Goal: Task Accomplishment & Management: Complete application form

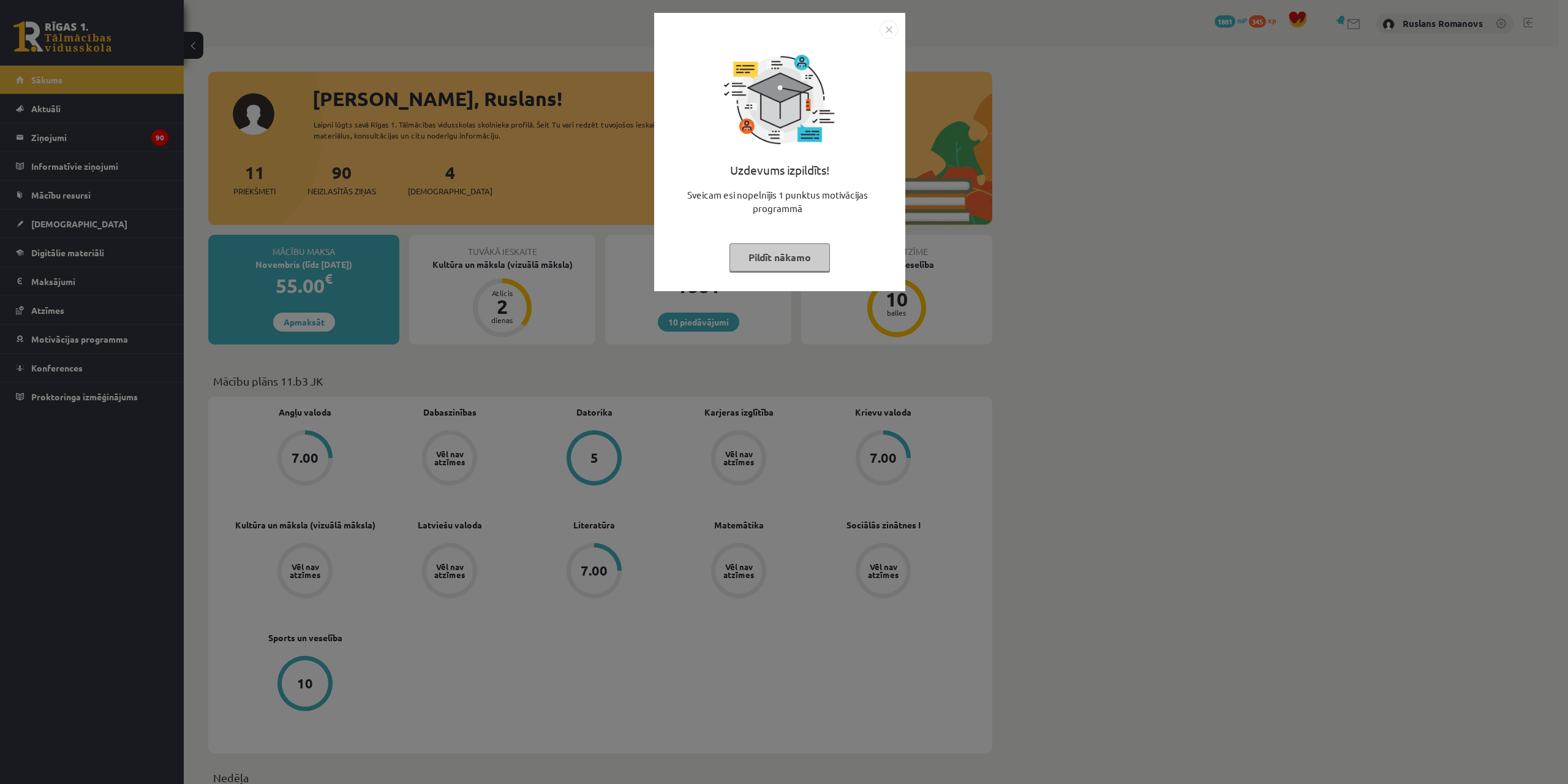
click at [892, 36] on img "Close" at bounding box center [888, 29] width 18 height 18
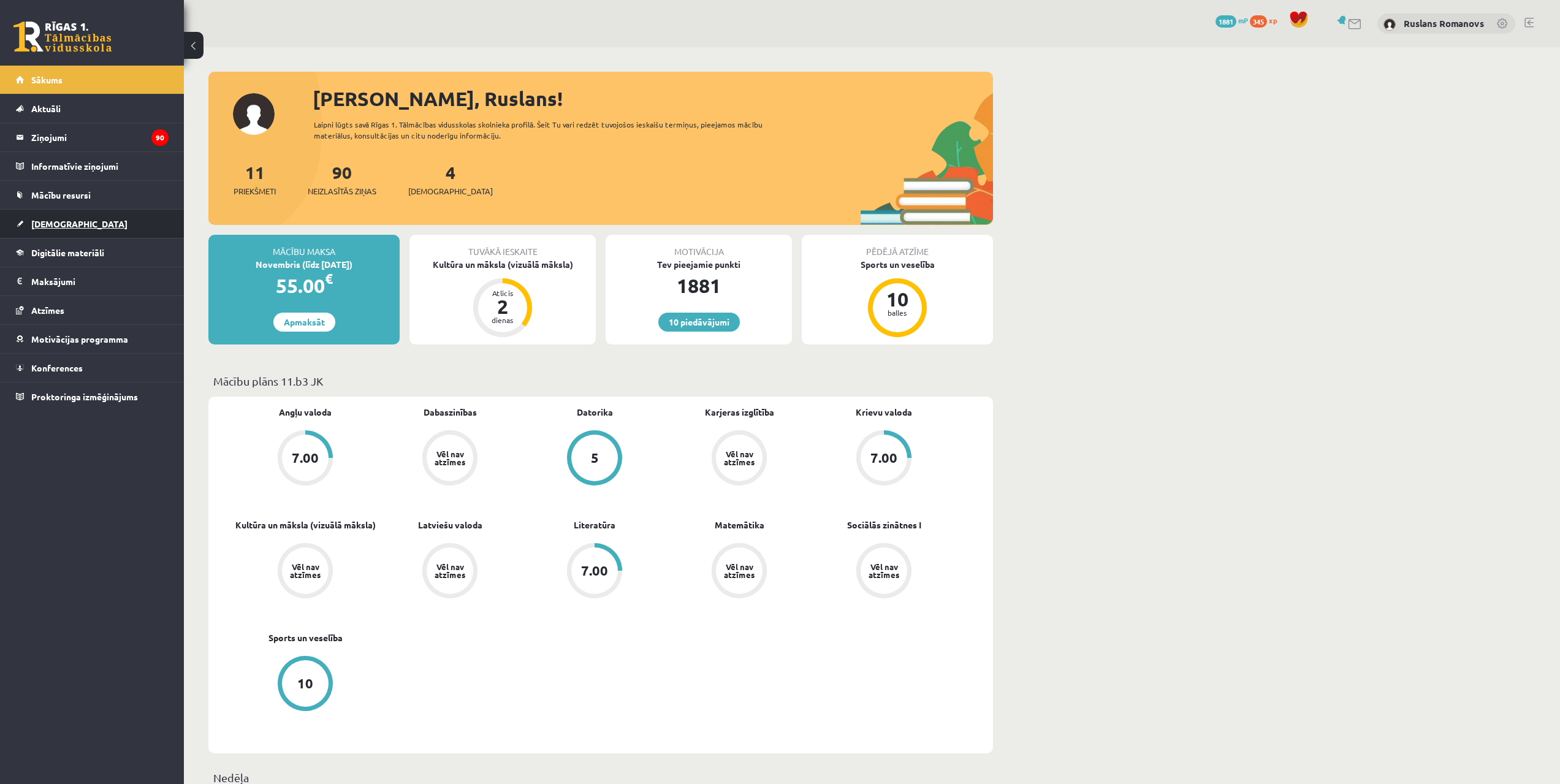
click at [73, 229] on link "[DEMOGRAPHIC_DATA]" at bounding box center [92, 224] width 153 height 28
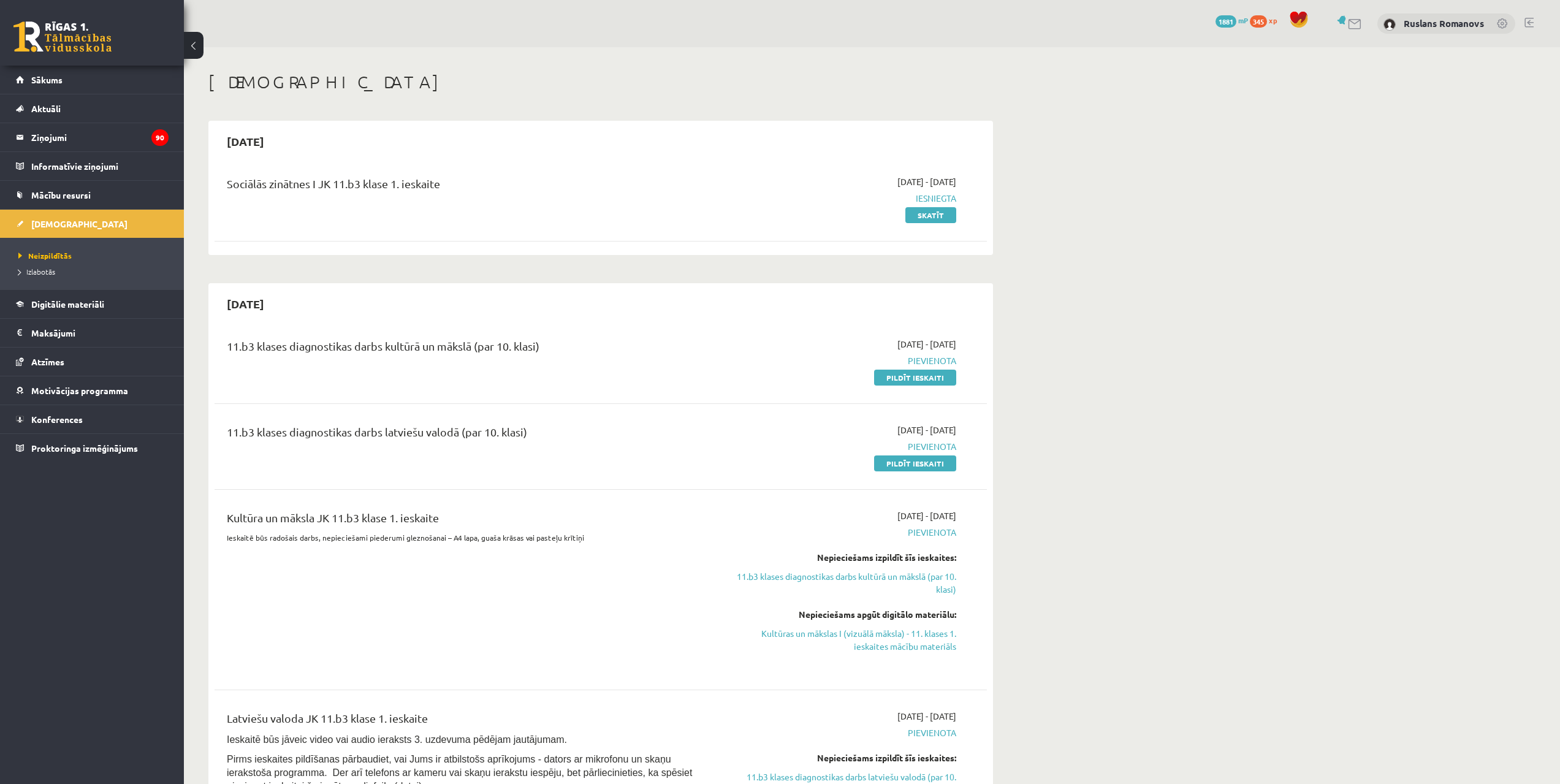
click at [151, 751] on div "10 Dāvanas 1881 mP 345 xp Ruslans Romanovs Sākums Aktuāli Kā mācīties eSKOLĀ Ko…" at bounding box center [92, 392] width 184 height 784
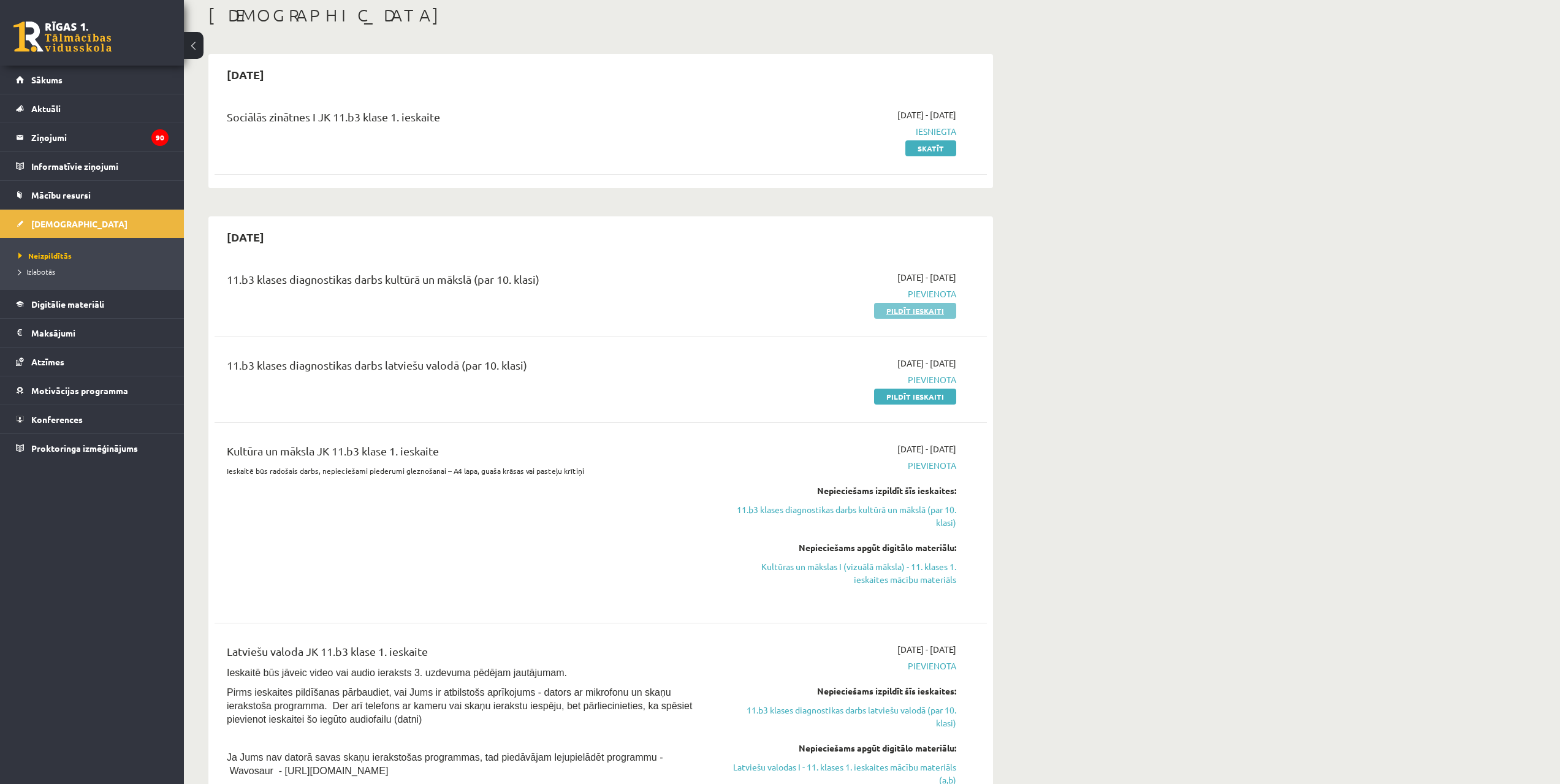
scroll to position [61, 0]
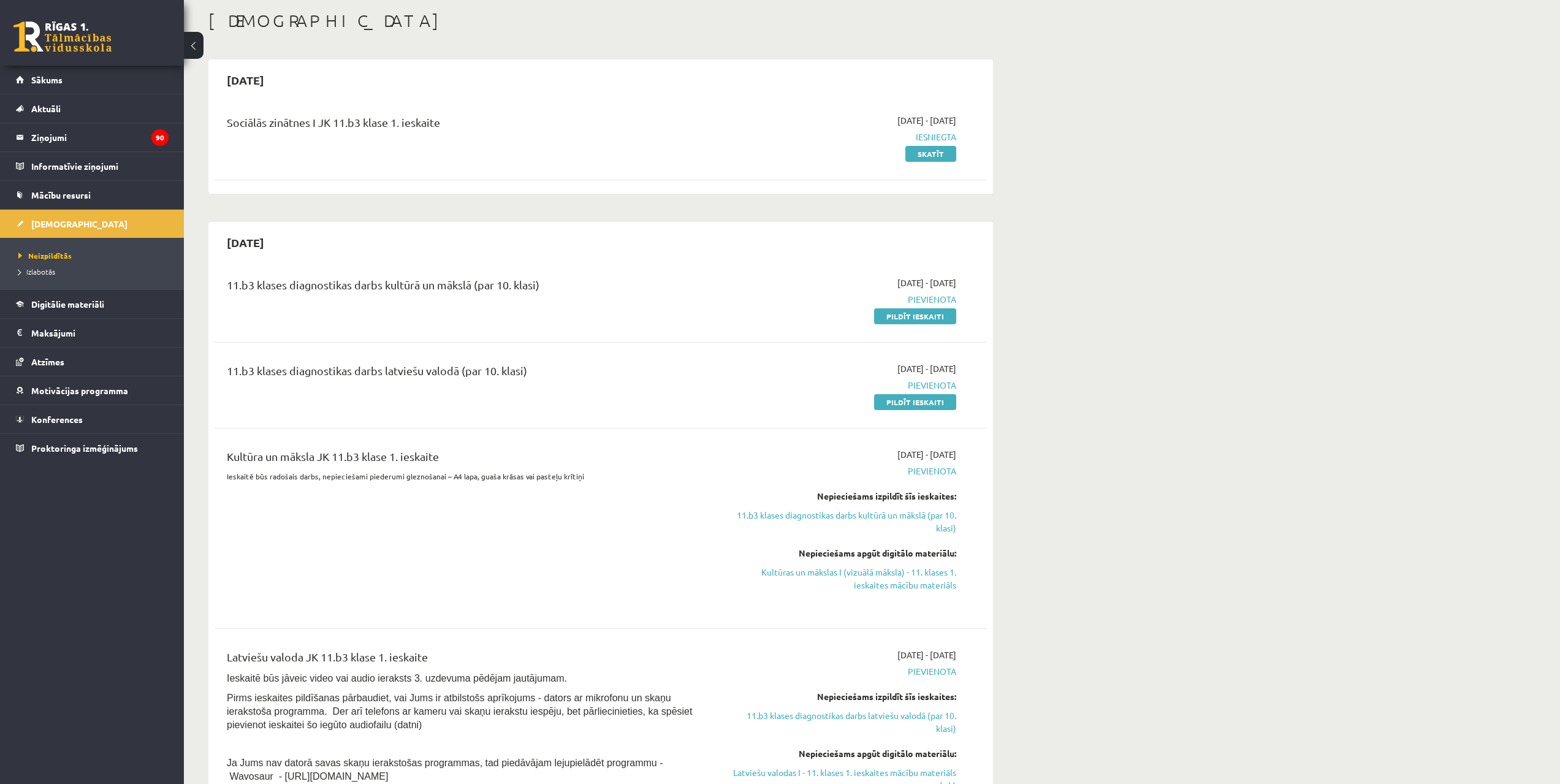
drag, startPoint x: 926, startPoint y: 310, endPoint x: 813, endPoint y: 32, distance: 300.1
click at [926, 310] on link "Pildīt ieskaiti" at bounding box center [916, 316] width 82 height 16
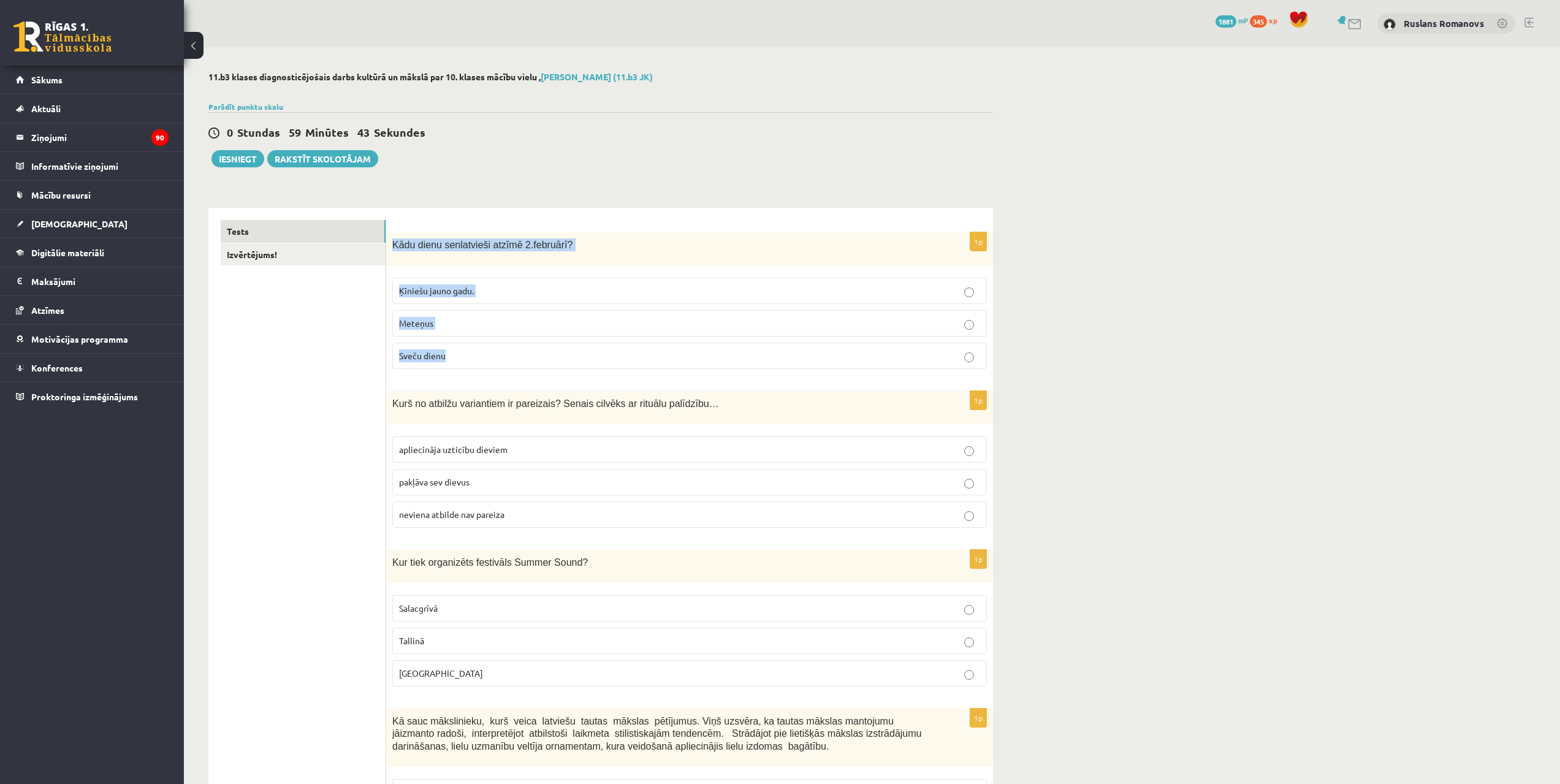
drag, startPoint x: 389, startPoint y: 246, endPoint x: 475, endPoint y: 360, distance: 142.8
click at [475, 360] on div "1p Kādu dienu senlatvieši atzīmē 2.februārī? Ķīniešu jauno gadu. Meteņus Sveču …" at bounding box center [689, 305] width 607 height 146
copy div "Kādu dienu senlatvieši atzīmē 2.februārī? Ķīniešu jauno gadu. Meteņus Sveču die…"
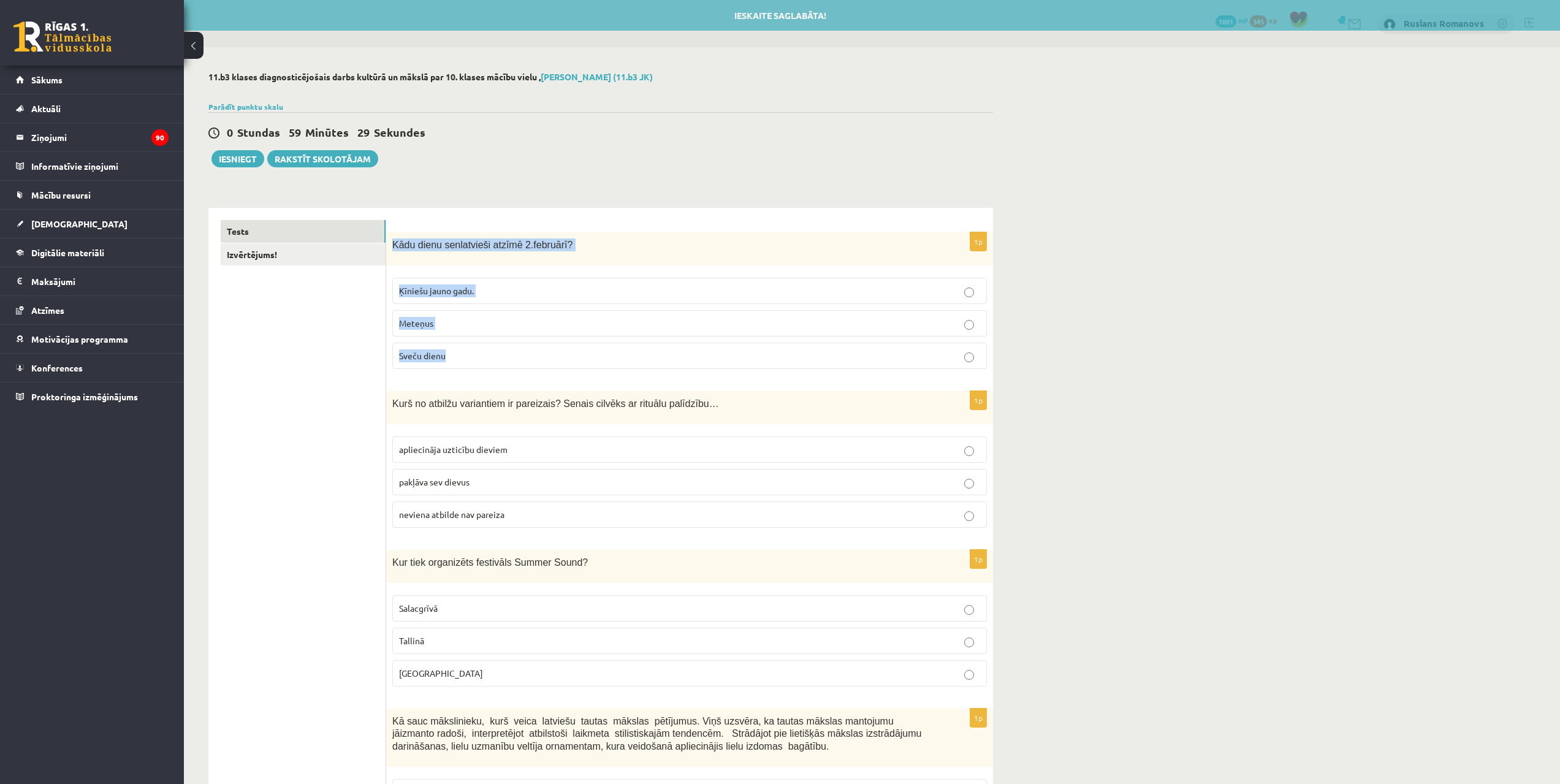
click at [424, 360] on span "Sveču dienu" at bounding box center [422, 355] width 47 height 11
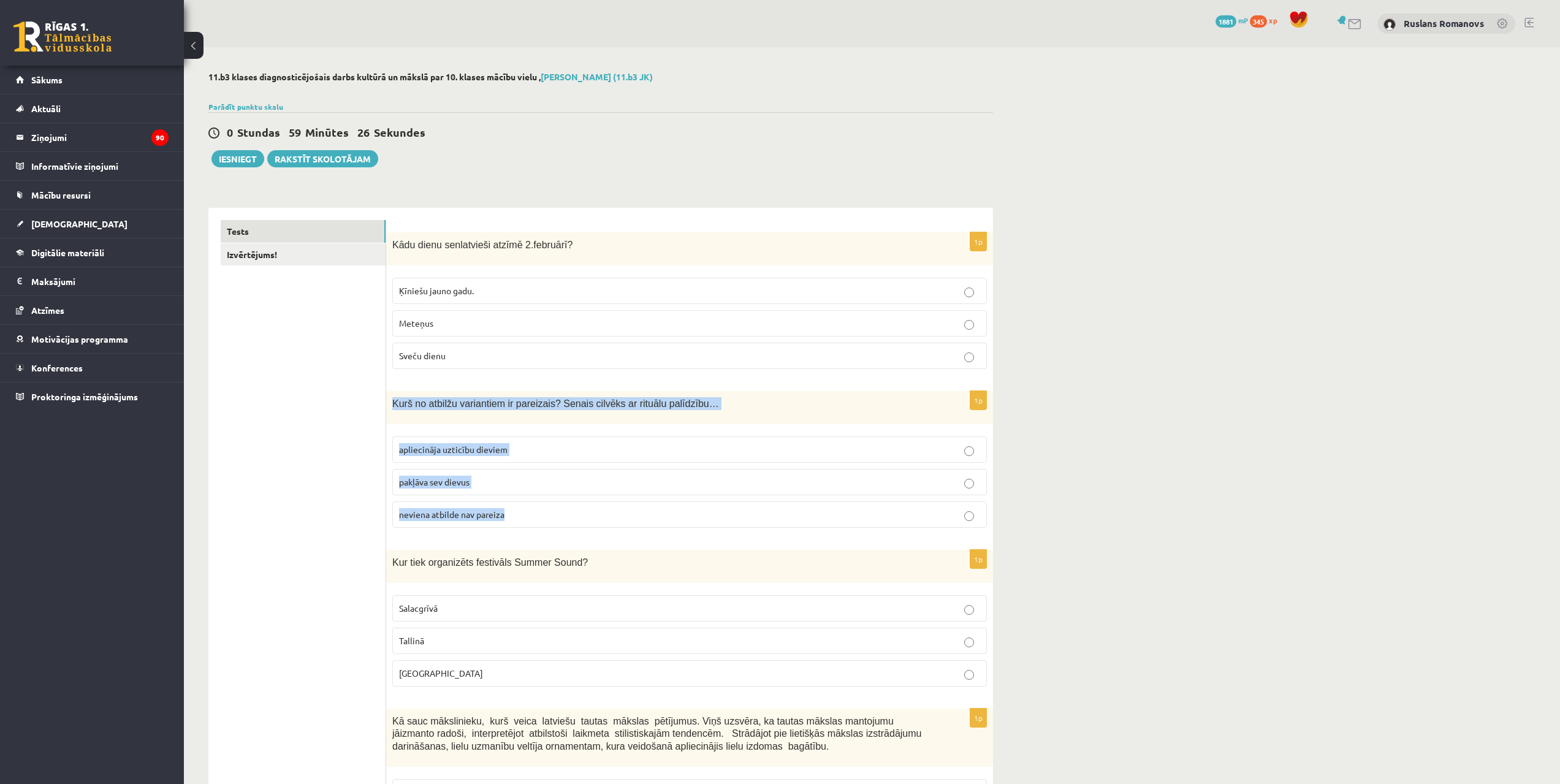
drag, startPoint x: 390, startPoint y: 401, endPoint x: 518, endPoint y: 511, distance: 168.8
click at [518, 511] on div "1p Kurš no atbilžu variantiem ir pareizais? Senais cilvēks ar rituālu palīdzību…" at bounding box center [689, 464] width 607 height 146
copy div "Kurš no atbilžu variantiem ir pareizais? Senais cilvēks ar rituālu palīdzību… a…"
click at [547, 447] on p "apliecināja uzticību dieviem" at bounding box center [689, 449] width 581 height 13
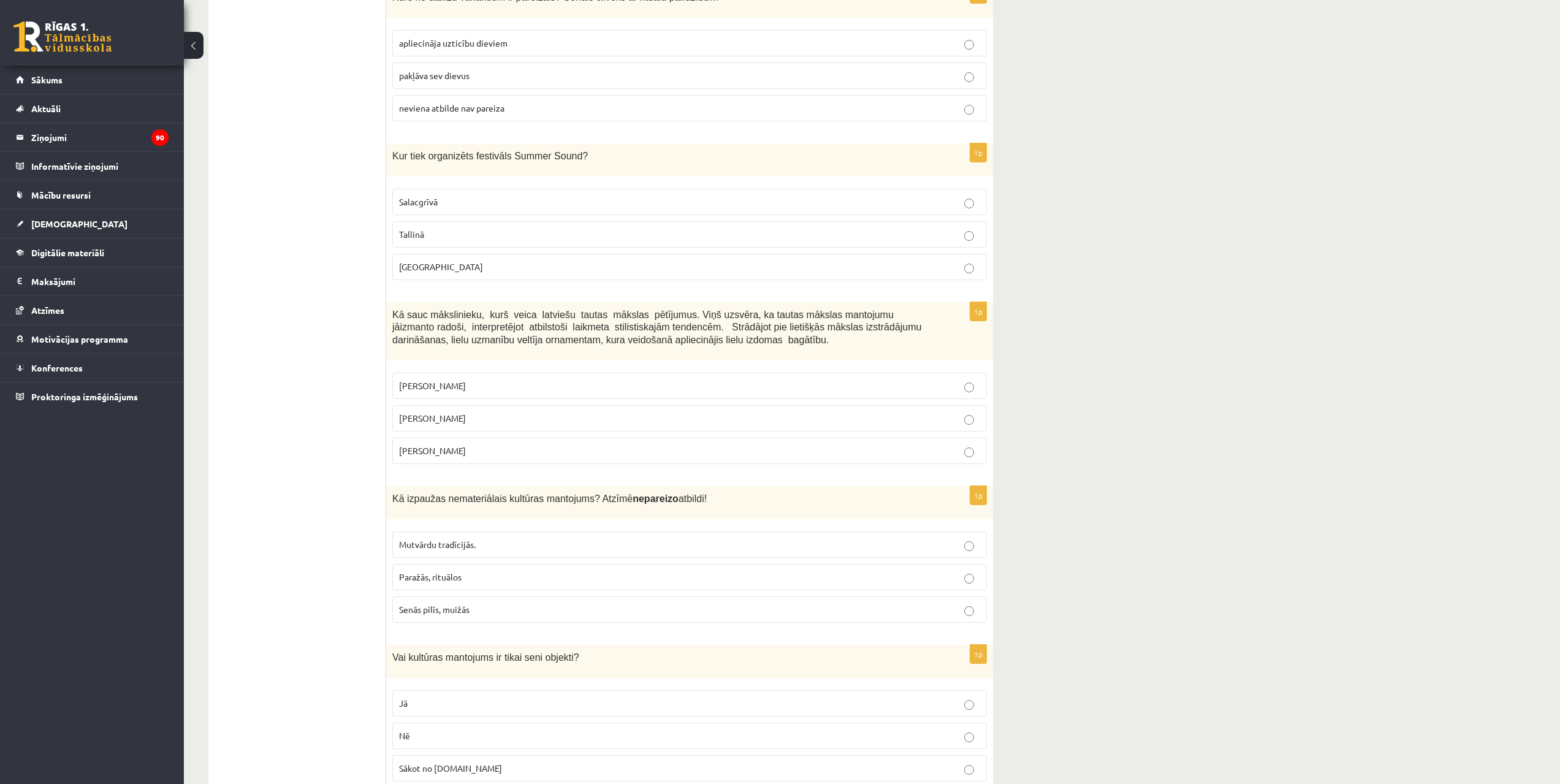
scroll to position [419, 0]
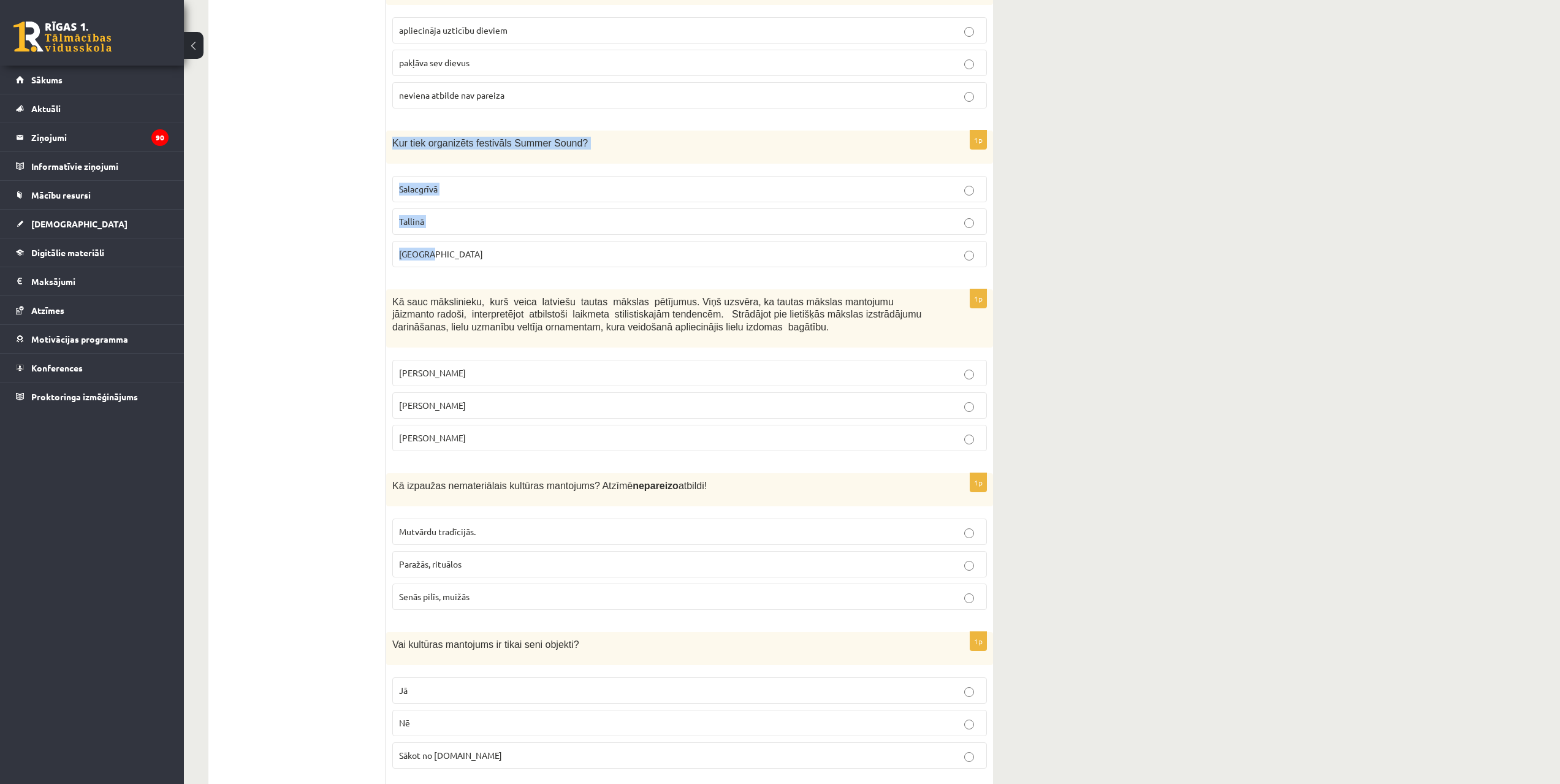
drag, startPoint x: 393, startPoint y: 141, endPoint x: 440, endPoint y: 258, distance: 126.1
click at [440, 258] on div "1p Kur tiek organizēts festivāls Summer Sound? Salacgrīvā Tallinā Liepājā" at bounding box center [689, 203] width 607 height 146
copy div "Kur tiek organizēts festivāls Summer Sound? Salacgrīvā Tallinā Liepājā"
click at [418, 248] on p "Liepājā" at bounding box center [689, 254] width 581 height 13
drag, startPoint x: 390, startPoint y: 303, endPoint x: 467, endPoint y: 439, distance: 156.3
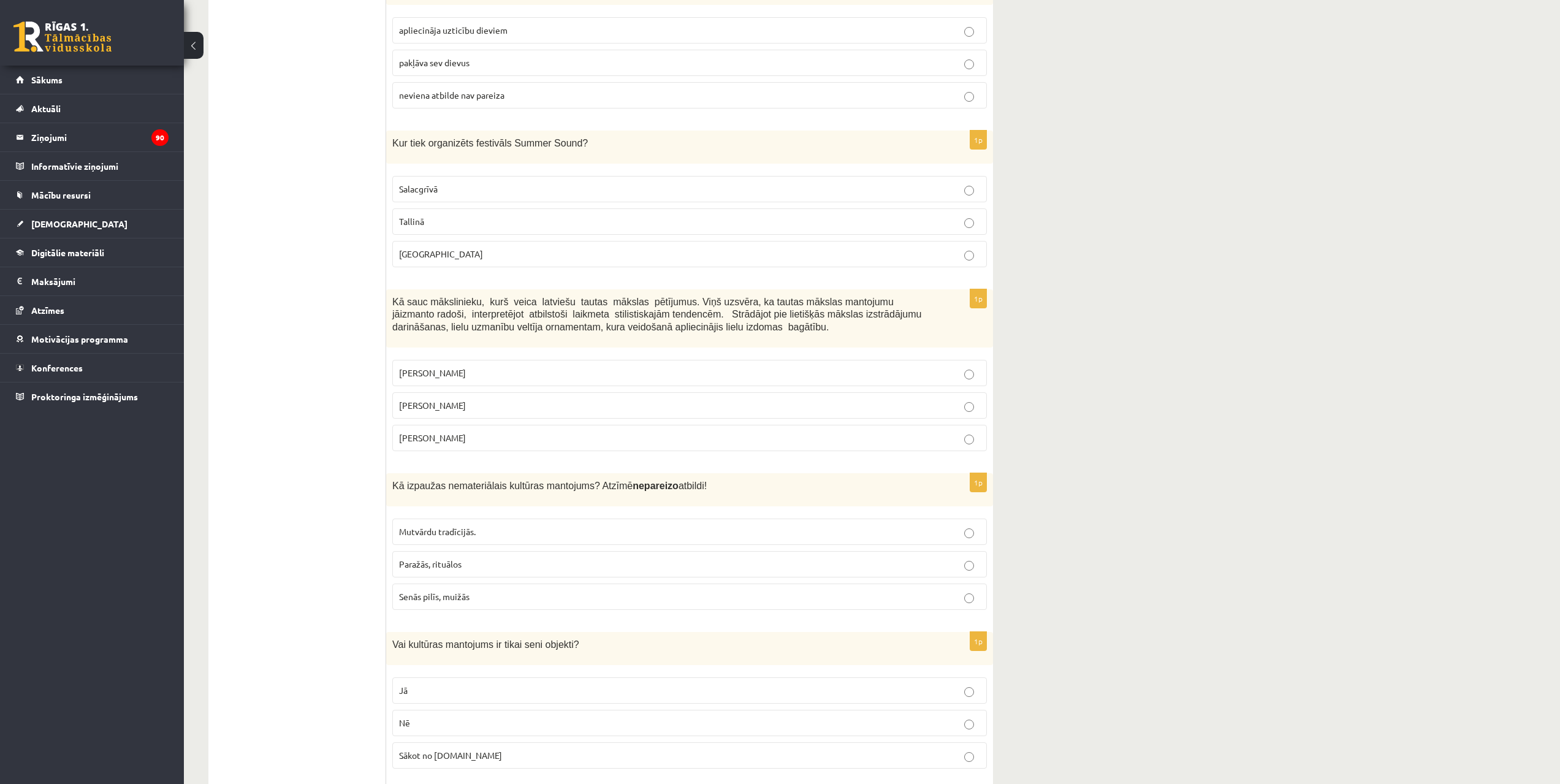
click at [467, 439] on div "1p Kā sauc mākslinieku, kurš veica latviešu tautas mākslas pētījumus. Viņš uzsv…" at bounding box center [689, 375] width 607 height 172
copy div "Kā sauc mākslinieku, kurš veica latviešu tautas mākslas pētījumus. Viņš uzsvēra…"
click at [454, 396] on label "Jūlijs Madernieks" at bounding box center [689, 405] width 594 height 26
click at [395, 488] on span "Kā izpaužas nemateriālais kultūras mantojums? Atzīmē nepareizo atbildi!" at bounding box center [549, 485] width 314 height 10
drag, startPoint x: 393, startPoint y: 486, endPoint x: 517, endPoint y: 604, distance: 171.2
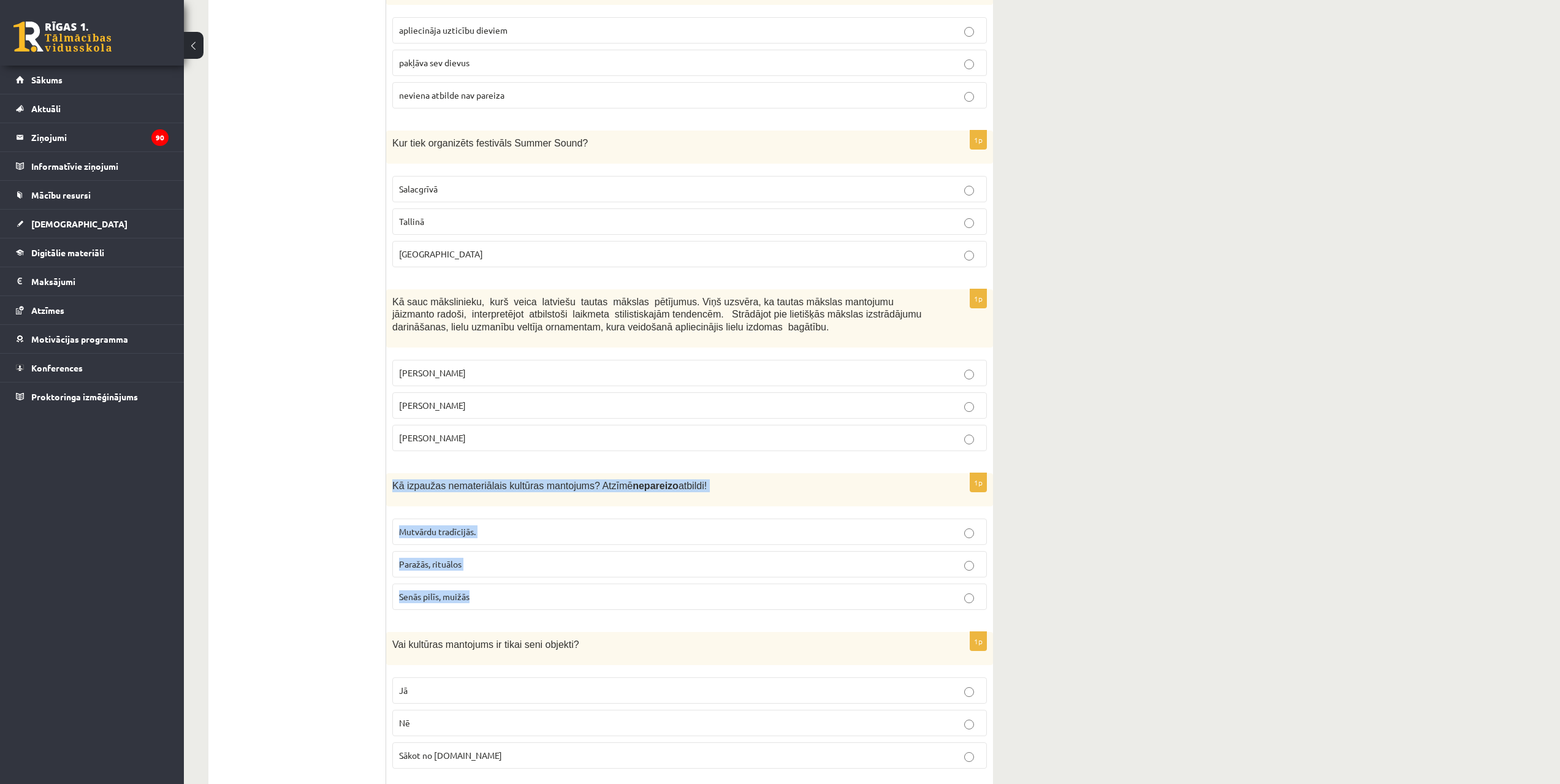
click at [517, 604] on div "1p Kā izpaužas nemateriālais kultūras mantojums? Atzīmē nepareizo atbildi! Mutv…" at bounding box center [689, 546] width 607 height 146
copy div "Kā izpaužas nemateriālais kultūras mantojums? Atzīmē nepareizo atbildi! Mutvārd…"
click at [475, 591] on p "Senās pilīs, muižās" at bounding box center [689, 597] width 581 height 13
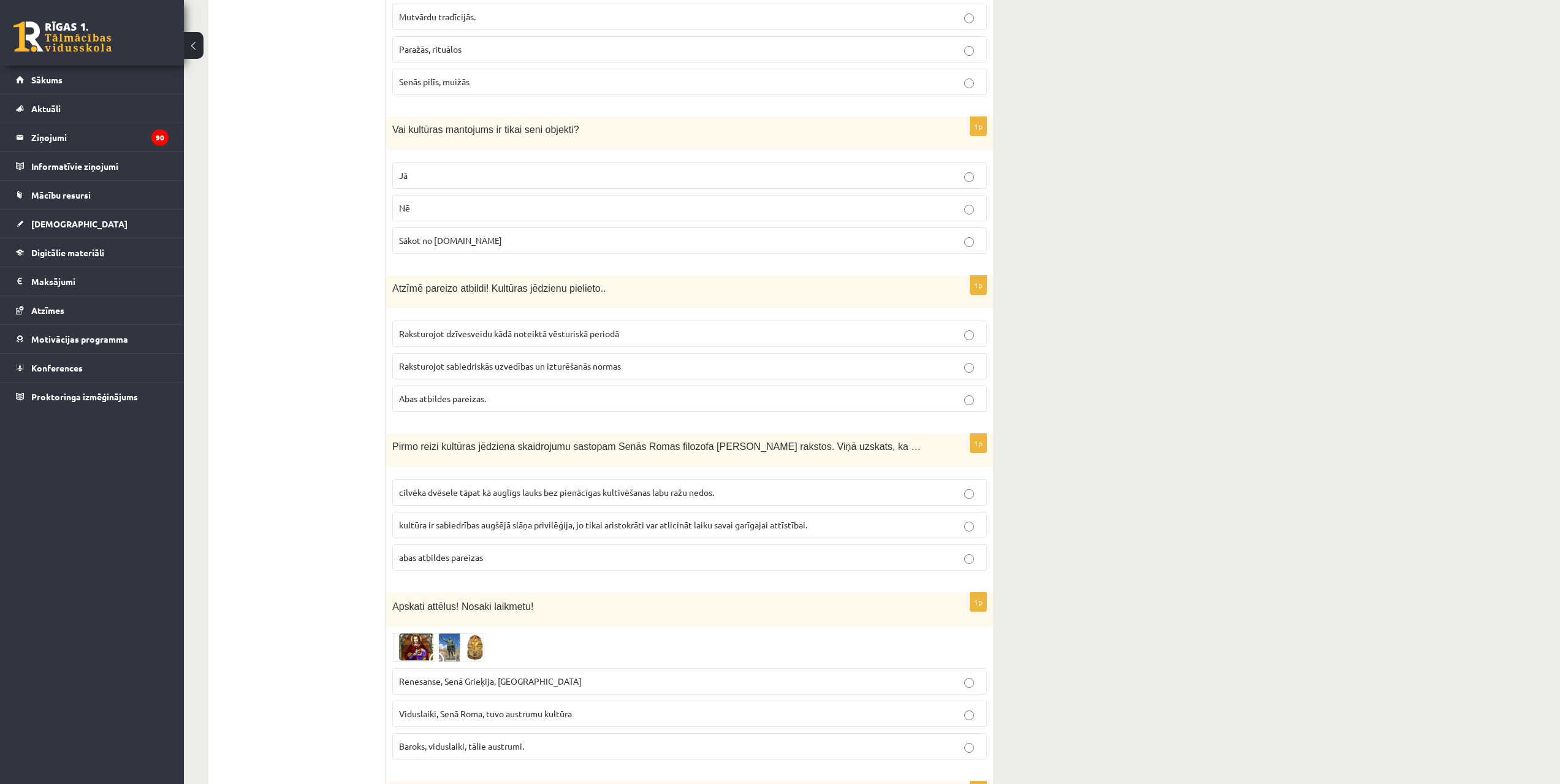
scroll to position [942, 0]
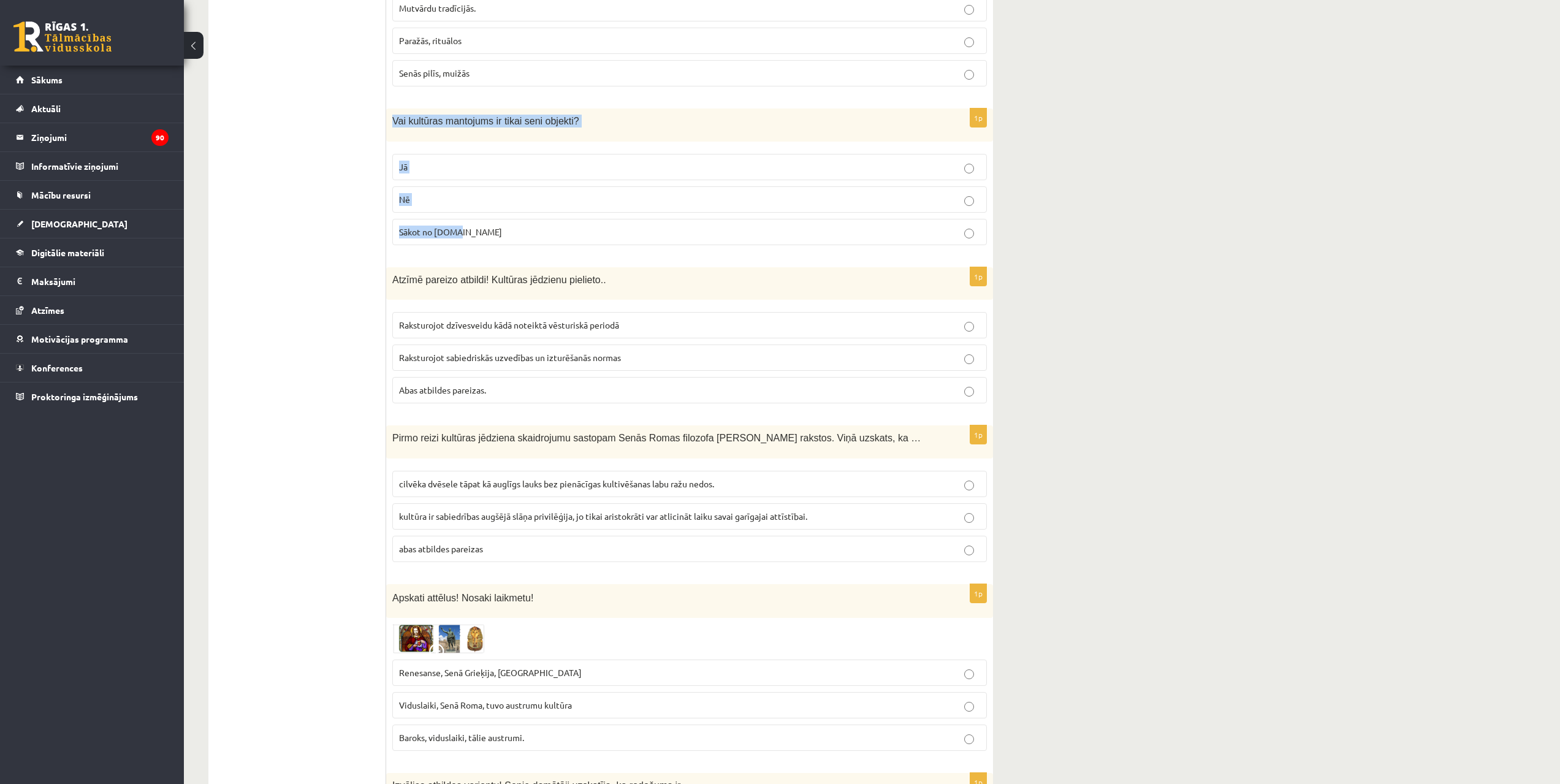
drag, startPoint x: 389, startPoint y: 122, endPoint x: 472, endPoint y: 221, distance: 129.2
click at [472, 221] on div "1p Vai kultūras mantojums ir tikai seni objekti? Jā Nē Sākot no 10.gs" at bounding box center [689, 181] width 607 height 146
copy div "Vai kultūras mantojums ir tikai seni objekti? Jā Nē Sākot no 10.gs"
click at [413, 203] on p "Nē" at bounding box center [689, 199] width 581 height 13
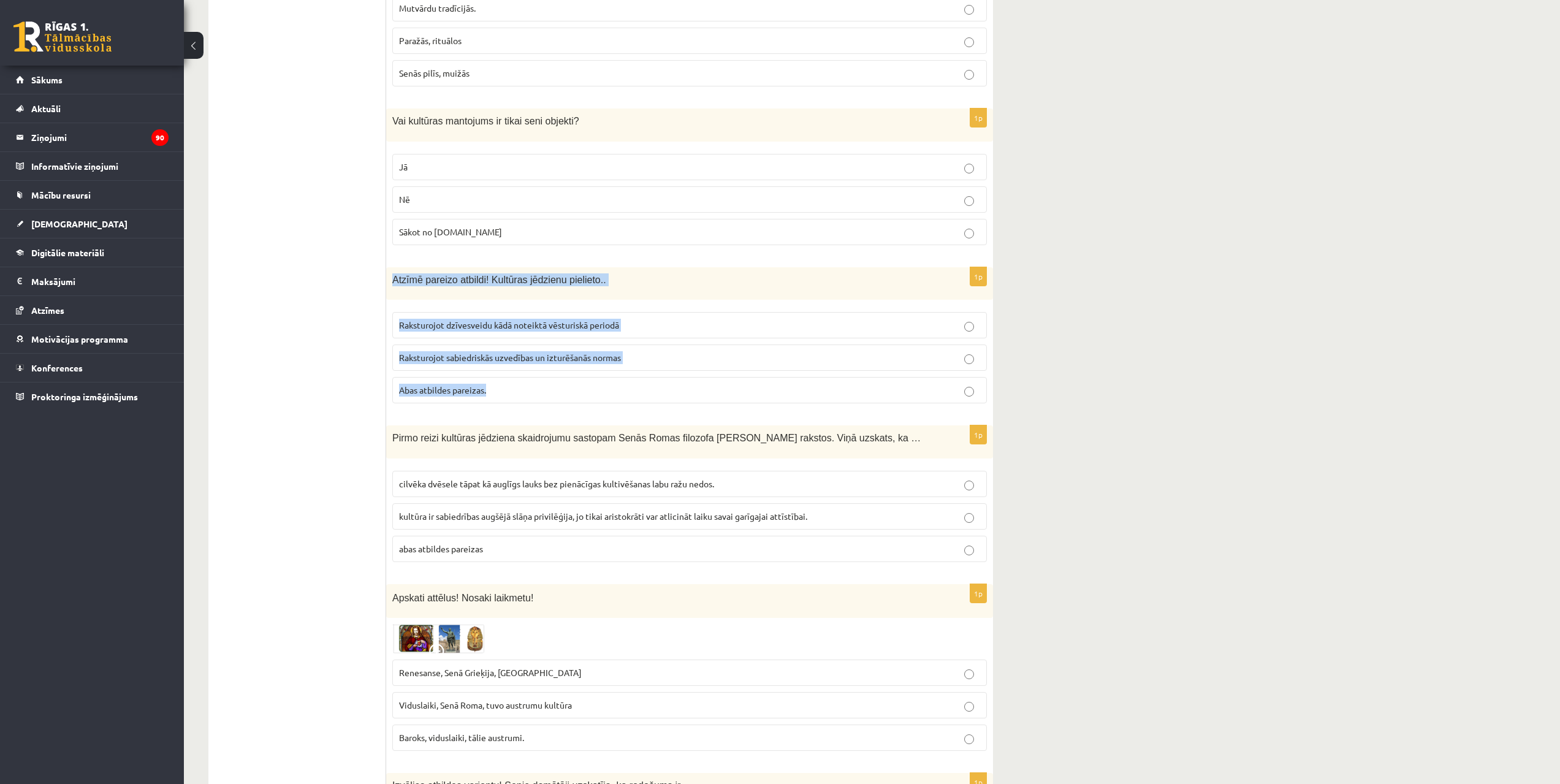
drag, startPoint x: 388, startPoint y: 284, endPoint x: 510, endPoint y: 407, distance: 173.2
click at [510, 407] on div "1p Atzīmē pareizo atbildi! Kultūras jēdzienu pielieto.. Raksturojot dzīvesveidu…" at bounding box center [689, 340] width 607 height 146
copy div "Atzīmē pareizo atbildi! Kultūras jēdzienu pielieto.. Raksturojot dzīvesveidu kā…"
click at [456, 391] on span "Abas atbildes pareizas." at bounding box center [442, 390] width 87 height 11
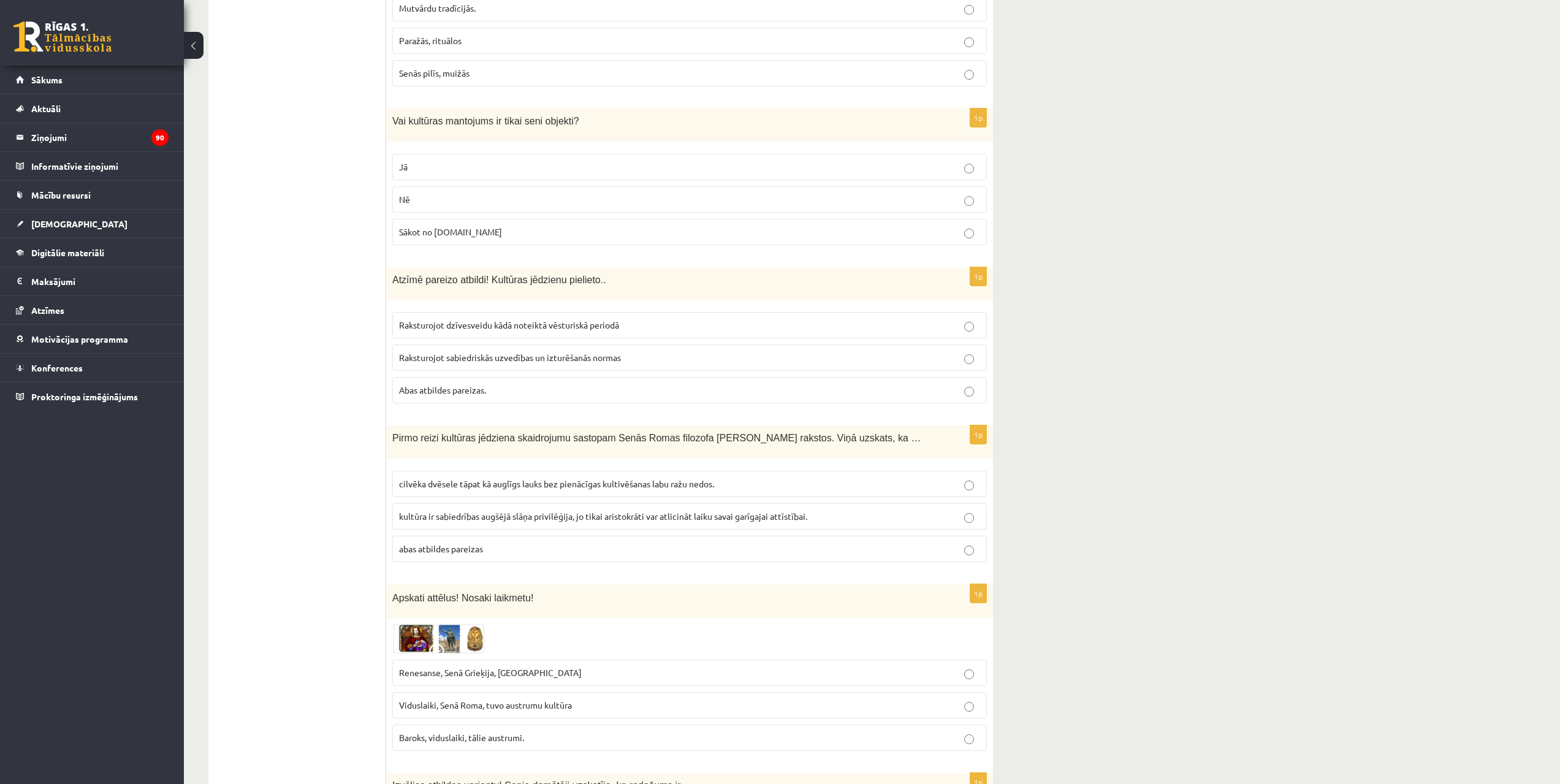
click at [396, 437] on span "Pirmo reizi kultūras jēdziena skaidrojumu sastopam Senās Romas filozofa Ciceron…" at bounding box center [657, 437] width 529 height 10
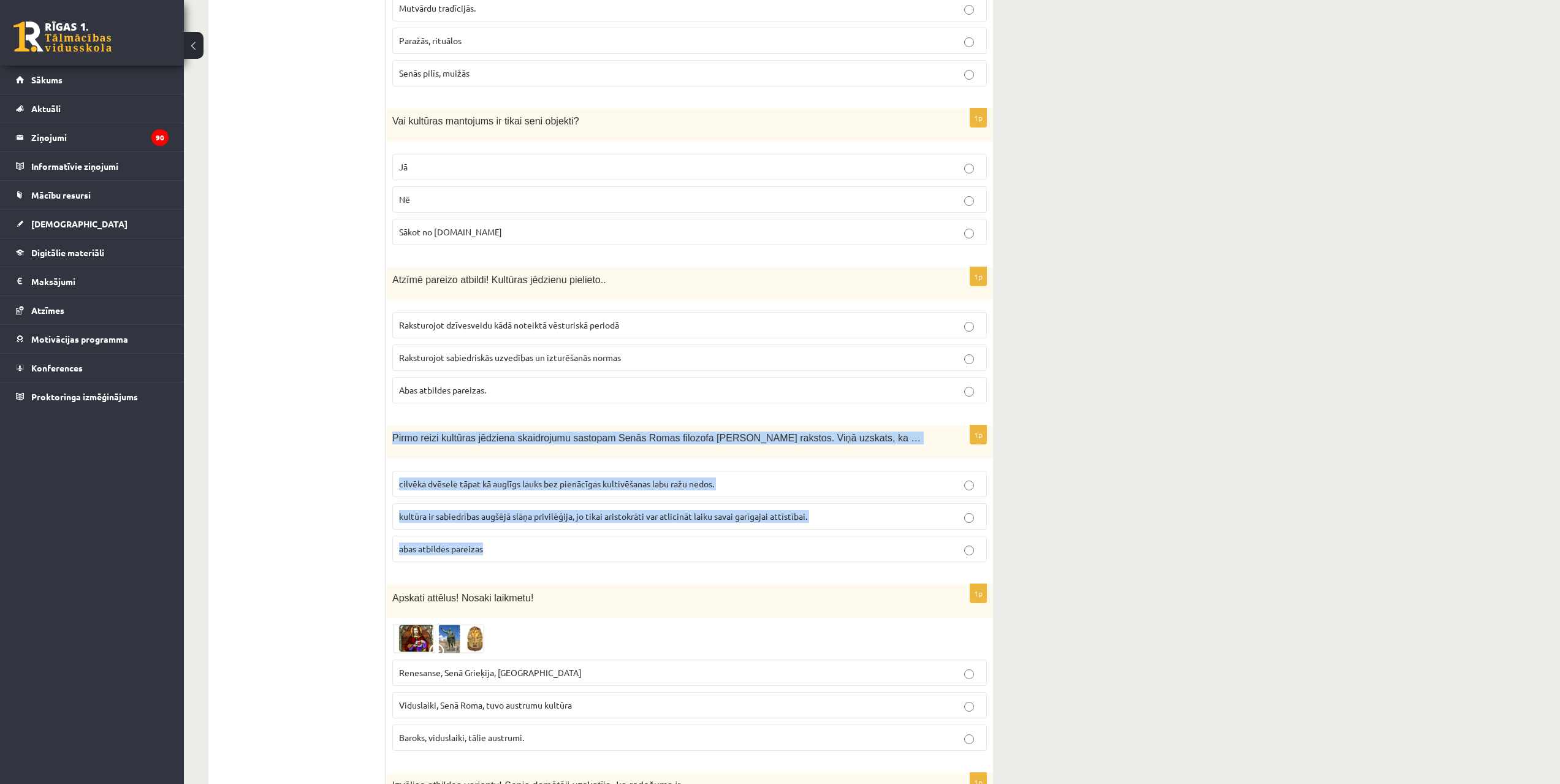
drag, startPoint x: 392, startPoint y: 439, endPoint x: 526, endPoint y: 537, distance: 166.0
click at [526, 537] on div "1p Pirmo reizi kultūras jēdziena skaidrojumu sastopam Senās Romas filozofa Cice…" at bounding box center [689, 498] width 607 height 146
copy div "Pirmo reizi kultūras jēdziena skaidrojumu sastopam Senās Romas filozofa Ciceron…"
click at [521, 485] on span "cilvēka dvēsele tāpat kā auglīgs lauks bez pienācīgas kultivēšanas labu ražu ne…" at bounding box center [556, 483] width 315 height 11
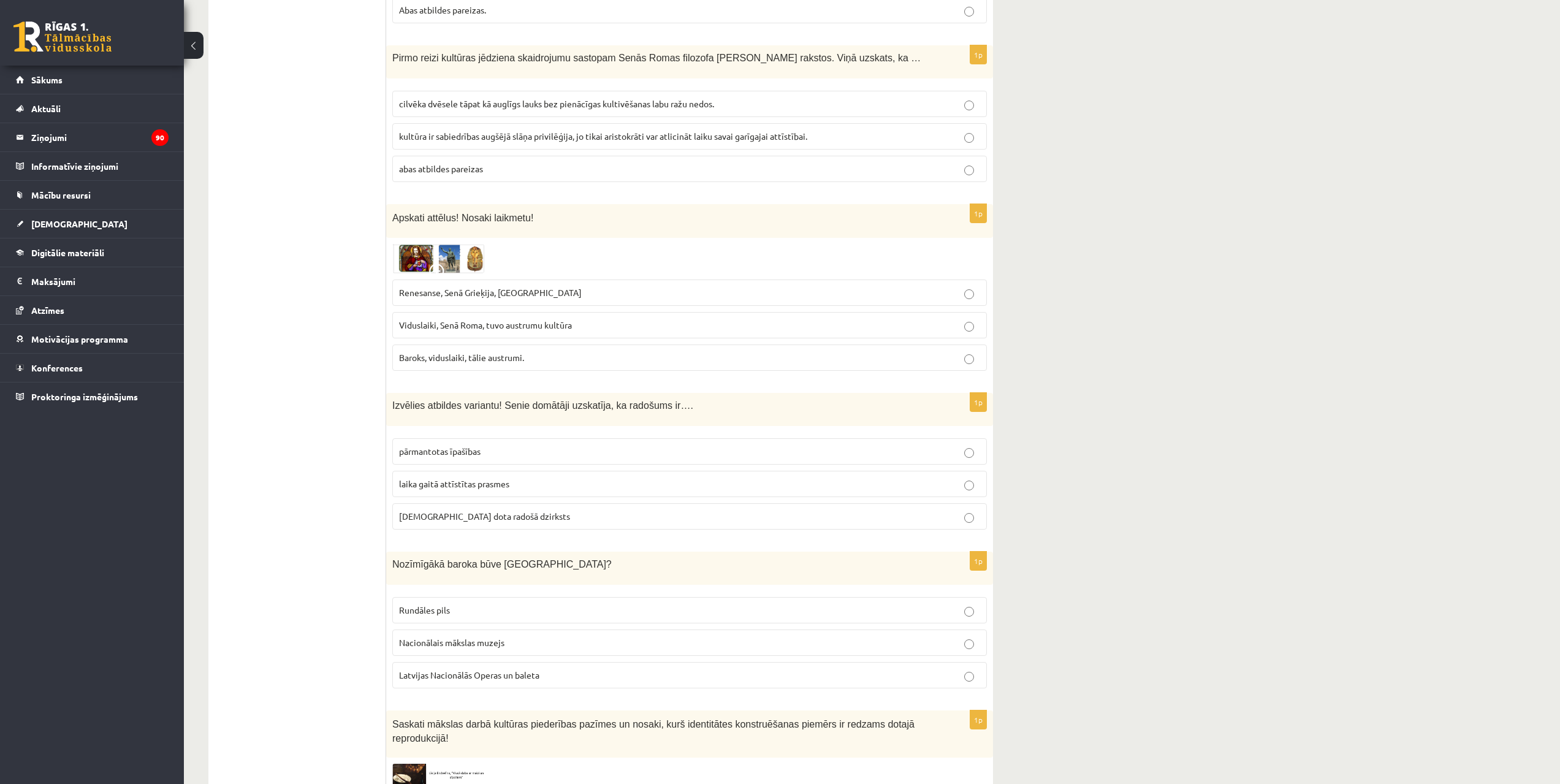
scroll to position [1340, 0]
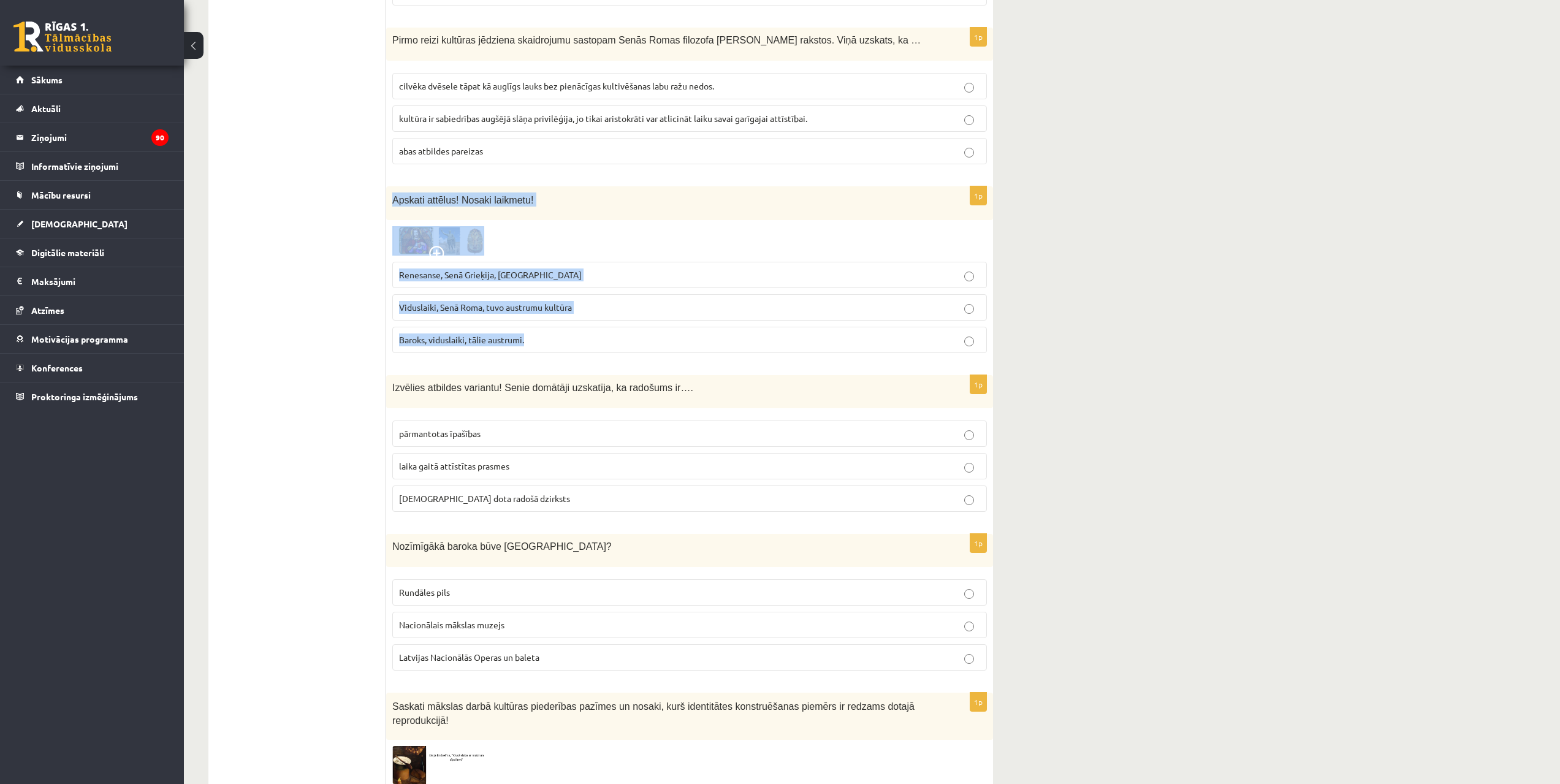
drag, startPoint x: 390, startPoint y: 199, endPoint x: 570, endPoint y: 339, distance: 228.0
click at [570, 339] on div "1p Apskati attēlus! Nosaki laikmetu! Renesanse, Senā Grieķija, Ēģipte Viduslaik…" at bounding box center [689, 274] width 607 height 176
copy div "Apskati attēlus! Nosaki laikmetu! Renesanse, Senā Grieķija, Ēģipte Viduslaiki, …"
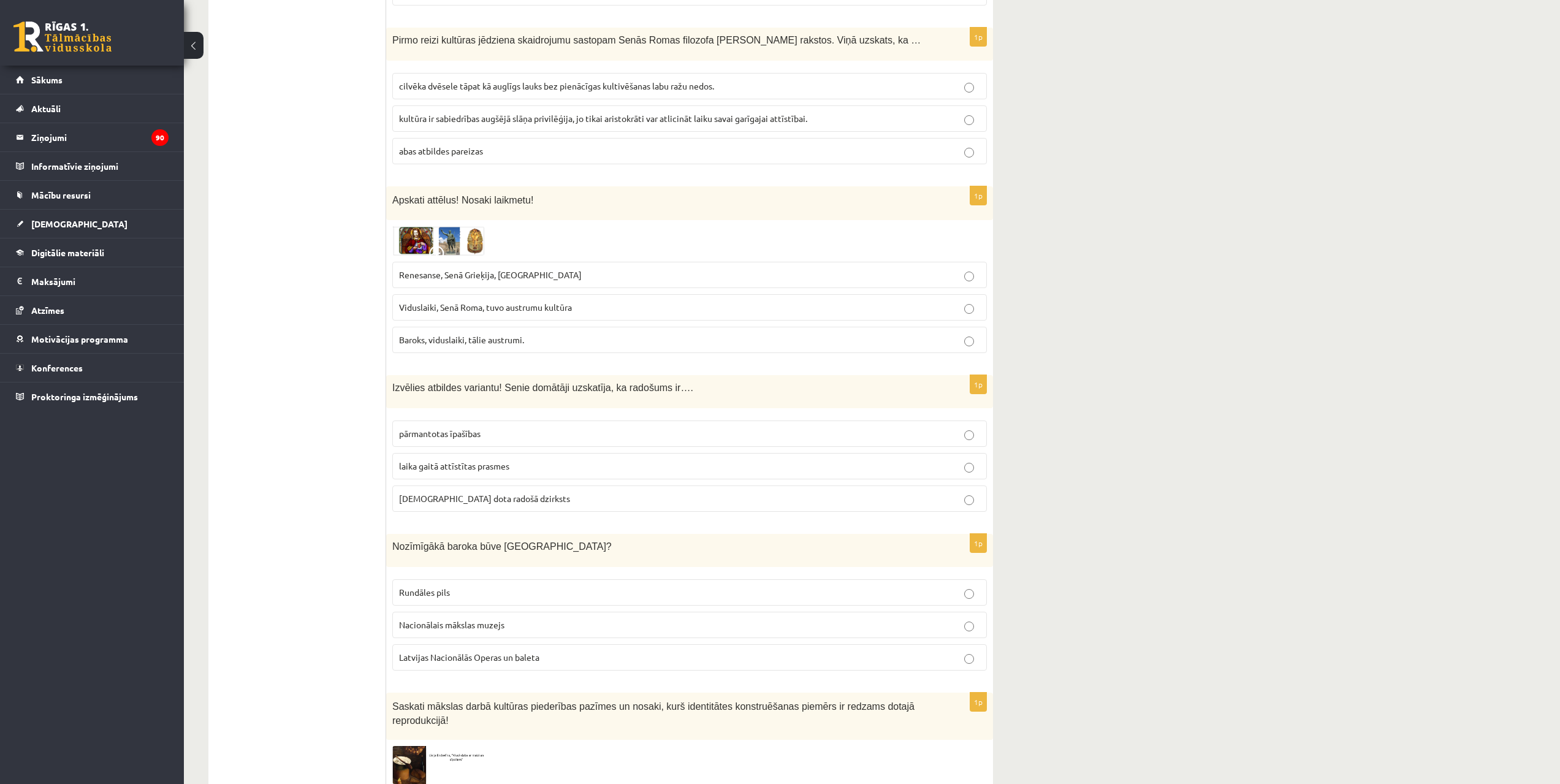
click at [483, 281] on p "Renesanse, Senā Grieķija, Ēģipte" at bounding box center [689, 275] width 581 height 13
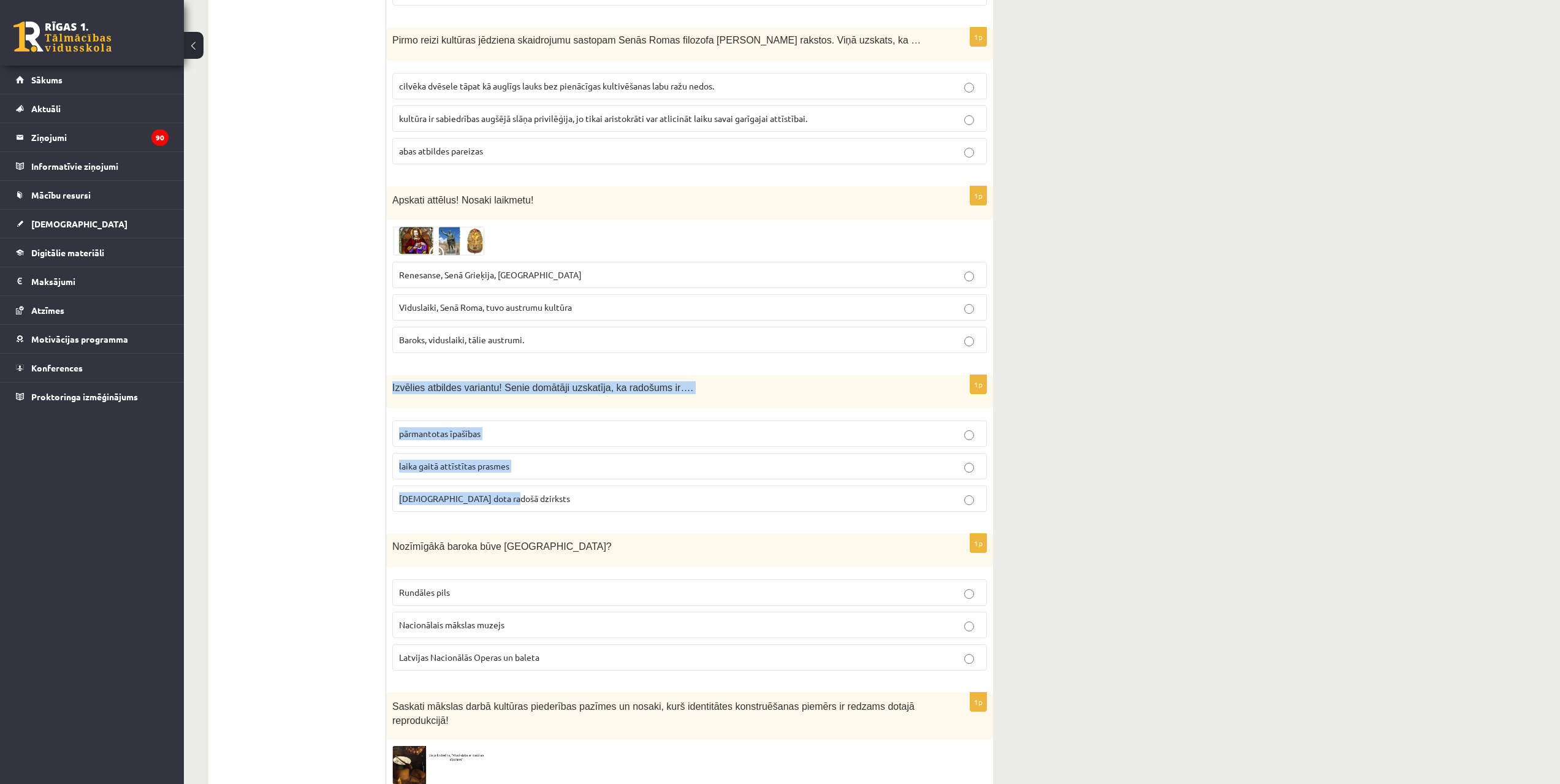
drag, startPoint x: 389, startPoint y: 388, endPoint x: 525, endPoint y: 513, distance: 184.7
click at [524, 519] on div "1p Izvēlies atbildes variantu! Senie domātāji uzskatīja, ka radošums ir…. pārma…" at bounding box center [689, 448] width 607 height 146
copy div "Izvēlies atbildes variantu! Senie domātāji uzskatīja, ka radošums ir…. pārmanto…"
click at [475, 499] on span "dieva dota radošā dzirksts" at bounding box center [484, 498] width 171 height 11
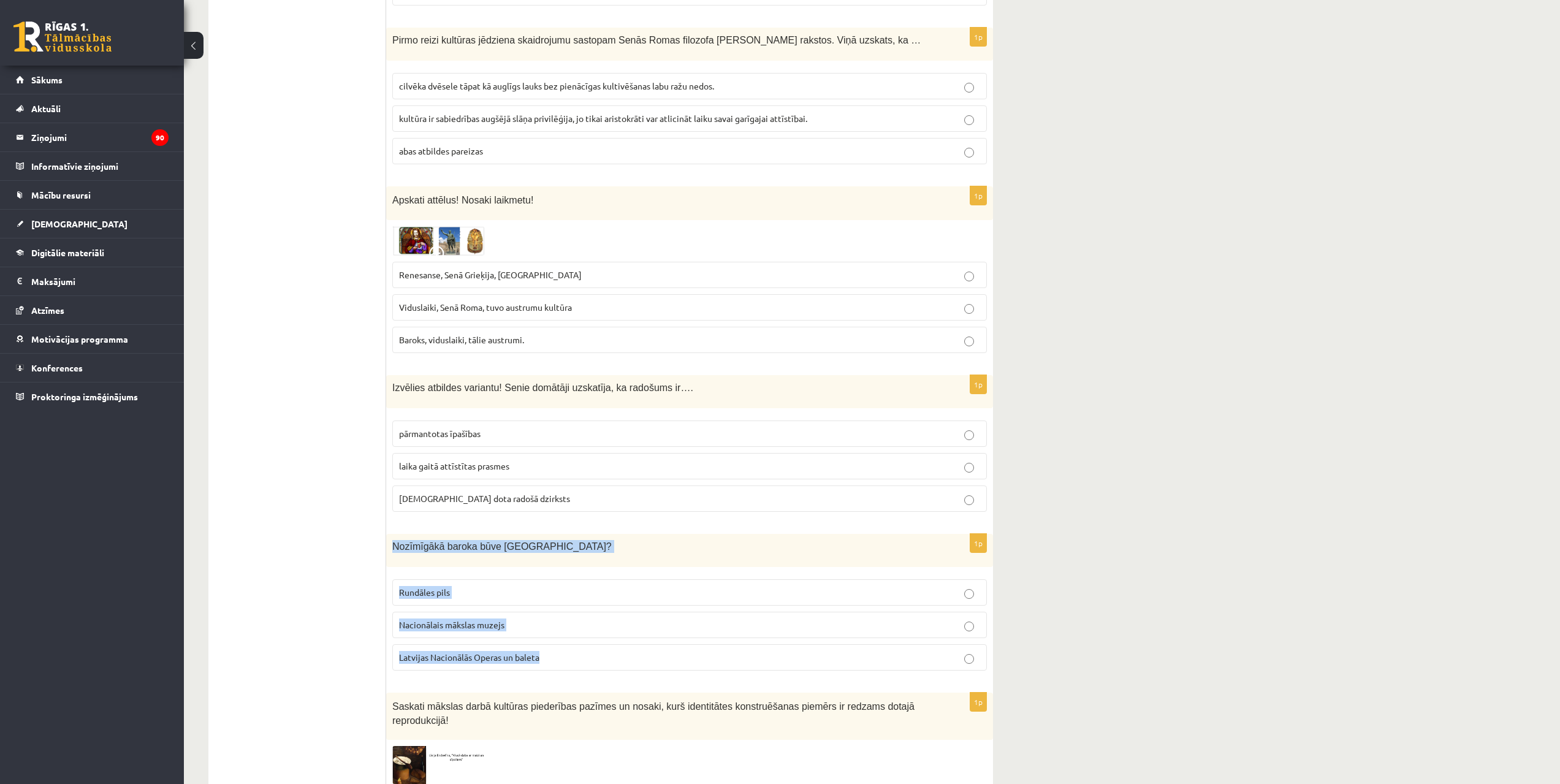
drag, startPoint x: 393, startPoint y: 548, endPoint x: 557, endPoint y: 661, distance: 199.2
click at [557, 661] on div "1p Nozīmīgākā baroka būve Latvijā? Rundāles pils Nacionālais mākslas muzejs Lat…" at bounding box center [689, 607] width 607 height 146
click at [438, 597] on span "Rundāles pils" at bounding box center [424, 592] width 51 height 11
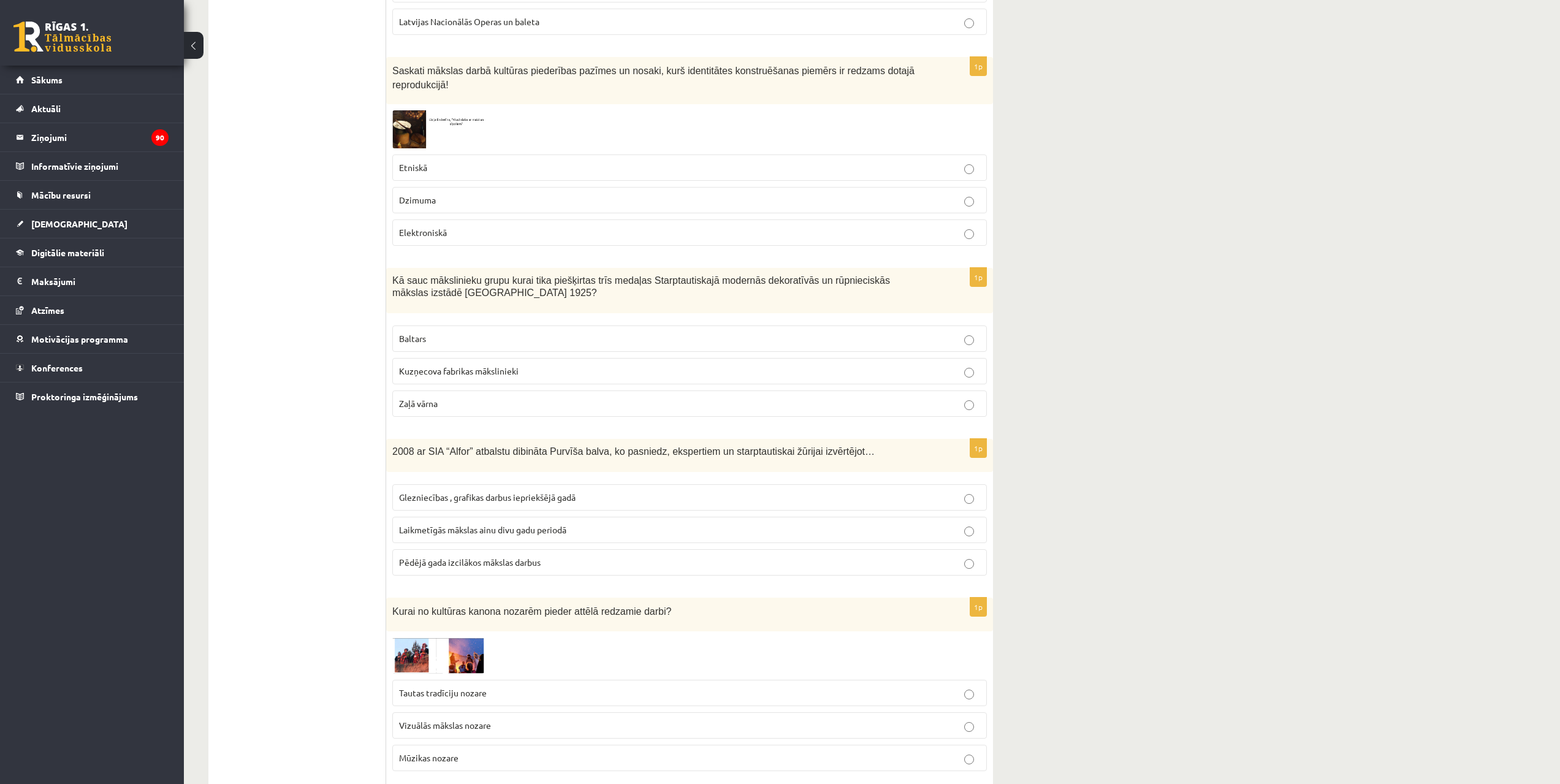
scroll to position [1967, 0]
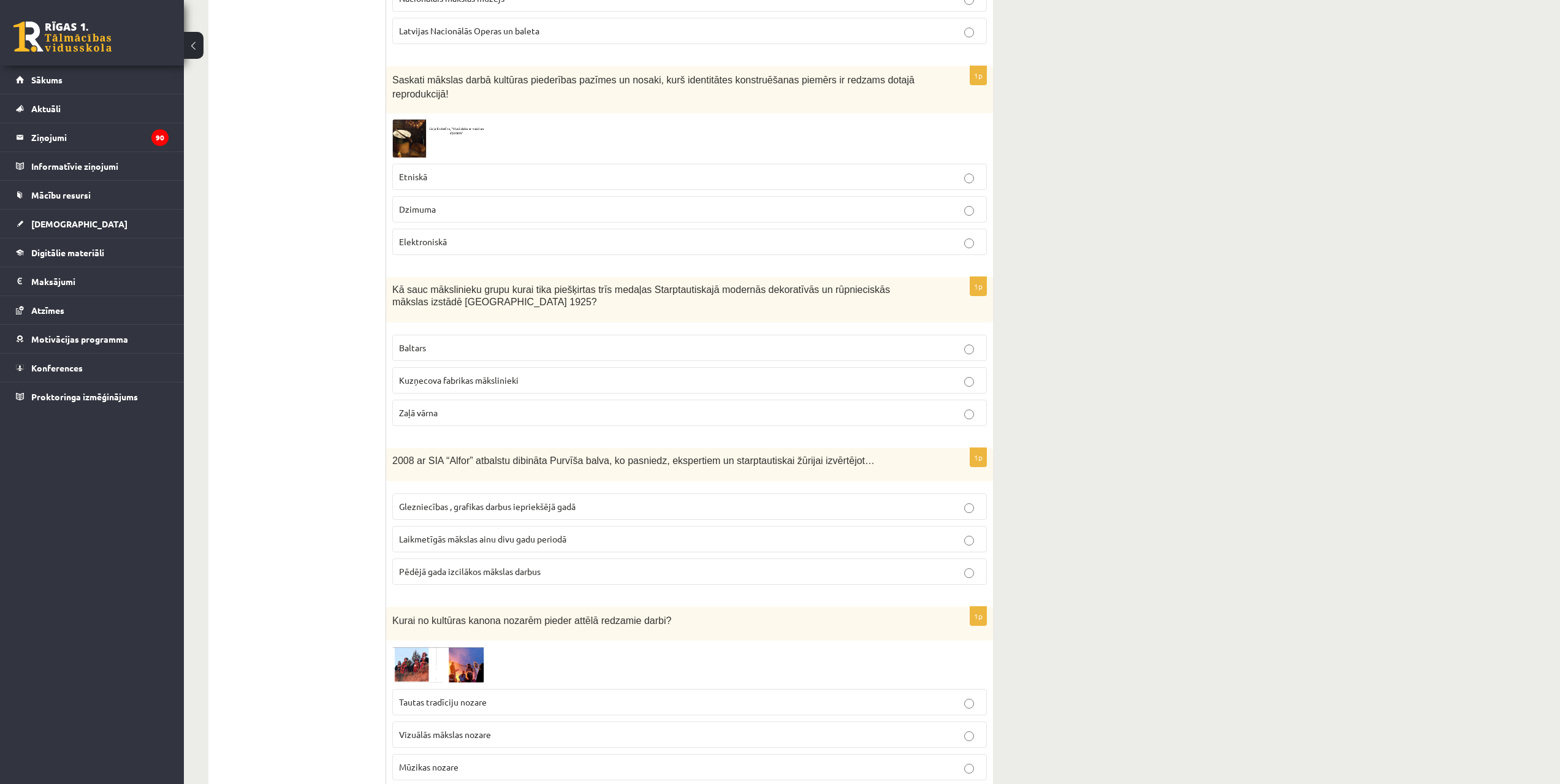
click at [446, 203] on p "Dzimuma" at bounding box center [689, 209] width 581 height 13
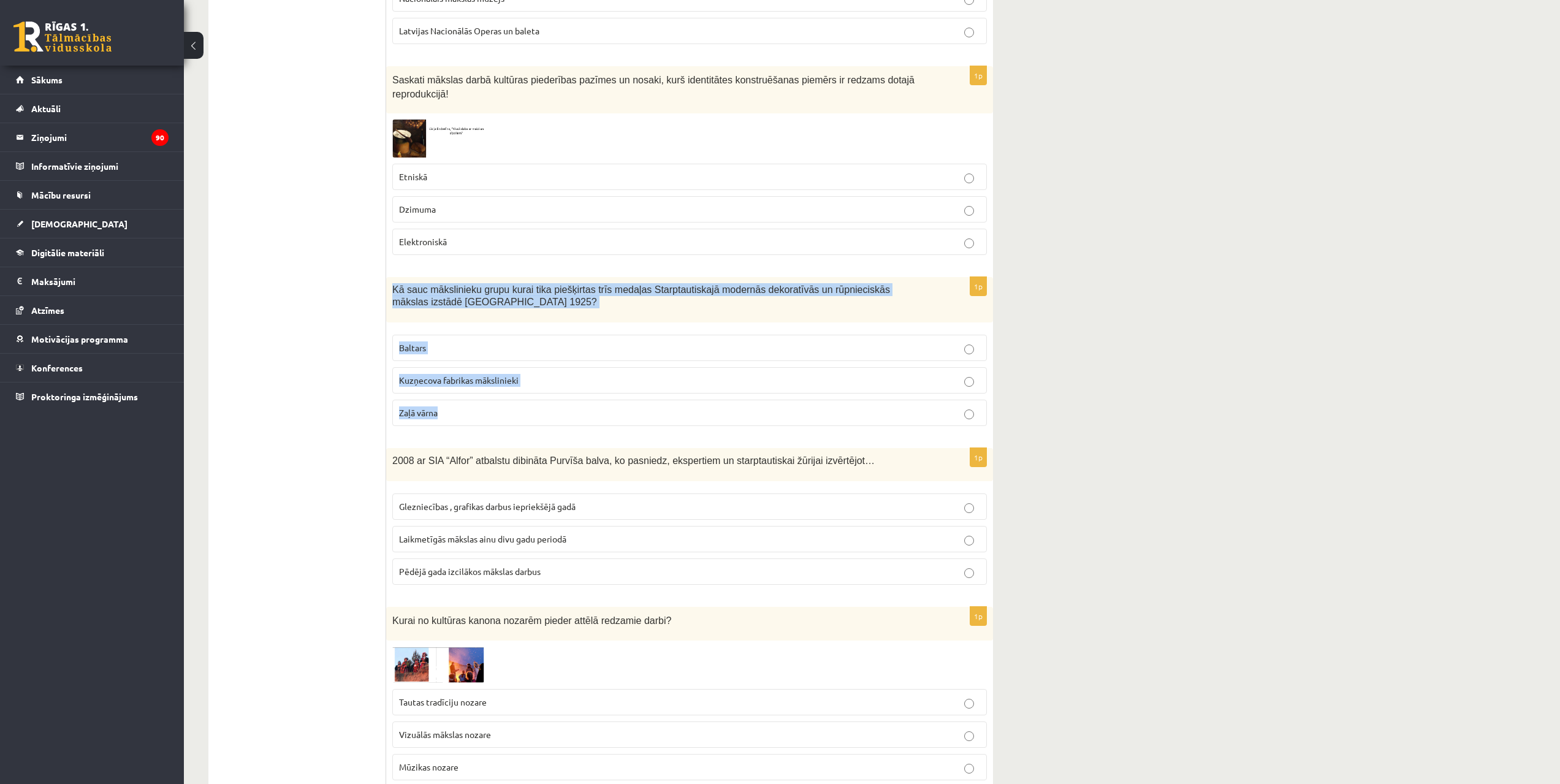
drag, startPoint x: 388, startPoint y: 275, endPoint x: 519, endPoint y: 398, distance: 179.7
click at [519, 398] on div "1p Kā sauc mākslinieku grupu kurai tika piešķirtas trīs medaļas Starptautiskajā…" at bounding box center [689, 356] width 607 height 159
click at [434, 341] on p "Baltars" at bounding box center [689, 347] width 581 height 13
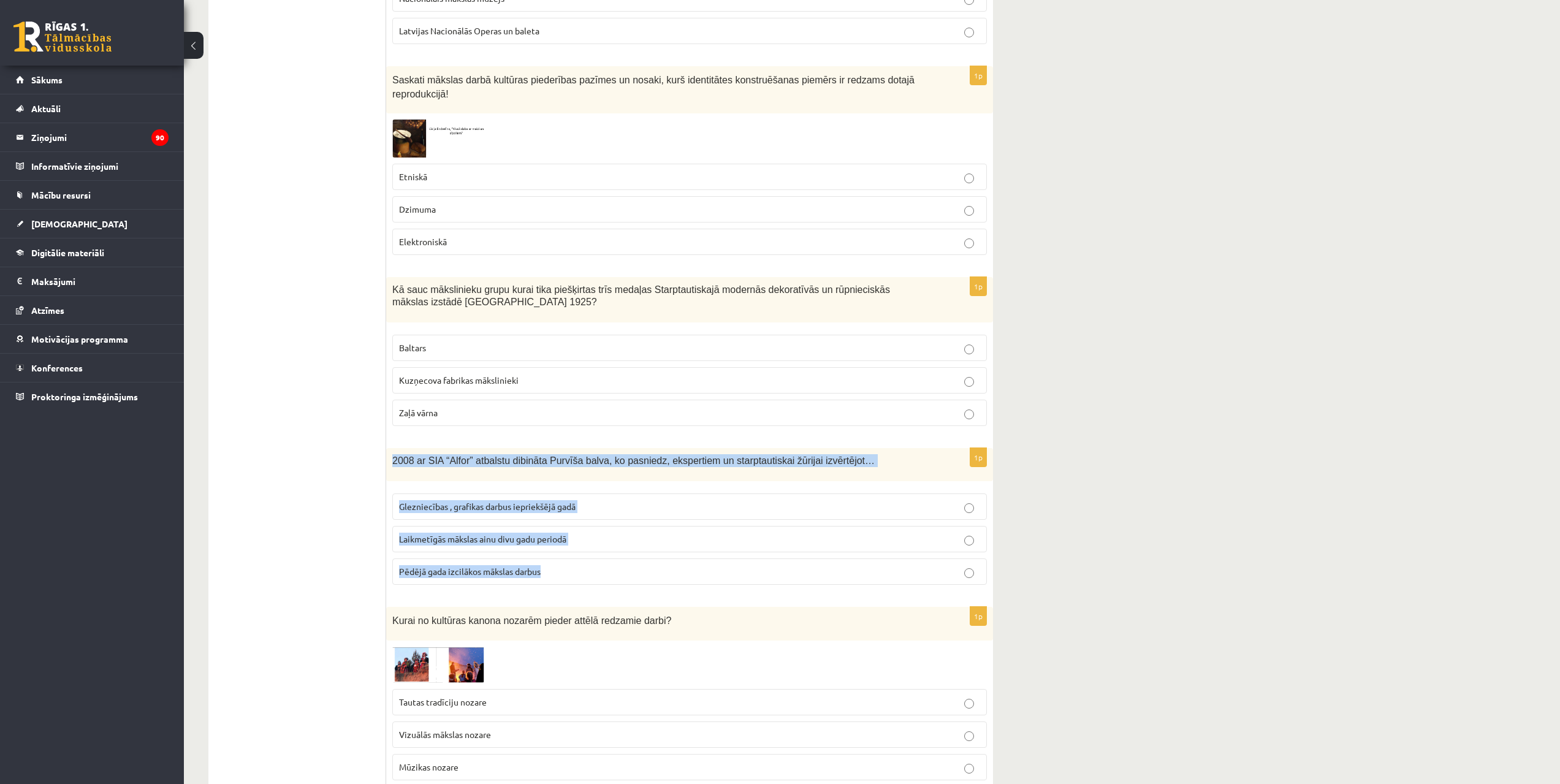
drag, startPoint x: 416, startPoint y: 472, endPoint x: 619, endPoint y: 552, distance: 218.2
click at [619, 552] on div "1p 2008 ar SIA “Alfor” atbalstu dibināta Purvīša balva, ko pasniedz, ekspertiem…" at bounding box center [689, 521] width 607 height 146
click at [493, 566] on span "Pēdējā gada izcilākos mākslas darbus" at bounding box center [469, 571] width 142 height 11
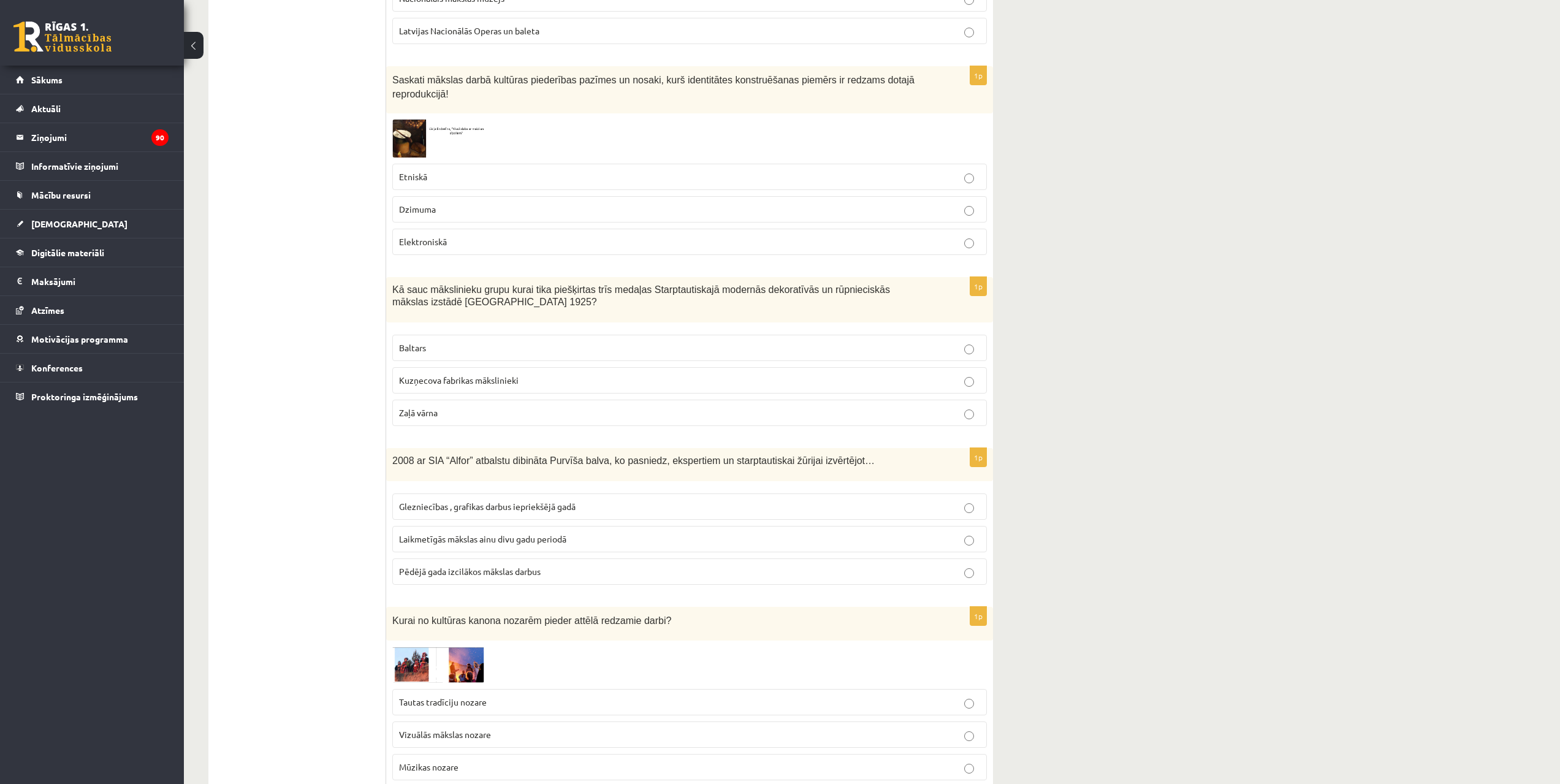
drag, startPoint x: 1558, startPoint y: 359, endPoint x: 1566, endPoint y: 369, distance: 12.8
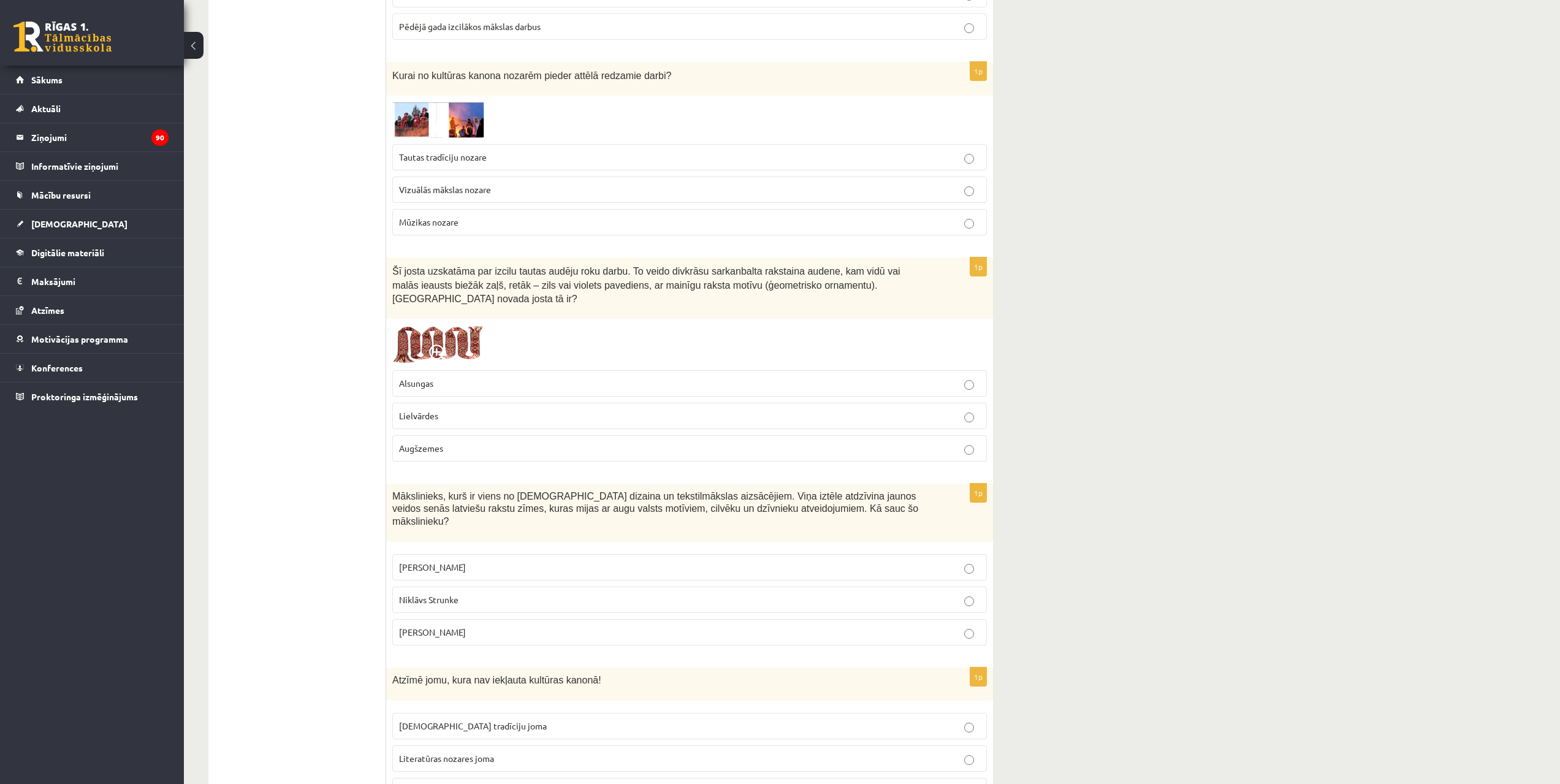
scroll to position [2538, 0]
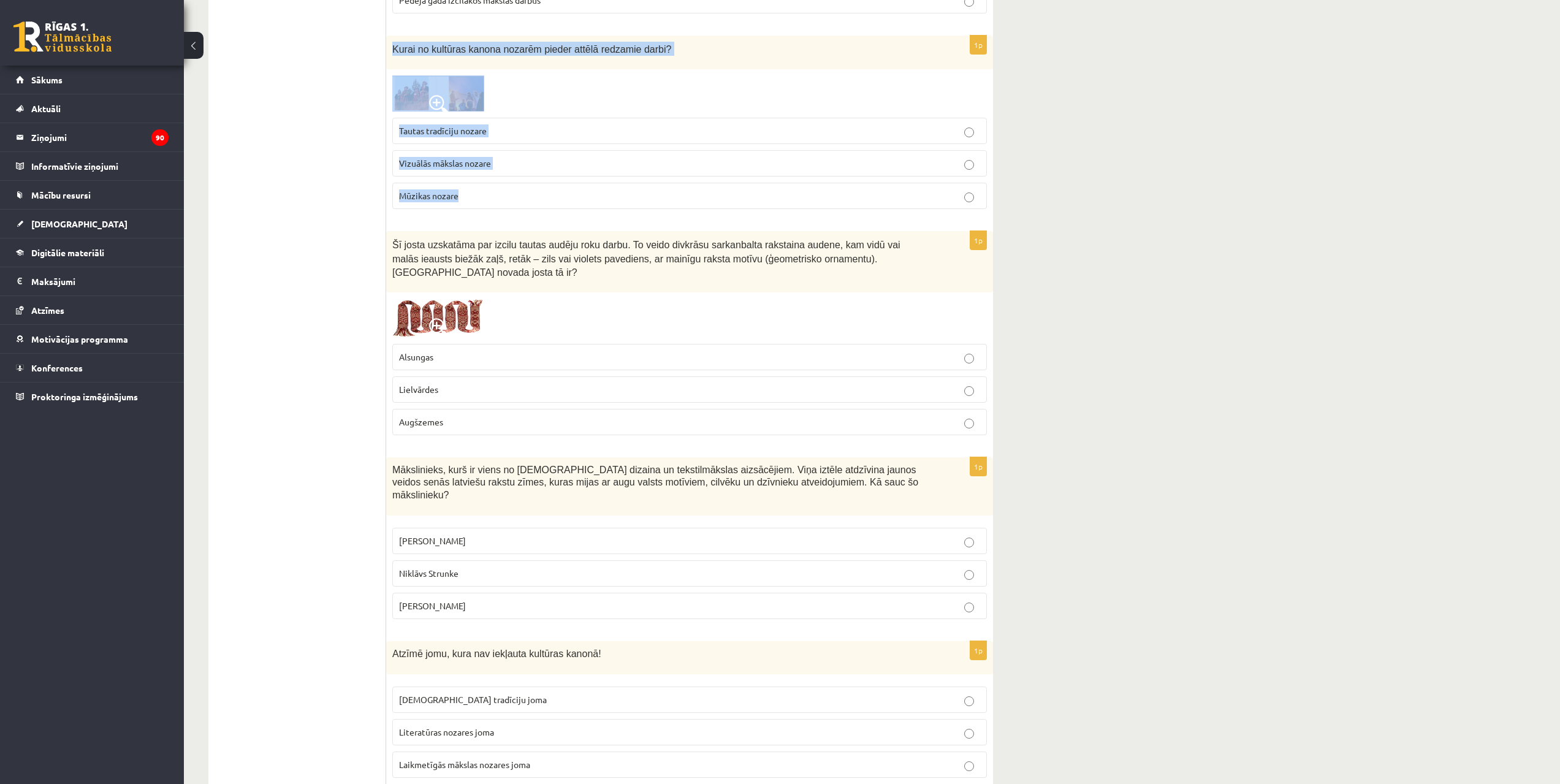
drag, startPoint x: 393, startPoint y: 38, endPoint x: 567, endPoint y: 173, distance: 220.2
click at [567, 173] on div "1p Kurai no kultūras kanona nozarēm pieder attēlā redzamie darbi? Tautas tradīc…" at bounding box center [689, 127] width 607 height 184
click at [549, 165] on fieldset "Tautas tradīciju nozare Vizuālās mākslas nozare Mūzikas nozare" at bounding box center [689, 162] width 594 height 101
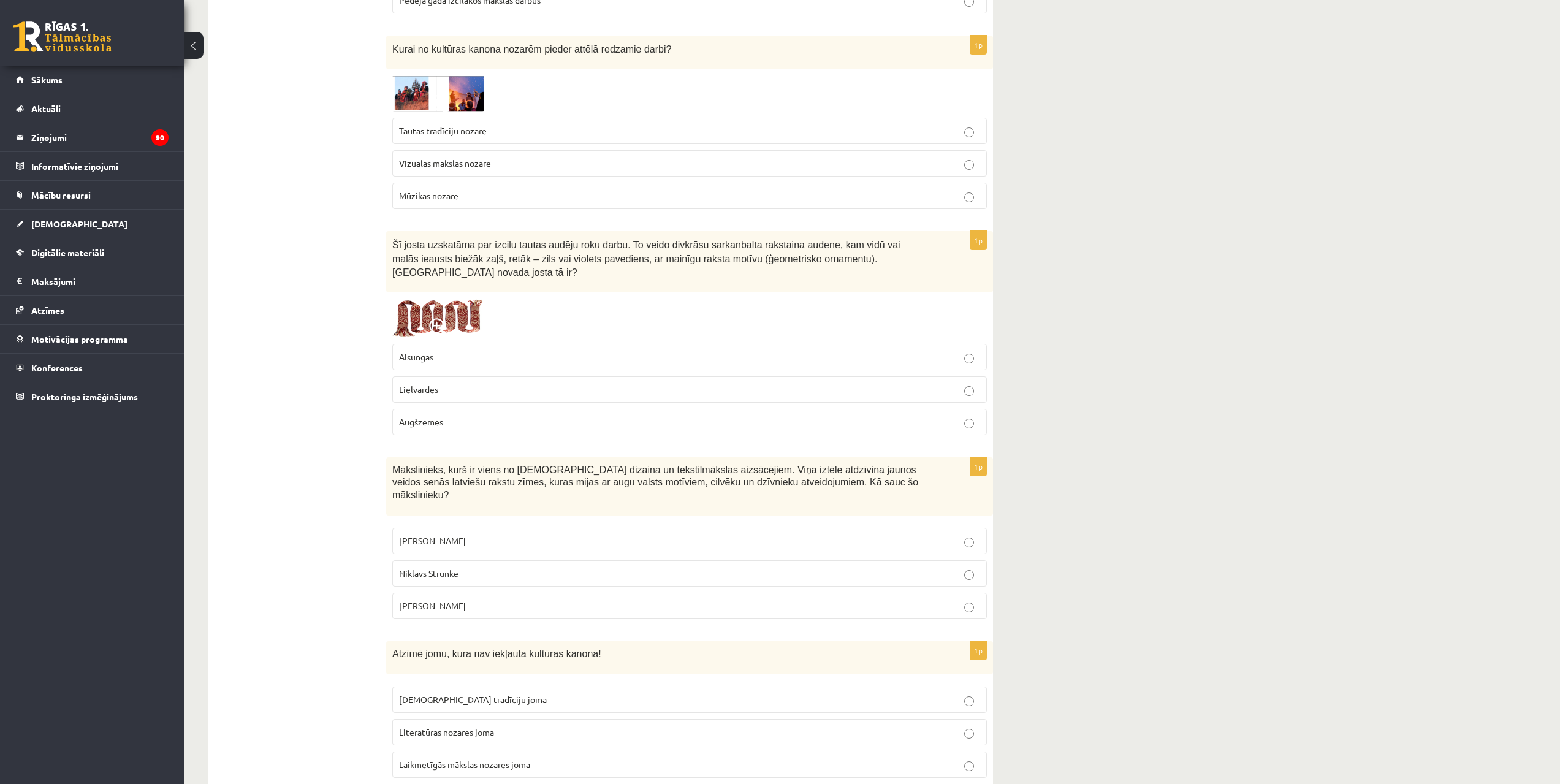
click at [524, 124] on p "Tautas tradīciju nozare" at bounding box center [689, 131] width 581 height 13
click at [507, 383] on p "Lielvārdes" at bounding box center [689, 389] width 581 height 13
drag, startPoint x: 393, startPoint y: 438, endPoint x: 553, endPoint y: 569, distance: 206.8
click at [553, 569] on div "1p Mākslinieks, kurš ir viens no latviešu dizaina un tekstilmākslas aizsācējiem…" at bounding box center [689, 543] width 607 height 172
click at [426, 528] on label "Ansis Cīrulis" at bounding box center [689, 540] width 594 height 26
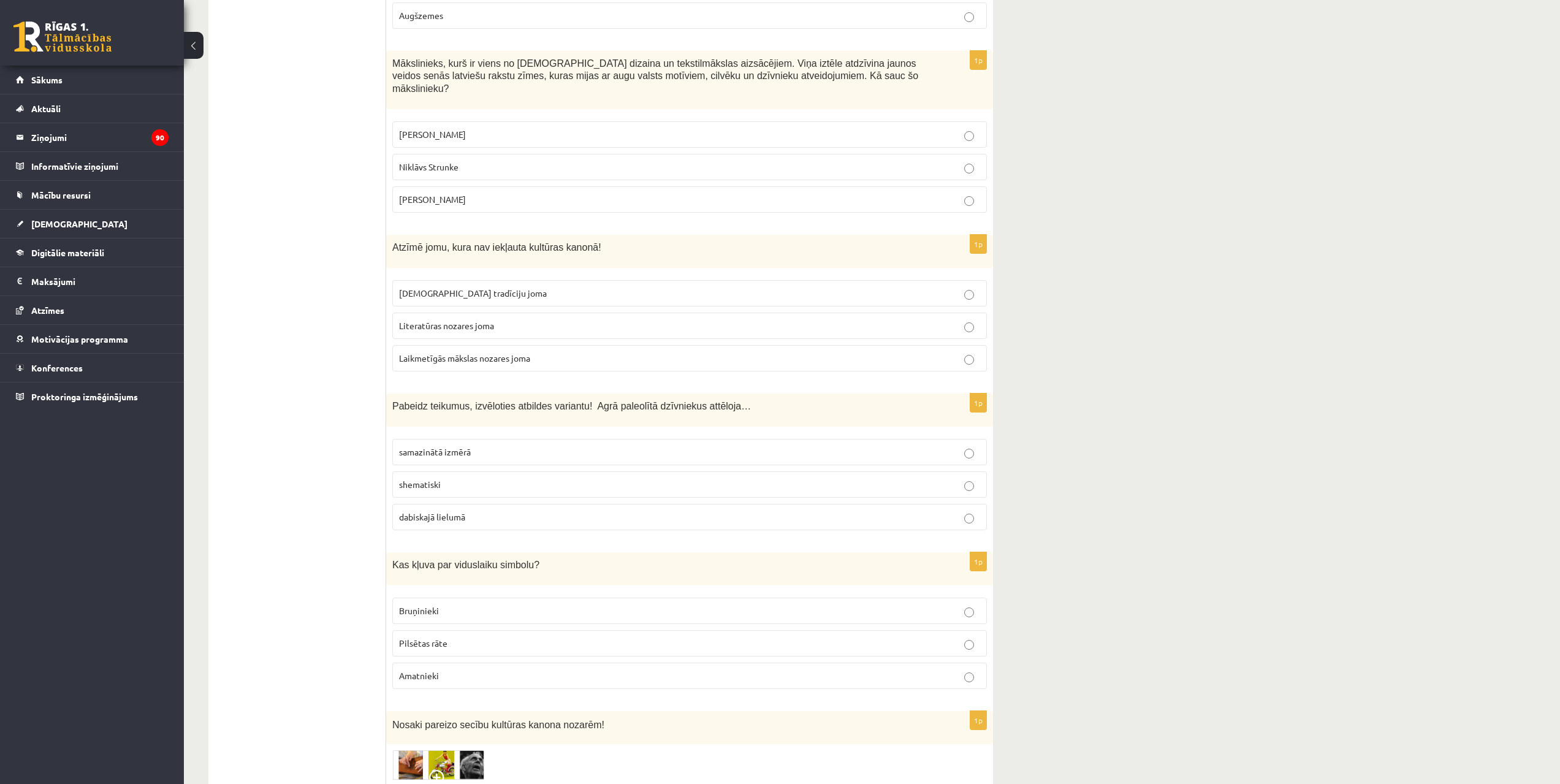
scroll to position [2961, 0]
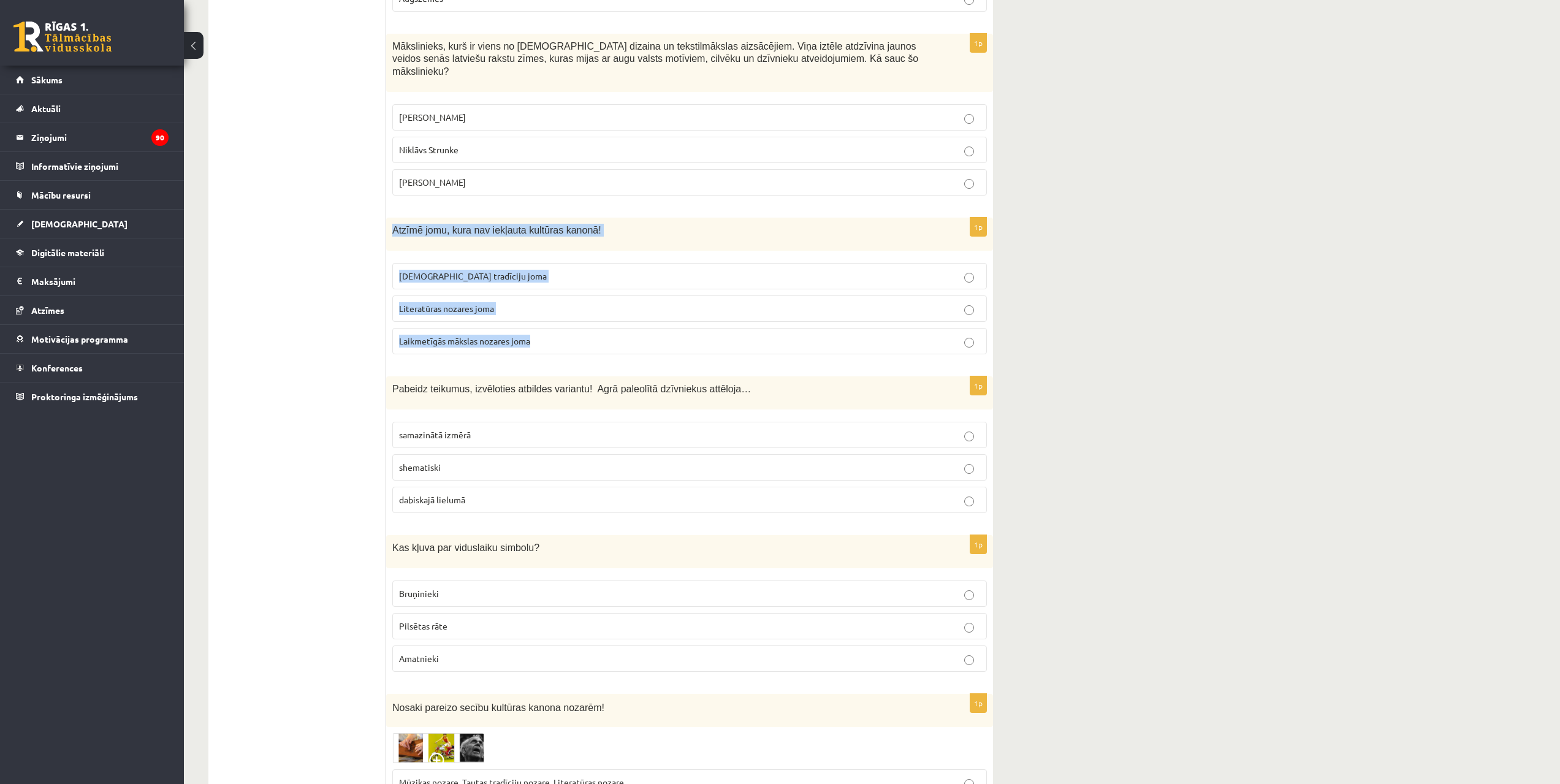
drag, startPoint x: 386, startPoint y: 189, endPoint x: 556, endPoint y: 294, distance: 199.8
click at [556, 294] on div "1p Atzīmē jomu, kura nav iekļauta kultūras kanonā! Tautas tradīciju joma Litera…" at bounding box center [689, 290] width 607 height 146
click at [447, 335] on span "Laikmetīgās mākslas nozares joma" at bounding box center [465, 341] width 131 height 11
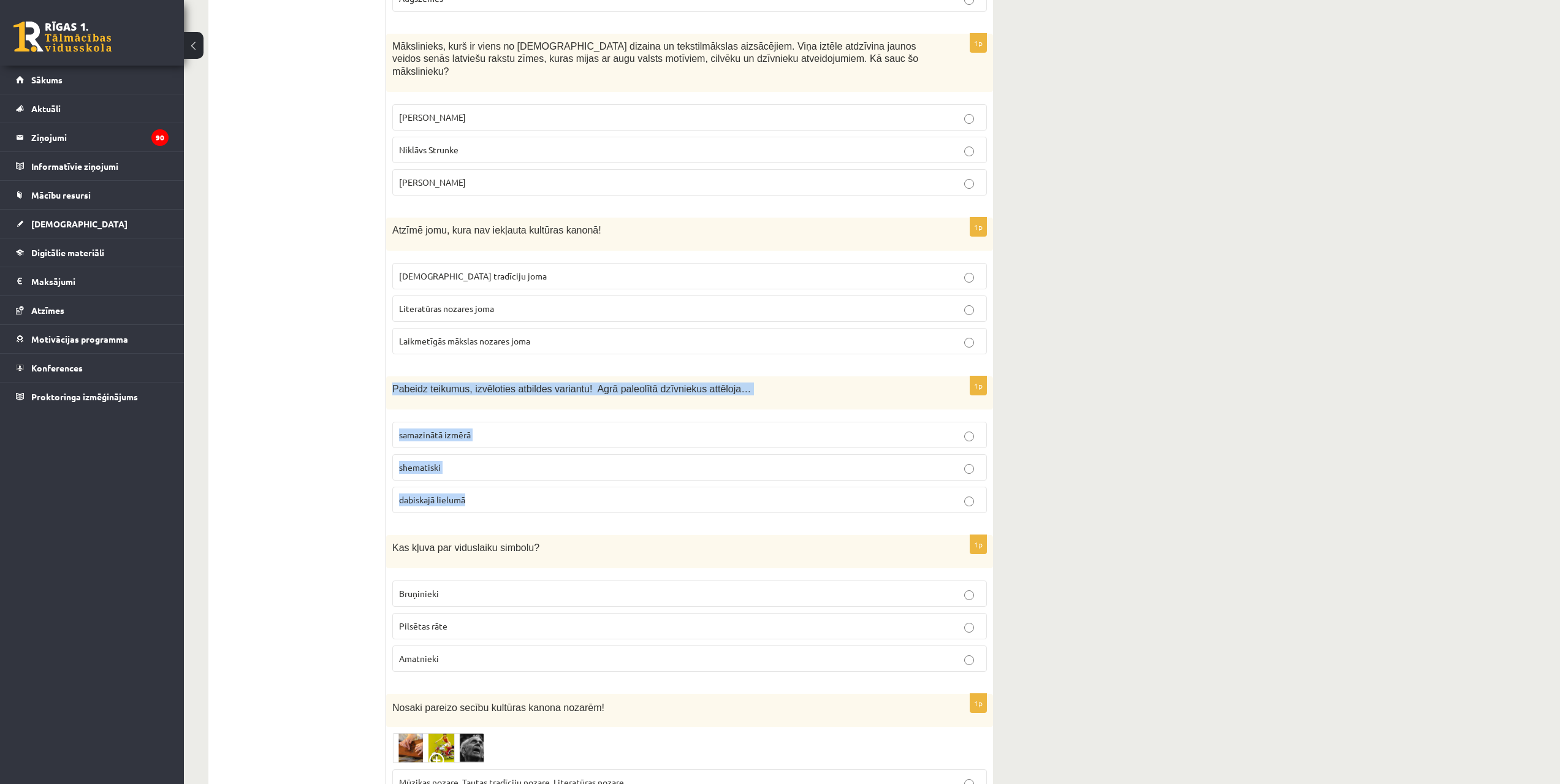
drag, startPoint x: 390, startPoint y: 350, endPoint x: 518, endPoint y: 448, distance: 161.2
click at [524, 475] on div "1p Pabeidz teikumus, izvēloties atbildes variantu! Agrā paleolītā dzīvniekus at…" at bounding box center [689, 449] width 607 height 146
click at [411, 494] on span "dabiskajā lielumā" at bounding box center [432, 499] width 66 height 11
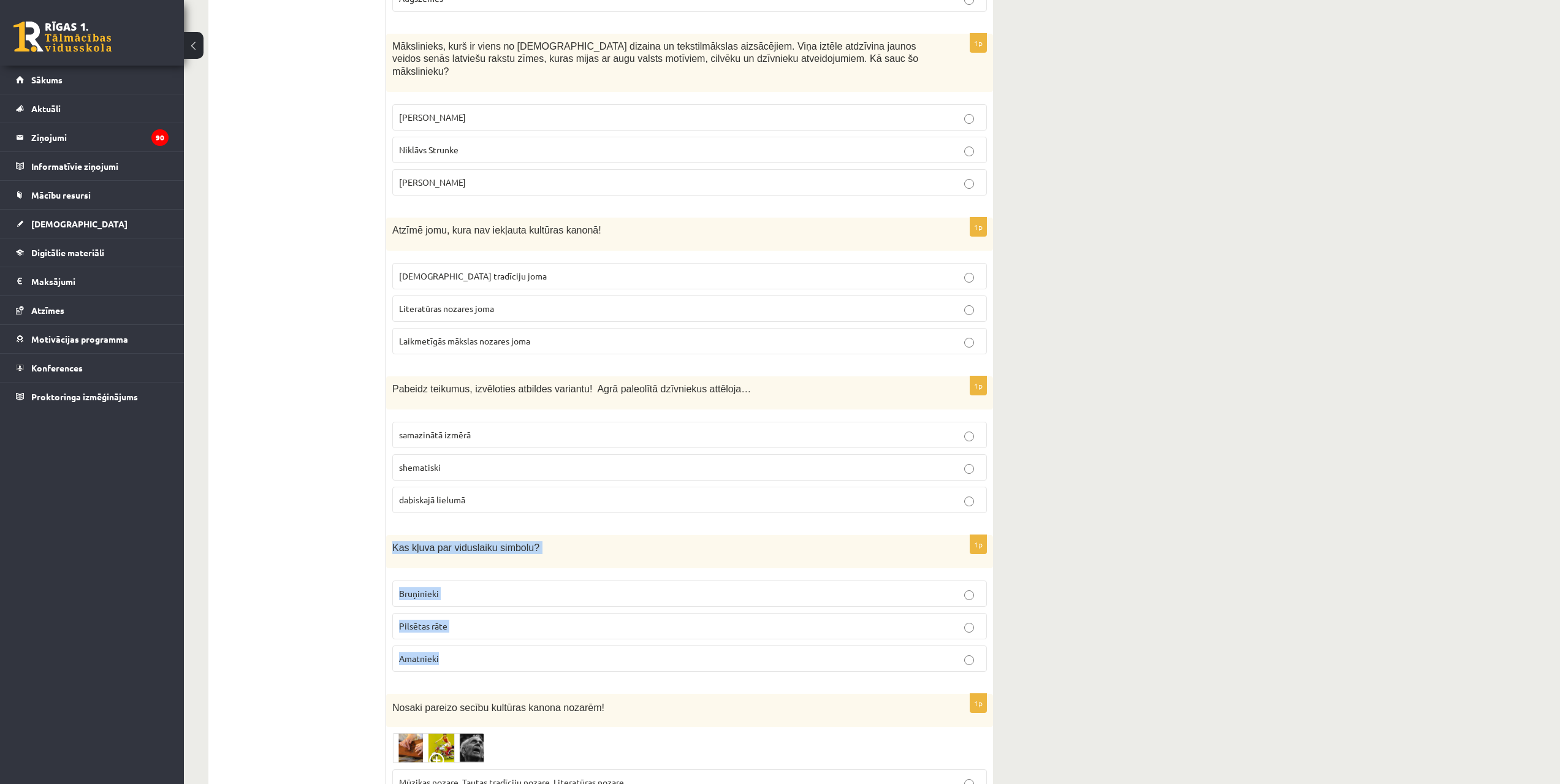
drag, startPoint x: 394, startPoint y: 506, endPoint x: 493, endPoint y: 611, distance: 144.3
click at [493, 611] on div "1p Kas kļuva par viduslaiku simbolu? Bruņinieki Pilsētas rāte Amatnieki" at bounding box center [689, 608] width 607 height 146
click at [423, 588] on span "Bruņinieki" at bounding box center [419, 593] width 40 height 11
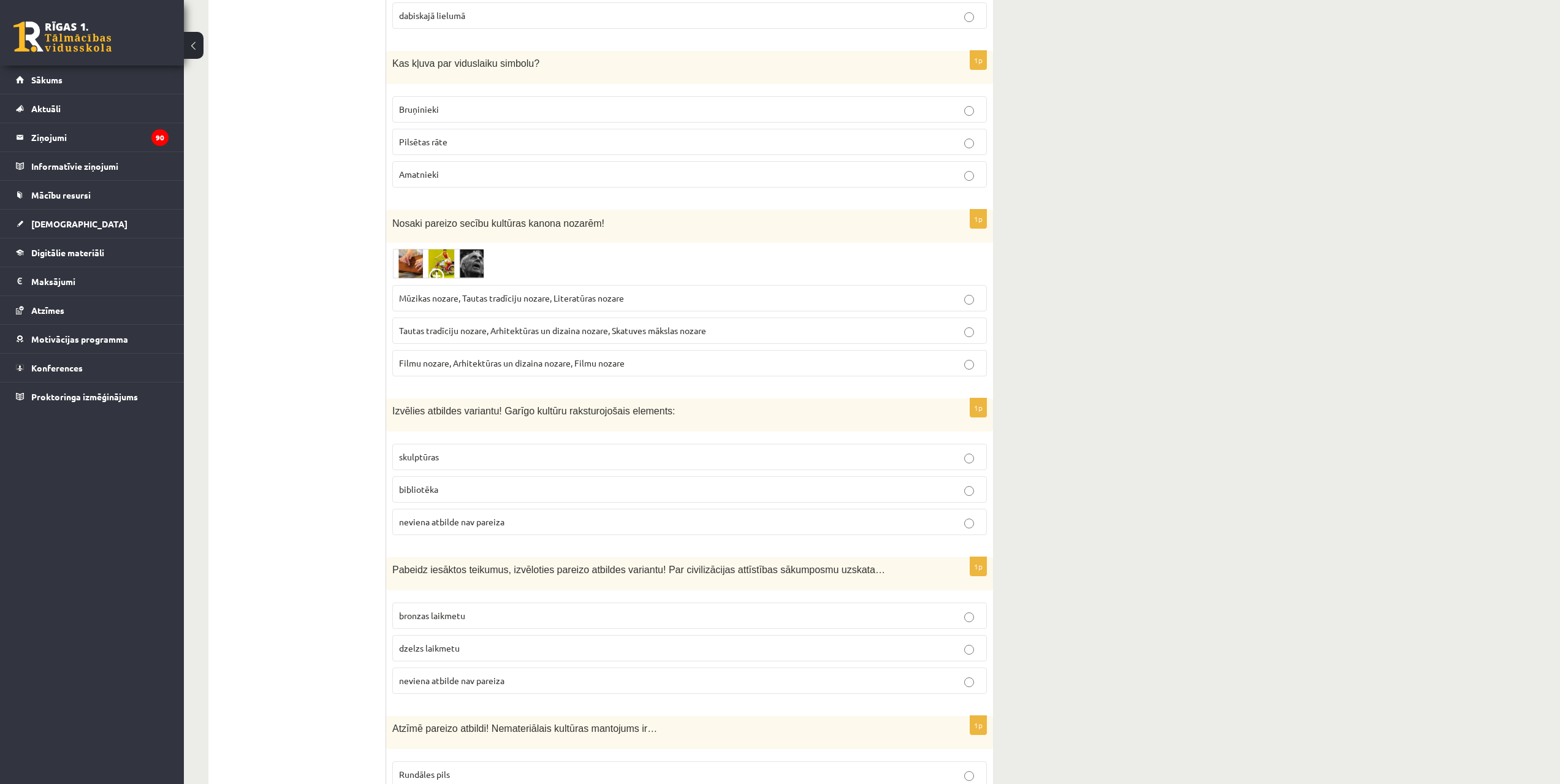
scroll to position [3583, 0]
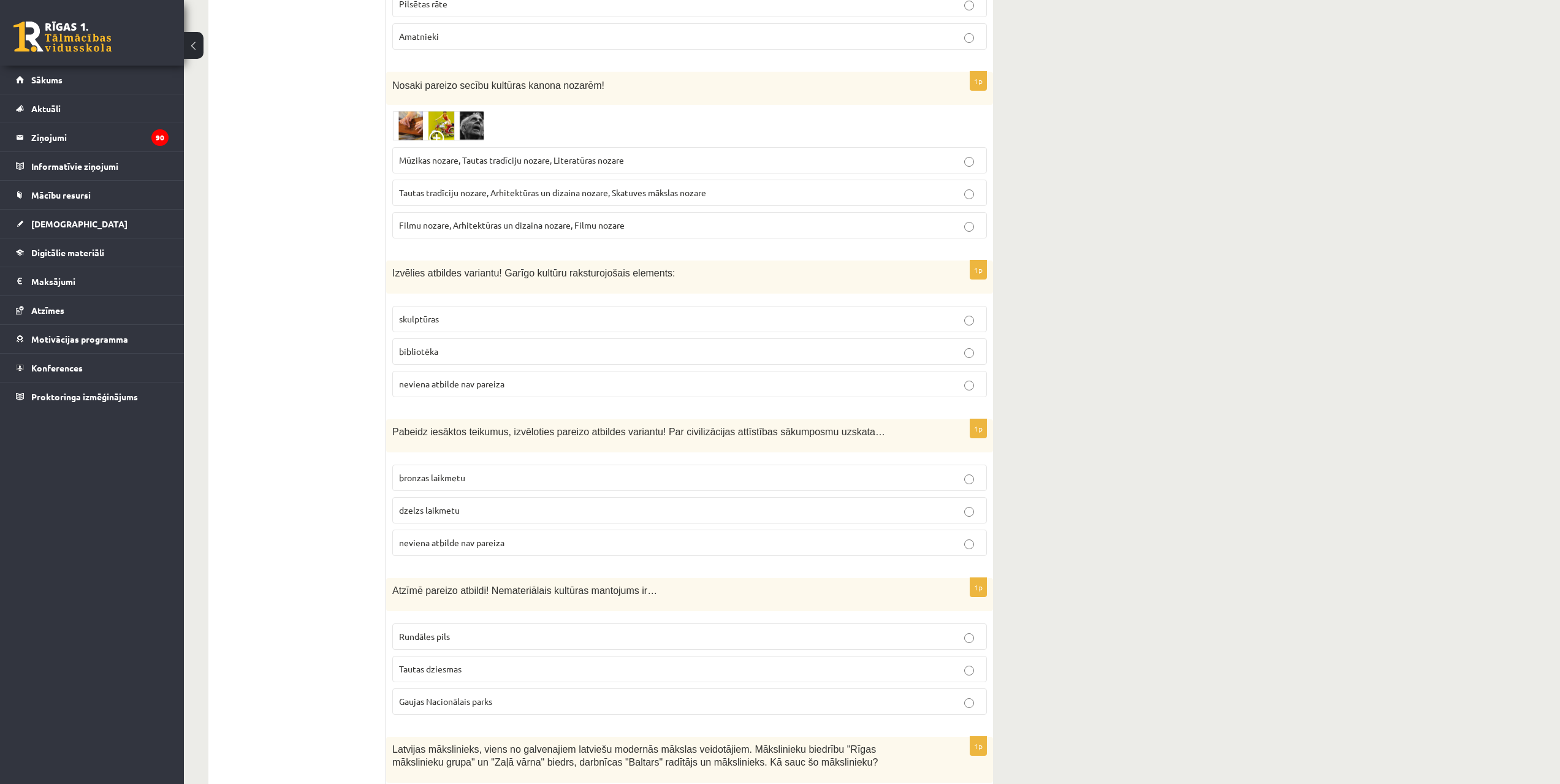
click at [453, 72] on div "1p Nosaki pareizo secību kultūras kanona nozarēm! Mūzikas nozare, Tautas tradīc…" at bounding box center [689, 161] width 607 height 177
click at [450, 111] on img at bounding box center [438, 126] width 92 height 30
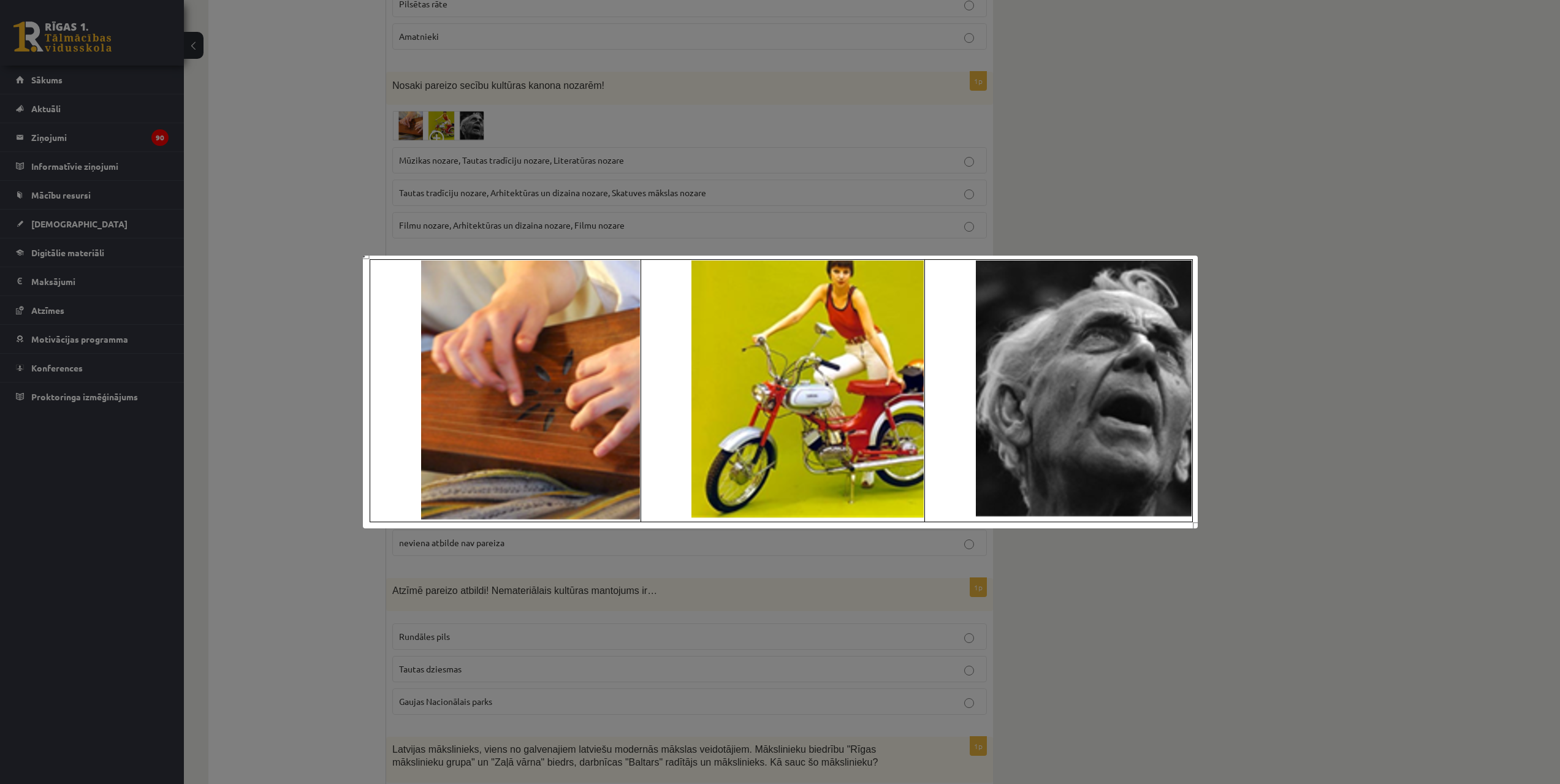
click at [450, 89] on div at bounding box center [780, 392] width 1560 height 784
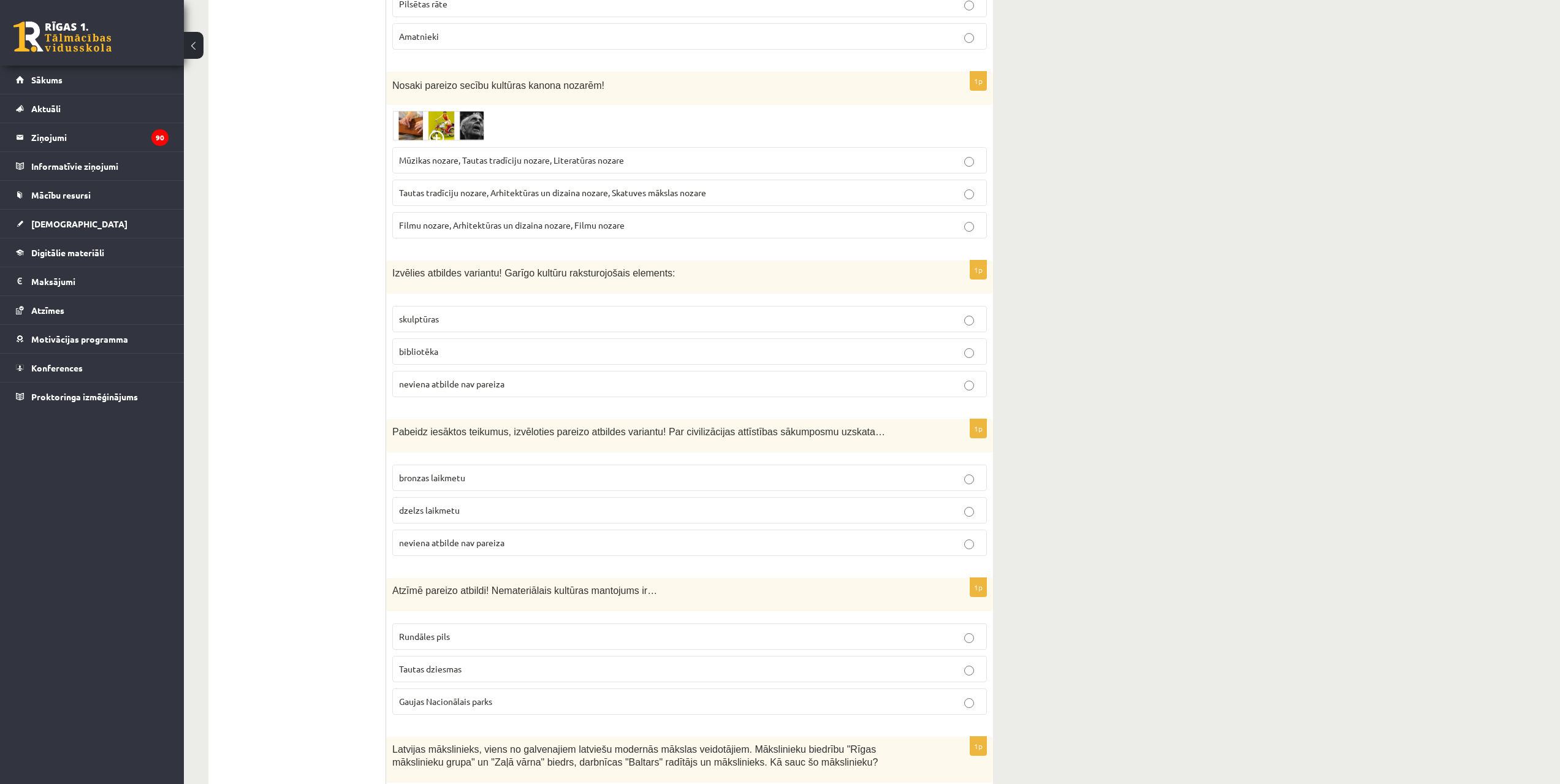
click at [450, 111] on img at bounding box center [438, 126] width 92 height 30
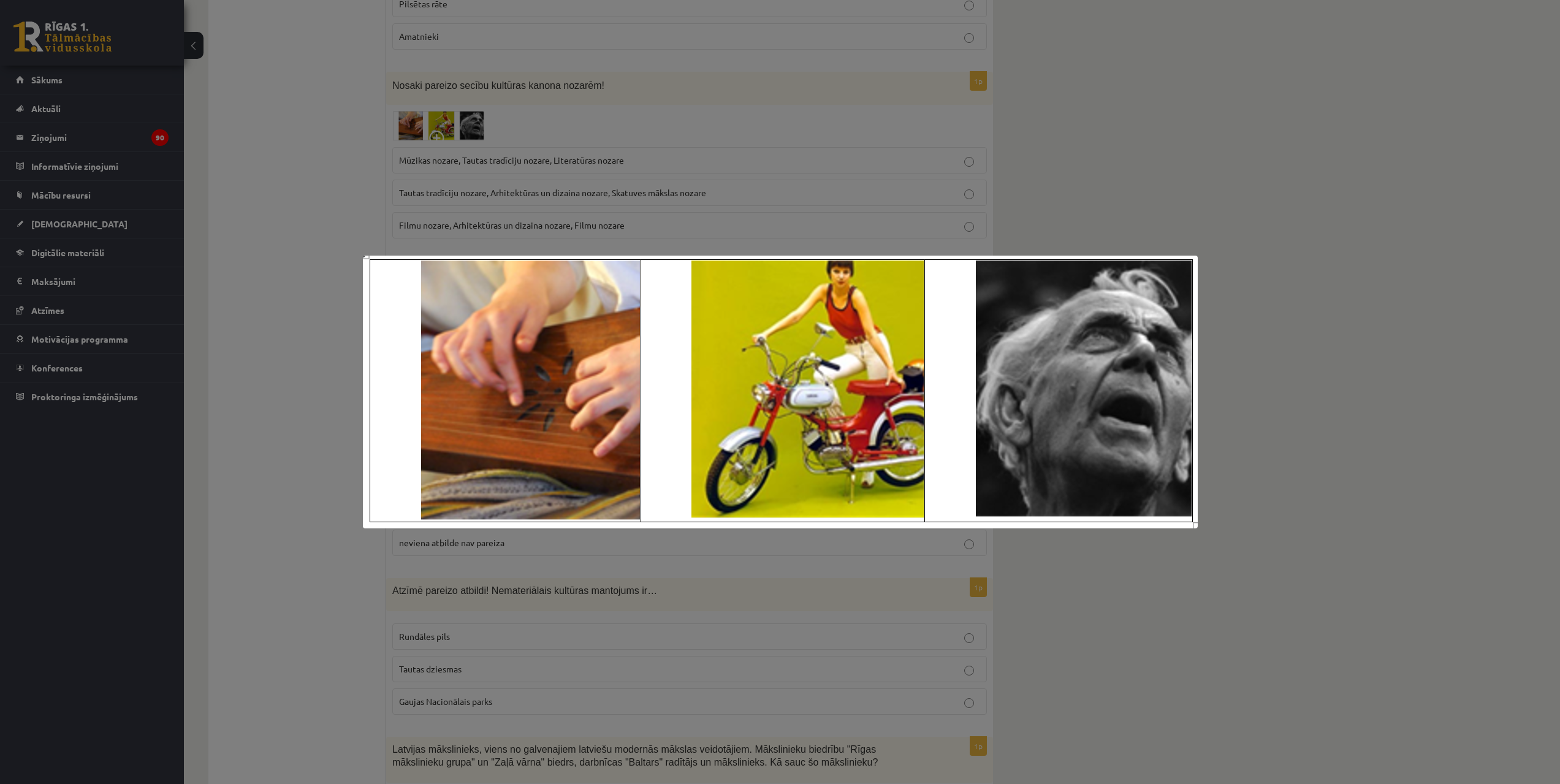
click at [450, 89] on div at bounding box center [780, 392] width 1560 height 784
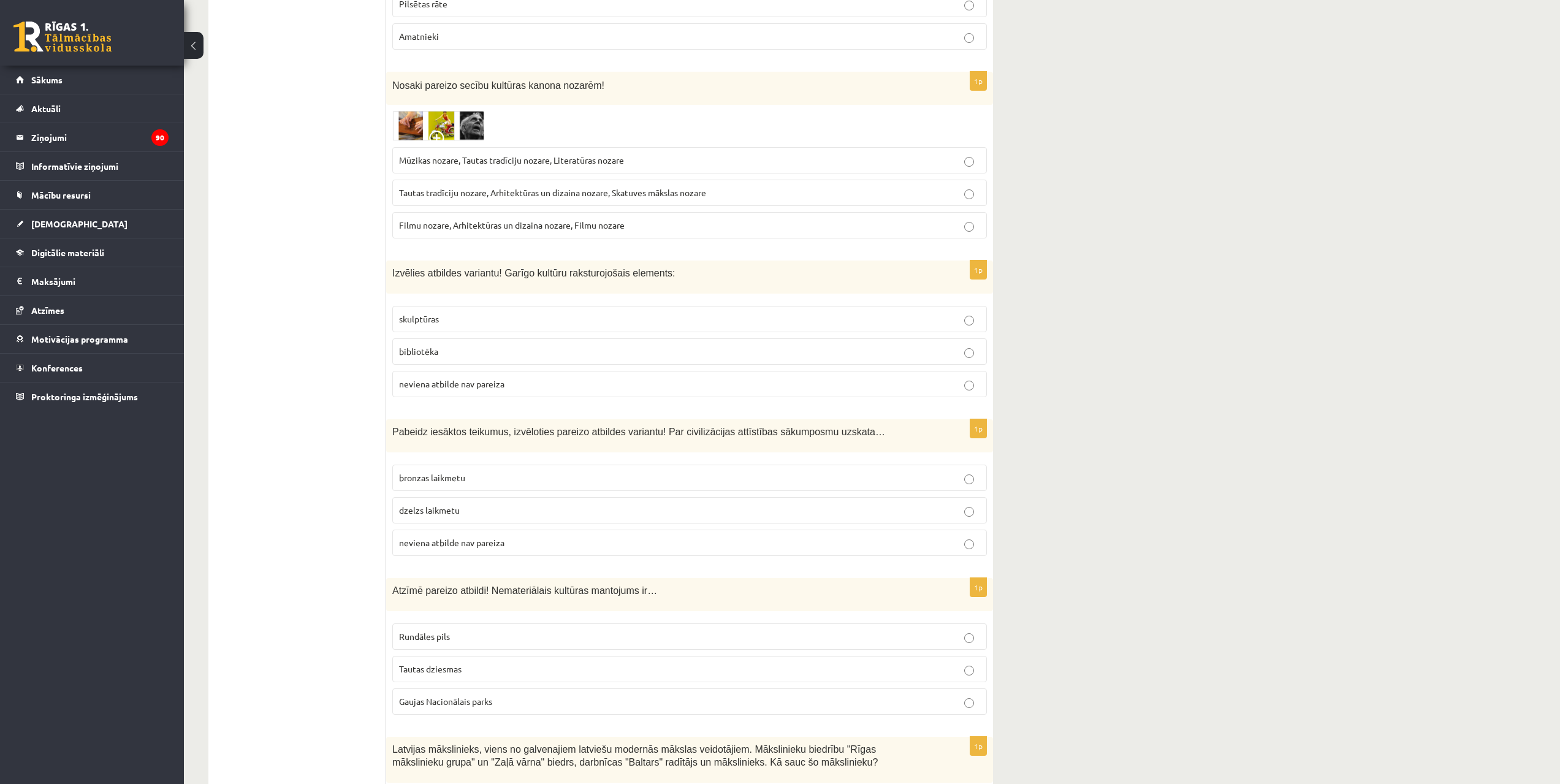
click at [450, 111] on img at bounding box center [438, 126] width 92 height 30
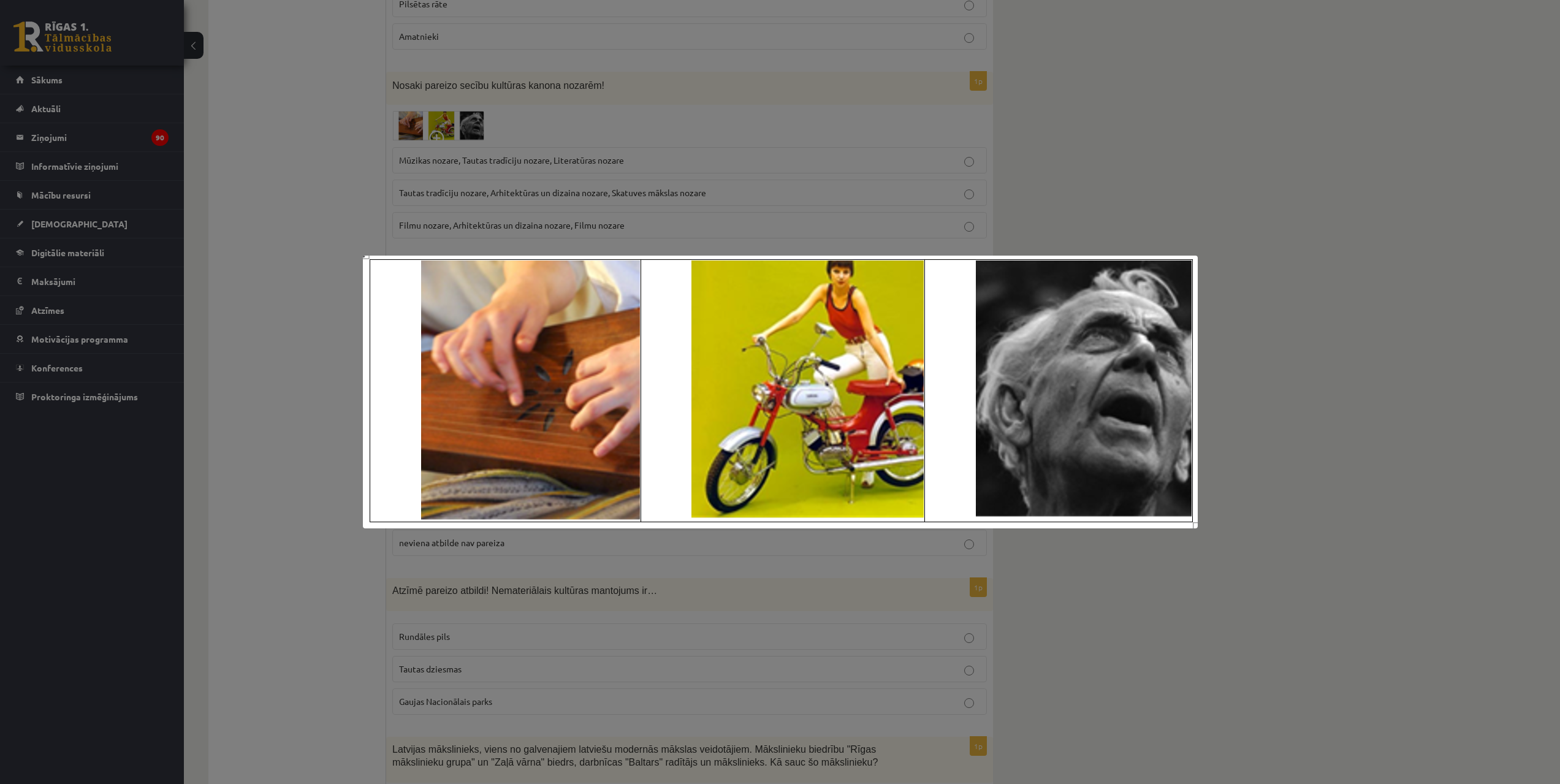
click at [450, 89] on div at bounding box center [780, 392] width 1560 height 784
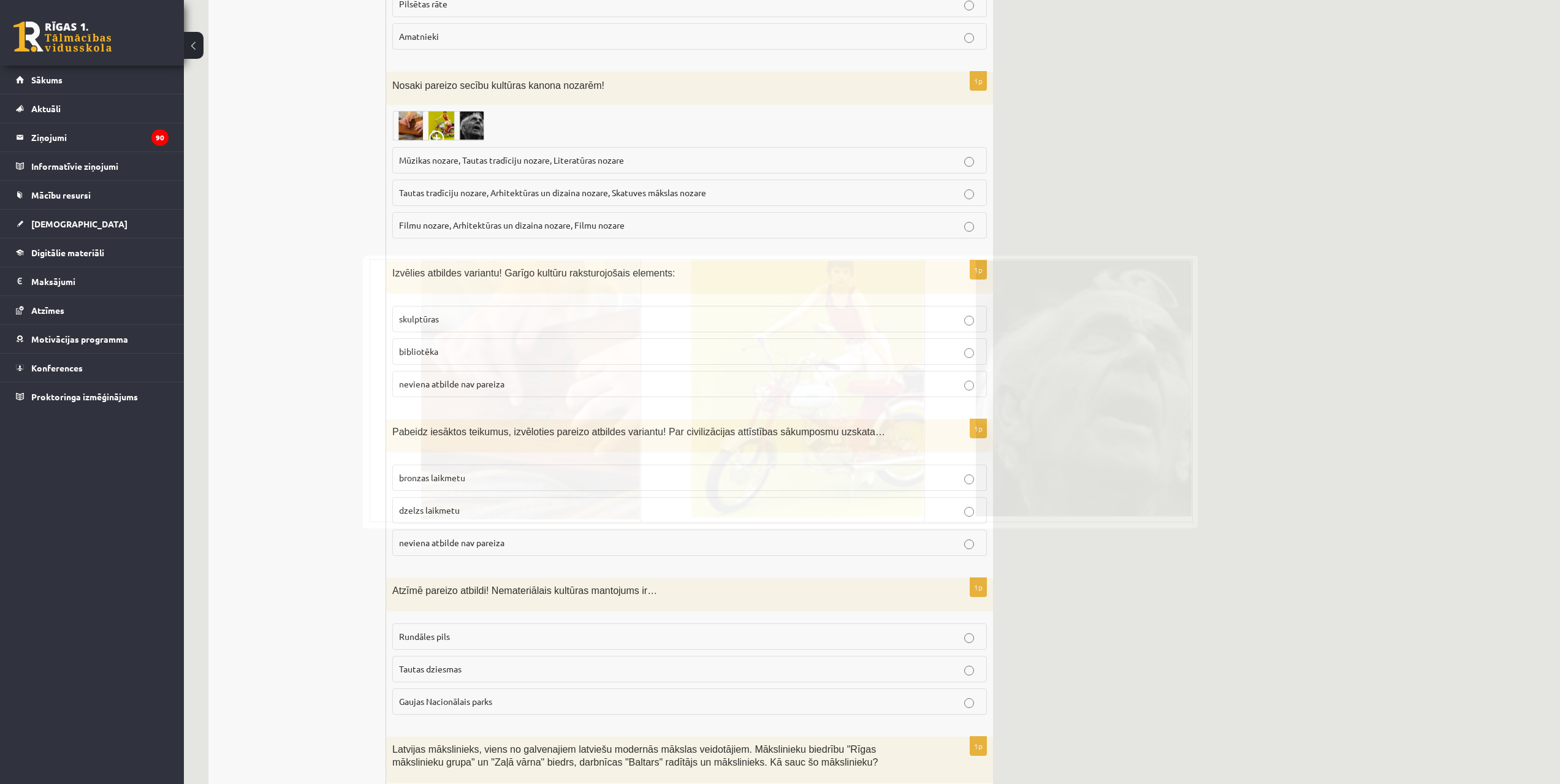
click at [524, 154] on span "Mūzikas nozare, Tautas tradīciju nozare, Literatūras nozare" at bounding box center [511, 160] width 225 height 11
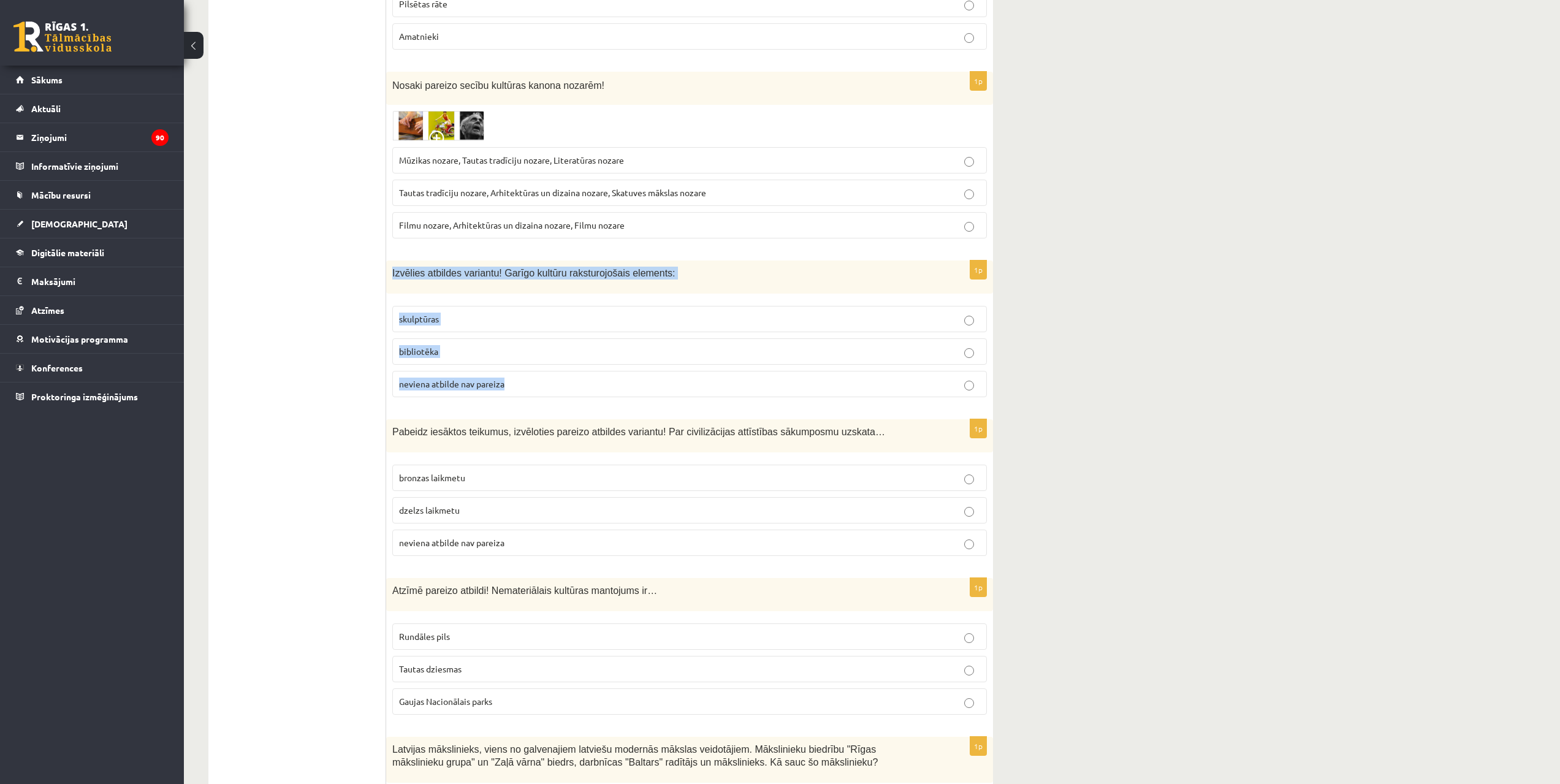
drag, startPoint x: 388, startPoint y: 235, endPoint x: 529, endPoint y: 342, distance: 177.0
click at [528, 342] on div "1p Izvēlies atbildes variantu! Garīgo kultūru raksturojošais elements: skulptūr…" at bounding box center [689, 333] width 607 height 146
click at [458, 345] on p "bibliotēka" at bounding box center [689, 351] width 581 height 13
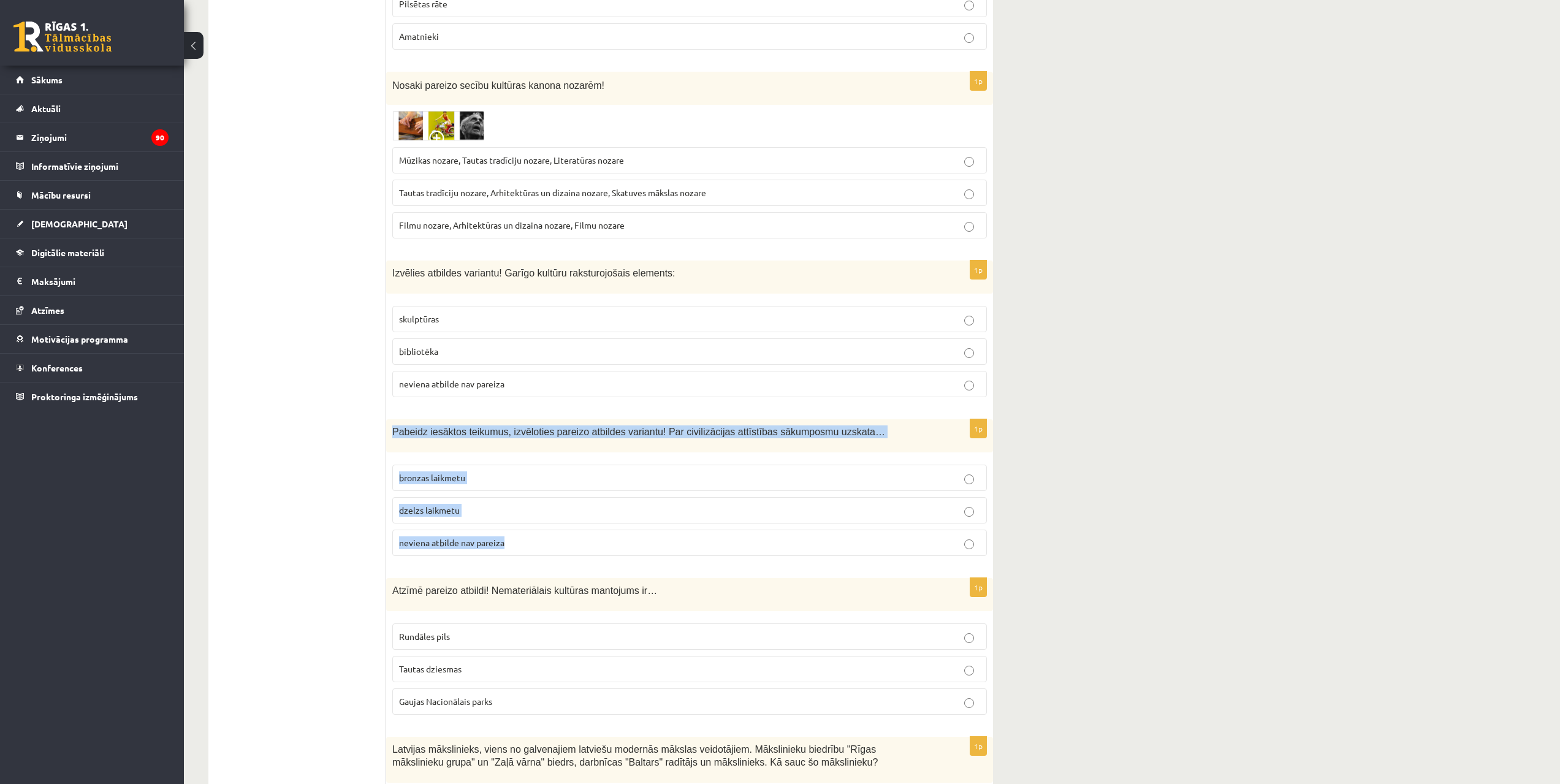
drag, startPoint x: 391, startPoint y: 395, endPoint x: 519, endPoint y: 498, distance: 164.3
click at [519, 498] on div "1p Pabeidz iesāktos teikumus, izvēloties pareizo atbildes variantu! Par civiliz…" at bounding box center [689, 492] width 607 height 146
click at [441, 378] on span "neviena atbilde nav pareiza" at bounding box center [451, 384] width 105 height 11
drag, startPoint x: 389, startPoint y: 396, endPoint x: 526, endPoint y: 506, distance: 175.7
click at [526, 506] on div "1p Pabeidz iesāktos teikumus, izvēloties pareizo atbildes variantu! Par civiliz…" at bounding box center [689, 492] width 607 height 146
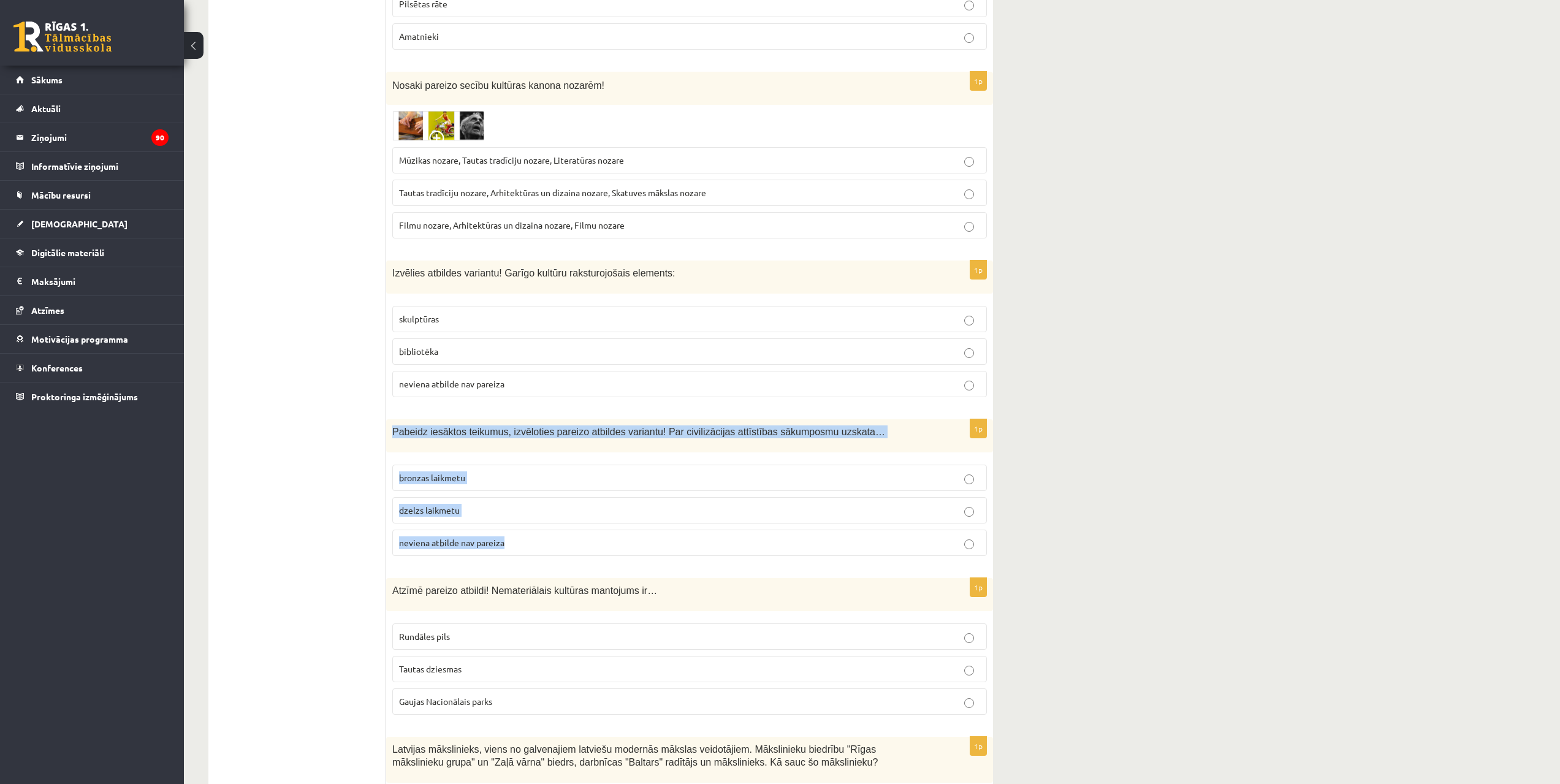
click at [445, 464] on label "bronzas laikmetu" at bounding box center [689, 477] width 594 height 26
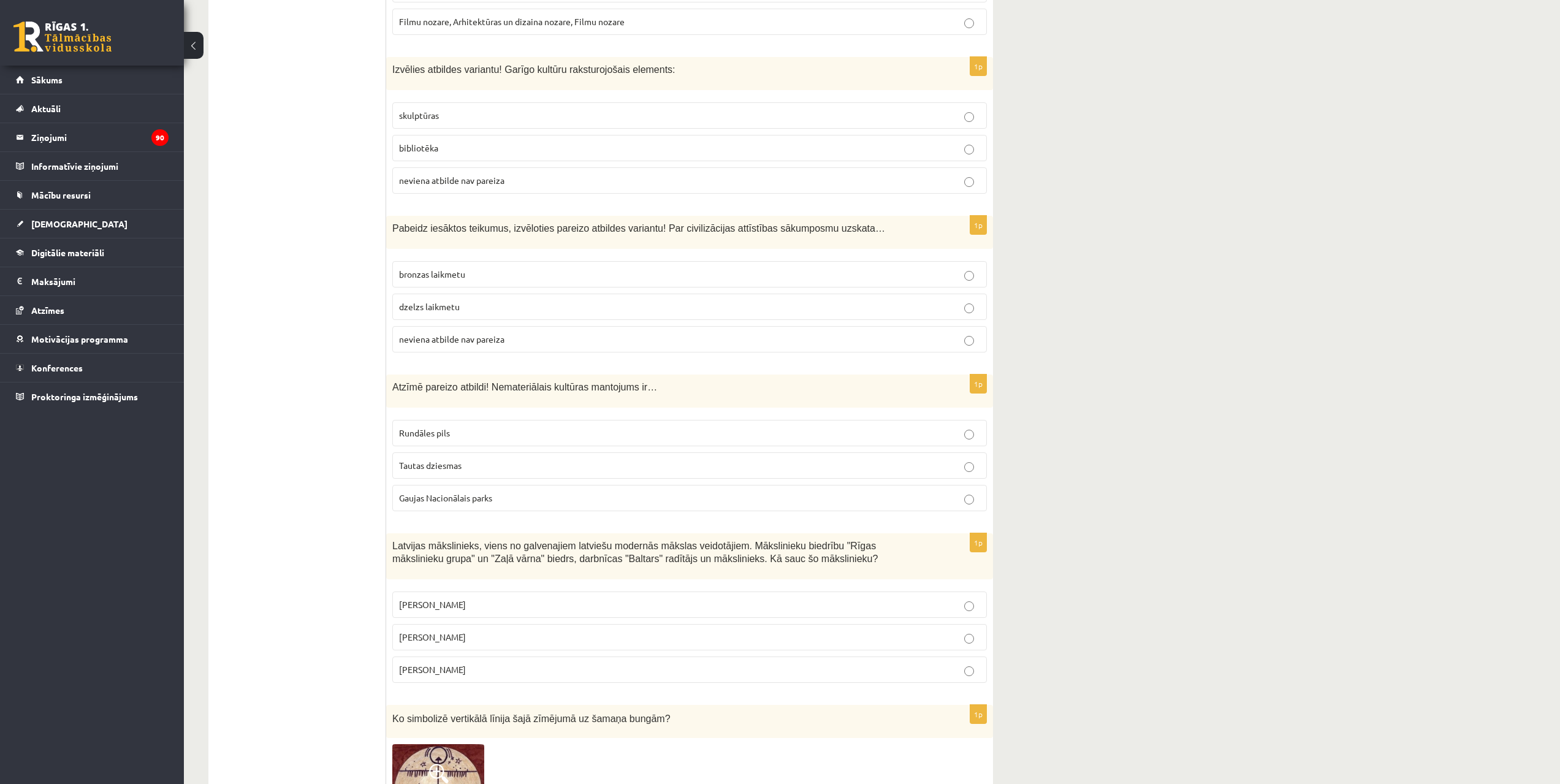
scroll to position [3955, 0]
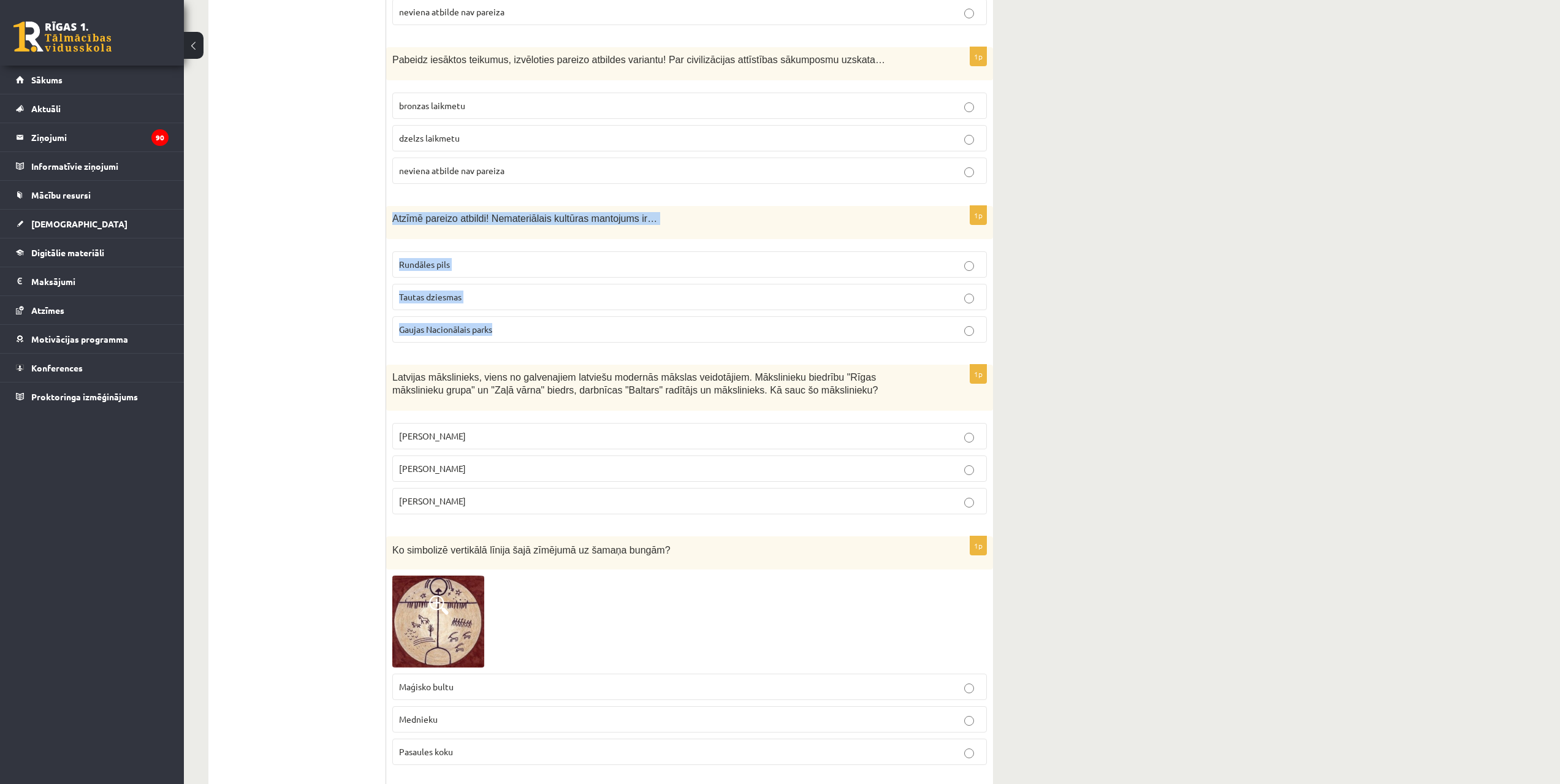
drag, startPoint x: 388, startPoint y: 182, endPoint x: 504, endPoint y: 284, distance: 154.5
click at [504, 284] on div "1p Atzīmē pareizo atbildi! Nemateriālais kultūras mantojums ir… Rundāles pils T…" at bounding box center [689, 278] width 607 height 146
click at [489, 284] on label "Tautas dziesmas" at bounding box center [689, 297] width 594 height 26
drag, startPoint x: 393, startPoint y: 184, endPoint x: 515, endPoint y: 295, distance: 164.9
click at [515, 295] on div "1p Atzīmē pareizo atbildi! Nemateriālais kultūras mantojums ir… Rundāles pils T…" at bounding box center [689, 278] width 607 height 146
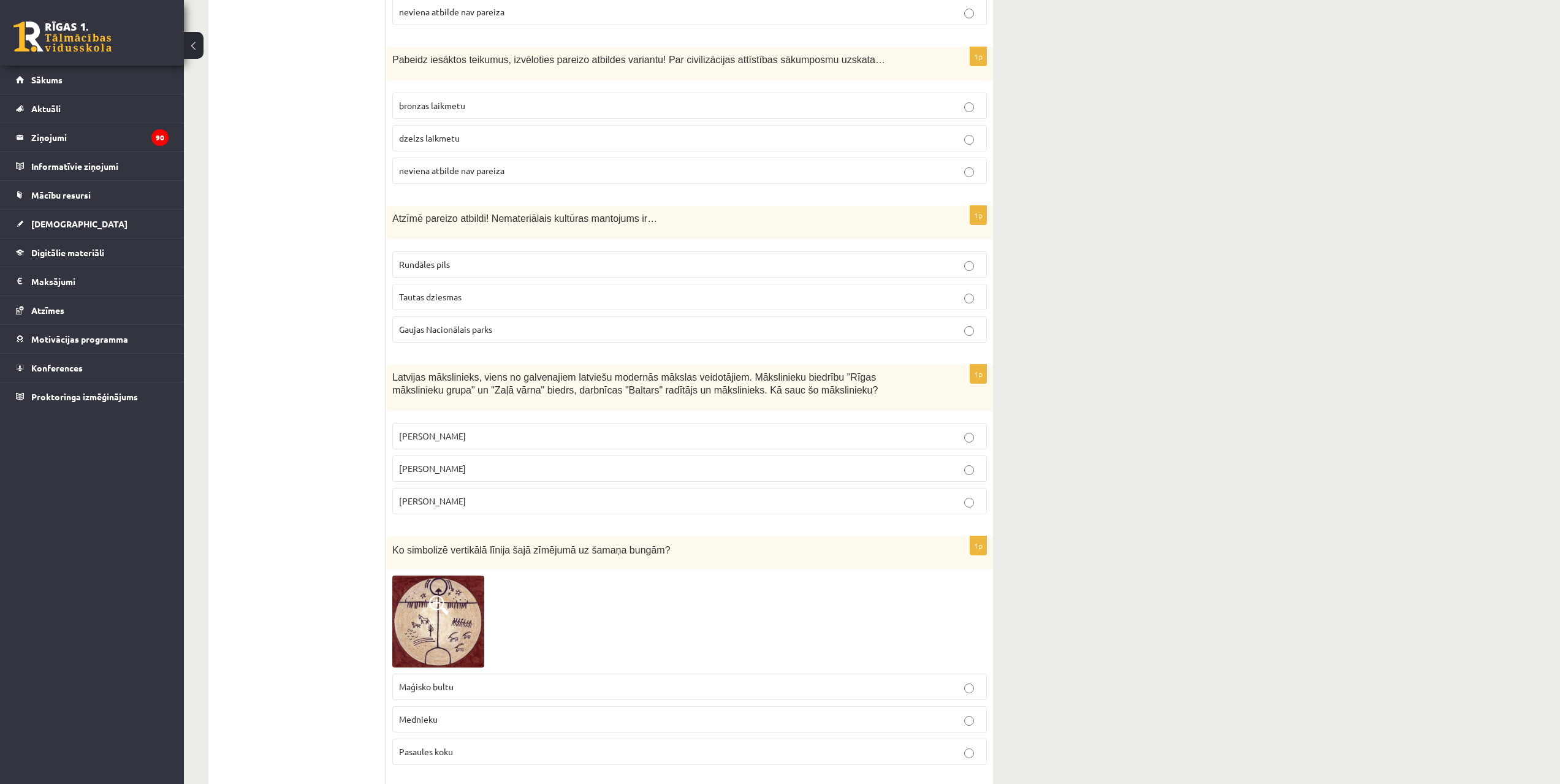
click at [390, 365] on div "Latvijas mākslinieks, viens no galvenajiem latviešu modernās mākslas veidotājie…" at bounding box center [689, 388] width 607 height 46
drag, startPoint x: 389, startPoint y: 335, endPoint x: 487, endPoint y: 460, distance: 158.8
click at [487, 460] on div "1p Latvijas mākslinieks, viens no galvenajiem latviešu modernās mākslas veidotā…" at bounding box center [689, 444] width 607 height 159
click at [482, 462] on p "Romāns Suta" at bounding box center [689, 468] width 581 height 13
click at [465, 738] on label "Pasaules koku" at bounding box center [689, 751] width 594 height 26
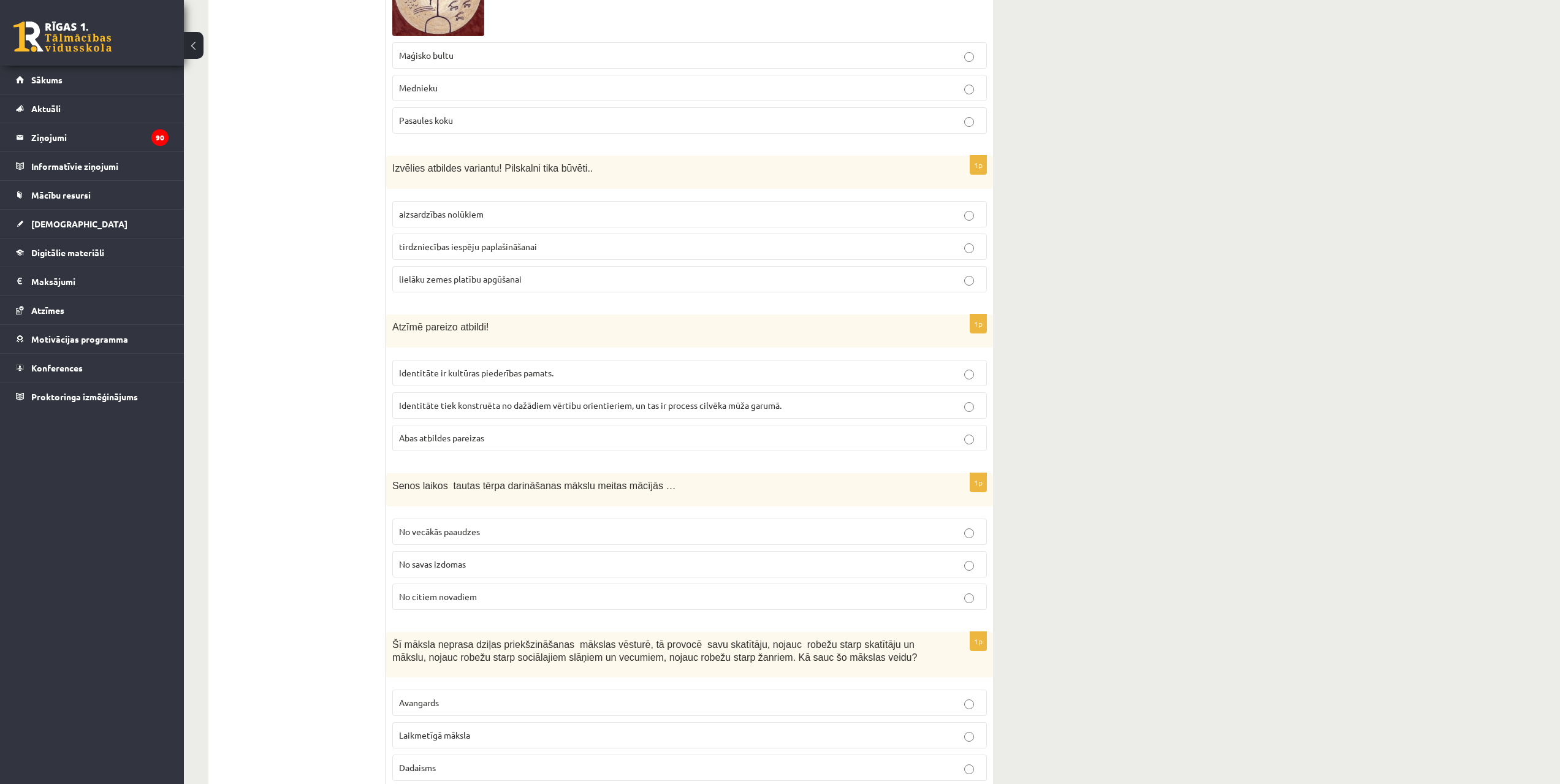
scroll to position [4591, 0]
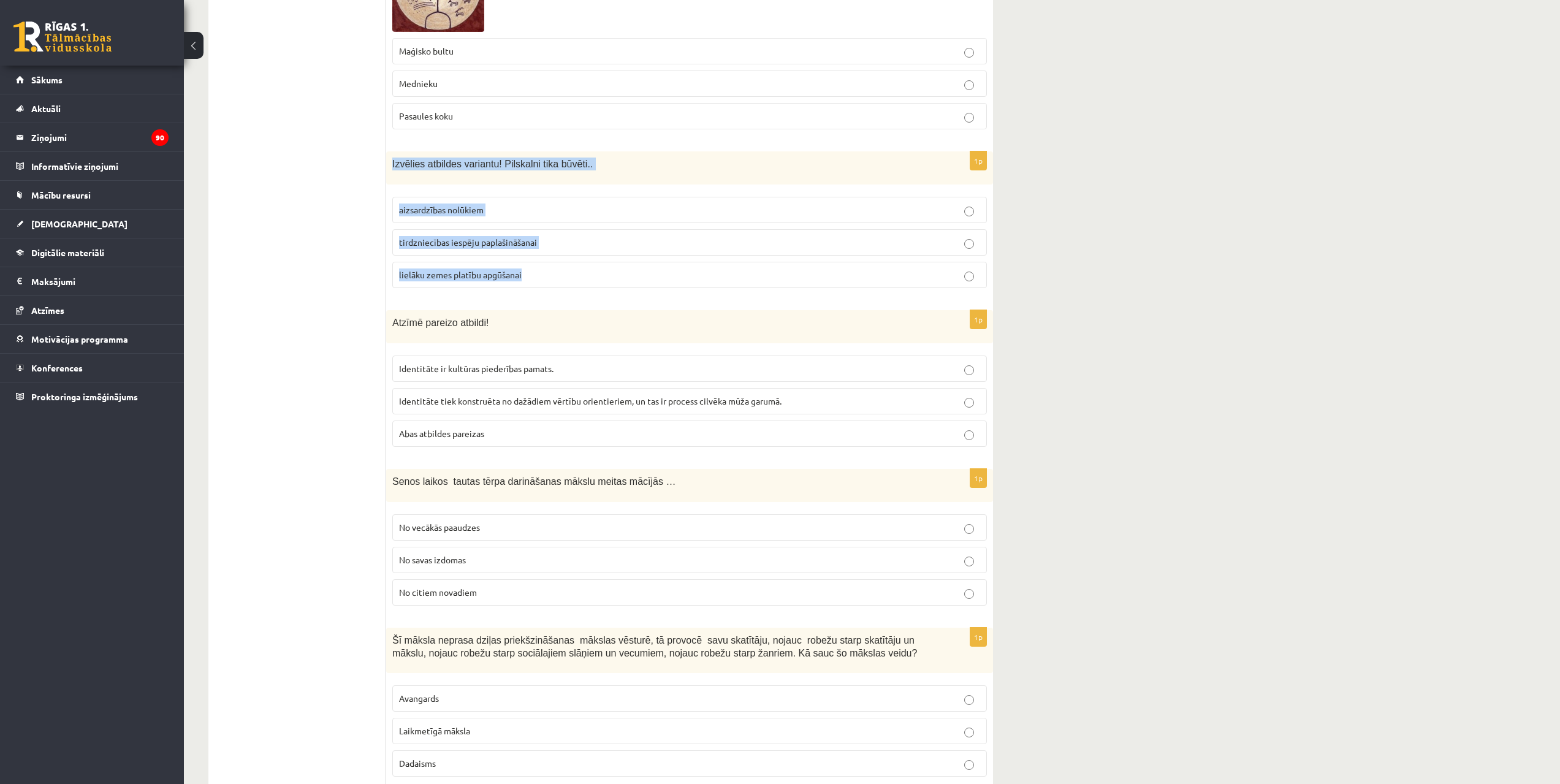
drag, startPoint x: 387, startPoint y: 127, endPoint x: 528, endPoint y: 227, distance: 172.9
click at [528, 227] on div "1p Izvēlies atbildes variantu! Pilskalni tika būvēti.. aizsardzības nolūkiem ti…" at bounding box center [689, 224] width 607 height 146
click at [447, 197] on label "aizsardzības nolūkiem" at bounding box center [689, 210] width 594 height 26
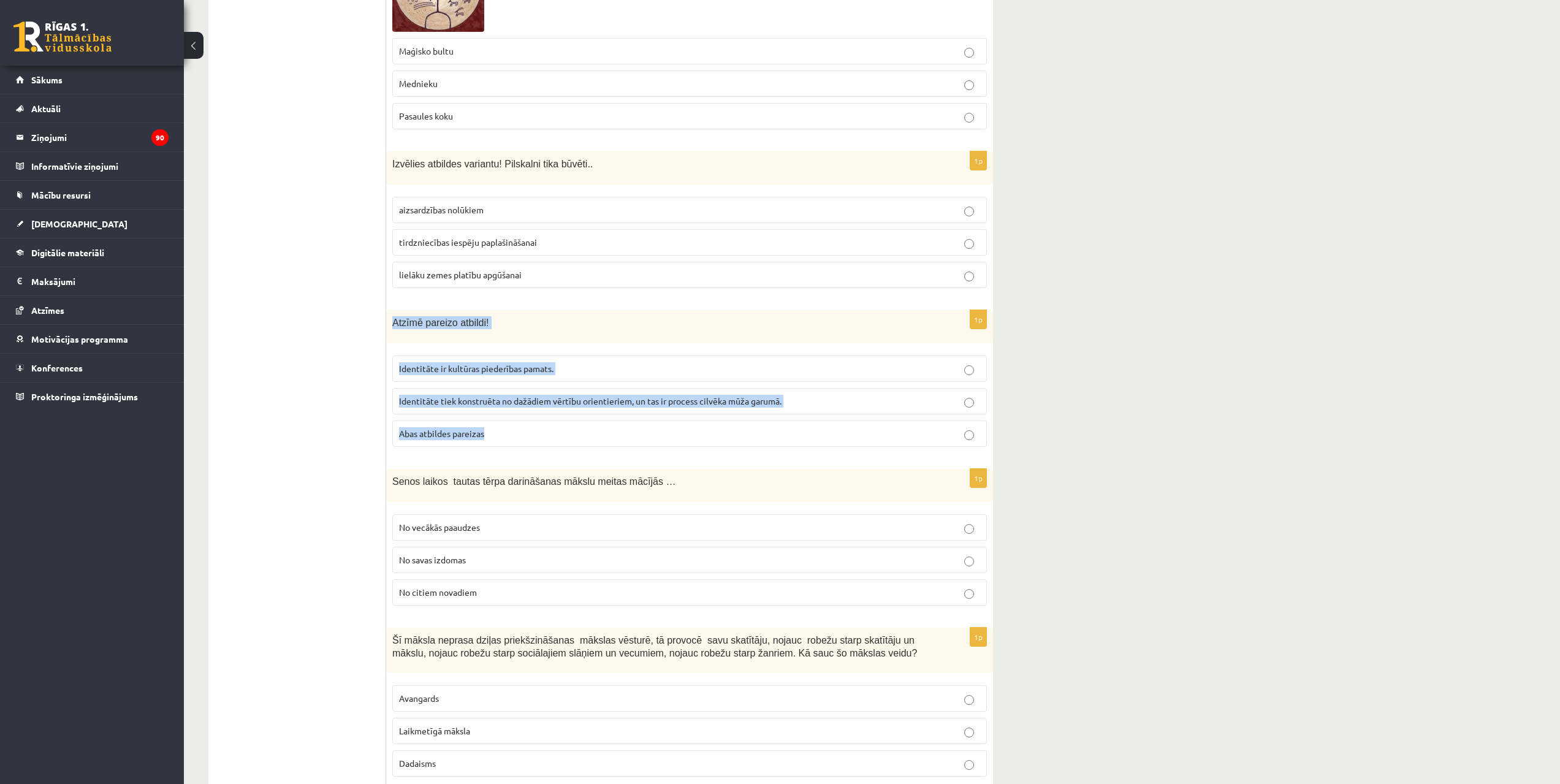
drag, startPoint x: 389, startPoint y: 286, endPoint x: 538, endPoint y: 390, distance: 181.7
click at [538, 390] on div "1p Atzīmē pareizo atbildi! Identitāte ir kultūras piederības pamats. Identitāte…" at bounding box center [689, 383] width 607 height 146
click at [449, 428] on span "Abas atbildes pareizas" at bounding box center [442, 434] width 85 height 11
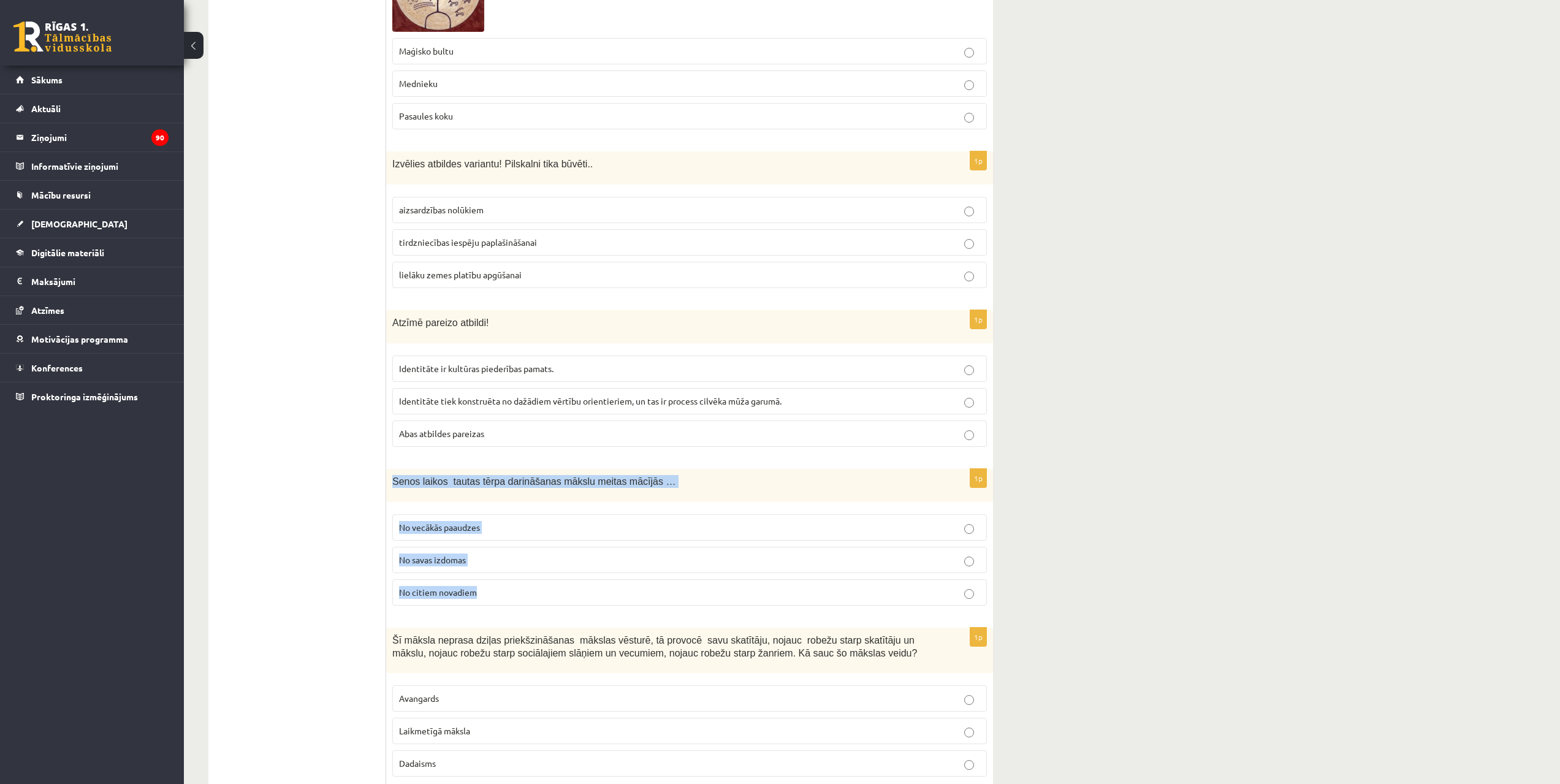
drag, startPoint x: 393, startPoint y: 444, endPoint x: 494, endPoint y: 528, distance: 131.4
click at [496, 541] on div "1p Senos laikos tautas tērpa darināšanas mākslu meitas mācījās … No vecākās paa…" at bounding box center [689, 542] width 607 height 146
click at [461, 547] on label "No savas izdomas" at bounding box center [689, 559] width 594 height 26
click at [458, 521] on span "No vecākās paaudzes" at bounding box center [439, 527] width 81 height 11
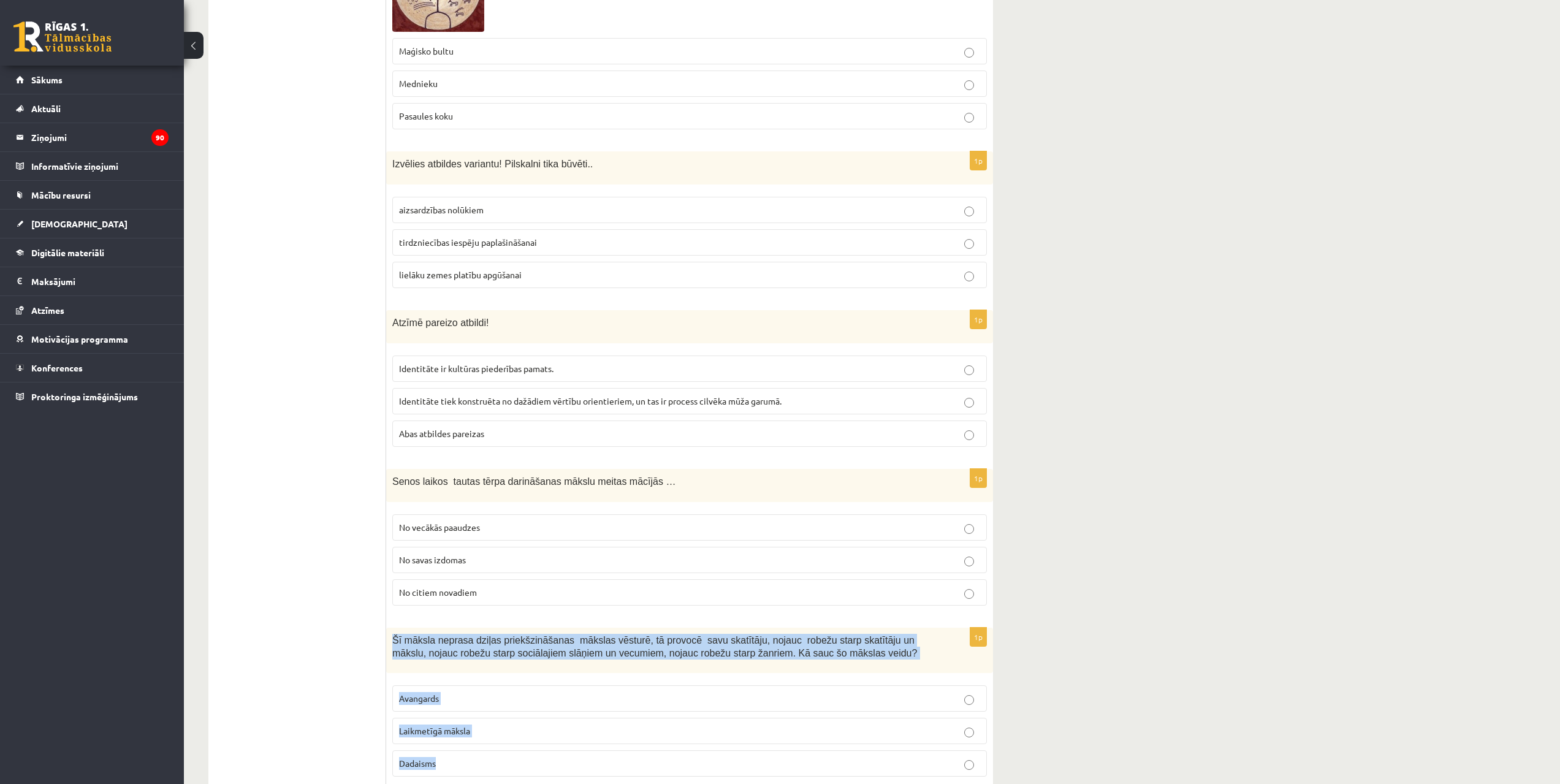
drag, startPoint x: 390, startPoint y: 597, endPoint x: 521, endPoint y: 620, distance: 133.0
click at [588, 733] on div "1p Šī māksla neprasa dziļas priekšzināšanas mākslas vēsturē, tā provocē savu sk…" at bounding box center [689, 706] width 607 height 159
click at [545, 725] on p "Laikmetīgā māksla" at bounding box center [689, 731] width 581 height 13
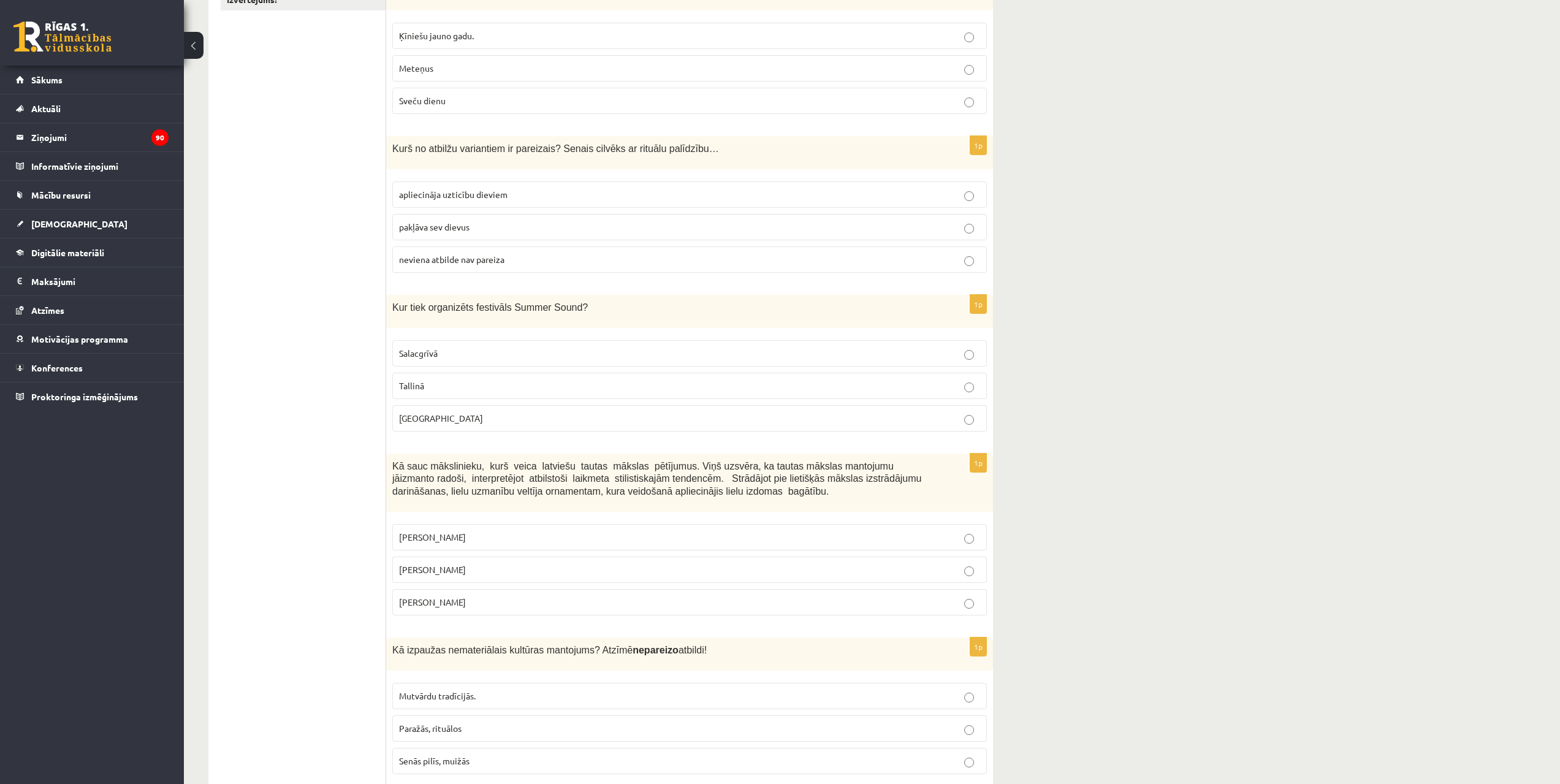
scroll to position [0, 0]
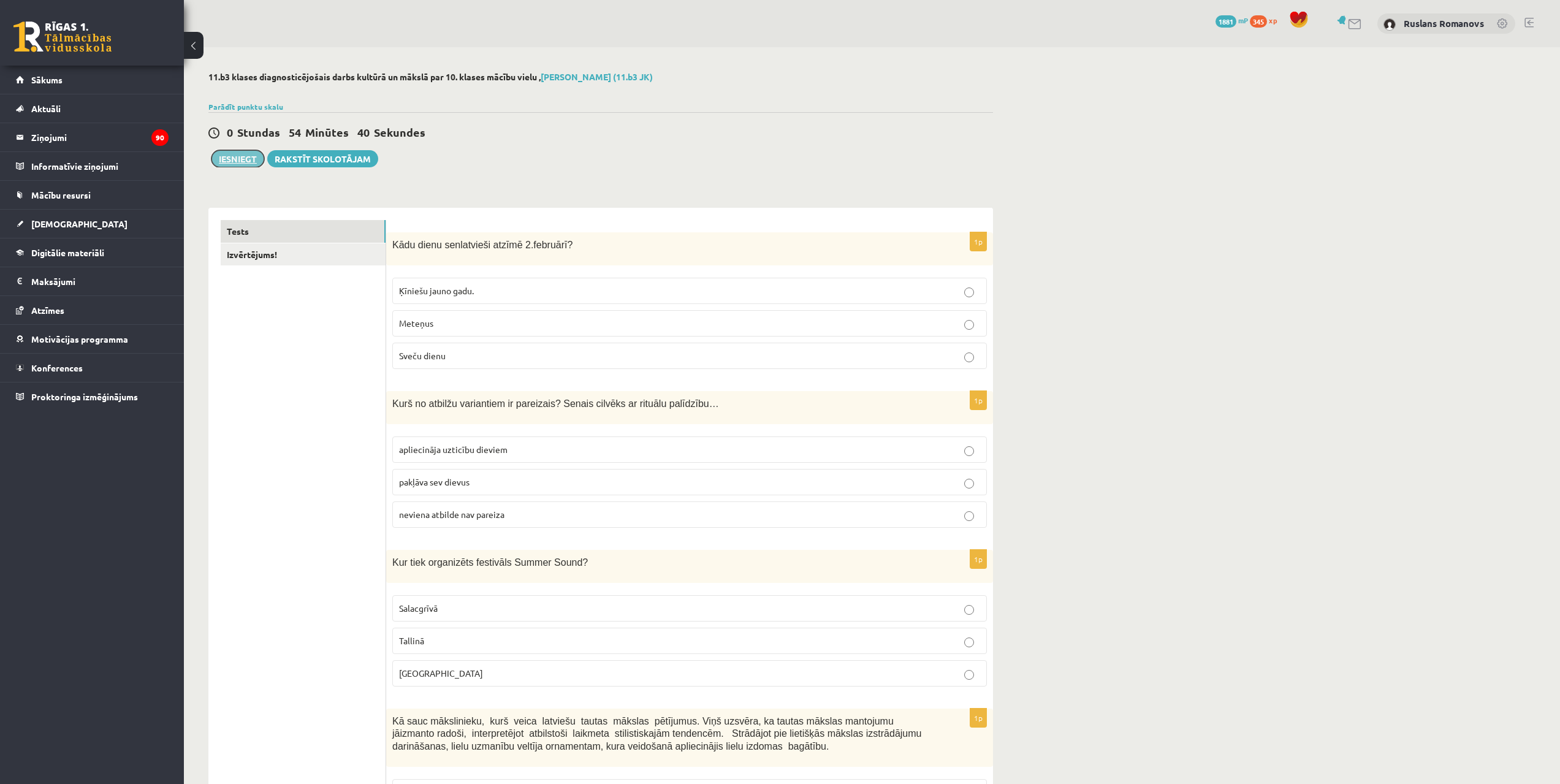
click at [237, 153] on button "Iesniegt" at bounding box center [237, 159] width 53 height 17
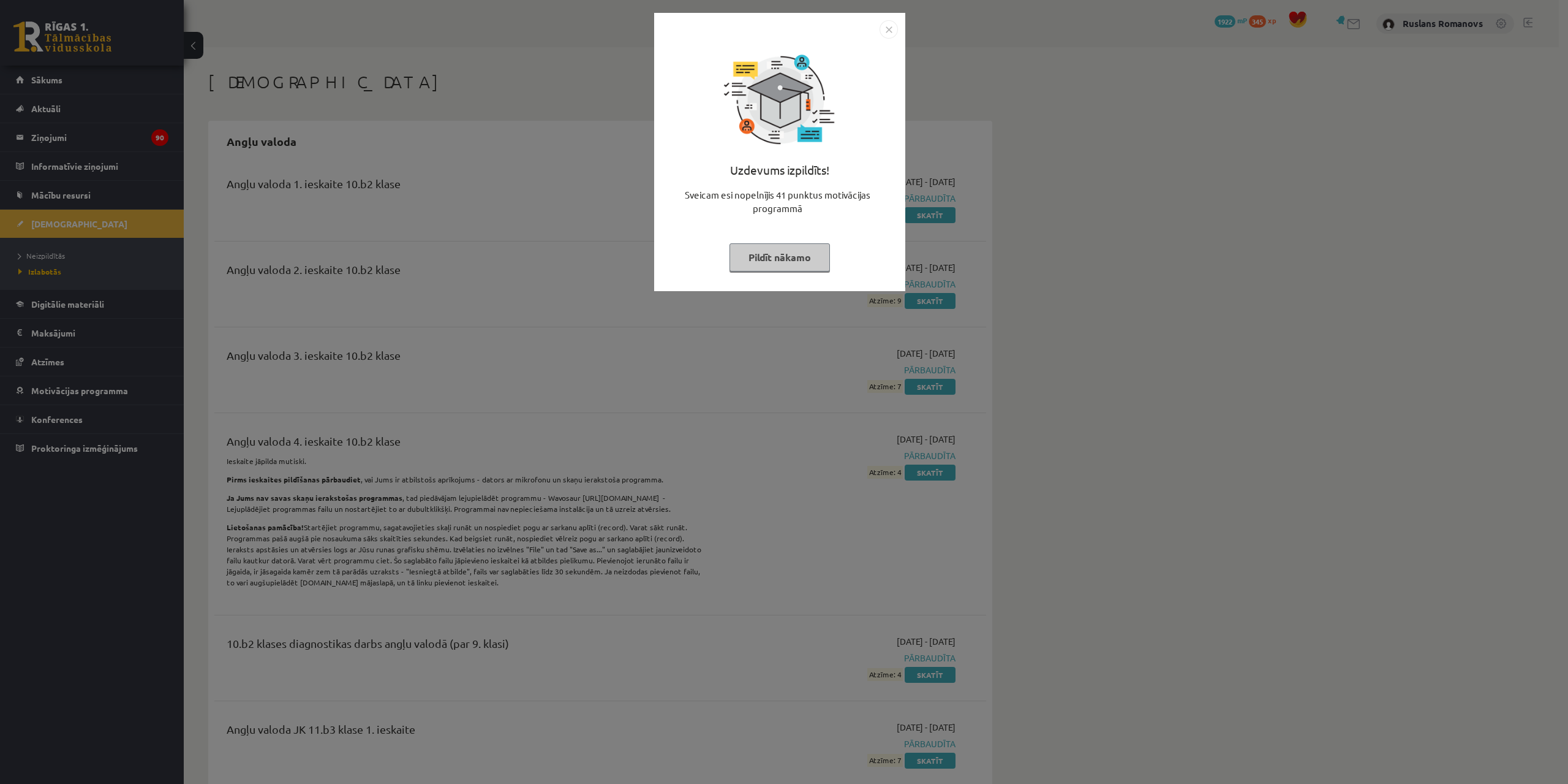
click at [886, 36] on img "Close" at bounding box center [888, 29] width 18 height 18
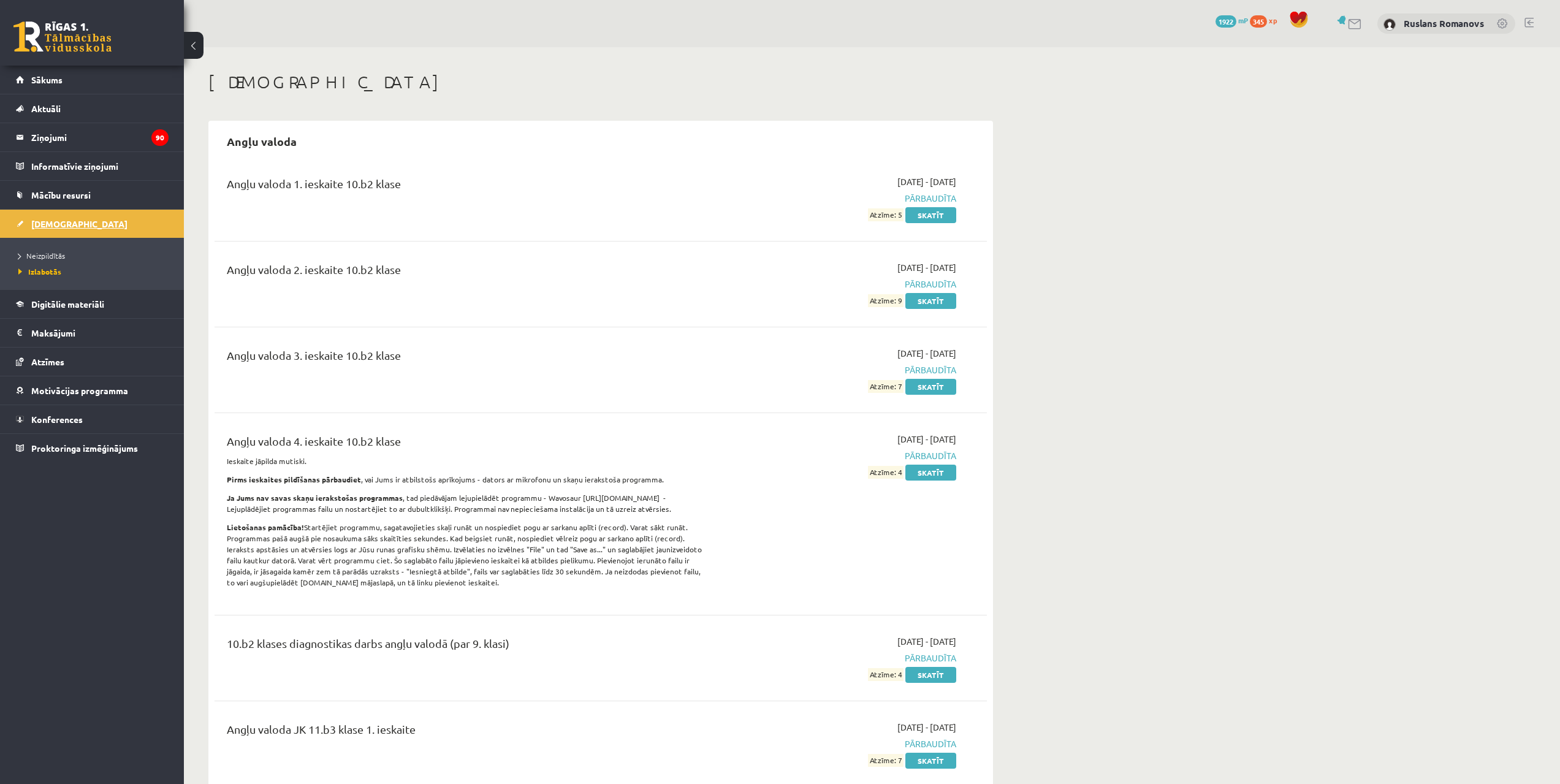
click at [51, 222] on span "[DEMOGRAPHIC_DATA]" at bounding box center [80, 224] width 97 height 11
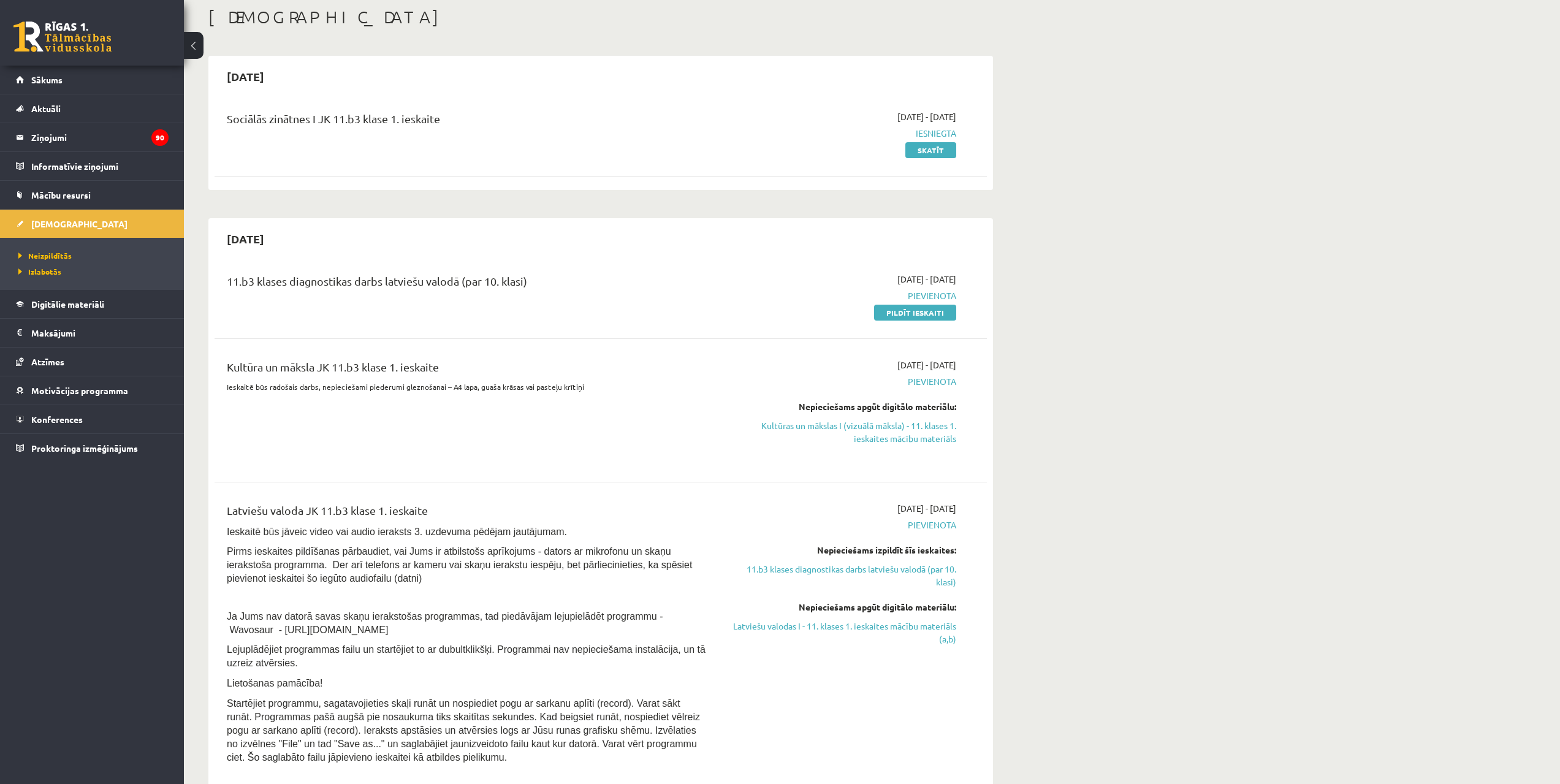
scroll to position [94, 0]
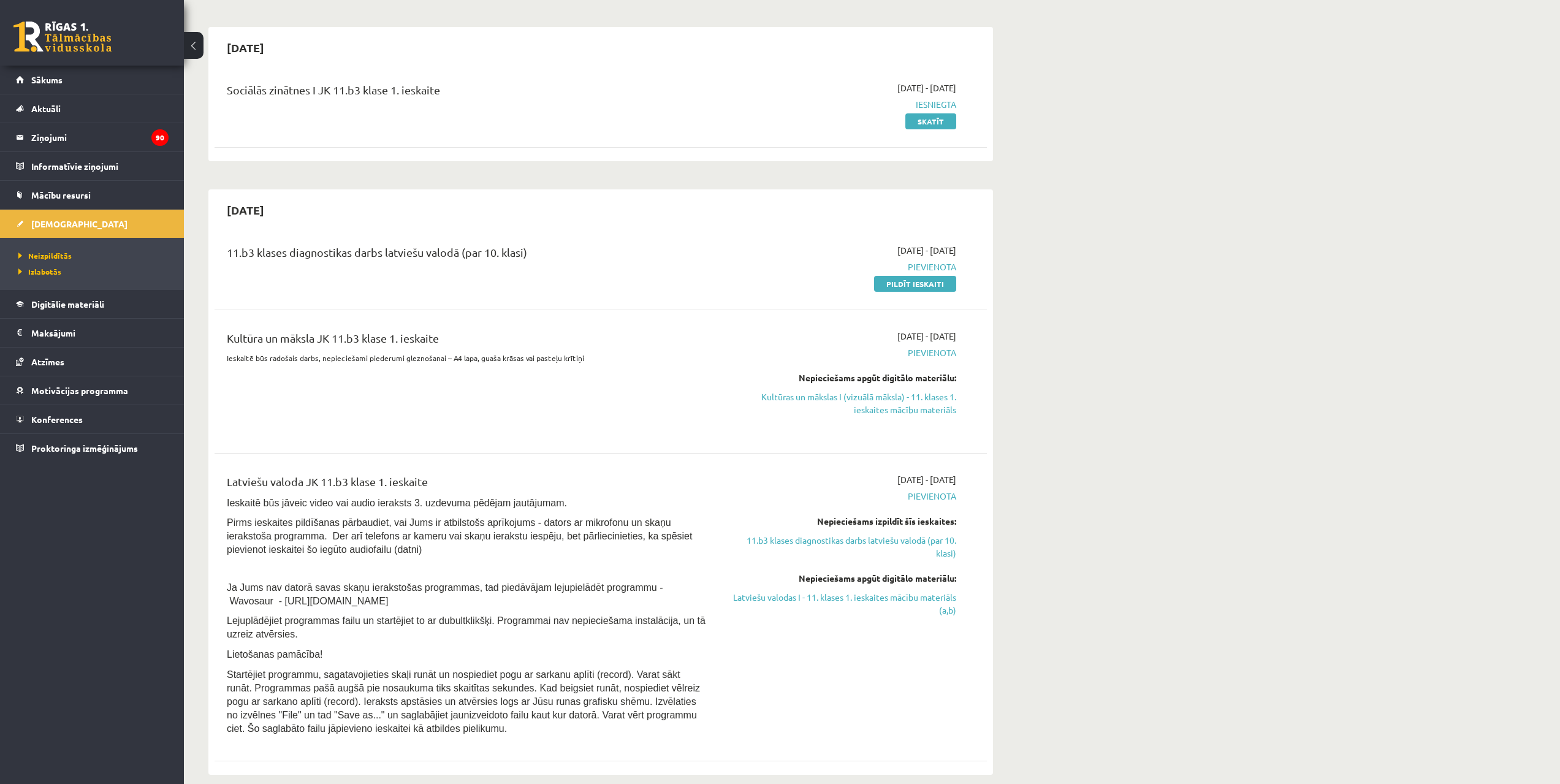
drag, startPoint x: 1532, startPoint y: 251, endPoint x: 1536, endPoint y: 268, distance: 17.5
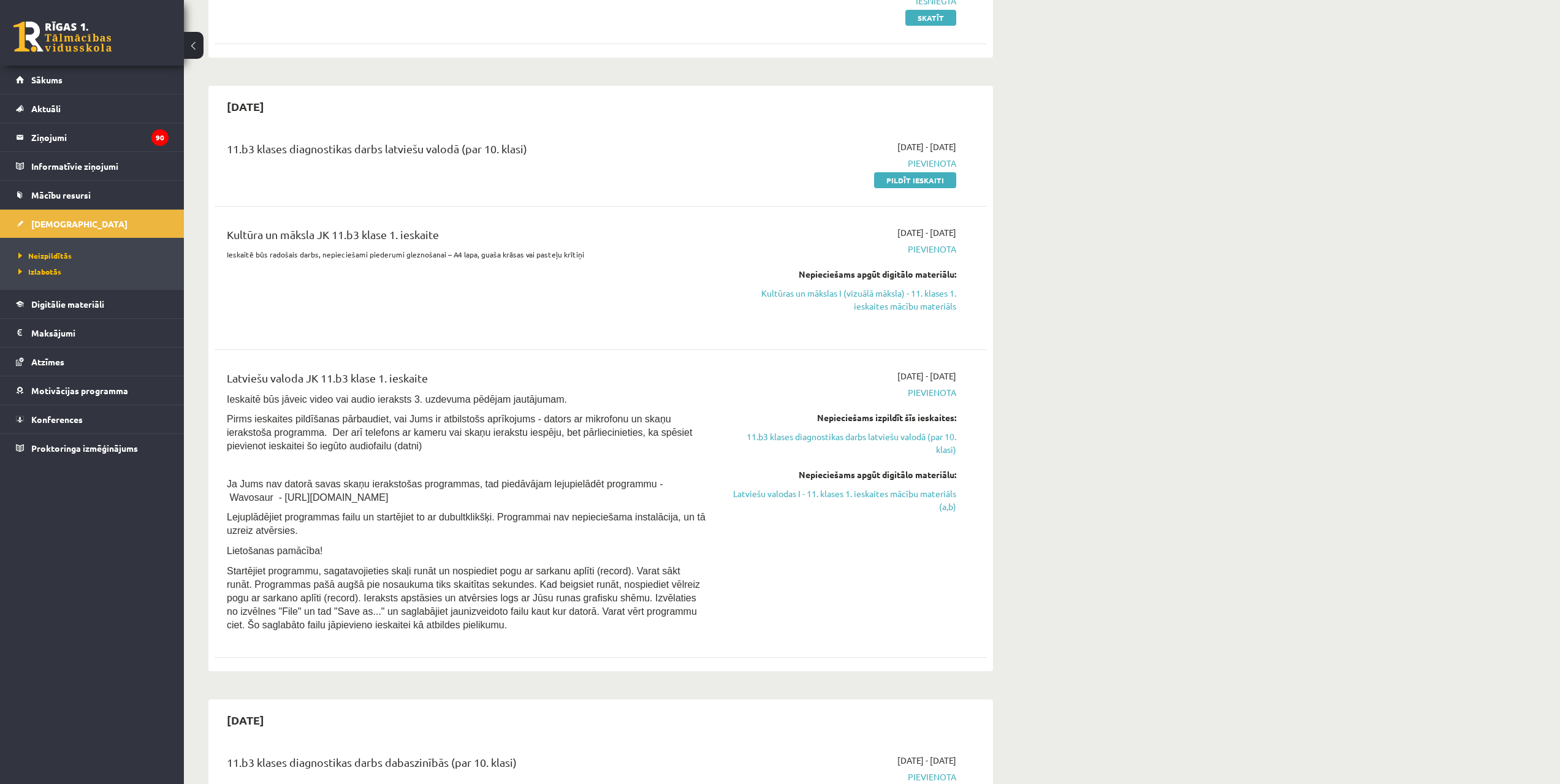
scroll to position [244, 0]
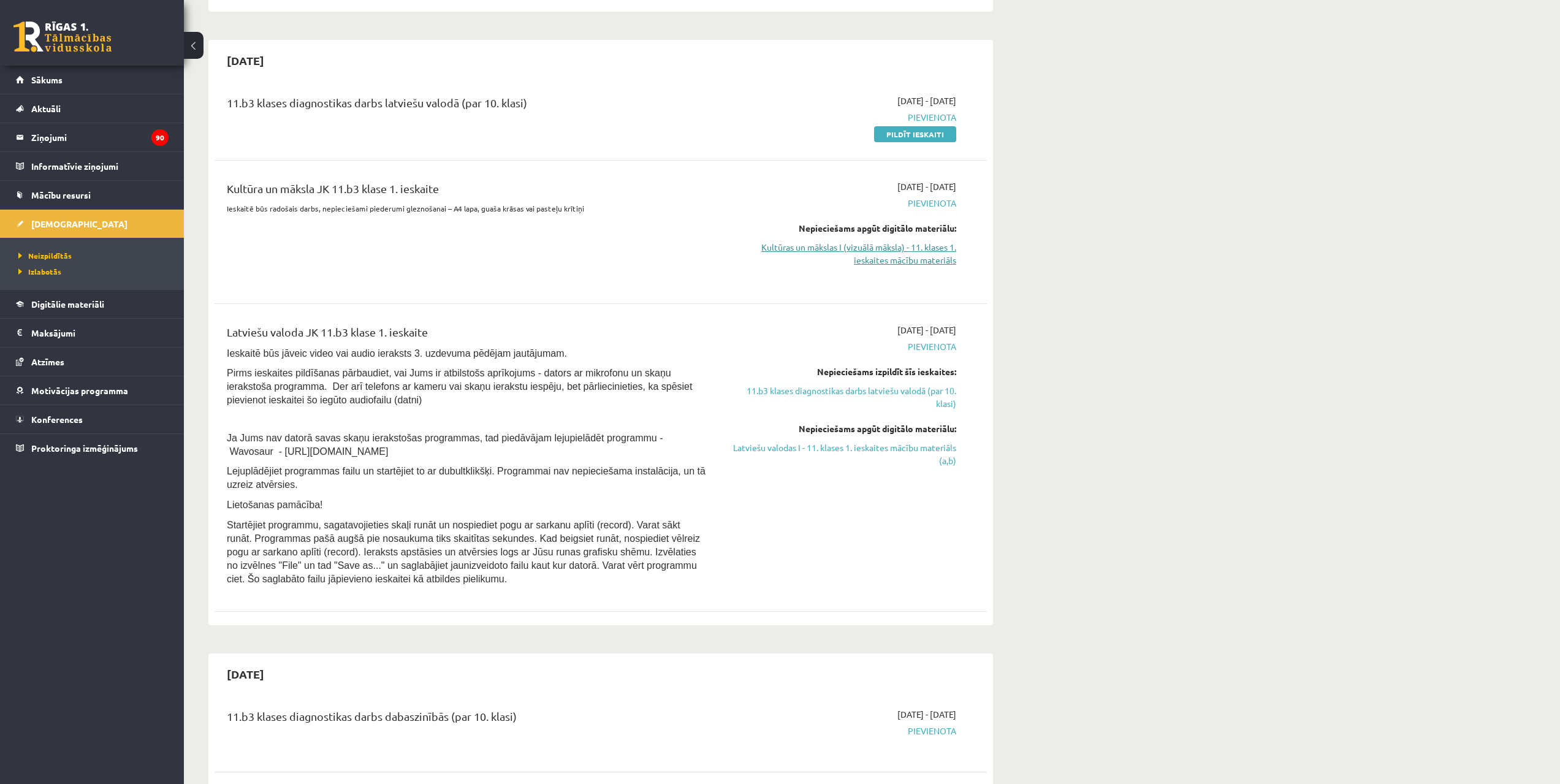
click at [864, 259] on link "Kultūras un mākslas I (vizuālā māksla) - 11. klases 1. ieskaites mācību materiā…" at bounding box center [841, 253] width 231 height 26
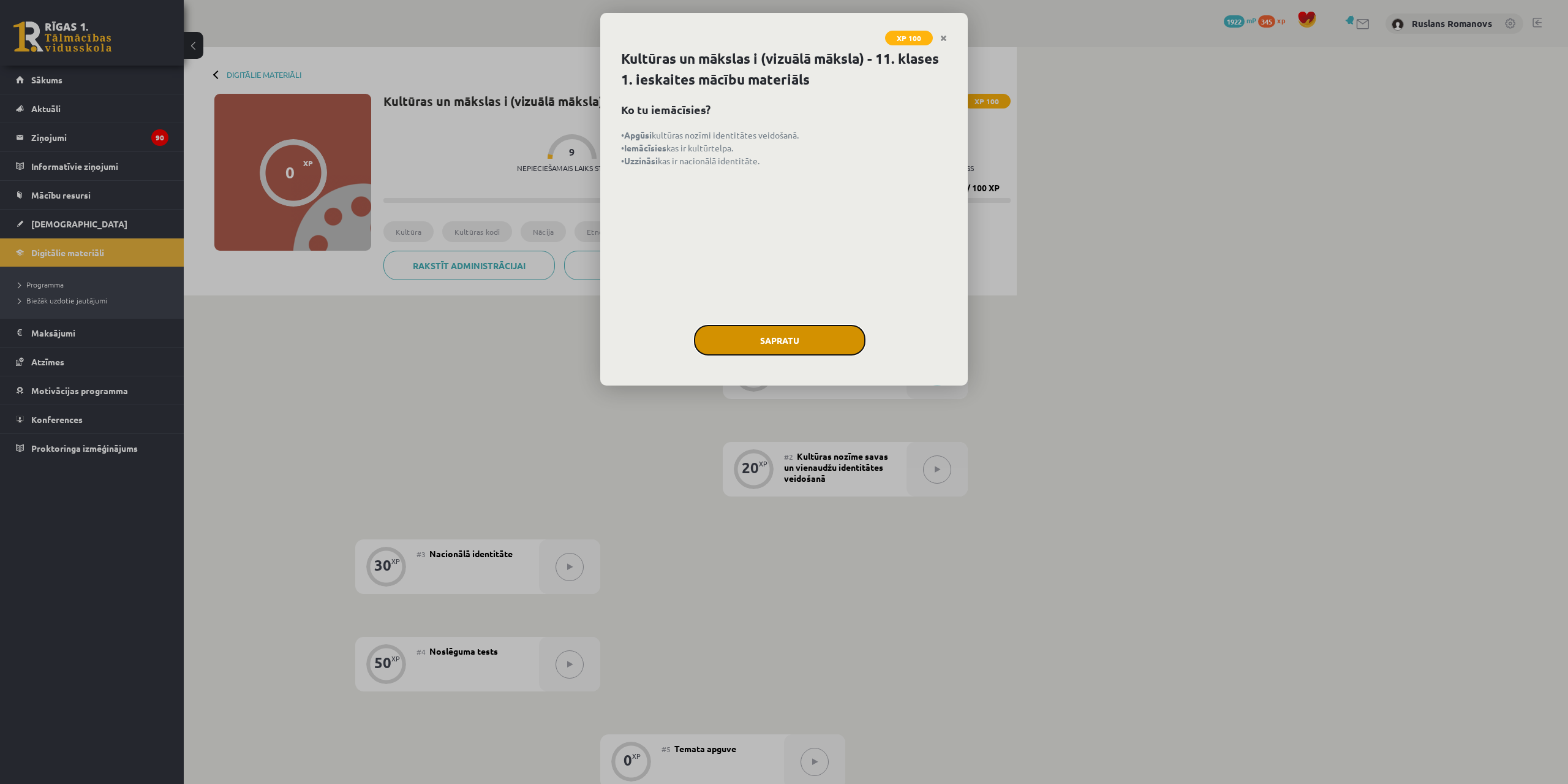
click at [721, 347] on button "Sapratu" at bounding box center [780, 340] width 172 height 31
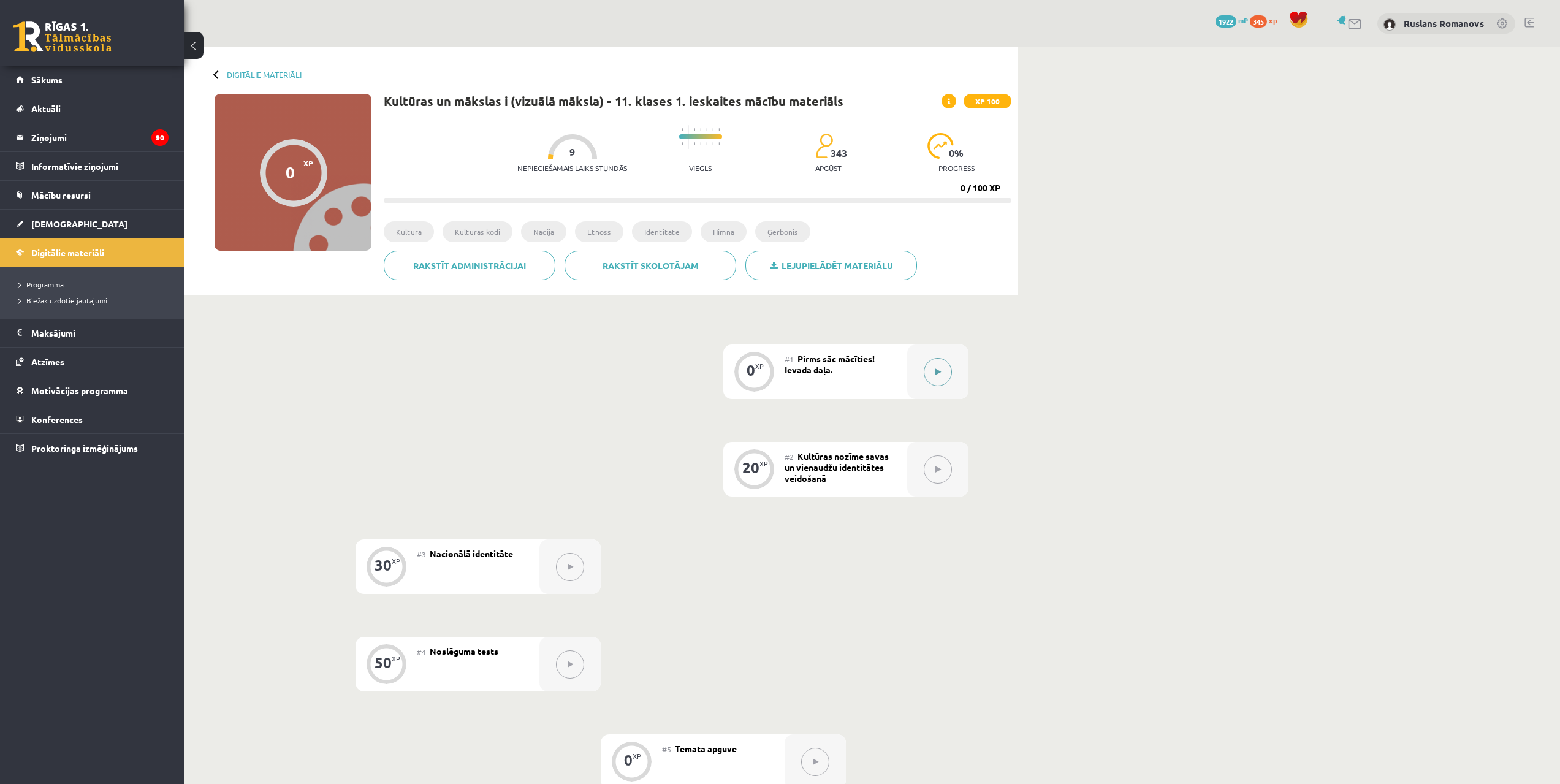
click at [933, 369] on button at bounding box center [938, 372] width 28 height 28
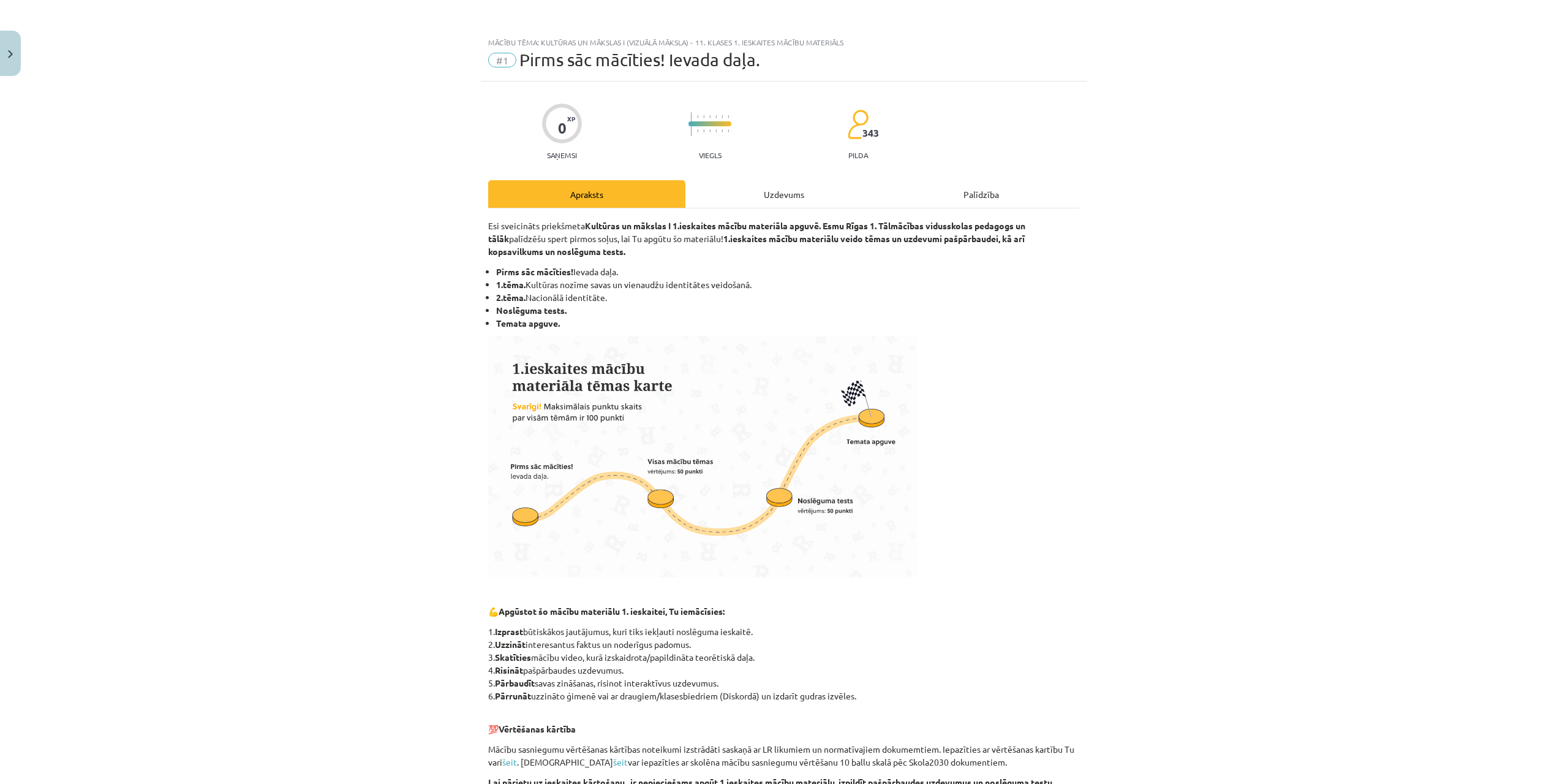
drag, startPoint x: 523, startPoint y: 282, endPoint x: 757, endPoint y: 289, distance: 234.1
click at [757, 289] on li "1.tēma. Kultūras nozīme savas un vienaudžu identitātes veidošanā." at bounding box center [788, 285] width 584 height 13
copy li "Kultūras nozīme savas un vienaudžu identitātes veidošanā."
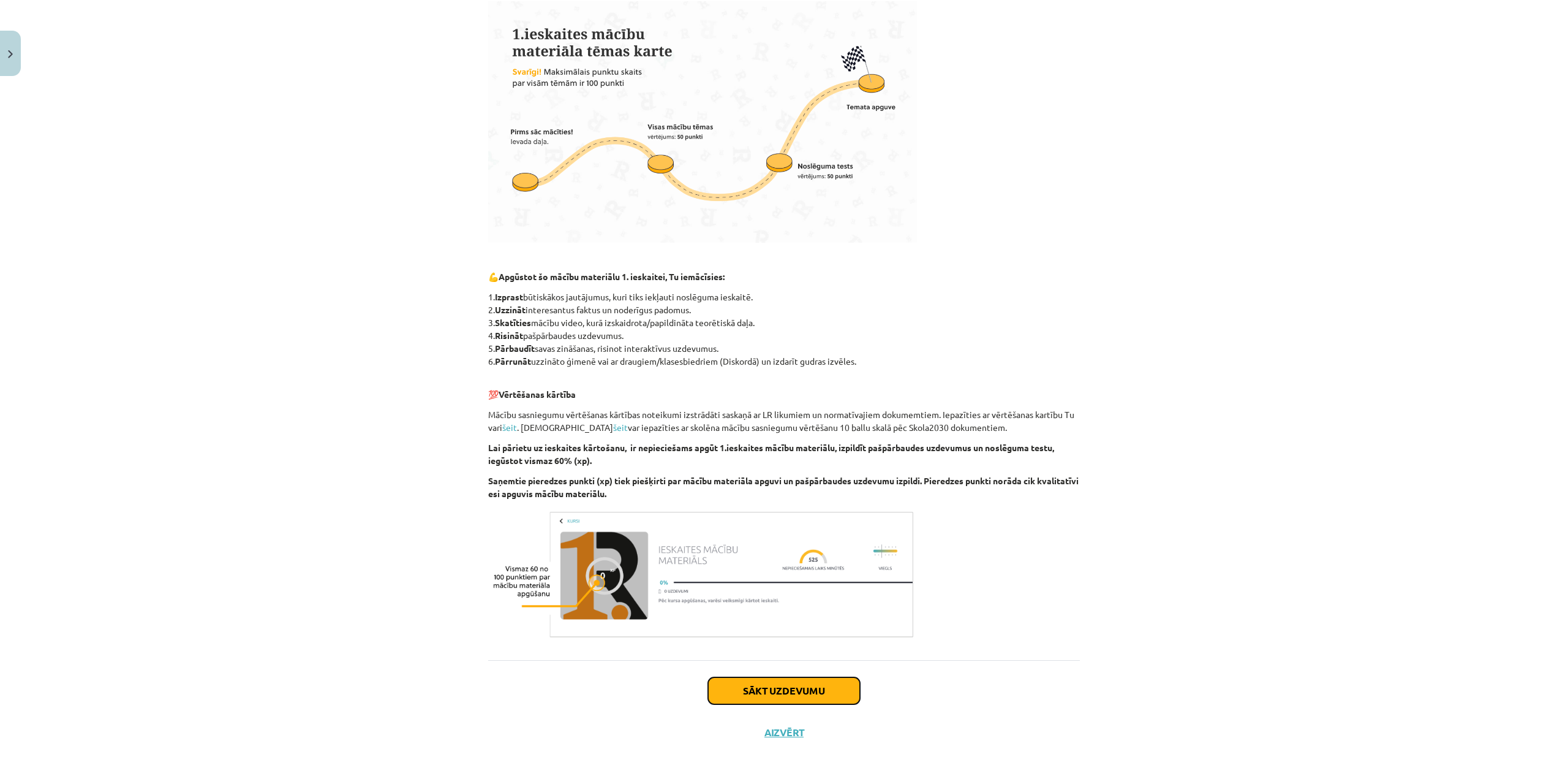
click at [832, 689] on button "Sākt uzdevumu" at bounding box center [784, 691] width 152 height 27
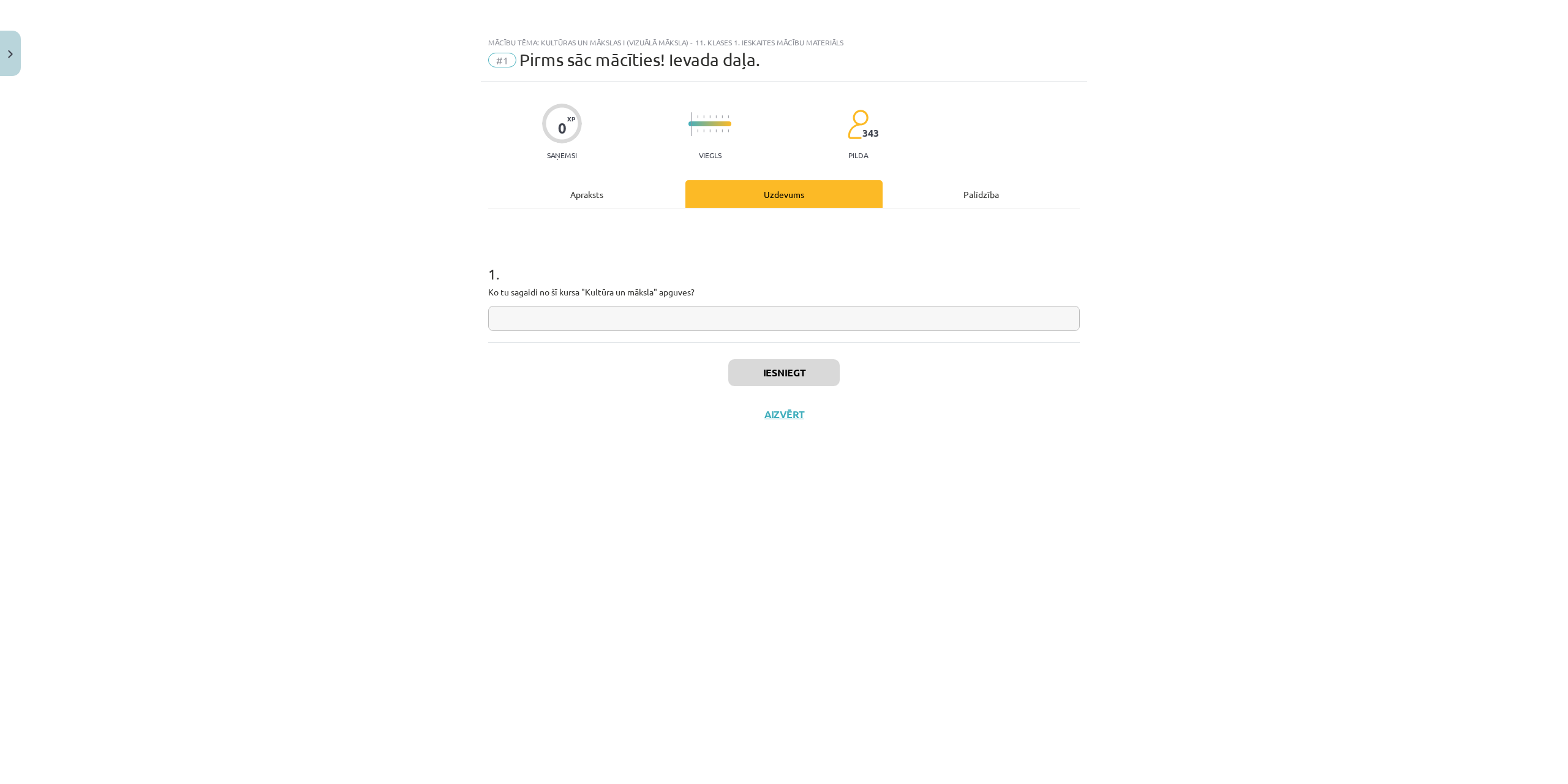
click at [685, 328] on input "text" at bounding box center [784, 319] width 591 height 25
paste input "**********"
type input "**********"
click at [760, 374] on button "Iesniegt" at bounding box center [784, 373] width 111 height 27
click at [769, 420] on button "Nākamā nodarbība" at bounding box center [784, 422] width 120 height 28
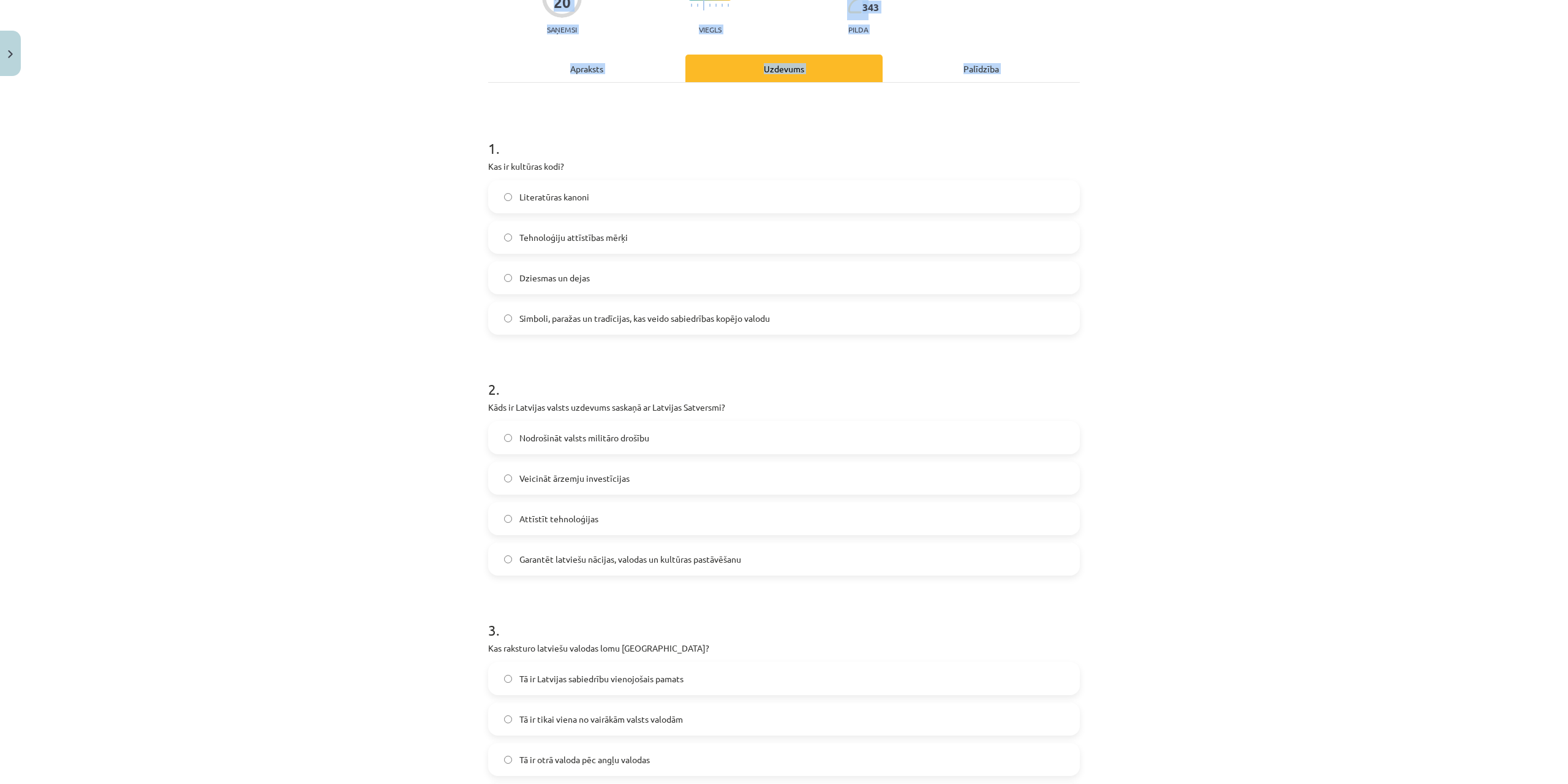
scroll to position [541, 0]
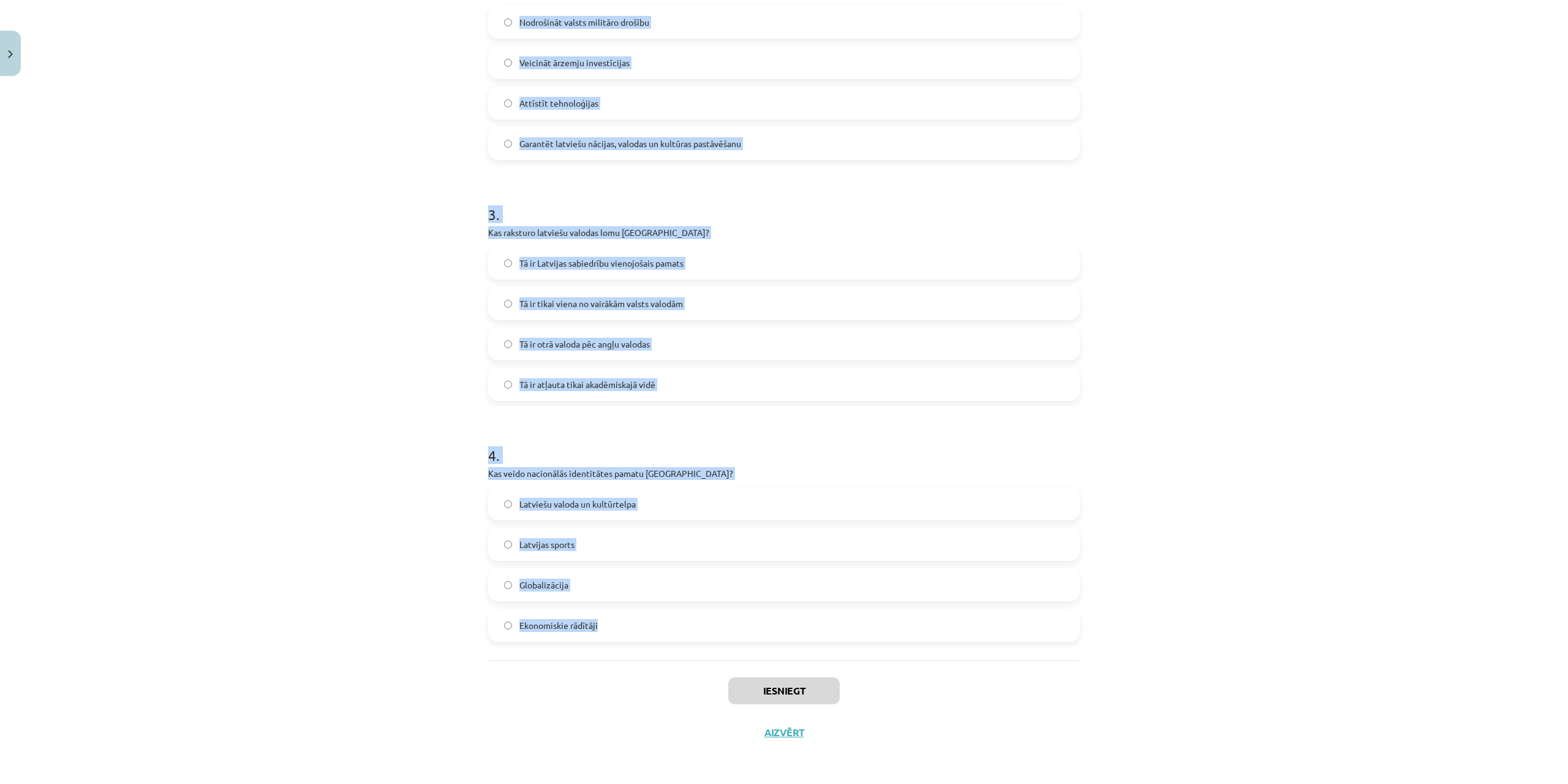
drag, startPoint x: 475, startPoint y: 244, endPoint x: 671, endPoint y: 627, distance: 430.2
click at [671, 627] on div "Mācību tēma: Kultūras un mākslas i (vizuālā māksla) - 11. klases 1. ieskaites m…" at bounding box center [784, 392] width 1568 height 784
copy form "1 . Kas ir kultūras kodi? Literatūras kanoni Tehnoloģiju attīstības mērķi Dzies…"
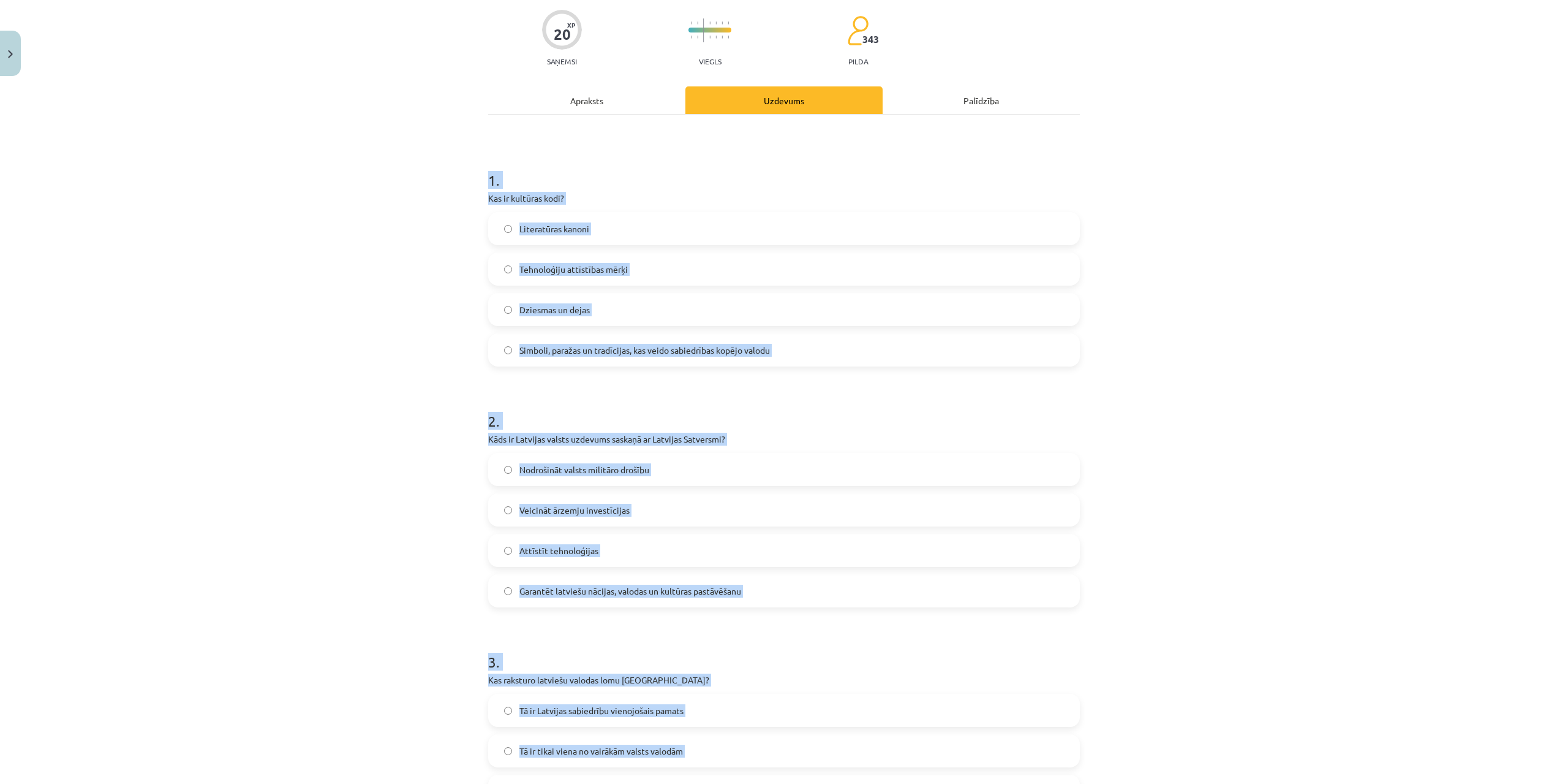
scroll to position [43, 0]
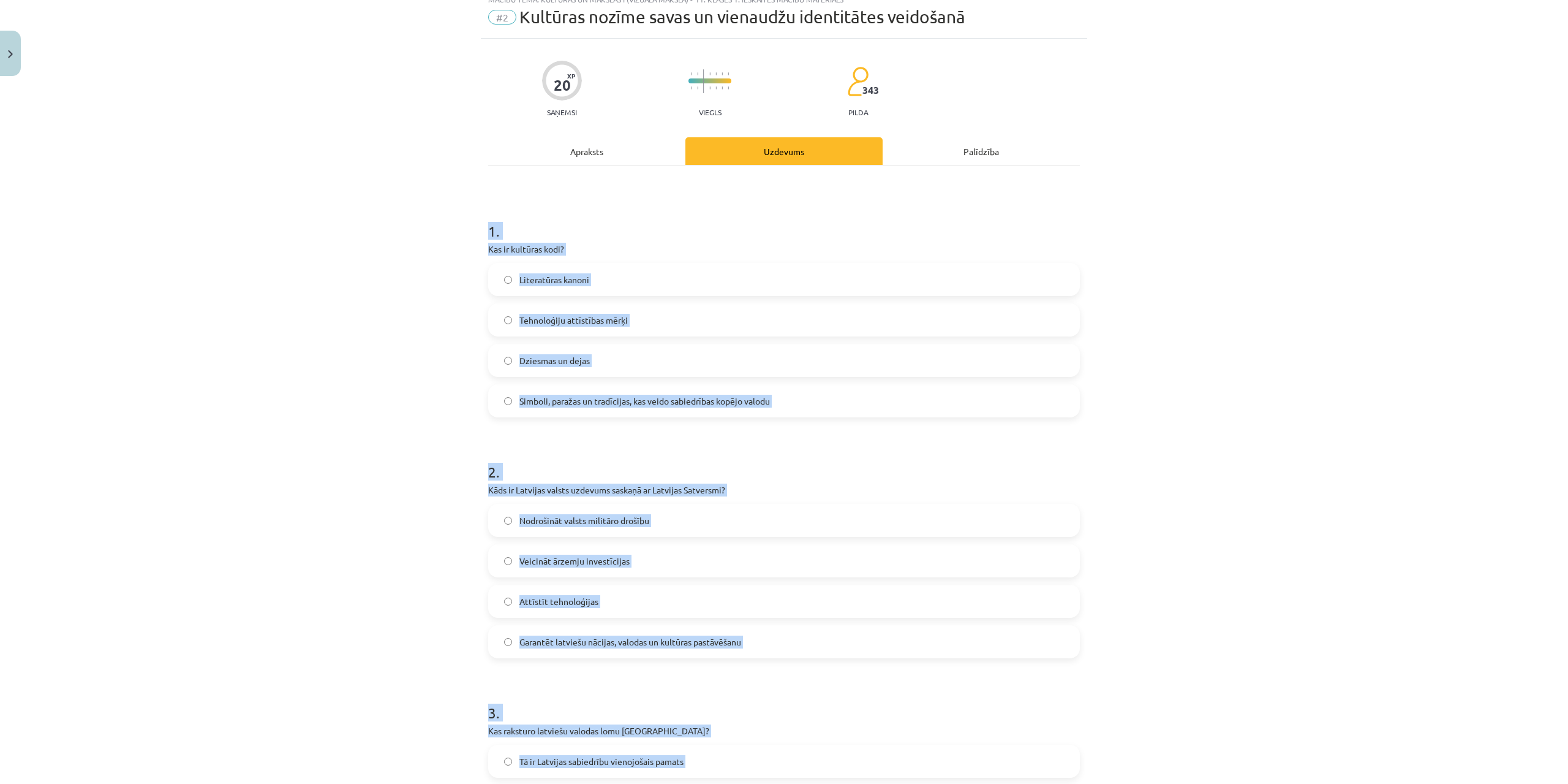
click at [1419, 191] on div "Mācību tēma: Kultūras un mākslas i (vizuālā māksla) - 11. klases 1. ieskaites m…" at bounding box center [784, 392] width 1568 height 784
click at [648, 248] on p "Kas ir kultūras kodi?" at bounding box center [784, 249] width 591 height 13
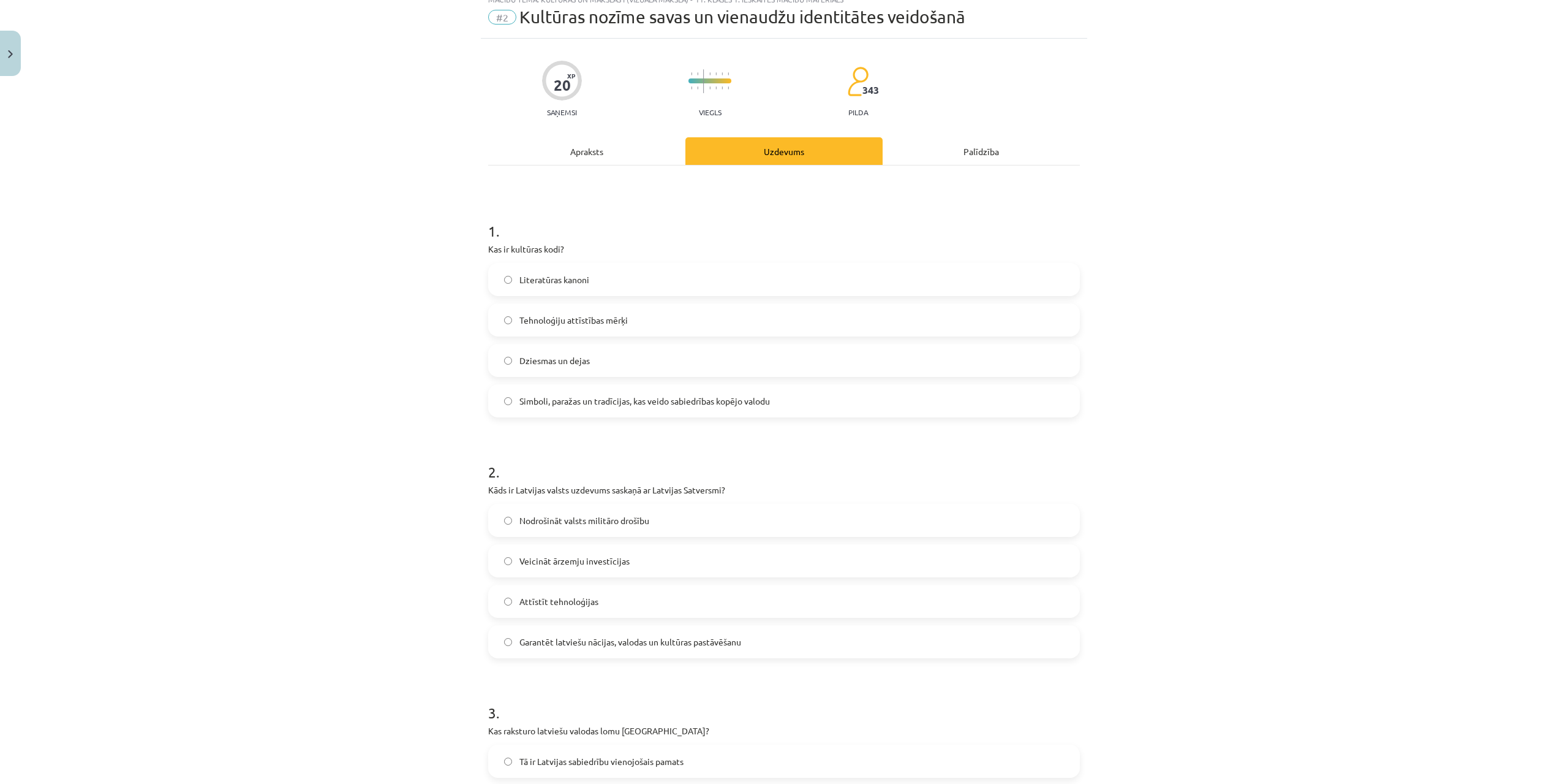
click at [682, 403] on span "Simboli, paražas un tradīcijas, kas veido sabiedrības kopējo valodu" at bounding box center [644, 401] width 251 height 13
click at [709, 650] on label "Garantēt latviešu nācijas, valodas un kultūras pastāvēšanu" at bounding box center [784, 642] width 589 height 31
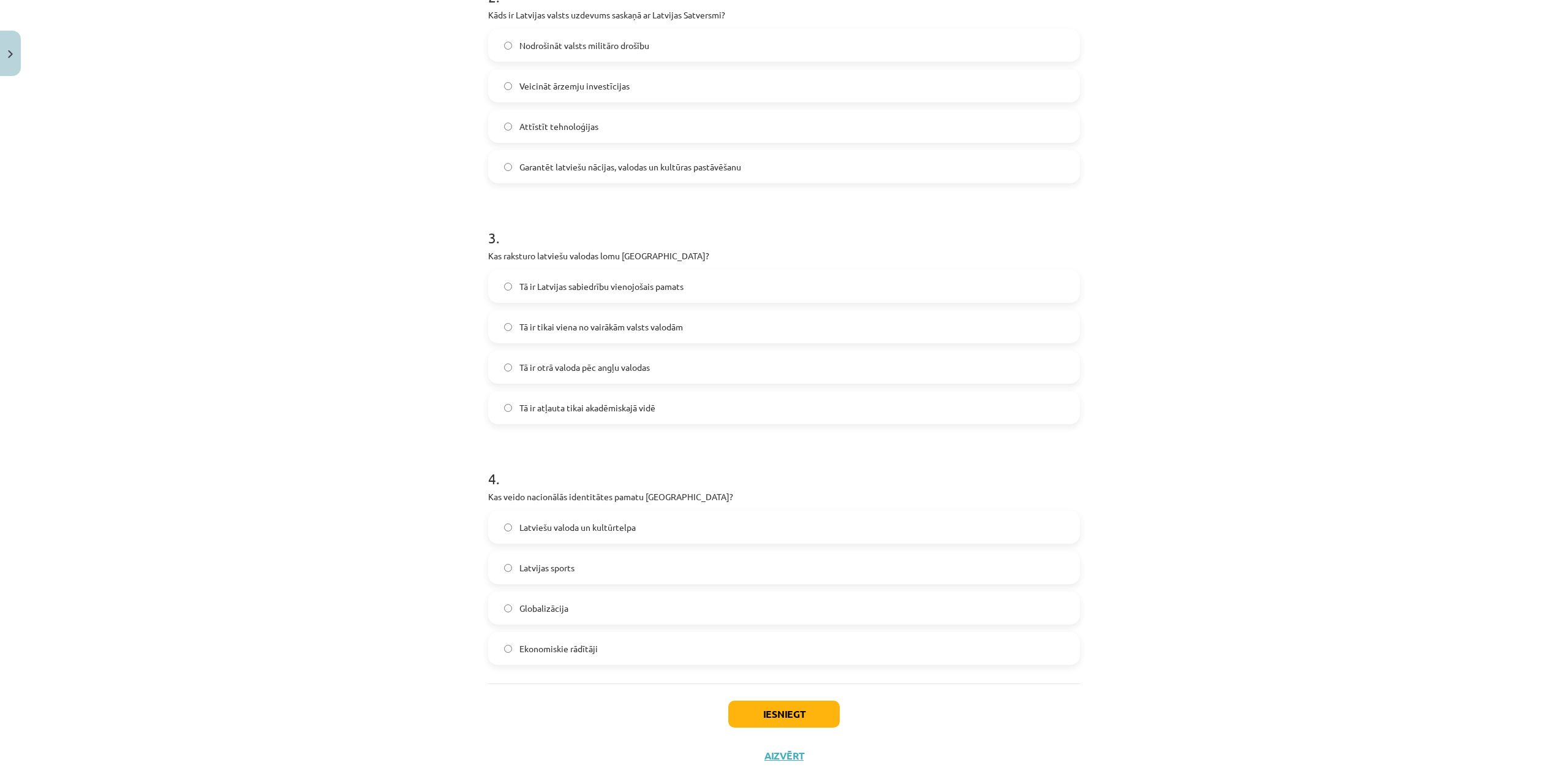
scroll to position [522, 0]
click at [588, 282] on span "Tā ir Latvijas sabiedrību vienojošais pamats" at bounding box center [602, 282] width 164 height 13
click at [611, 528] on span "Latviešu valoda un kultūrtelpa" at bounding box center [577, 523] width 116 height 13
click at [840, 717] on div "Iesniegt Aizvērt" at bounding box center [784, 722] width 591 height 85
click at [817, 713] on button "Iesniegt" at bounding box center [784, 710] width 111 height 27
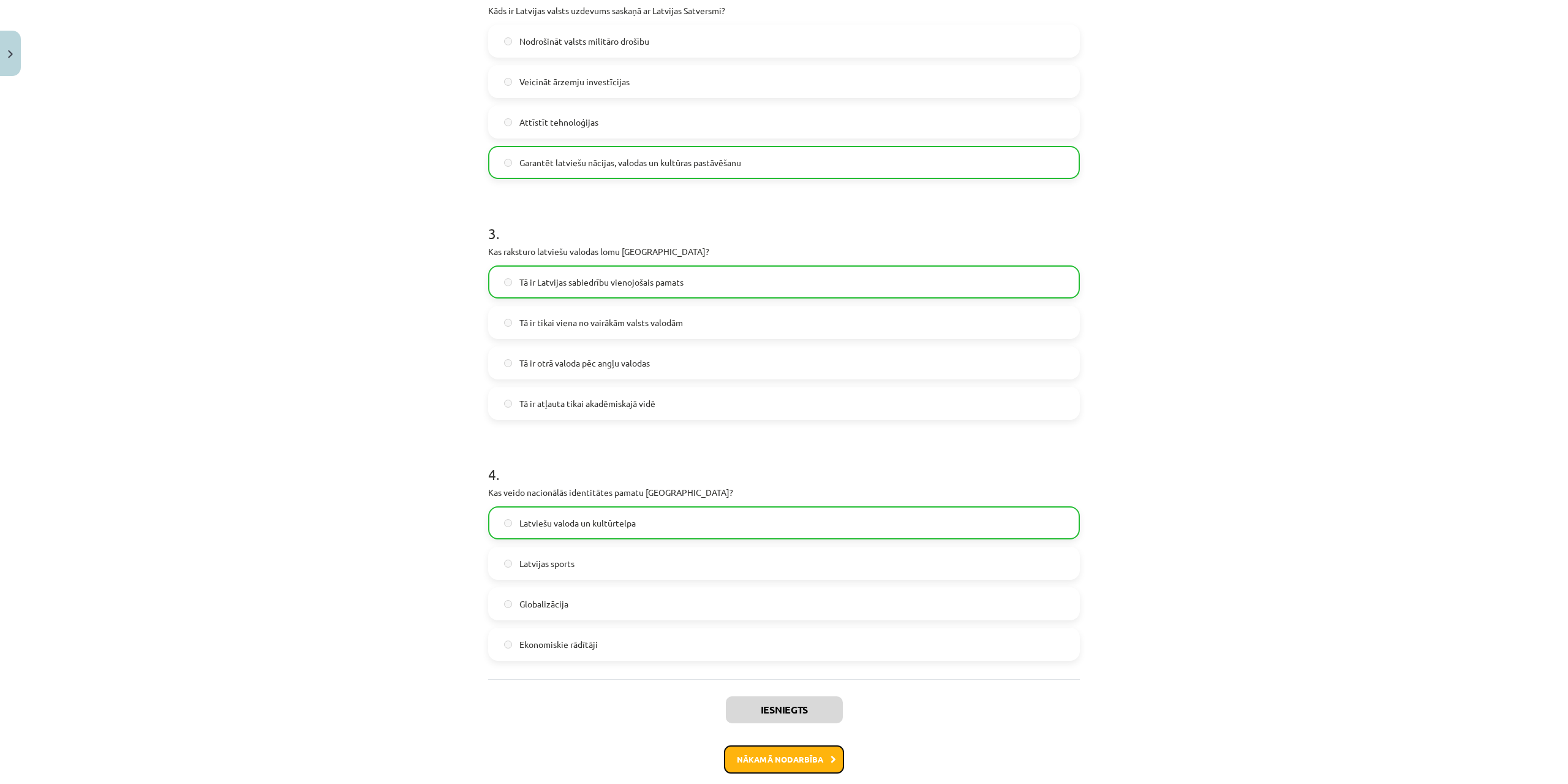
click at [781, 760] on button "Nākamā nodarbība" at bounding box center [784, 759] width 120 height 28
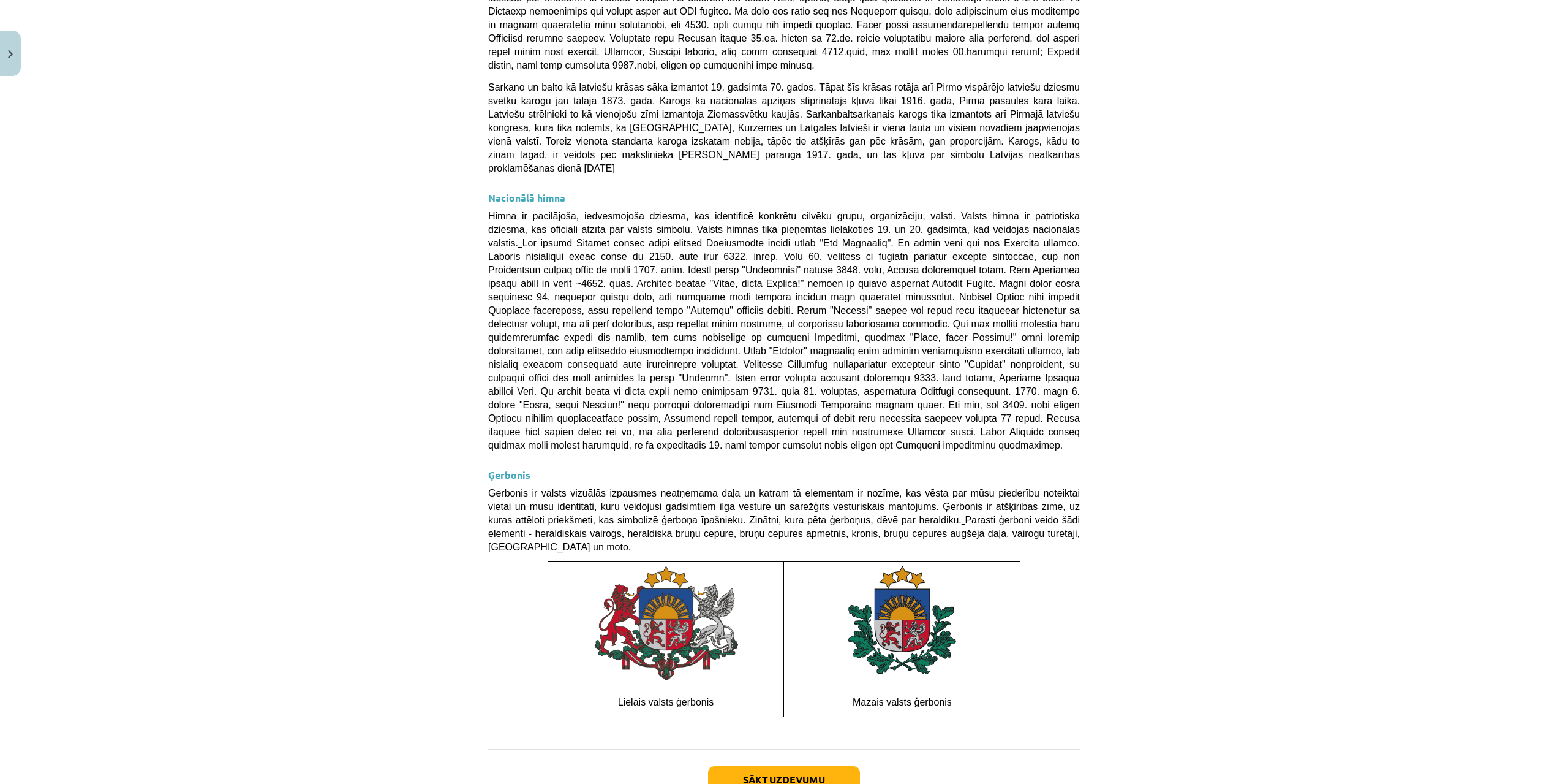
scroll to position [579, 0]
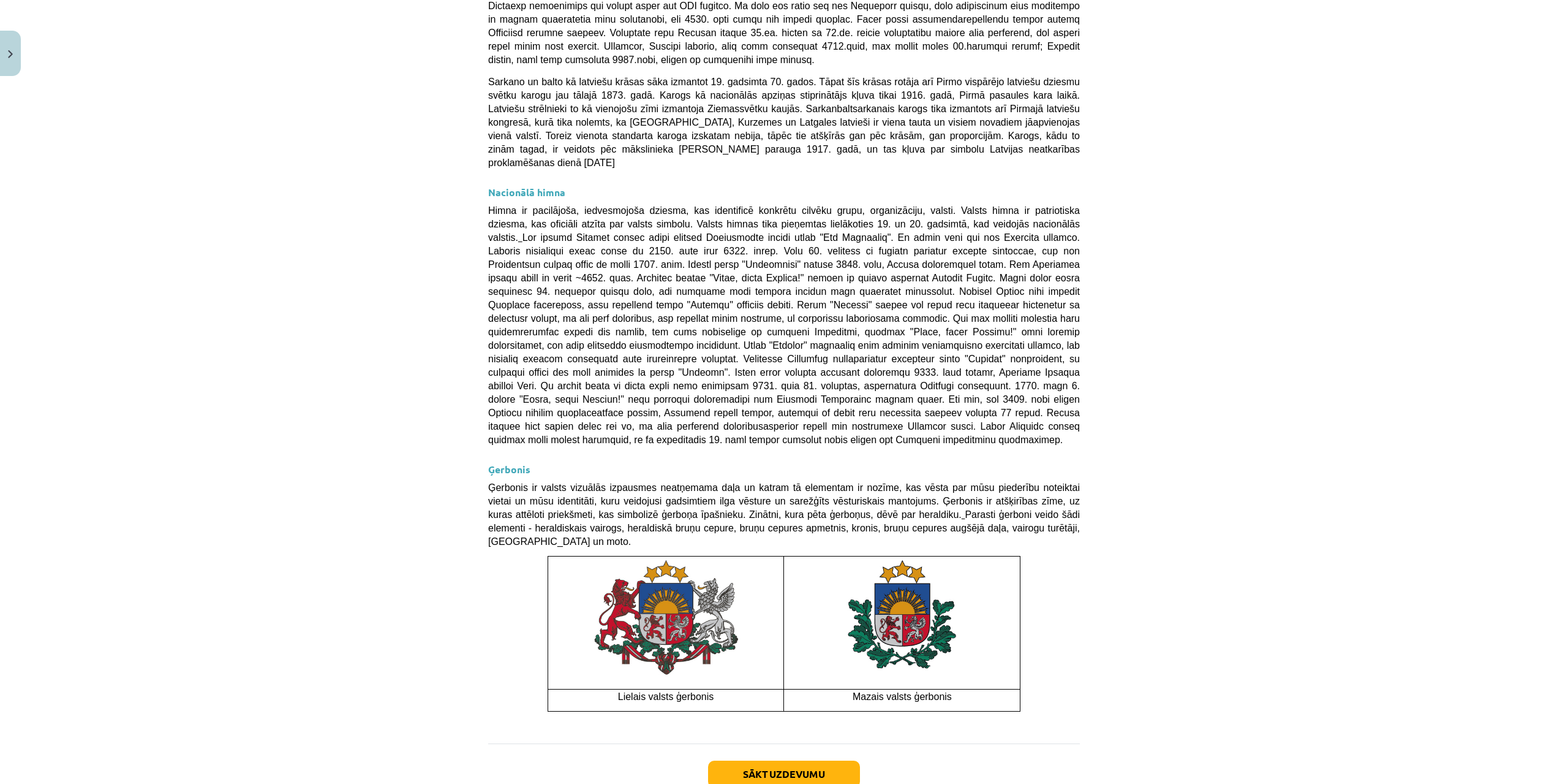
click at [827, 744] on div "Sākt uzdevumu Aizvērt" at bounding box center [784, 786] width 591 height 85
click at [819, 744] on div "Sākt uzdevumu Aizvērt" at bounding box center [784, 786] width 591 height 85
click at [789, 760] on button "Sākt uzdevumu" at bounding box center [784, 774] width 152 height 27
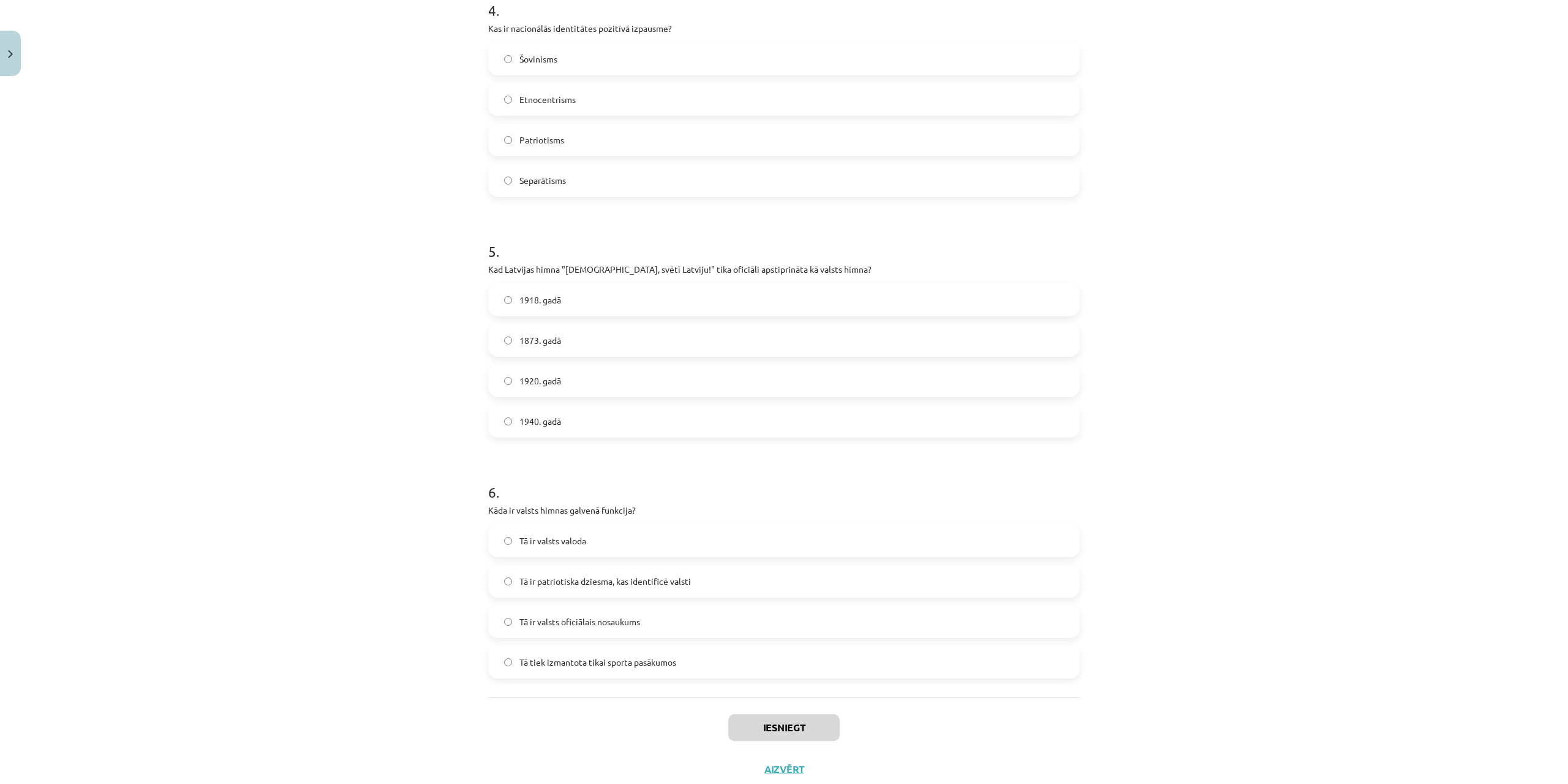
scroll to position [1023, 0]
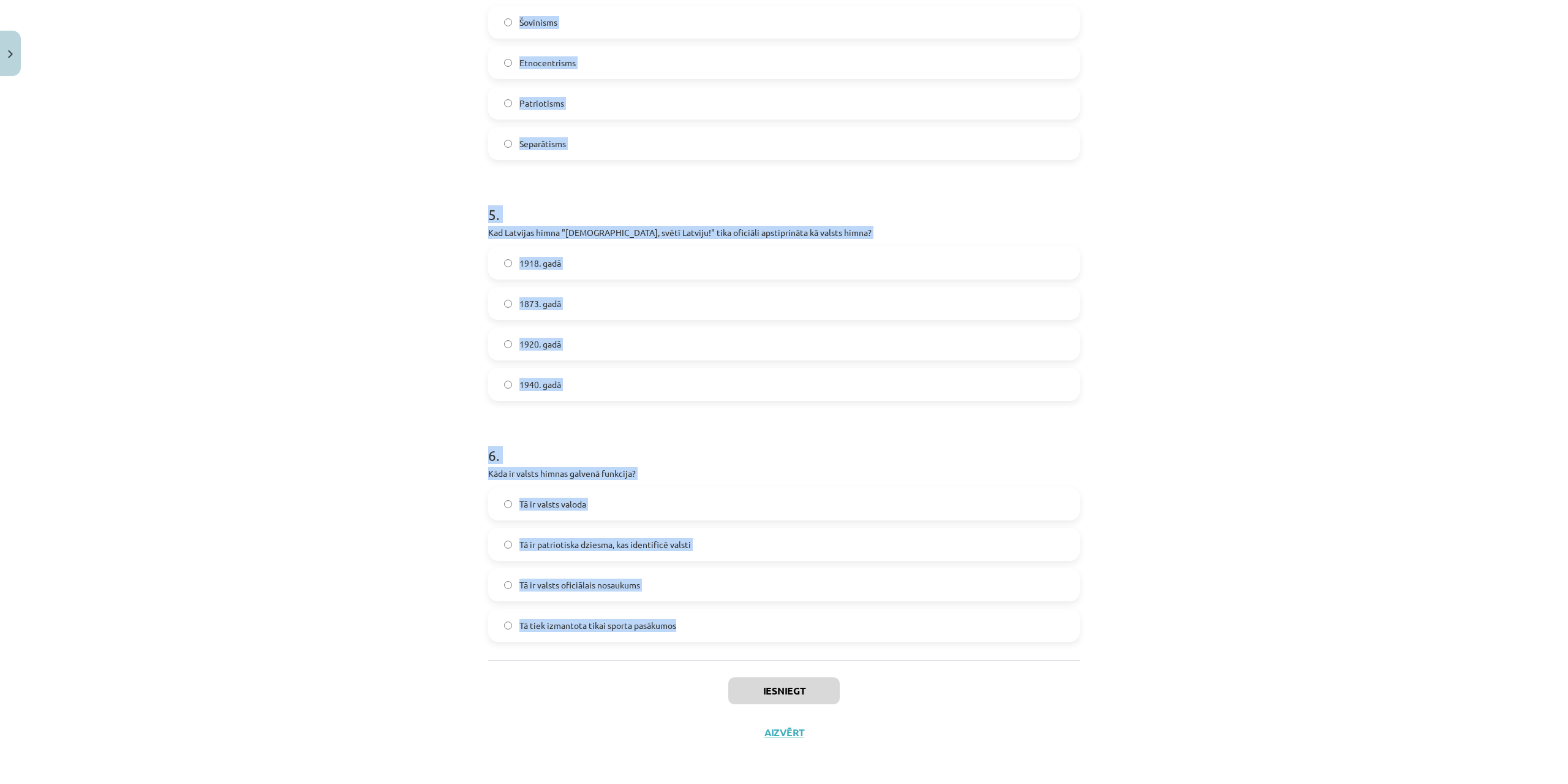
drag, startPoint x: 471, startPoint y: 246, endPoint x: 697, endPoint y: 645, distance: 458.6
click at [697, 645] on div "Mācību tēma: Kultūras un mākslas i (vizuālā māksla) - 11. klases 1. ieskaites m…" at bounding box center [784, 392] width 1568 height 784
copy form "1 . Kad Latvijas sarkanbaltsarkanais karogs pirmo reizi kļuva par nacionālās ap…"
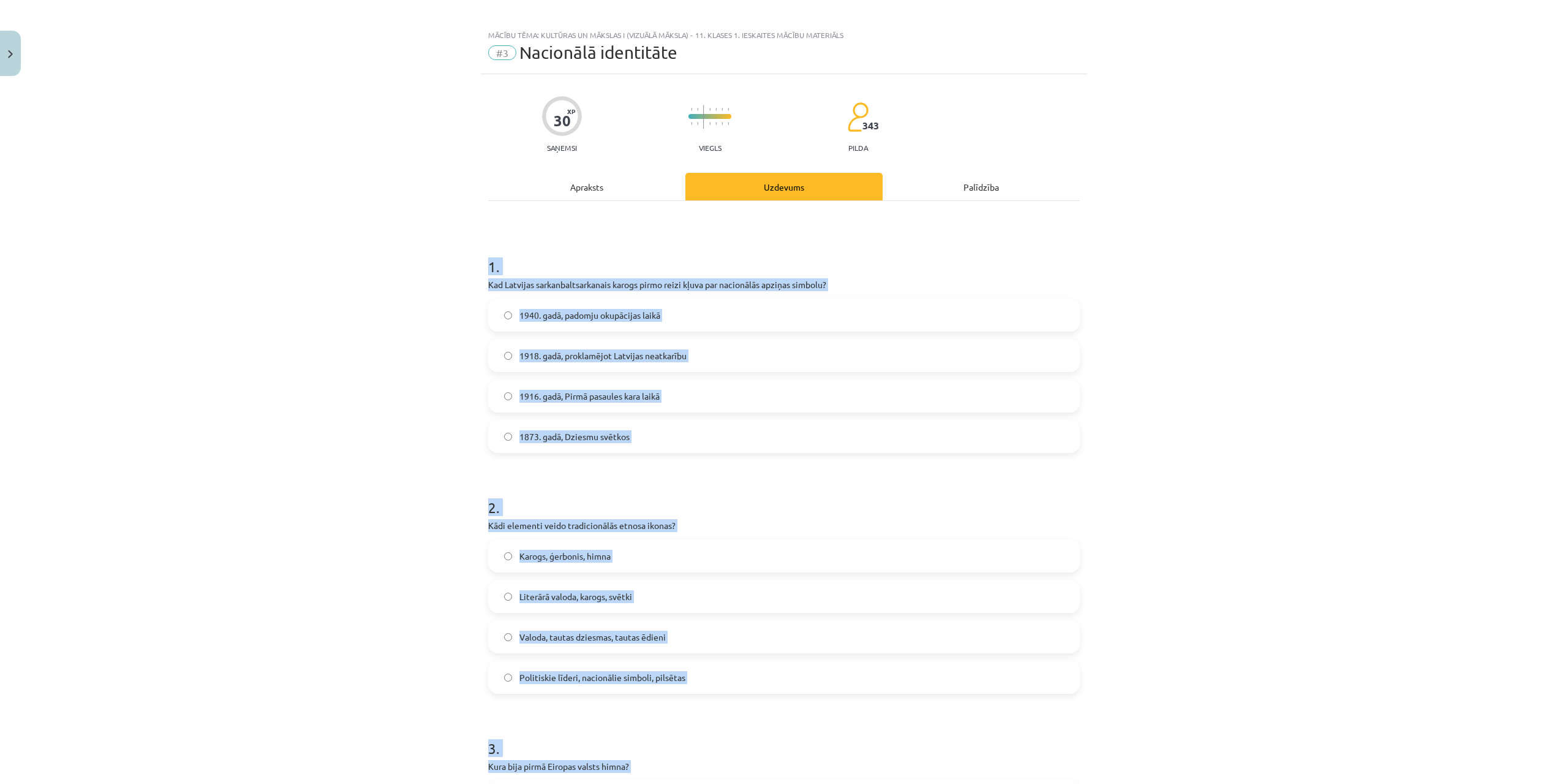
scroll to position [0, 0]
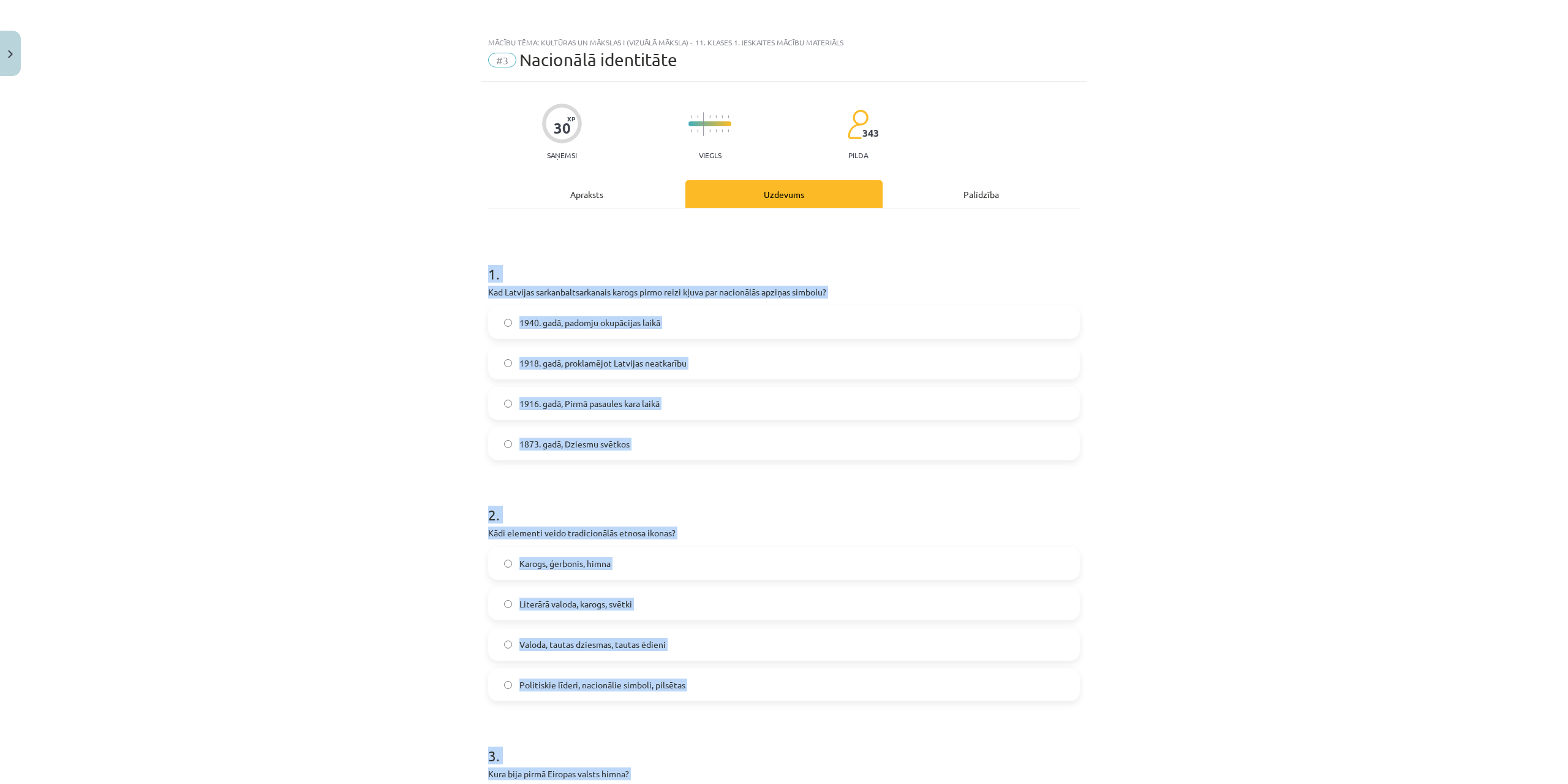
click at [807, 399] on label "1916. gadā, Pirmā pasaules kara laikā" at bounding box center [784, 403] width 589 height 31
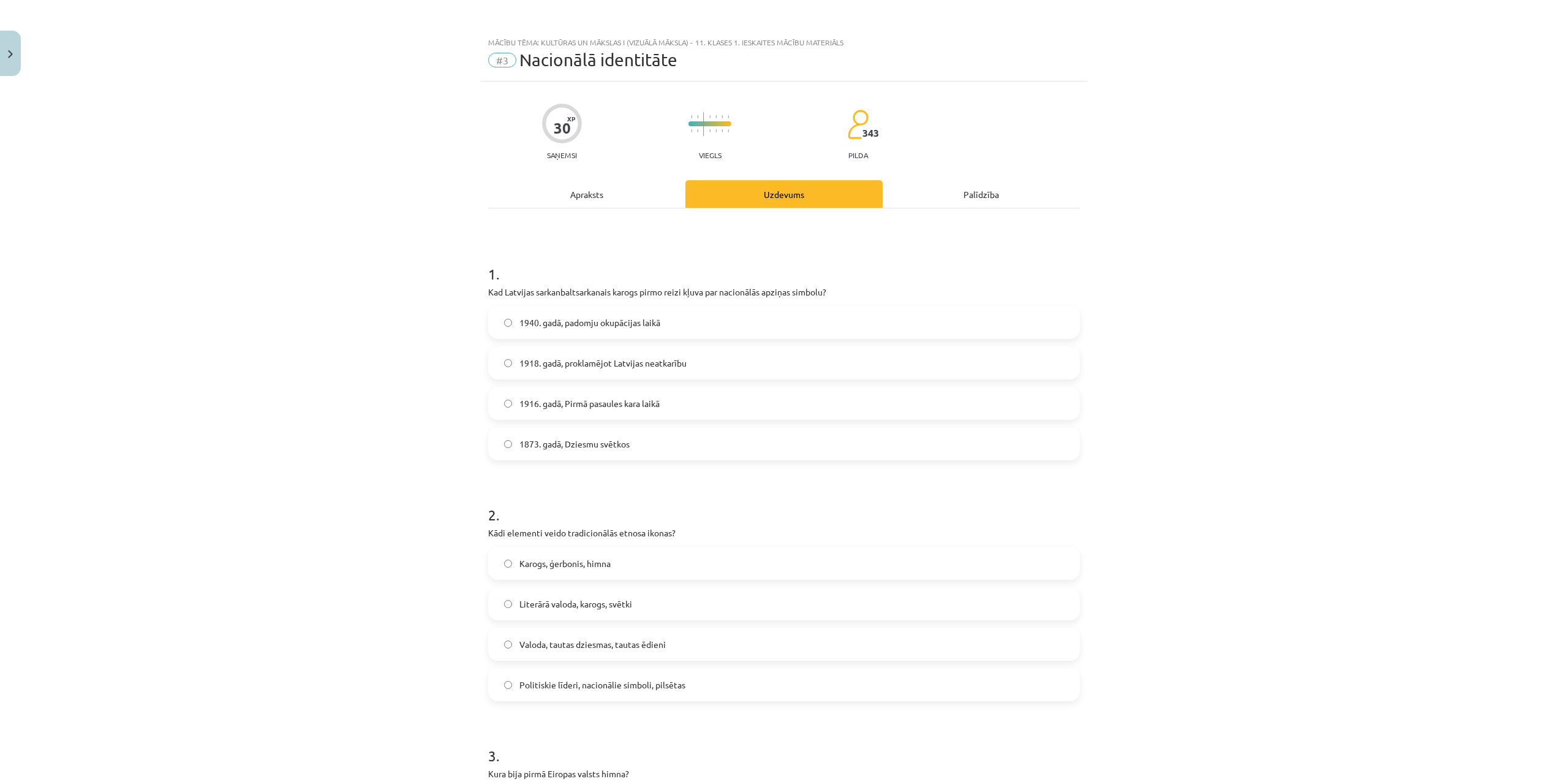
click at [626, 653] on label "Valoda, tautas dziesmas, tautas ēdieni" at bounding box center [784, 644] width 589 height 31
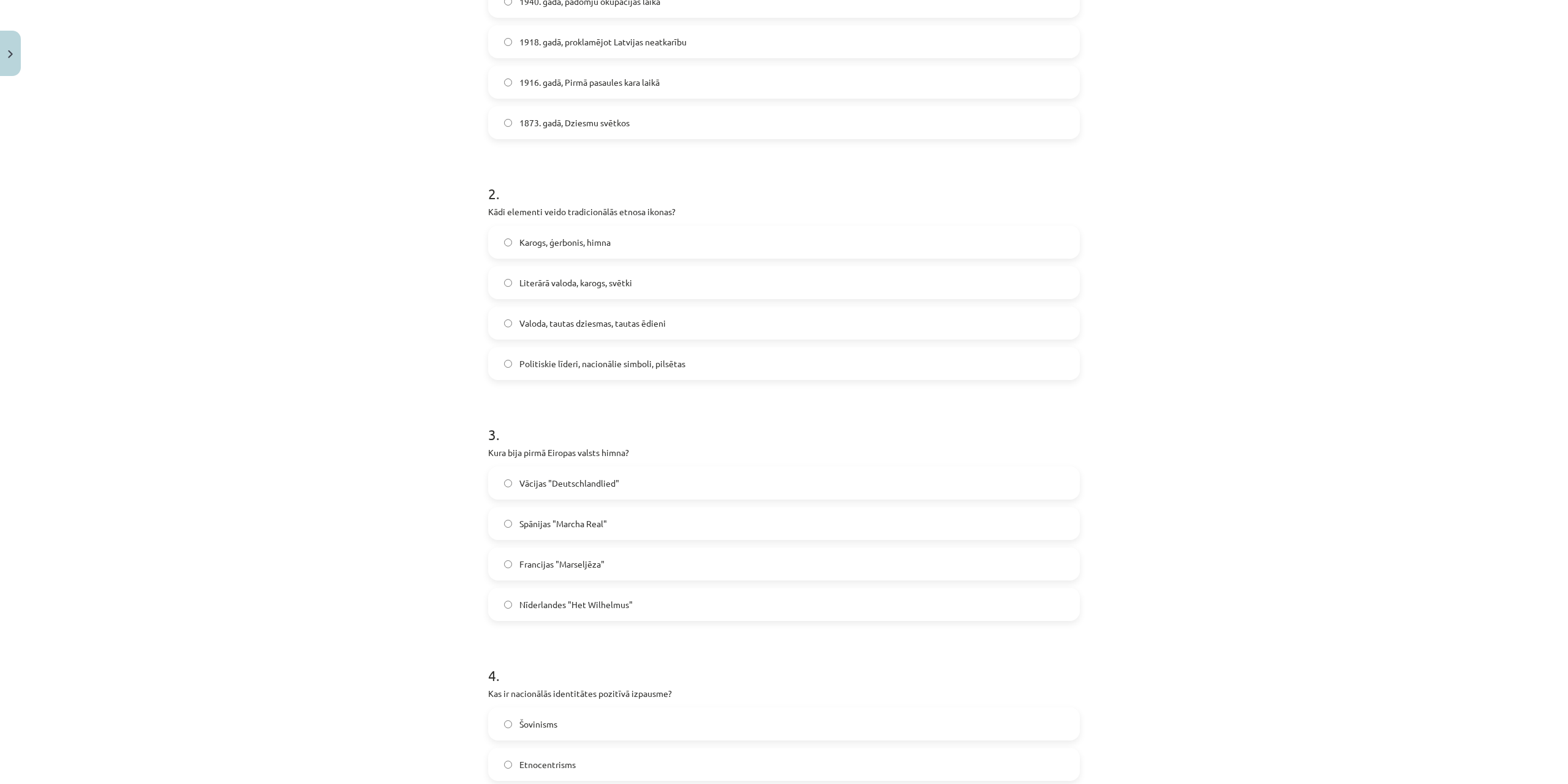
scroll to position [347, 0]
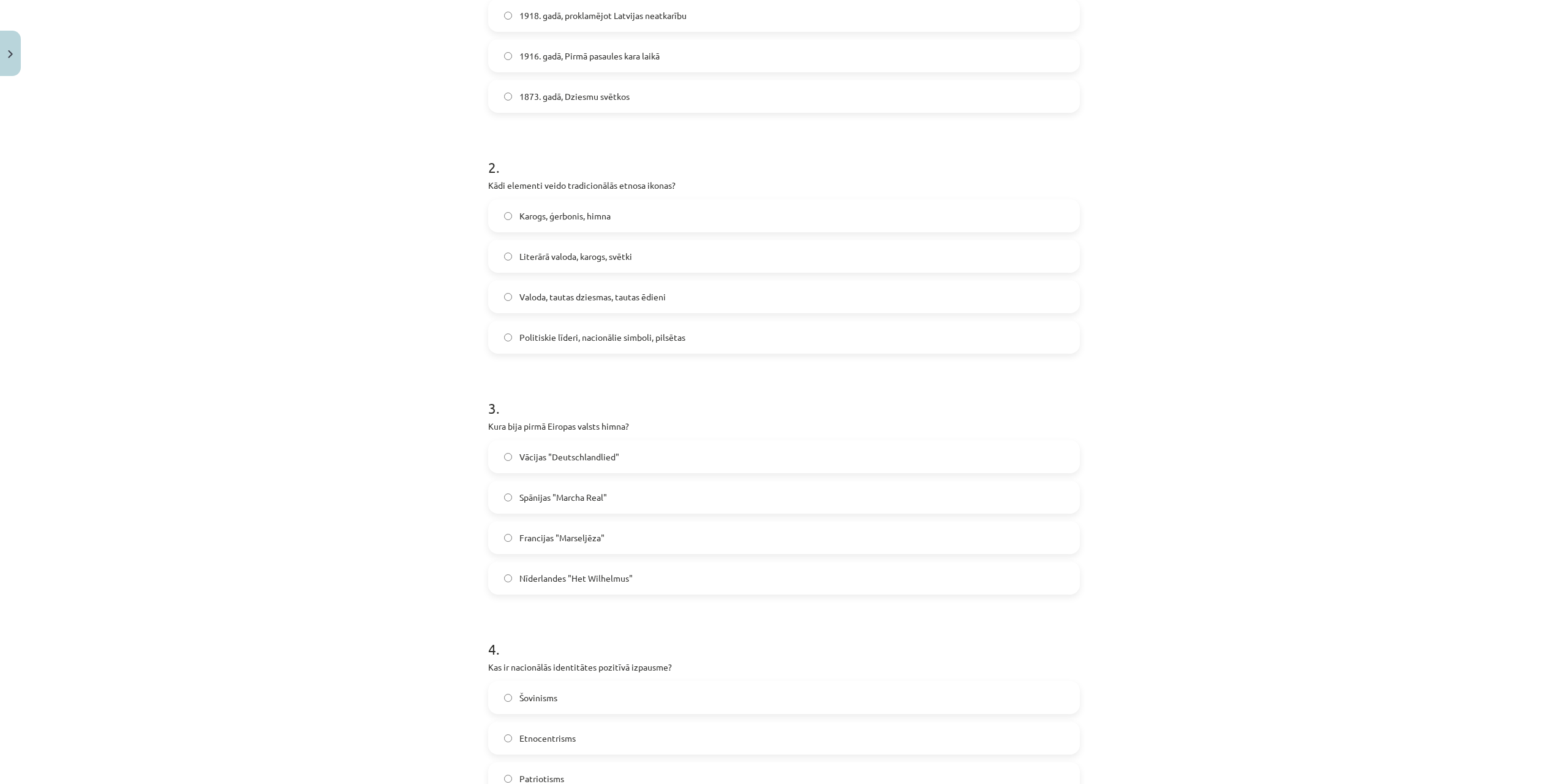
click at [684, 578] on label "Nīderlandes "Het Wilhelmus"" at bounding box center [784, 578] width 589 height 31
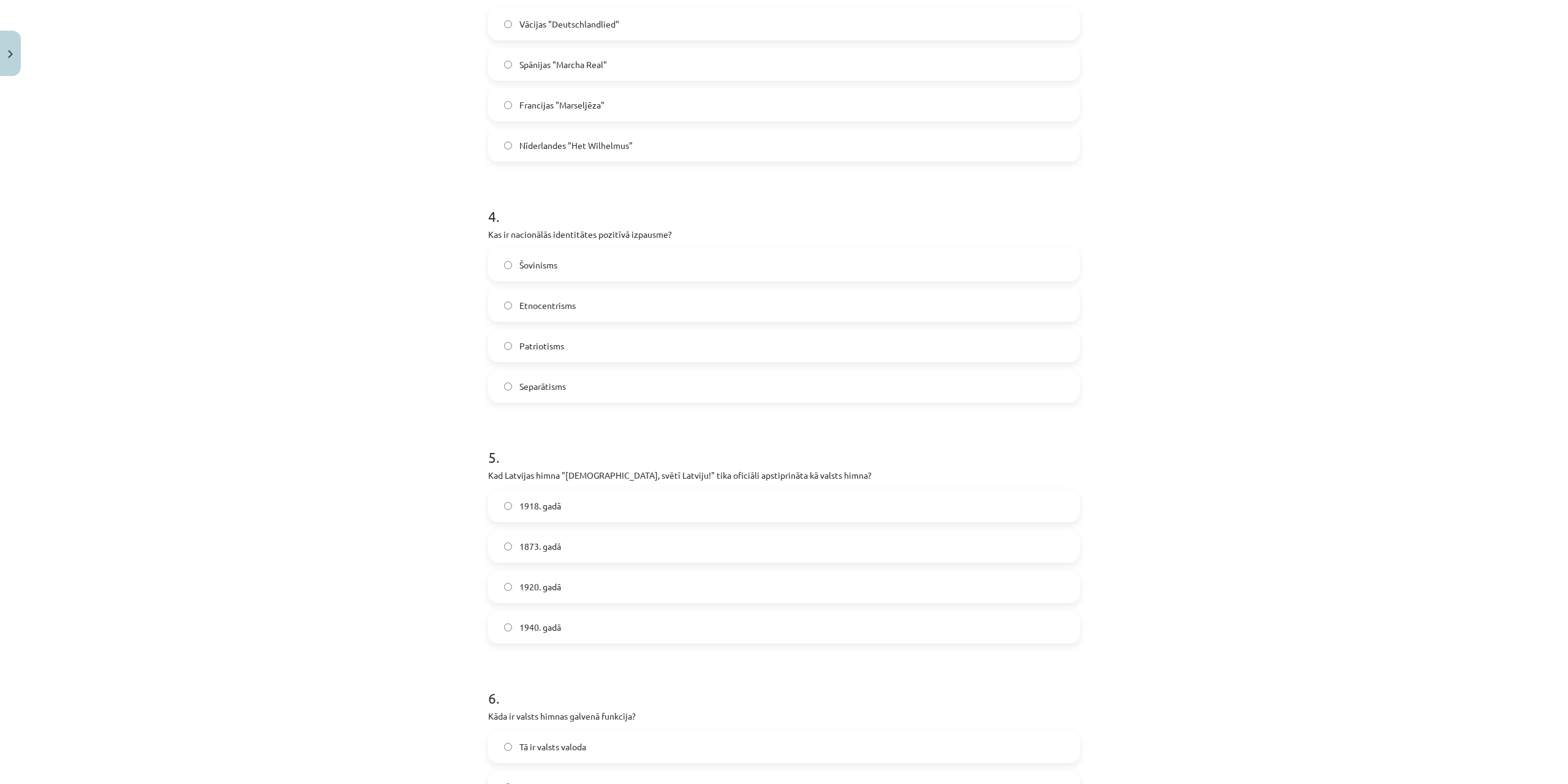
scroll to position [799, 0]
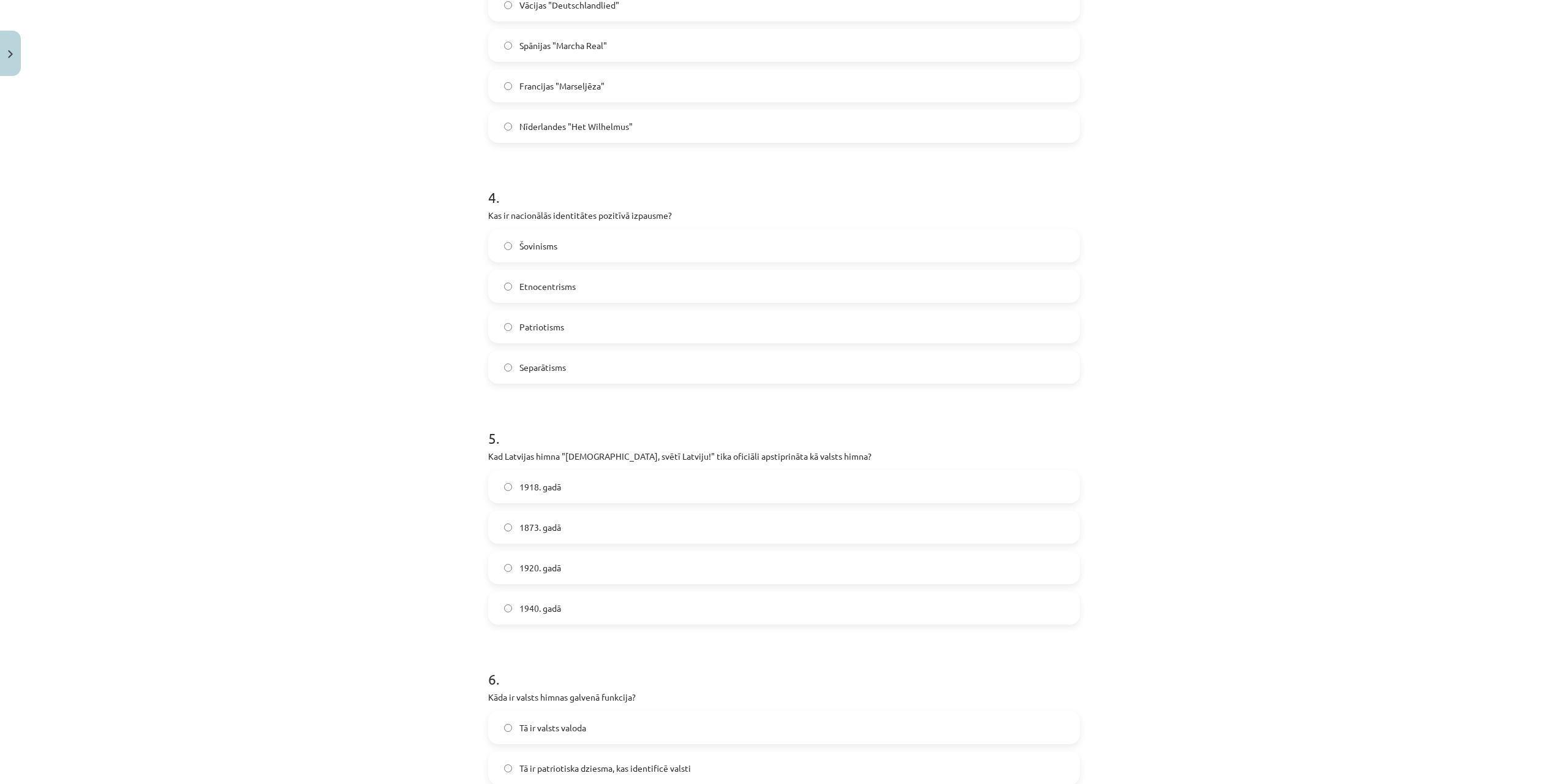
click at [511, 333] on label "Patriotisms" at bounding box center [784, 327] width 589 height 31
click at [542, 583] on div "1920. gadā" at bounding box center [784, 567] width 591 height 33
click at [529, 570] on span "1920. gadā" at bounding box center [540, 568] width 42 height 13
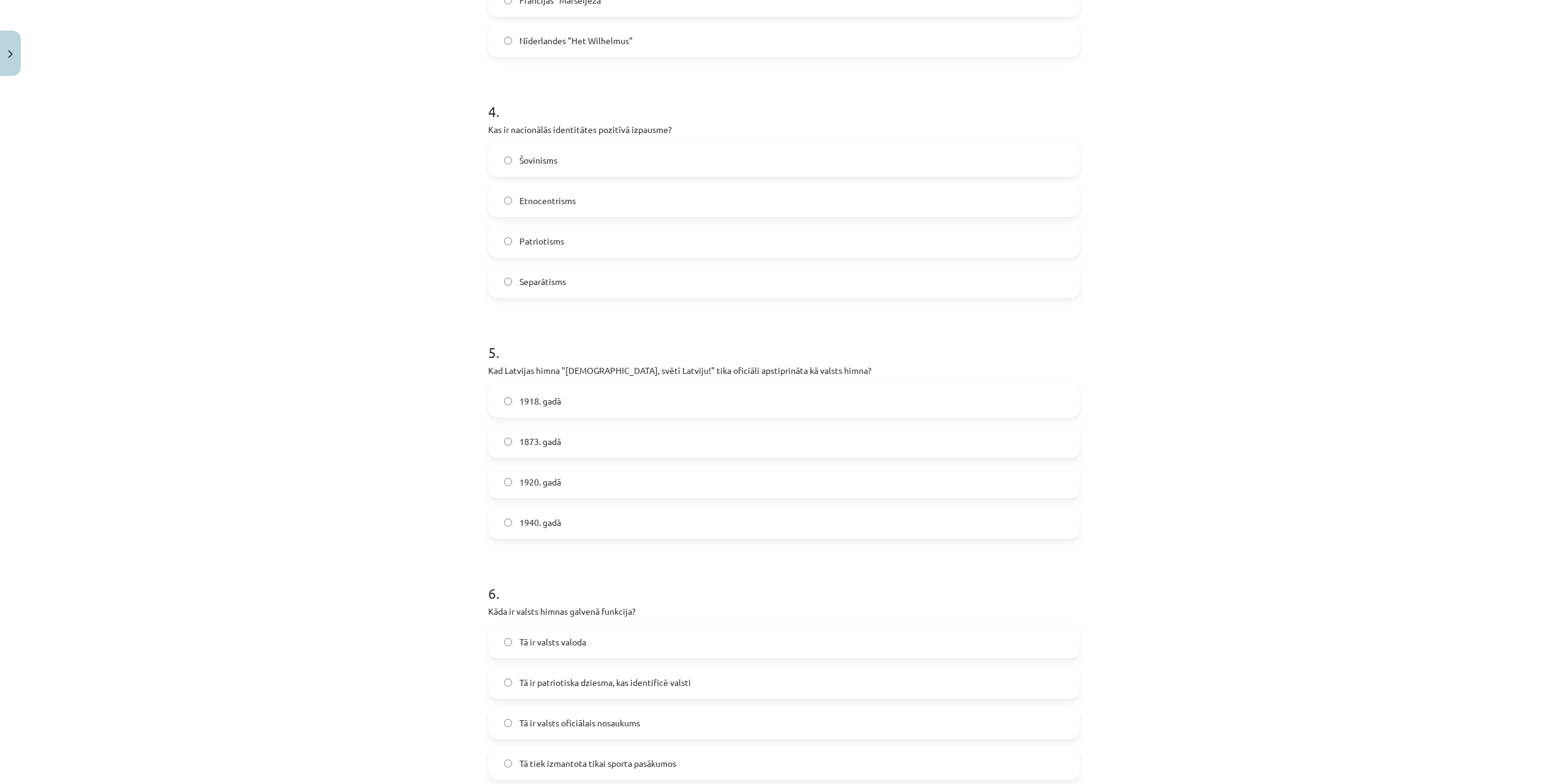
scroll to position [1023, 0]
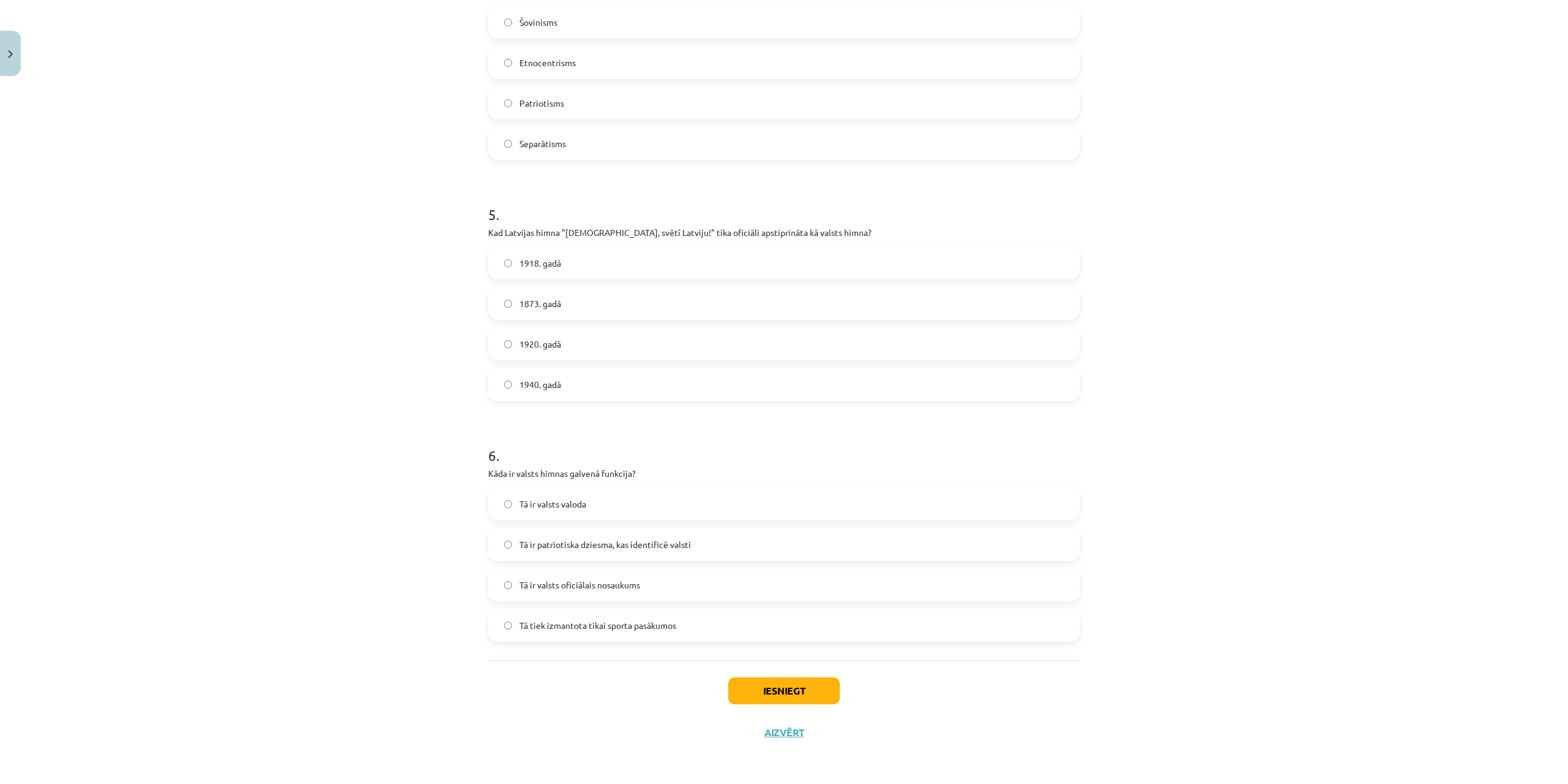
click at [596, 550] on span "Tā ir patriotiska dziesma, kas identificē valsti" at bounding box center [605, 544] width 172 height 13
click at [833, 693] on button "Iesniegt" at bounding box center [784, 691] width 111 height 27
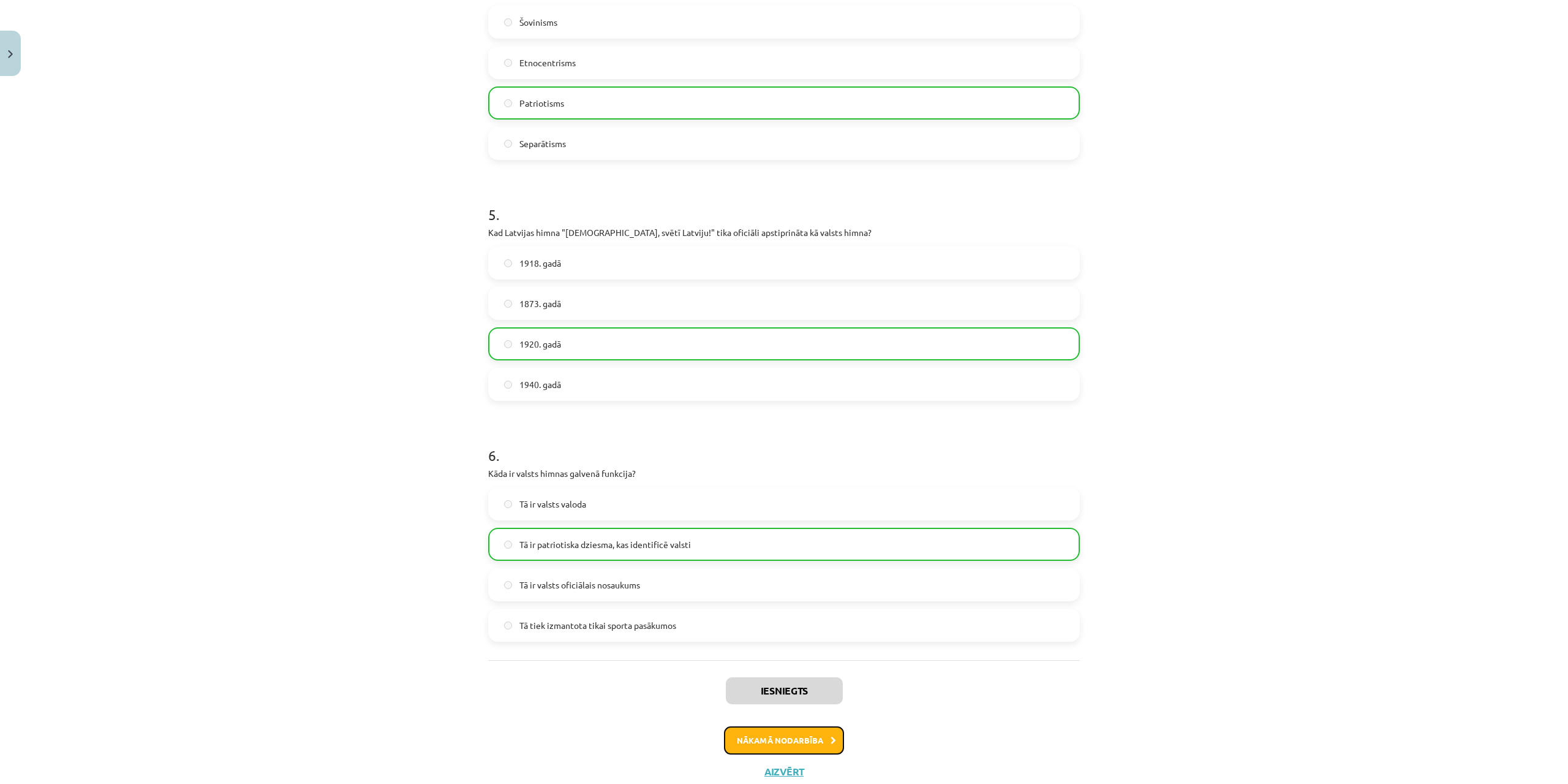
click at [810, 733] on button "Nākamā nodarbība" at bounding box center [784, 740] width 120 height 28
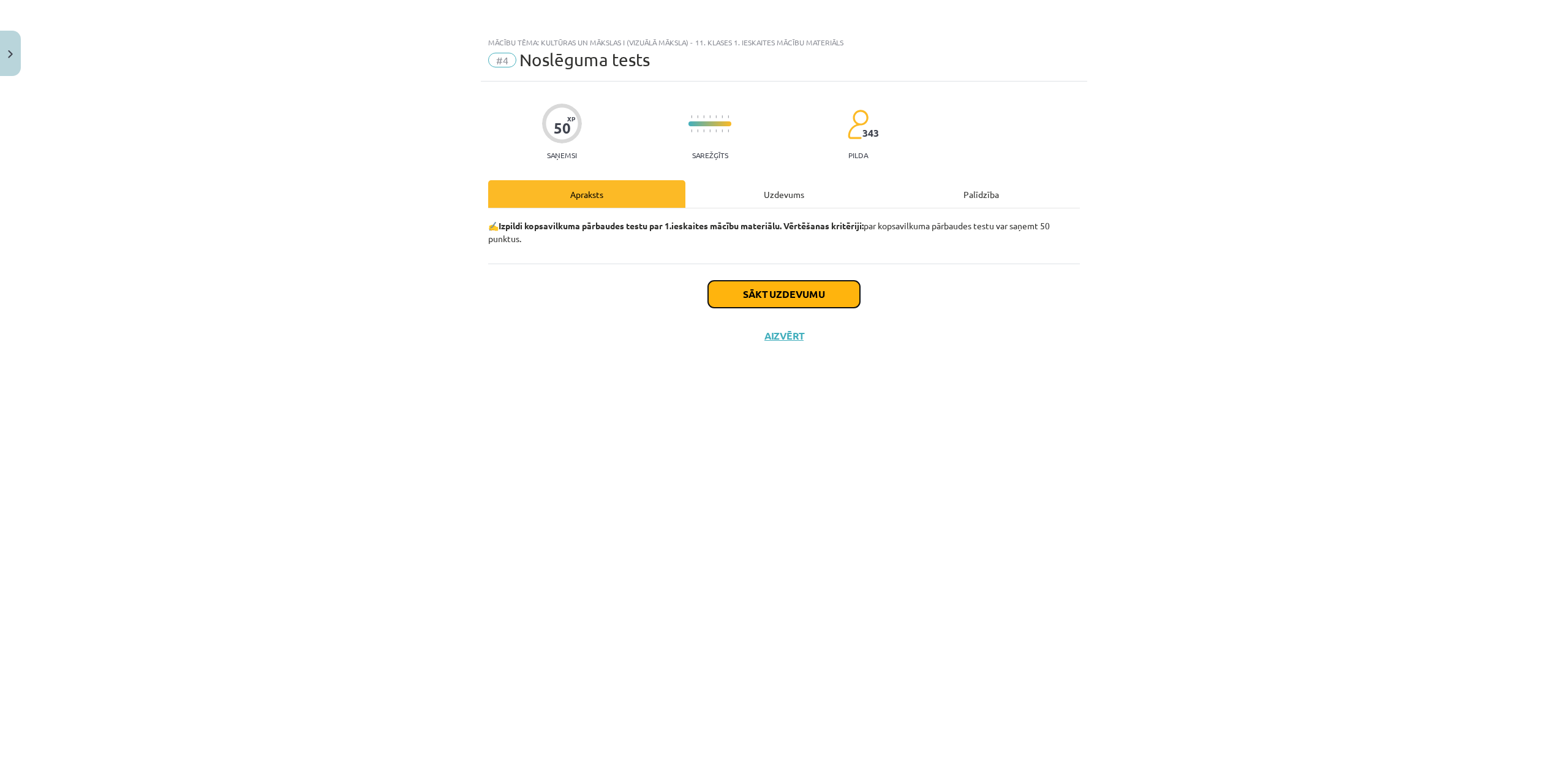
click at [776, 294] on button "Sākt uzdevumu" at bounding box center [784, 294] width 152 height 27
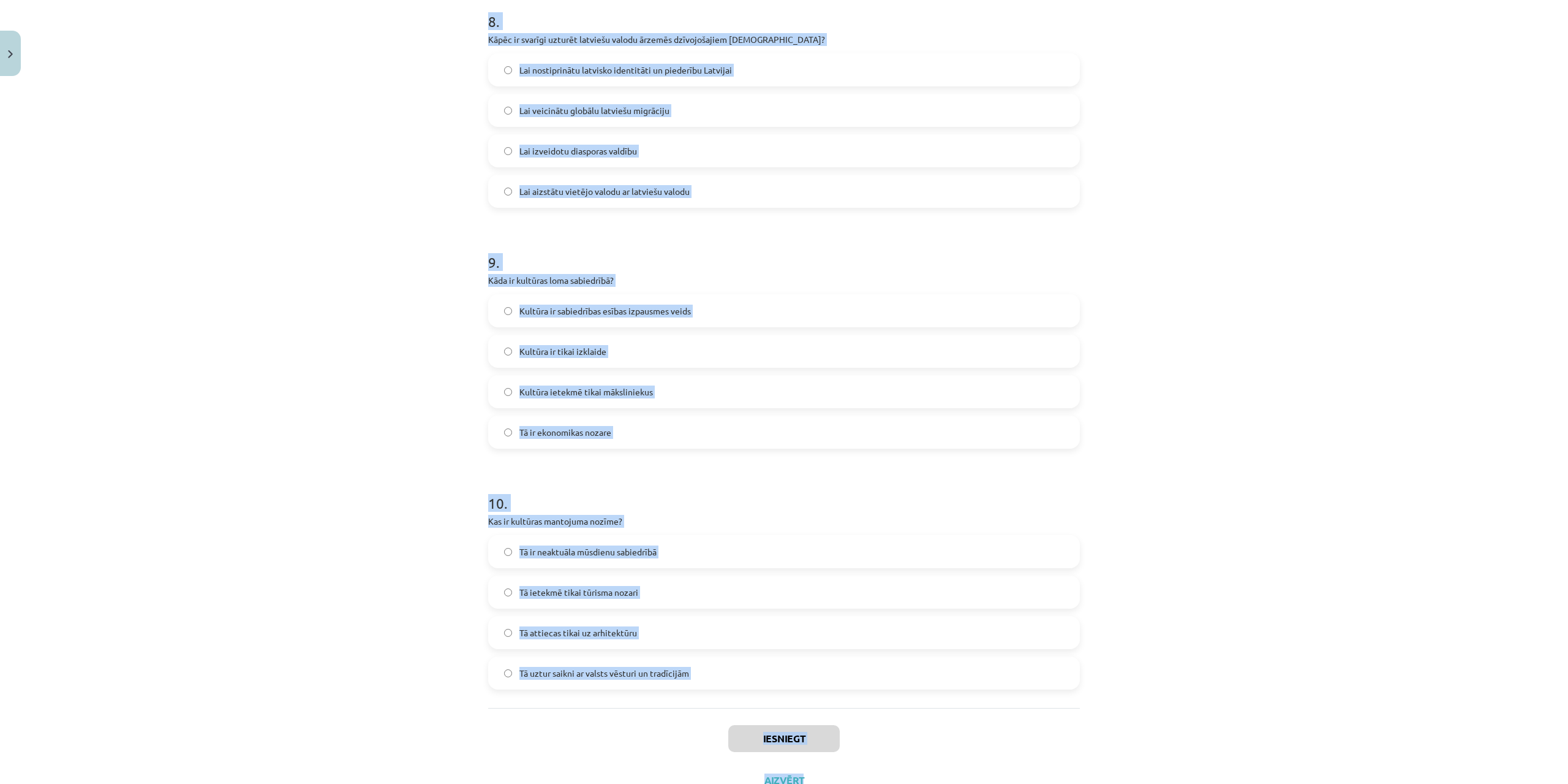
scroll to position [1987, 0]
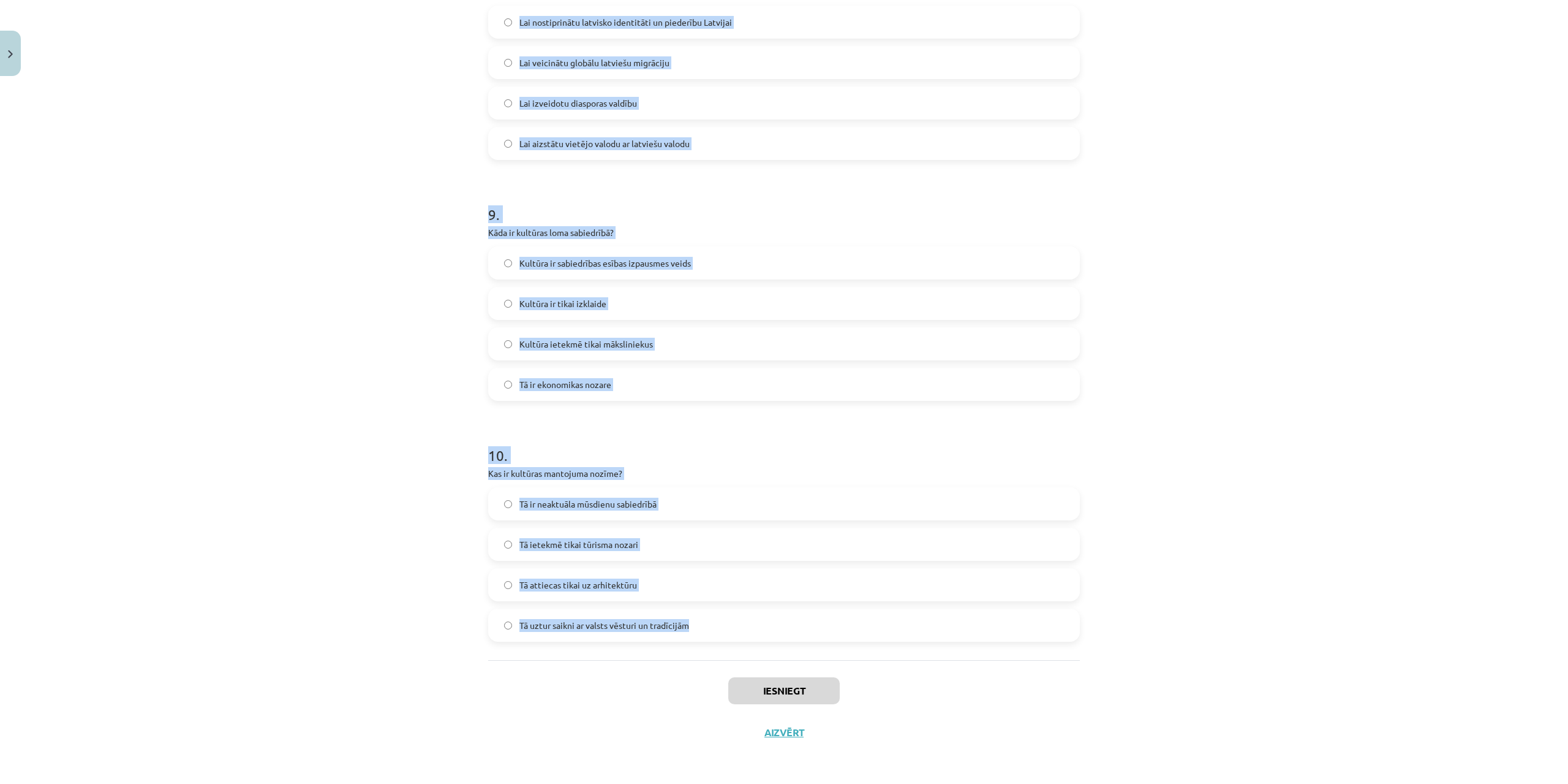
drag, startPoint x: 474, startPoint y: 275, endPoint x: 736, endPoint y: 634, distance: 444.4
click at [736, 634] on div "Mācību tēma: Kultūras un mākslas i (vizuālā māksla) - 11. klases 1. ieskaites m…" at bounding box center [784, 392] width 1568 height 784
copy form "1 . Kas ir šovinisms? Miers starp nācijām Tiesības uz pašnoteikšanos Mīlestība …"
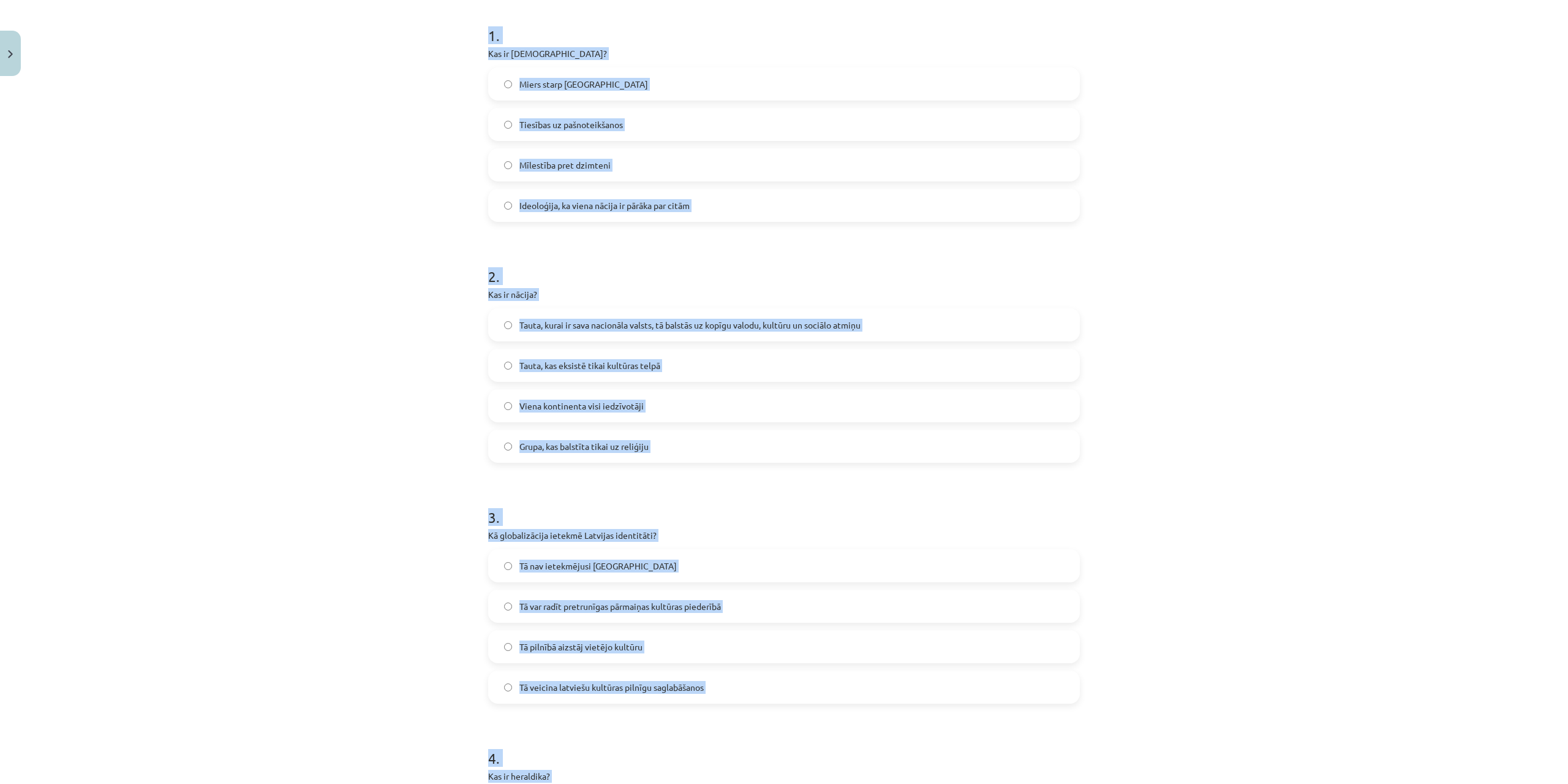
scroll to position [214, 0]
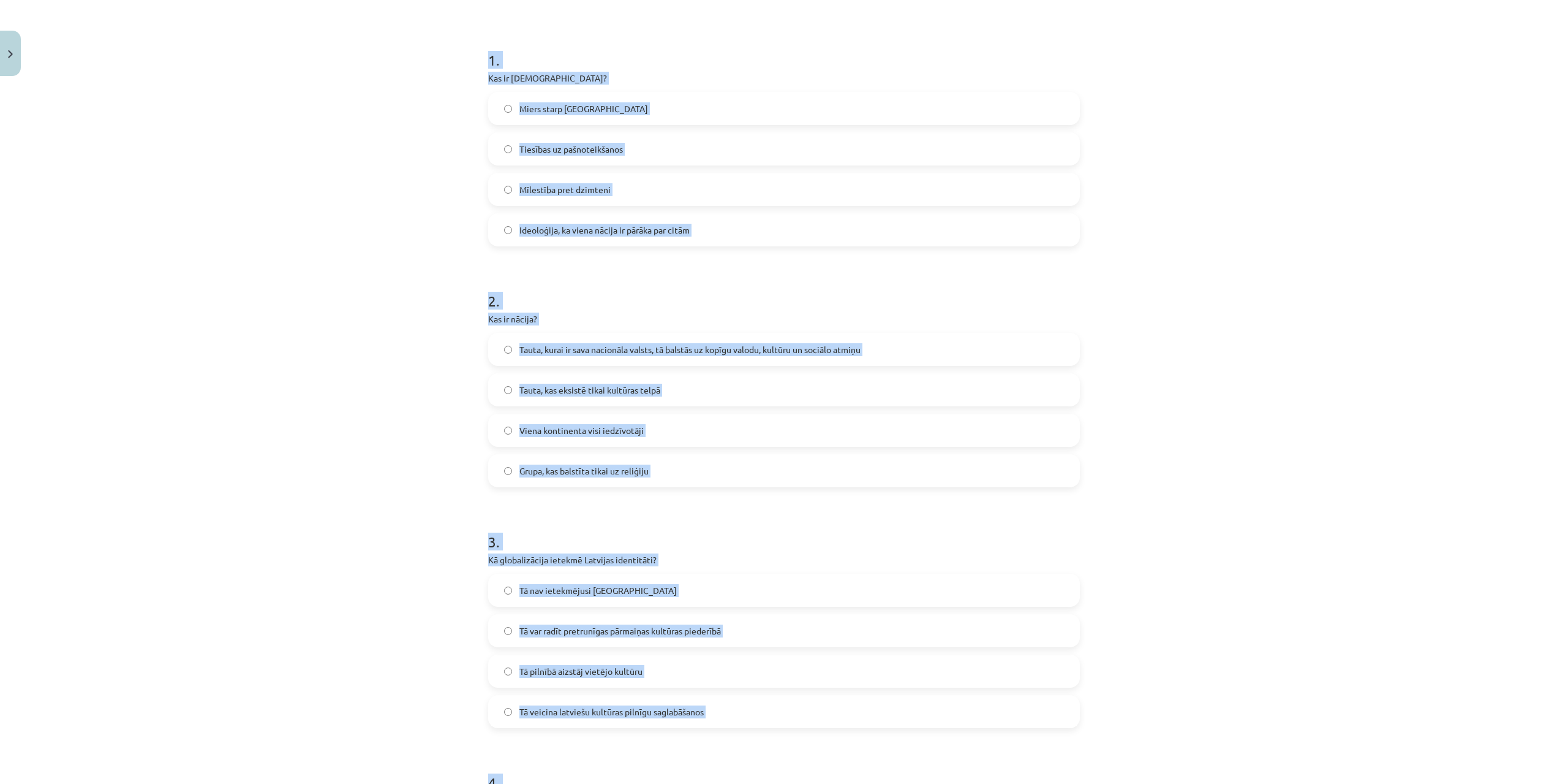
click at [1349, 223] on div "Mācību tēma: Kultūras un mākslas i (vizuālā māksla) - 11. klases 1. ieskaites m…" at bounding box center [784, 392] width 1568 height 784
click at [739, 227] on label "Ideoloģija, ka viena nācija ir pārāka par citām" at bounding box center [784, 229] width 589 height 31
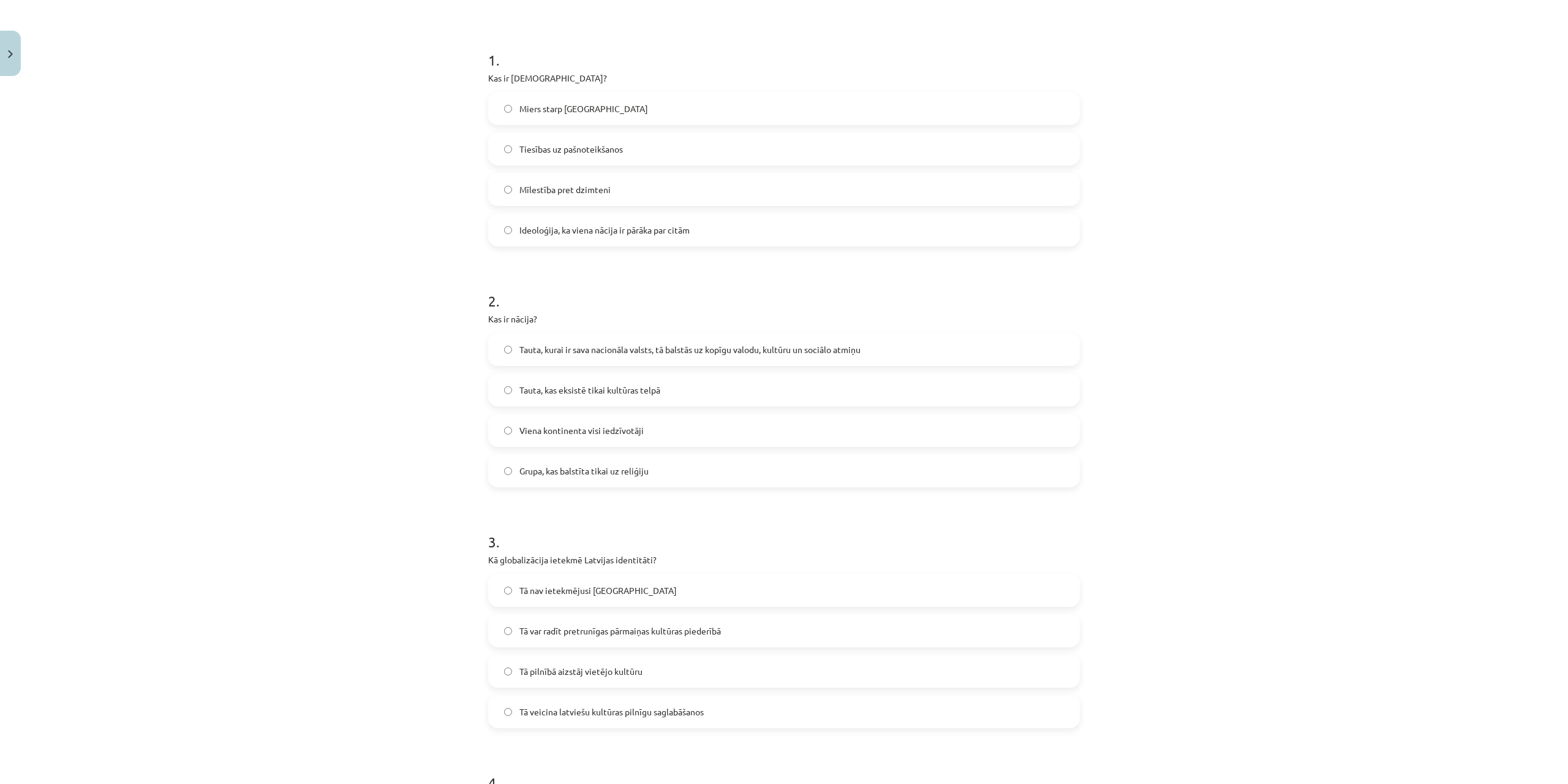
click at [603, 354] on span "Tauta, kurai ir sava nacionāla valsts, tā balstās uz kopīgu valodu, kultūru un …" at bounding box center [690, 350] width 341 height 13
click at [544, 623] on label "Tā var radīt pretrunīgas pārmaiņas kultūras piederībā" at bounding box center [784, 631] width 589 height 31
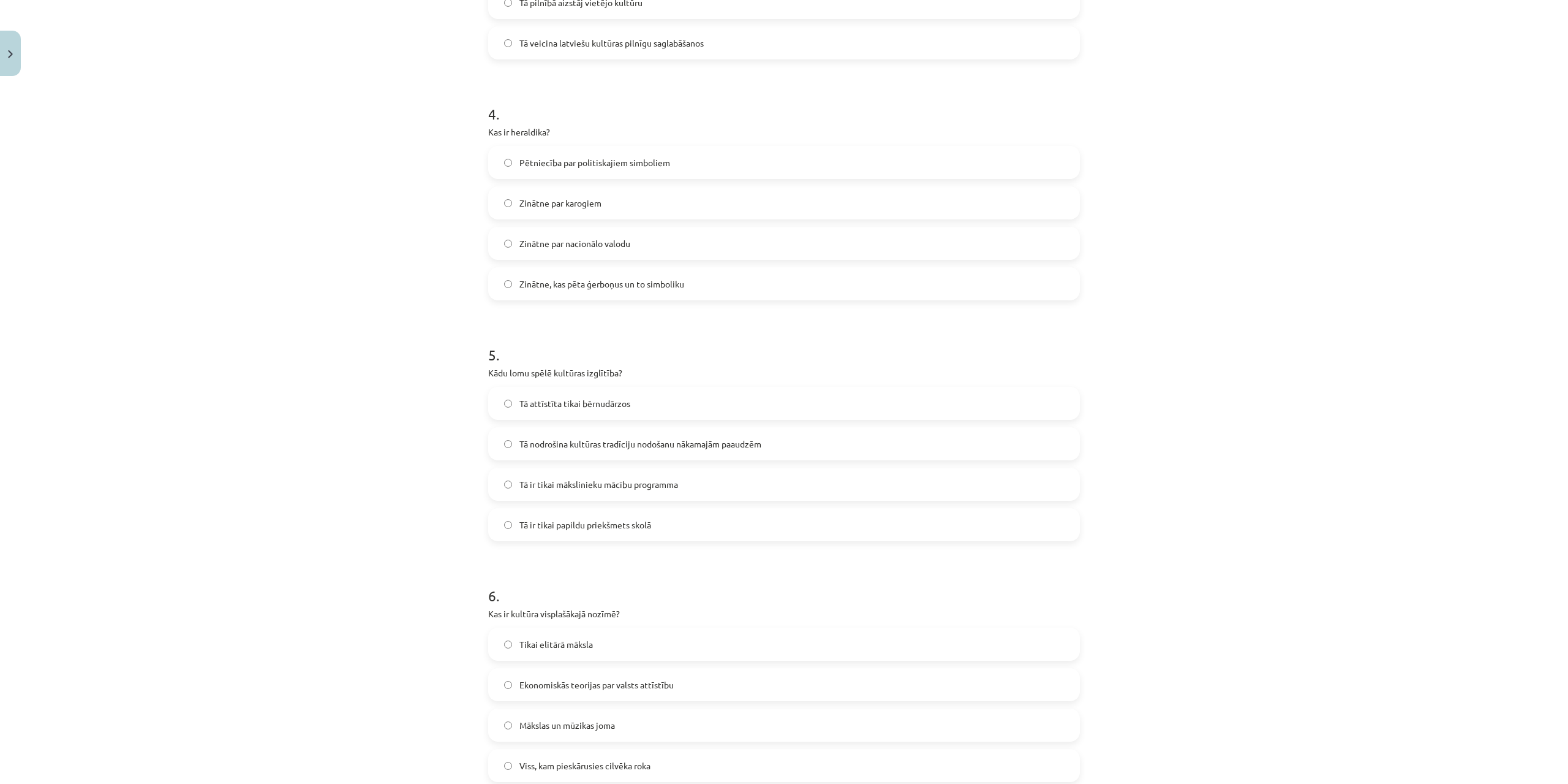
scroll to position [945, 0]
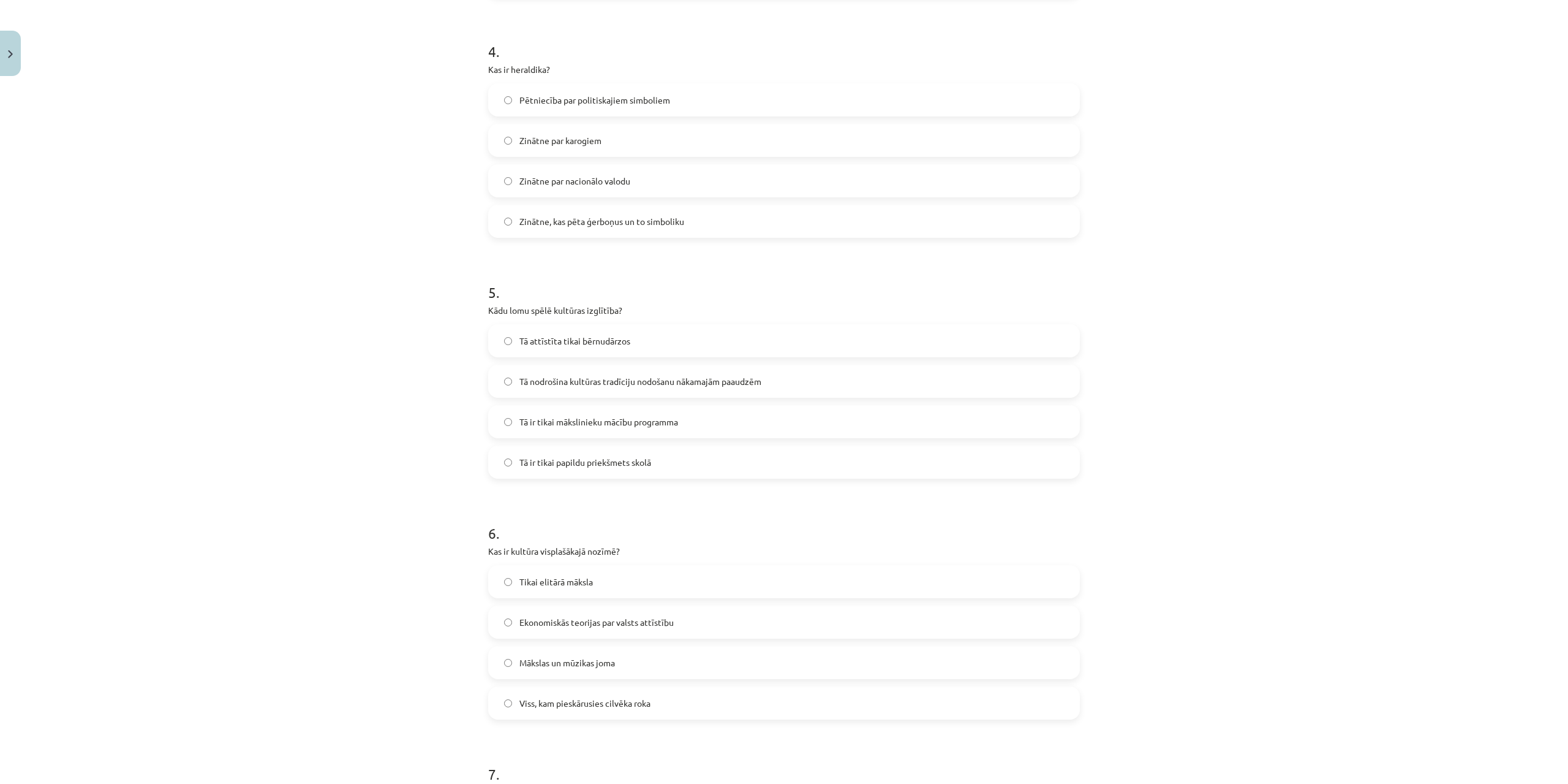
click at [535, 218] on span "Zinātne, kas pēta ģerboņus un to simboliku" at bounding box center [602, 222] width 164 height 13
click at [520, 377] on span "Tā nodrošina kultūras tradīciju nodošanu nākamajām paaudzēm" at bounding box center [640, 381] width 242 height 13
click at [575, 703] on span "Viss, kam pieskārusies cilvēka roka" at bounding box center [585, 703] width 131 height 13
click at [549, 710] on label "Viss, kam pieskārusies cilvēka roka" at bounding box center [784, 703] width 589 height 31
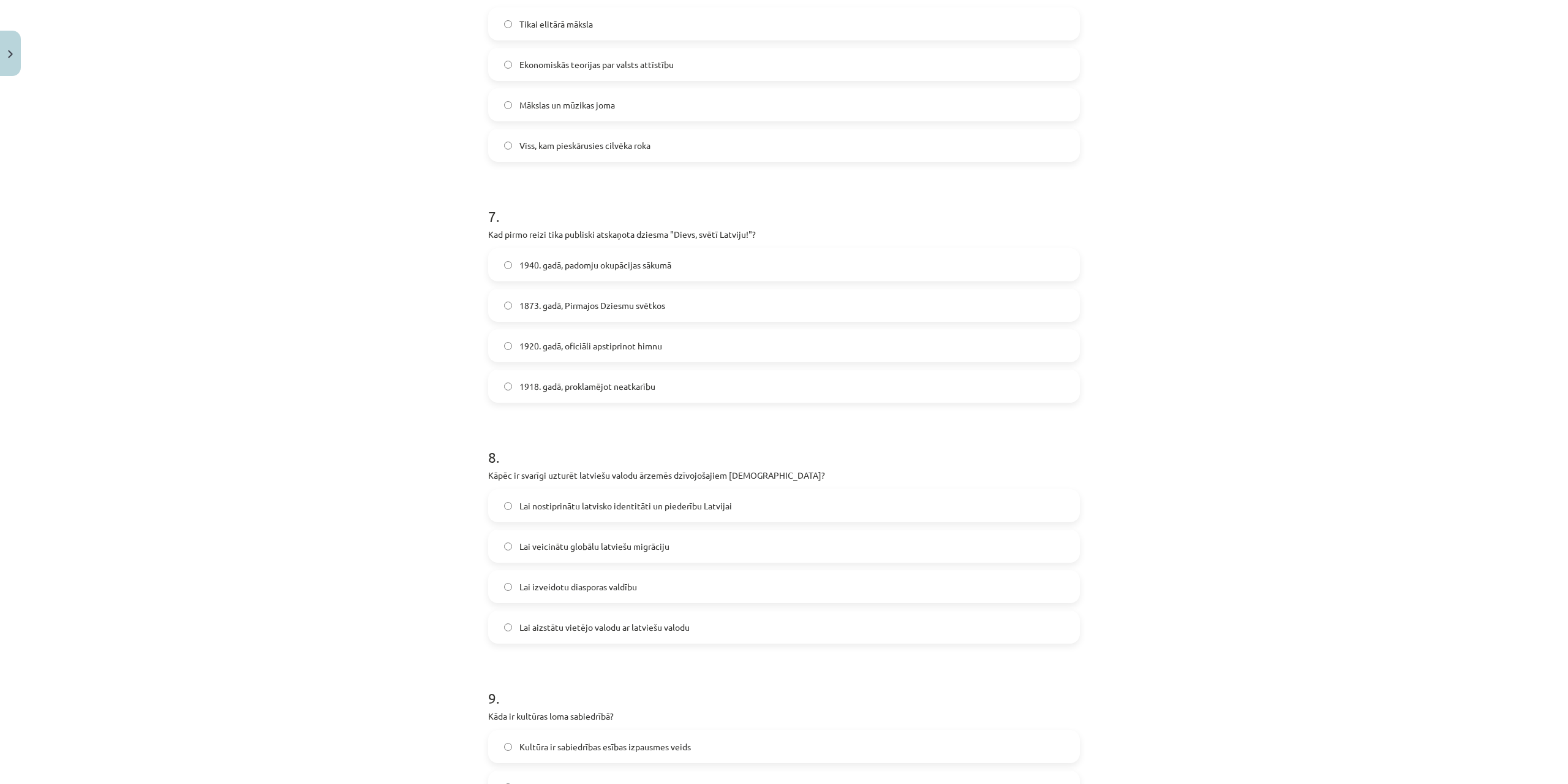
scroll to position [1581, 0]
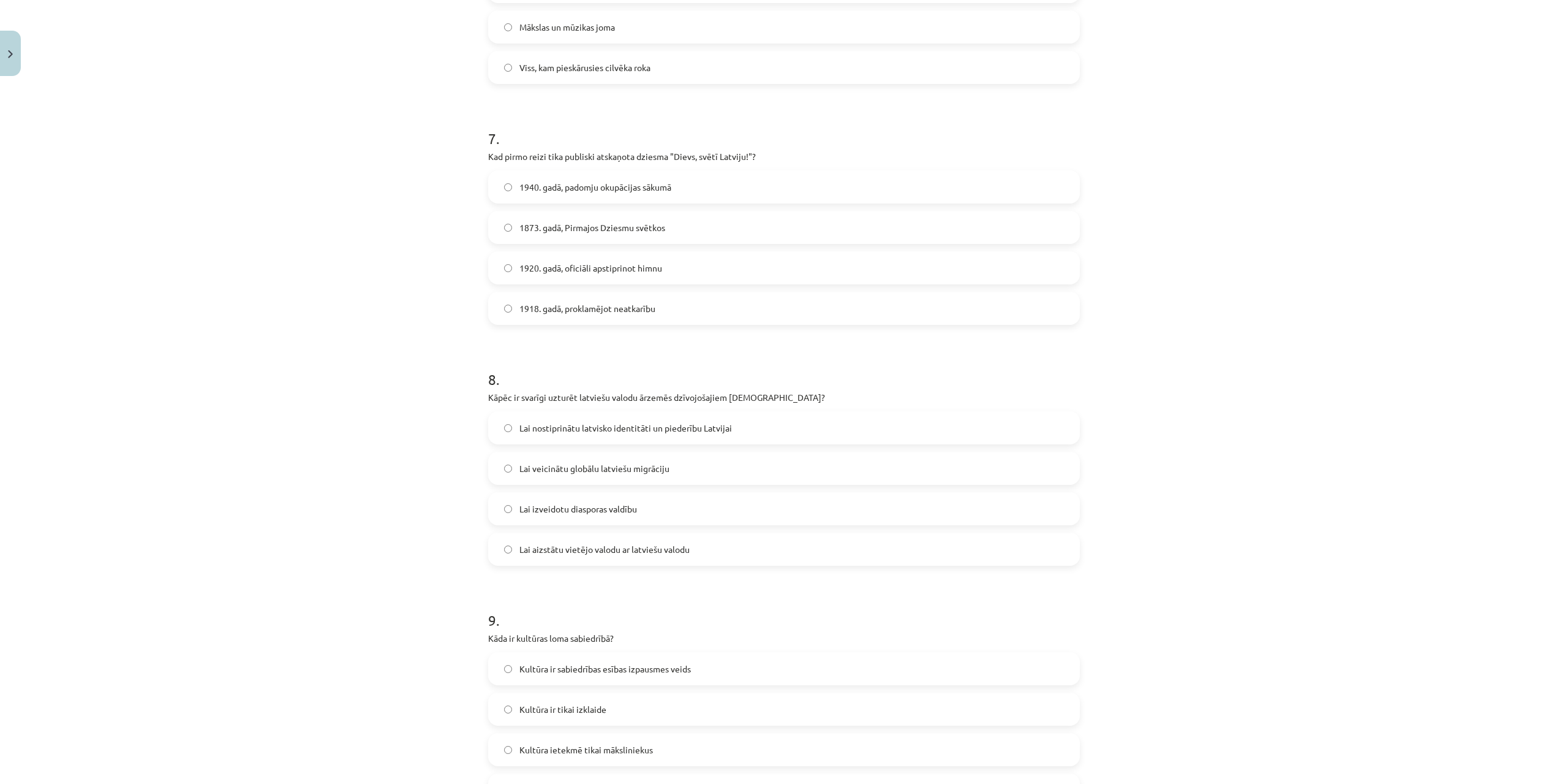
click at [546, 229] on span "1873. gadā, Pirmajos Dziesmu svētkos" at bounding box center [592, 228] width 145 height 13
click at [542, 420] on label "Lai nostiprinātu latvisko identitāti un piederību Latvijai" at bounding box center [784, 427] width 589 height 31
drag, startPoint x: 550, startPoint y: 670, endPoint x: 627, endPoint y: 643, distance: 81.6
click at [550, 671] on span "Kultūra ir sabiedrības esības izpausmes veids" at bounding box center [605, 668] width 172 height 13
drag, startPoint x: 1562, startPoint y: 556, endPoint x: 1567, endPoint y: 560, distance: 6.4
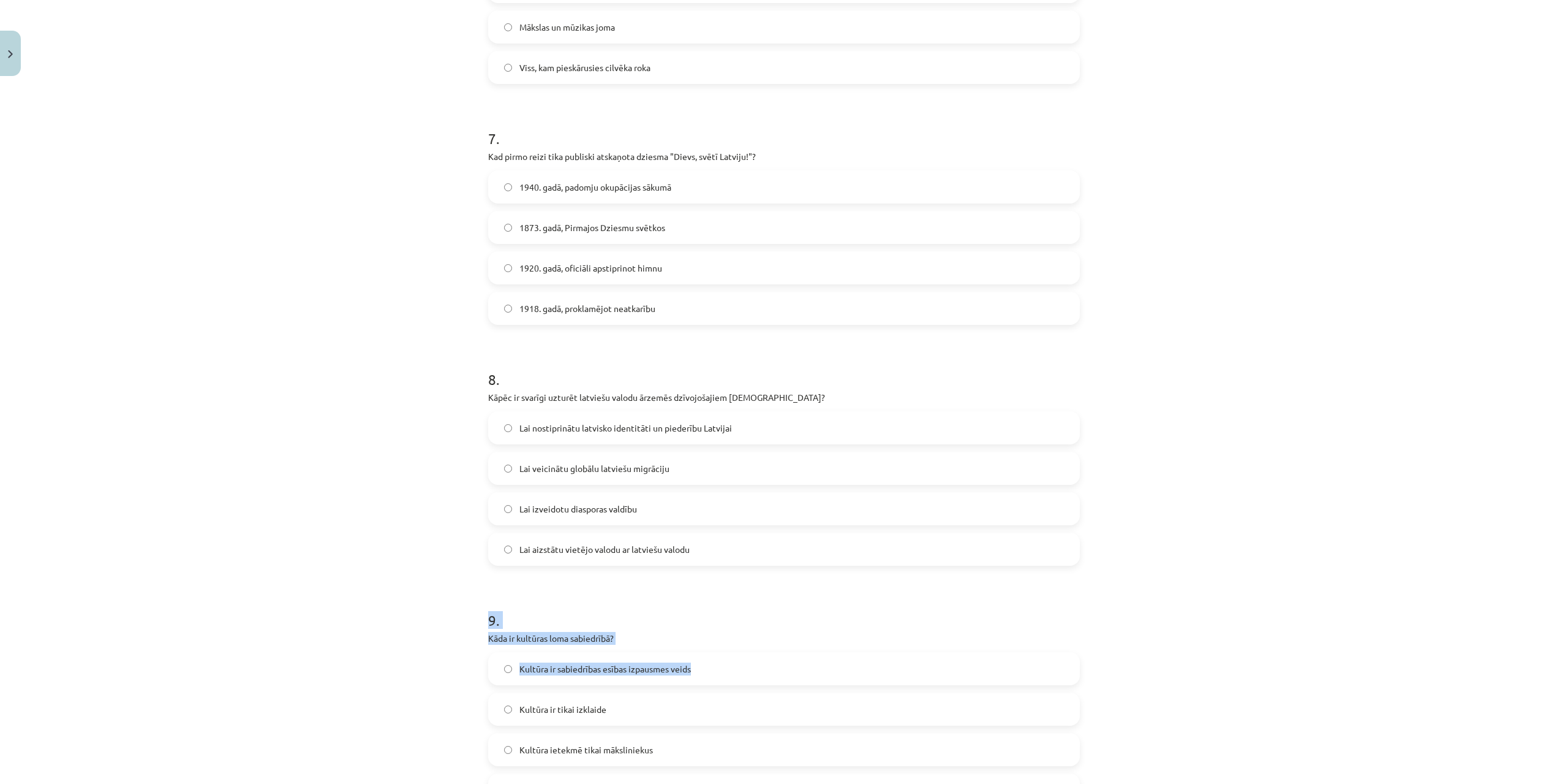
click at [1567, 659] on div "Mācību tēma: Kultūras un mākslas i (vizuālā māksla) - 11. klases 1. ieskaites m…" at bounding box center [784, 392] width 1568 height 784
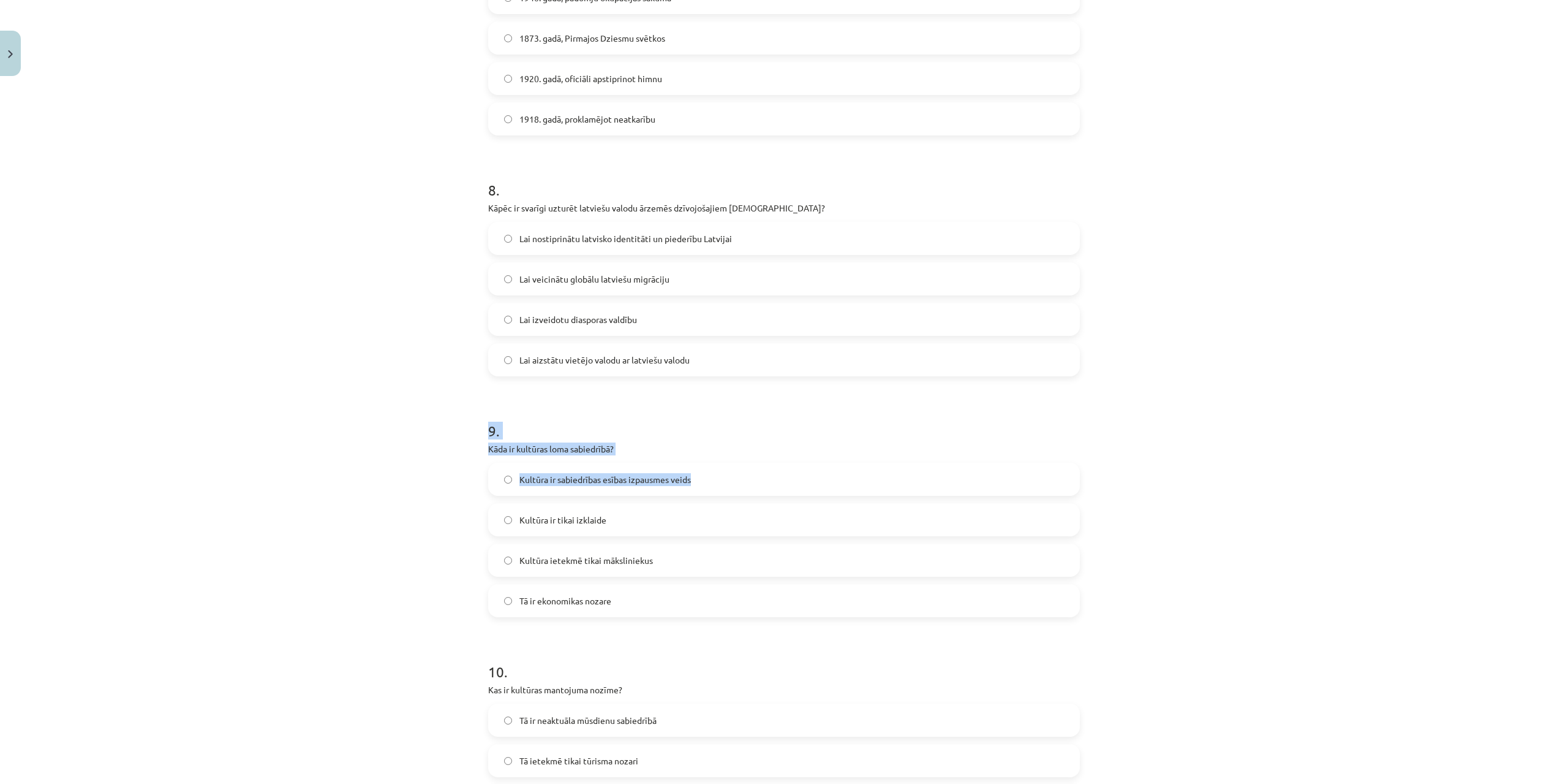
scroll to position [1987, 0]
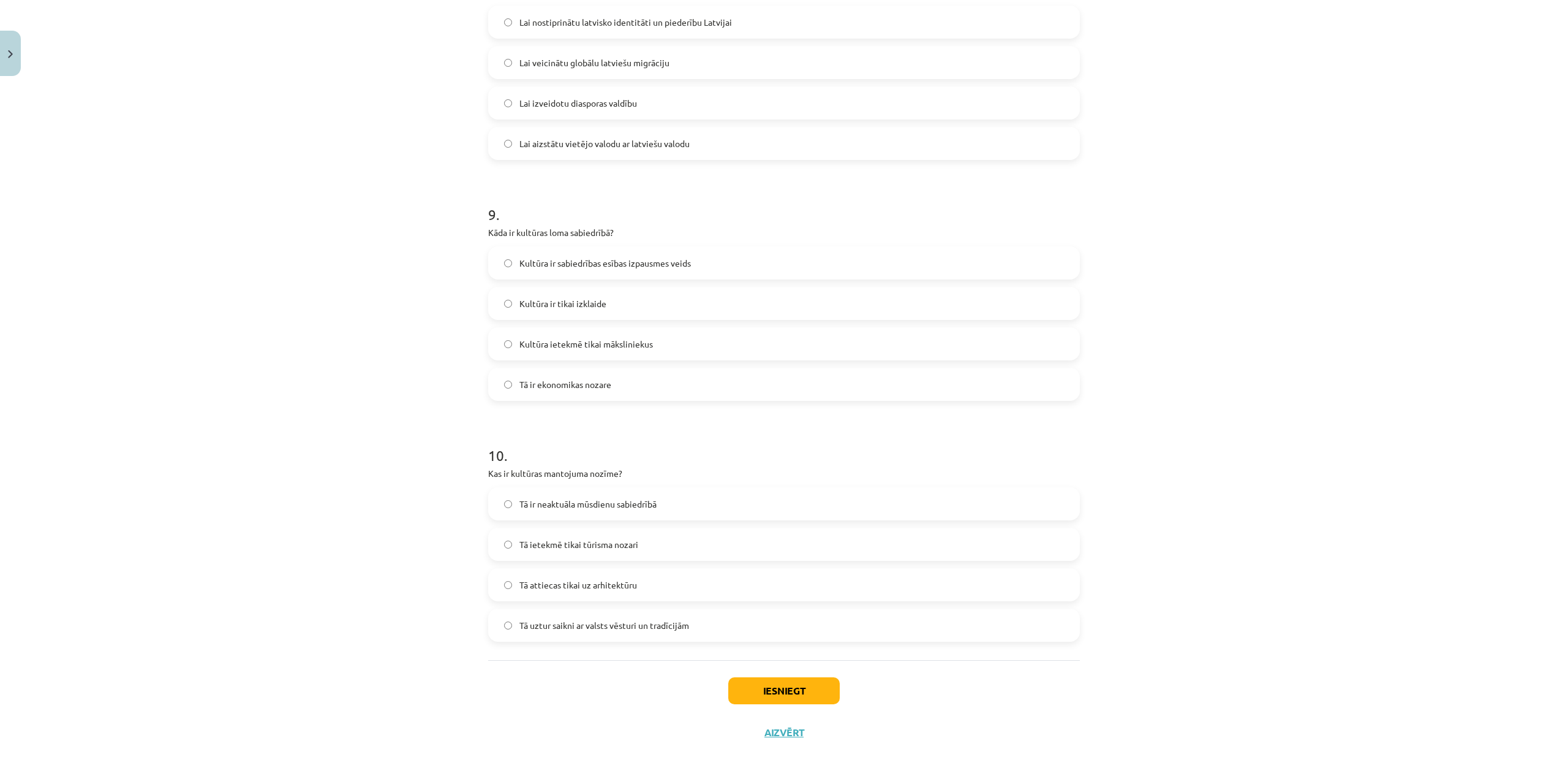
click at [1426, 689] on div "Mācību tēma: Kultūras un mākslas i (vizuālā māksla) - 11. klases 1. ieskaites m…" at bounding box center [784, 392] width 1568 height 784
click at [510, 624] on label "Tā uztur saikni ar valsts vēsturi un tradīcijām" at bounding box center [784, 625] width 589 height 31
click at [847, 701] on div "Iesniegt Aizvērt" at bounding box center [784, 703] width 591 height 85
click at [807, 690] on button "Iesniegt" at bounding box center [784, 691] width 111 height 27
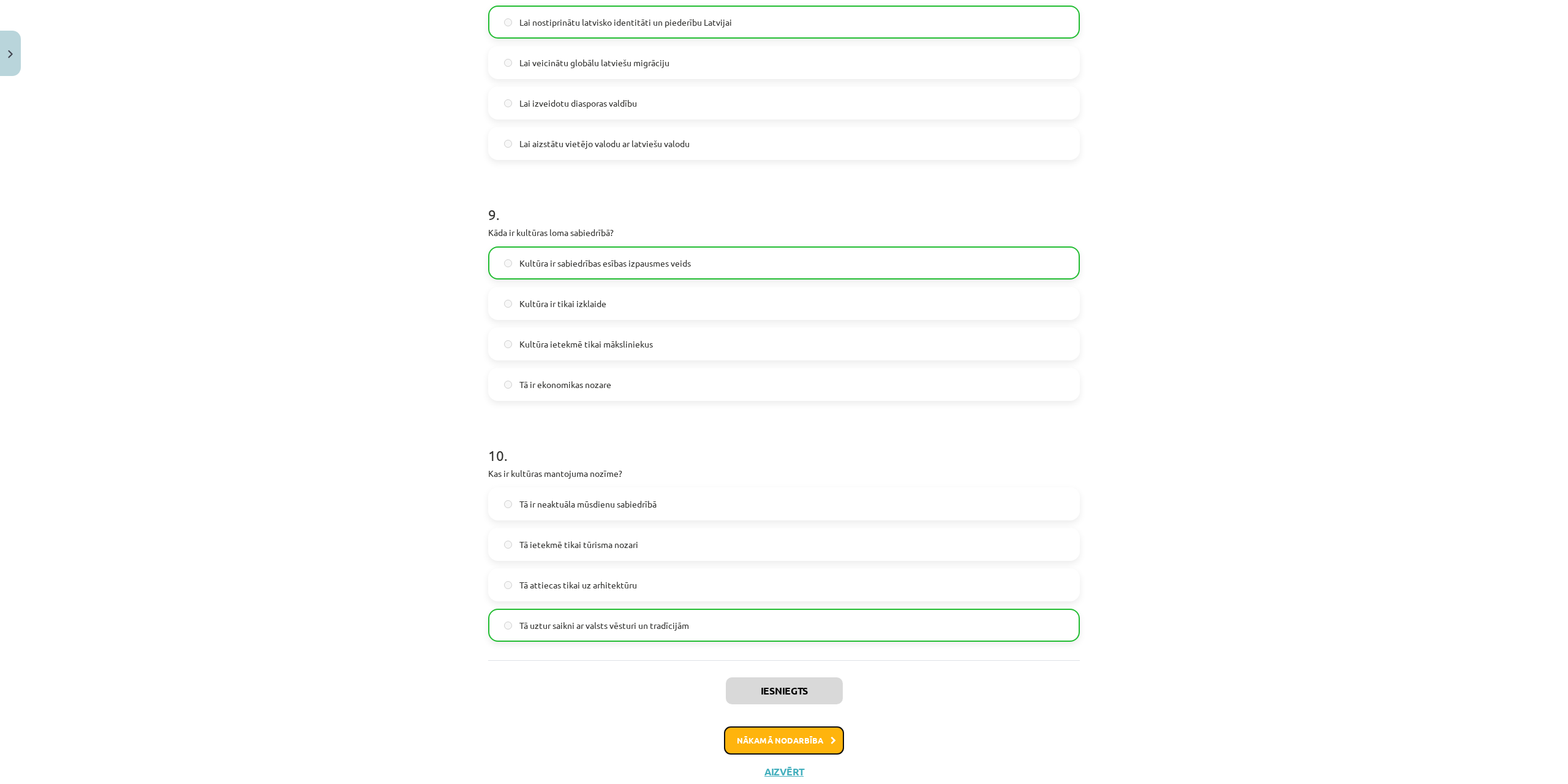
click at [787, 749] on button "Nākamā nodarbība" at bounding box center [784, 740] width 120 height 28
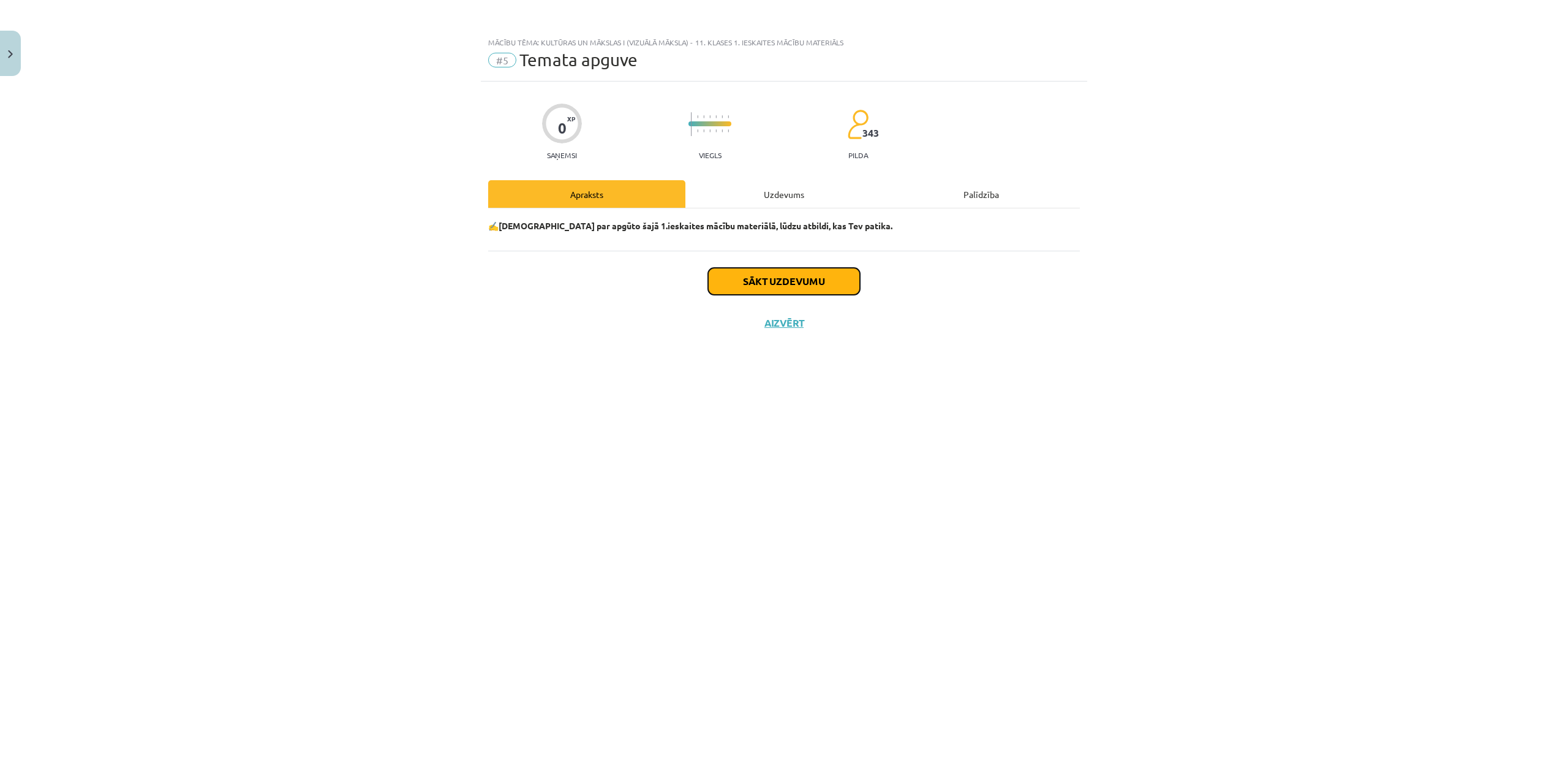
click at [793, 282] on button "Sākt uzdevumu" at bounding box center [784, 282] width 152 height 27
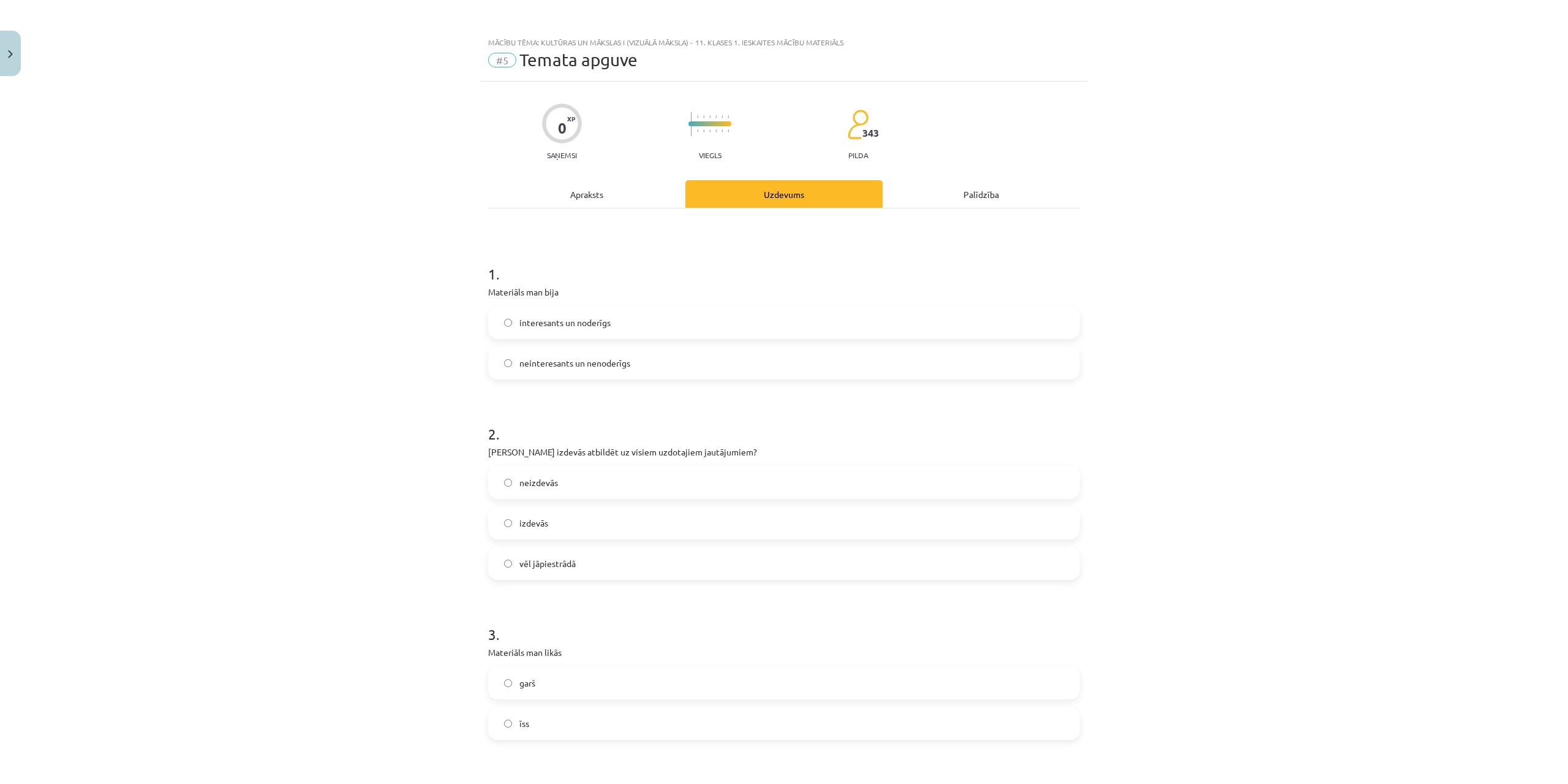
scroll to position [770, 0]
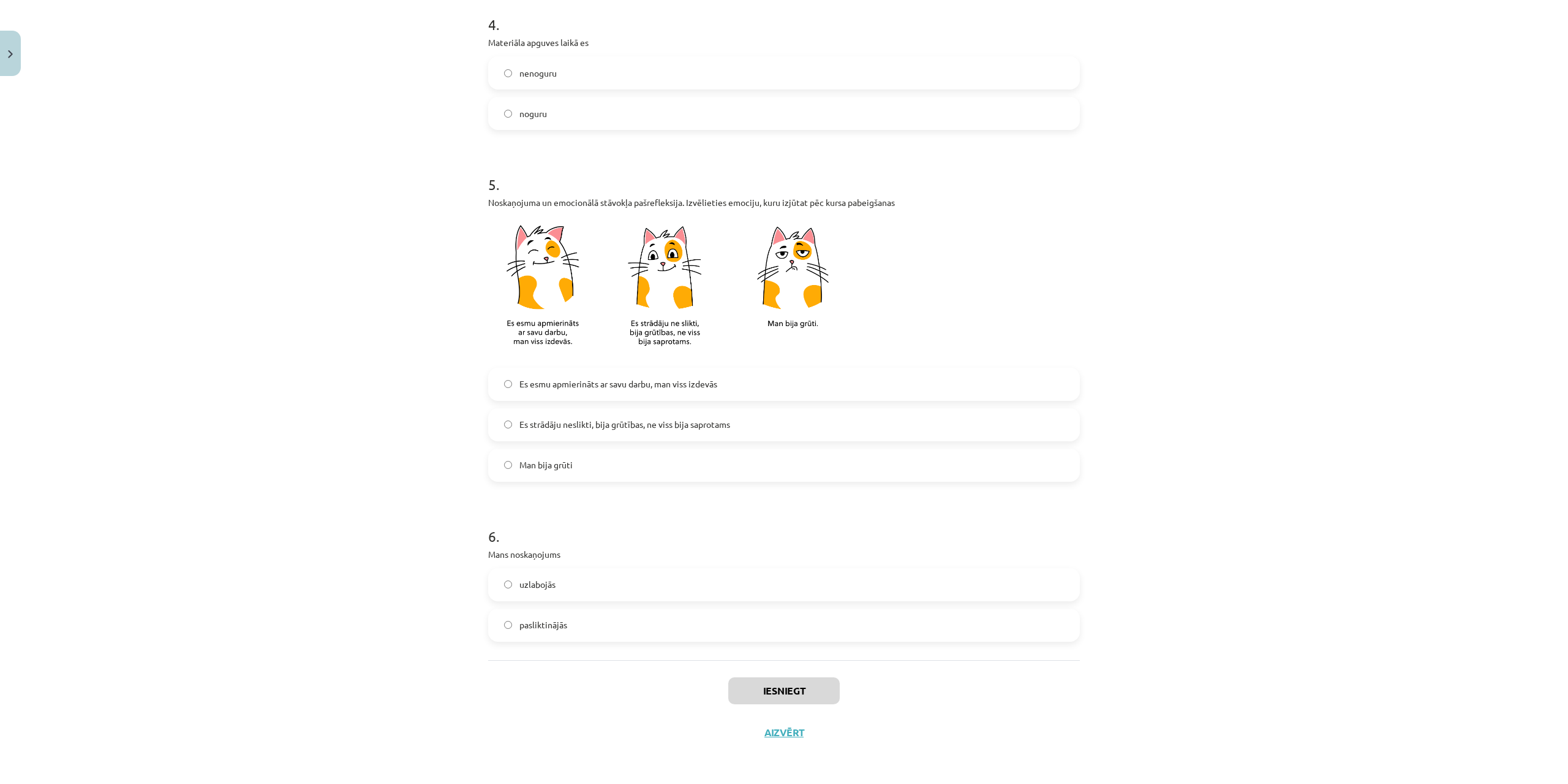
click at [561, 418] on span "Es strādāju neslikti, bija grūtības, ne viss bija saprotams" at bounding box center [625, 424] width 210 height 13
click at [795, 686] on button "Iesniegt" at bounding box center [784, 691] width 111 height 27
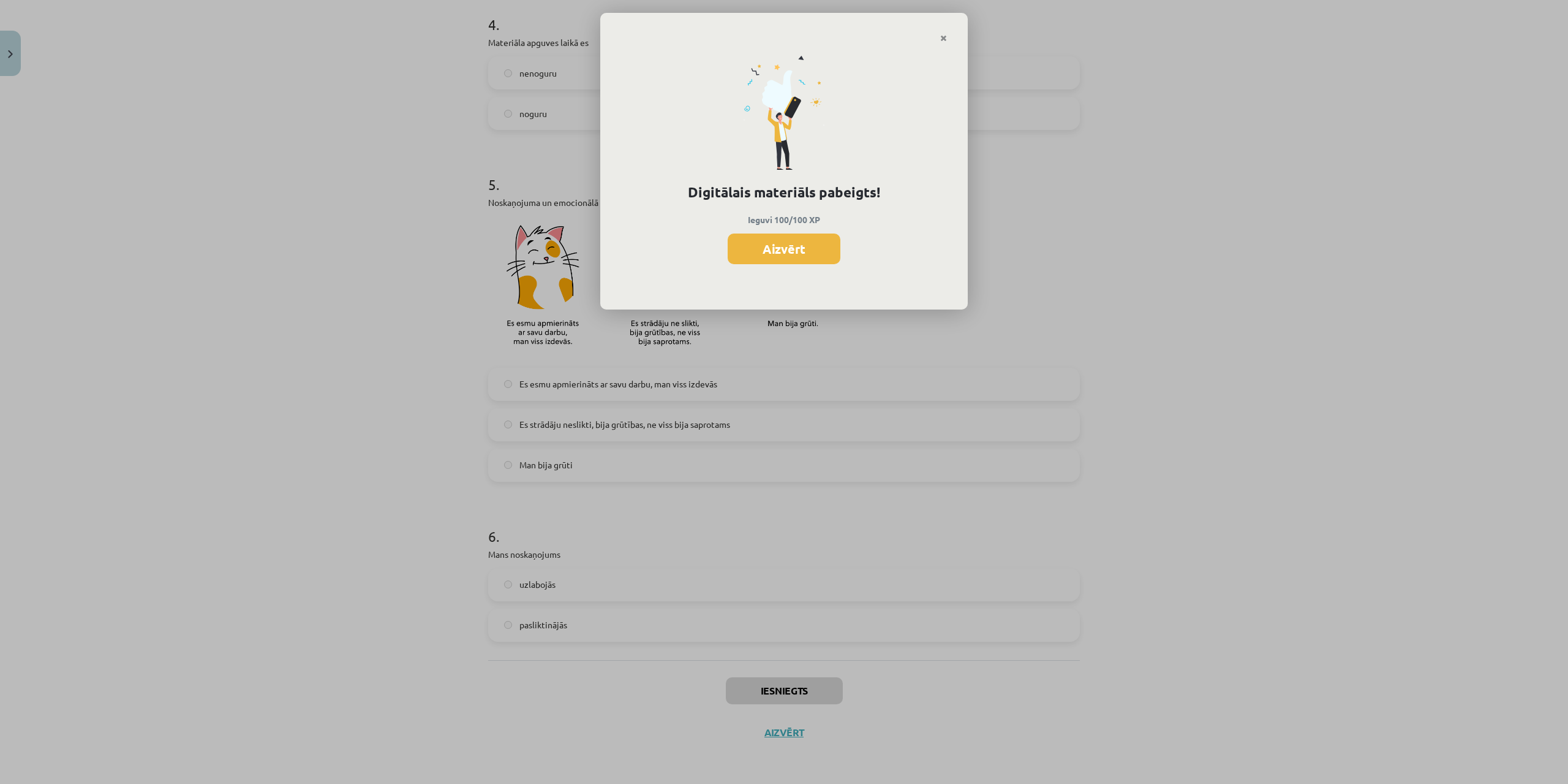
click at [758, 231] on div "Digitālais materiāls pabeigts! Ieguvi 100/100 XP Aizvērt" at bounding box center [784, 176] width 368 height 267
click at [784, 244] on button "Aizvērt" at bounding box center [784, 248] width 113 height 31
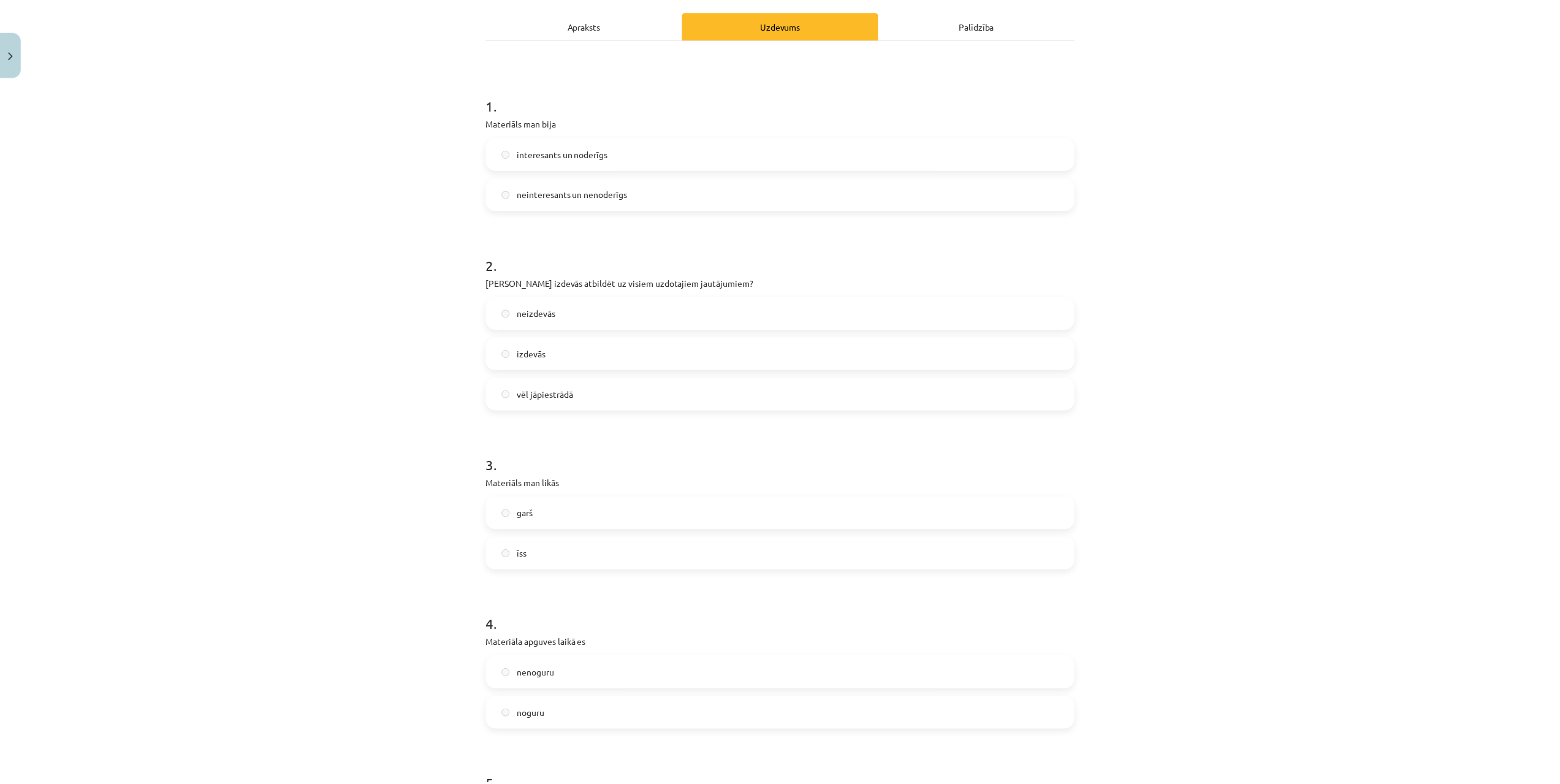
scroll to position [0, 0]
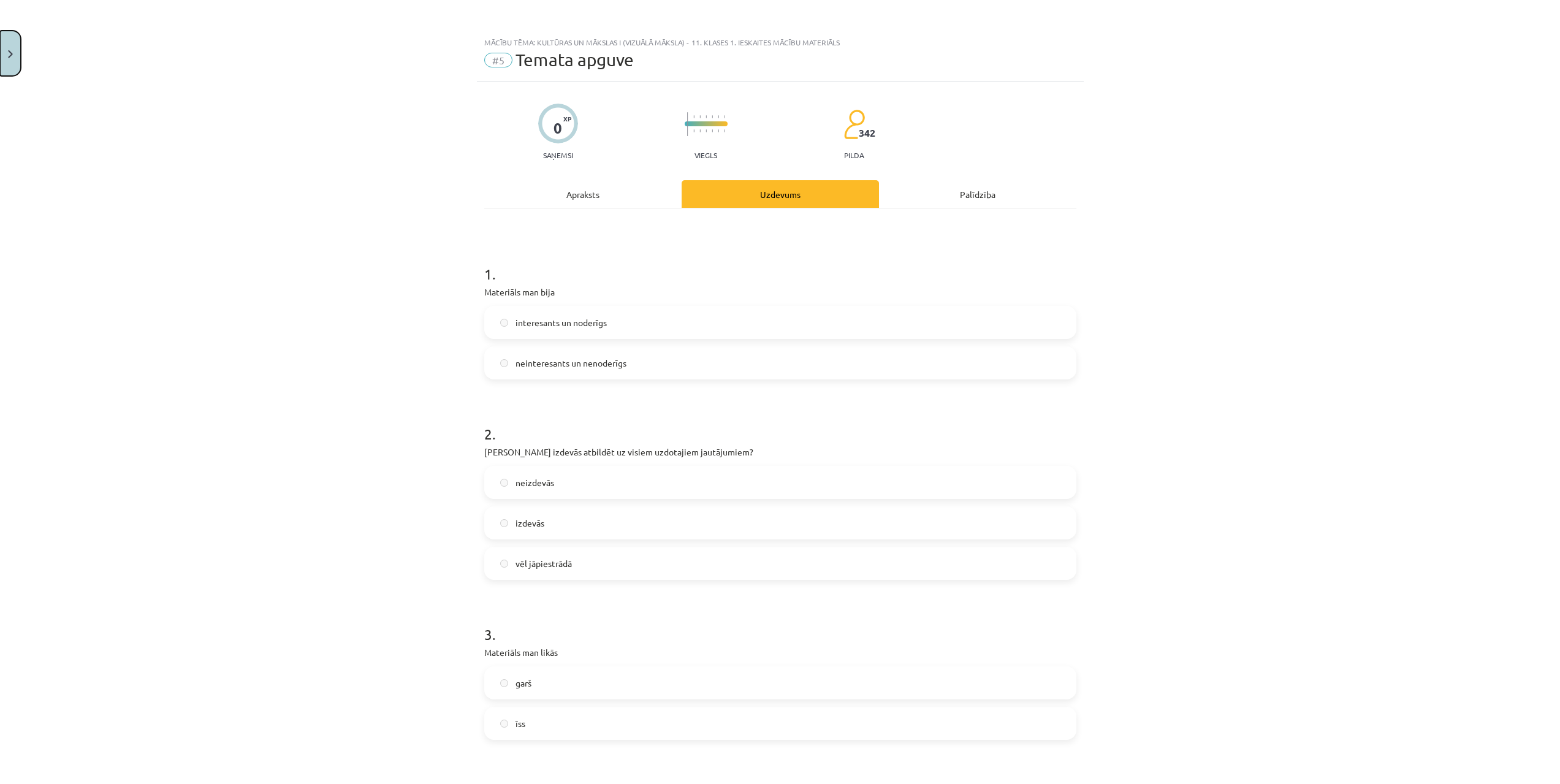
click at [11, 67] on button "Close" at bounding box center [10, 53] width 21 height 45
click at [42, 225] on span "[DEMOGRAPHIC_DATA]" at bounding box center [80, 224] width 97 height 11
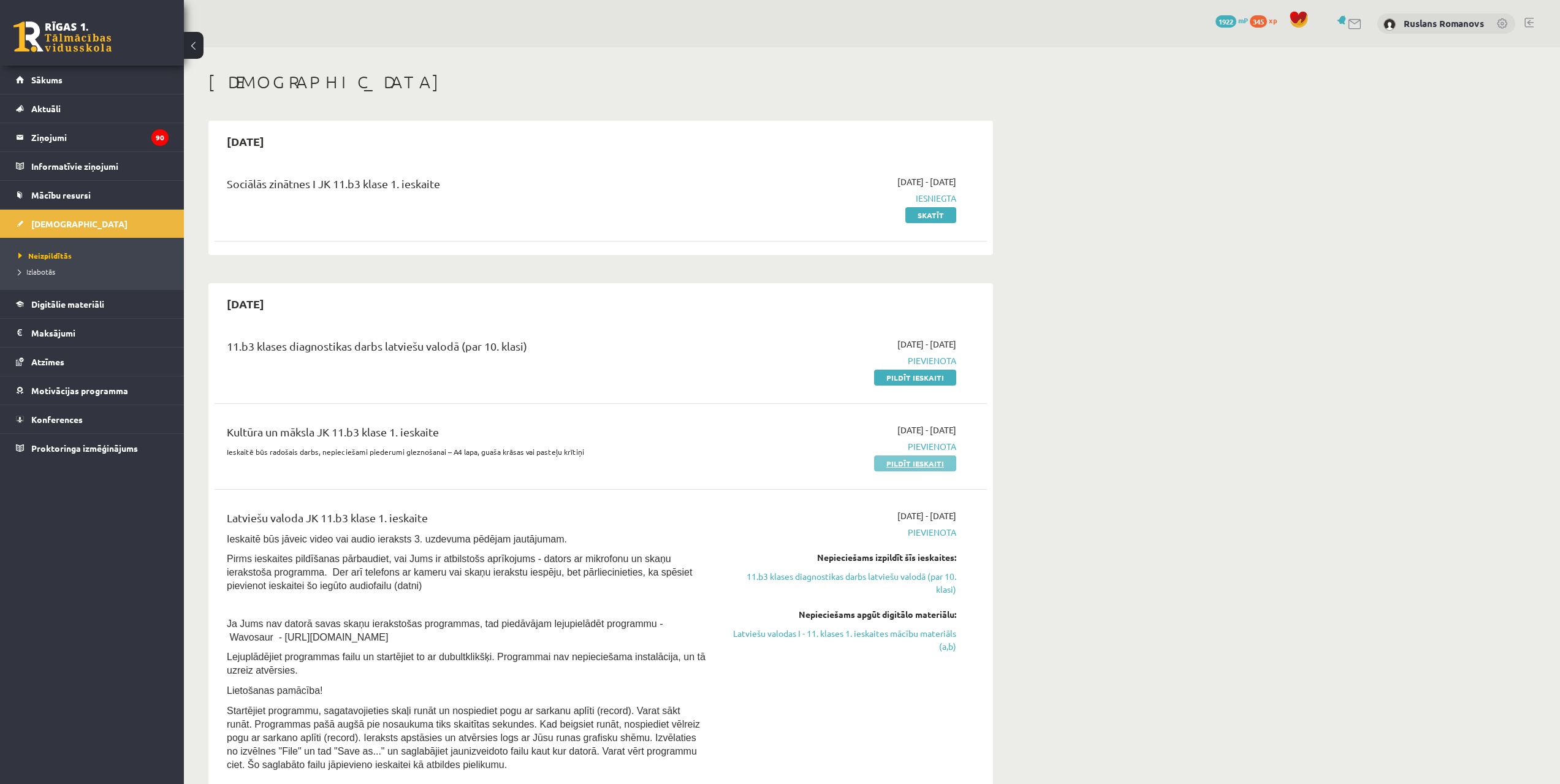
click at [925, 468] on link "Pildīt ieskaiti" at bounding box center [916, 464] width 82 height 16
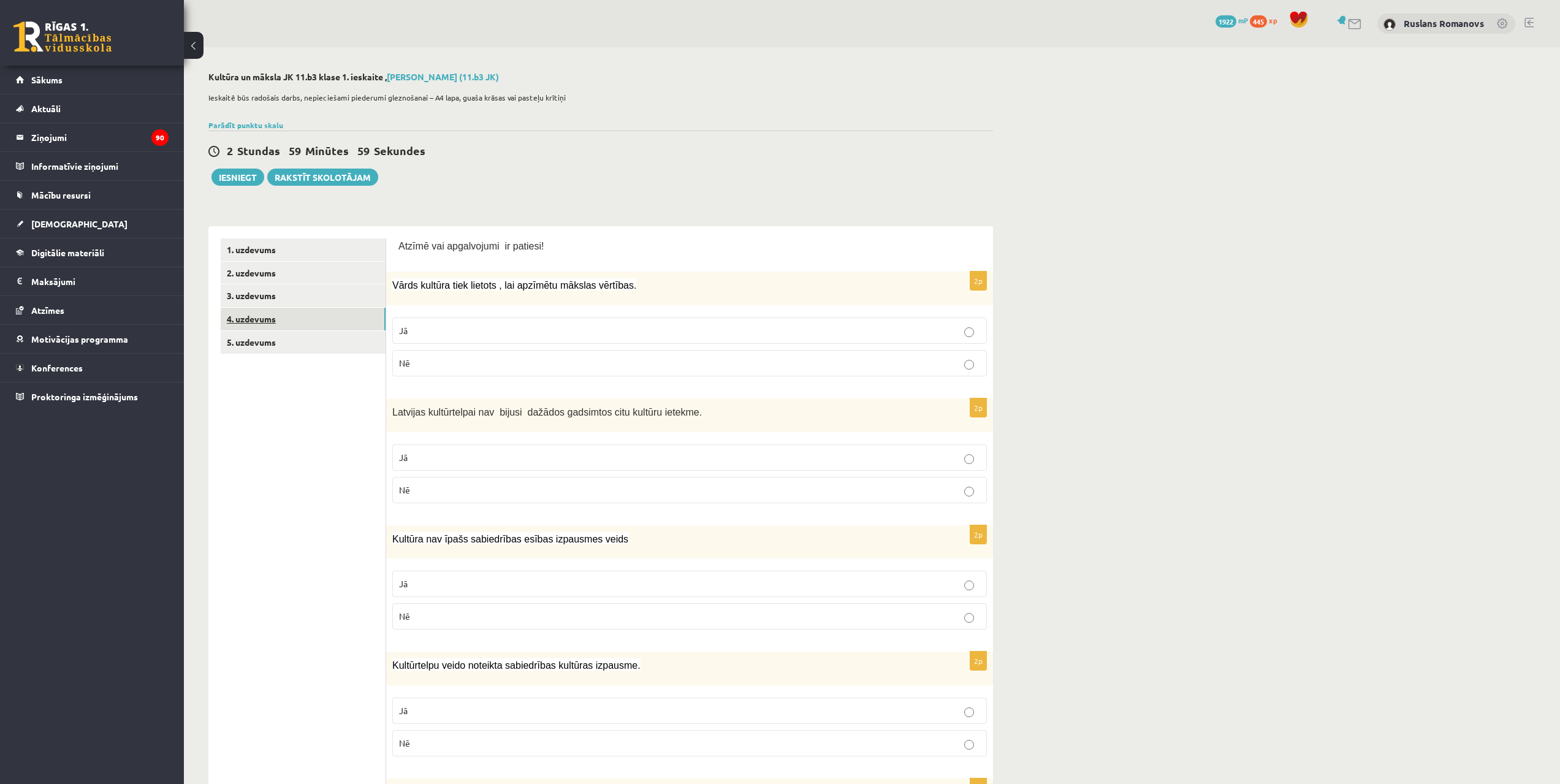
click at [281, 328] on link "4. uzdevums" at bounding box center [303, 319] width 165 height 23
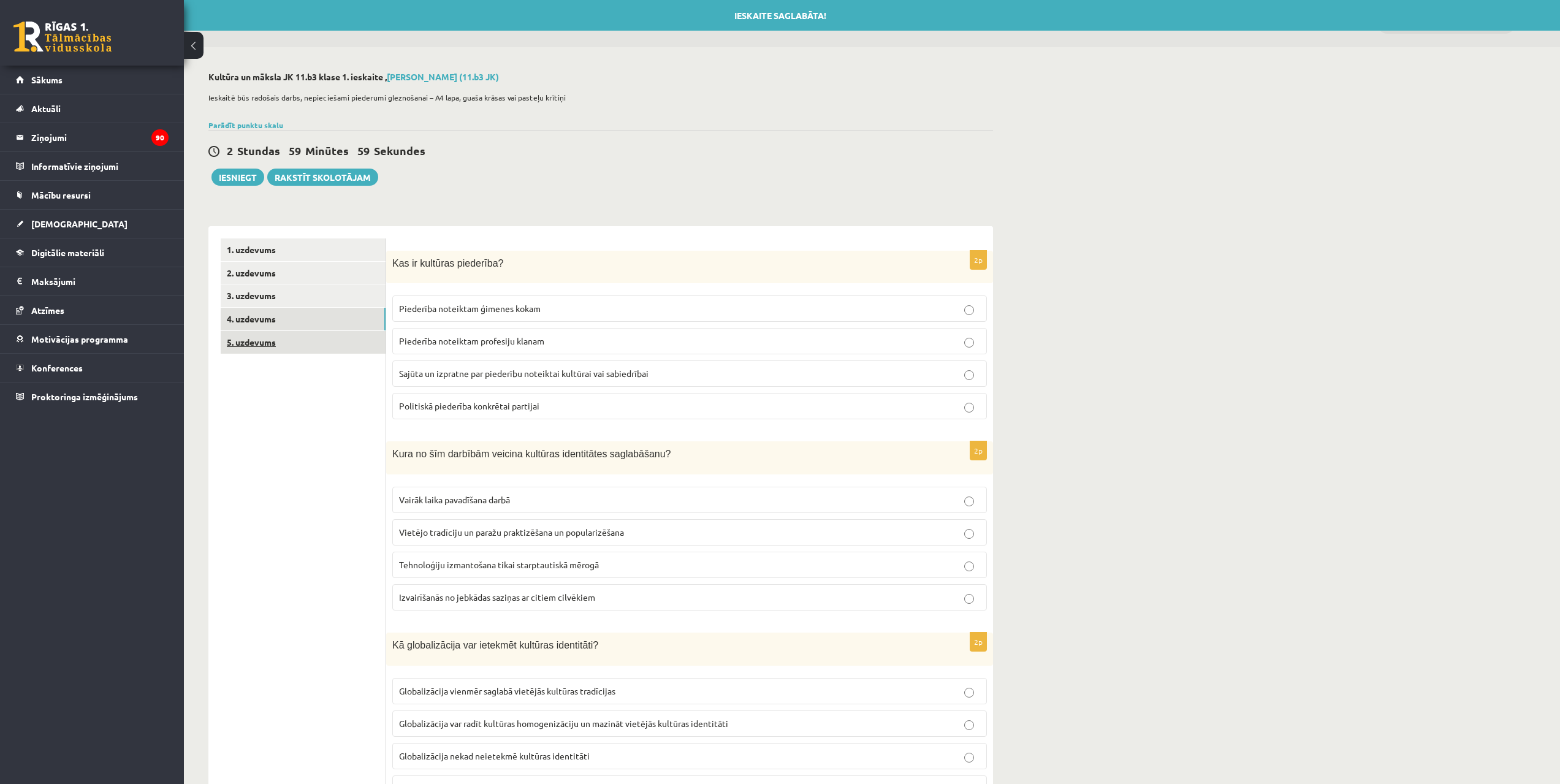
click at [279, 344] on link "5. uzdevums" at bounding box center [303, 342] width 165 height 23
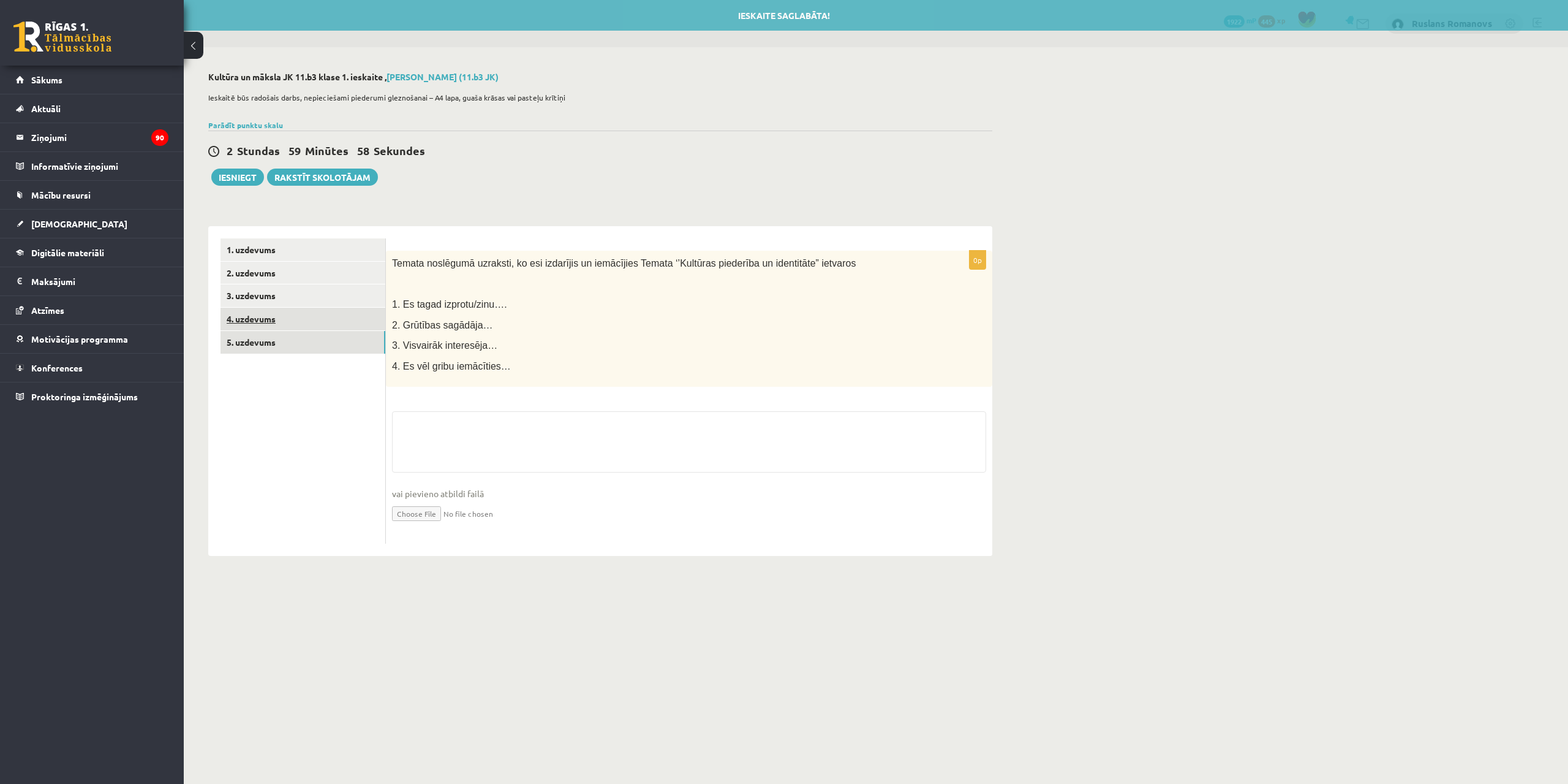
click at [280, 319] on link "4. uzdevums" at bounding box center [303, 319] width 164 height 23
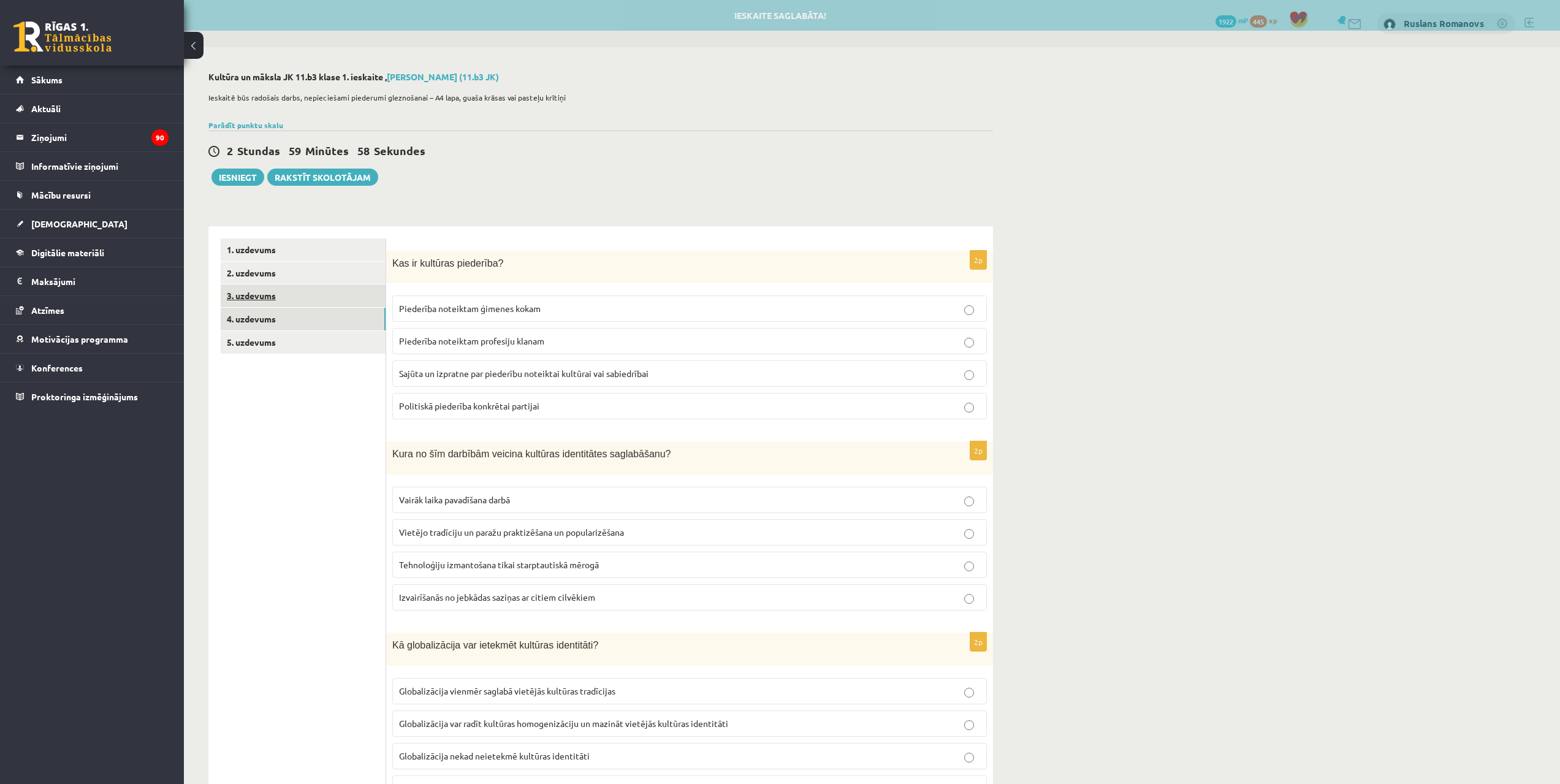
click at [289, 294] on link "3. uzdevums" at bounding box center [303, 295] width 165 height 23
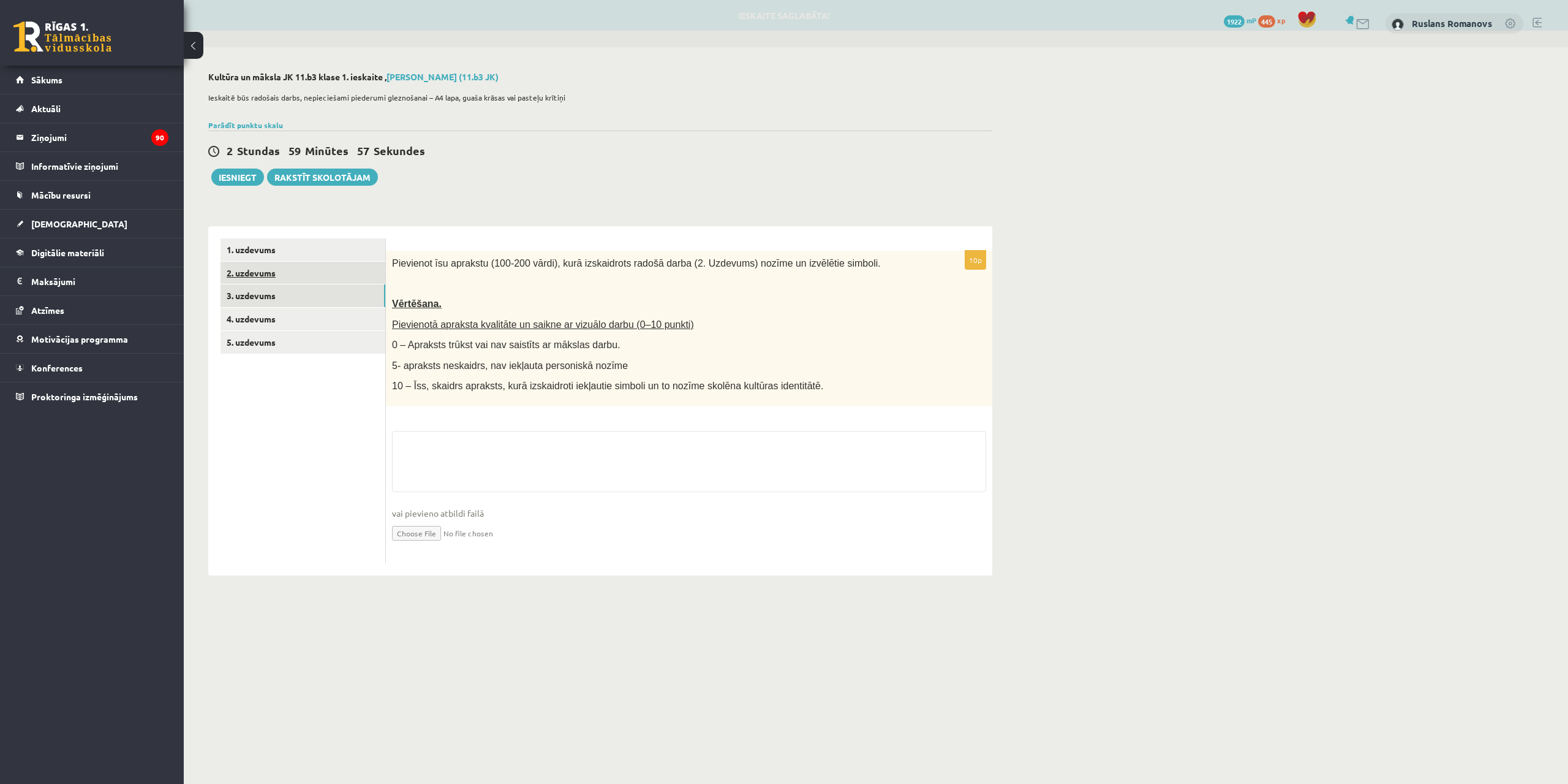
click at [295, 275] on link "2. uzdevums" at bounding box center [303, 273] width 164 height 23
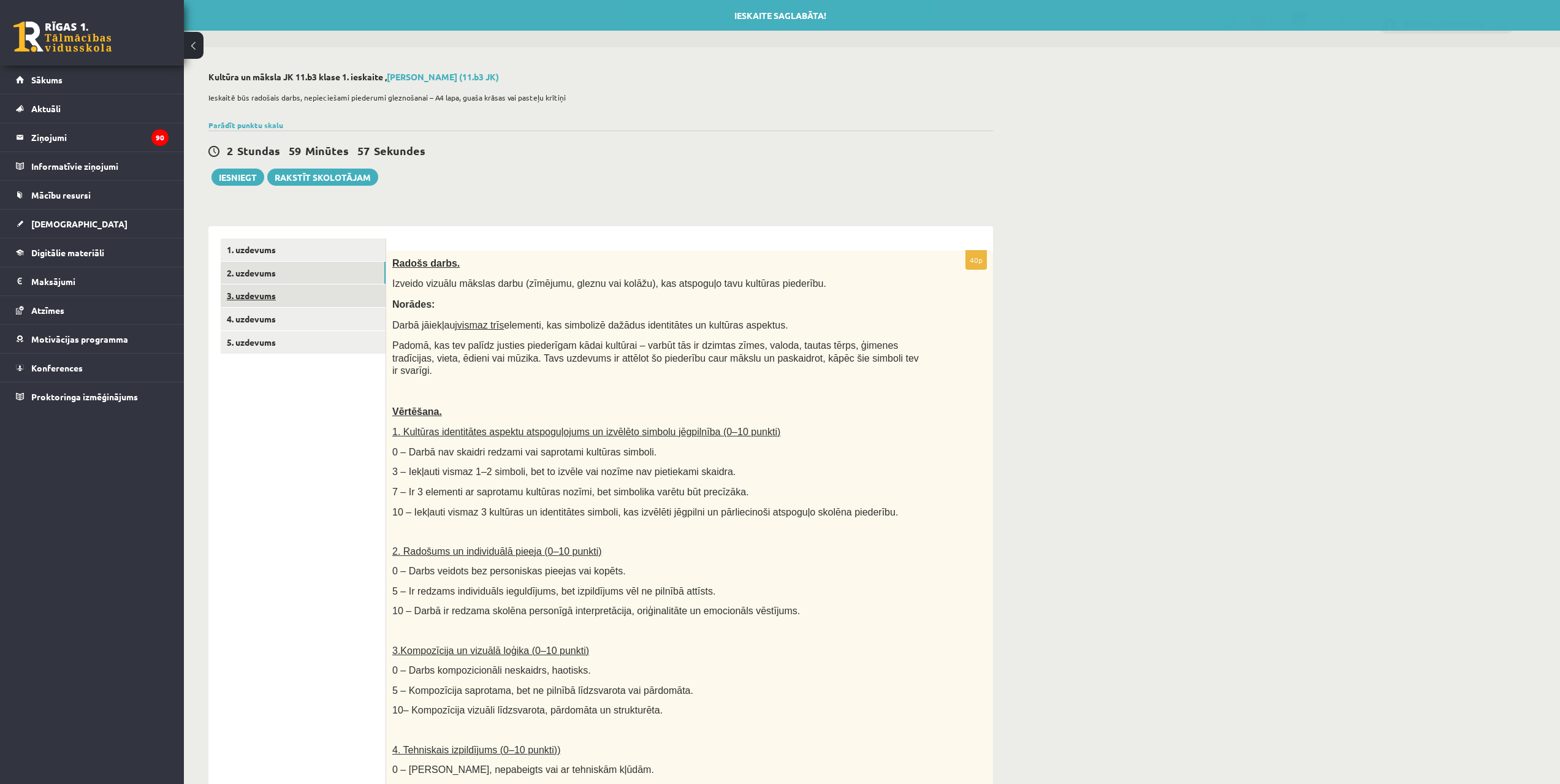
click at [297, 286] on link "3. uzdevums" at bounding box center [303, 295] width 165 height 23
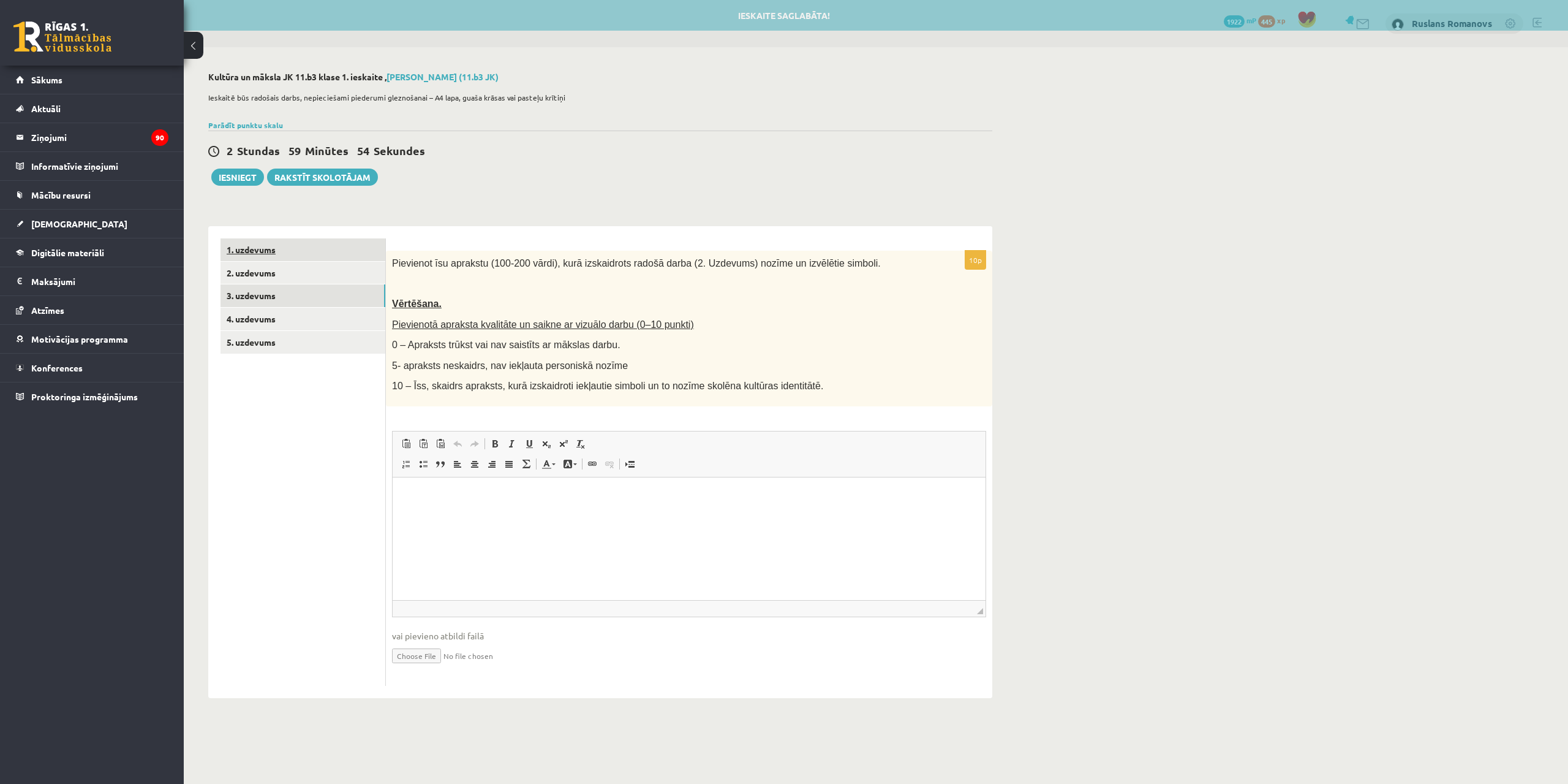
click at [308, 261] on link "1. uzdevums" at bounding box center [303, 249] width 164 height 23
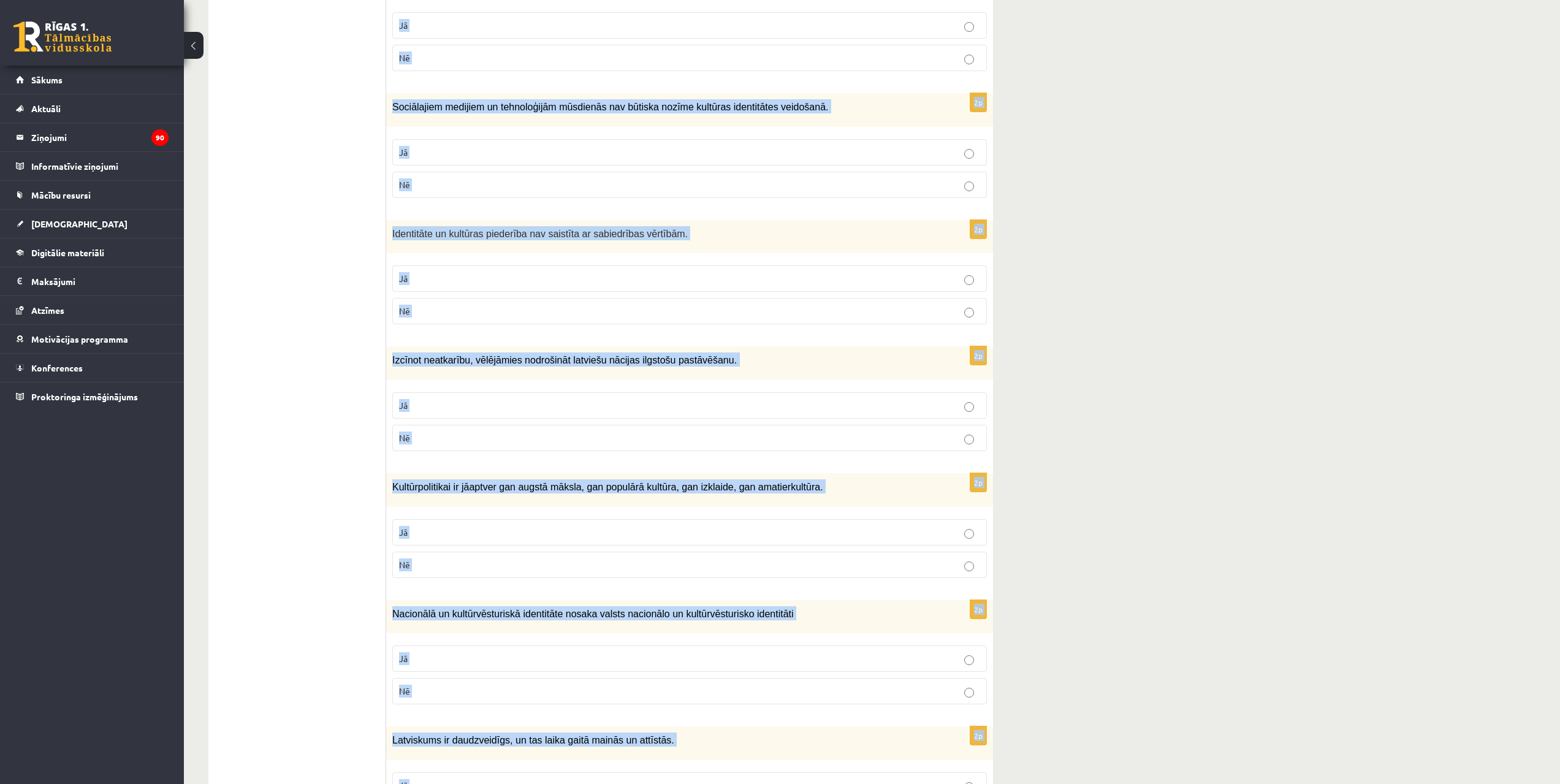
scroll to position [1426, 0]
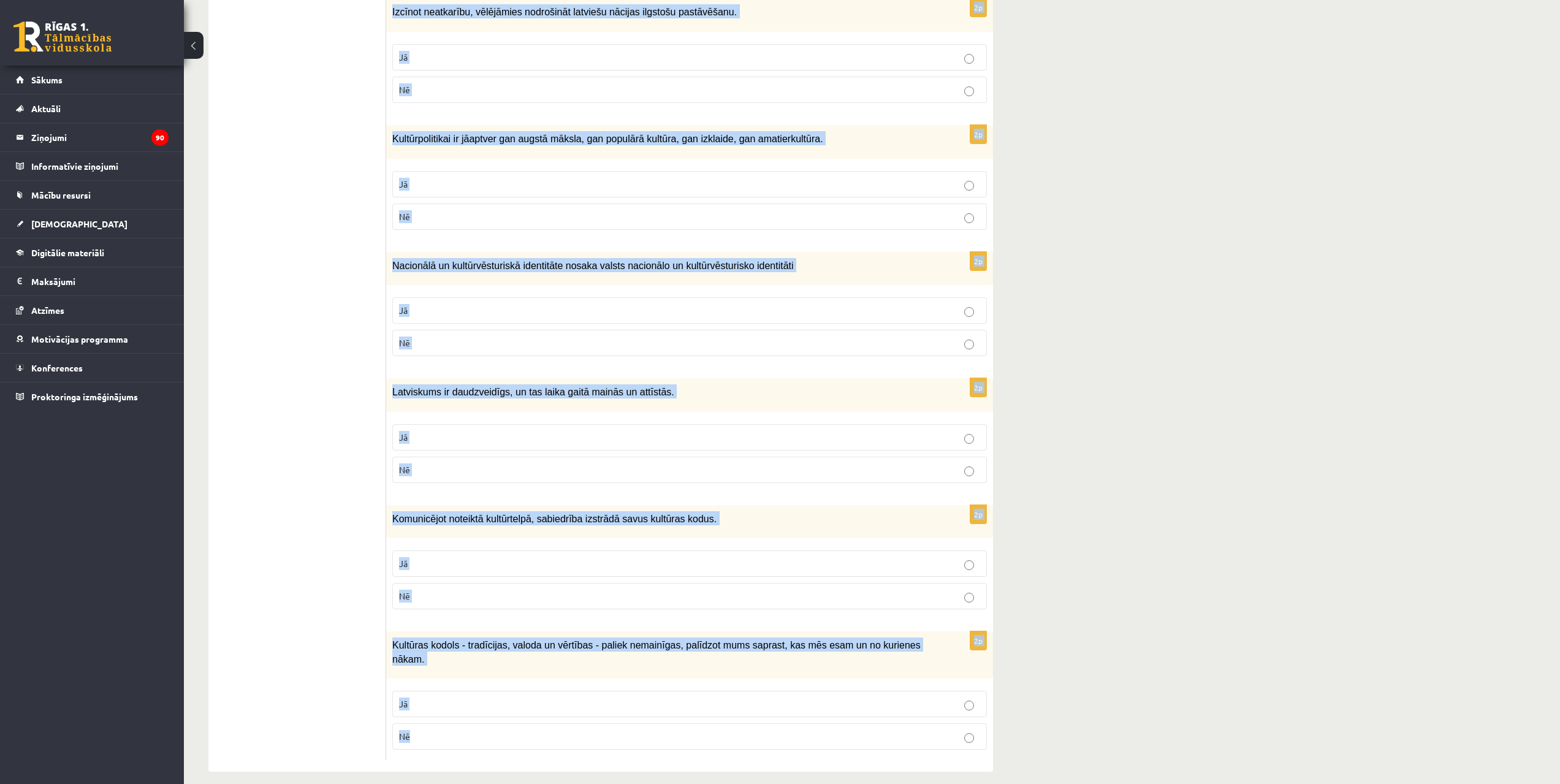
drag, startPoint x: 393, startPoint y: 244, endPoint x: 806, endPoint y: 752, distance: 654.7
copy form "Atzīmē vai apgalvojumi ir patiesi! 2p Vārds kultūra tiek lietots , lai apzīmētu…"
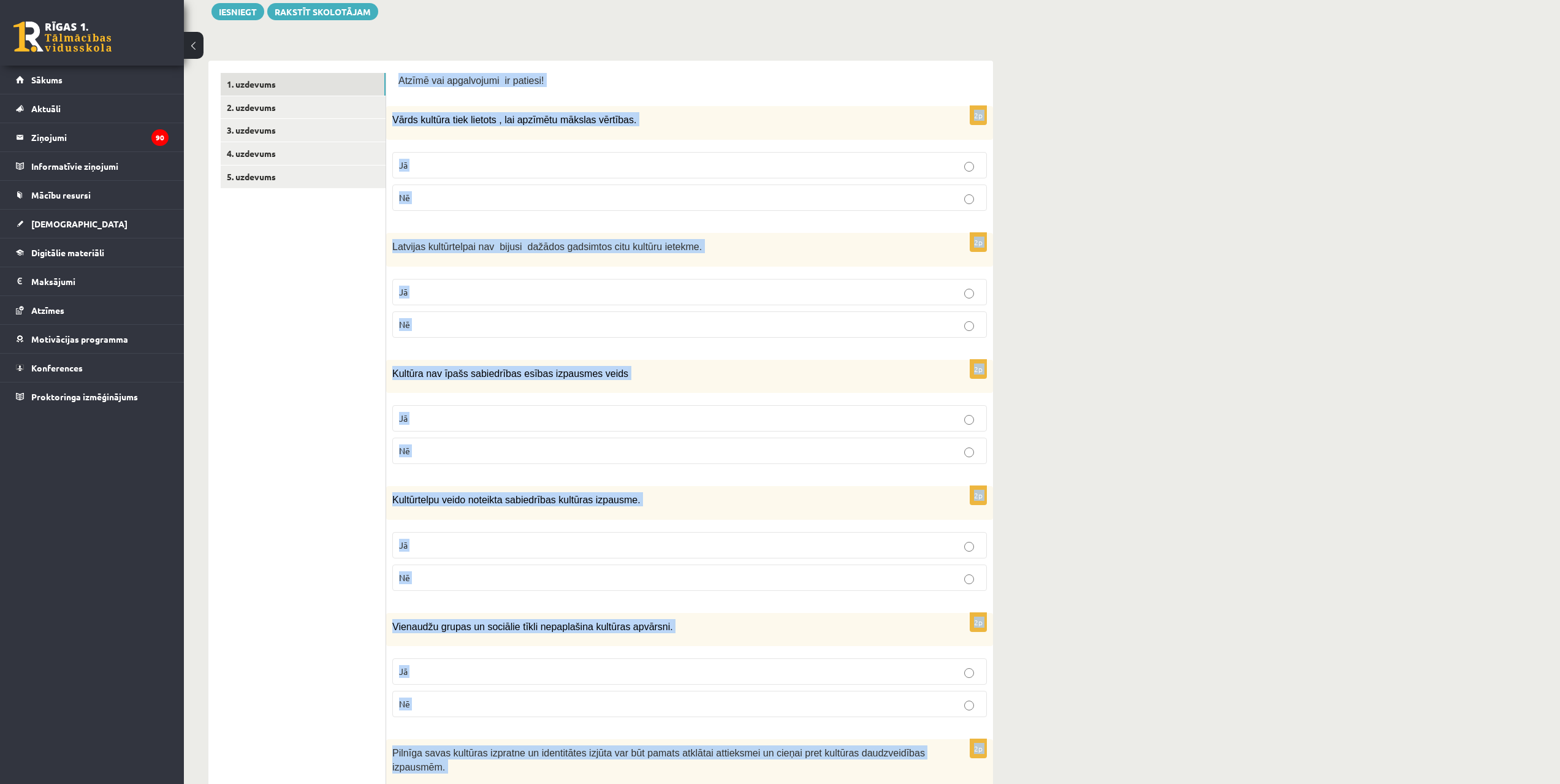
scroll to position [0, 0]
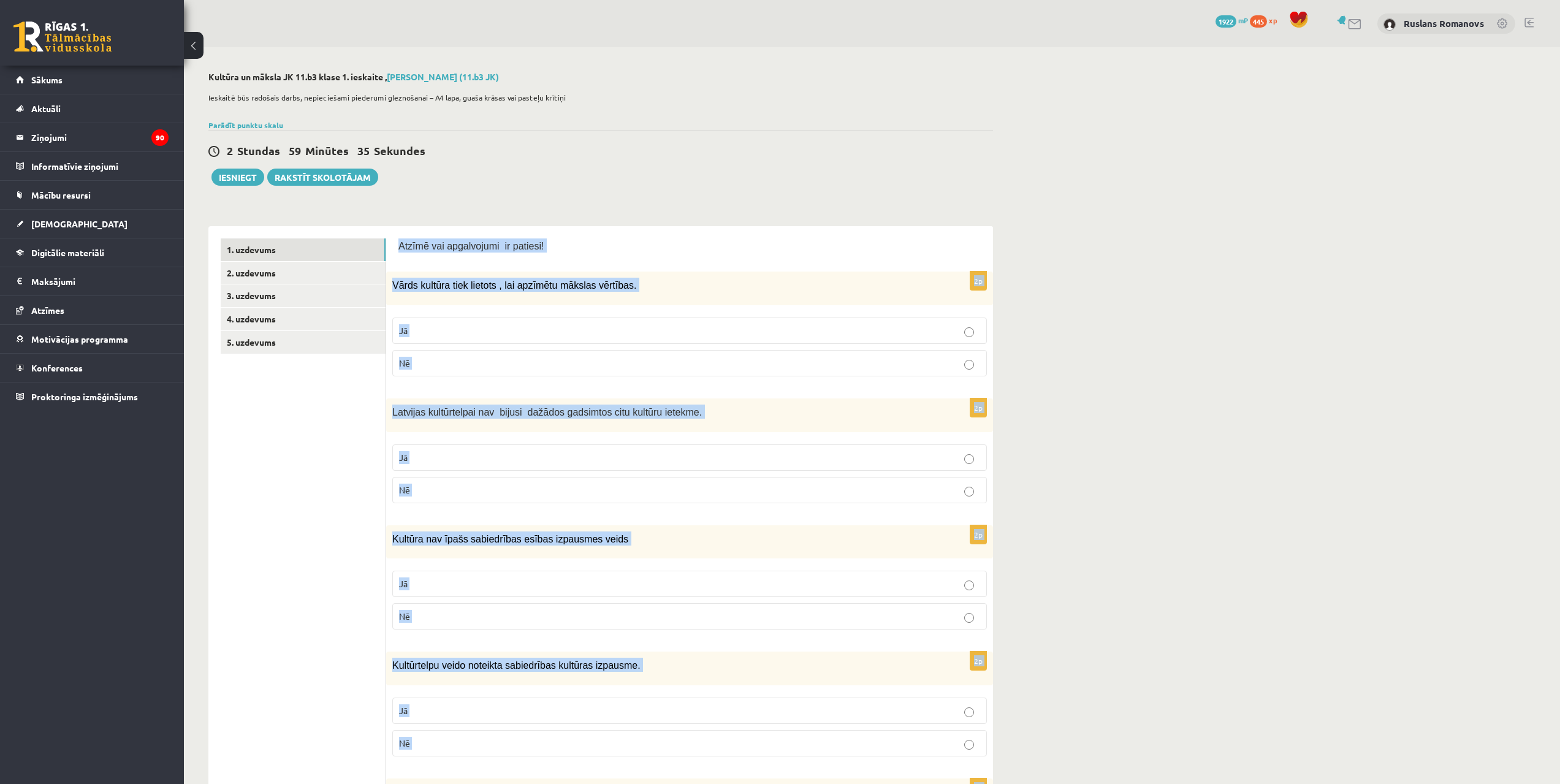
click at [923, 350] on label "Nē" at bounding box center [689, 362] width 594 height 26
click at [908, 329] on p "Jā" at bounding box center [689, 331] width 581 height 13
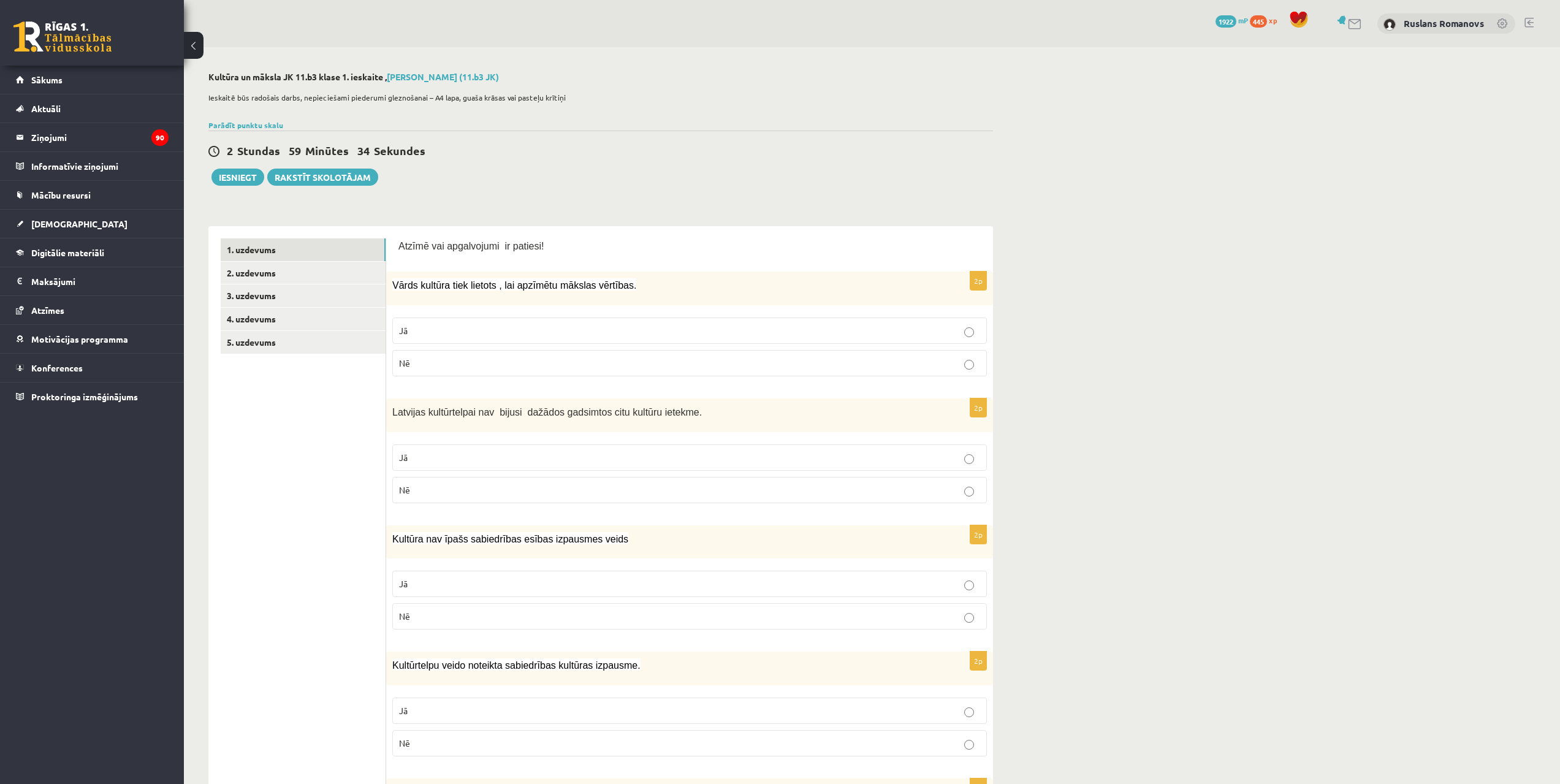
click at [914, 490] on p "Nē" at bounding box center [689, 490] width 581 height 13
click at [952, 615] on p "Nē" at bounding box center [689, 616] width 581 height 13
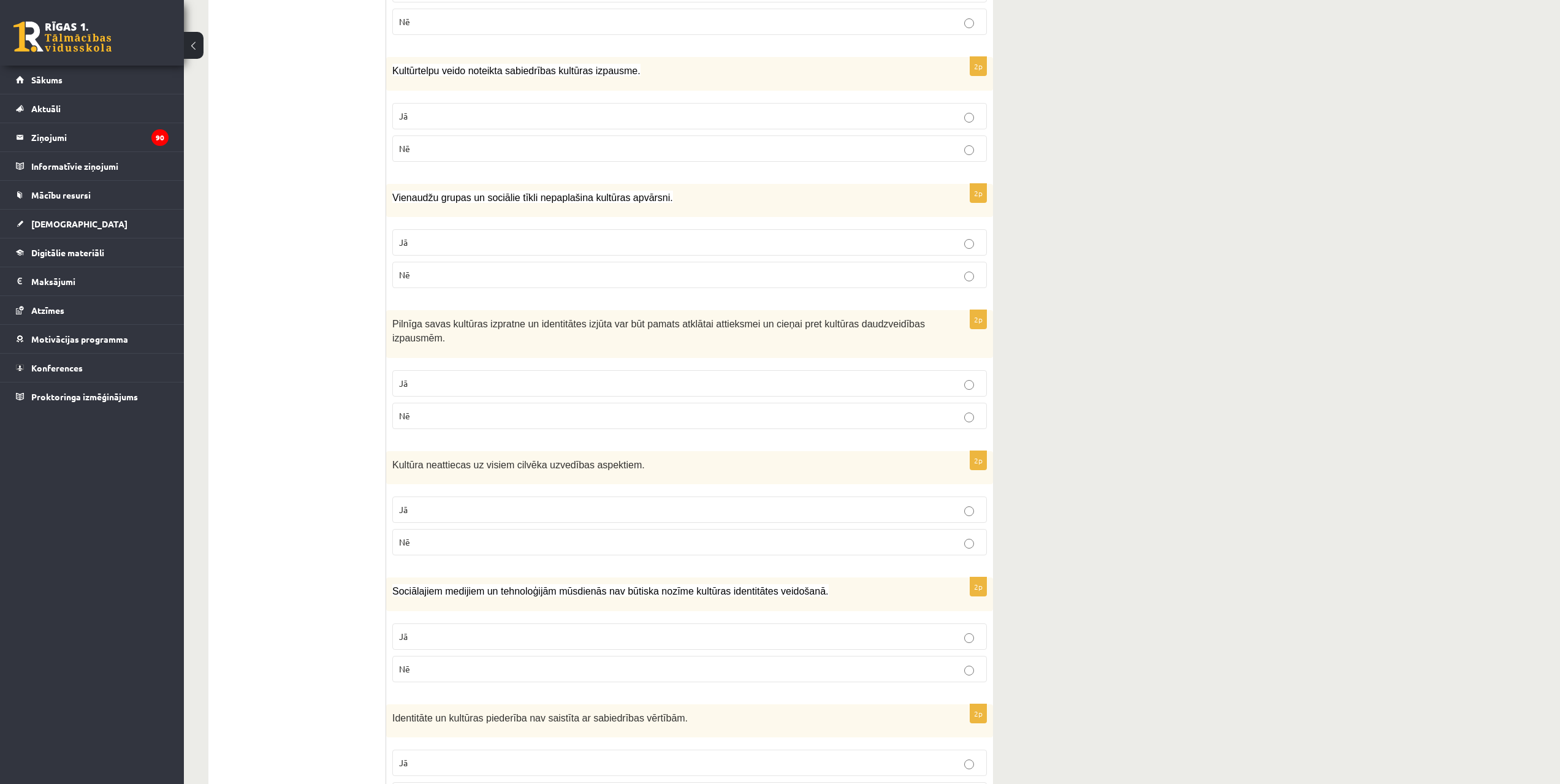
scroll to position [605, 0]
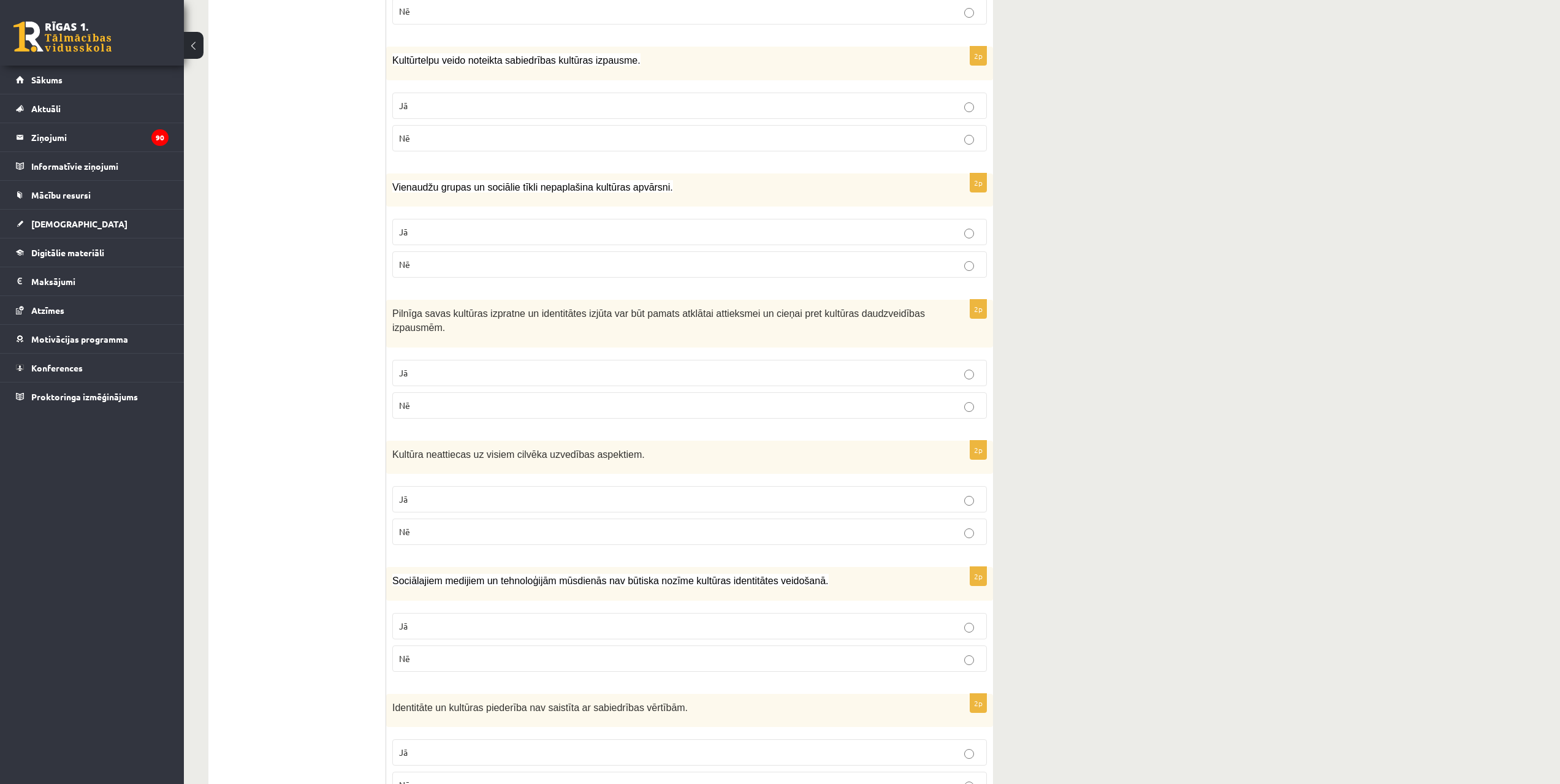
click at [626, 101] on p "Jā" at bounding box center [689, 105] width 581 height 13
click at [469, 275] on label "Nē" at bounding box center [689, 264] width 594 height 26
click at [464, 370] on p "Jā" at bounding box center [689, 373] width 581 height 13
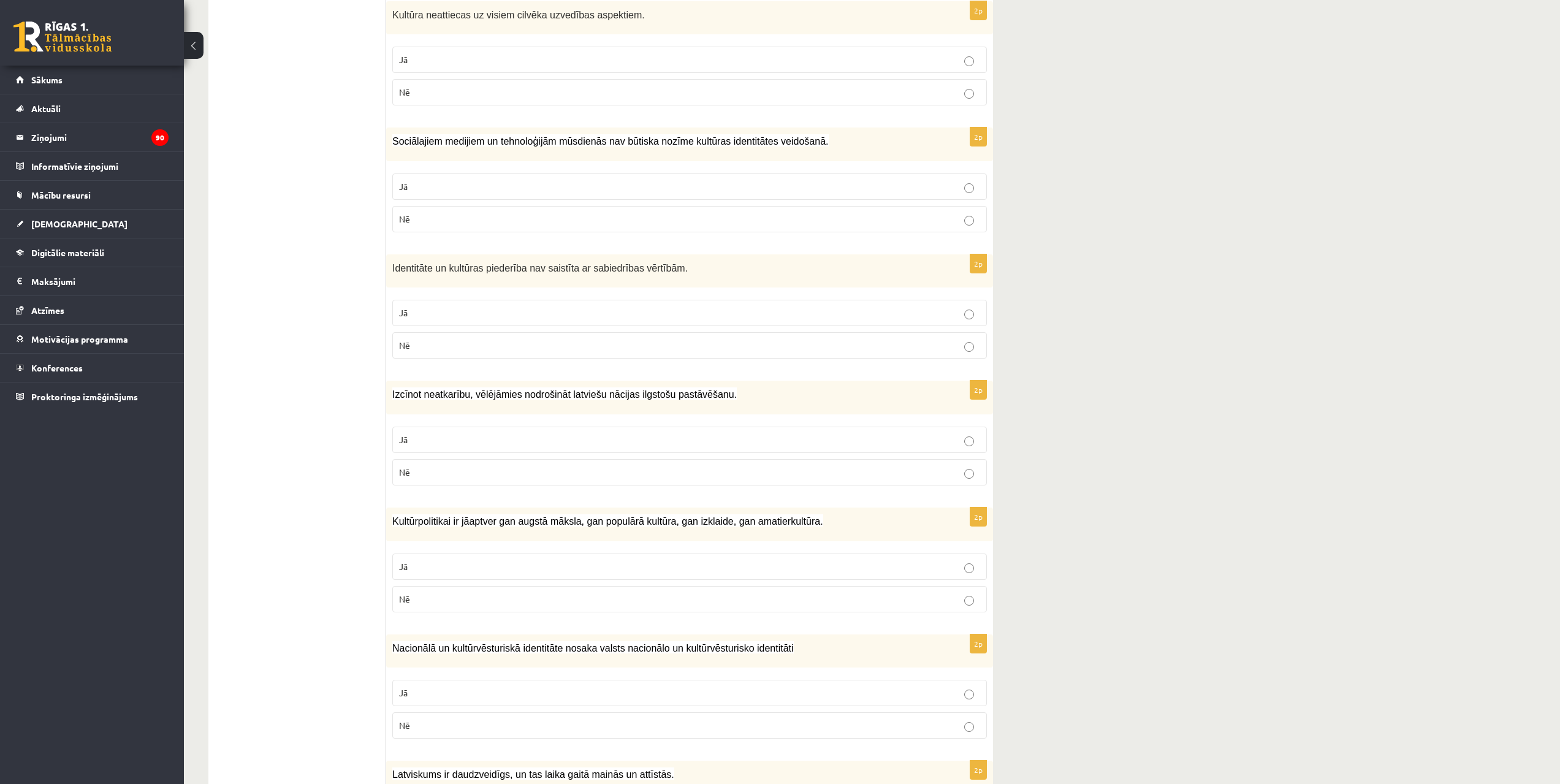
scroll to position [1067, 0]
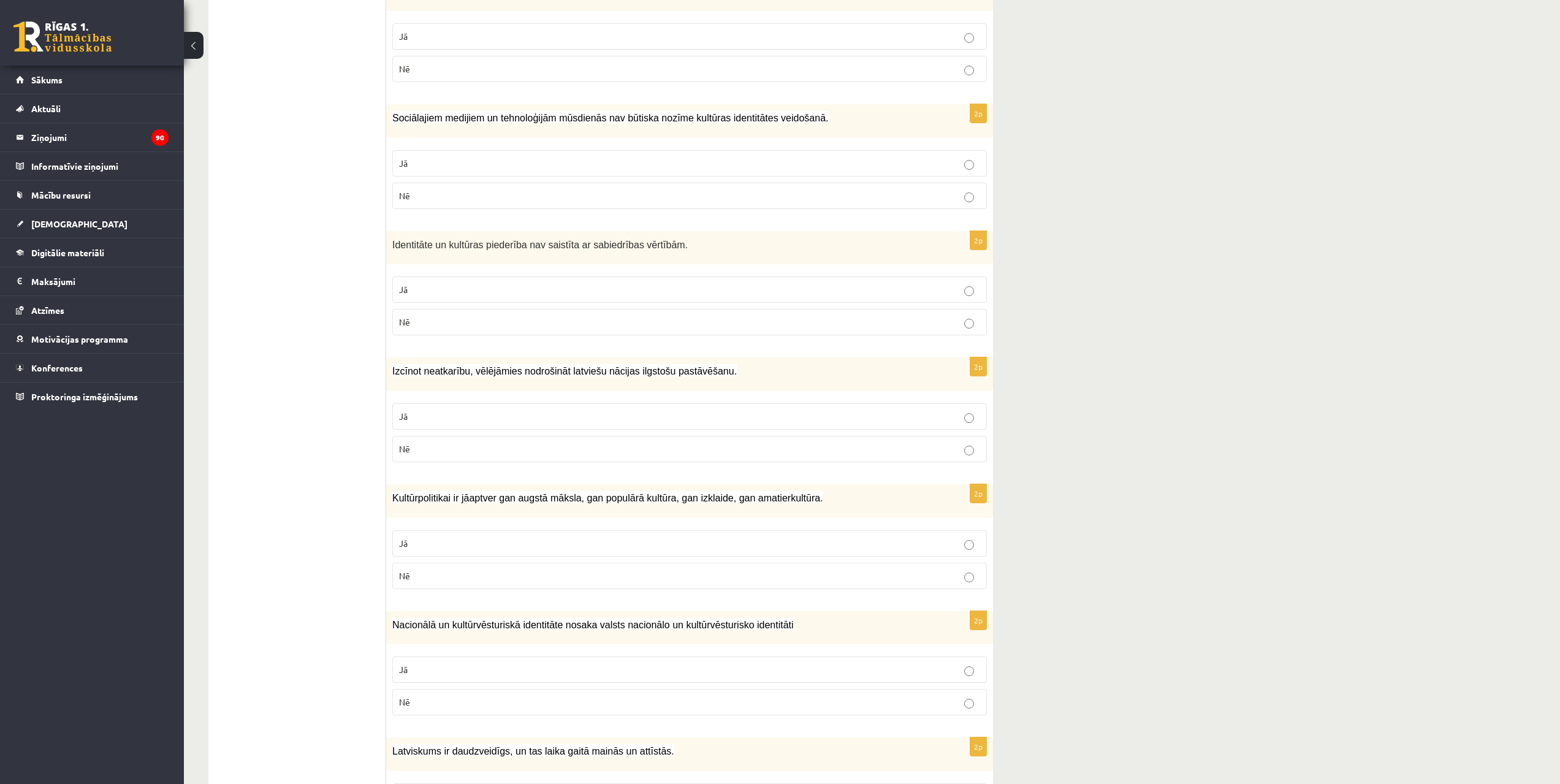
click at [491, 64] on p "Nē" at bounding box center [689, 69] width 581 height 13
click at [389, 195] on div "2p Sociālajiem medijiem un tehnoloģijām mūsdienās nav būtiska nozīme kultūras i…" at bounding box center [689, 161] width 607 height 115
click at [415, 197] on p "Nē" at bounding box center [689, 195] width 581 height 13
click at [528, 322] on p "Nē" at bounding box center [689, 322] width 581 height 13
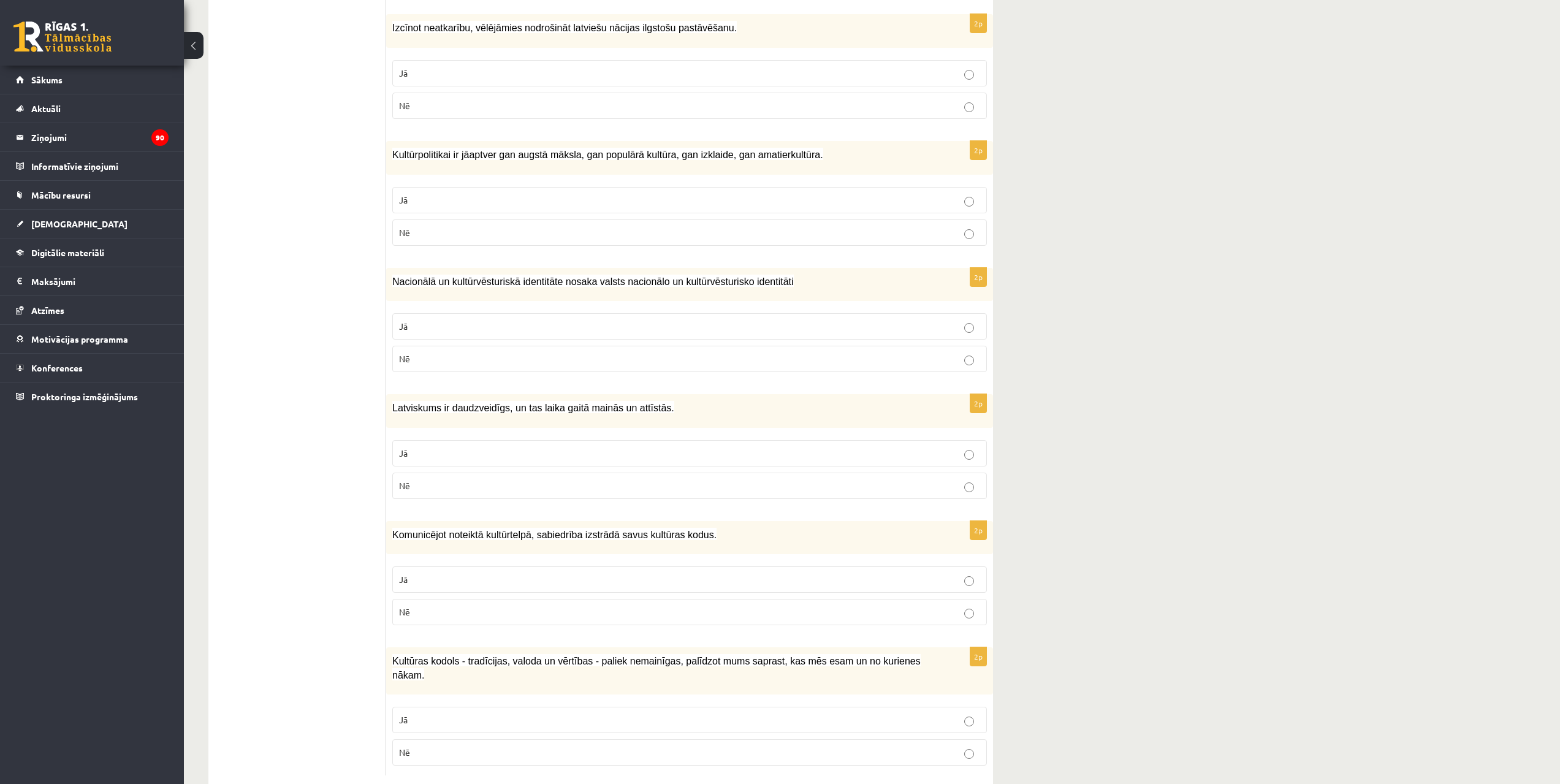
scroll to position [1402, 0]
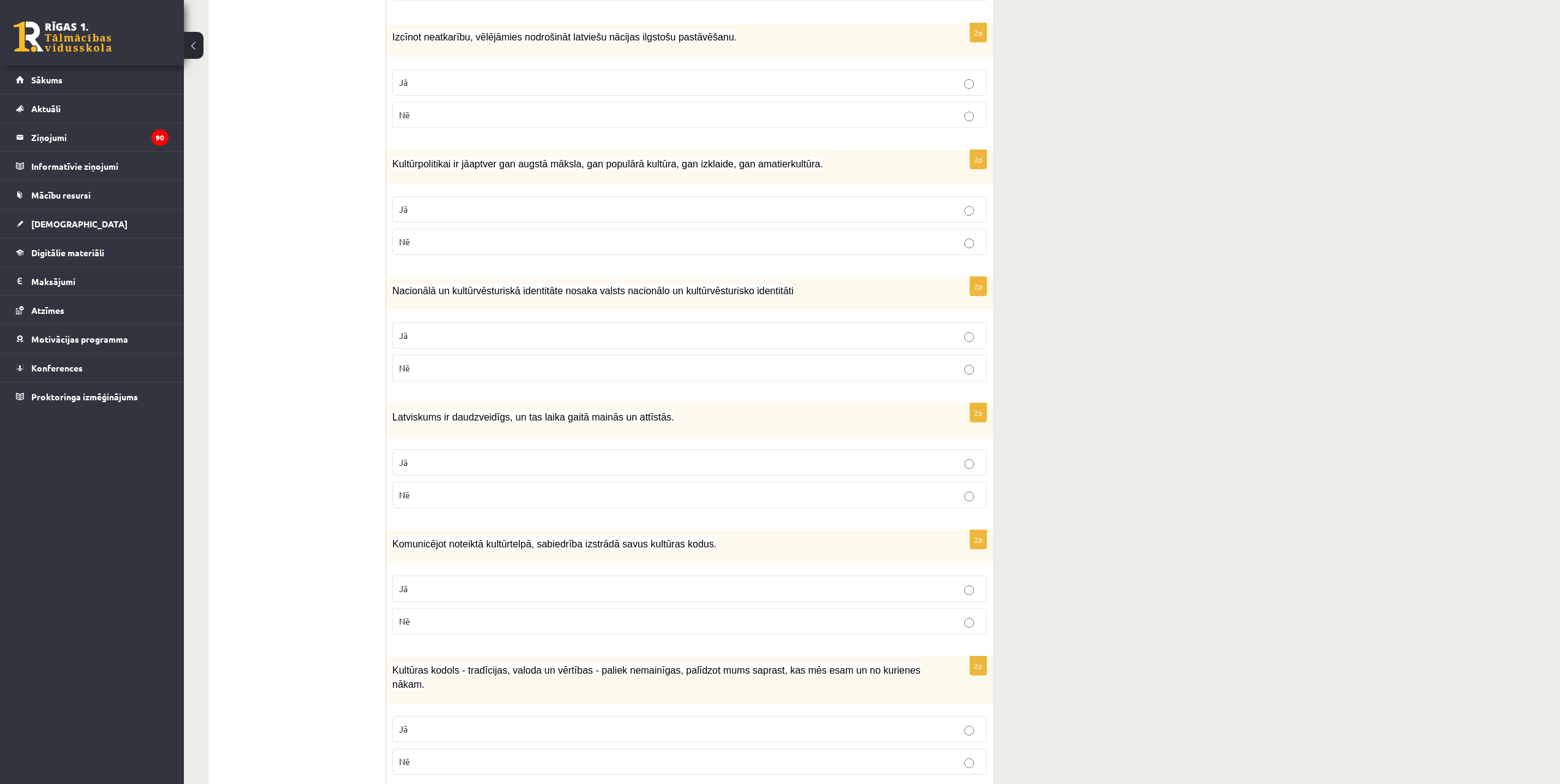
click at [583, 75] on label "Jā" at bounding box center [689, 82] width 594 height 26
click at [484, 210] on p "Jā" at bounding box center [689, 209] width 581 height 13
click at [409, 339] on p "Jā" at bounding box center [689, 335] width 581 height 13
click at [442, 462] on p "Jā" at bounding box center [689, 462] width 581 height 13
click at [513, 587] on p "Jā" at bounding box center [689, 589] width 581 height 13
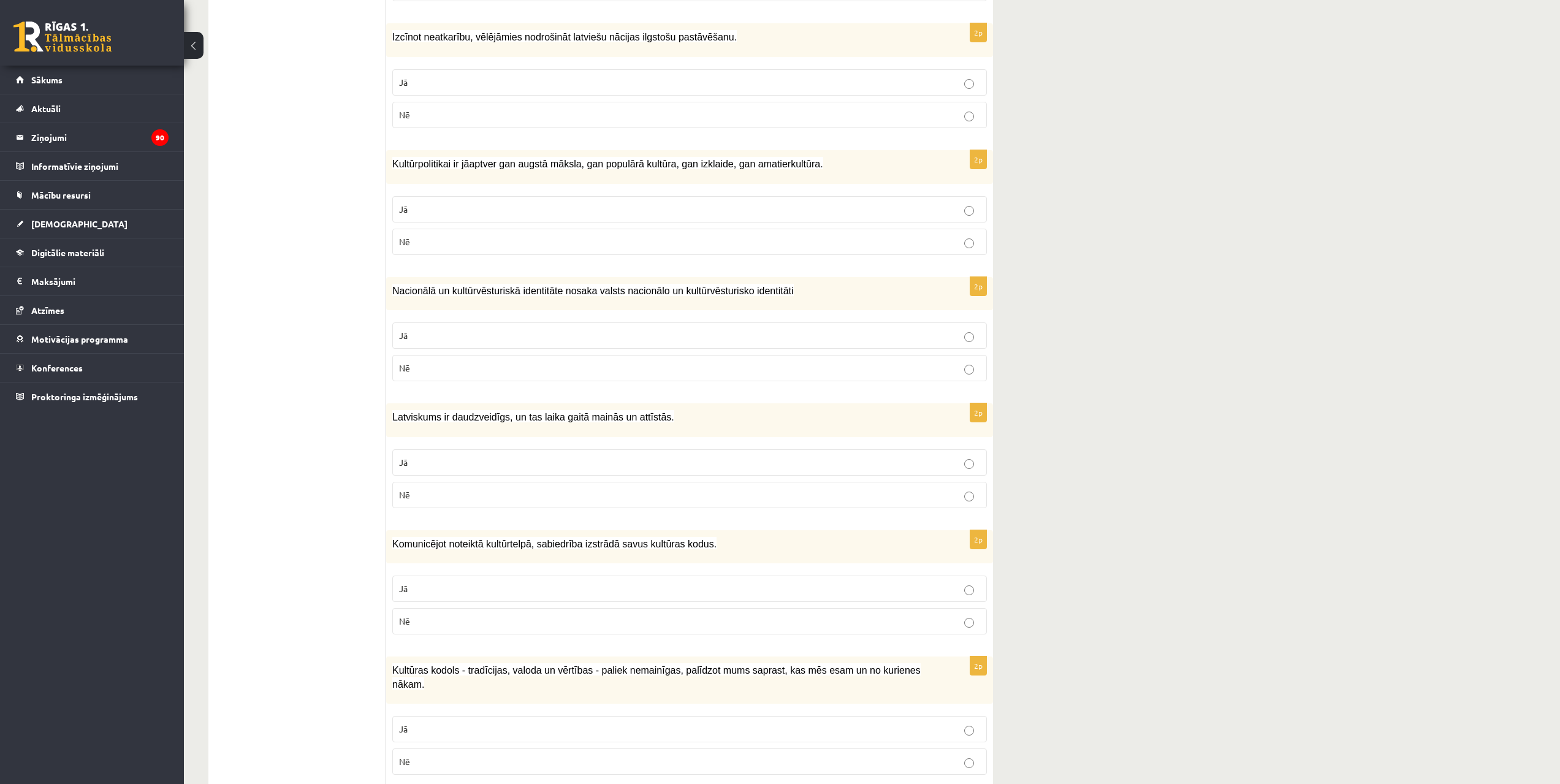
drag, startPoint x: 715, startPoint y: 720, endPoint x: 918, endPoint y: 698, distance: 204.2
click at [715, 722] on p "Jā" at bounding box center [689, 729] width 581 height 13
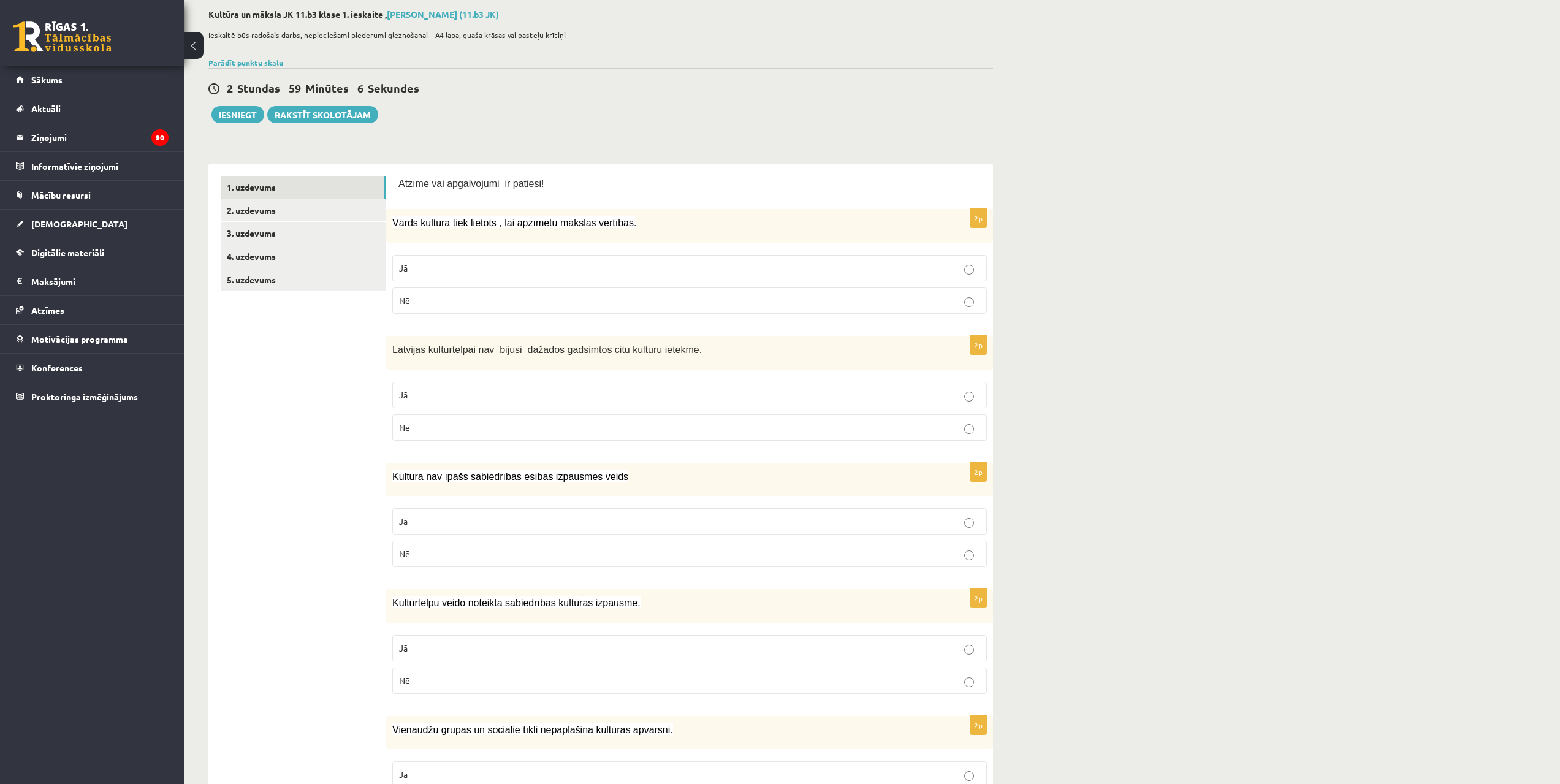
scroll to position [0, 0]
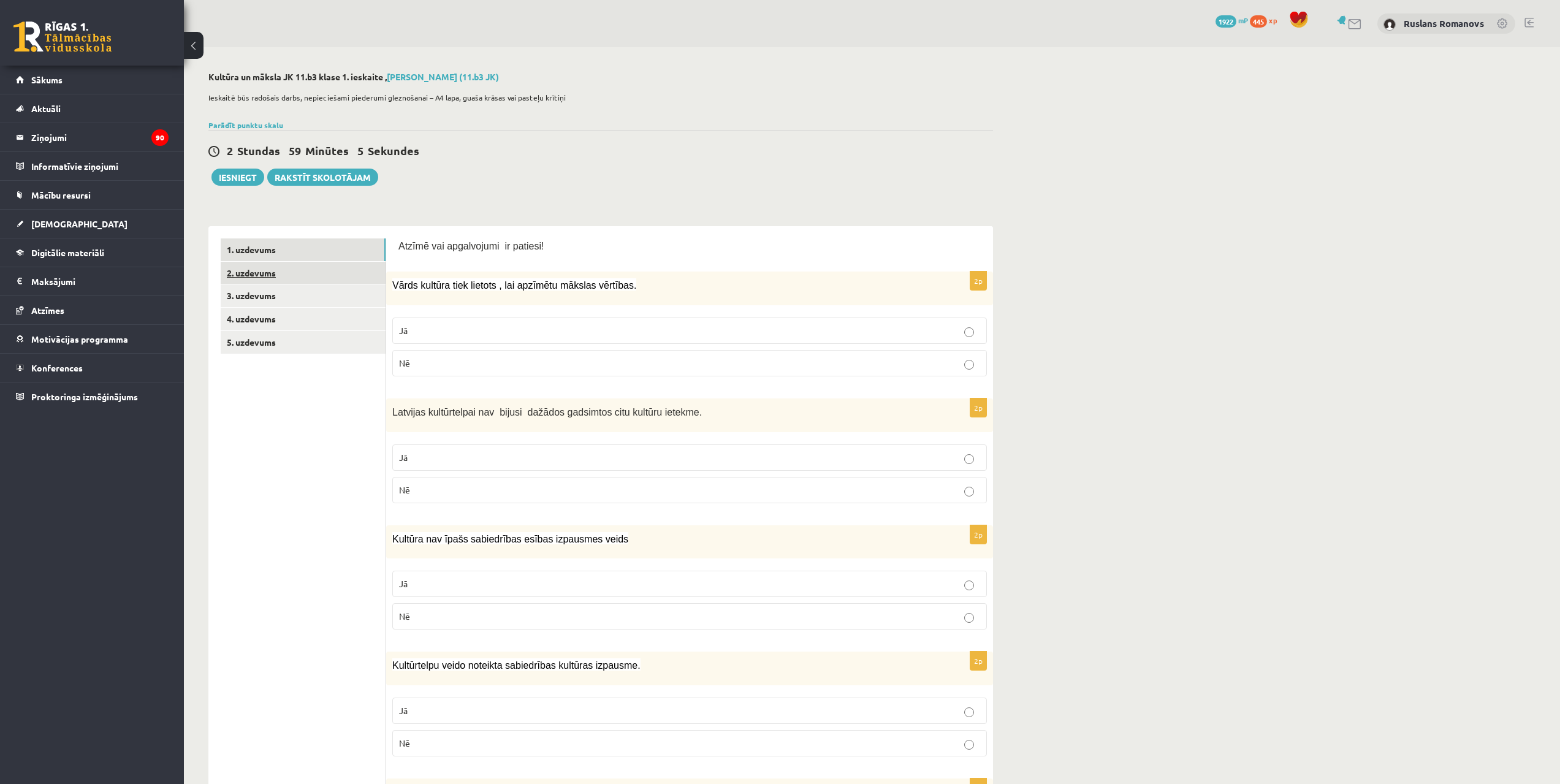
click at [325, 267] on link "2. uzdevums" at bounding box center [303, 273] width 165 height 23
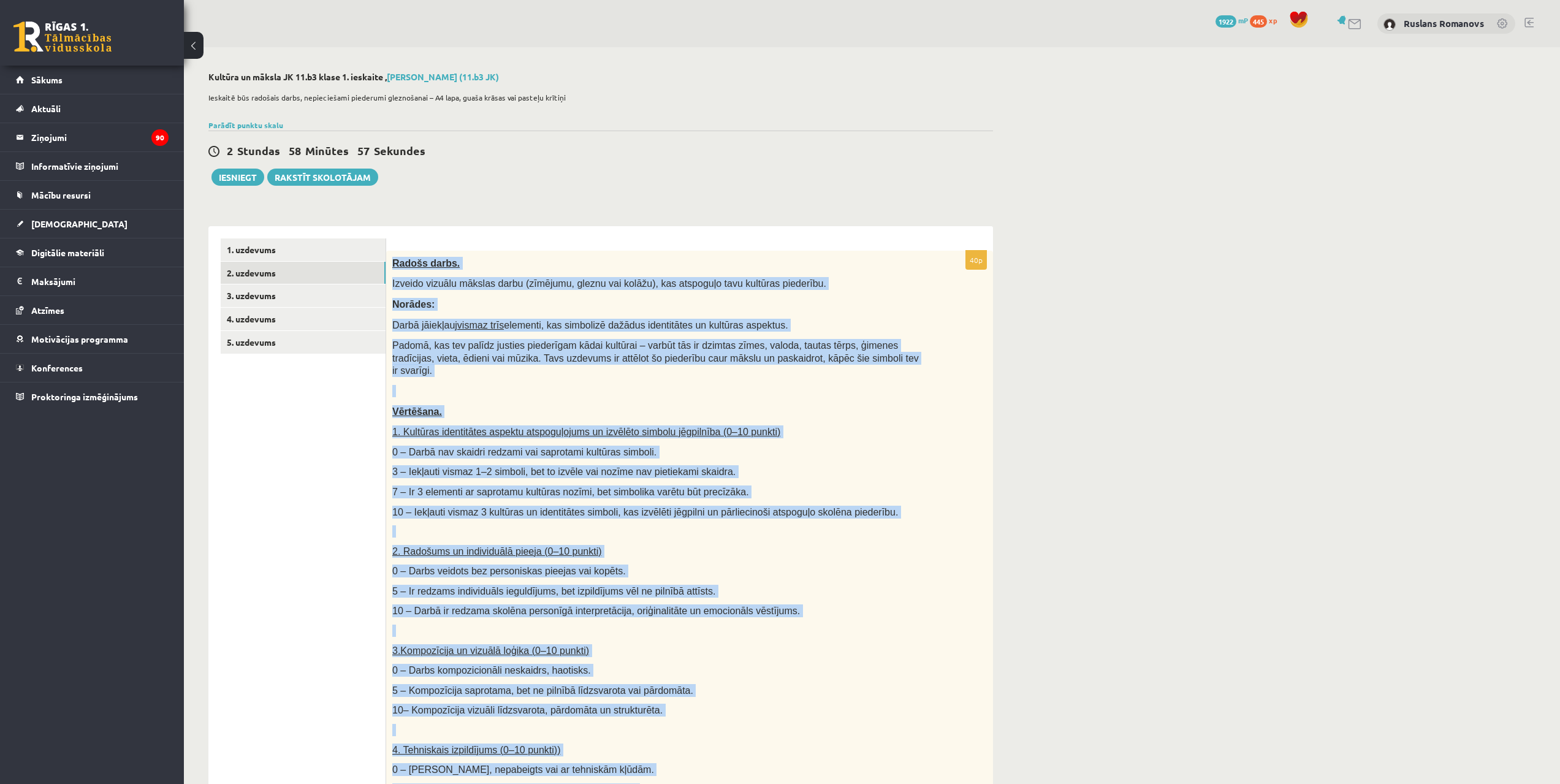
scroll to position [350, 0]
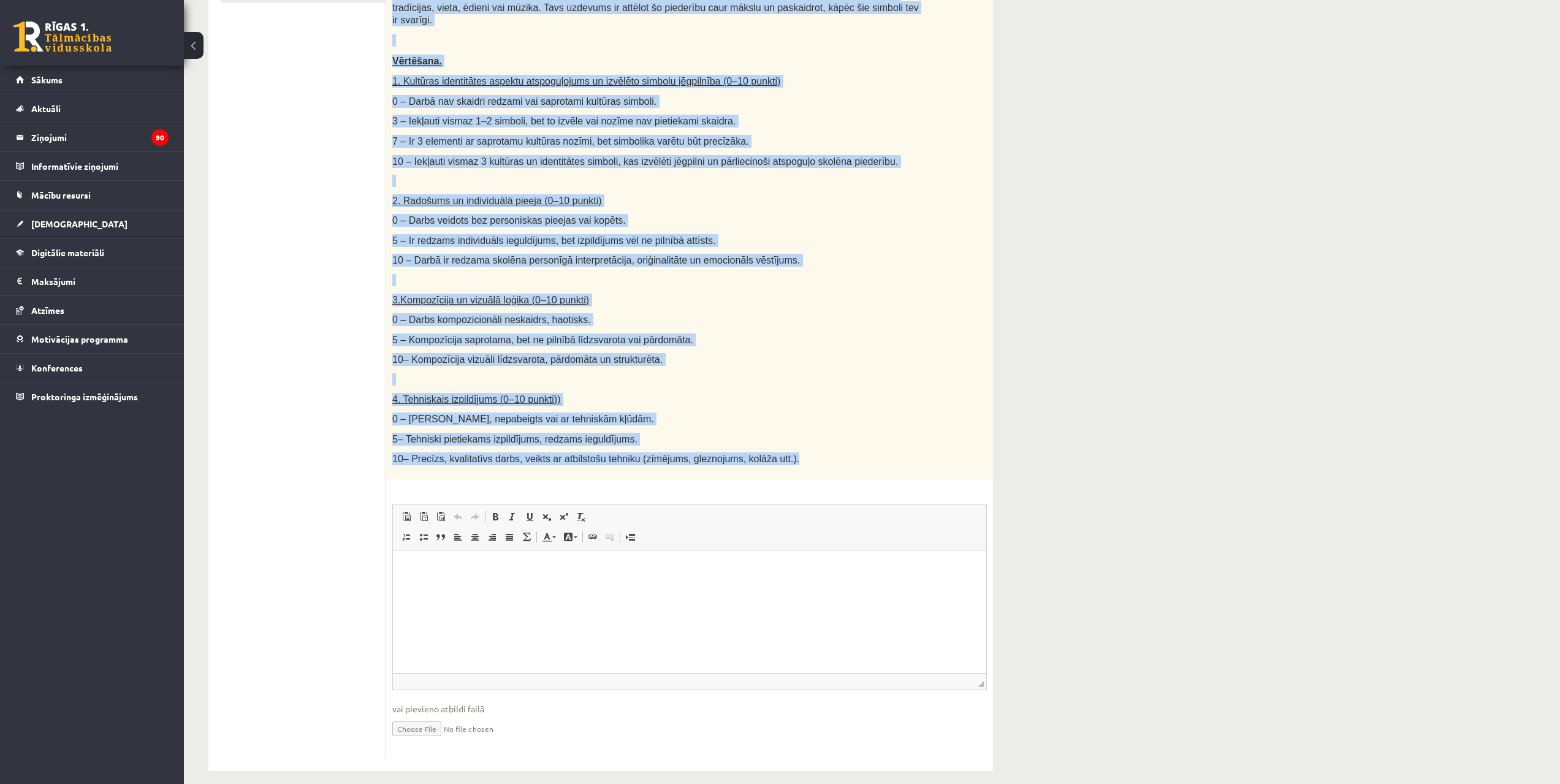
drag, startPoint x: 390, startPoint y: 261, endPoint x: 784, endPoint y: 454, distance: 438.7
click at [784, 454] on div "Radošs darbs. Izveido vizuālu mākslas darbu (zīmējumu, gleznu vai kolāžu), kas …" at bounding box center [689, 190] width 607 height 579
copy div "Radošs darbs. Izveido vizuālu mākslas darbu (zīmējumu, gleznu vai kolāžu), kas …"
click at [899, 393] on p "4. Tehniskais izpildījums (0–10 punkti))" at bounding box center [659, 400] width 533 height 13
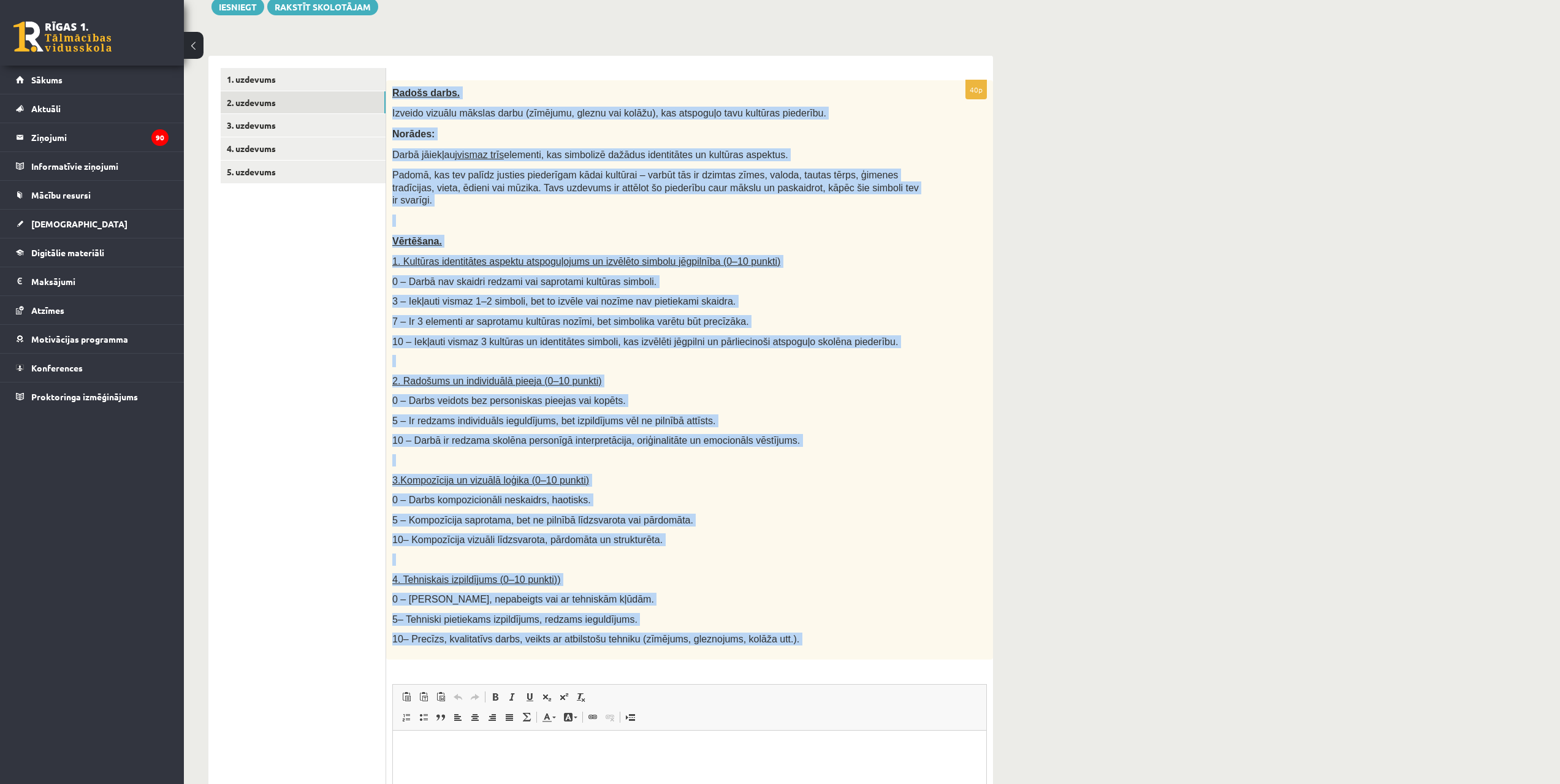
scroll to position [237, 0]
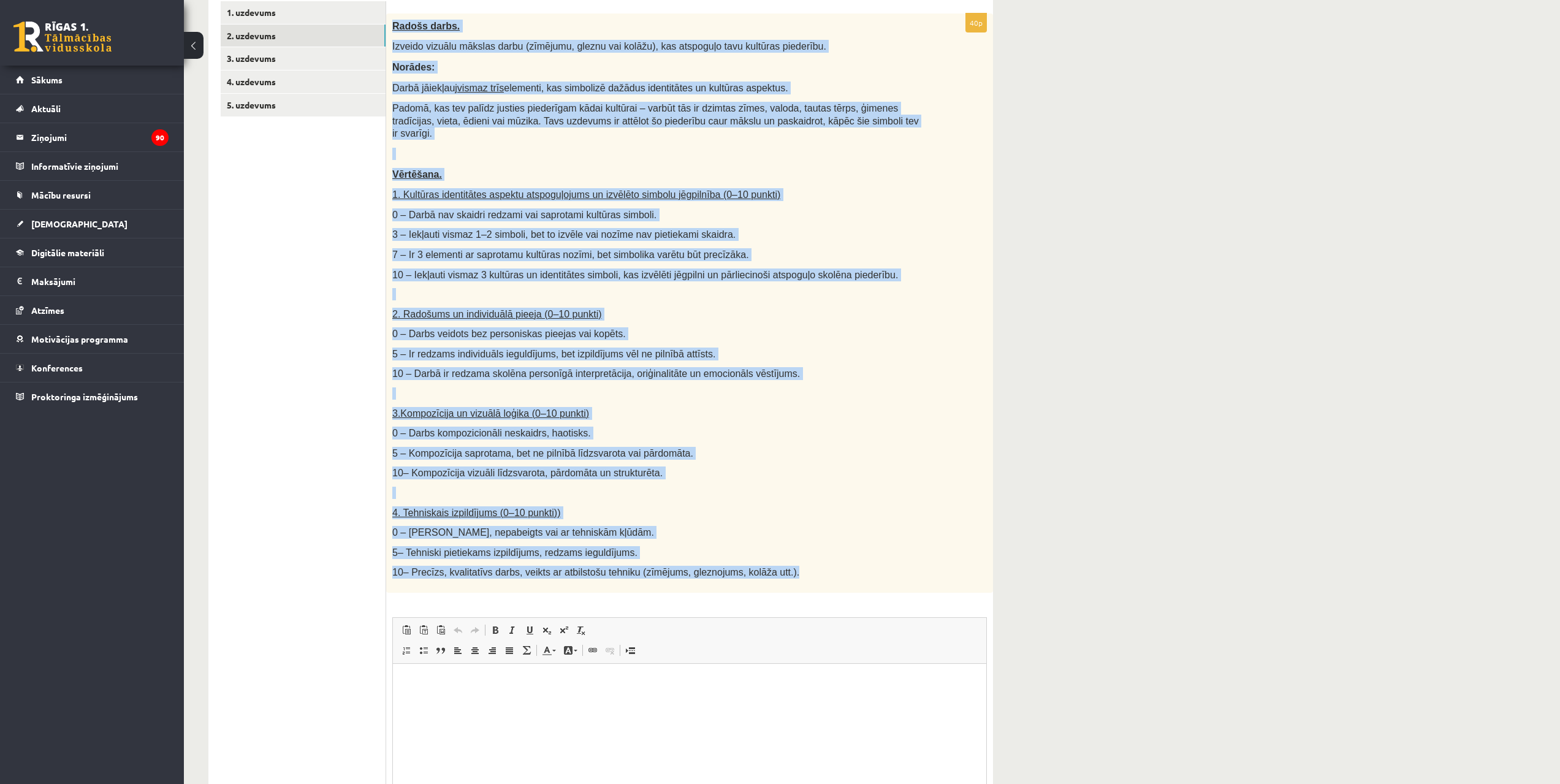
drag, startPoint x: 389, startPoint y: 226, endPoint x: 775, endPoint y: 558, distance: 509.1
click at [775, 558] on div "Radošs darbs. Izveido vizuālu mākslas darbu (zīmējumu, gleznu vai kolāžu), kas …" at bounding box center [689, 303] width 607 height 579
copy div "Radošs darbs. Izveido vizuālu mākslas darbu (zīmējumu, gleznu vai kolāžu), kas …"
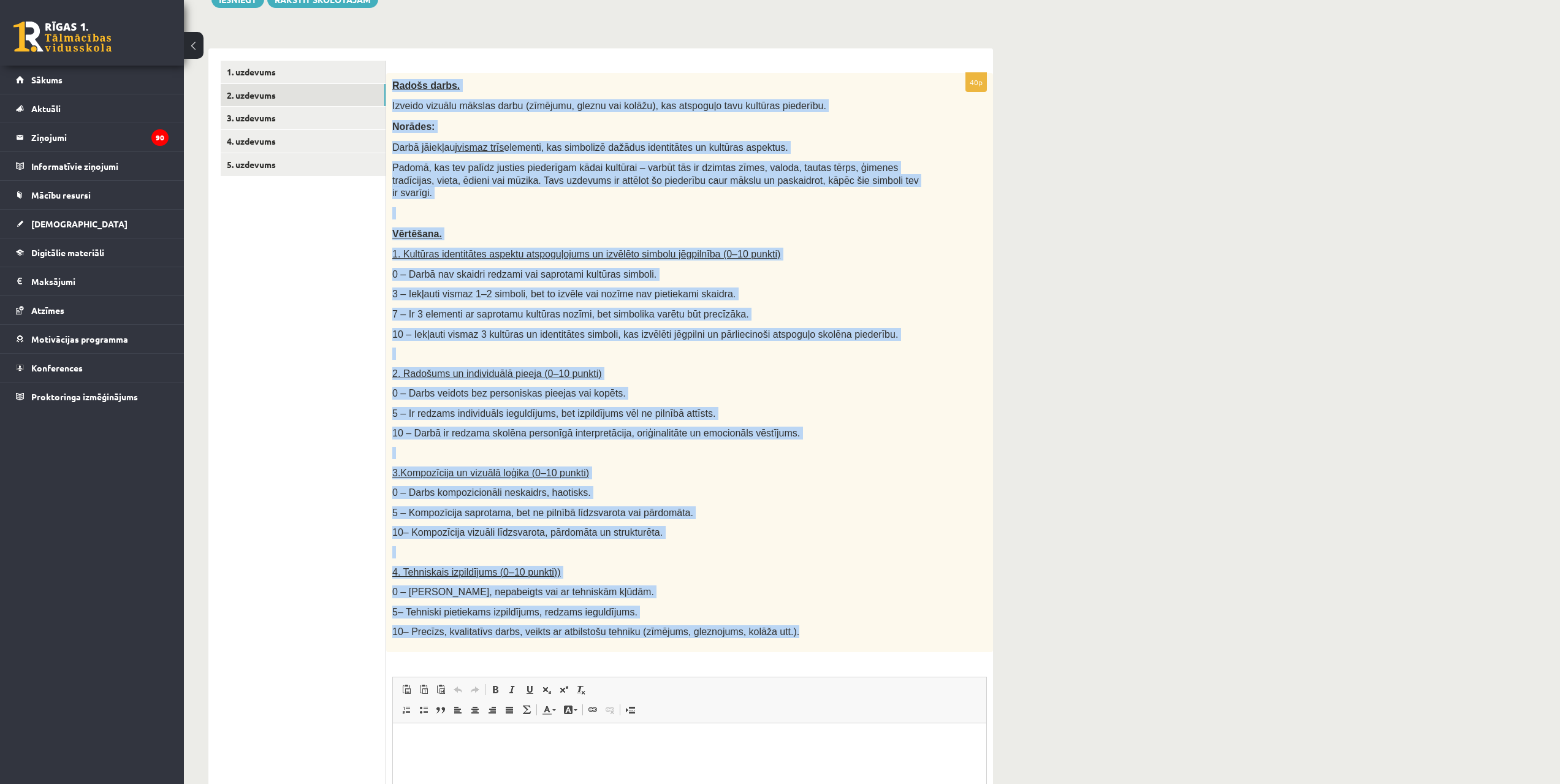
scroll to position [176, 0]
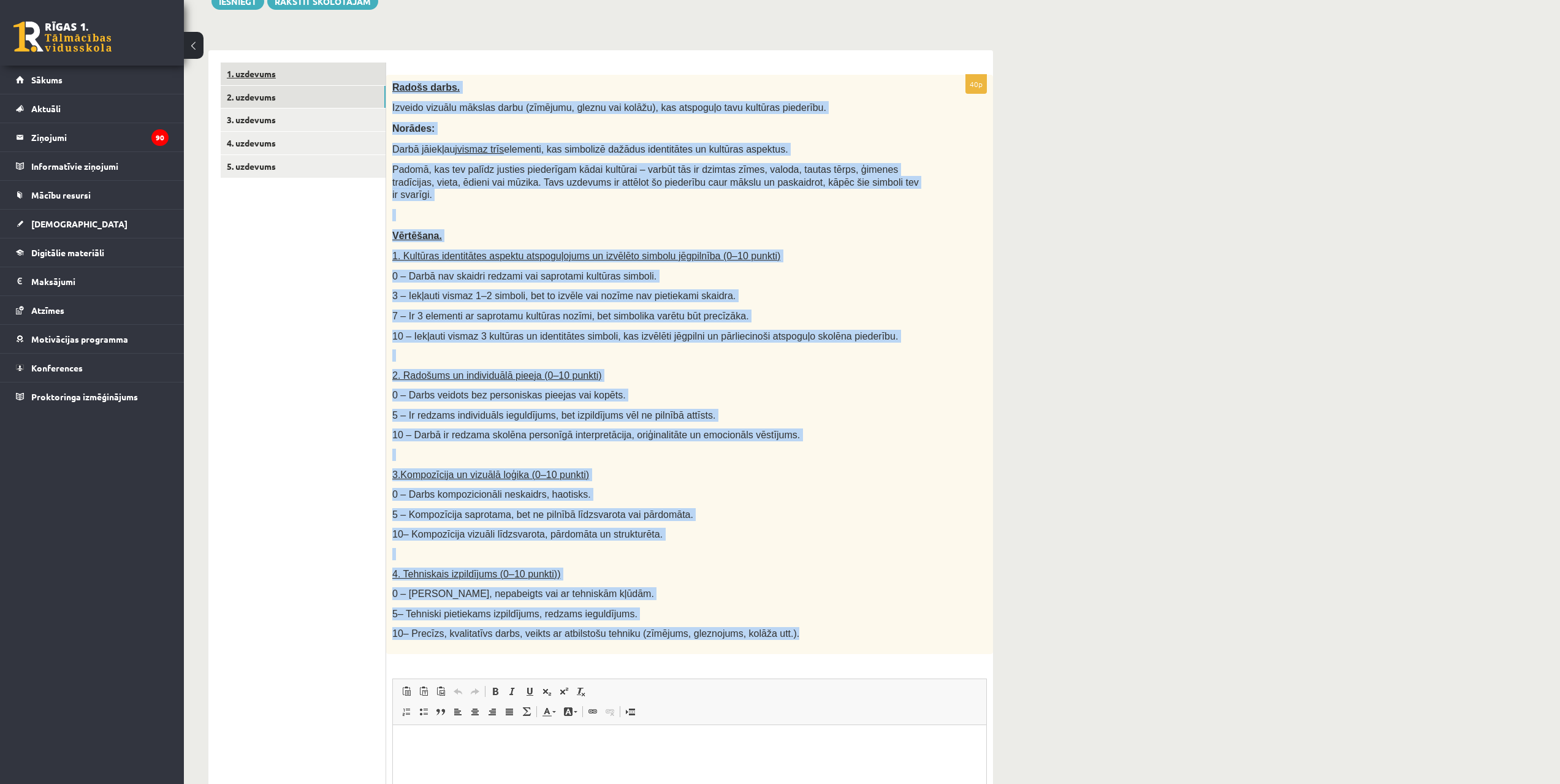
click at [276, 78] on link "1. uzdevums" at bounding box center [303, 74] width 165 height 23
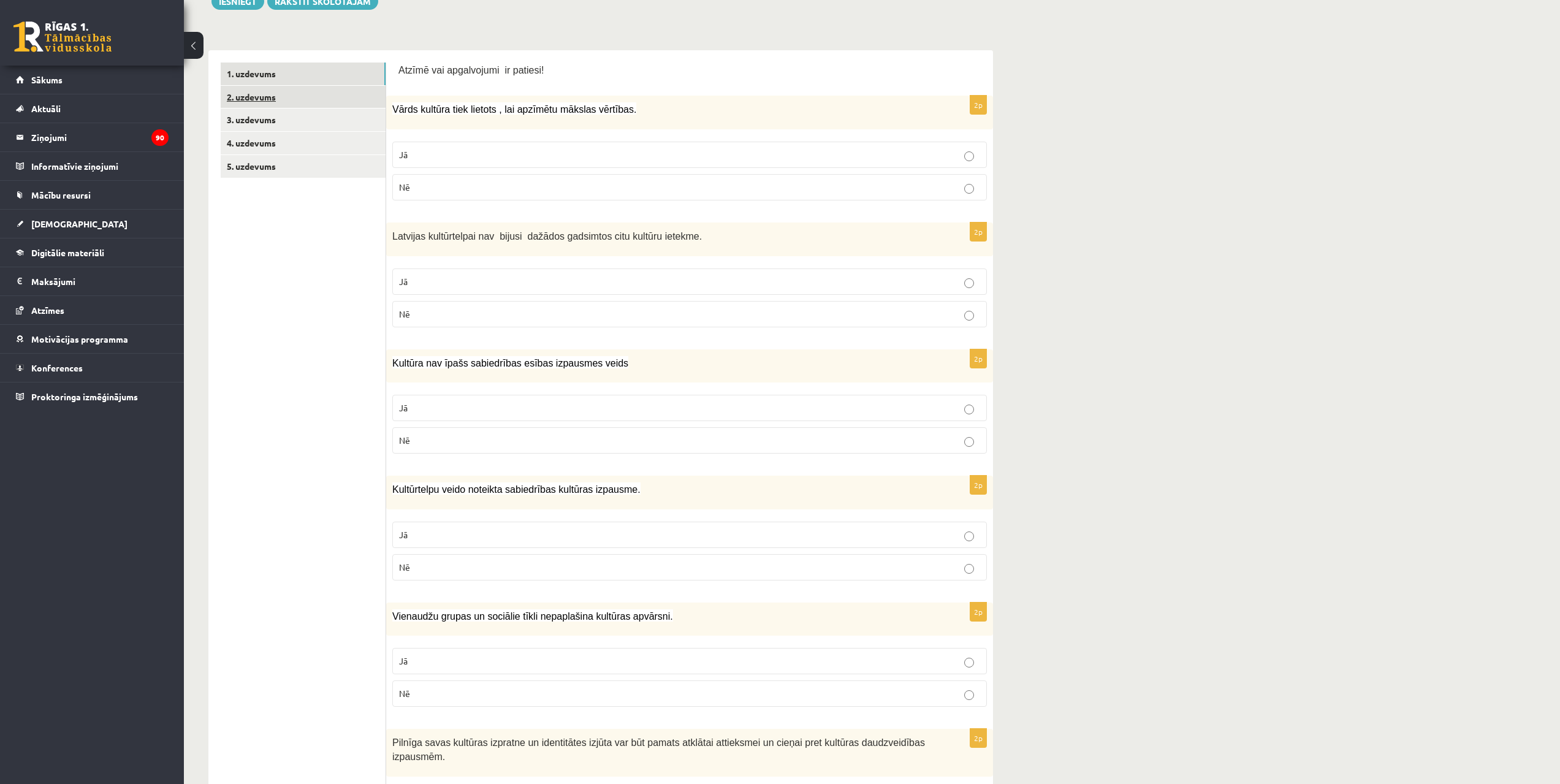
click at [276, 97] on link "2. uzdevums" at bounding box center [303, 97] width 165 height 23
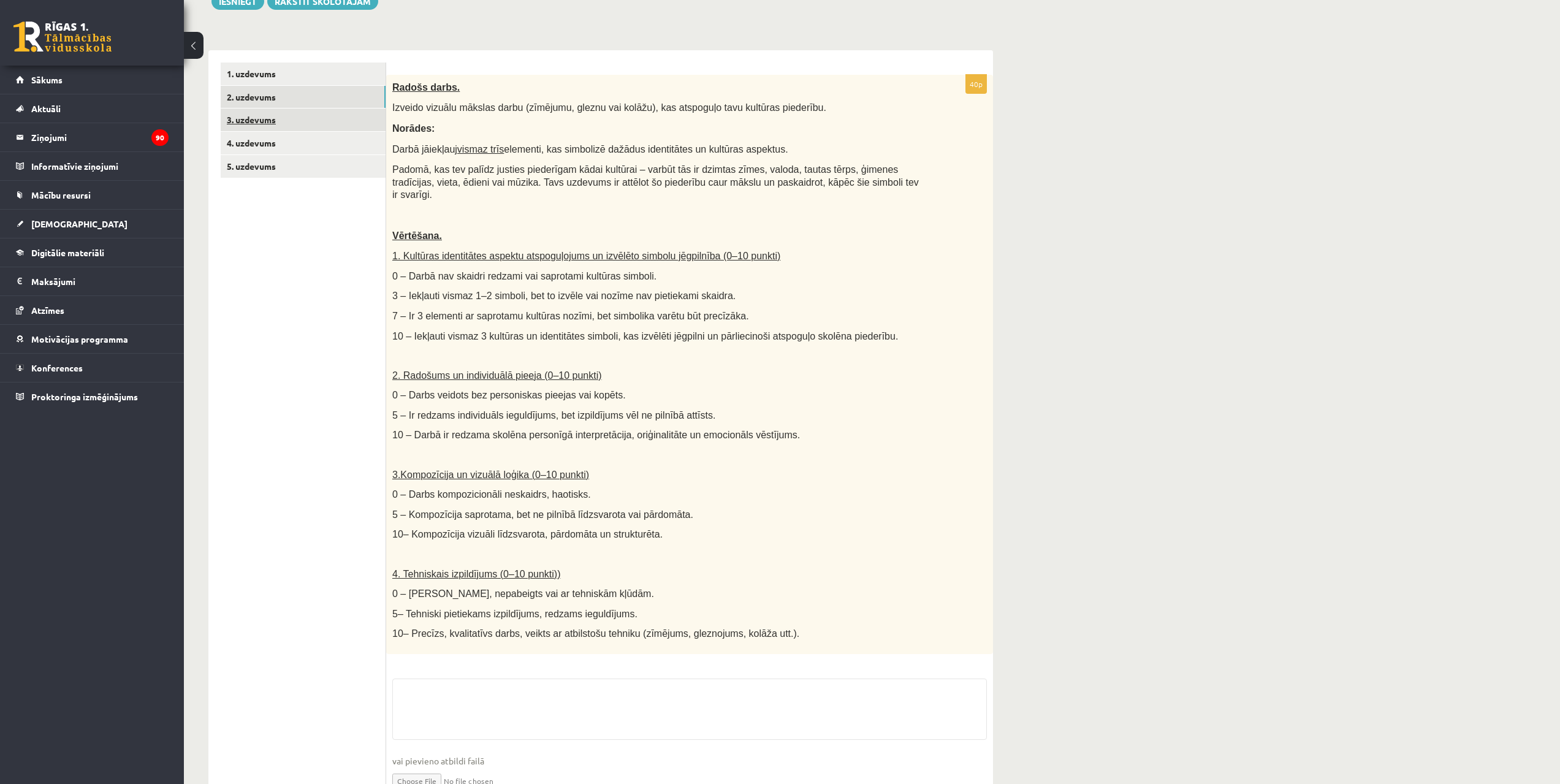
click at [278, 113] on link "3. uzdevums" at bounding box center [303, 119] width 165 height 23
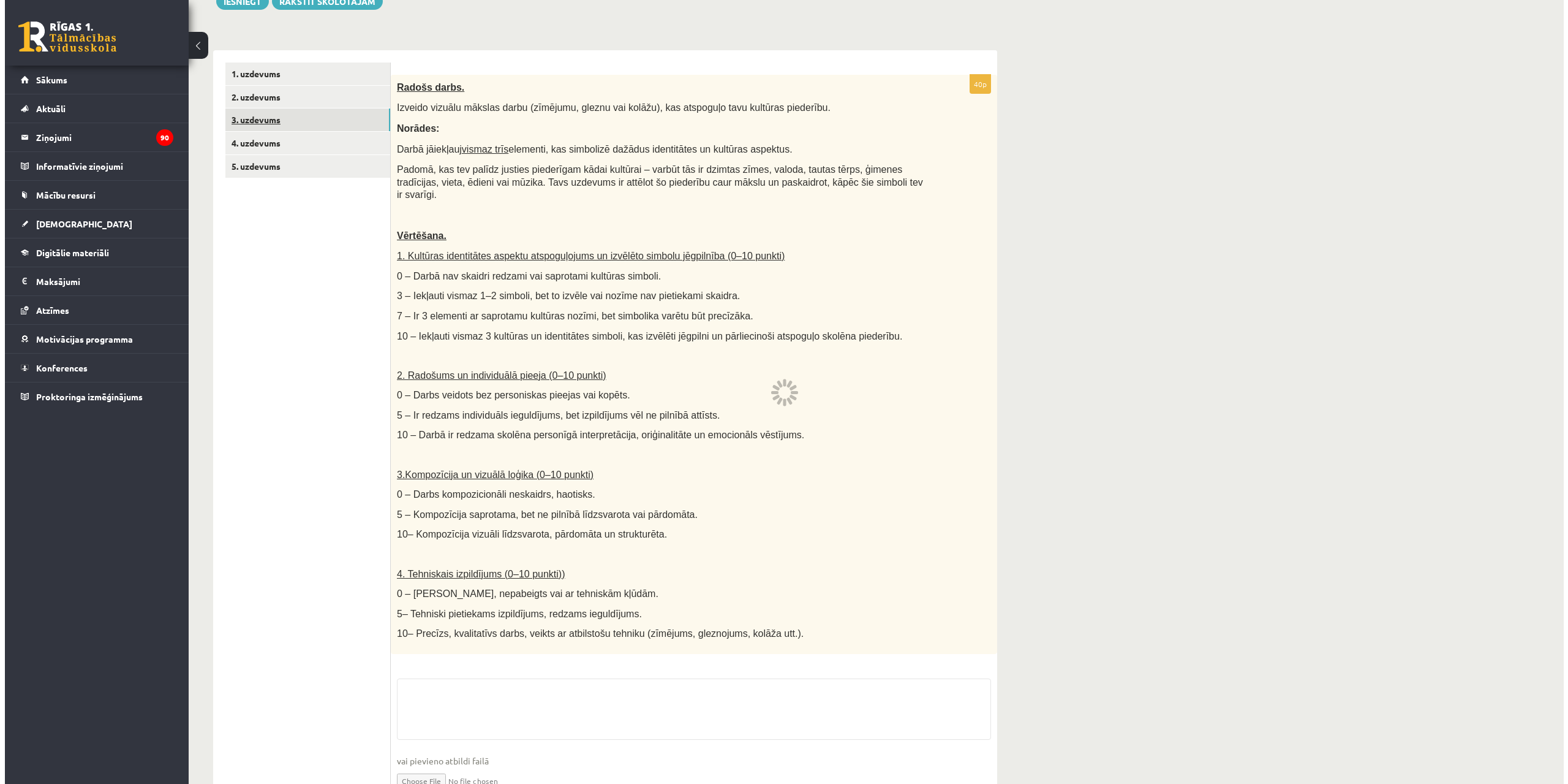
scroll to position [0, 0]
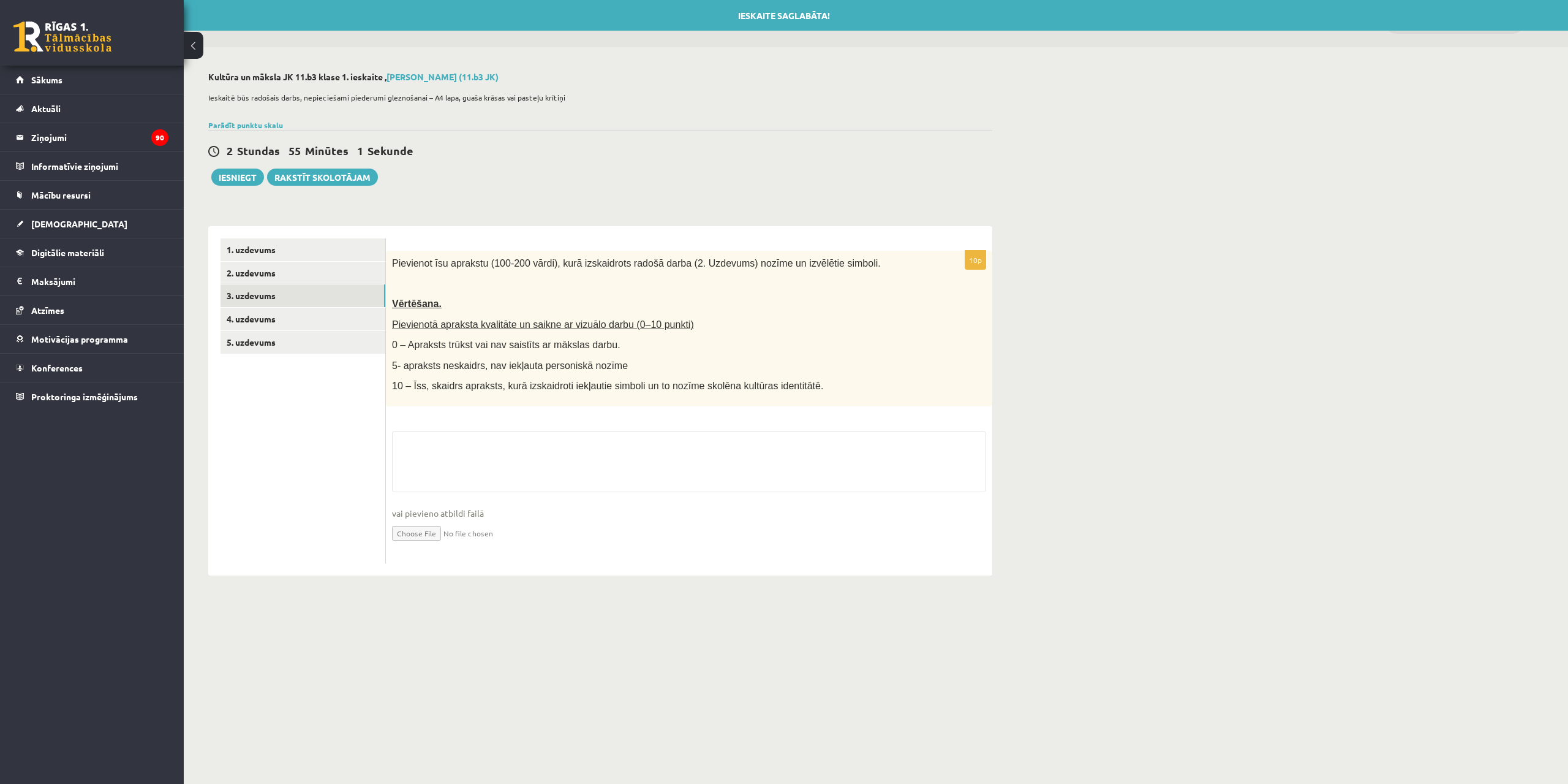
click at [284, 146] on span "2 Stundas 55 Minūtes 1 Sekunde" at bounding box center [324, 150] width 195 height 14
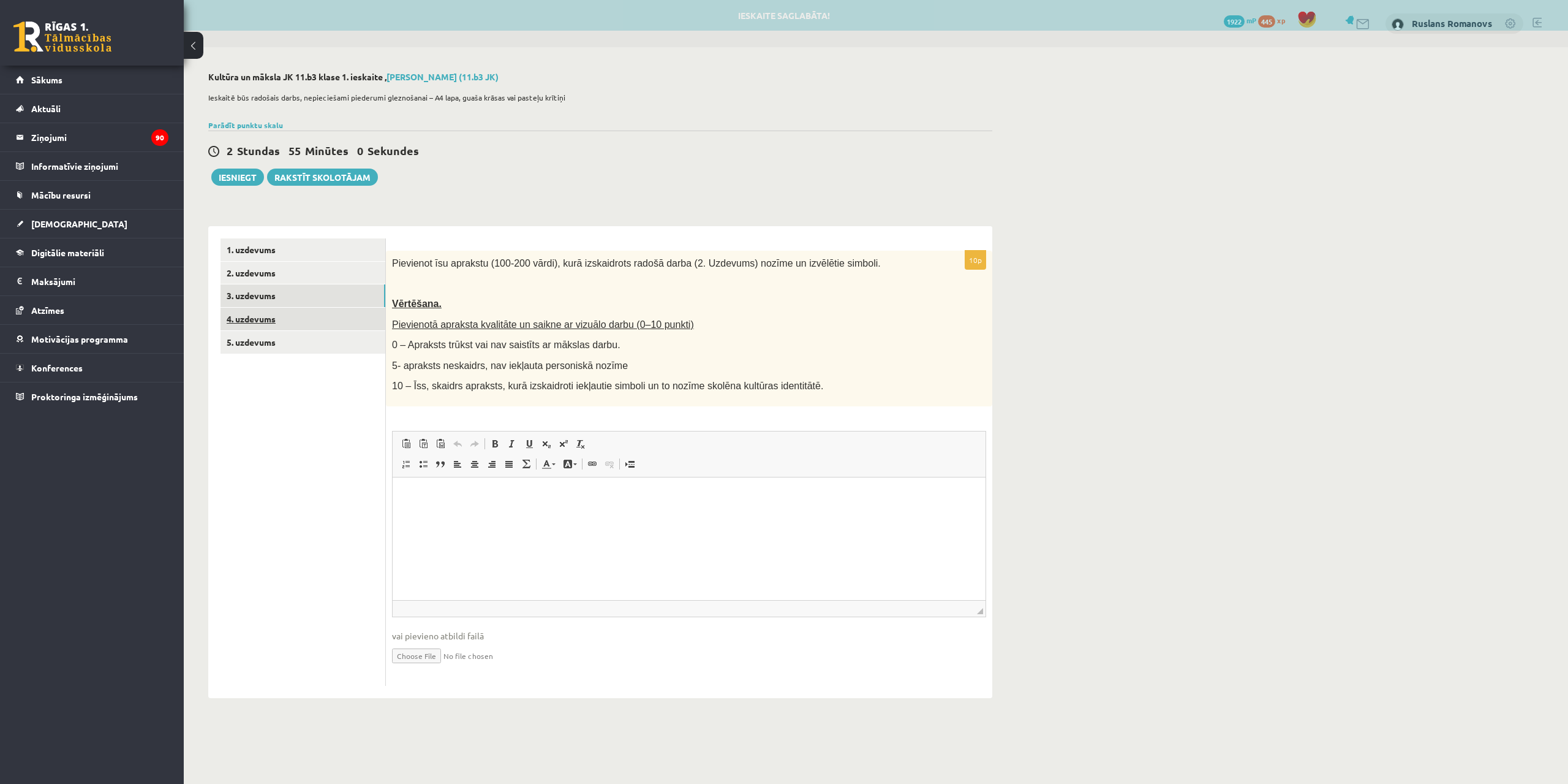
click at [276, 316] on link "4. uzdevums" at bounding box center [303, 319] width 164 height 23
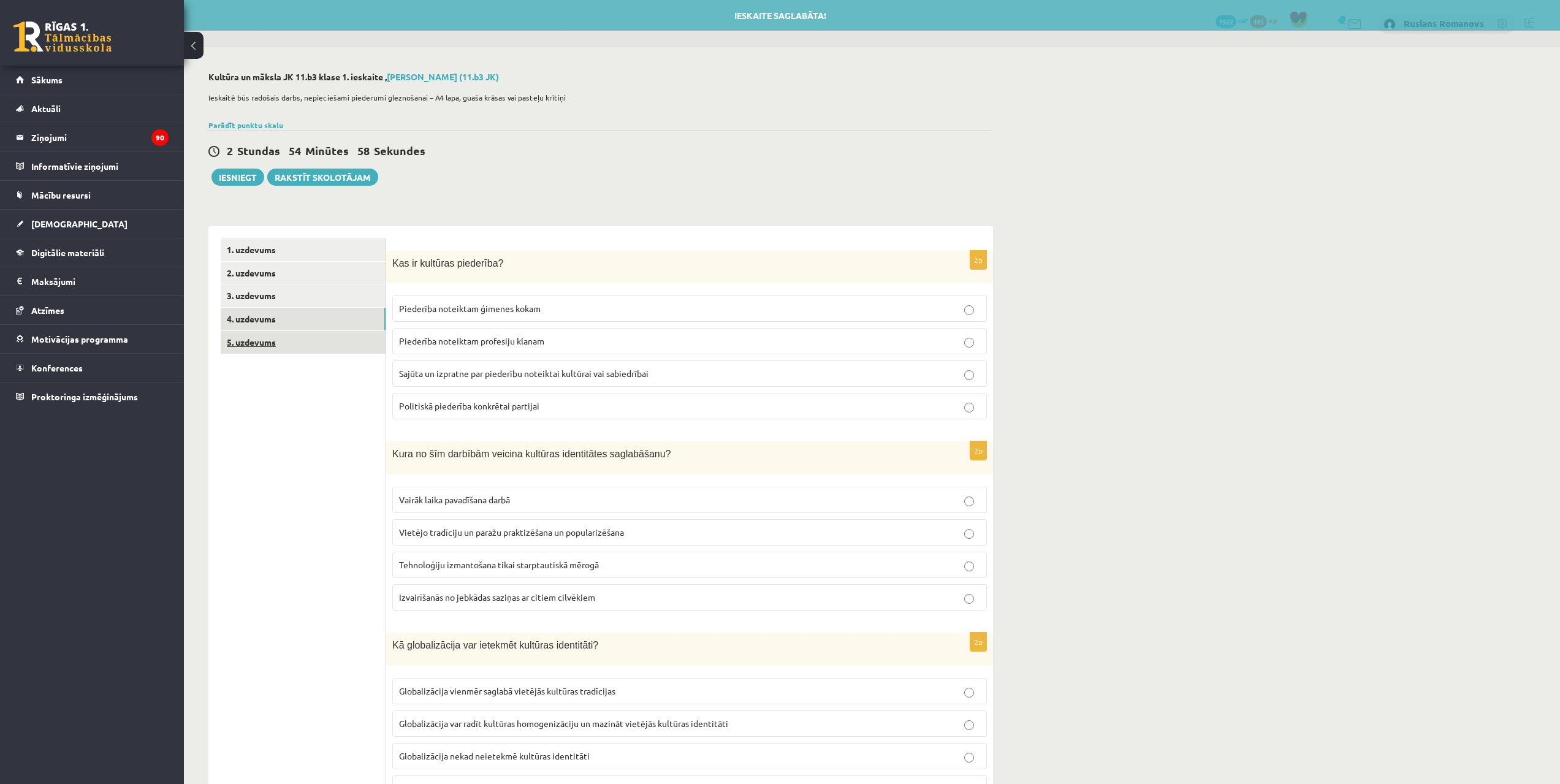
click at [291, 350] on link "5. uzdevums" at bounding box center [303, 342] width 165 height 23
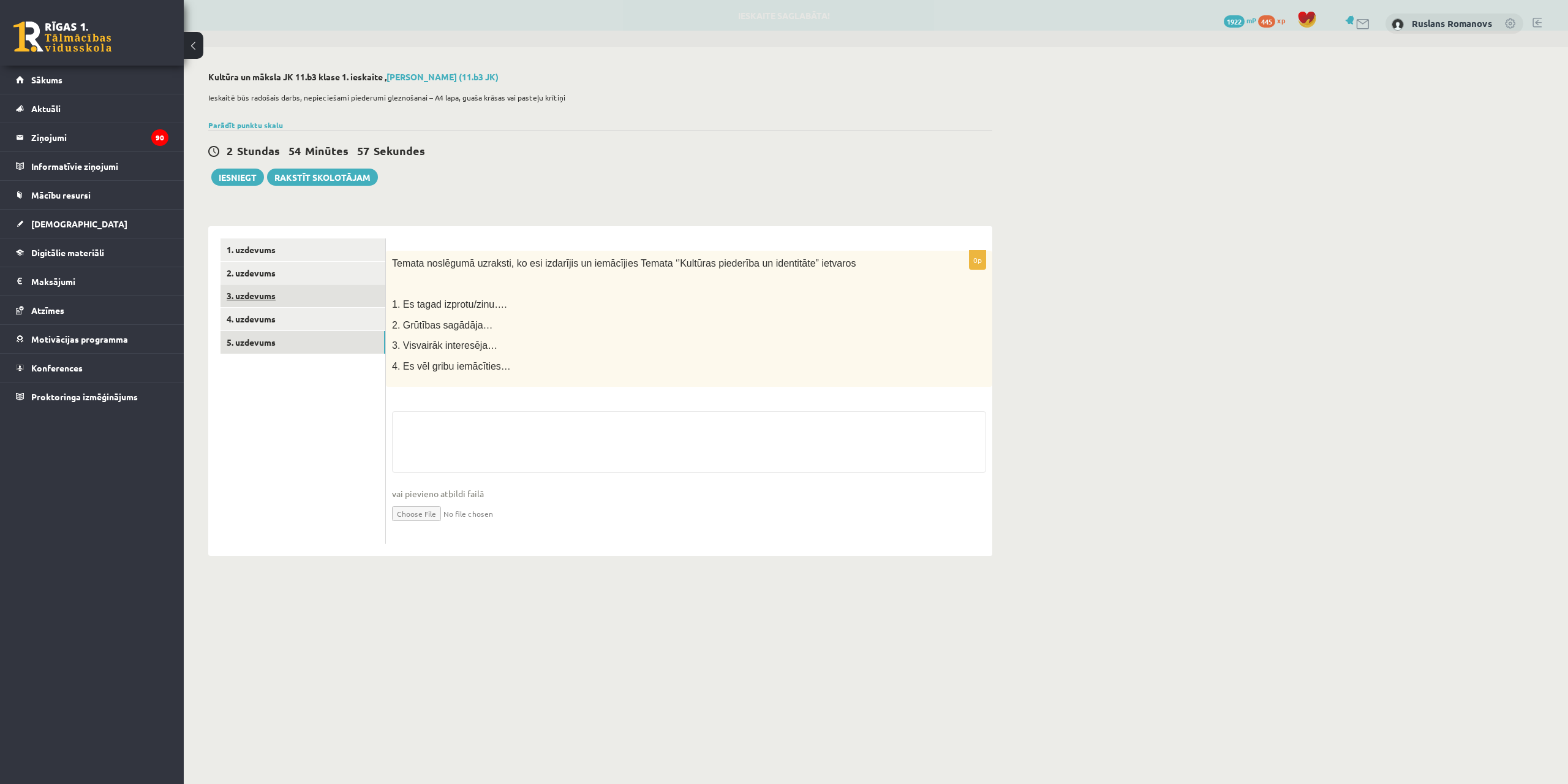
click at [285, 290] on link "3. uzdevums" at bounding box center [303, 295] width 164 height 23
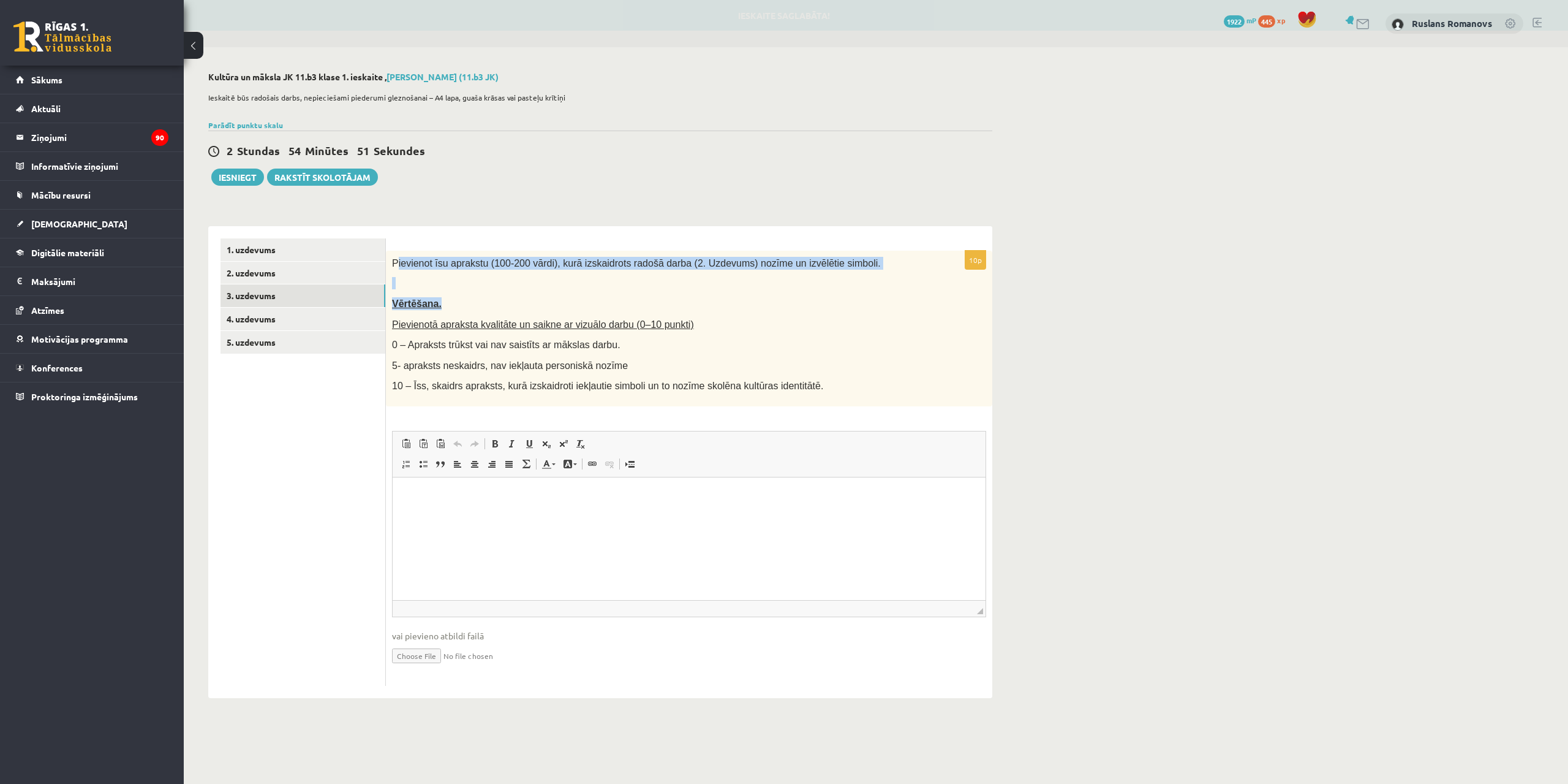
drag, startPoint x: 397, startPoint y: 261, endPoint x: 551, endPoint y: 303, distance: 159.6
click at [551, 303] on div "Pievienot īsu aprakstu (100-200 vārdi), kurā izskaidrots radošā darba (2. Uzdev…" at bounding box center [689, 328] width 606 height 156
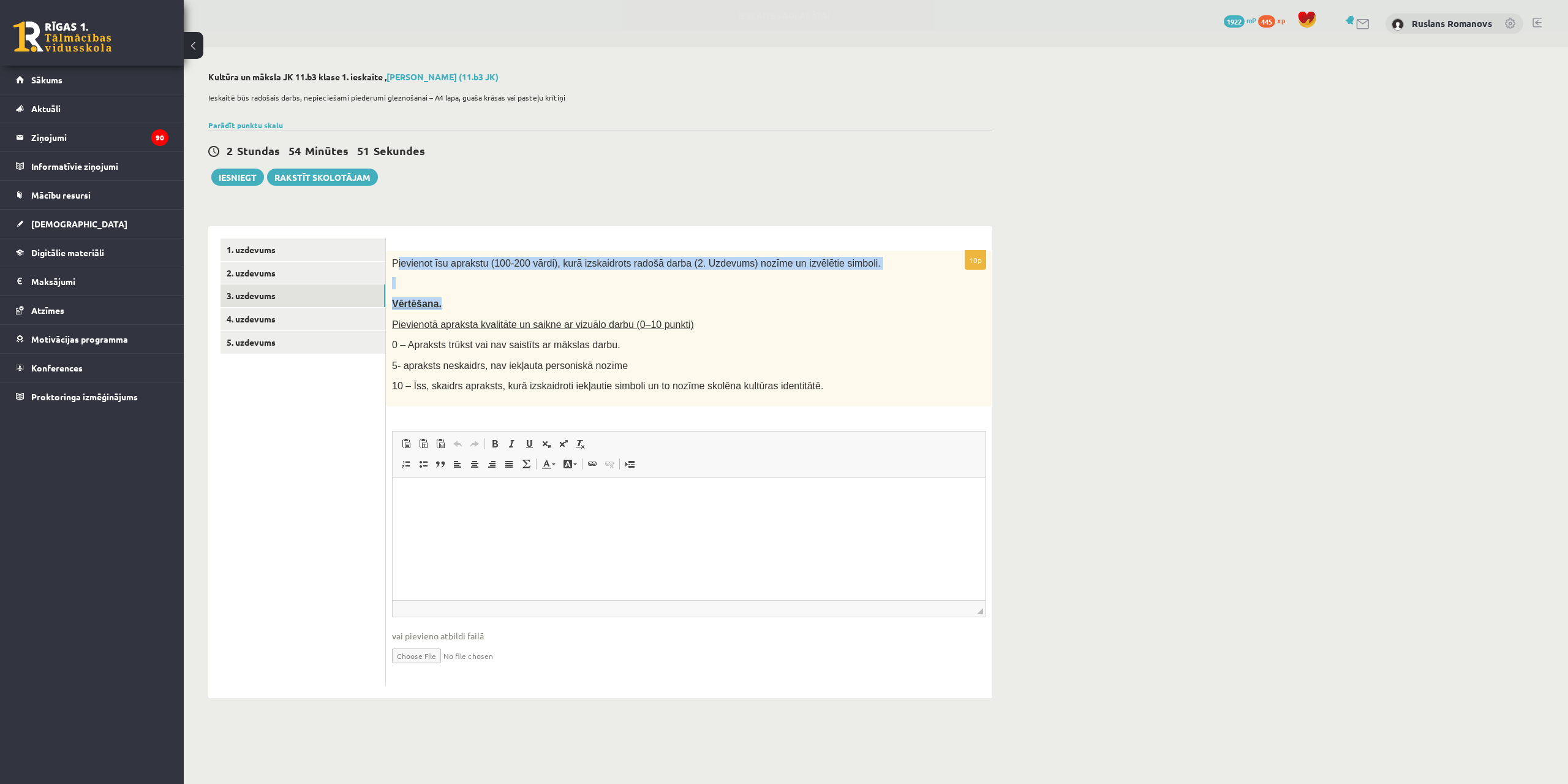
click at [541, 290] on div "Pievienot īsu aprakstu (100-200 vārdi), kurā izskaidrots radošā darba (2. Uzdev…" at bounding box center [689, 328] width 606 height 156
drag, startPoint x: 389, startPoint y: 260, endPoint x: 556, endPoint y: 341, distance: 185.6
click at [556, 341] on div "Pievienot īsu aprakstu (100-200 vārdi), kurā izskaidrots radošā darba (2. Uzdev…" at bounding box center [689, 328] width 606 height 156
click at [34, 138] on legend "Ziņojumi 90" at bounding box center [100, 138] width 138 height 28
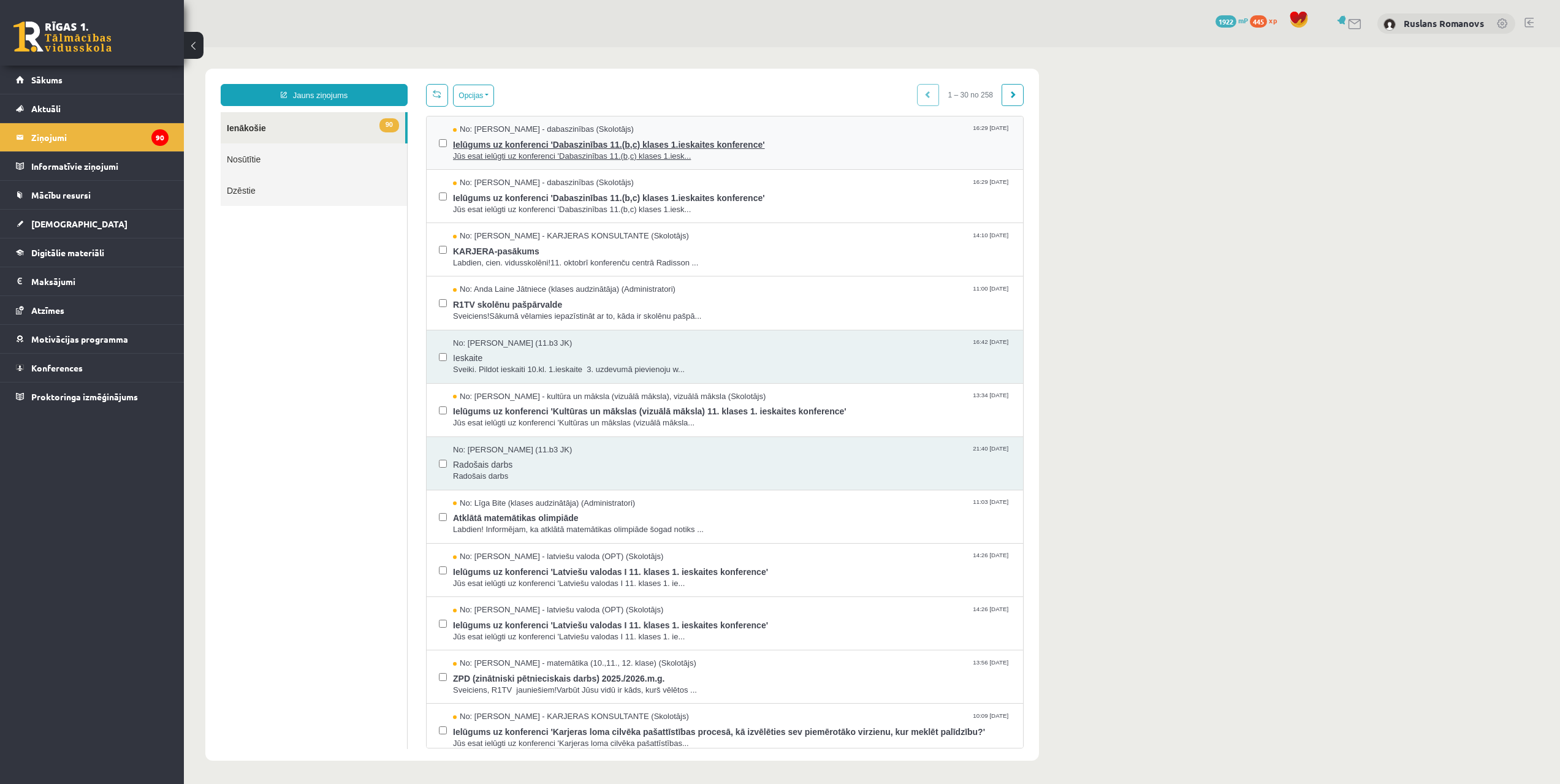
click at [510, 142] on span "Ielūgums uz konferenci 'Dabaszinības 11.(b,c) klases 1.ieskaites konference'" at bounding box center [731, 142] width 558 height 15
click at [598, 350] on span "Ieskaite" at bounding box center [731, 356] width 558 height 15
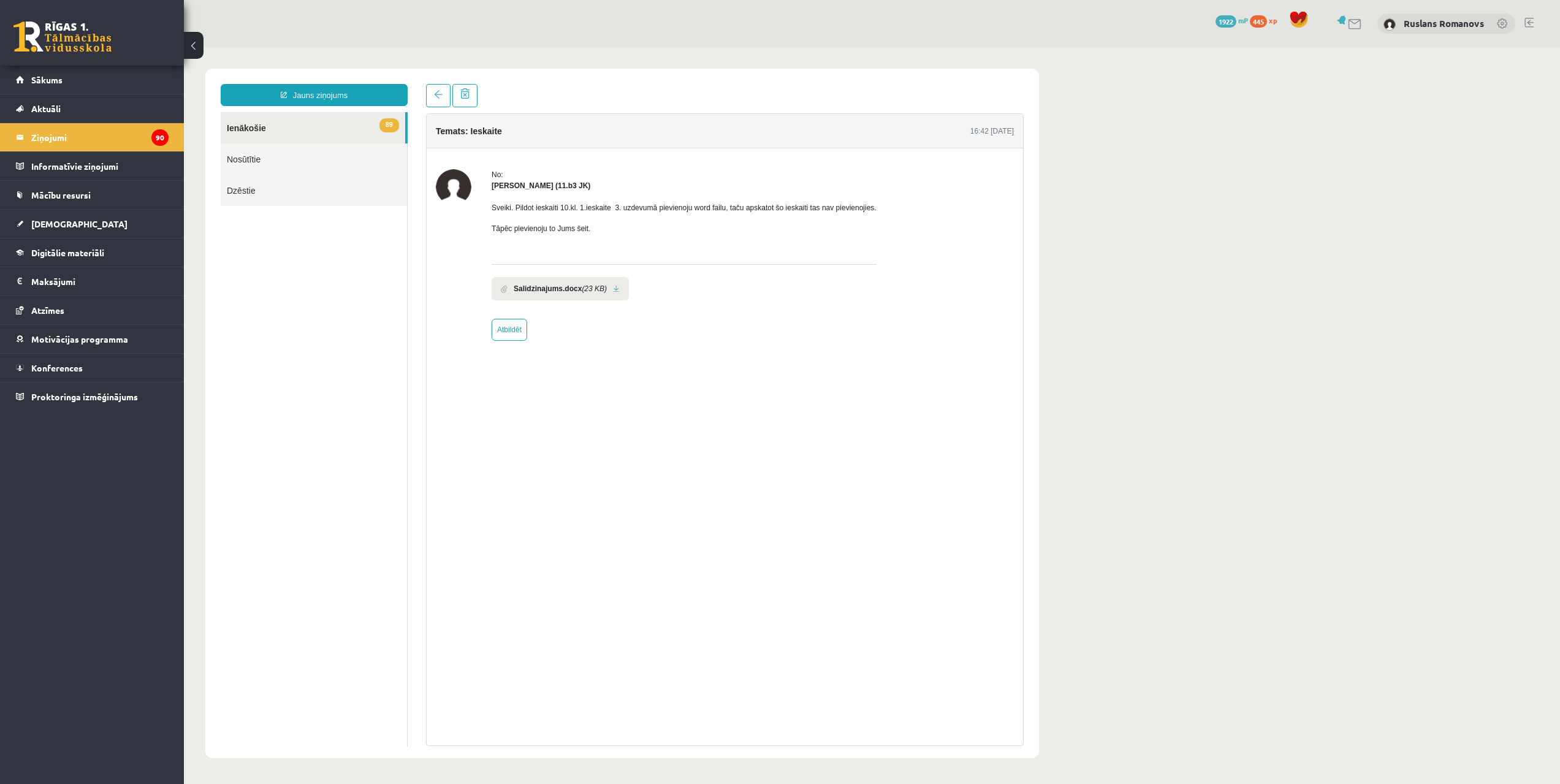
click at [564, 290] on b "Salidzinajums.docx" at bounding box center [548, 289] width 68 height 11
click at [604, 290] on li "Salidzinajums.docx (23 KB)" at bounding box center [560, 288] width 138 height 23
click at [608, 290] on li "Salidzinajums.docx (23 KB)" at bounding box center [560, 288] width 138 height 23
click at [613, 290] on link at bounding box center [617, 289] width 7 height 8
drag, startPoint x: 365, startPoint y: 90, endPoint x: 366, endPoint y: 97, distance: 7.1
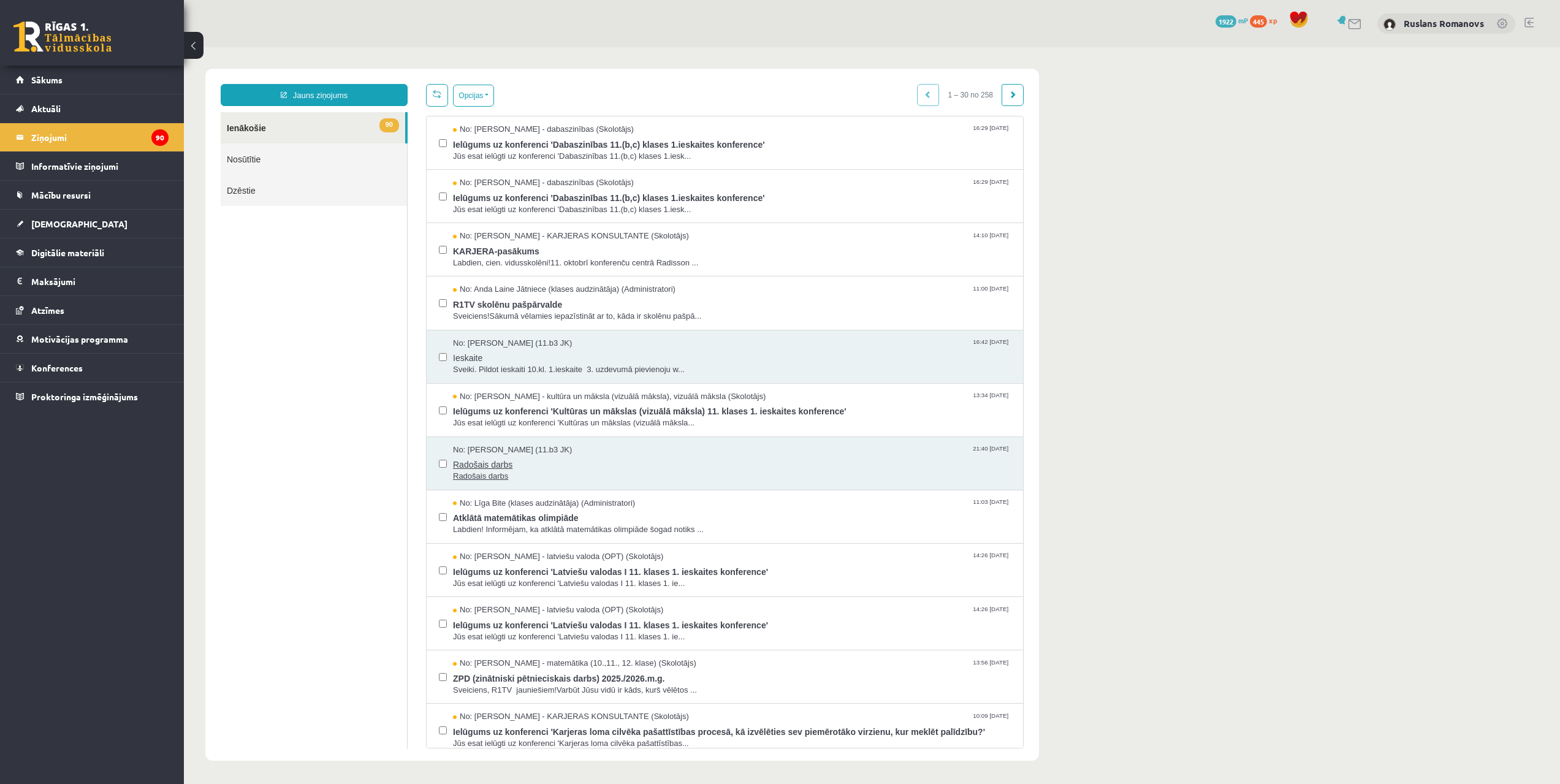
click at [556, 468] on span "Radošais darbs" at bounding box center [731, 463] width 558 height 15
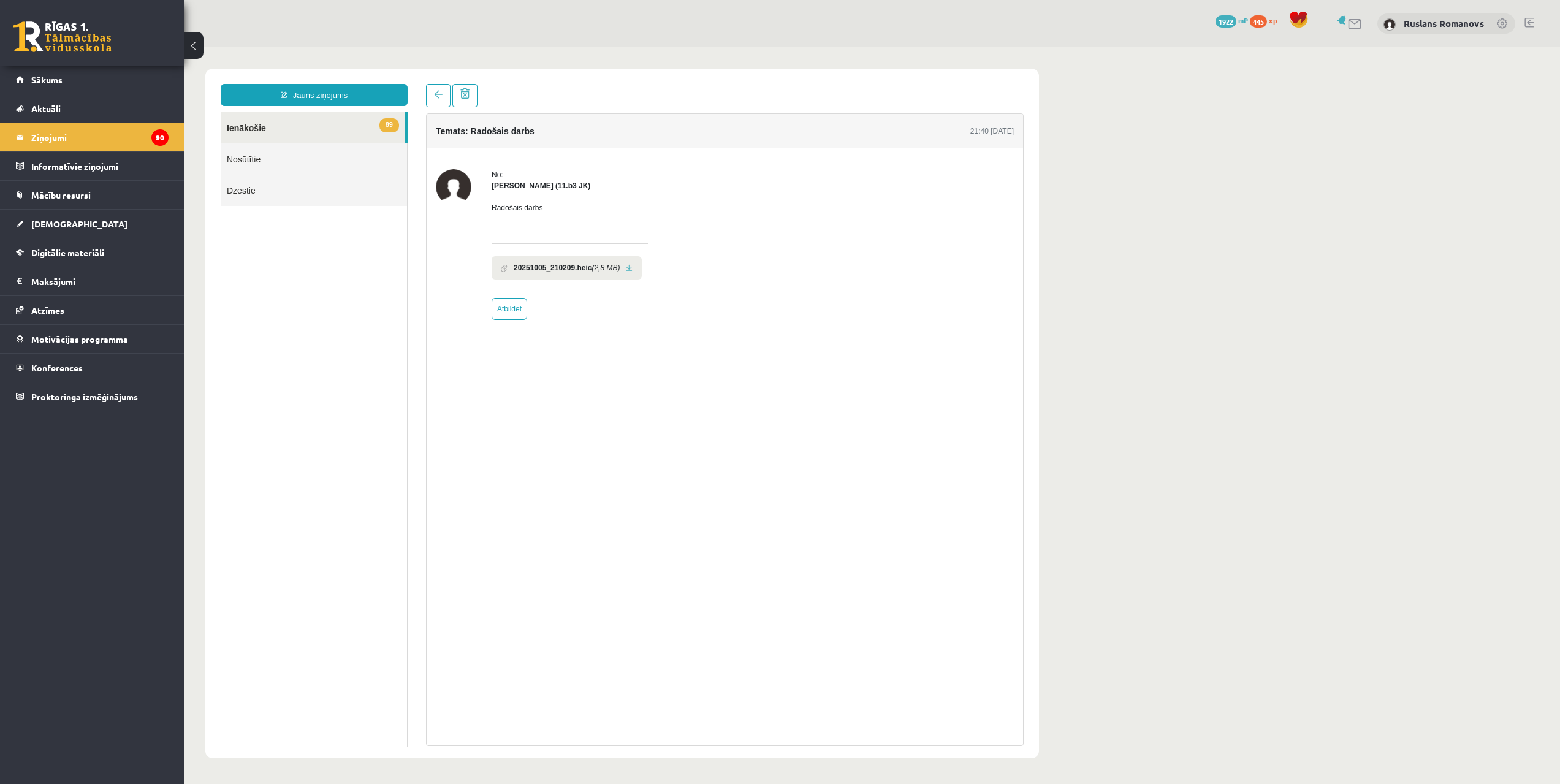
click at [630, 270] on link at bounding box center [629, 268] width 7 height 8
drag, startPoint x: 544, startPoint y: 204, endPoint x: 565, endPoint y: 196, distance: 22.5
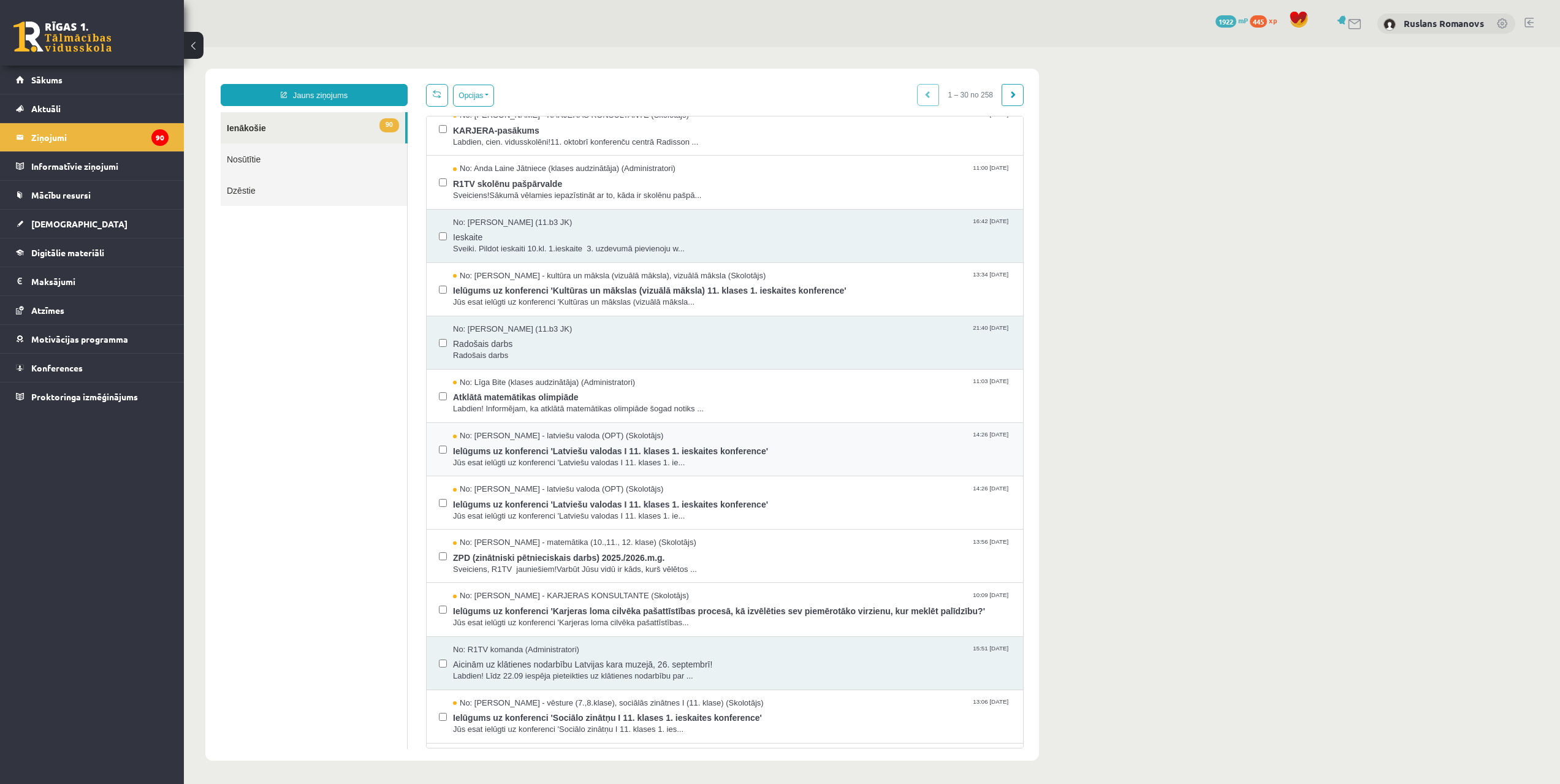
scroll to position [123, 0]
click at [68, 224] on span "[DEMOGRAPHIC_DATA]" at bounding box center [80, 224] width 97 height 11
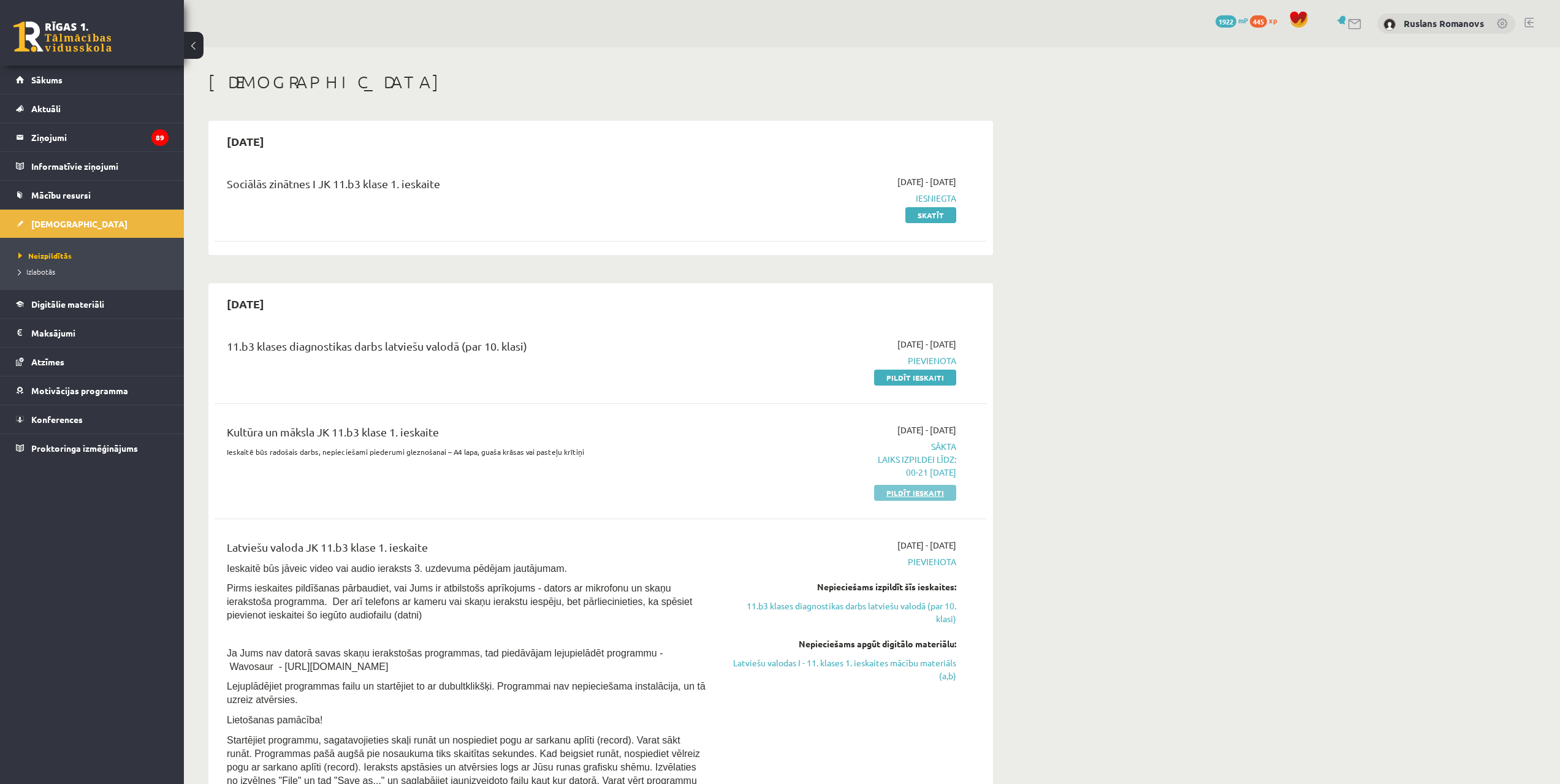
click at [909, 498] on link "Pildīt ieskaiti" at bounding box center [916, 493] width 82 height 16
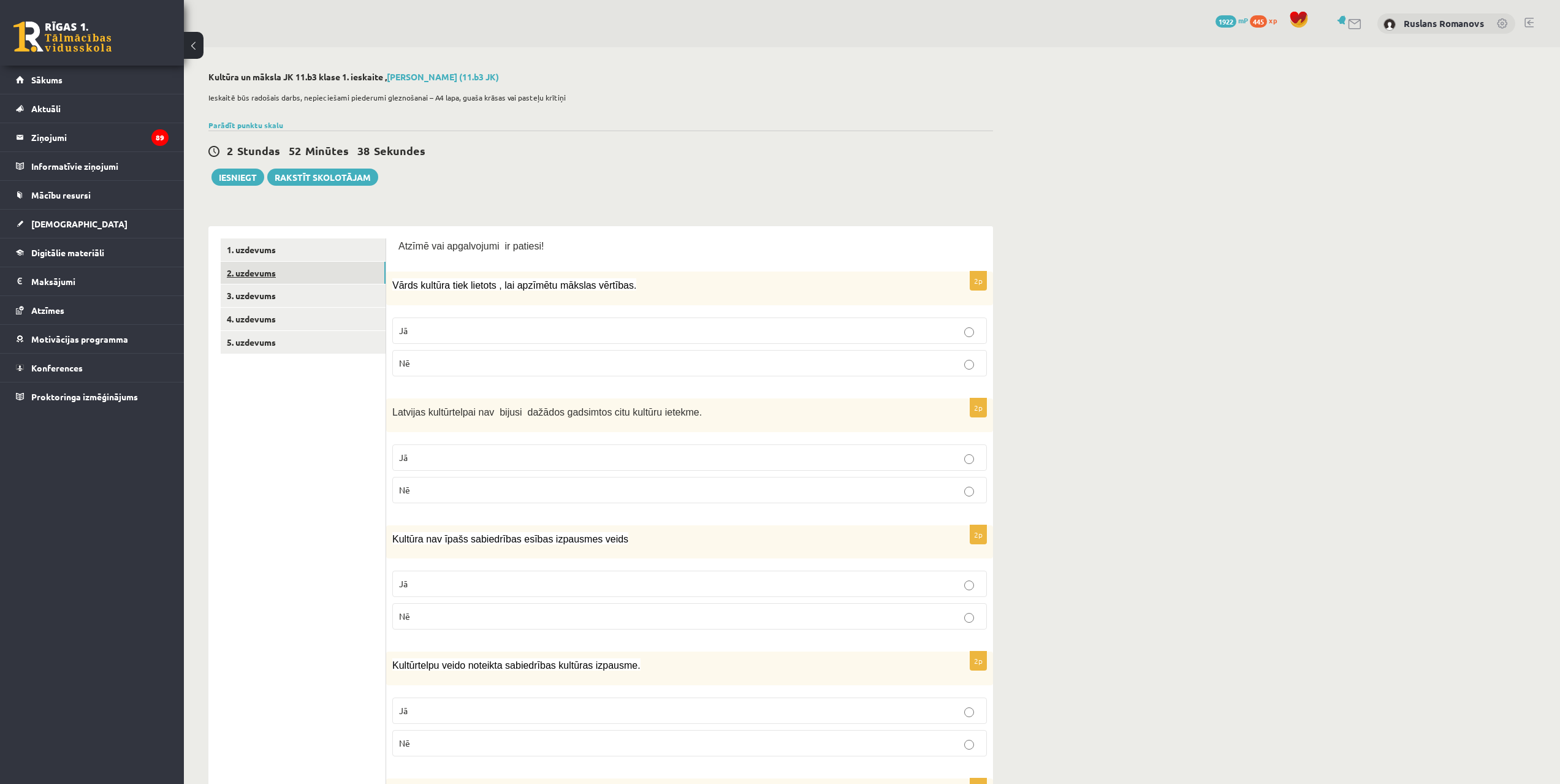
click at [277, 275] on link "2. uzdevums" at bounding box center [303, 273] width 165 height 23
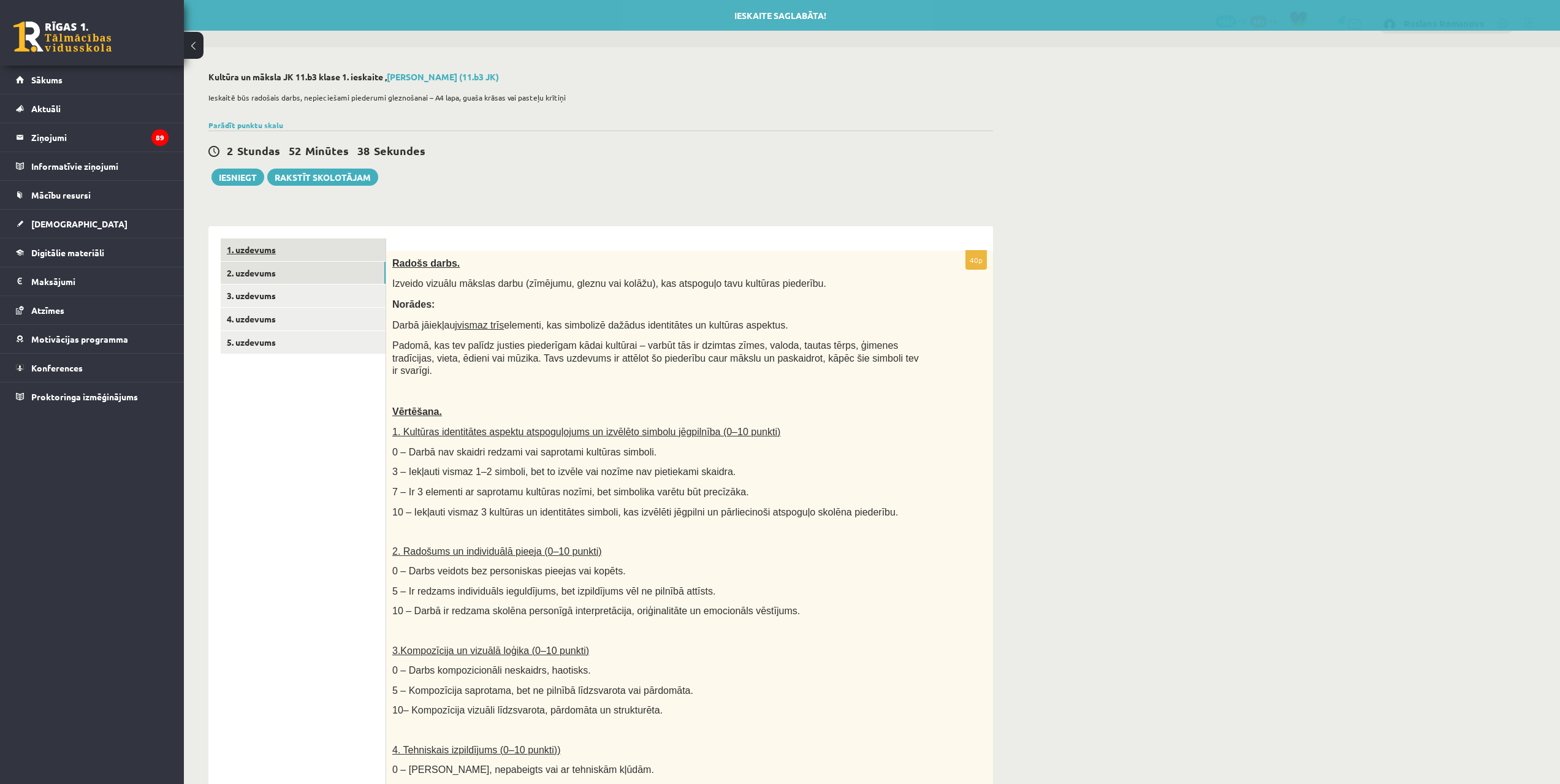
click at [303, 252] on link "1. uzdevums" at bounding box center [303, 249] width 165 height 23
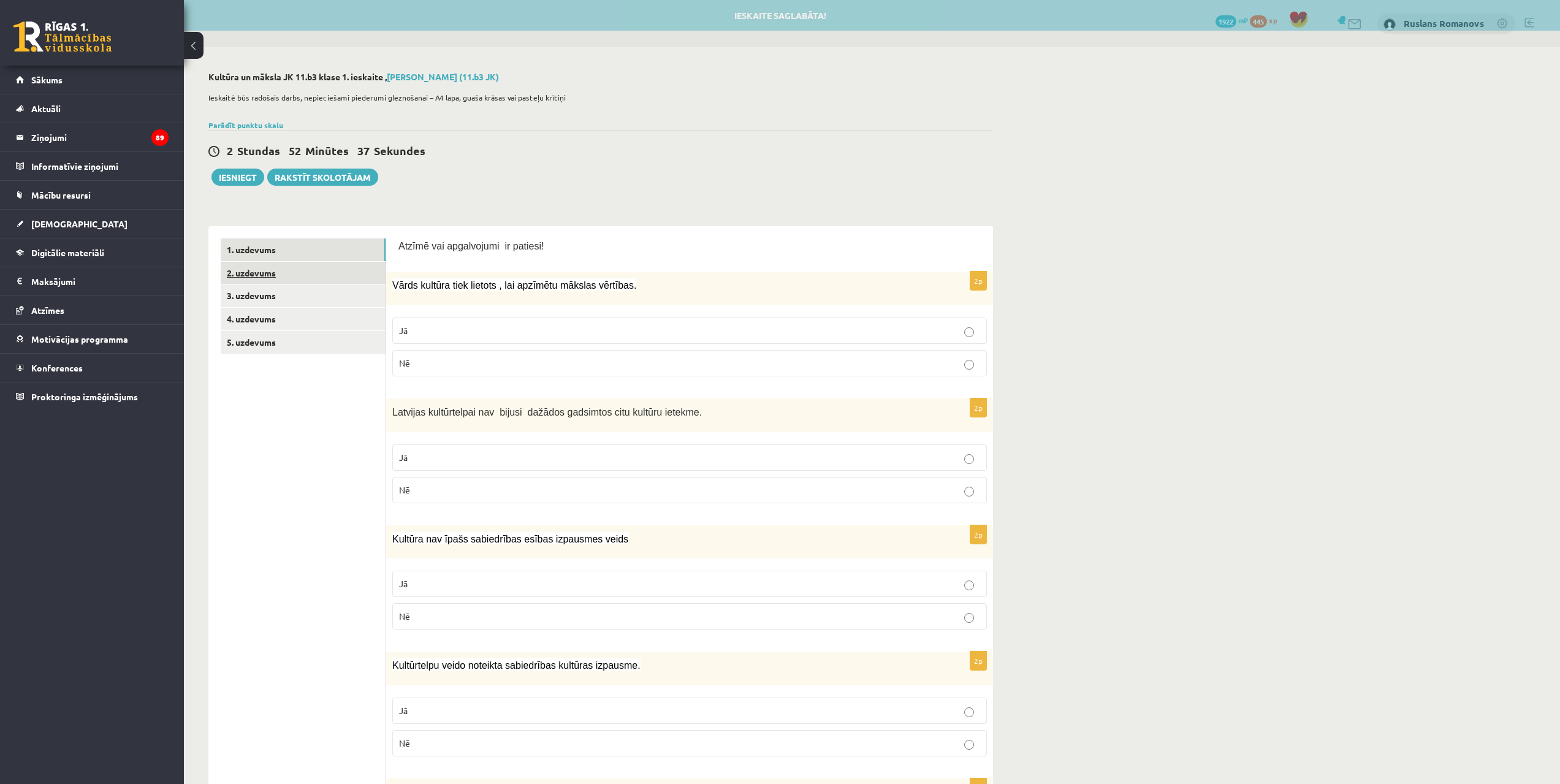
click at [299, 271] on link "2. uzdevums" at bounding box center [303, 273] width 165 height 23
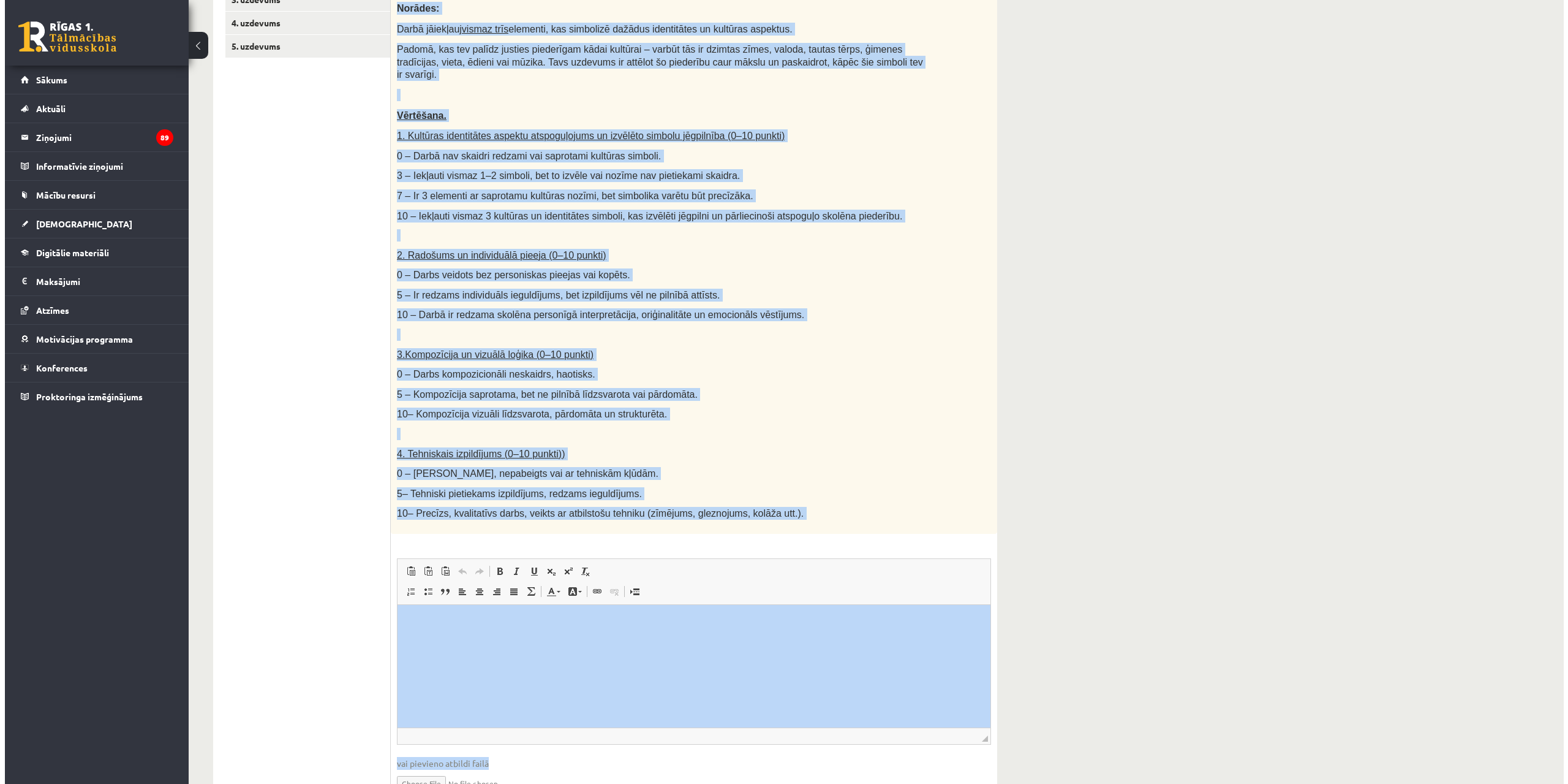
scroll to position [344, 0]
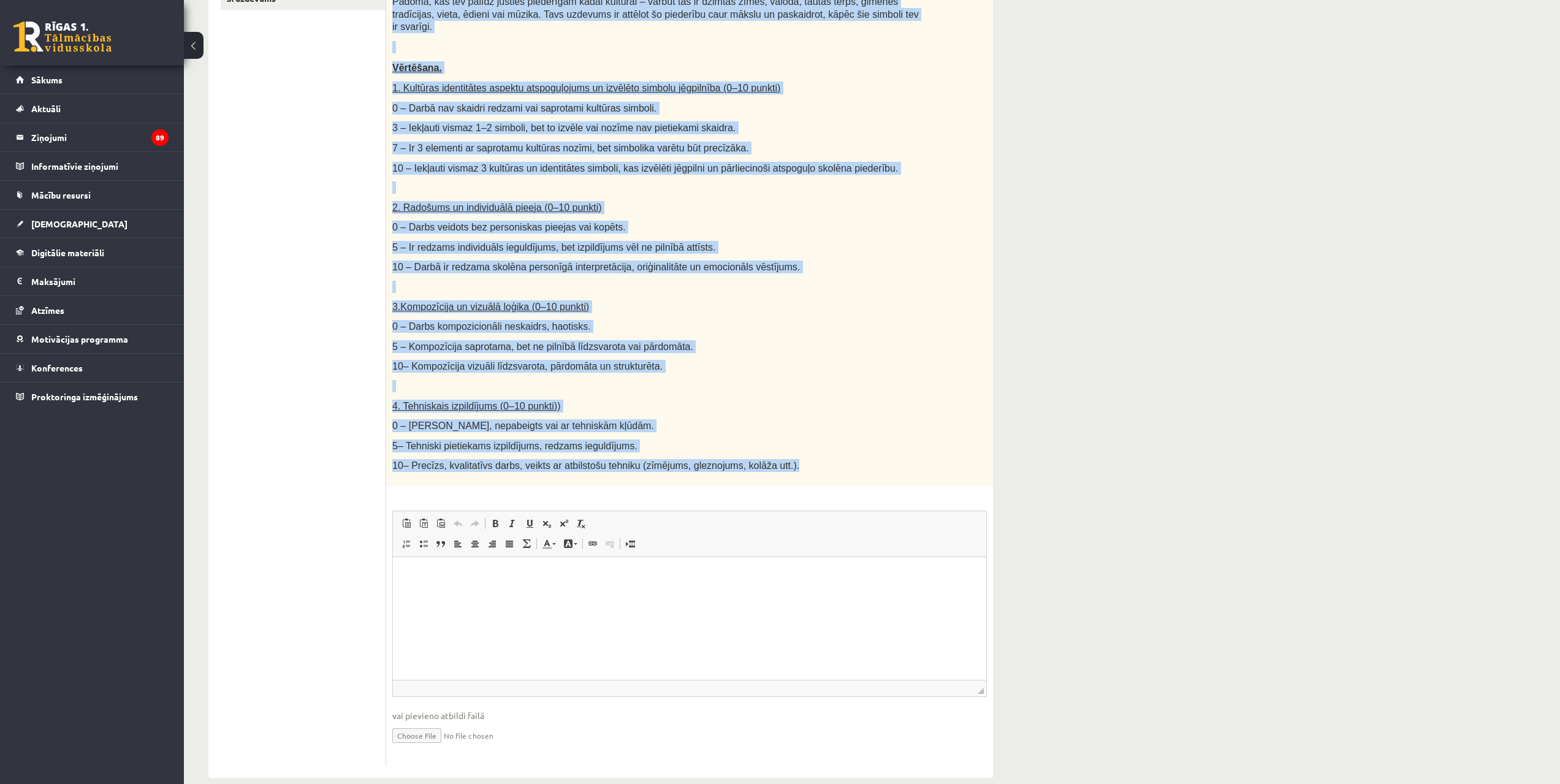
drag, startPoint x: 392, startPoint y: 263, endPoint x: 764, endPoint y: 469, distance: 425.2
click at [764, 469] on div "Radošs darbs. Izveido vizuālu mākslas darbu (zīmējumu, gleznu vai kolāžu), kas …" at bounding box center [689, 196] width 607 height 579
copy div "Loremi dolor. Sitamet consect adipisc elits (doeiusmo, tempor inc utlabo), etd …"
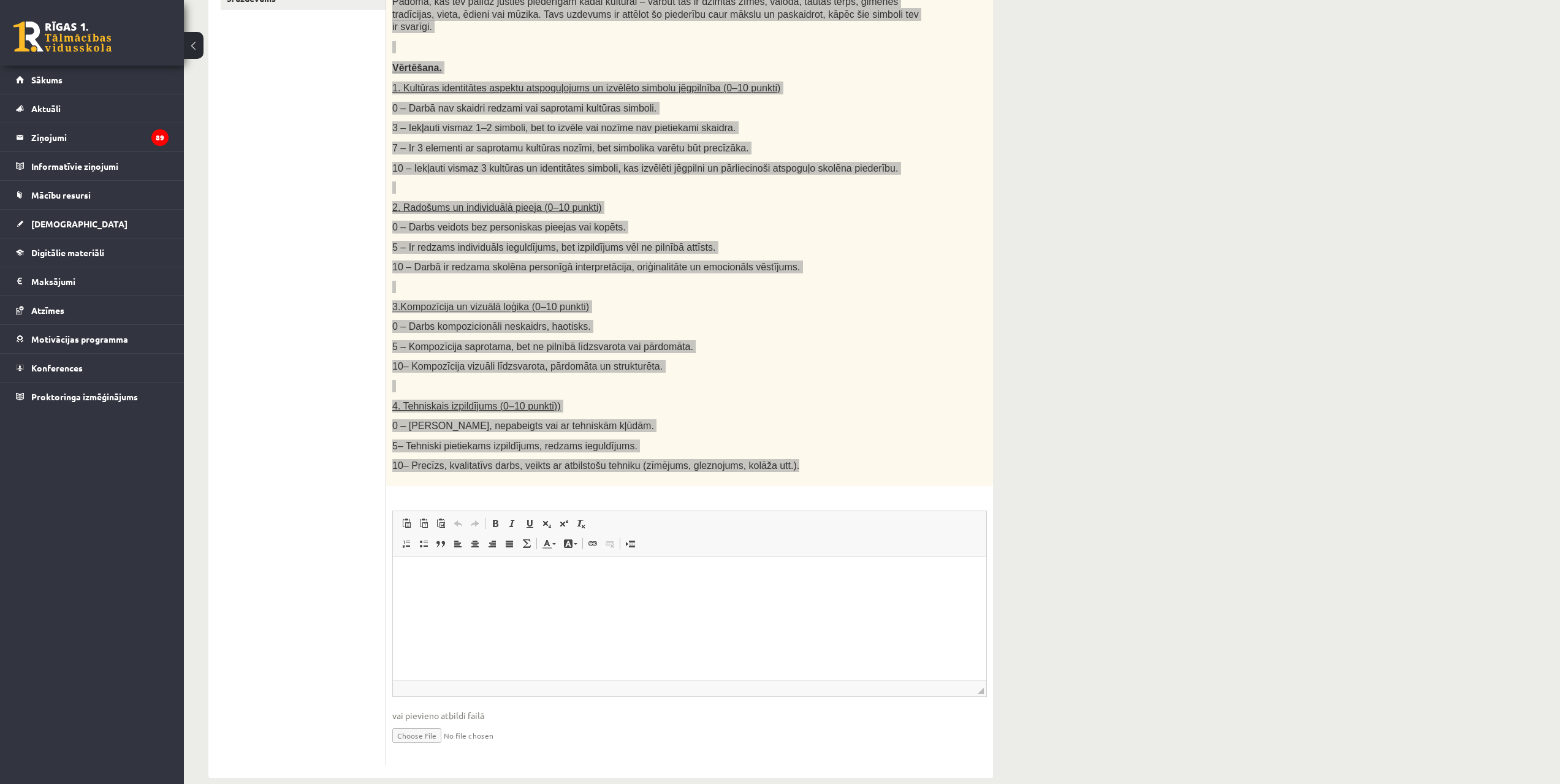
click at [473, 594] on html at bounding box center [690, 575] width 594 height 37
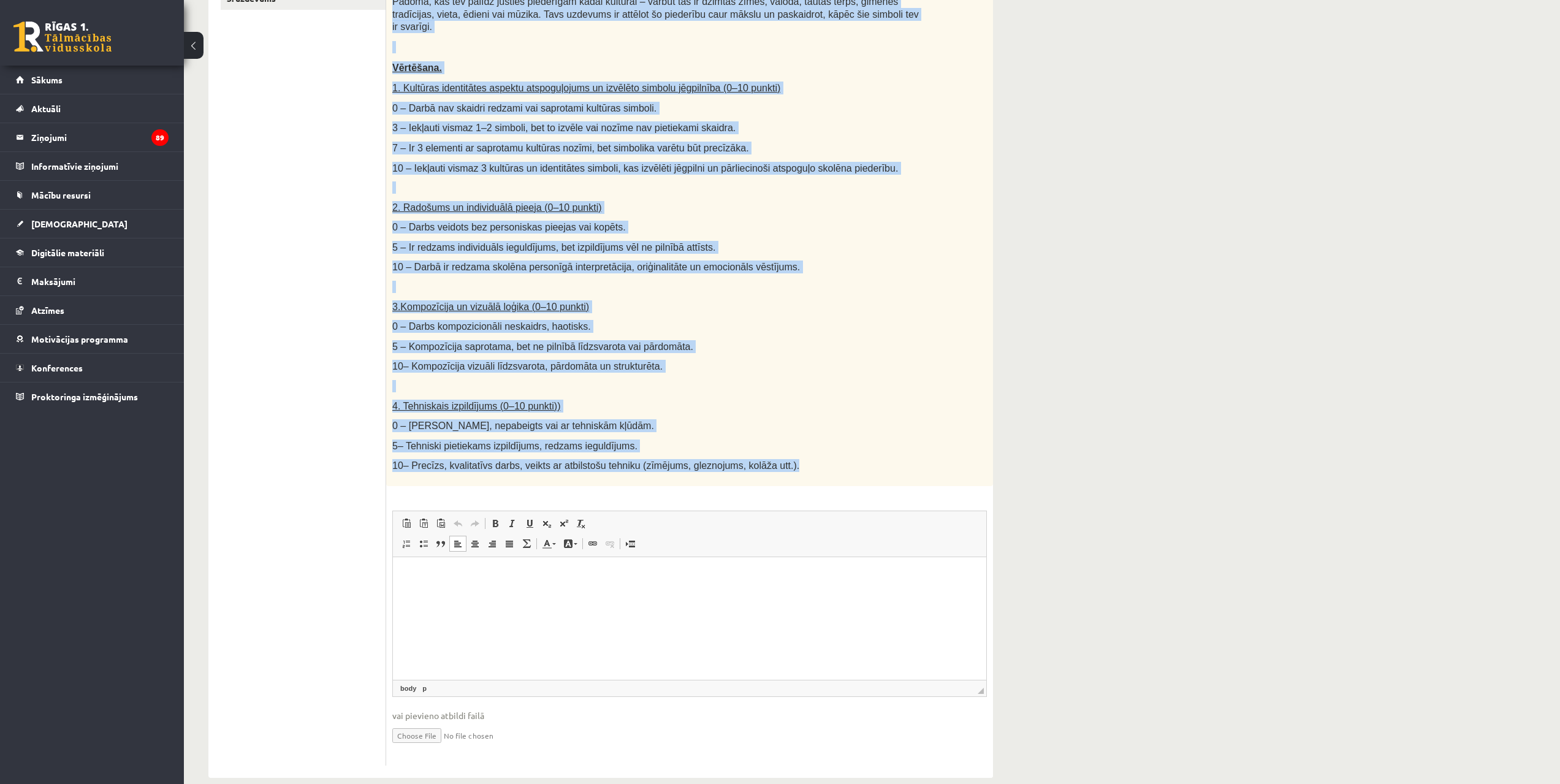
click at [720, 340] on p "5 – Kompozīcija saprotama, bet ne pilnībā līdzsvarota vai pārdomāta." at bounding box center [659, 347] width 533 height 13
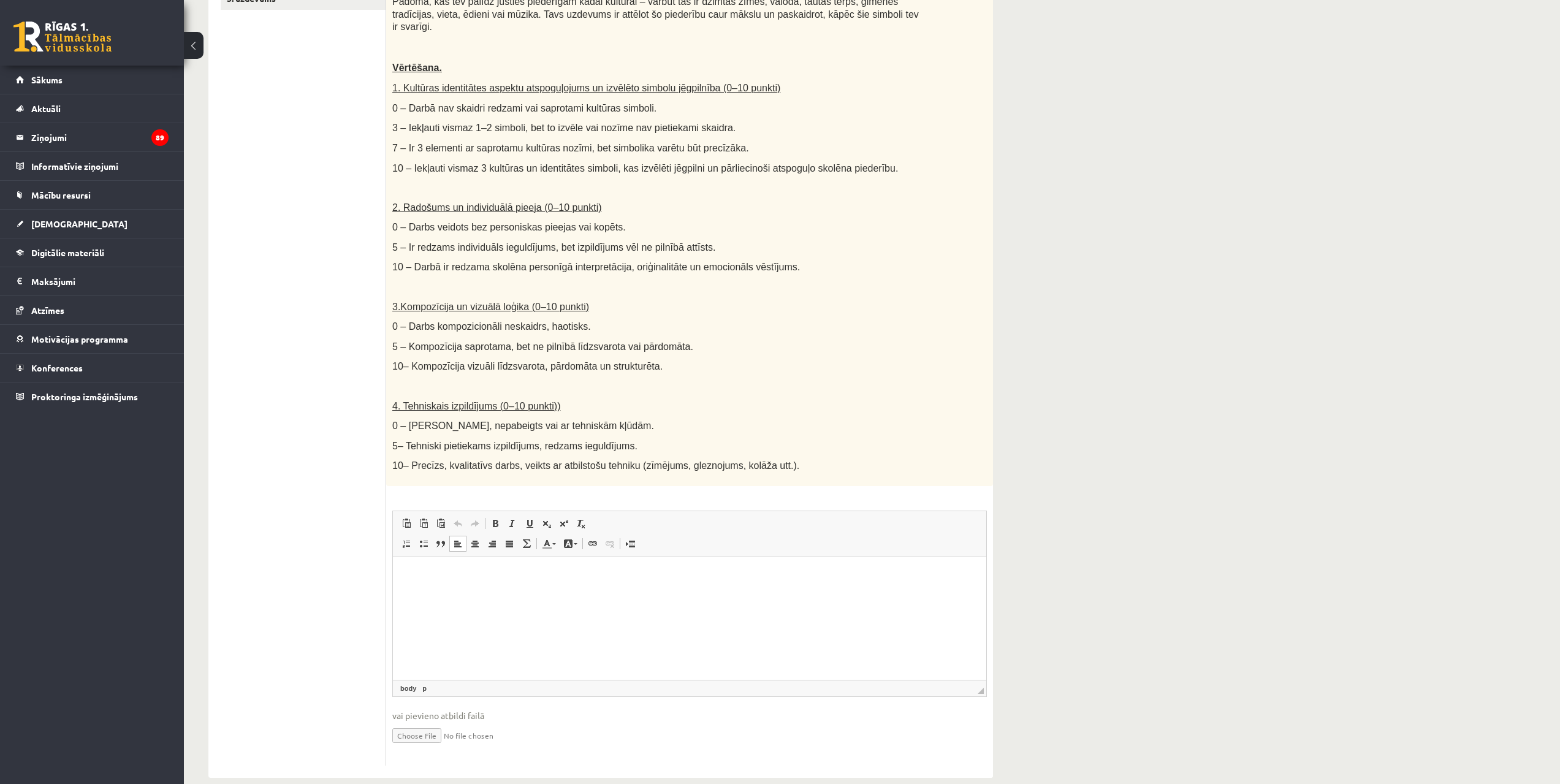
click at [566, 594] on html at bounding box center [690, 575] width 594 height 37
click at [594, 539] on span at bounding box center [593, 543] width 9 height 9
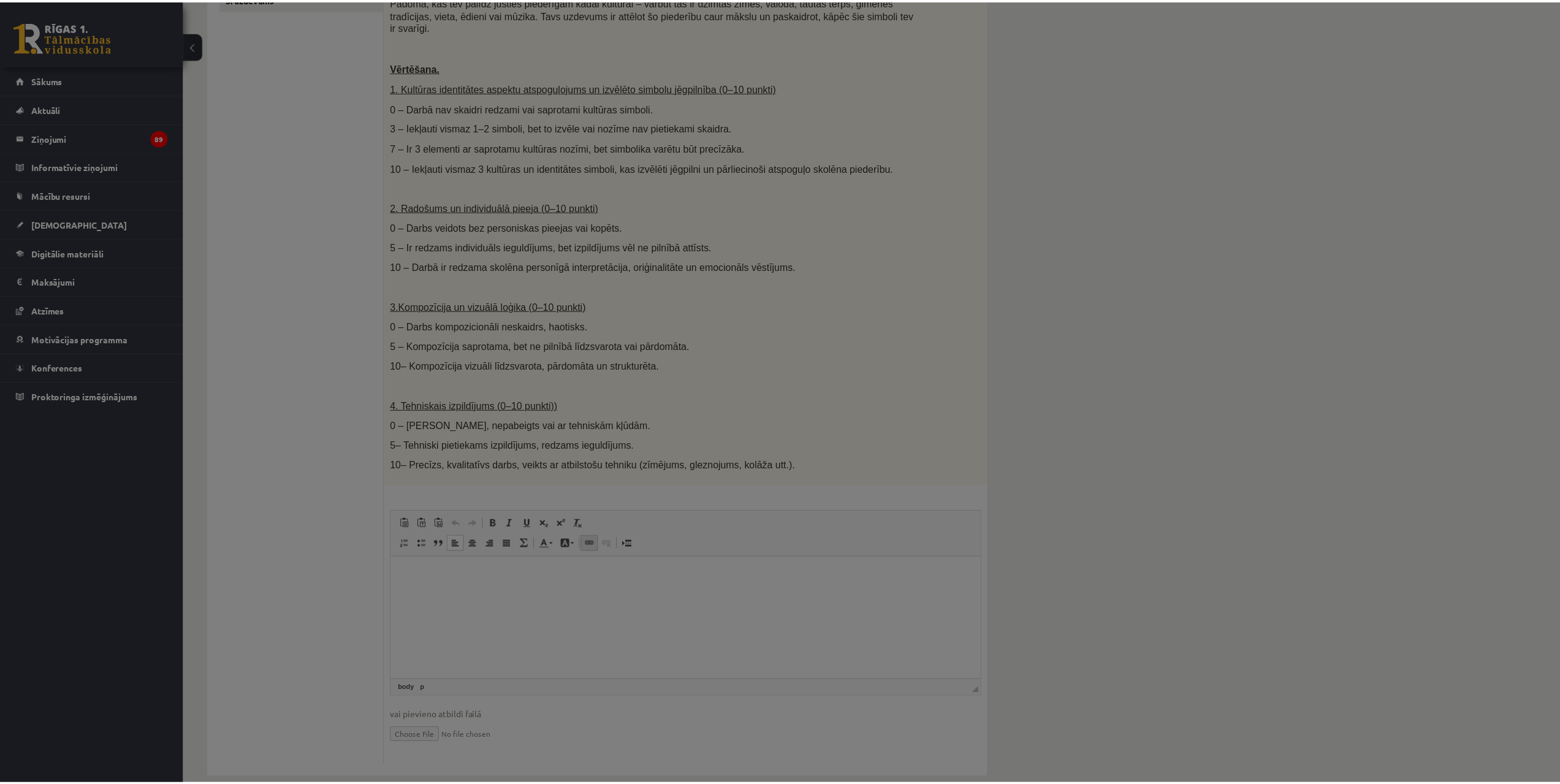
scroll to position [0, 0]
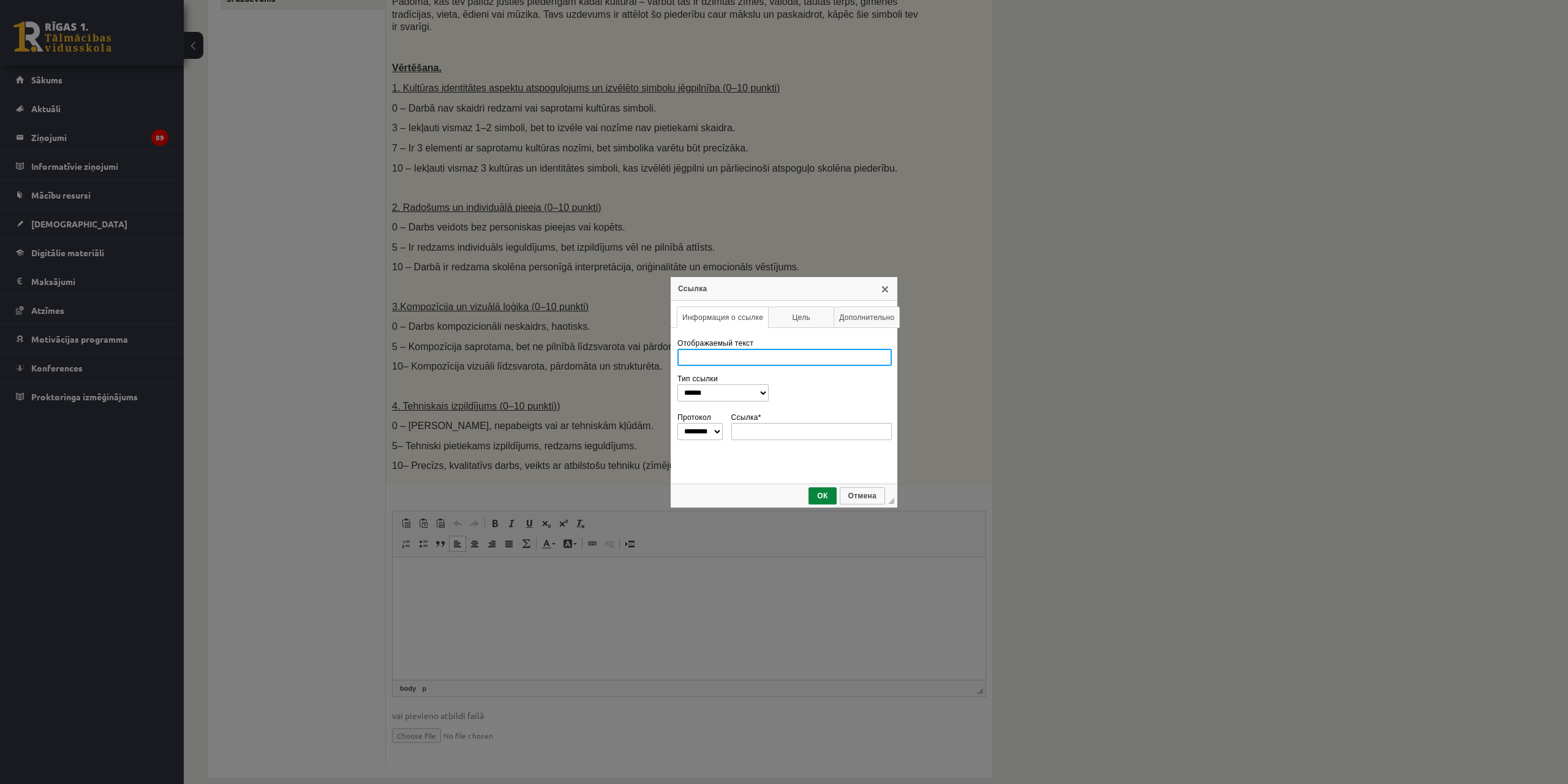
click at [730, 358] on input "Отображаемый текст" at bounding box center [784, 358] width 214 height 17
click at [761, 429] on input "Ссылка *" at bounding box center [812, 431] width 161 height 17
click at [802, 324] on link "Цель" at bounding box center [801, 316] width 66 height 21
click at [860, 321] on link "Дополнительно" at bounding box center [867, 316] width 66 height 21
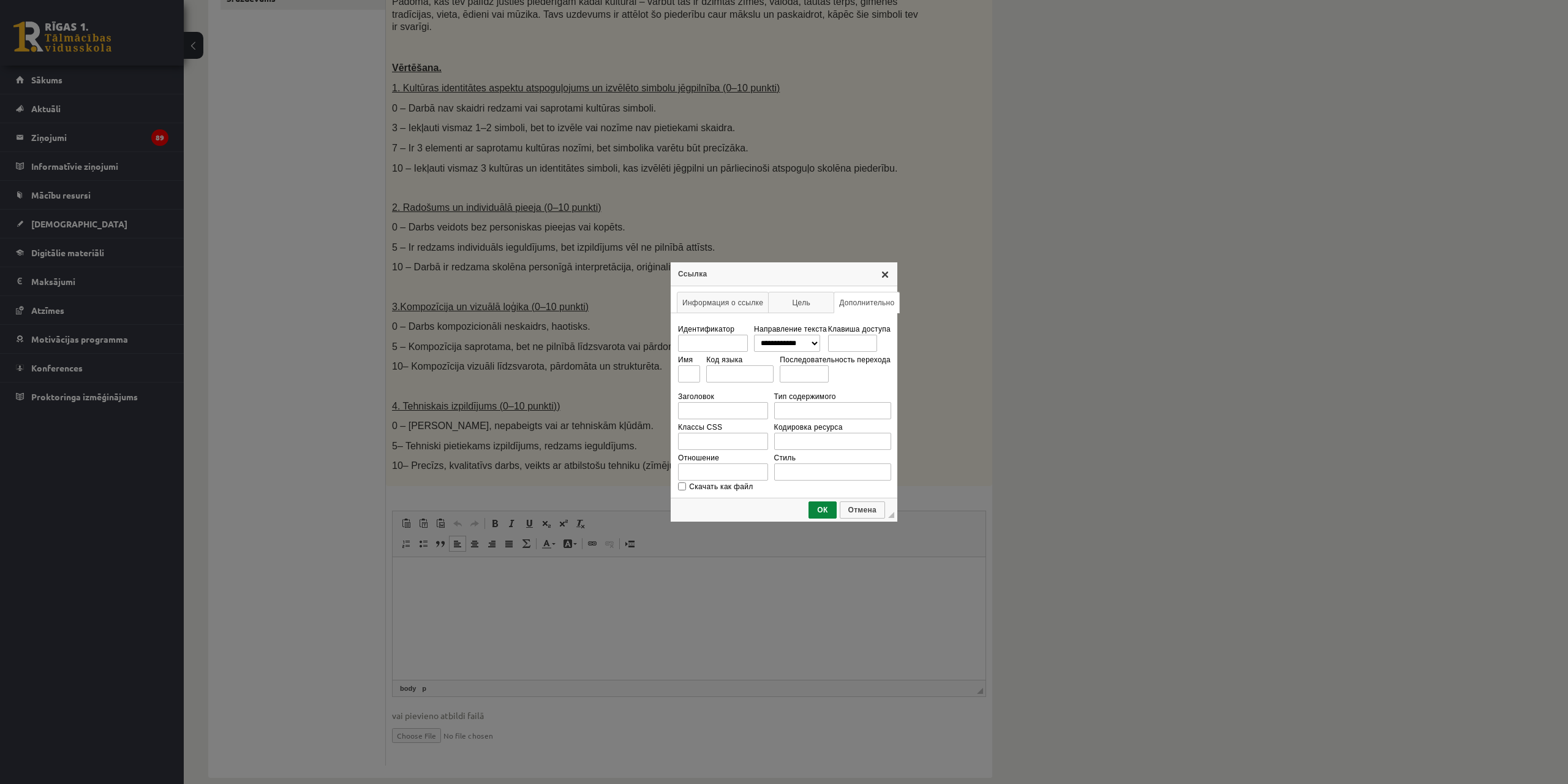
click at [885, 273] on link "X" at bounding box center [885, 274] width 9 height 9
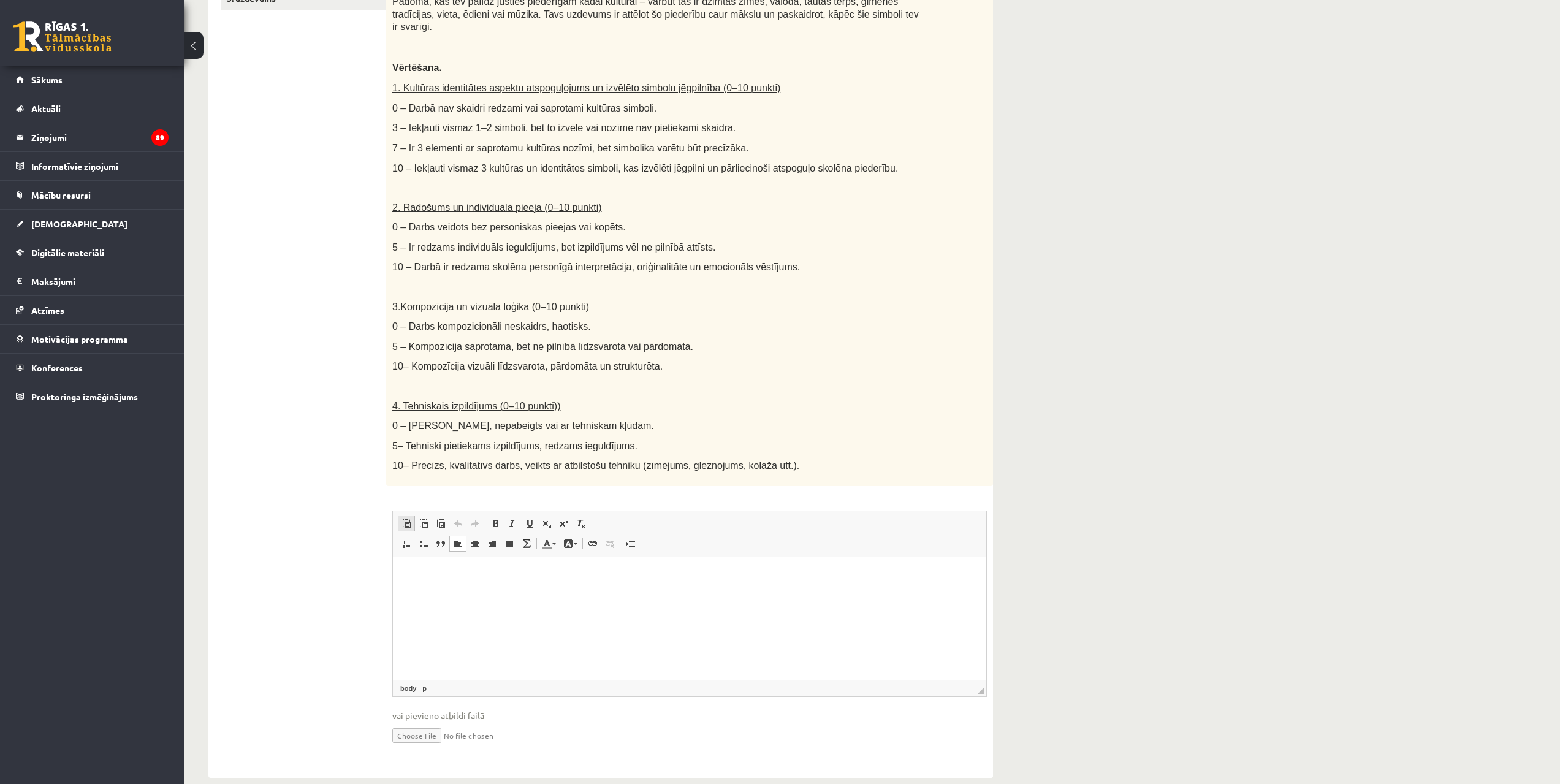
click at [412, 515] on link "Вставить Комбинация клавиш Ctrl+V" at bounding box center [407, 523] width 17 height 16
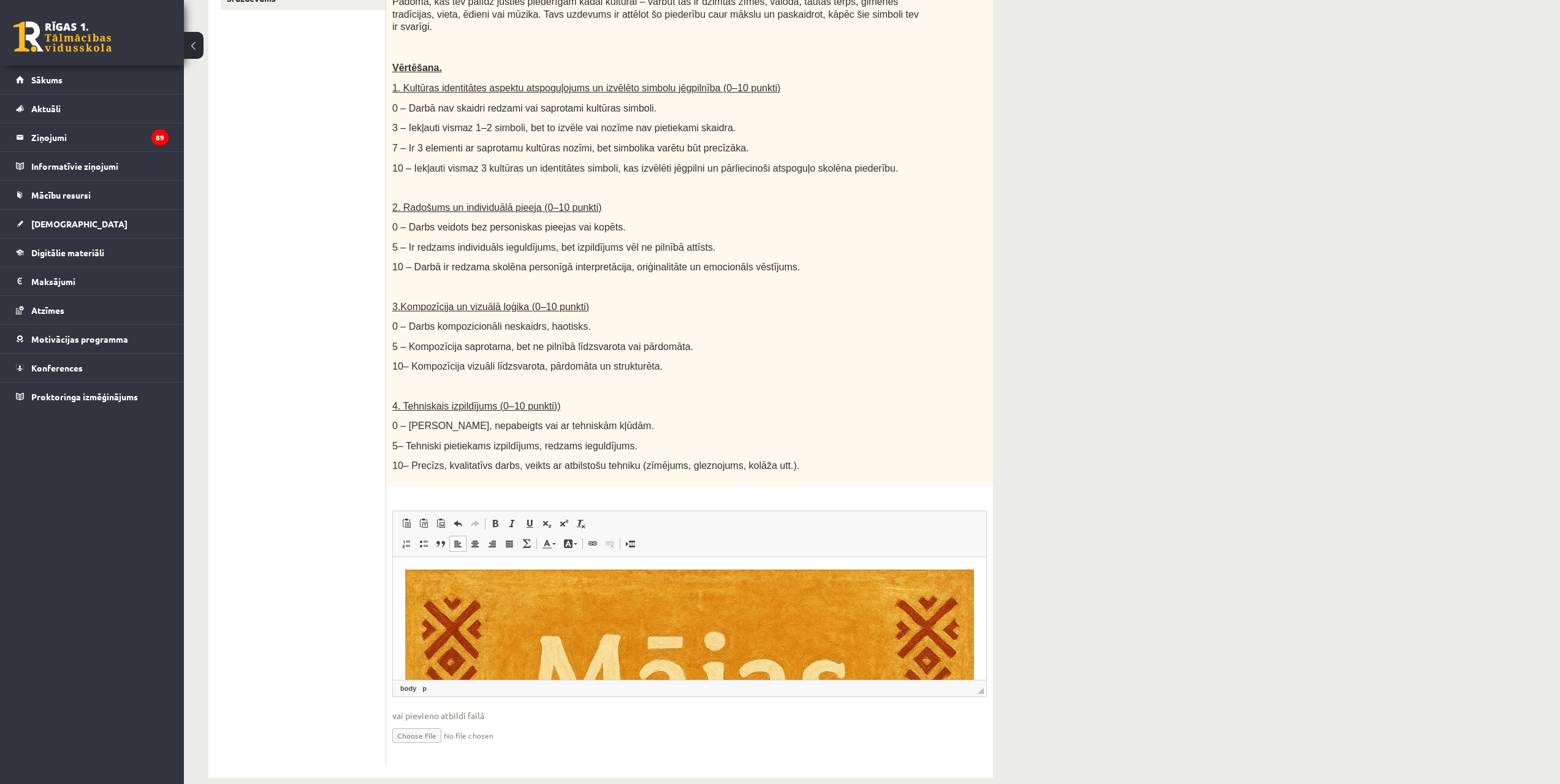
drag, startPoint x: 983, startPoint y: 575, endPoint x: 1492, endPoint y: 1002, distance: 664.4
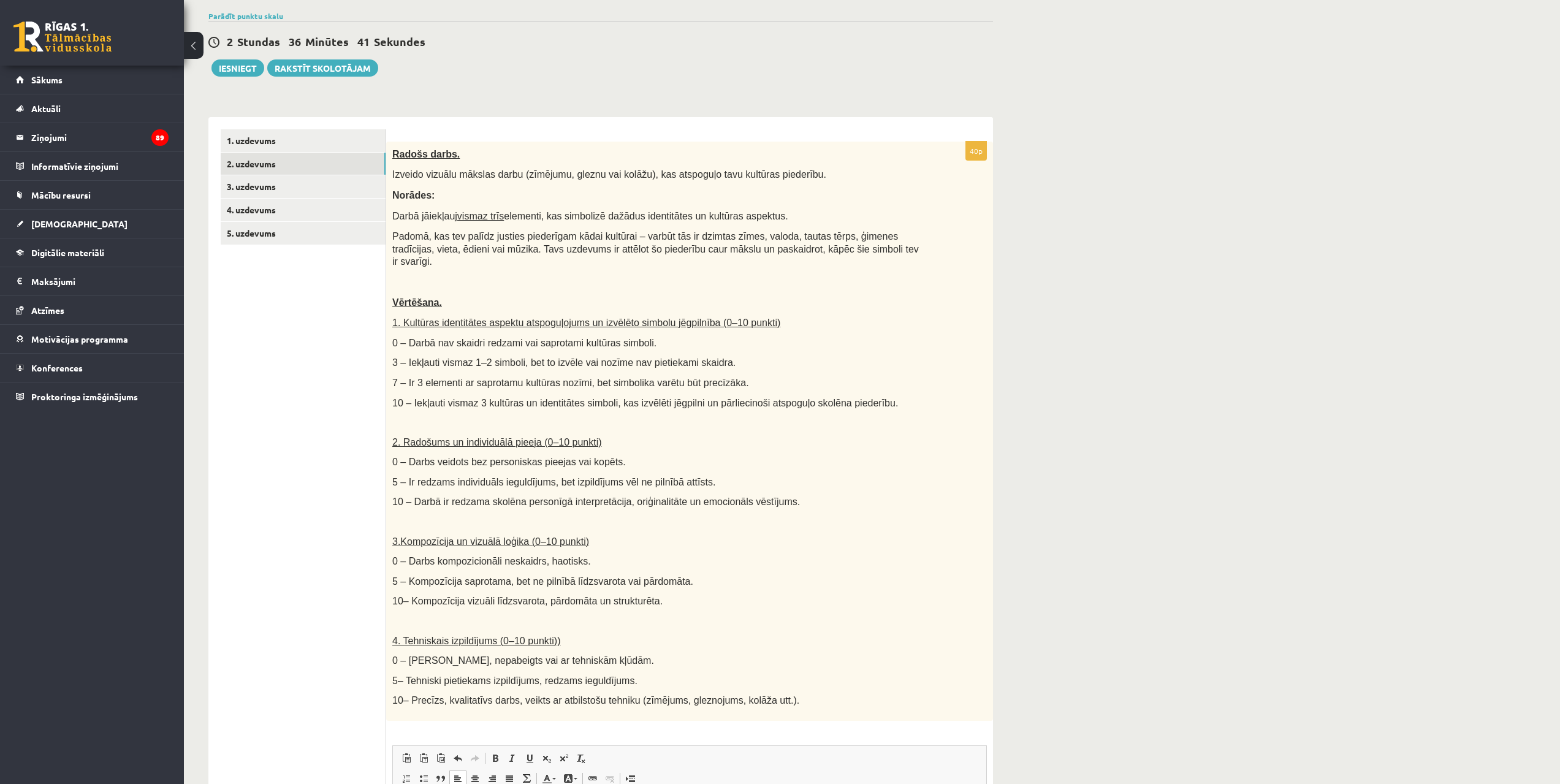
scroll to position [74, 0]
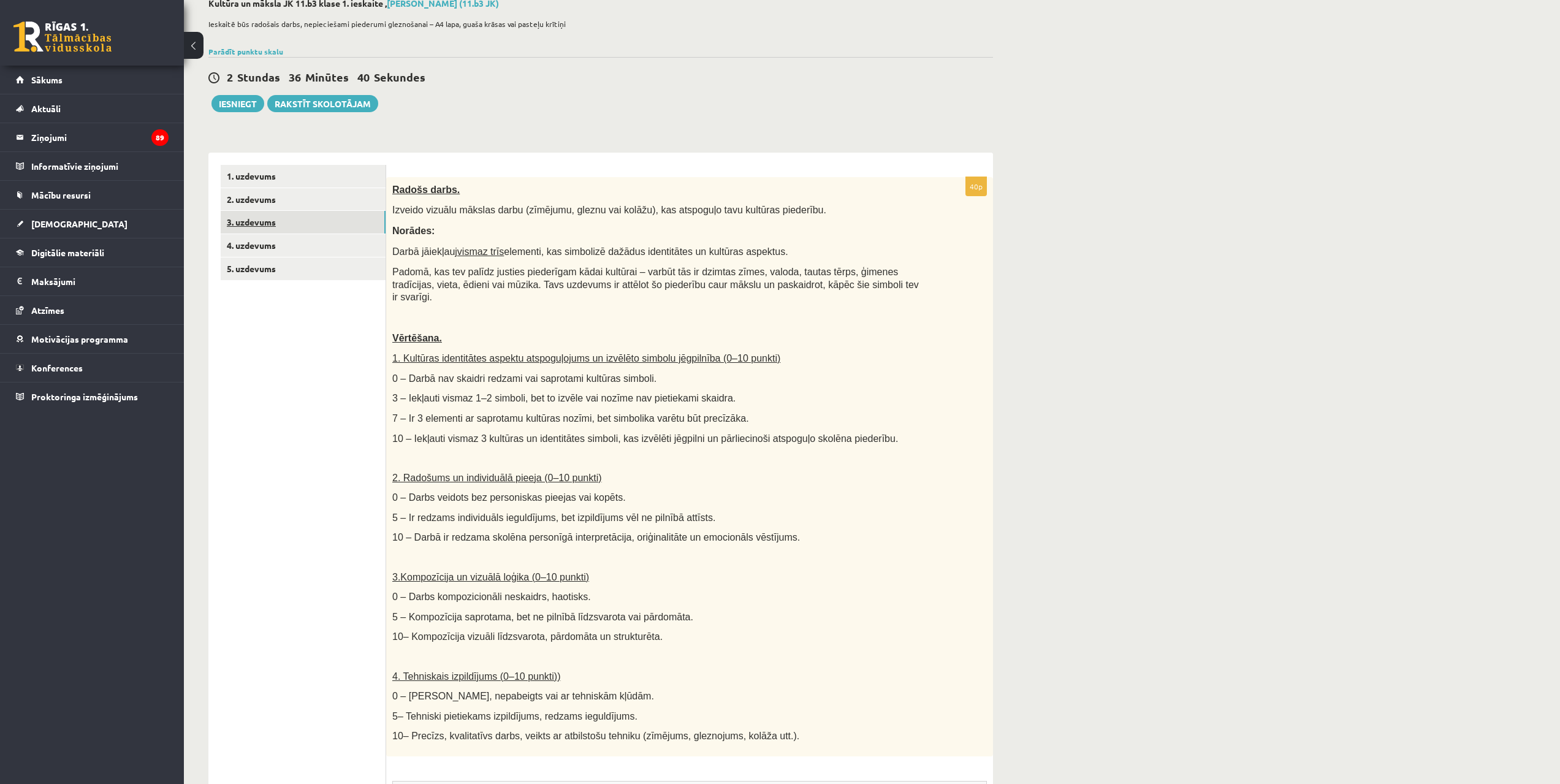
click at [317, 222] on link "3. uzdevums" at bounding box center [303, 222] width 165 height 23
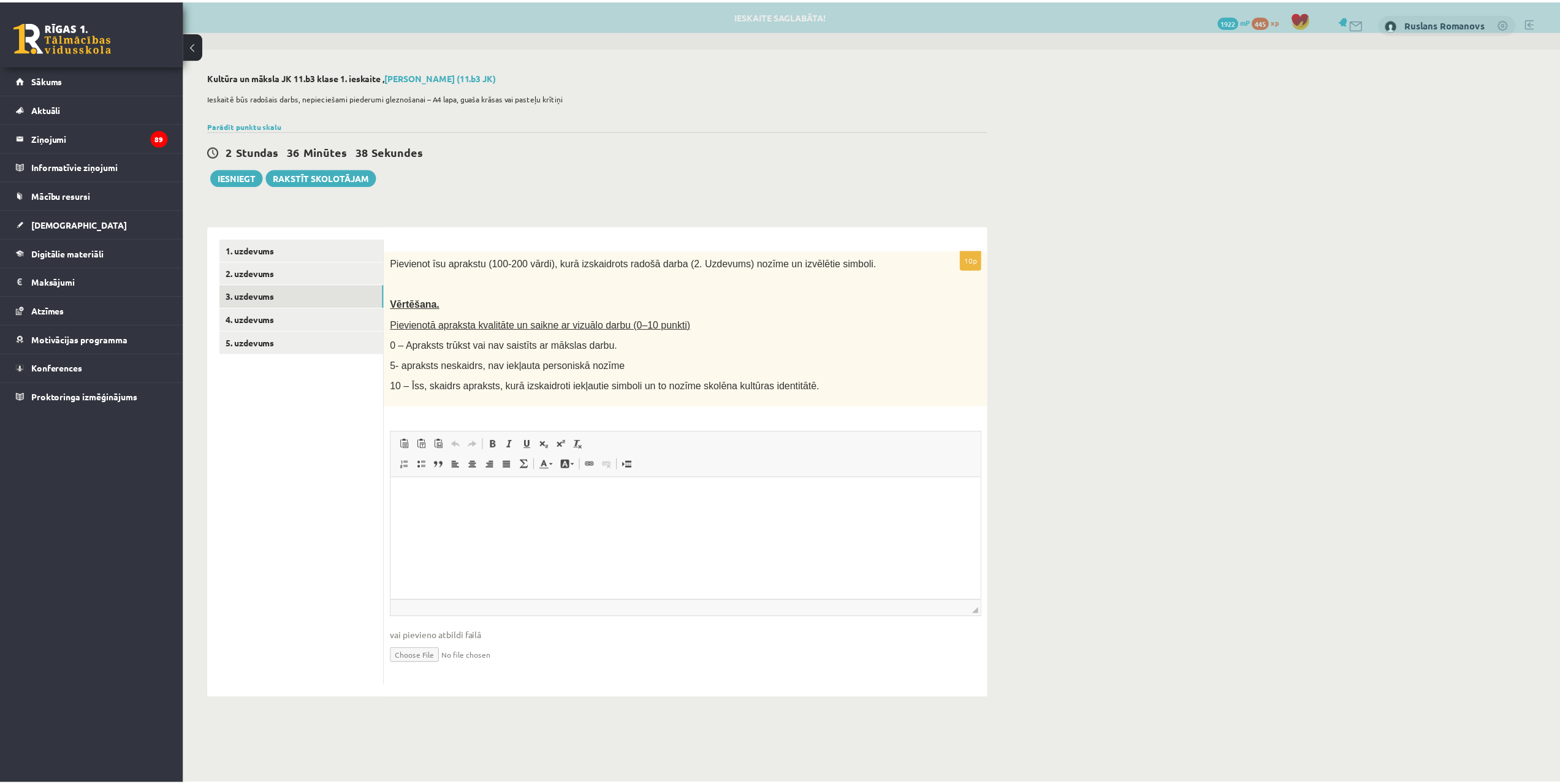
scroll to position [0, 0]
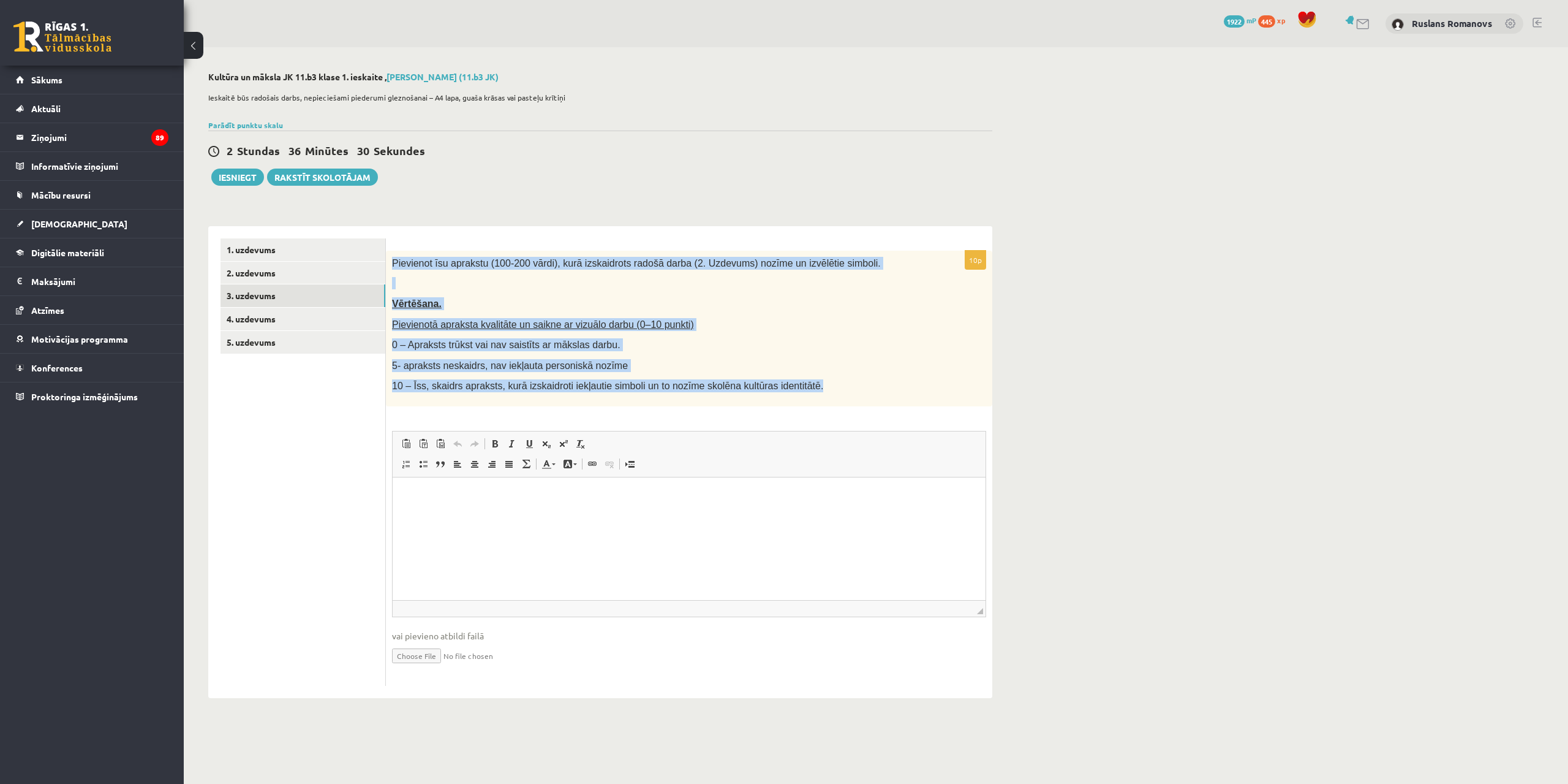
drag, startPoint x: 392, startPoint y: 265, endPoint x: 814, endPoint y: 398, distance: 442.5
click at [814, 398] on div "Pievienot īsu aprakstu (100-200 vārdi), kurā izskaidrots radošā darba (2. Uzdev…" at bounding box center [689, 328] width 606 height 156
copy div "Pievienot īsu aprakstu (100-200 vārdi), kurā izskaidrots radošā darba (2. Uzdev…"
click at [287, 272] on link "2. uzdevums" at bounding box center [303, 273] width 164 height 23
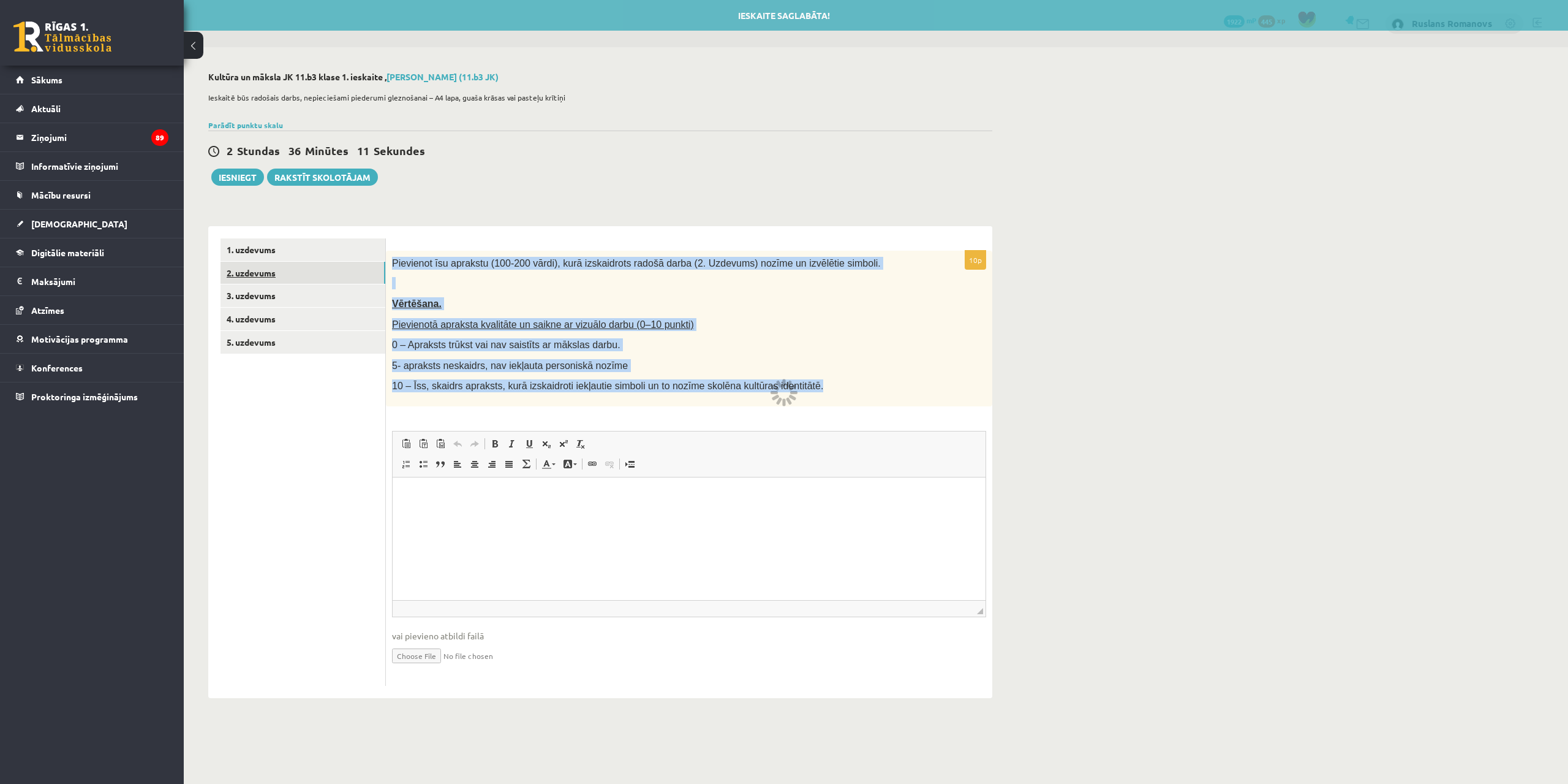
click at [302, 275] on link "2. uzdevums" at bounding box center [303, 273] width 164 height 23
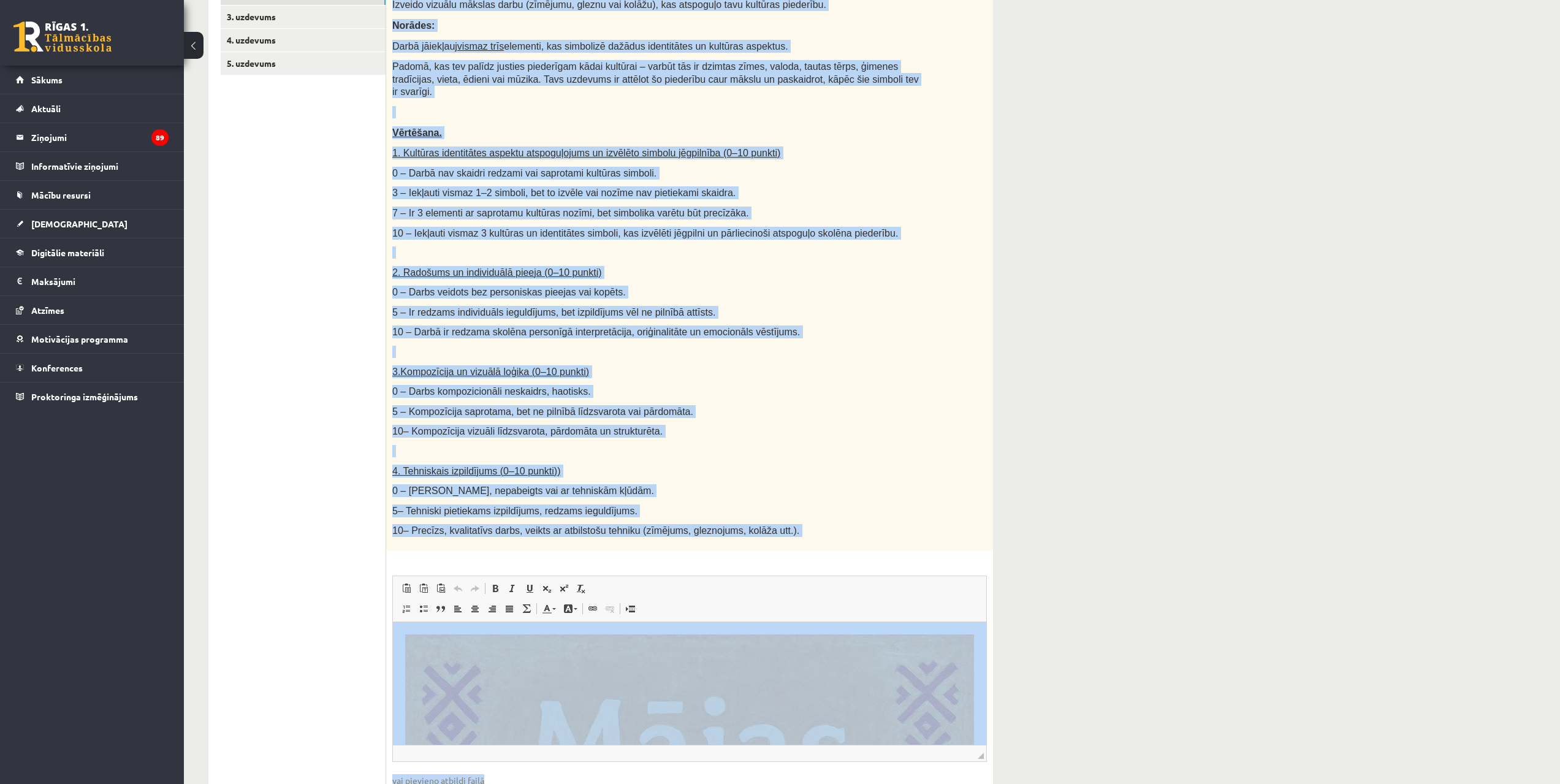
scroll to position [350, 0]
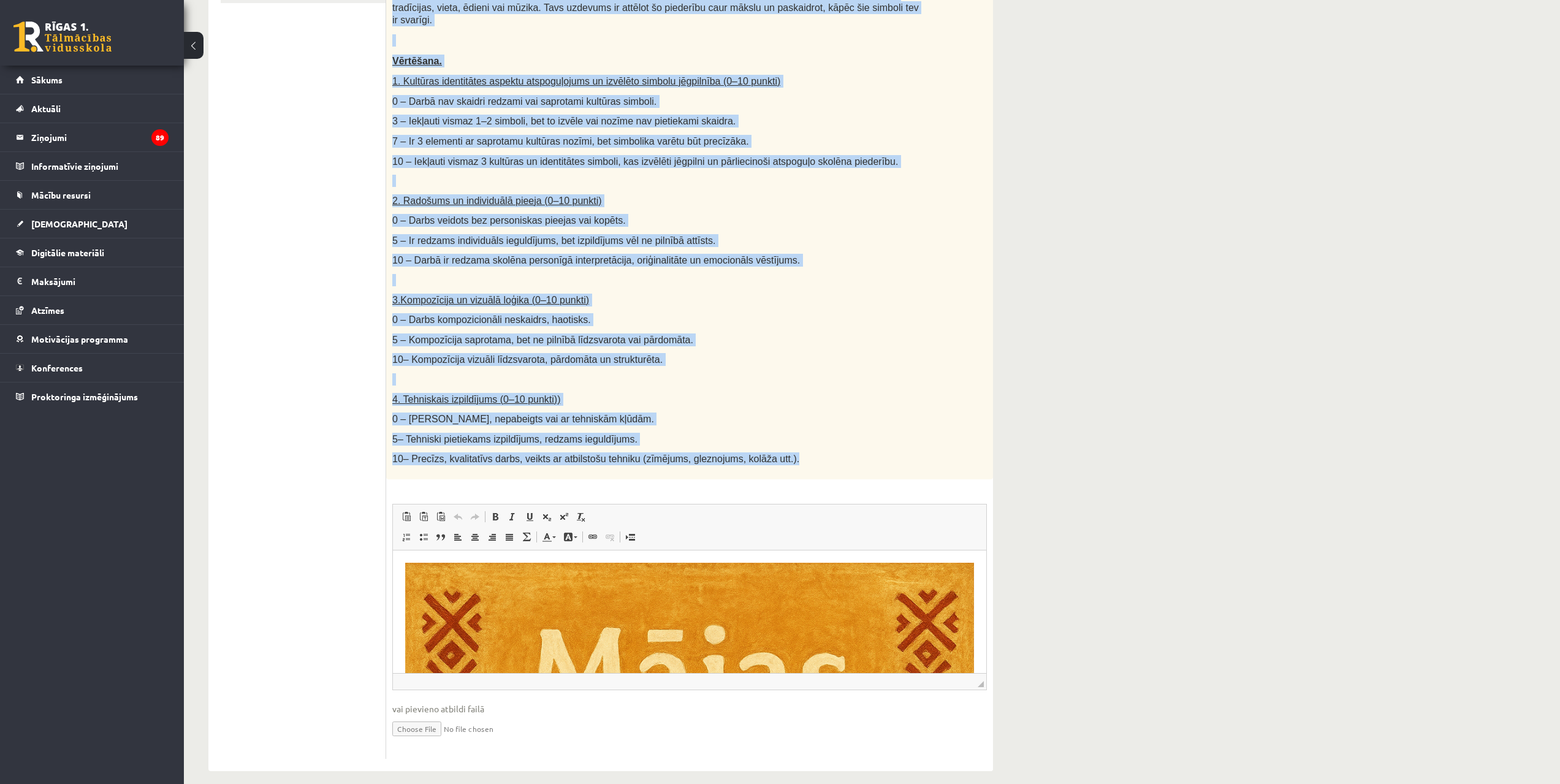
click at [807, 438] on div "Radošs darbs. Izveido vizuālu mākslas darbu (zīmējumu, gleznu vai kolāžu), kas …" at bounding box center [689, 190] width 607 height 579
copy div "Radošs darbs. Izveido vizuālu mākslas darbu (zīmējumu, gleznu vai kolāžu), kas …"
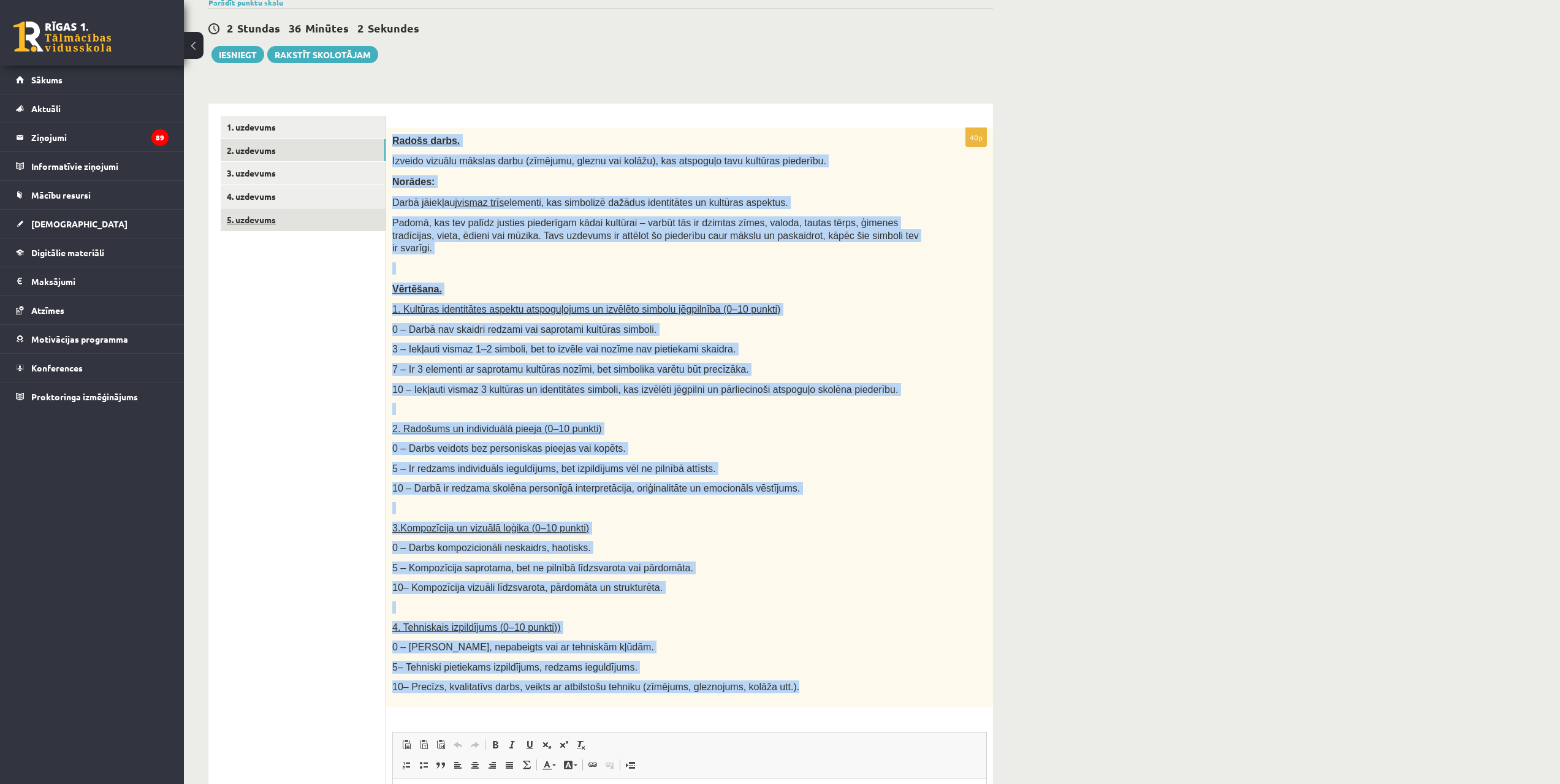
scroll to position [105, 0]
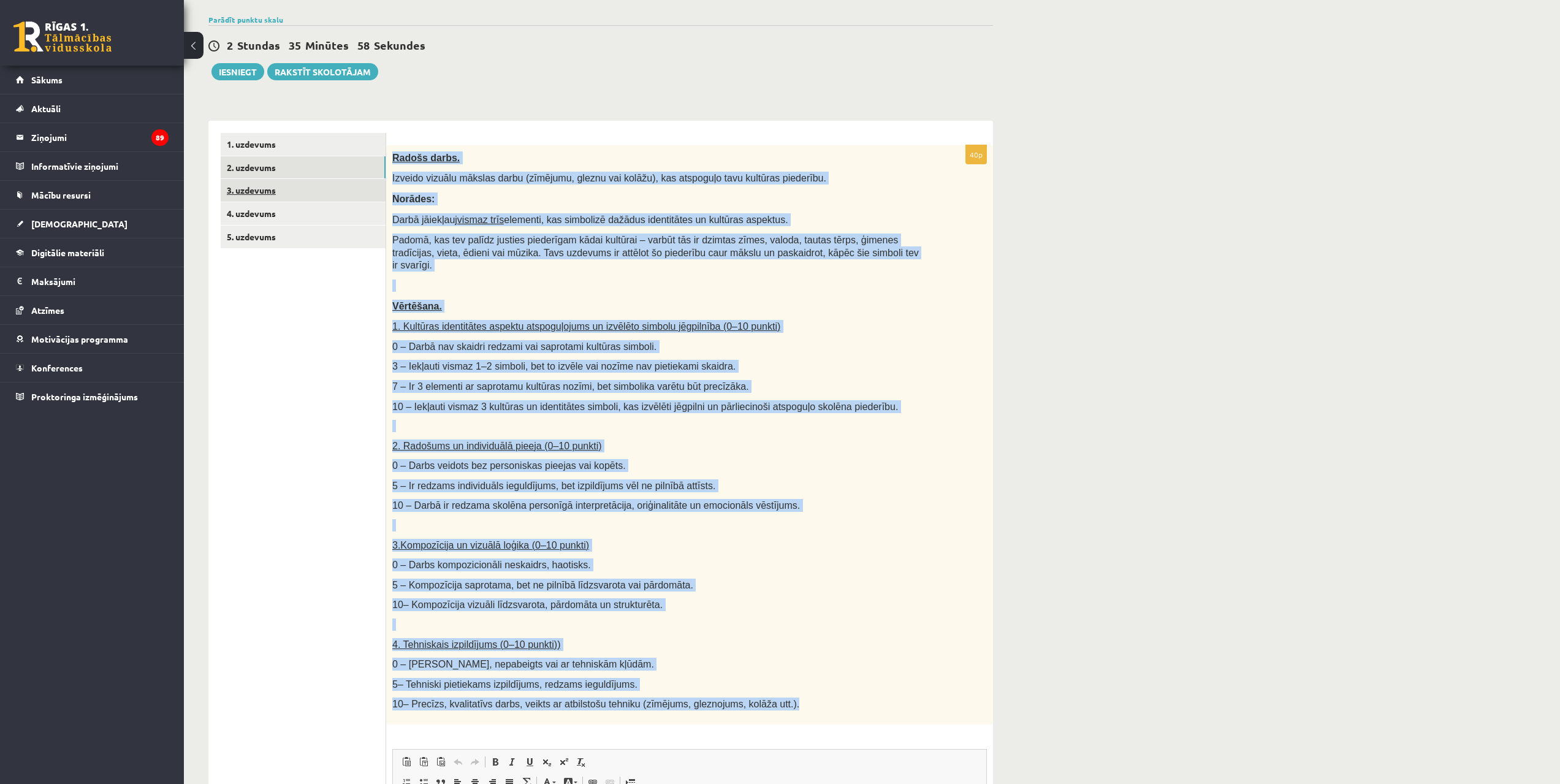
click at [253, 191] on link "3. uzdevums" at bounding box center [303, 190] width 165 height 23
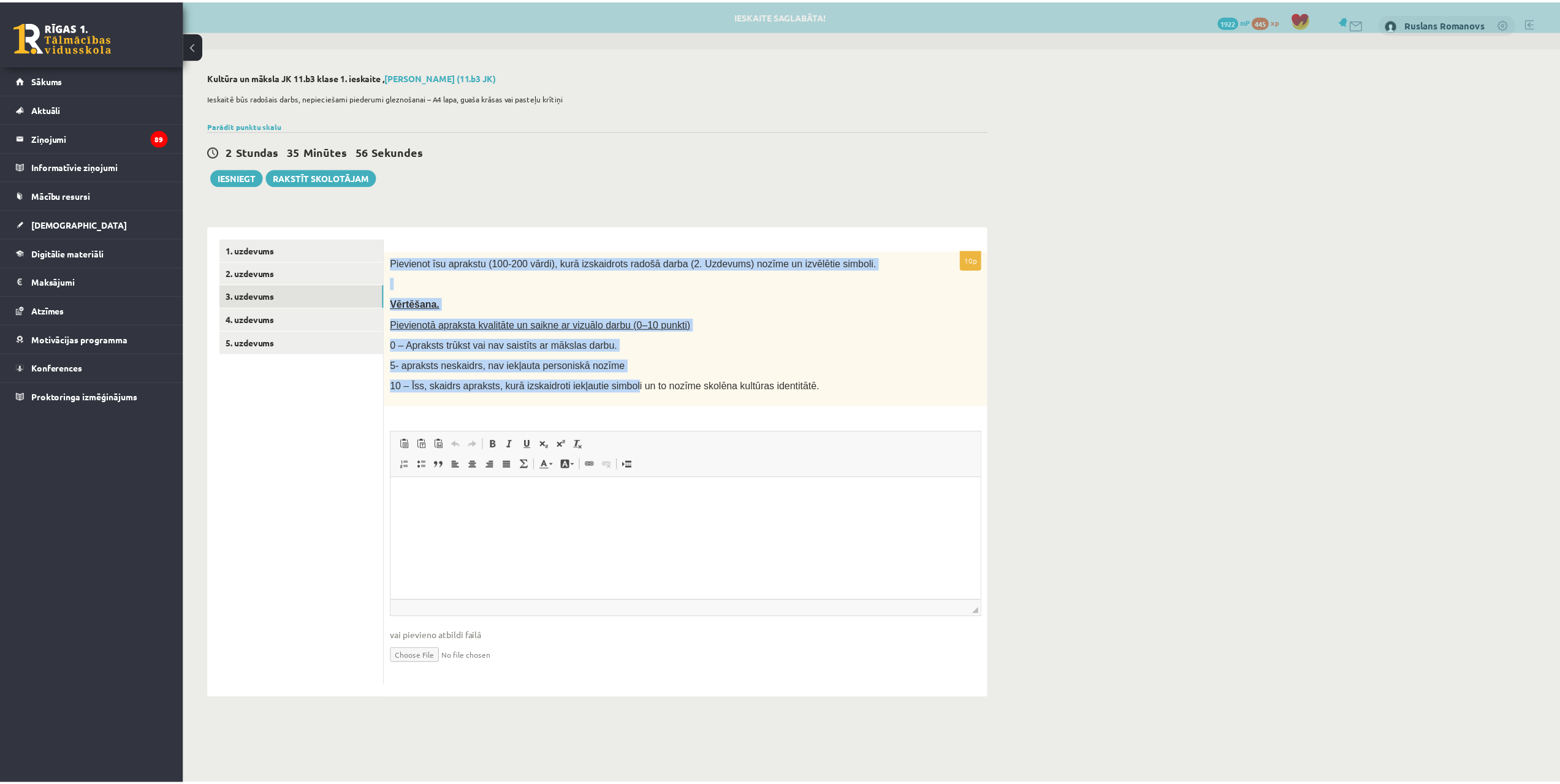
scroll to position [0, 0]
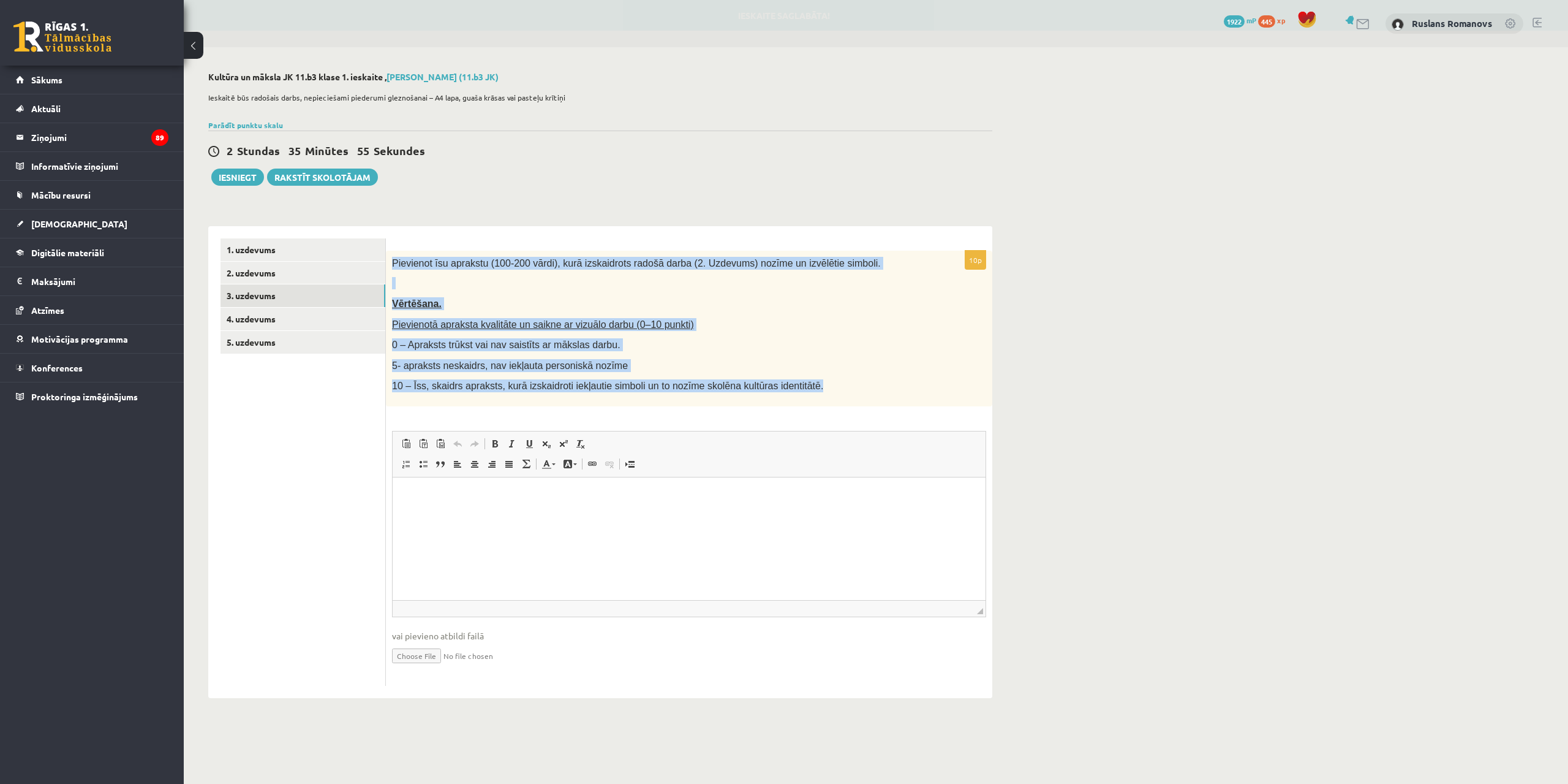
drag, startPoint x: 393, startPoint y: 258, endPoint x: 839, endPoint y: 384, distance: 463.5
click at [839, 384] on div "Pievienot īsu aprakstu (100-200 vārdi), kurā izskaidrots radošā darba (2. Uzdev…" at bounding box center [689, 328] width 606 height 156
copy div "Pievienot īsu aprakstu (100-200 vārdi), kurā izskaidrots radošā darba (2. Uzdev…"
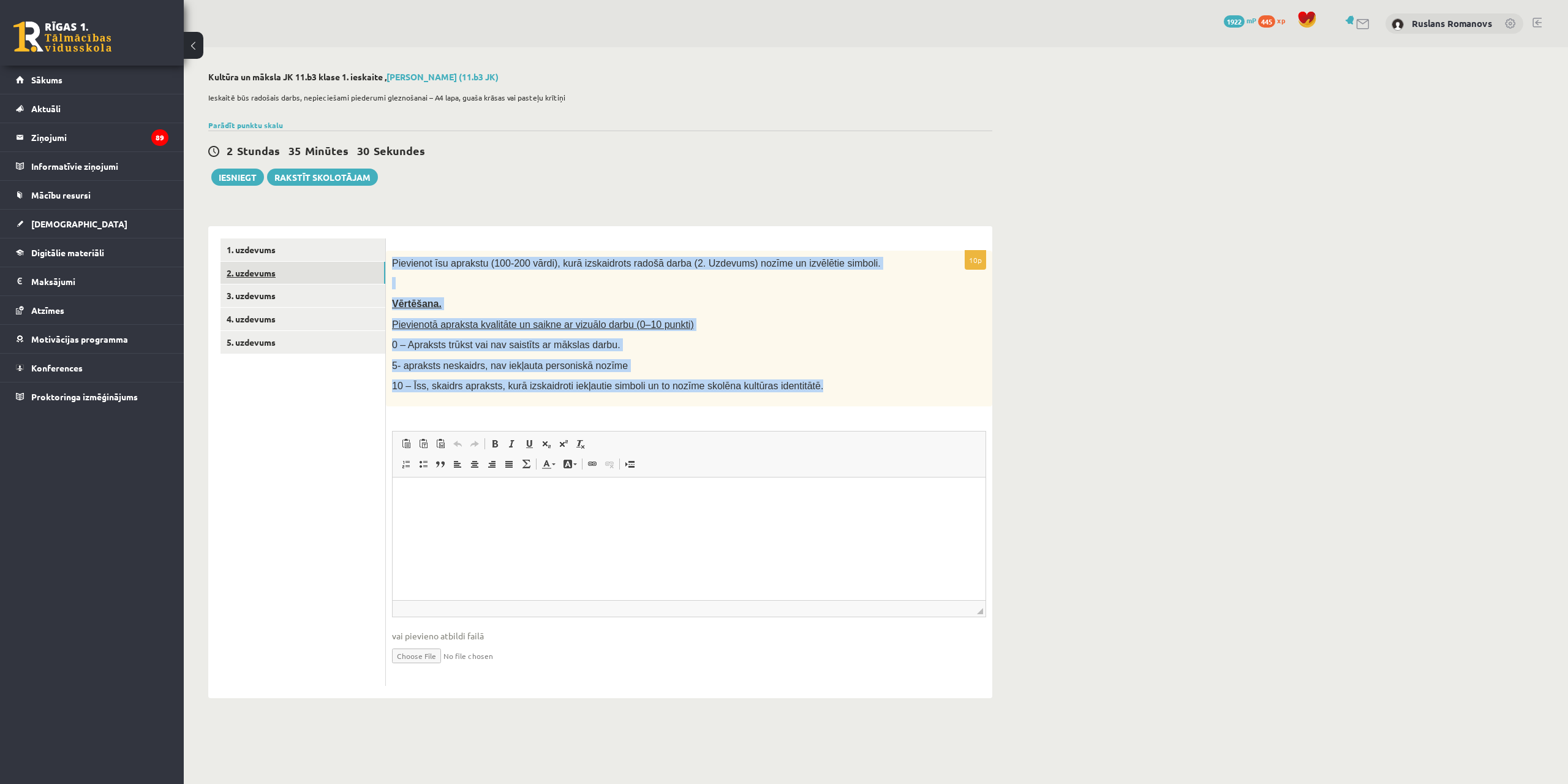
click at [273, 275] on link "2. uzdevums" at bounding box center [303, 273] width 164 height 23
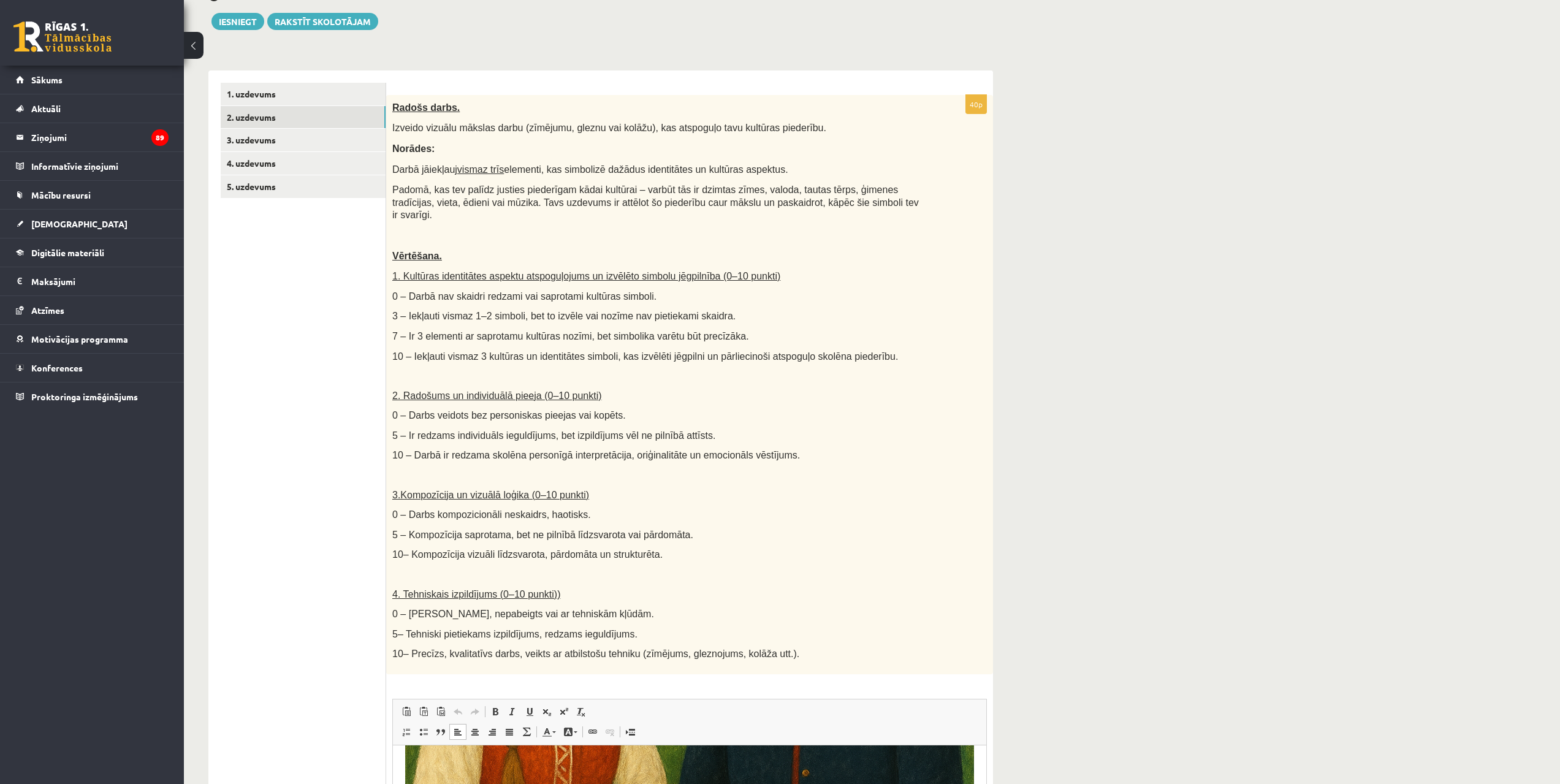
scroll to position [228, 0]
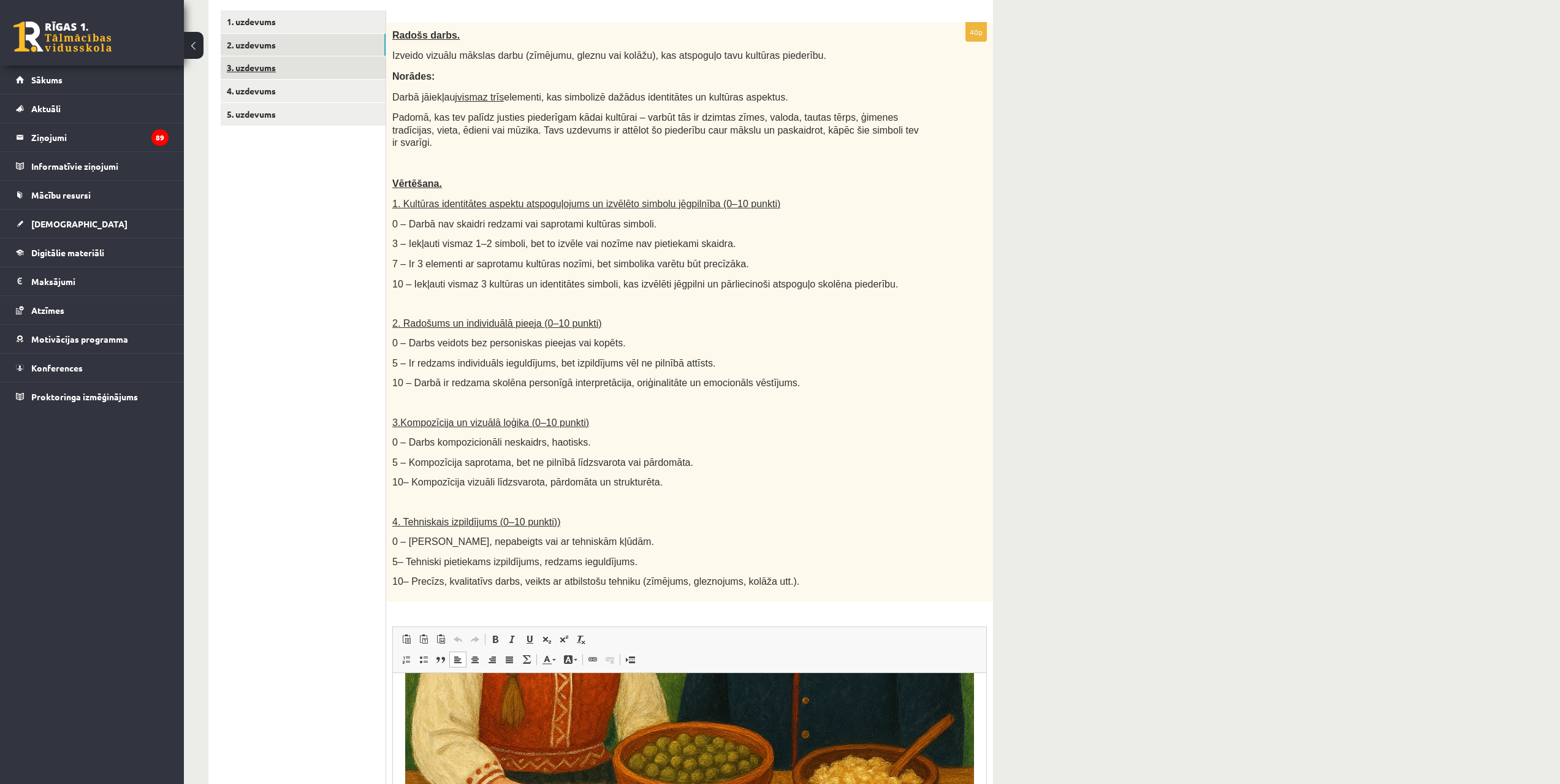
click at [307, 63] on link "3. uzdevums" at bounding box center [303, 67] width 165 height 23
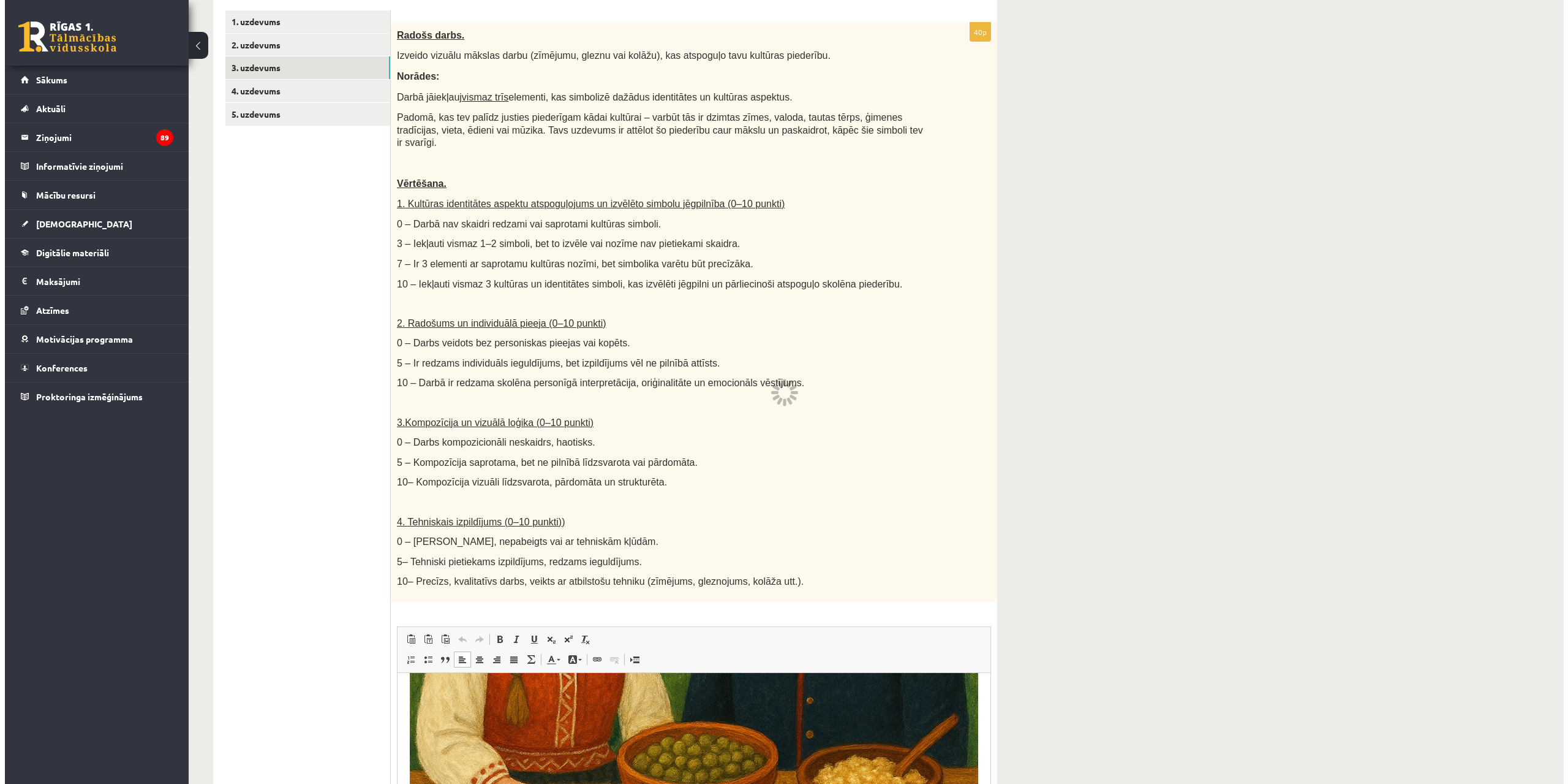
scroll to position [0, 0]
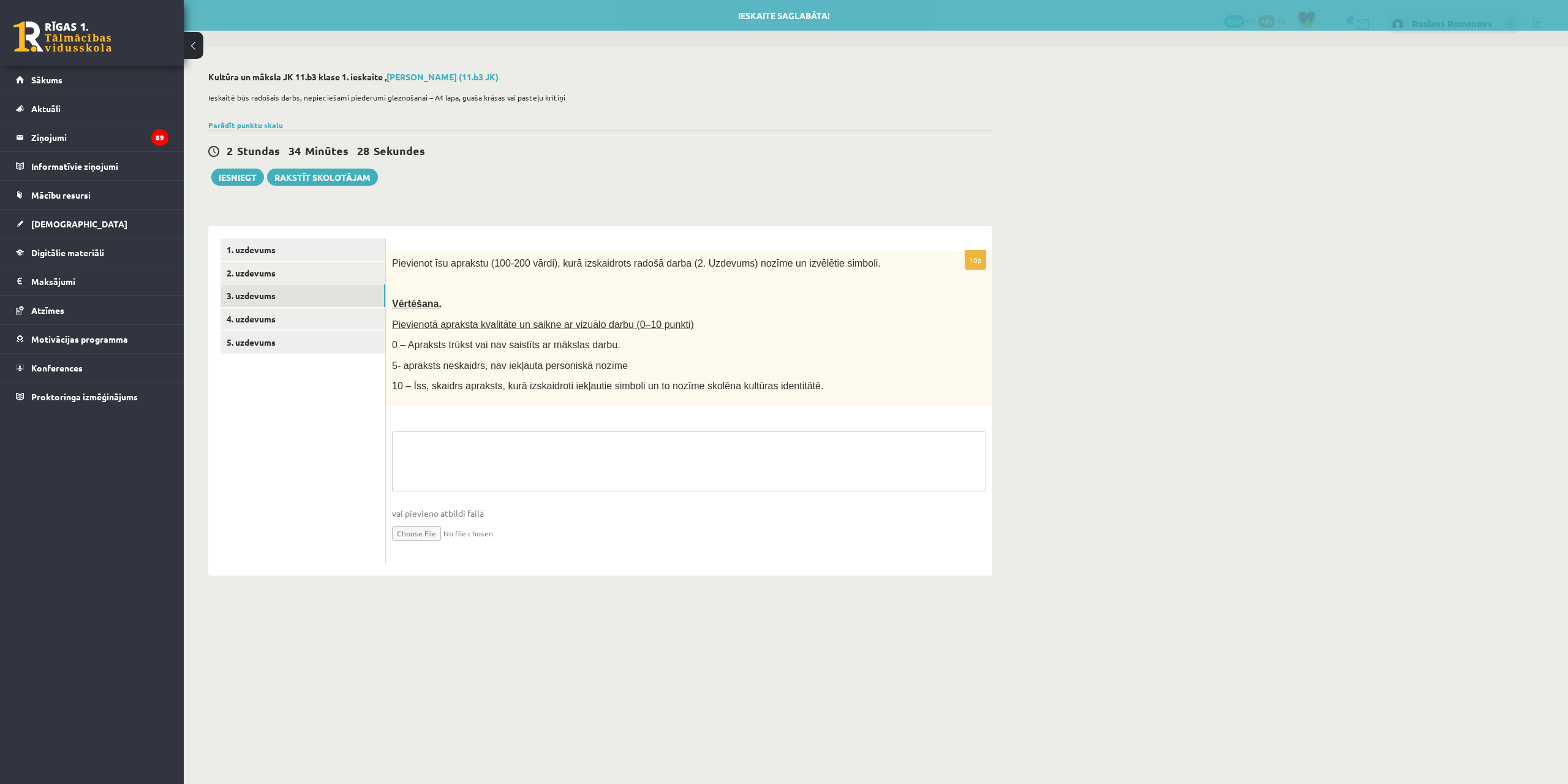
click at [592, 488] on textarea at bounding box center [689, 461] width 594 height 61
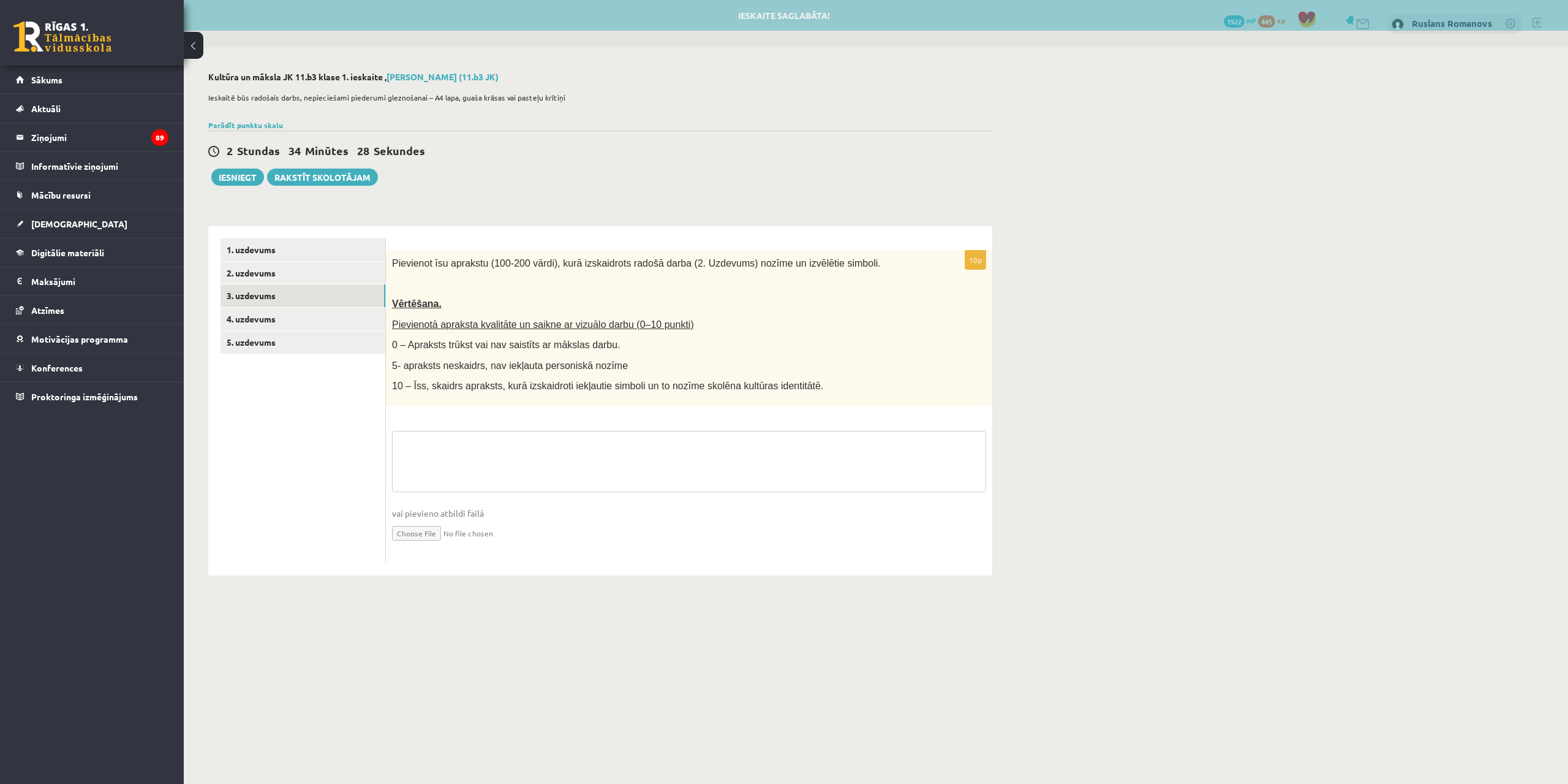
paste textarea "**********"
type textarea "**********"
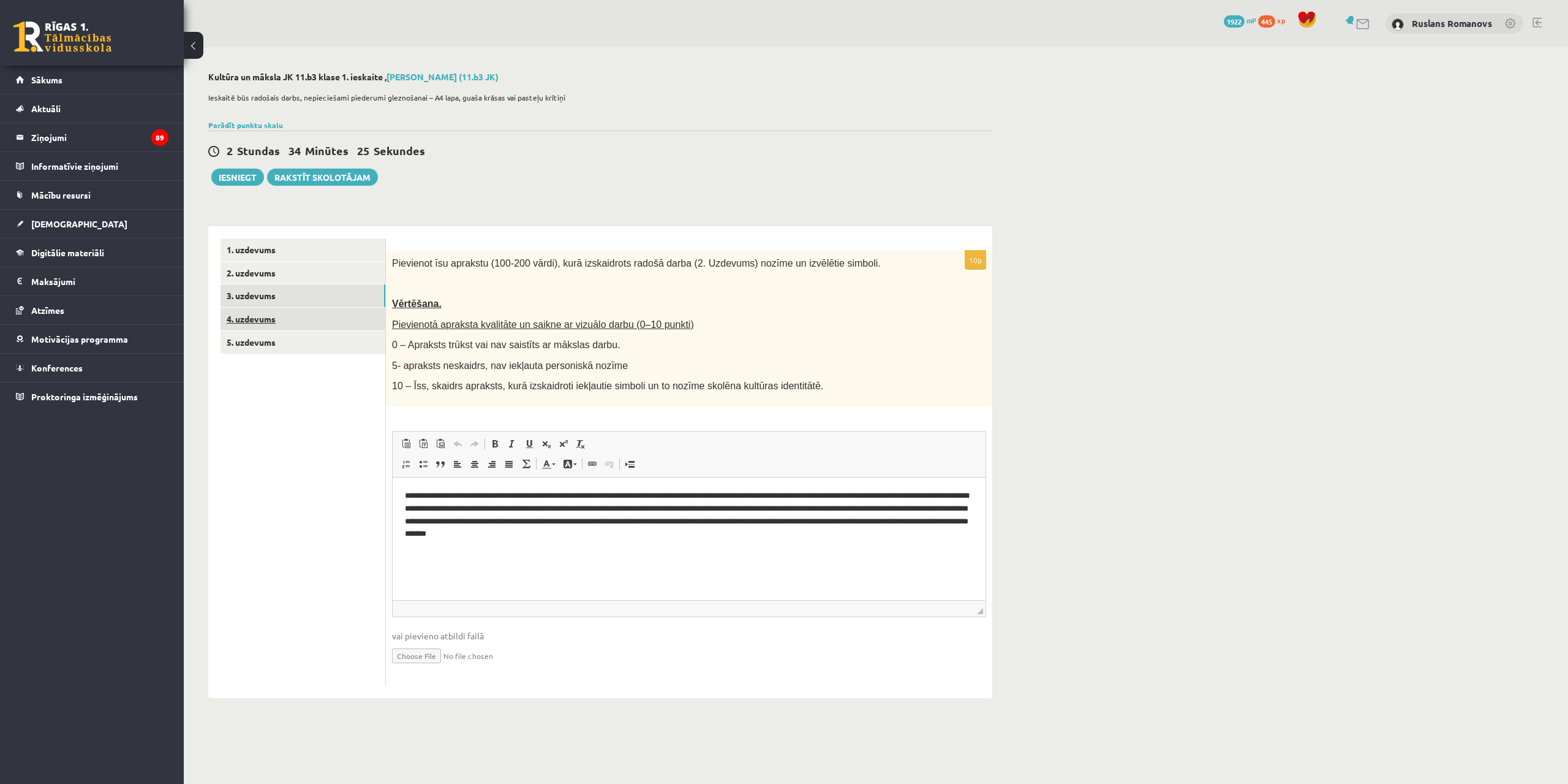
click at [304, 320] on link "4. uzdevums" at bounding box center [303, 319] width 164 height 23
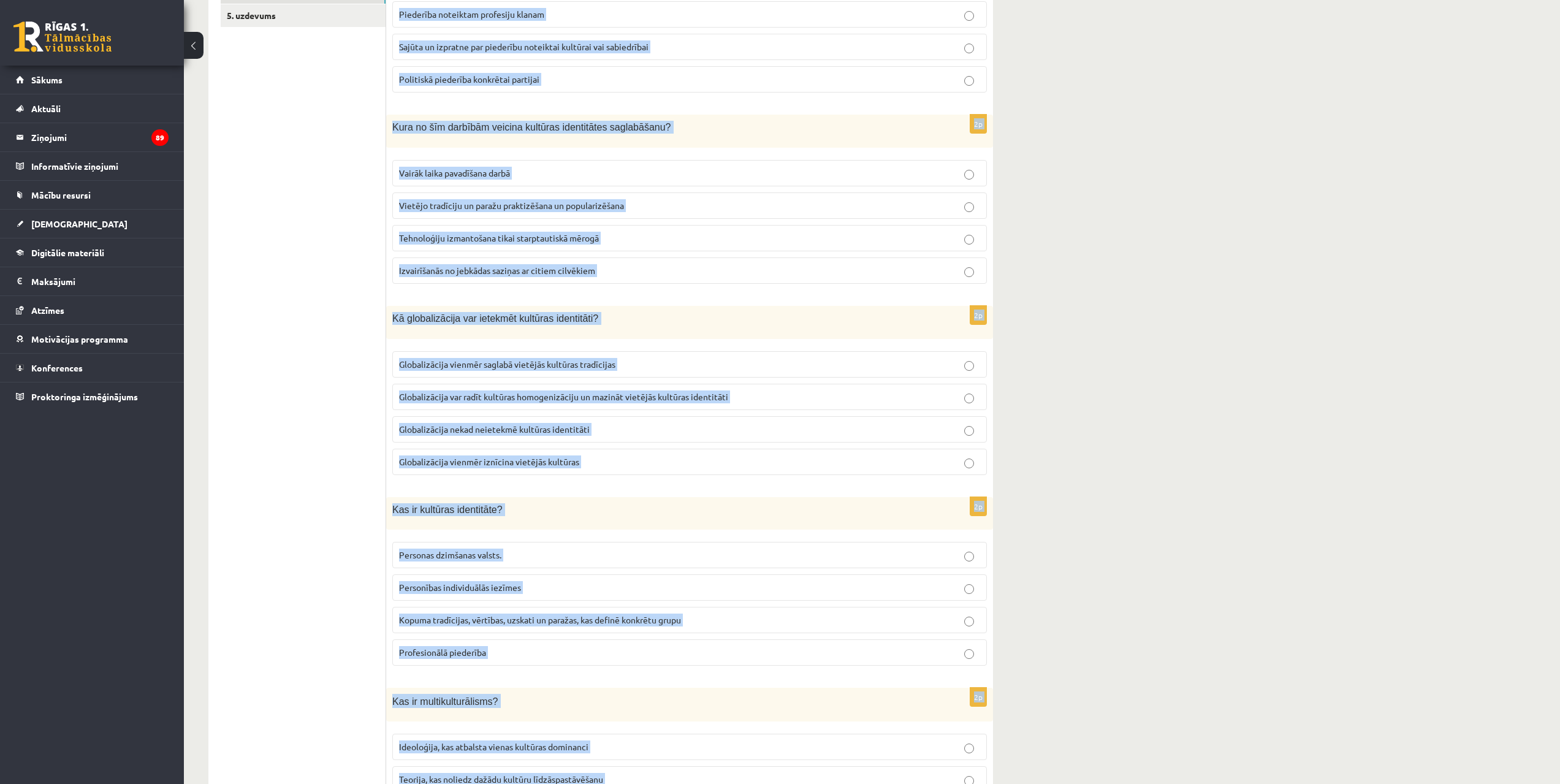
scroll to position [1404, 0]
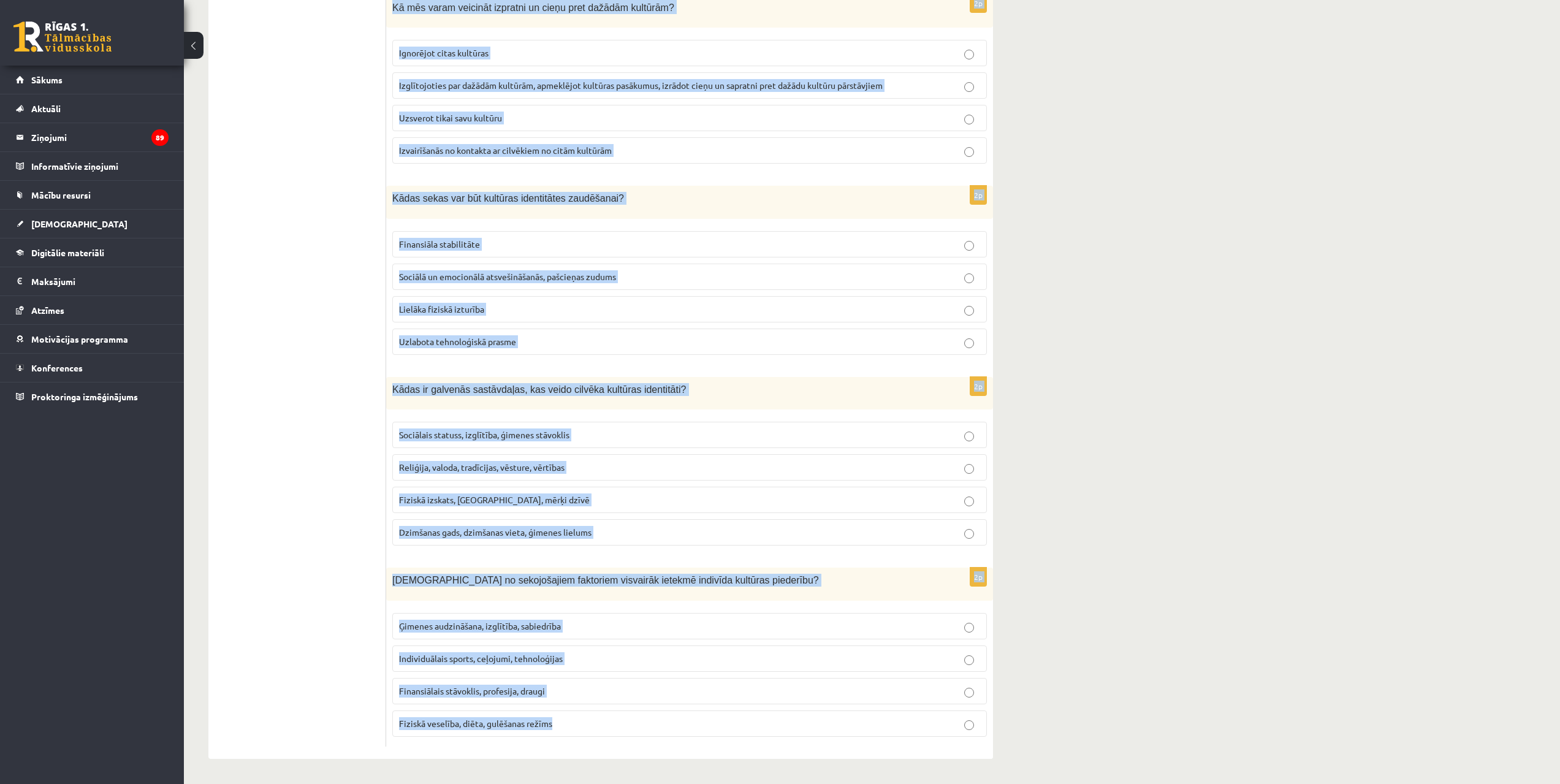
drag, startPoint x: 390, startPoint y: 263, endPoint x: 820, endPoint y: 747, distance: 647.4
copy form "Kas ir kultūras piederība? Piederība noteiktam ģimenes kokam Piederība noteikta…"
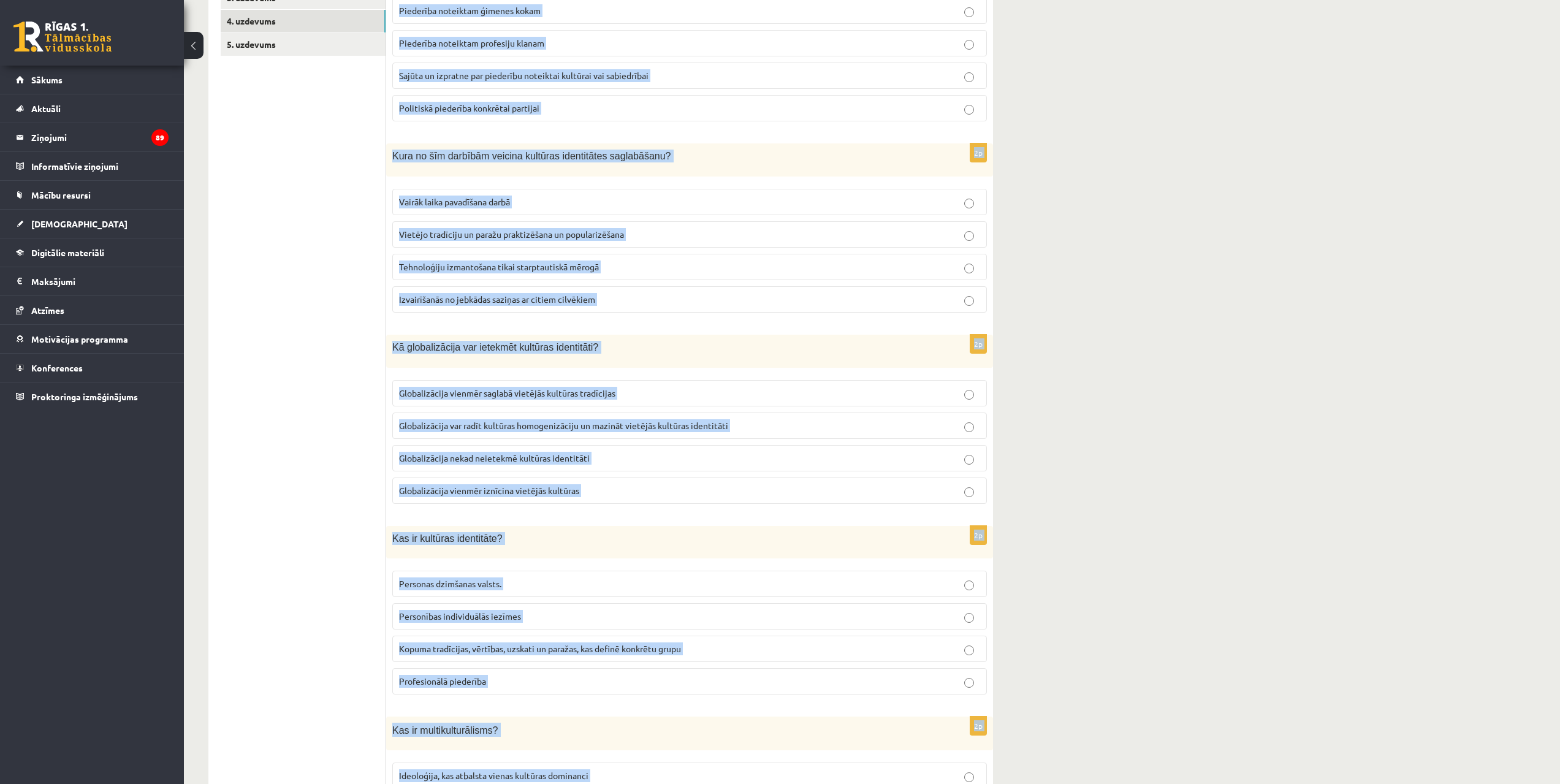
scroll to position [89, 0]
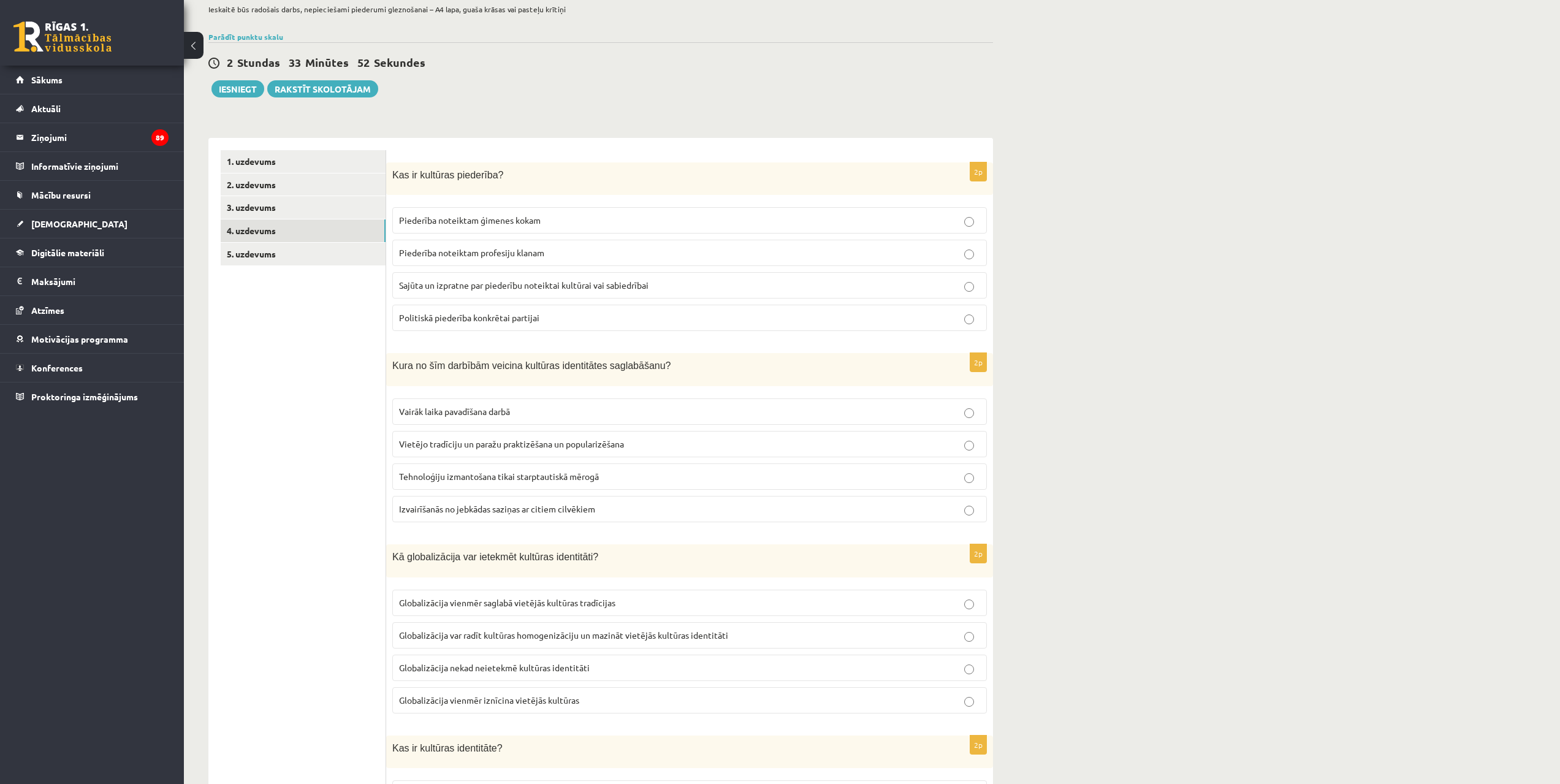
click at [753, 289] on p "Sajūta un izpratne par piederību noteiktai kultūrai vai sabiedrībai" at bounding box center [689, 285] width 581 height 13
click at [785, 439] on p "Vietējo tradīciju un paražu praktizēšana un popularizēšana" at bounding box center [689, 444] width 581 height 13
click at [875, 636] on p "Globalizācija var radīt kultūras homogenizāciju un mazināt vietējās kultūras id…" at bounding box center [689, 635] width 581 height 13
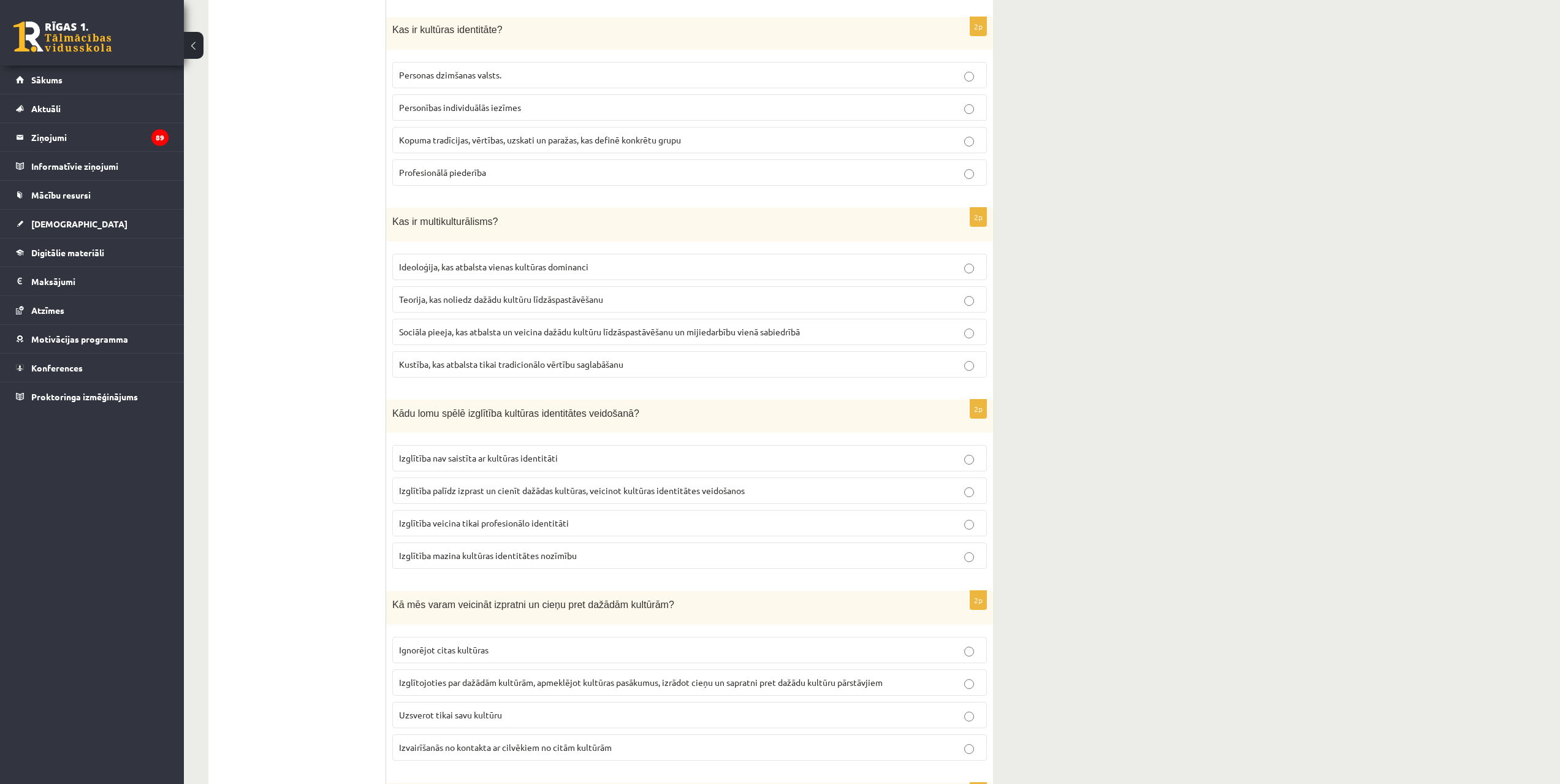
scroll to position [809, 0]
drag, startPoint x: 796, startPoint y: 150, endPoint x: 796, endPoint y: 163, distance: 13.0
click at [795, 150] on label "Kopuma tradīcijas, vērtības, uzskati un paražas, kas definē konkrētu grupu" at bounding box center [689, 136] width 594 height 26
click at [884, 328] on p "Sociāla pieeja, kas atbalsta un veicina dažādu kultūru līdzāspastāvēšanu un mij…" at bounding box center [689, 328] width 581 height 13
click at [914, 490] on p "Izglītība palīdz izprast un cienīt dažādas kultūras, veicinot kultūras identitā…" at bounding box center [689, 487] width 581 height 13
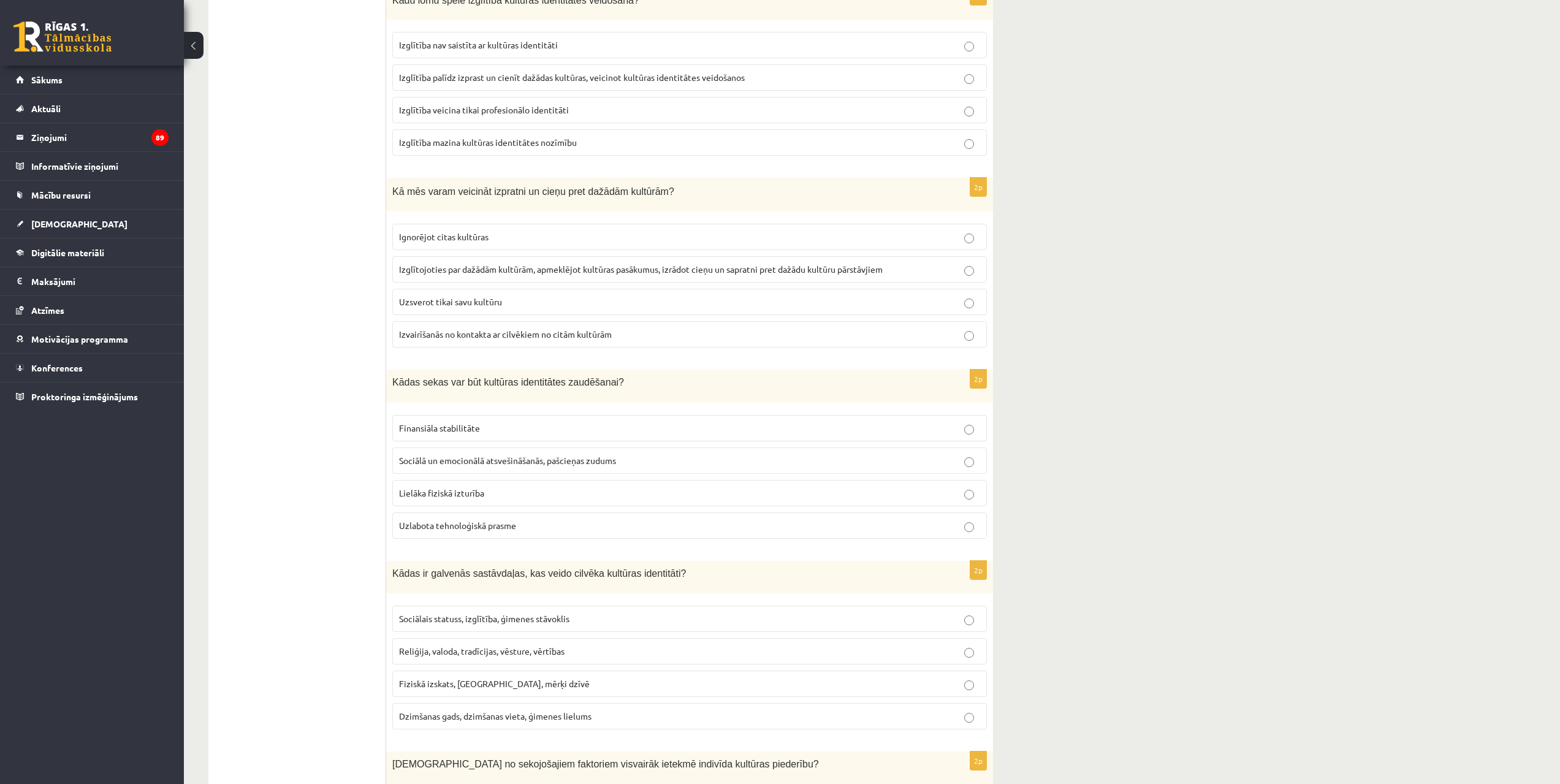
scroll to position [1236, 0]
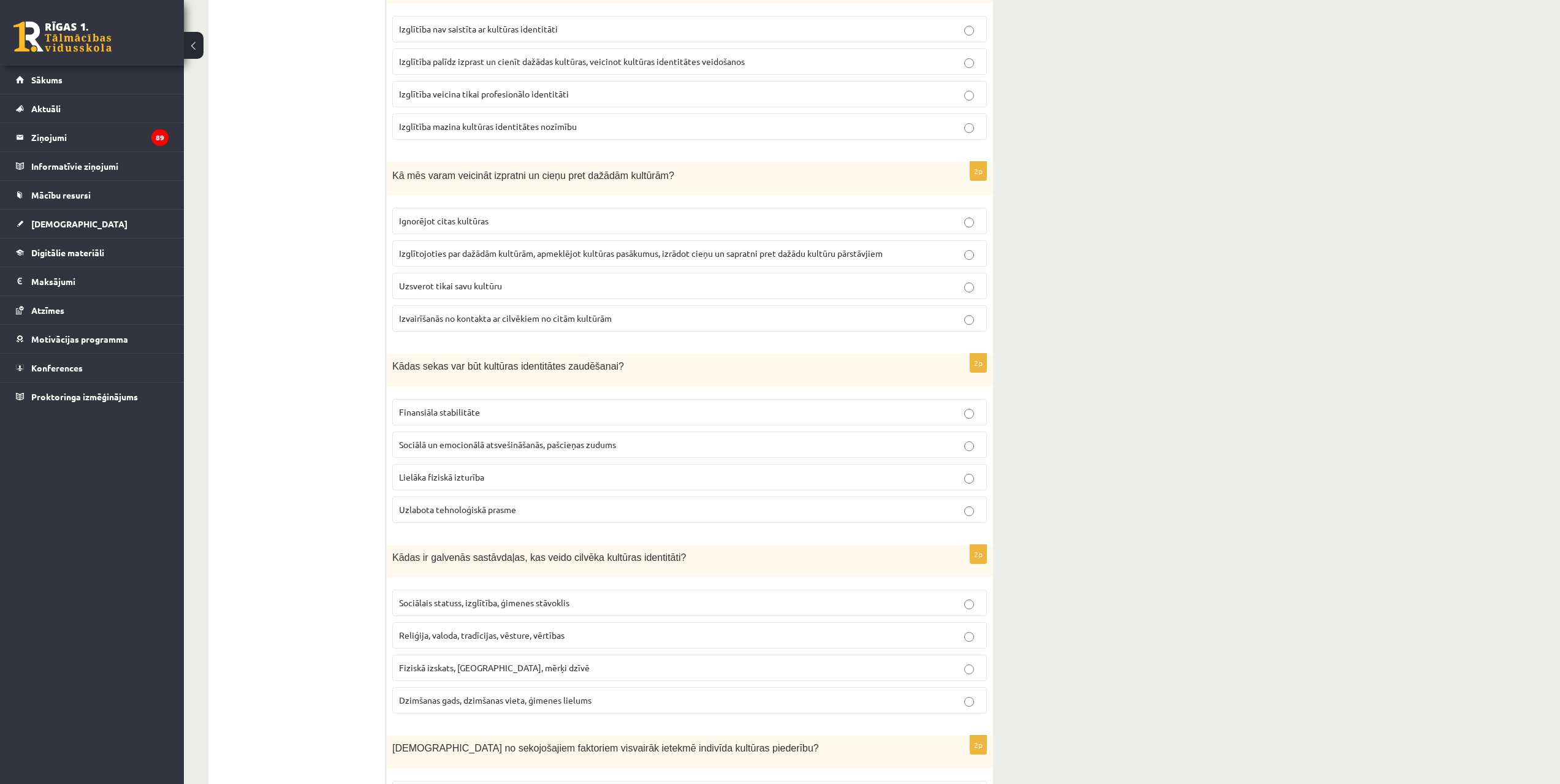
click at [933, 254] on p "Izglītojoties par dažādām kultūrām, apmeklējot kultūras pasākumus, izrādot cieņ…" at bounding box center [689, 253] width 581 height 13
click at [961, 439] on p "Sociālā un emocionālā atsvešināšanās, pašcieņas zudums" at bounding box center [689, 445] width 581 height 13
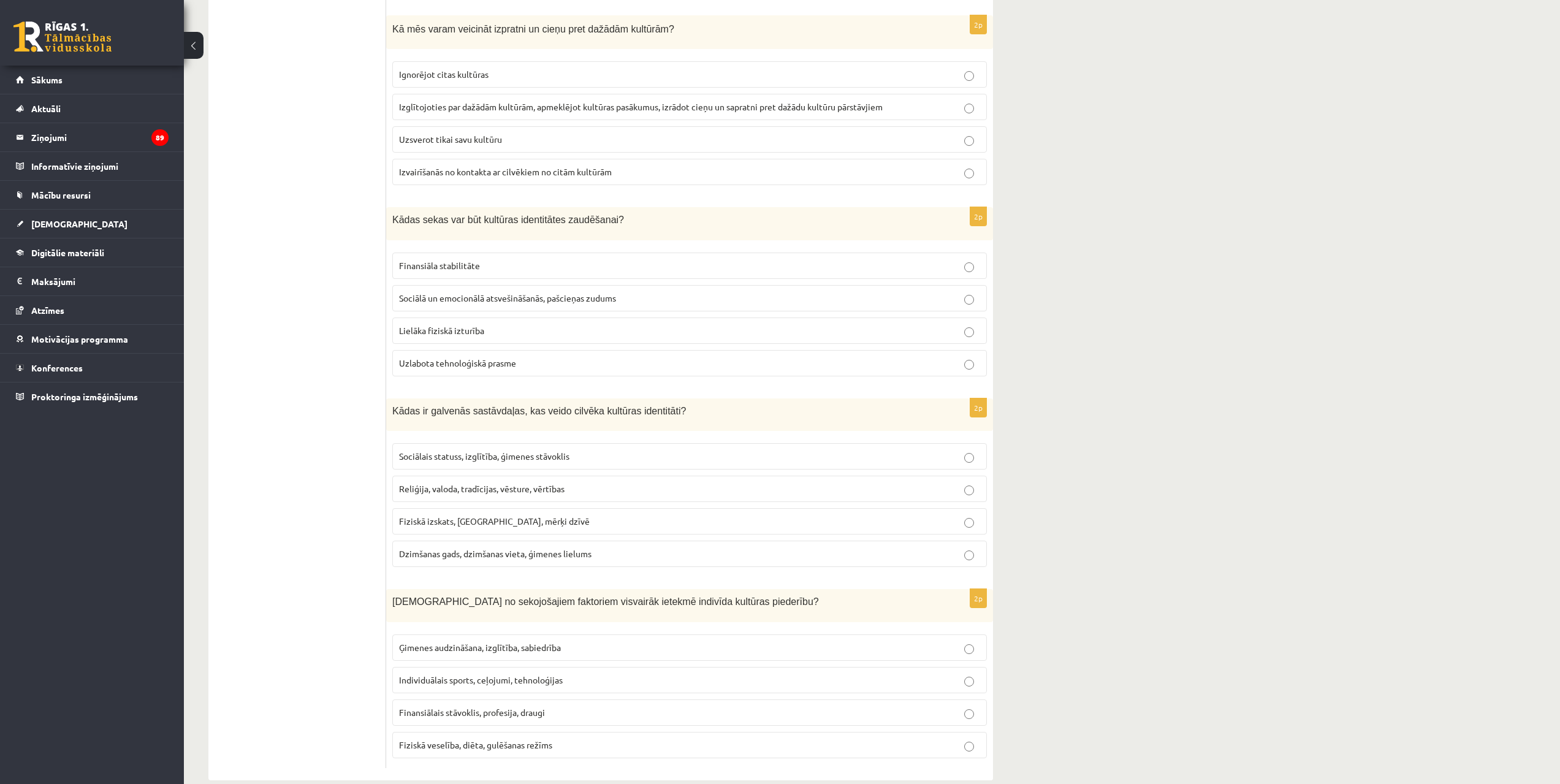
scroll to position [1392, 0]
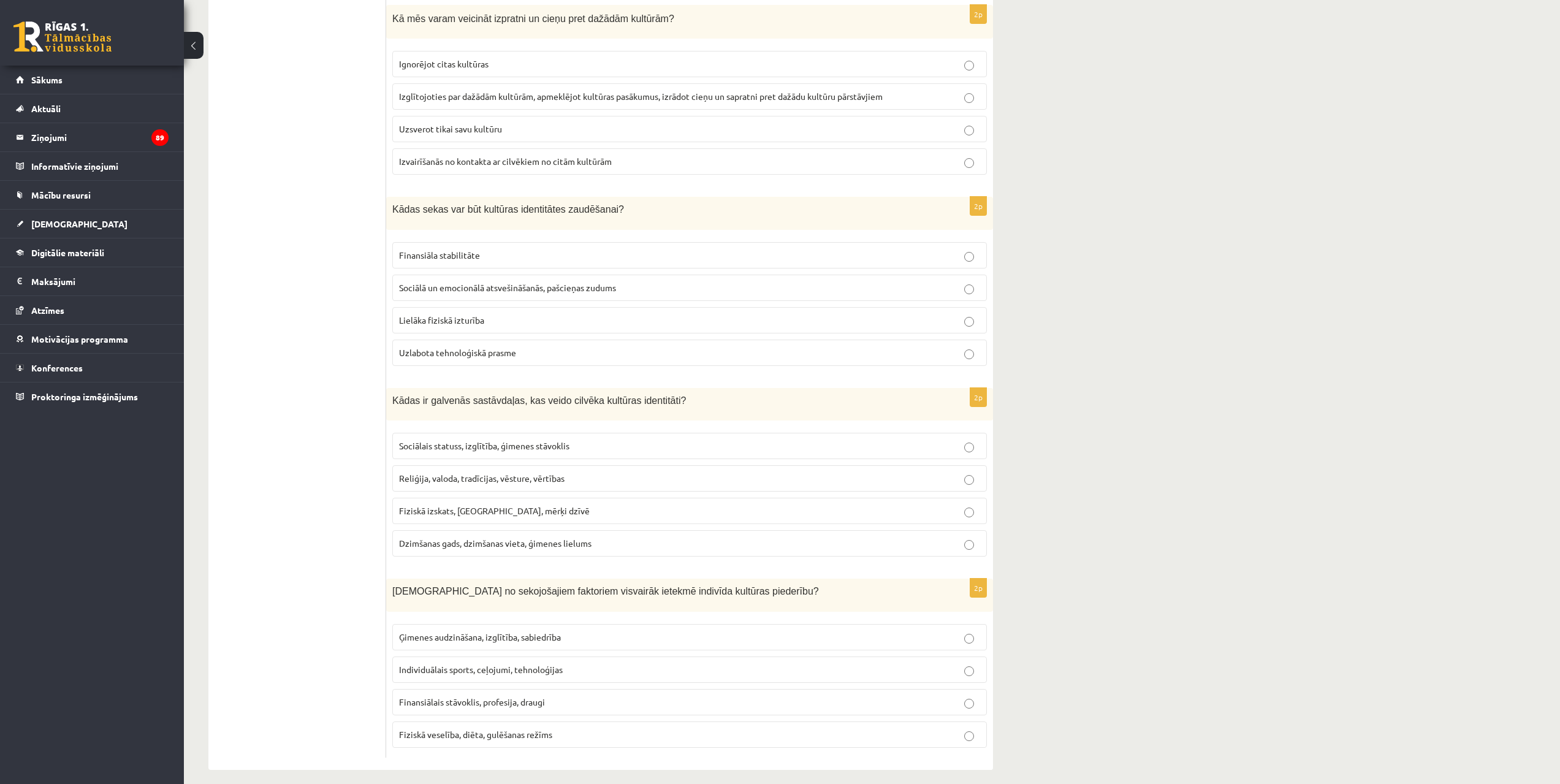
click at [932, 476] on p "Reliģija, valoda, tradīcijas, vēsture, vērtības" at bounding box center [689, 478] width 581 height 13
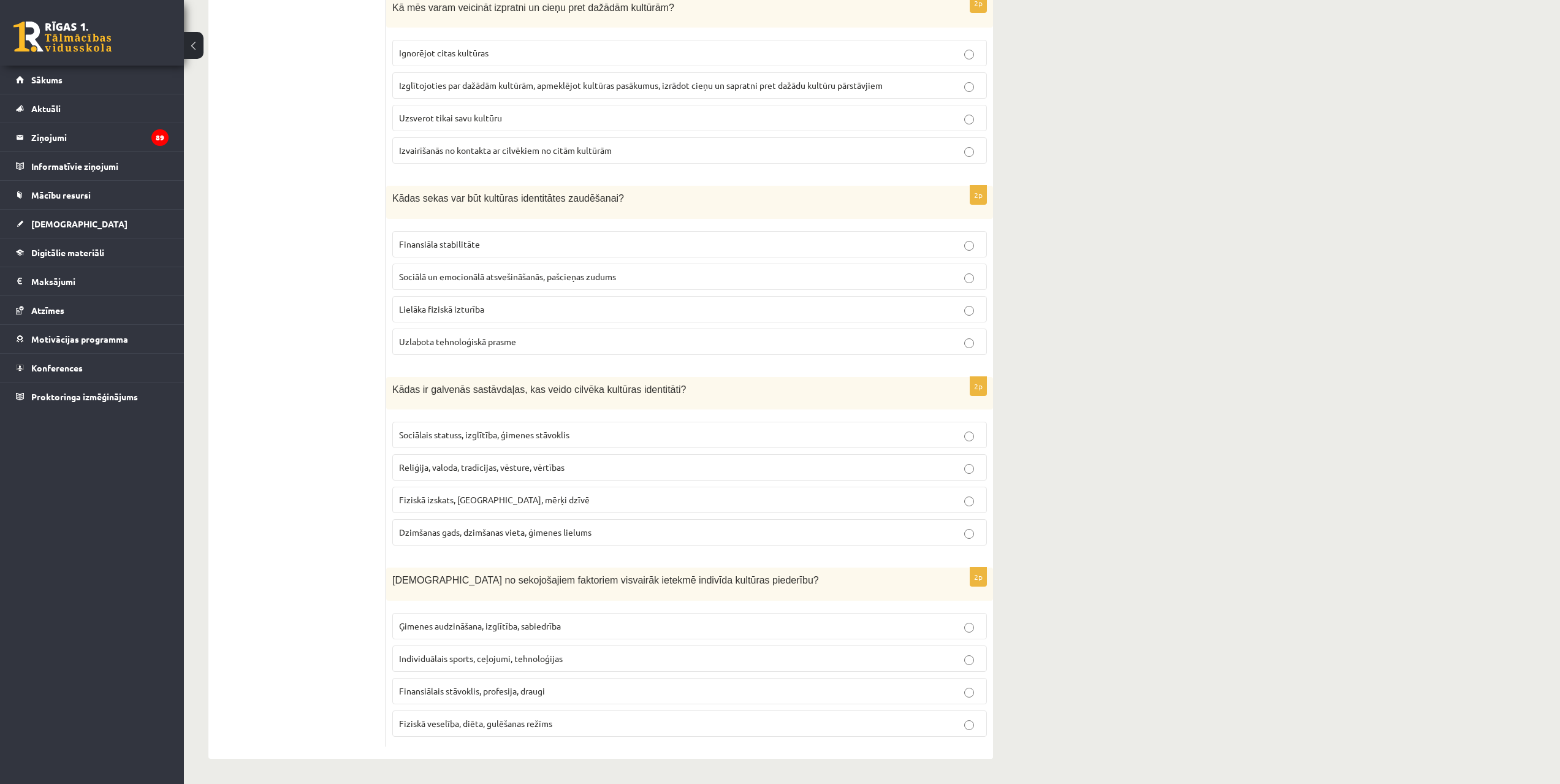
click at [936, 618] on label "Ģimenes audzināšana, izglītība, sabiedrība" at bounding box center [689, 626] width 594 height 26
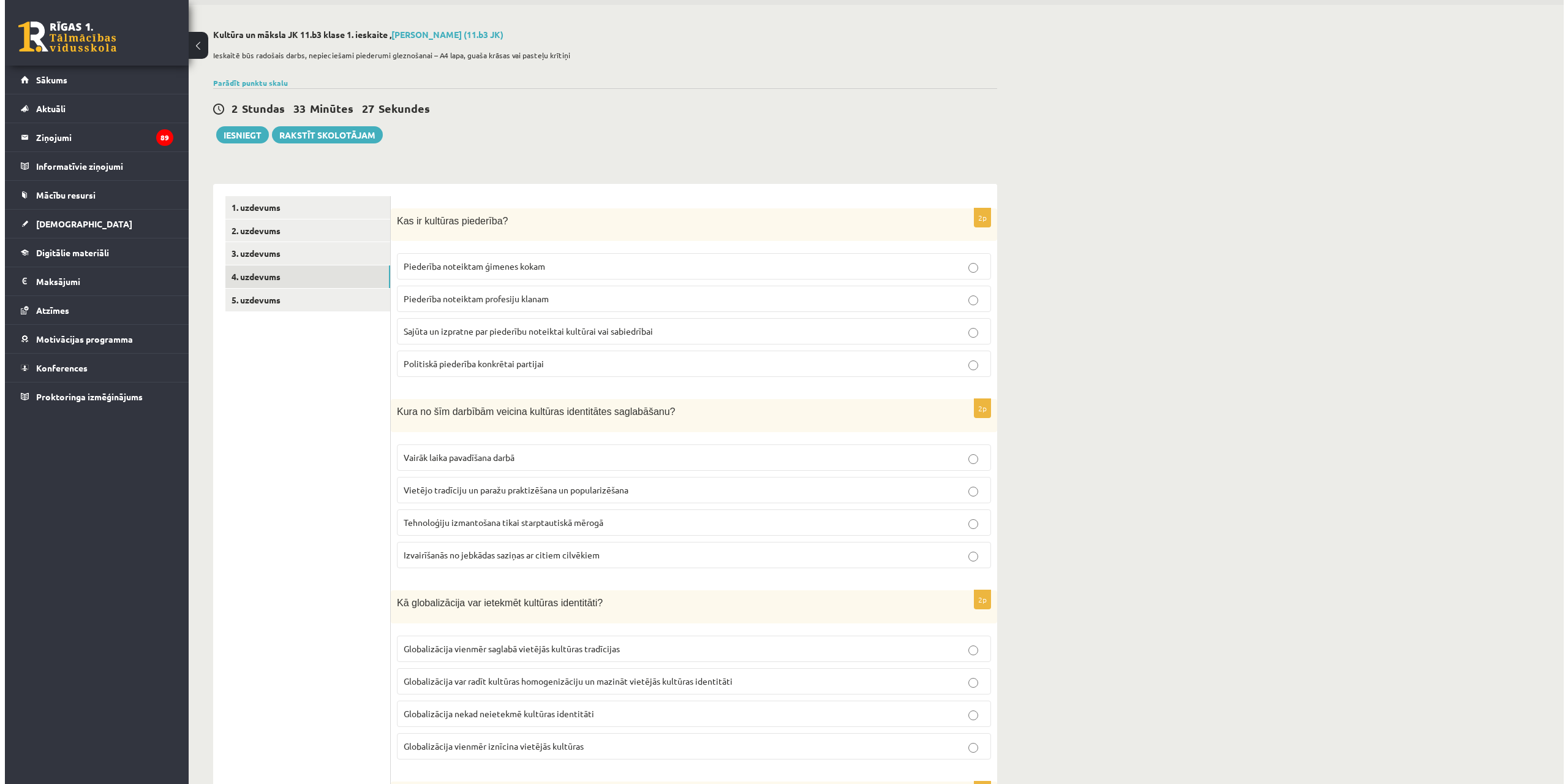
scroll to position [0, 0]
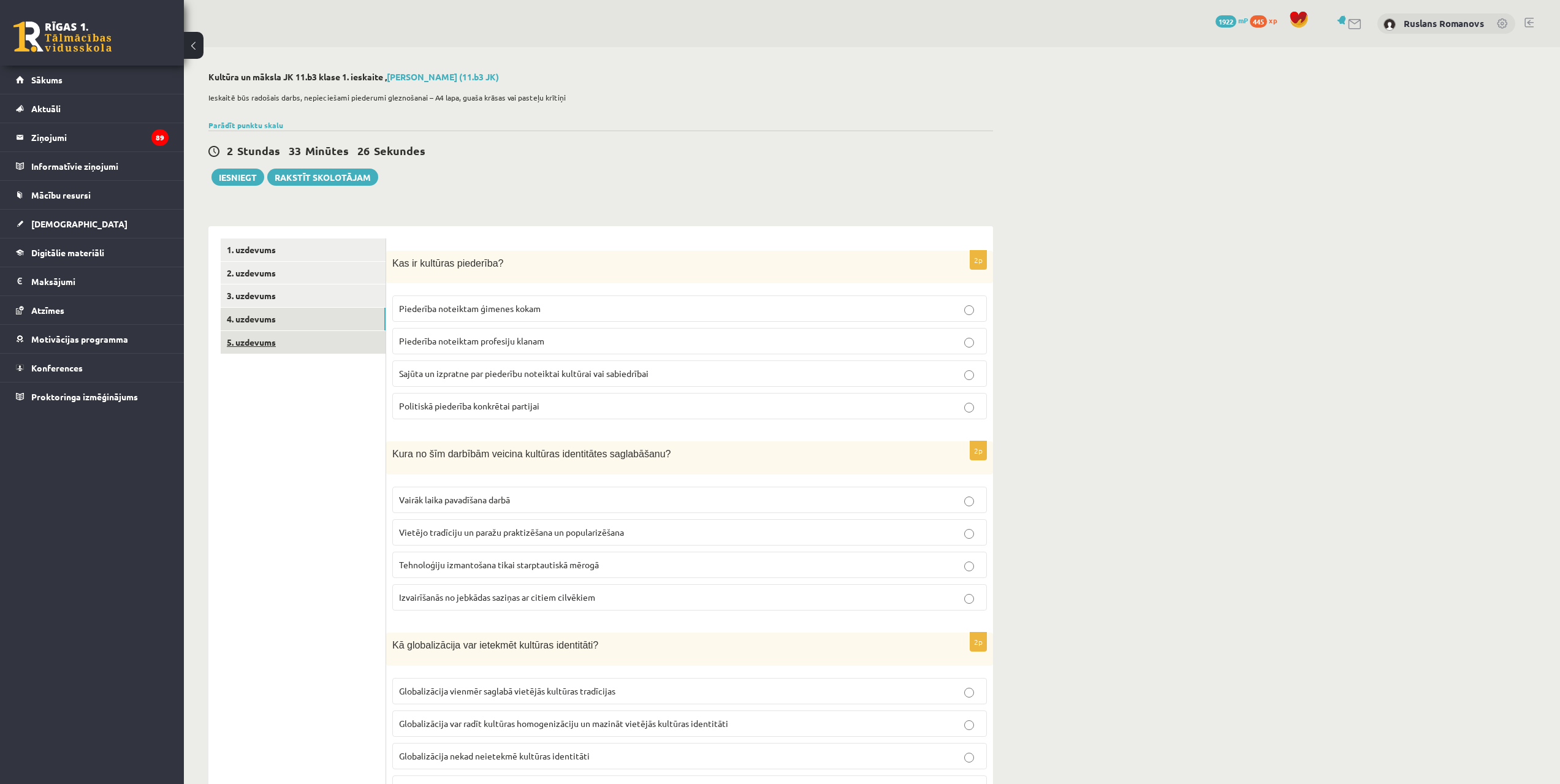
click at [336, 337] on link "5. uzdevums" at bounding box center [303, 342] width 165 height 23
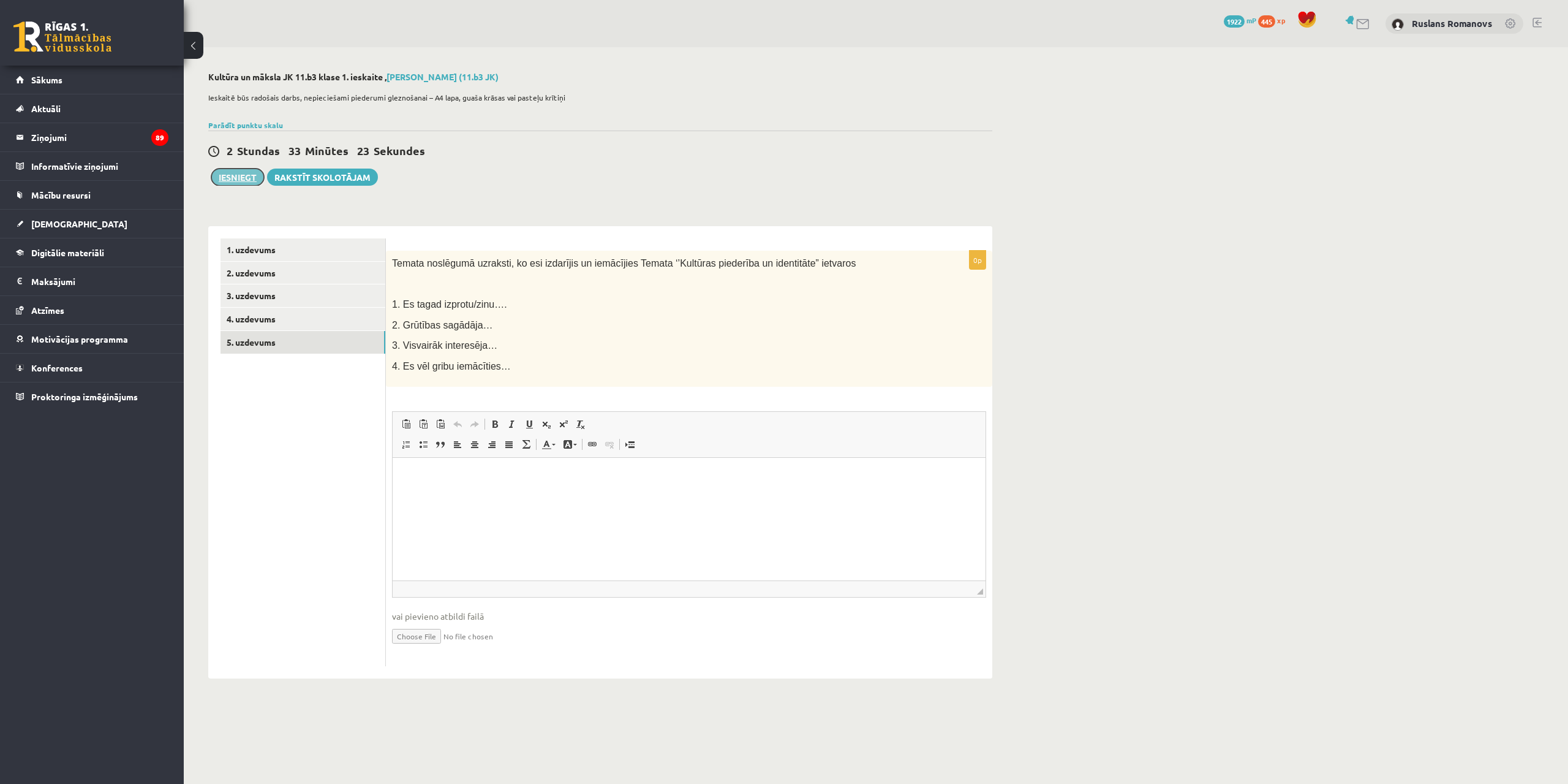
click at [232, 170] on button "Iesniegt" at bounding box center [237, 177] width 53 height 17
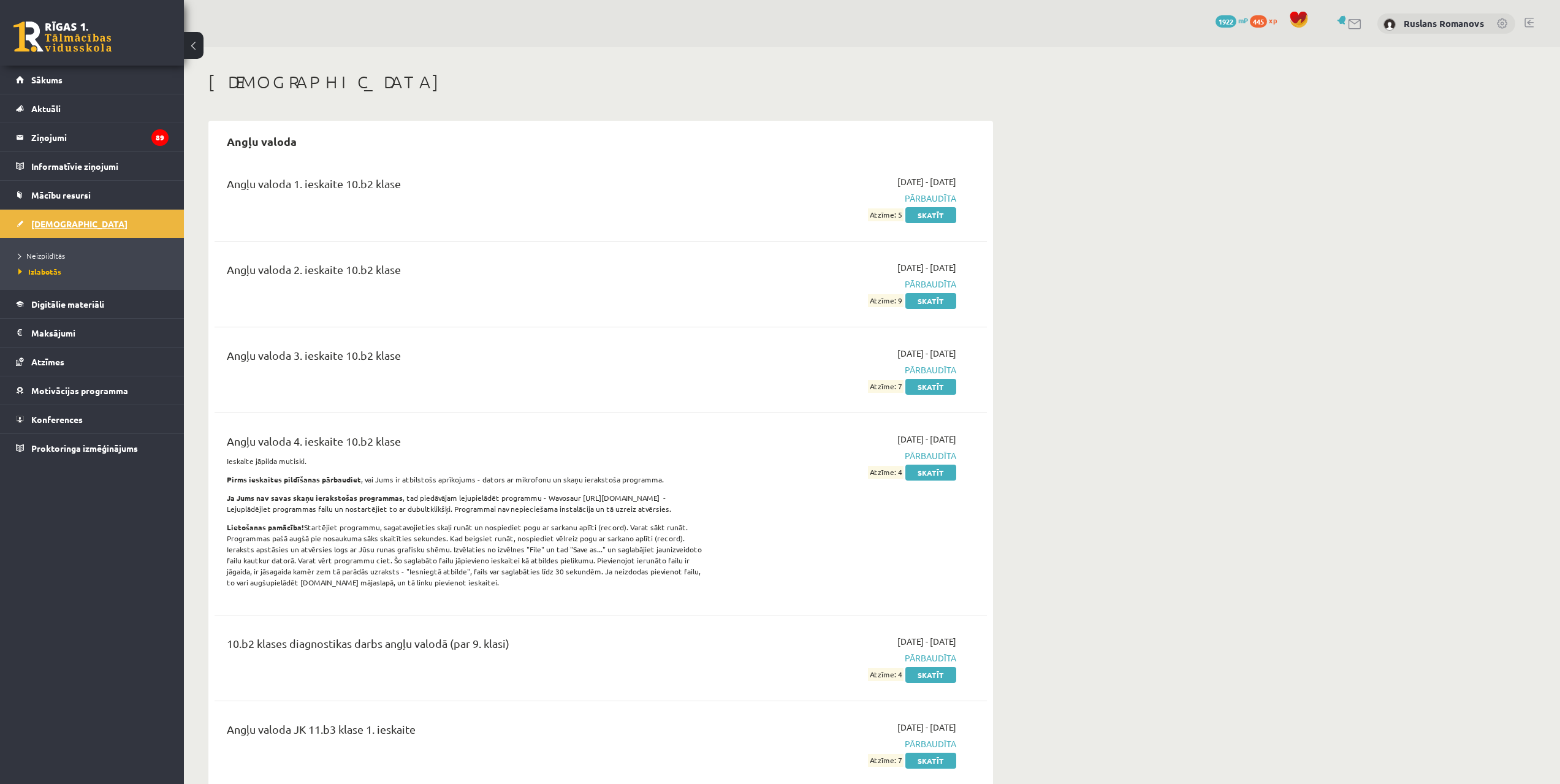
click at [47, 225] on span "[DEMOGRAPHIC_DATA]" at bounding box center [80, 224] width 97 height 11
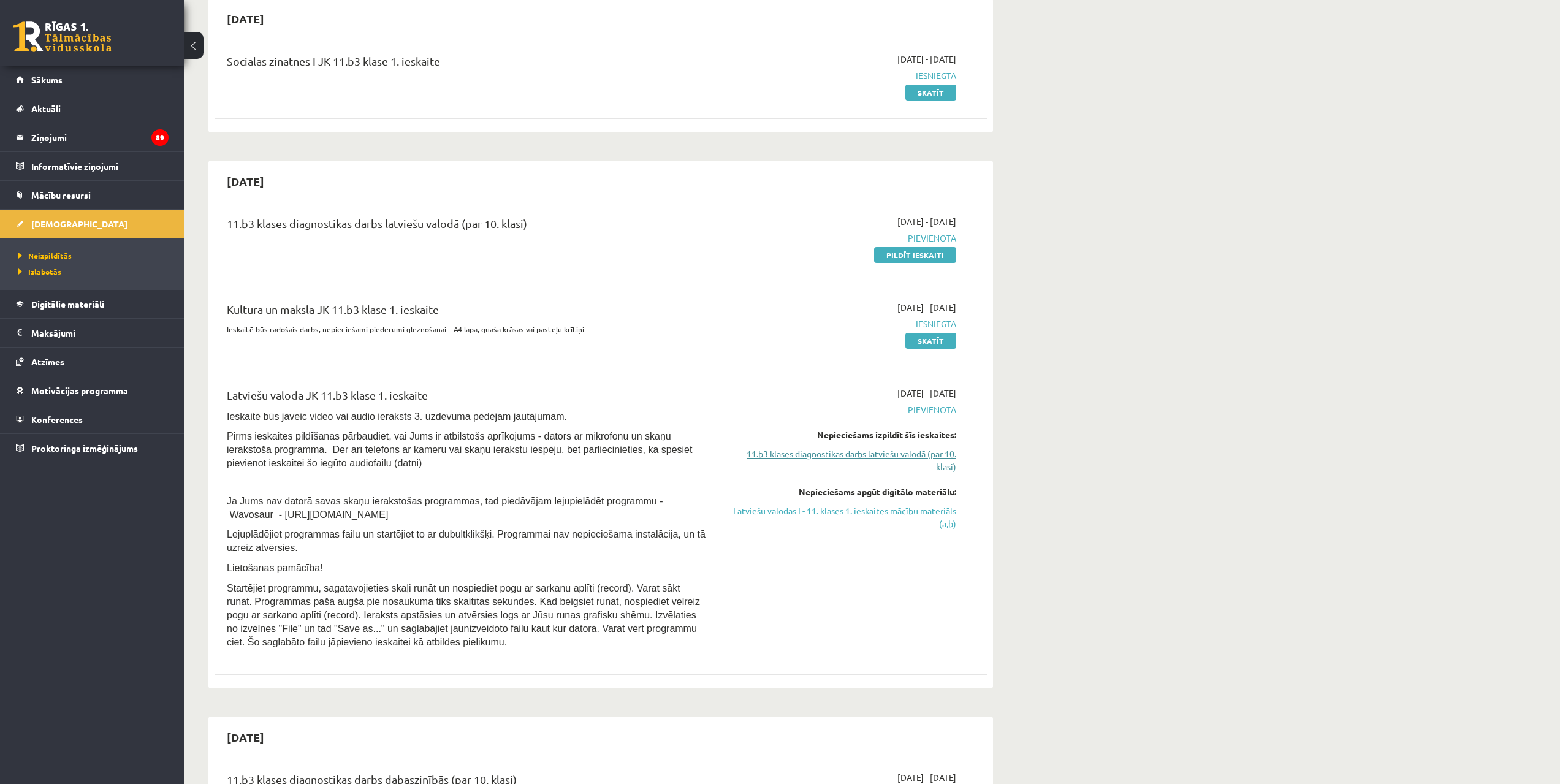
click at [924, 456] on link "11.b3 klases diagnostikas darbs latviešu valodā (par 10. klasi)" at bounding box center [841, 460] width 231 height 26
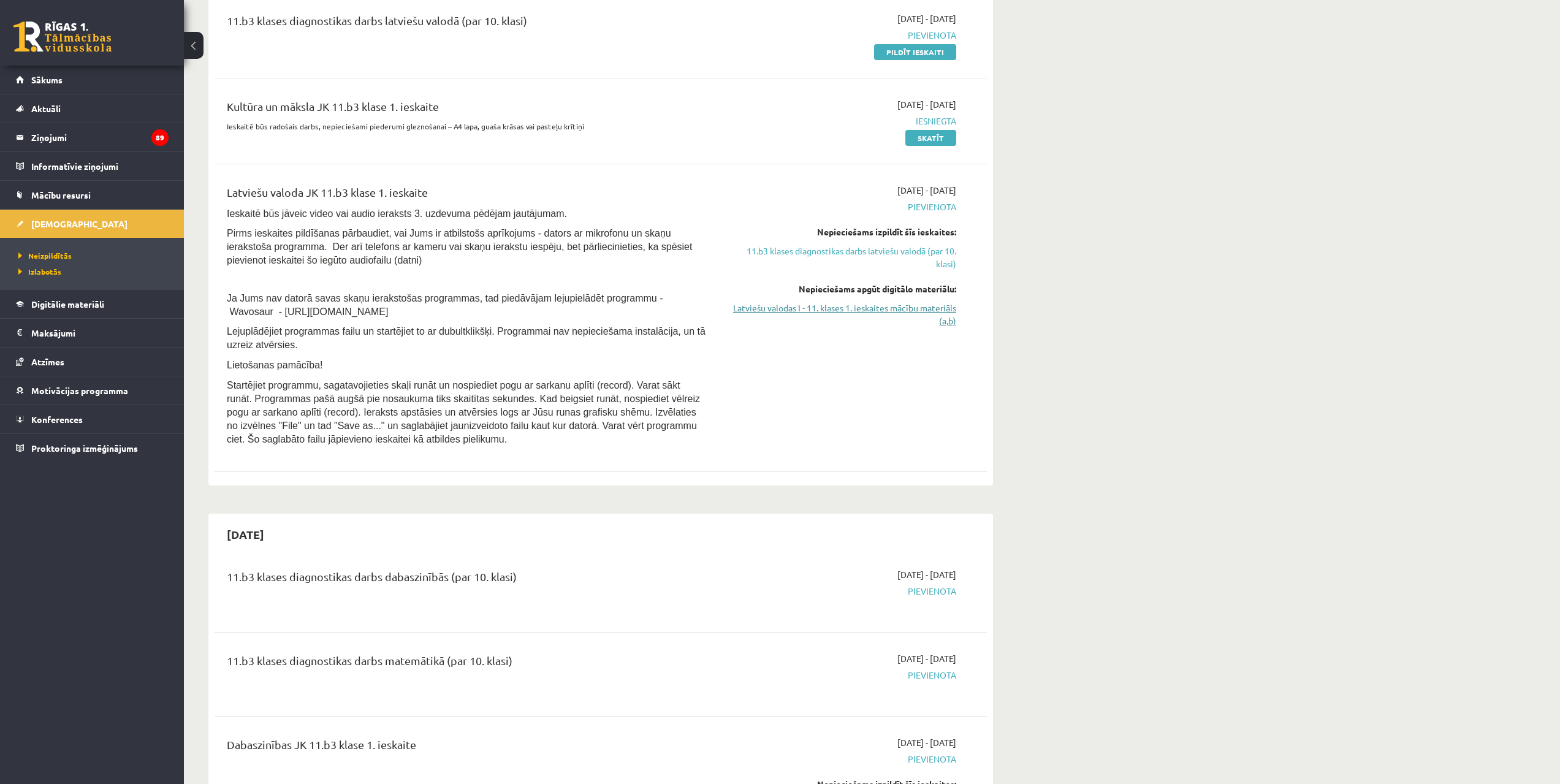
click at [913, 317] on link "Latviešu valodas I - 11. klases 1. ieskaites mācību materiāls (a,b)" at bounding box center [841, 314] width 231 height 26
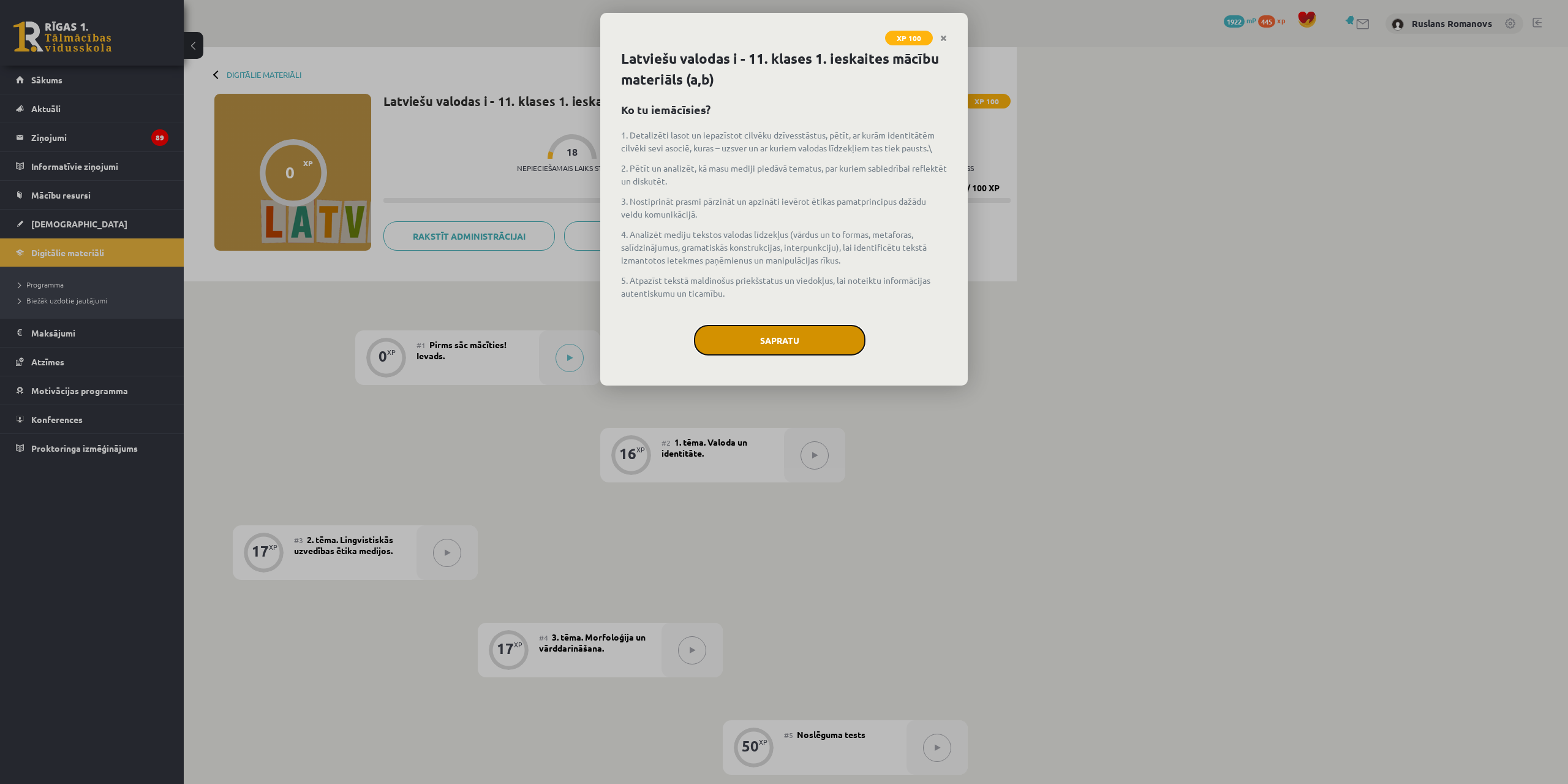
click at [817, 344] on button "Sapratu" at bounding box center [780, 340] width 172 height 31
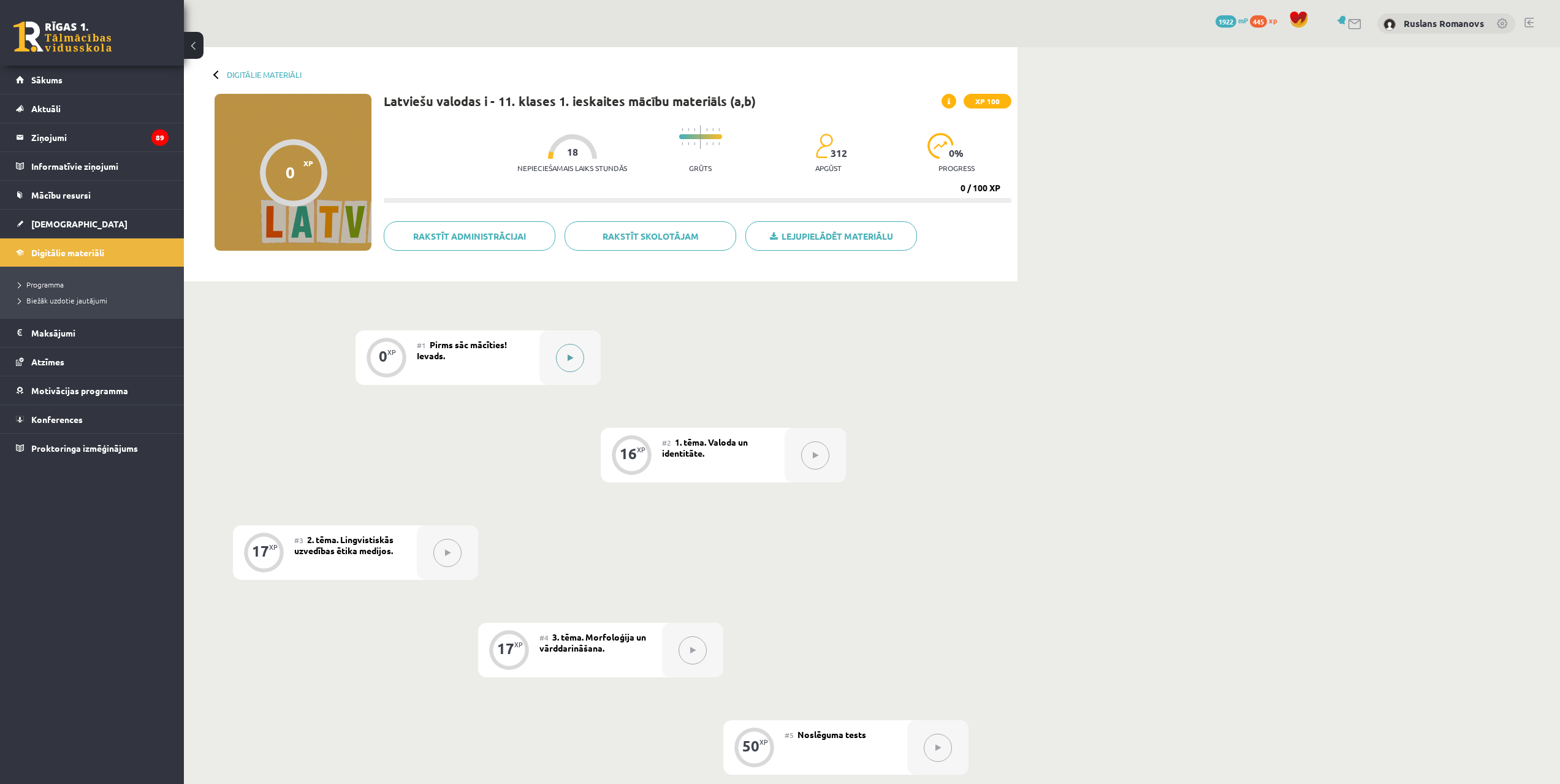
click at [594, 358] on div at bounding box center [570, 358] width 61 height 55
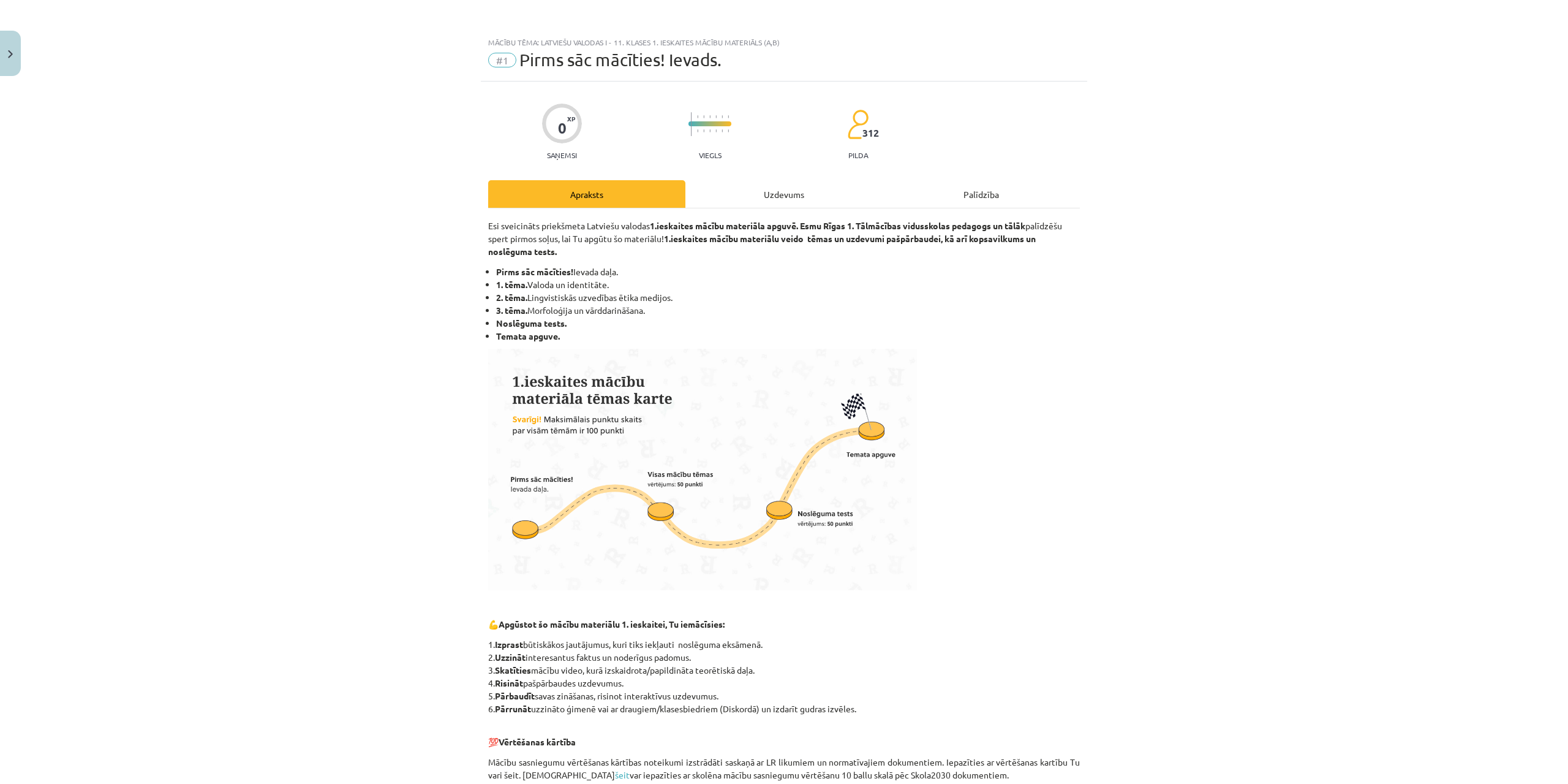
click at [527, 284] on li "1. tēma. Valoda un identitāte." at bounding box center [788, 285] width 584 height 13
drag, startPoint x: 527, startPoint y: 296, endPoint x: 673, endPoint y: 294, distance: 146.0
click at [673, 294] on li "2. tēma. Lingvistiskās uzvedības ētika medijos." at bounding box center [788, 297] width 584 height 13
copy li "Lingvistiskās uzvedības ētika medijos."
drag, startPoint x: 529, startPoint y: 309, endPoint x: 651, endPoint y: 306, distance: 122.0
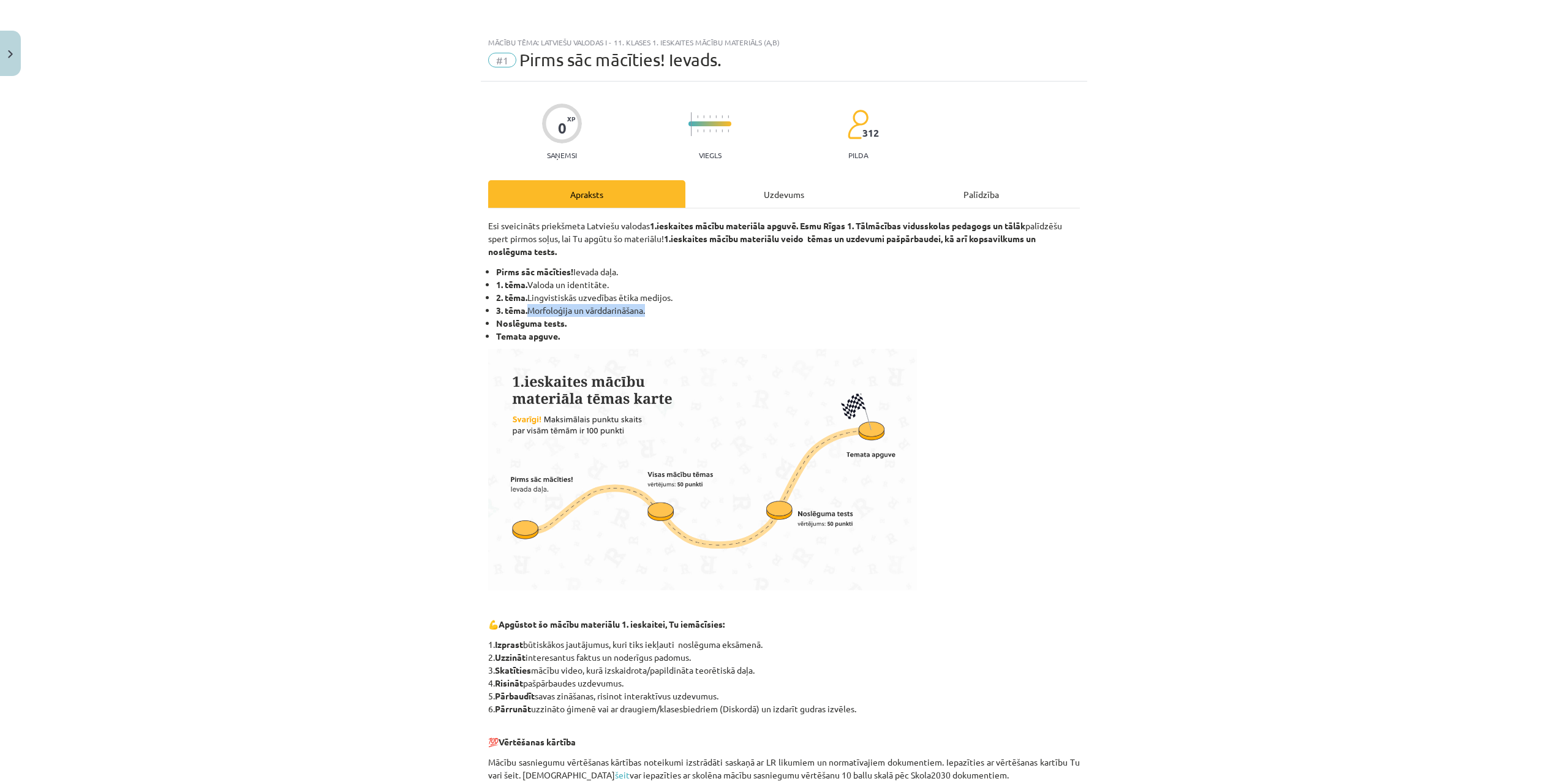
click at [651, 306] on li "3. tēma. Morfoloģija un vārddarināšana." at bounding box center [788, 310] width 584 height 13
copy li "Morfoloģija un vārddarināšana."
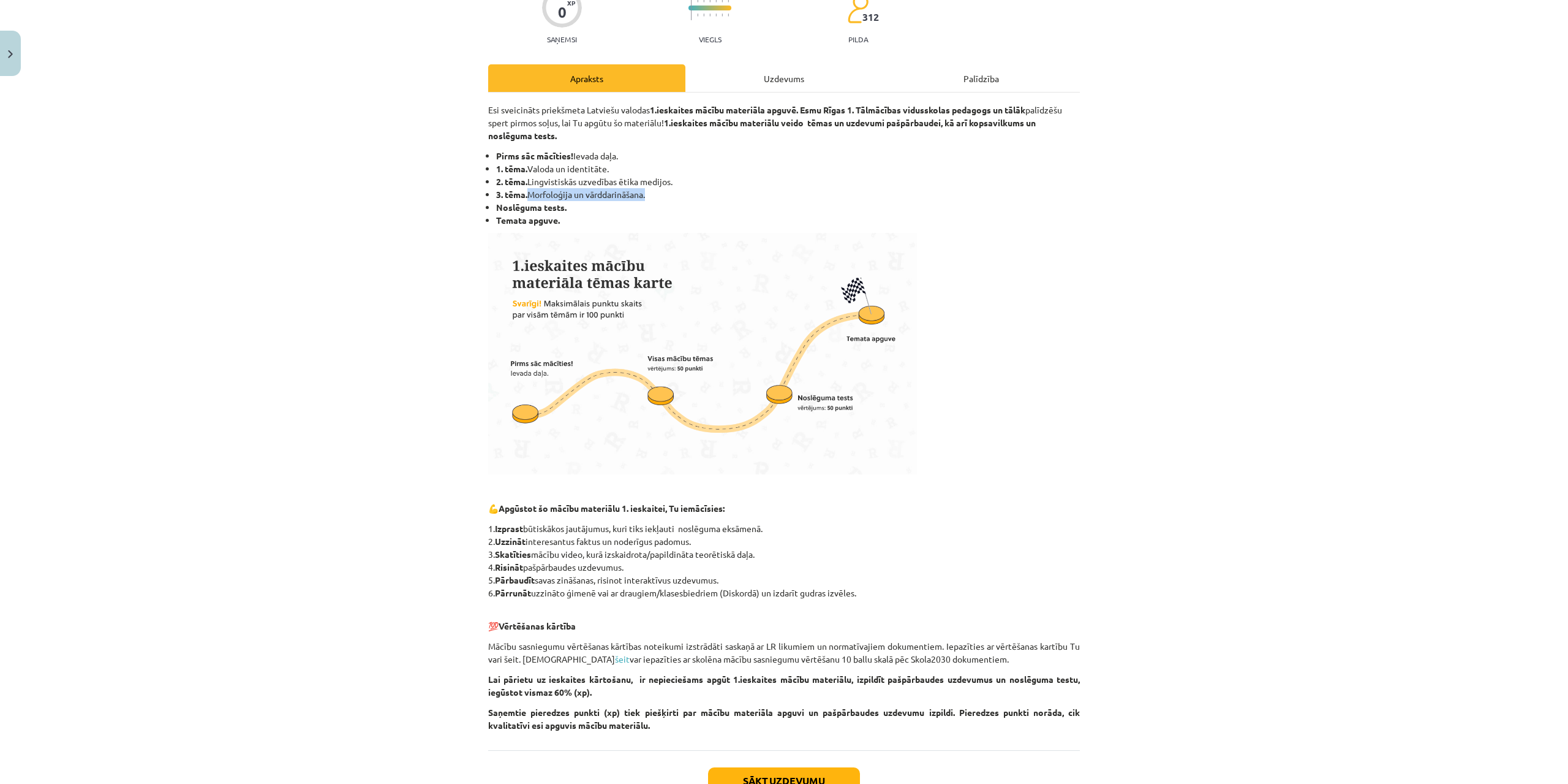
scroll to position [206, 0]
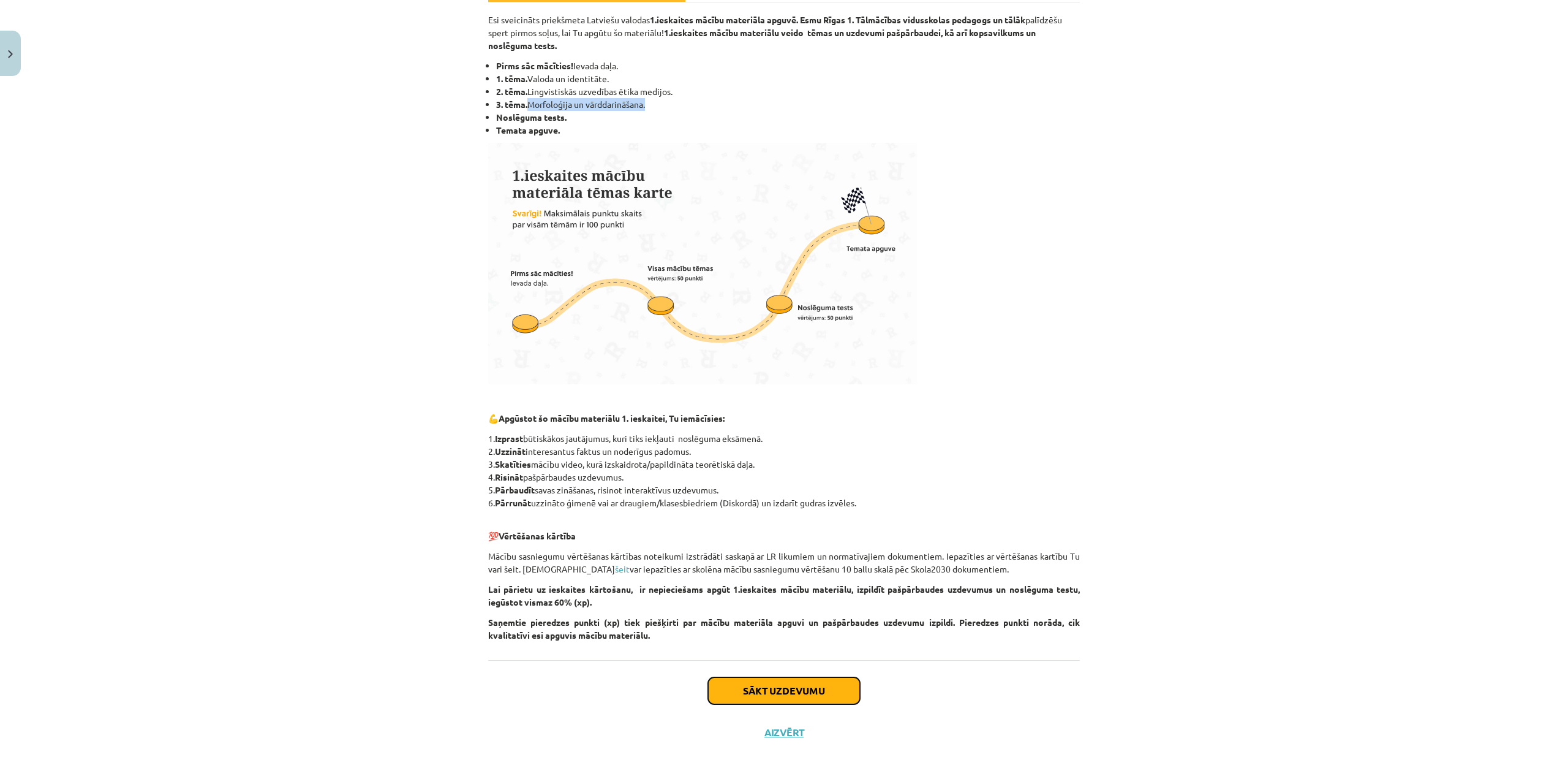
click at [785, 699] on button "Sākt uzdevumu" at bounding box center [784, 691] width 152 height 27
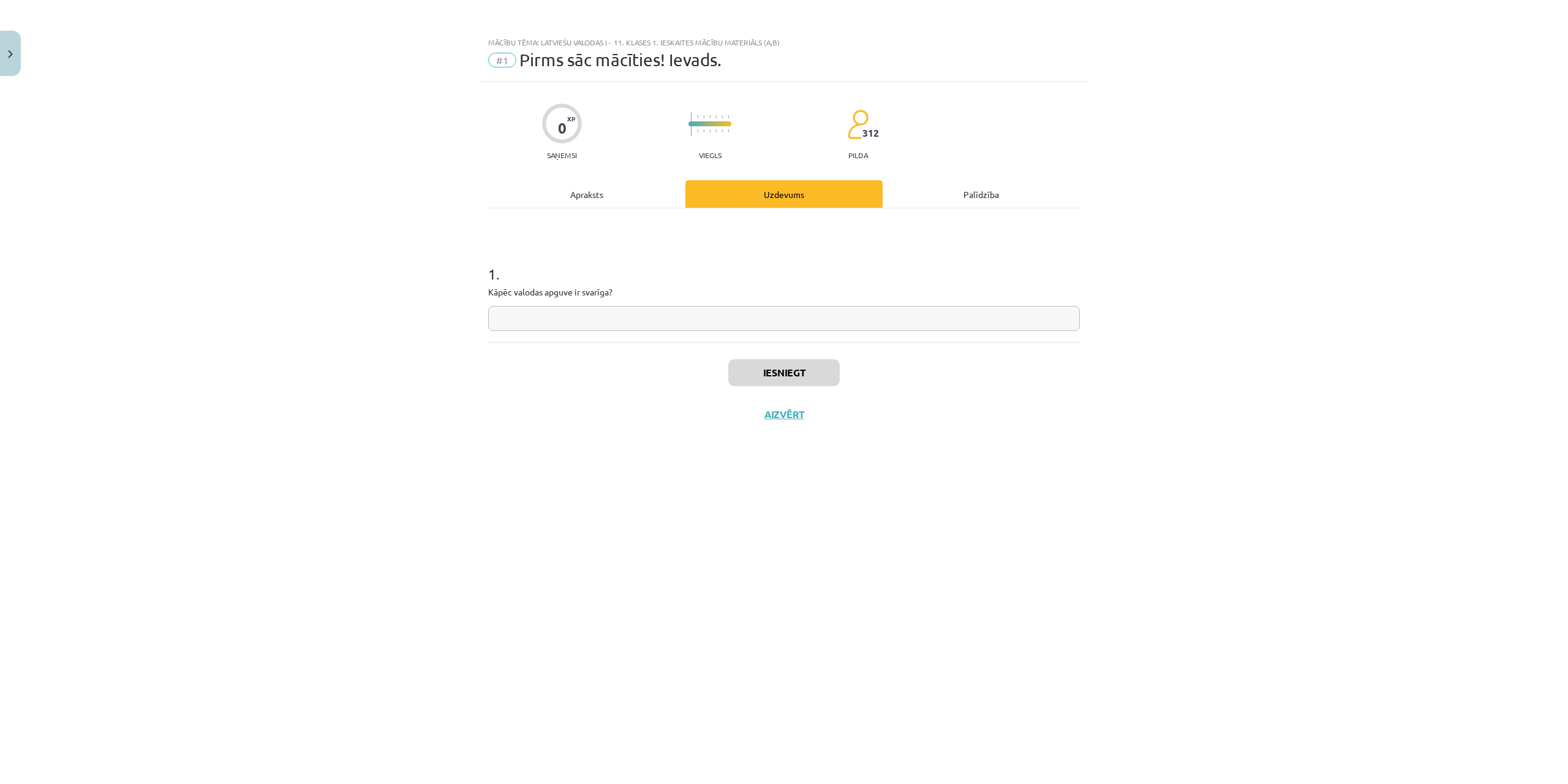
click at [618, 315] on input "text" at bounding box center [784, 319] width 591 height 25
paste input "**********"
type input "**********"
click at [768, 362] on button "Iesniegt" at bounding box center [784, 373] width 111 height 27
click at [763, 415] on button "Nākamā nodarbība" at bounding box center [784, 422] width 120 height 28
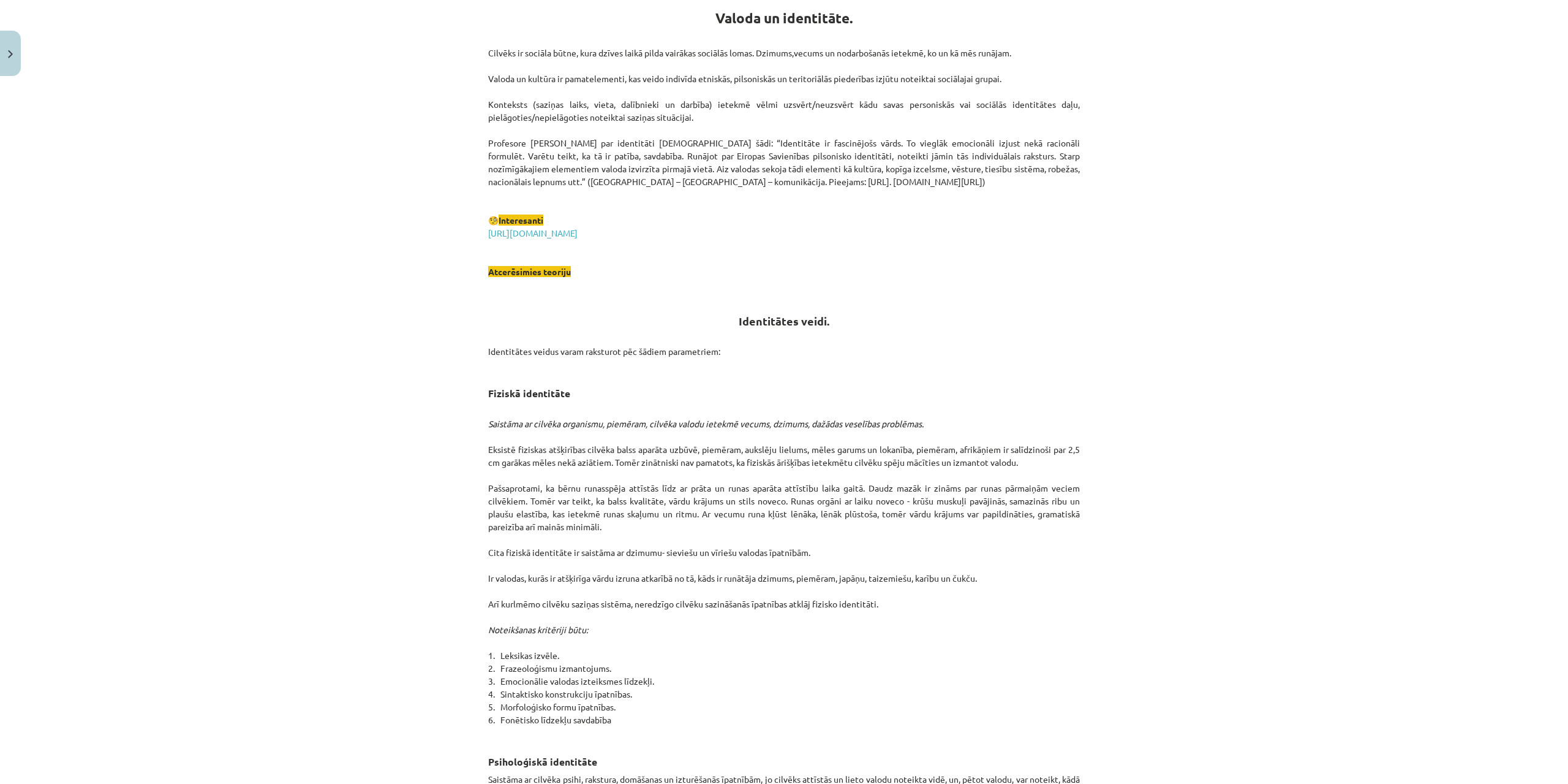
scroll to position [2245, 0]
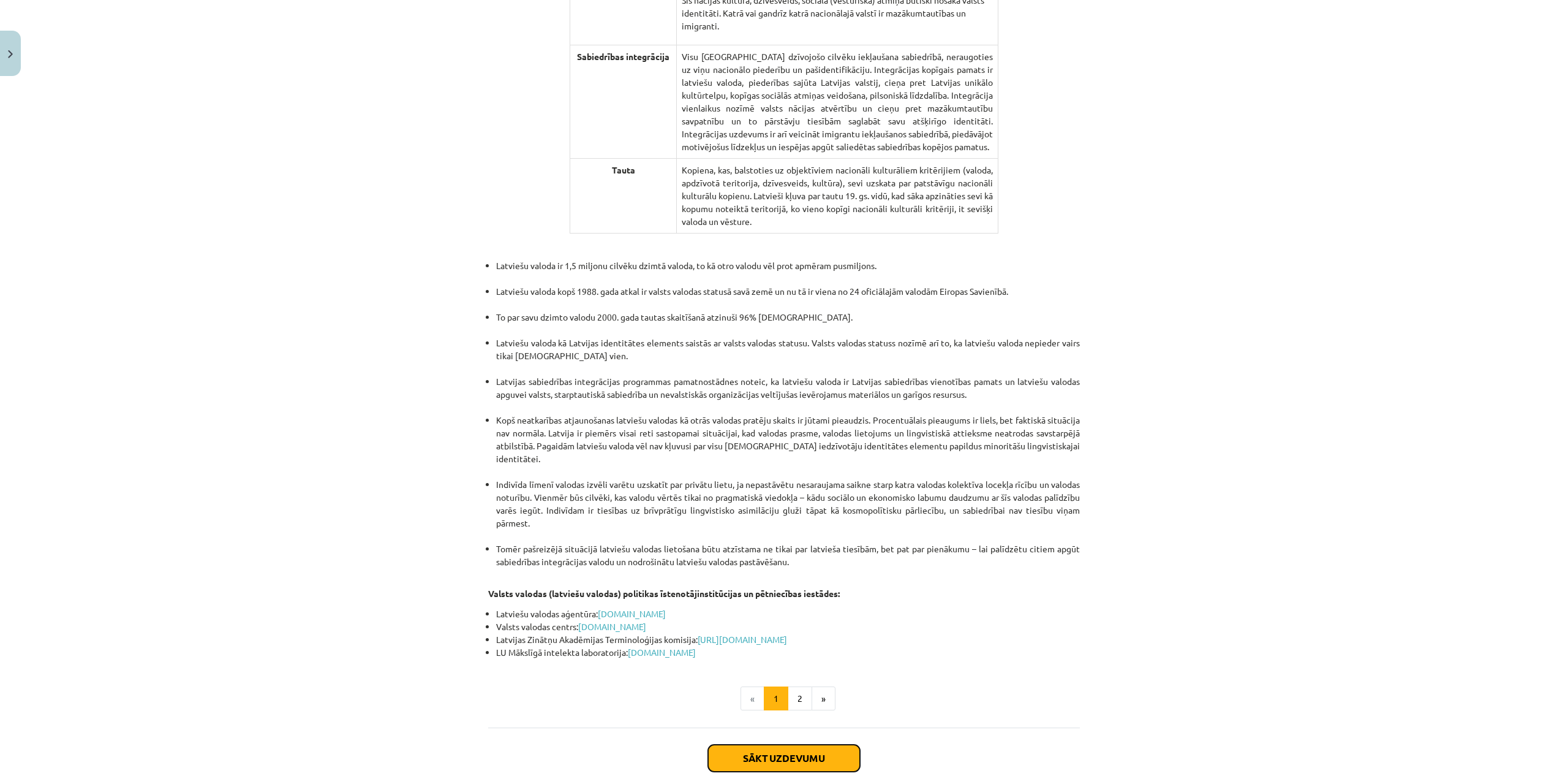
click at [819, 744] on button "Sākt uzdevumu" at bounding box center [784, 758] width 152 height 27
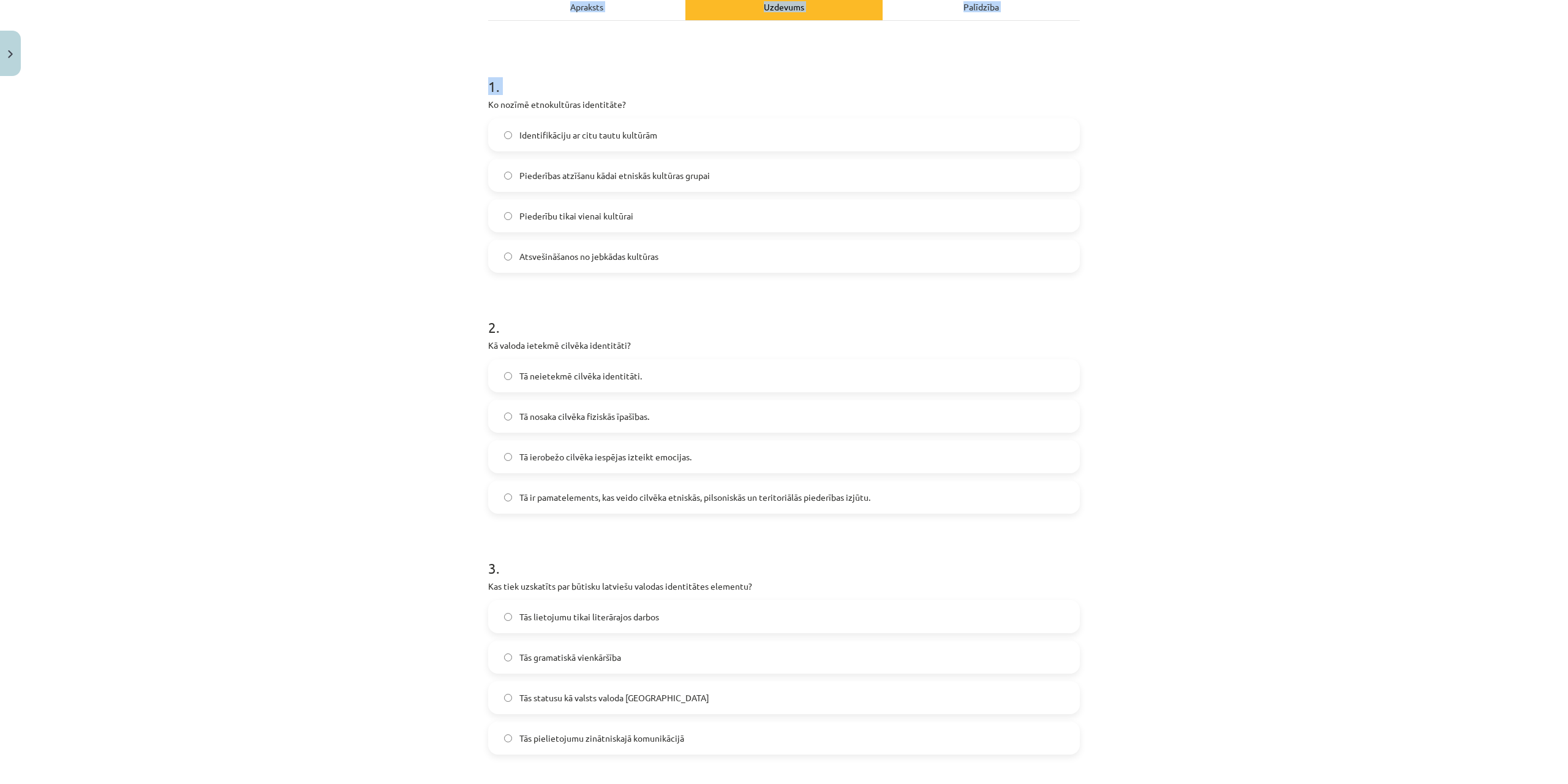
scroll to position [782, 0]
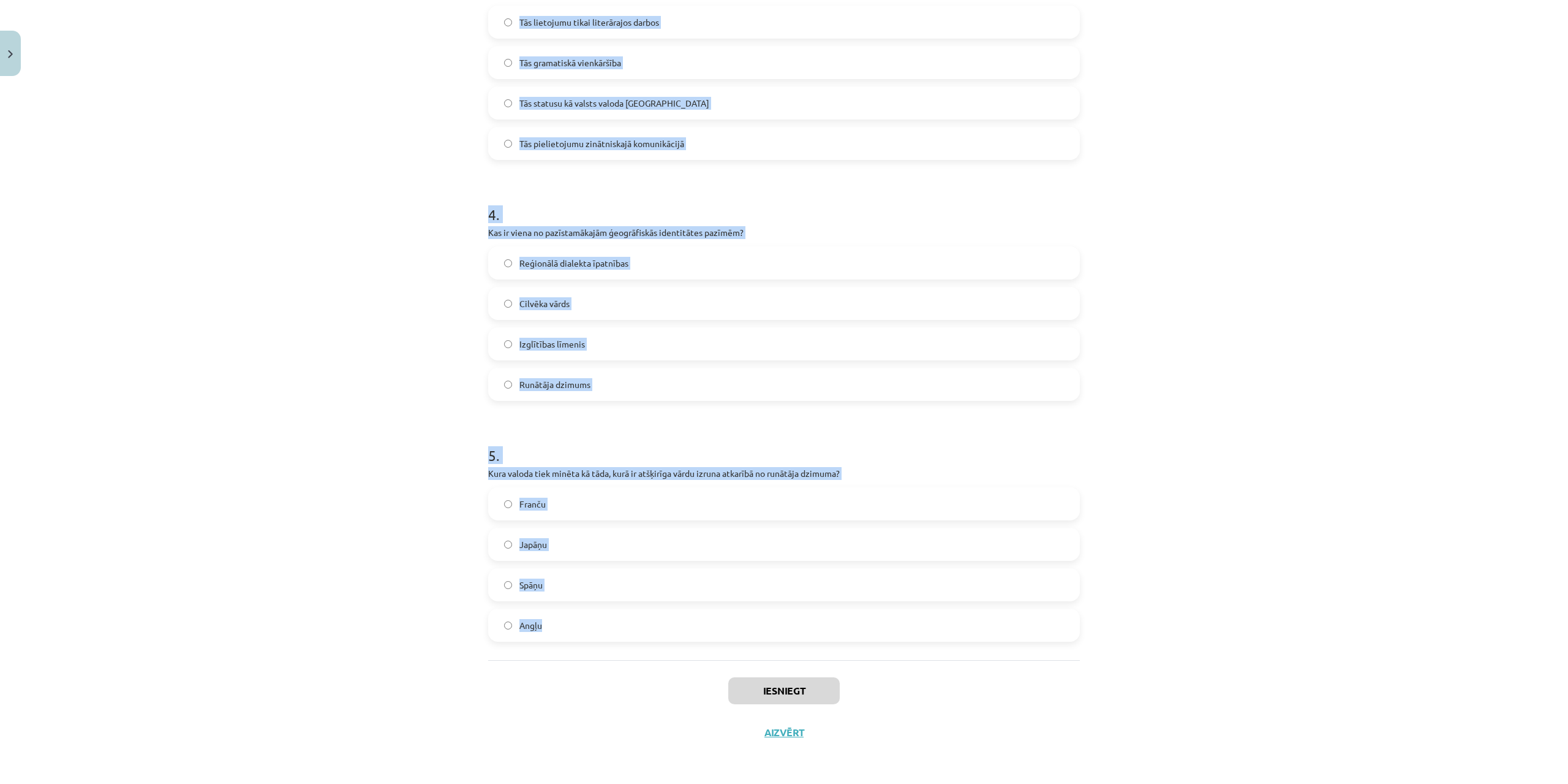
drag, startPoint x: 479, startPoint y: 256, endPoint x: 735, endPoint y: 619, distance: 444.2
click at [735, 619] on div "16 XP Saņemsi Grūts 312 pilda Apraksts Uzdevums Palīdzība 1 . Ko nozīmē etnokul…" at bounding box center [784, 26] width 606 height 1453
copy form "Lo ipsumd sitametconse adipiscing? Elitseddoeiusm te inci utlab etdolore Magnaa…"
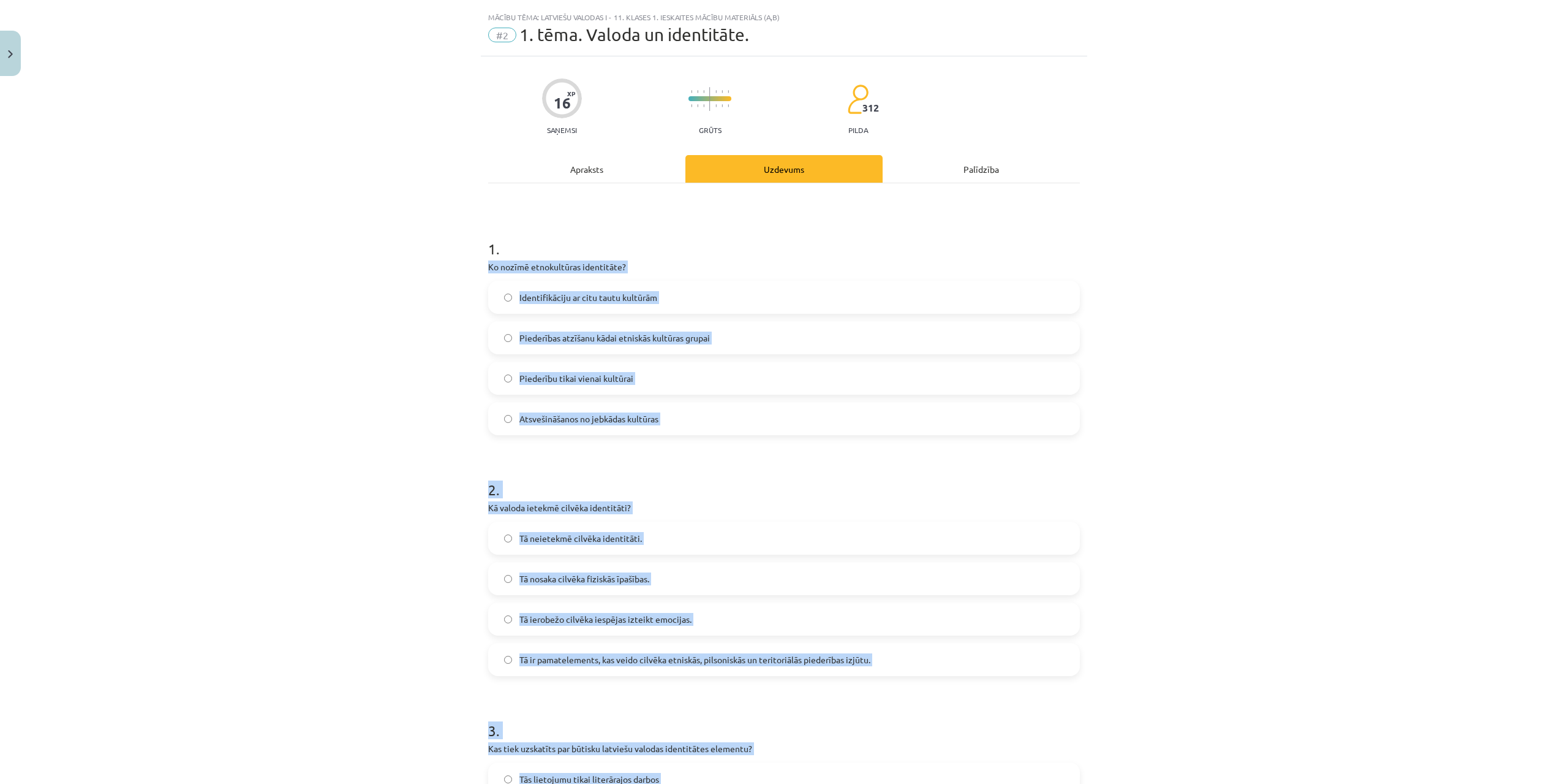
scroll to position [24, 0]
drag, startPoint x: 1462, startPoint y: 306, endPoint x: 1324, endPoint y: 339, distance: 141.9
click at [1463, 307] on div "Mācību tēma: Latviešu valodas i - 11. klases 1. ieskaites mācību materiāls (a,b…" at bounding box center [784, 392] width 1568 height 784
click at [550, 328] on label "Piederības atzīšanu kādai etniskās kultūras grupai" at bounding box center [784, 339] width 589 height 31
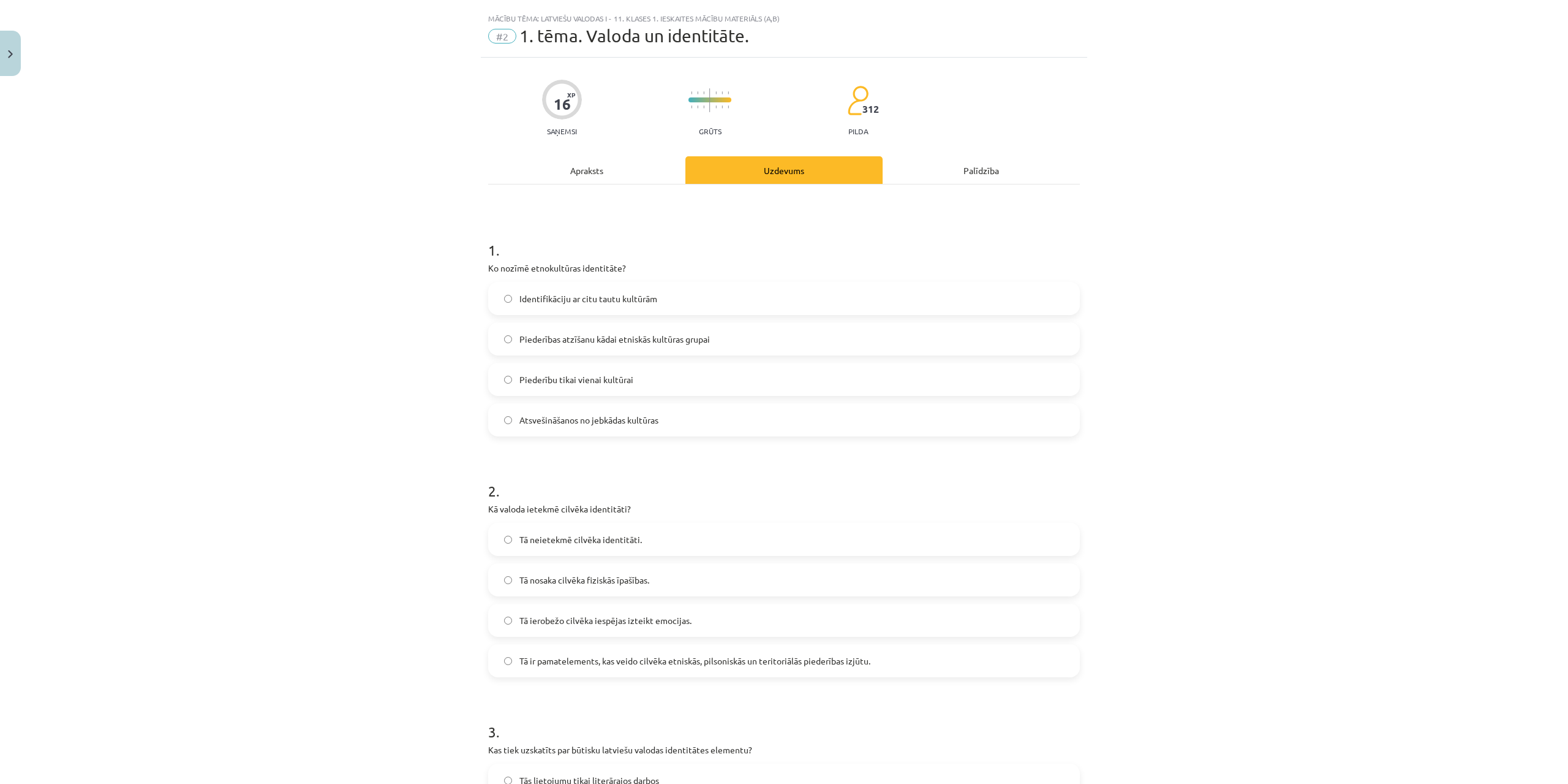
click at [569, 646] on div "Tā neietekmē cilvēka identitāti. Tā nosaka cilvēka fiziskās īpašības. Tā ierobe…" at bounding box center [784, 600] width 591 height 154
click at [572, 657] on span "Tā ir pamatelements, kas veido cilvēka etniskās, pilsoniskās un teritoriālās pi…" at bounding box center [695, 661] width 351 height 13
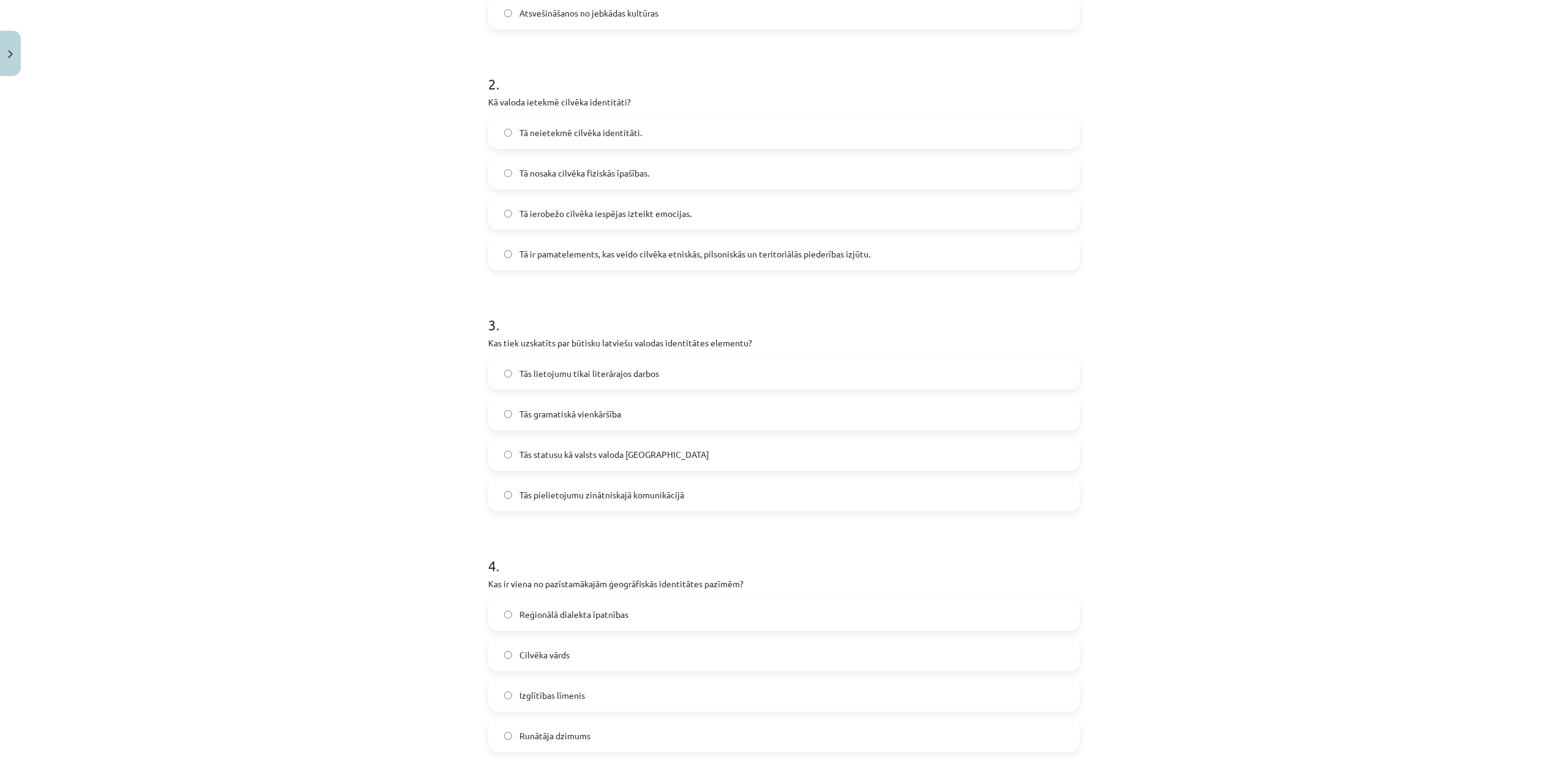
scroll to position [477, 0]
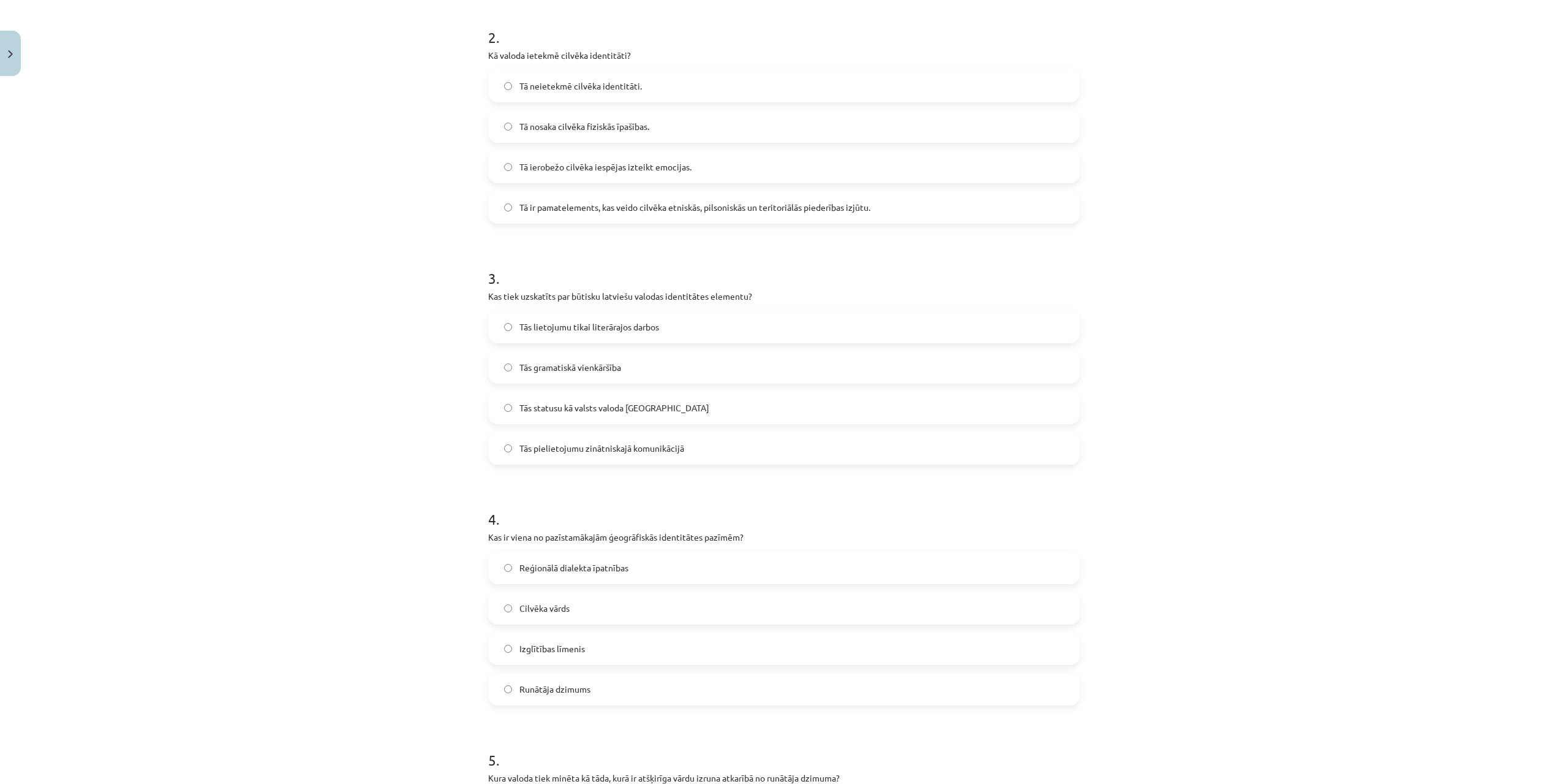
click at [539, 396] on label "Tās statusu kā valsts valoda [GEOGRAPHIC_DATA]" at bounding box center [784, 407] width 589 height 31
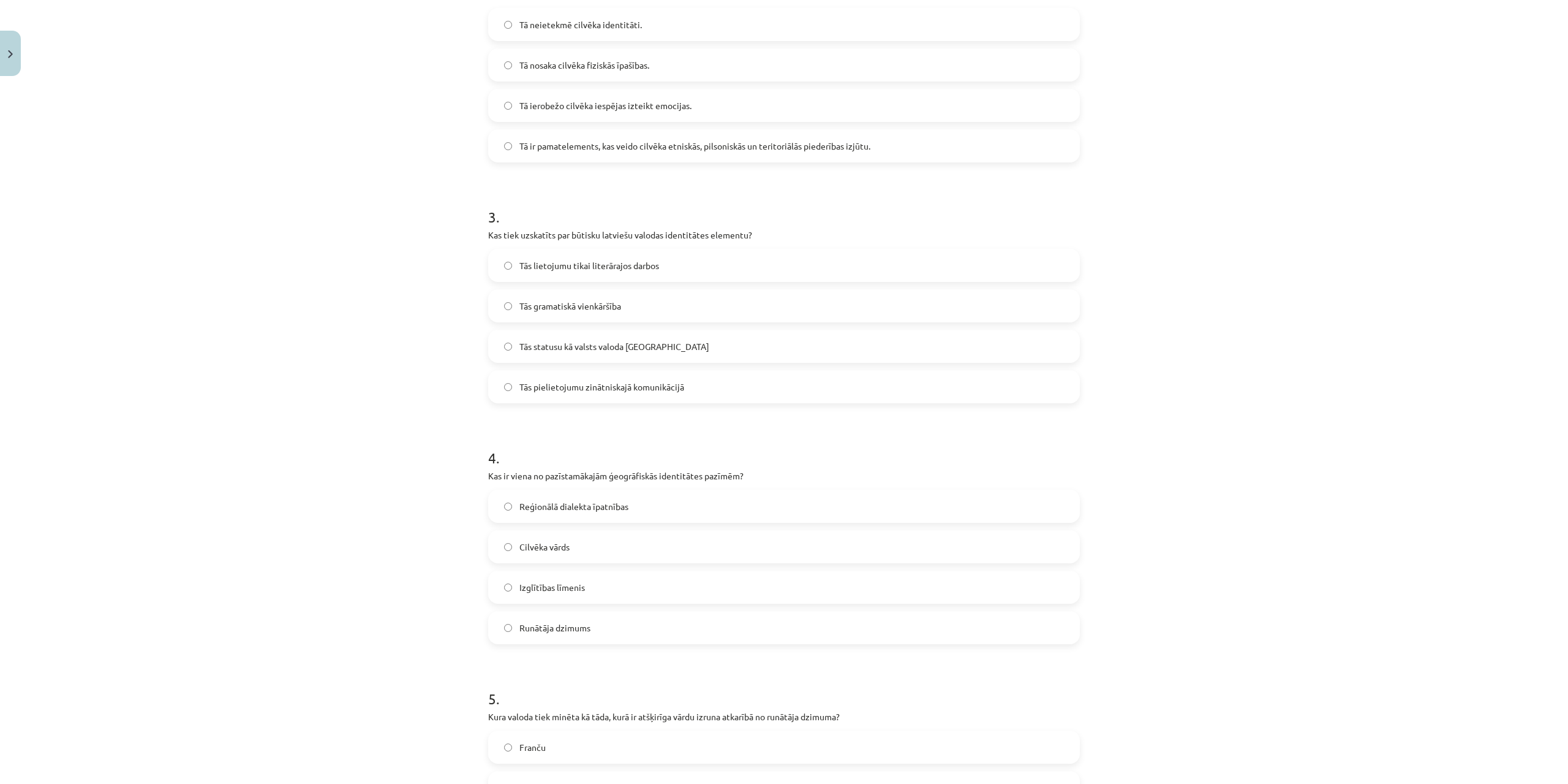
scroll to position [782, 0]
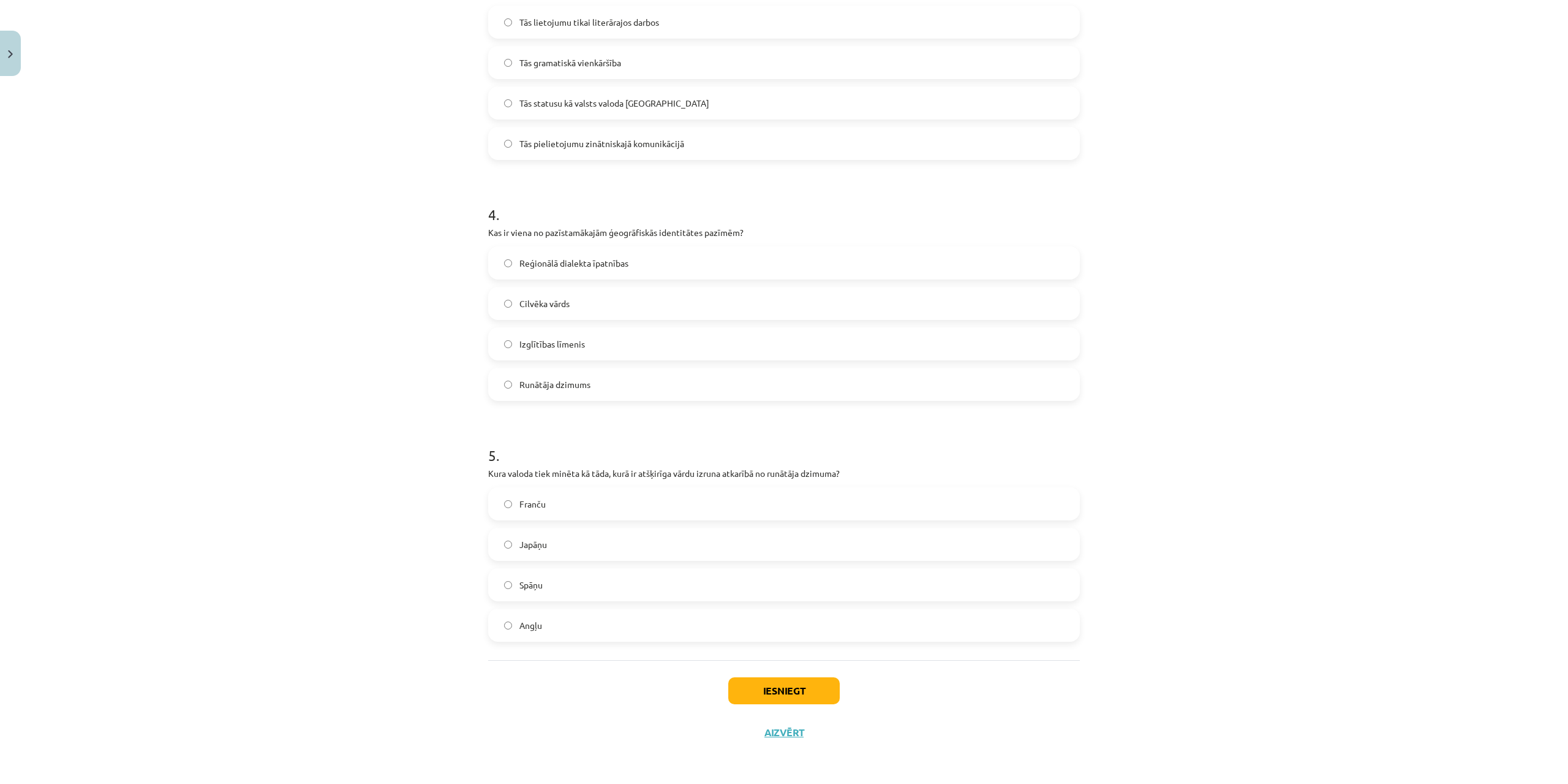
click at [546, 256] on label "Reģionālā dialekta īpatnības" at bounding box center [784, 263] width 589 height 31
click at [529, 549] on span "Japāņu" at bounding box center [533, 544] width 28 height 13
click at [822, 691] on button "Iesniegt" at bounding box center [784, 691] width 111 height 27
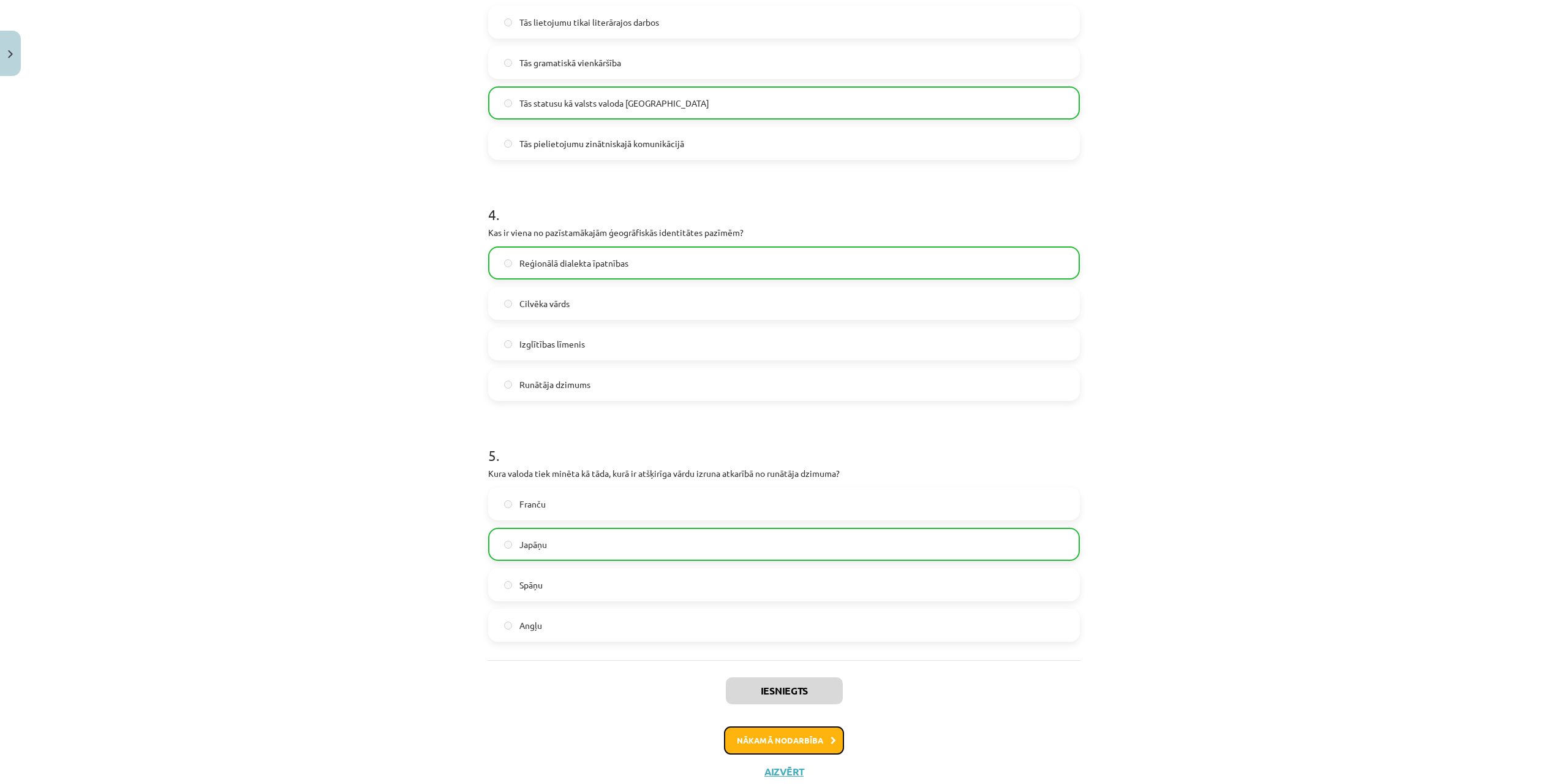
click at [823, 732] on button "Nākamā nodarbība" at bounding box center [784, 740] width 120 height 28
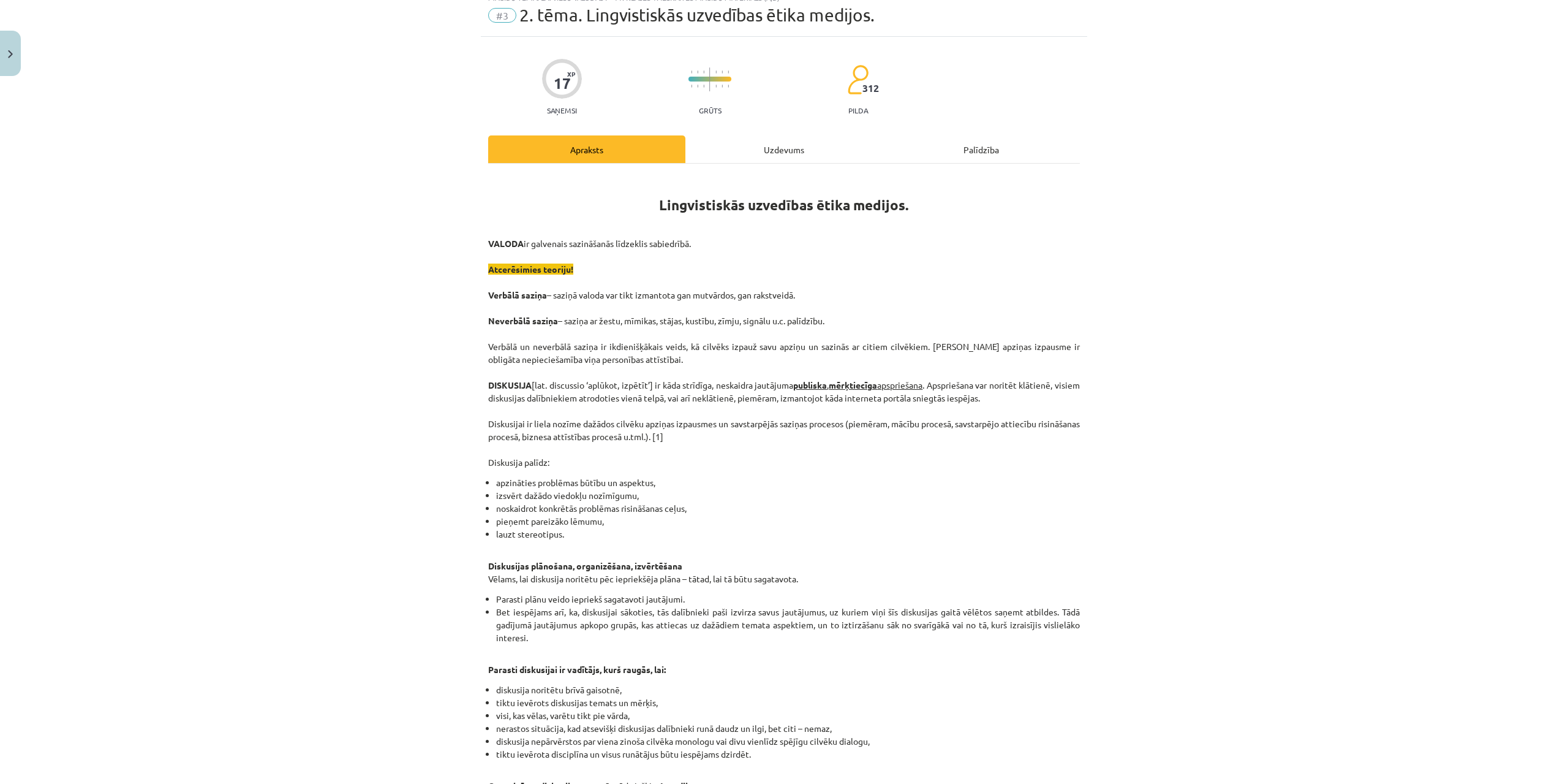
scroll to position [31, 0]
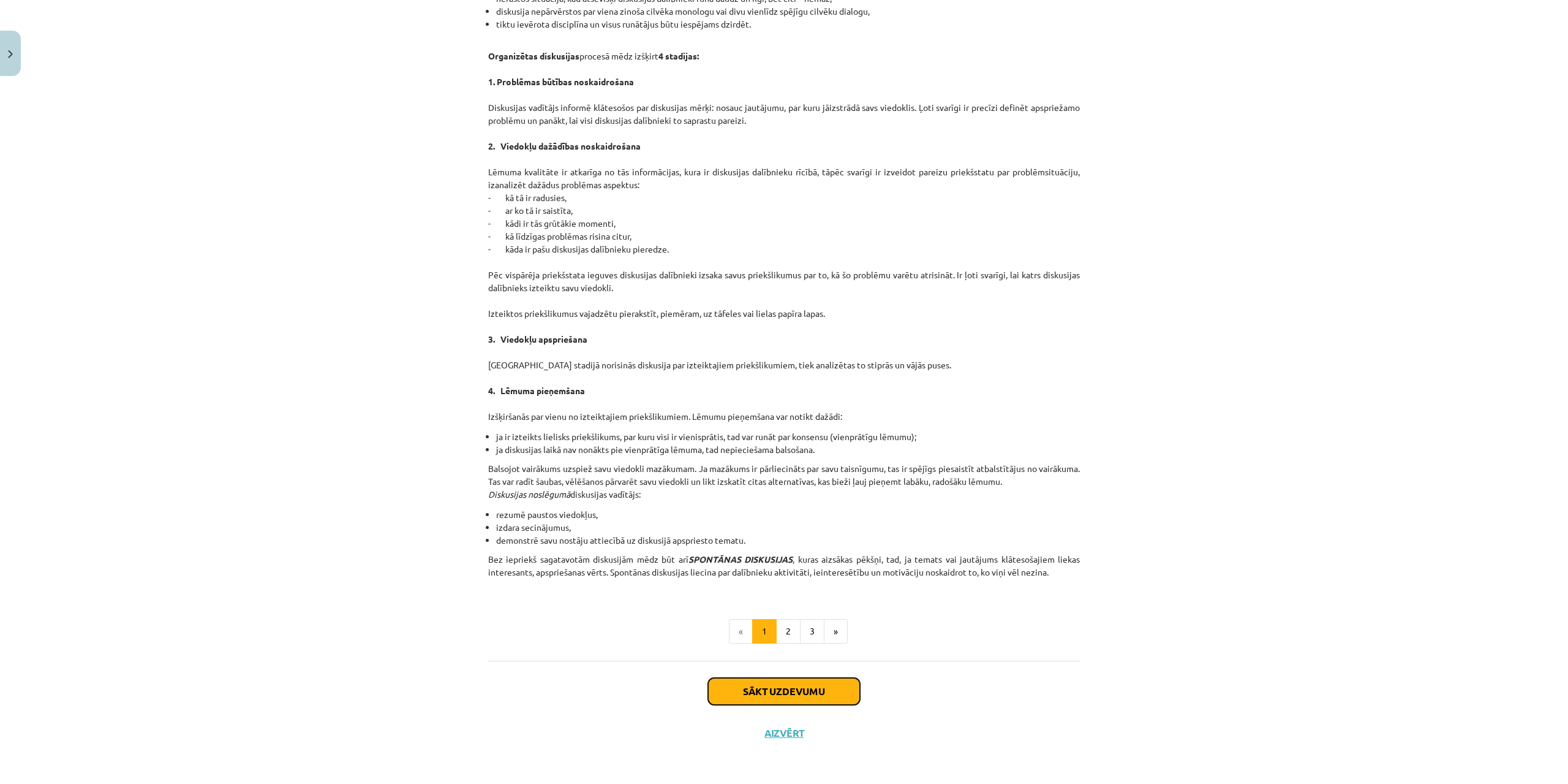
click at [773, 700] on button "Sākt uzdevumu" at bounding box center [784, 691] width 152 height 27
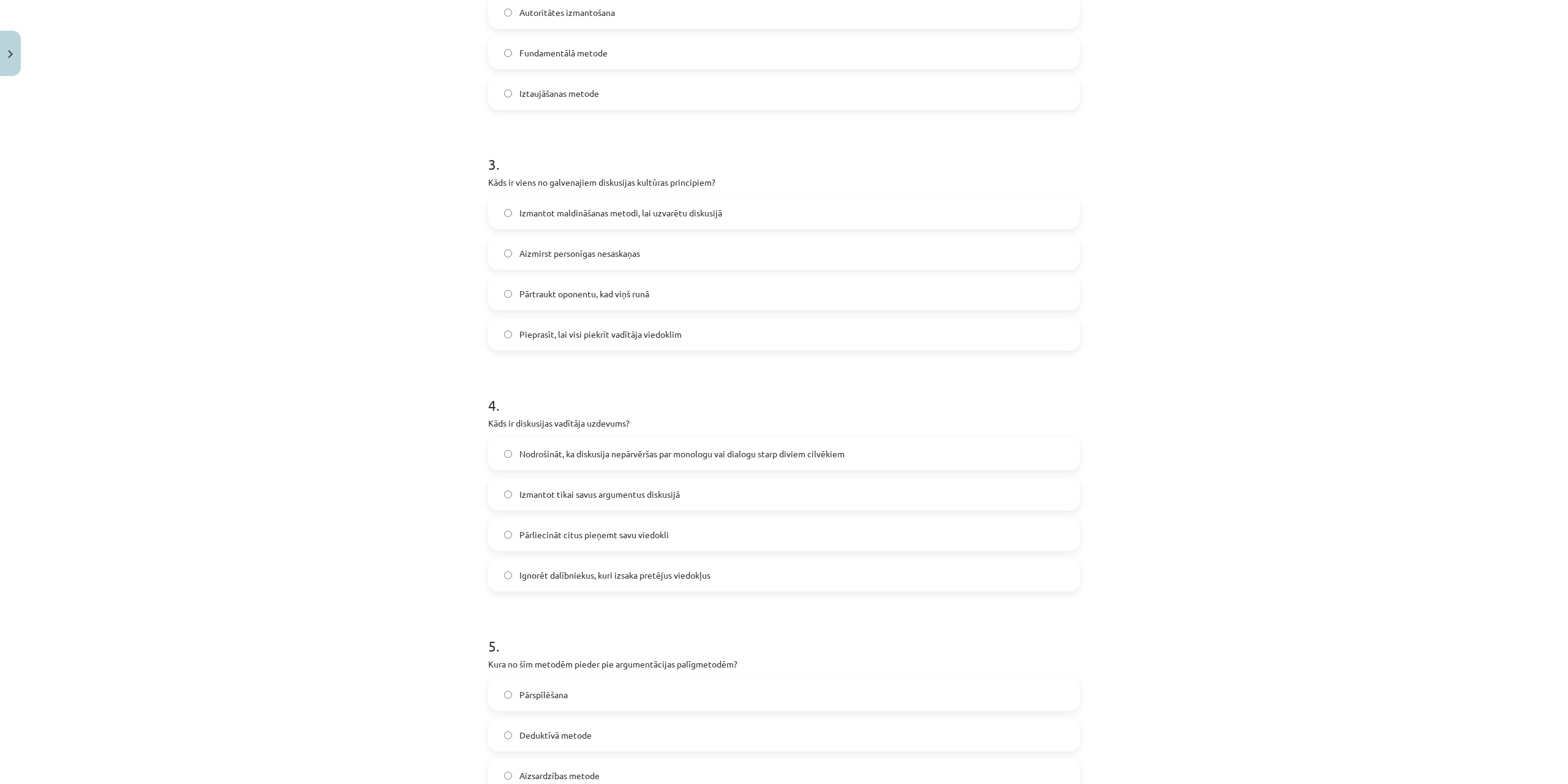
scroll to position [782, 0]
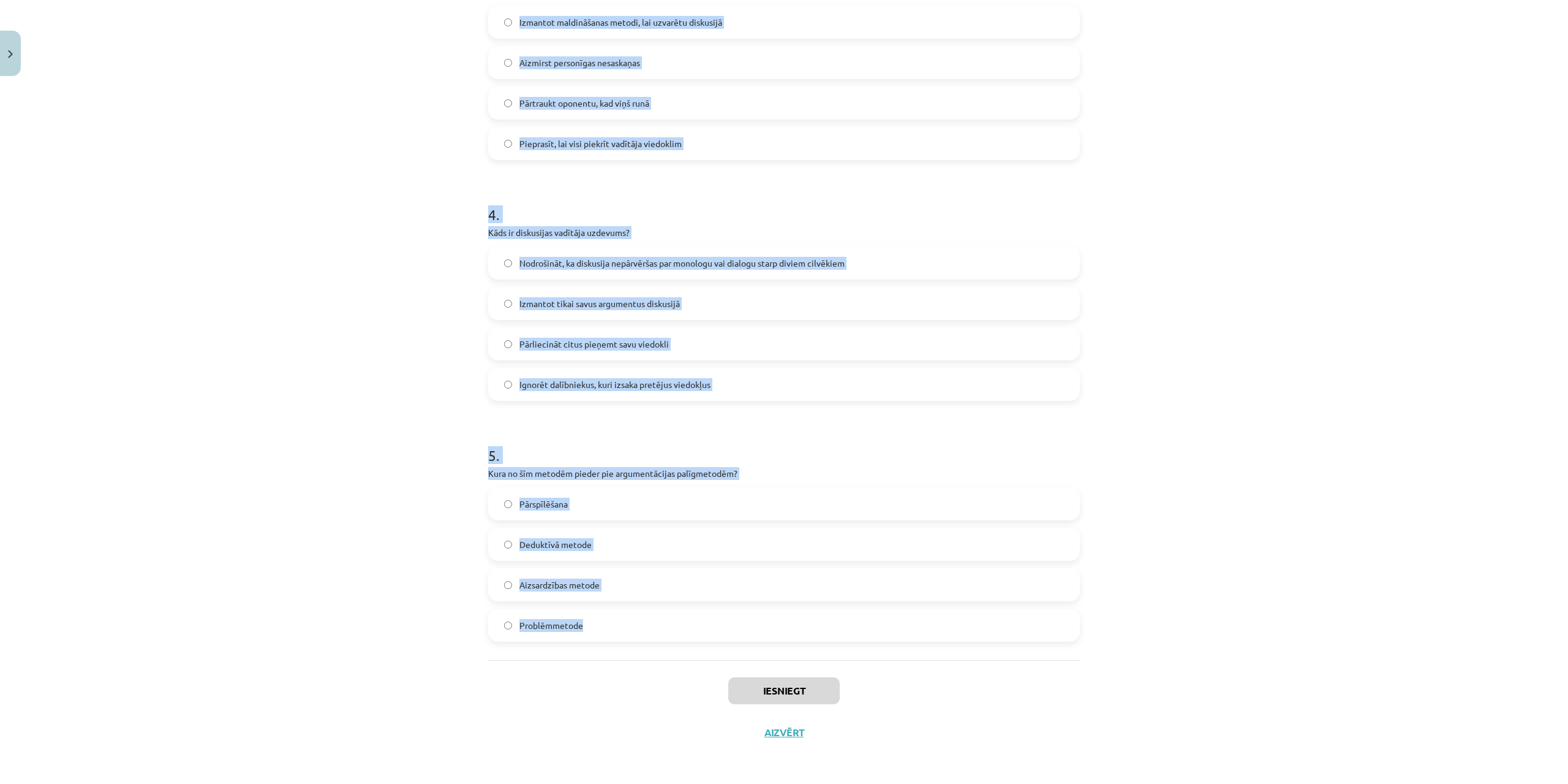
drag, startPoint x: 477, startPoint y: 235, endPoint x: 730, endPoint y: 635, distance: 473.3
click at [730, 635] on div "17 XP Saņemsi Grūts 312 pilda Apraksts Uzdevums Palīdzība 1 . Kas ir diskusija?…" at bounding box center [784, 26] width 606 height 1453
copy form "1 . Lor ip dolorsita? Consect adipis elits doeius temporinc Utlabore, etdolorem…"
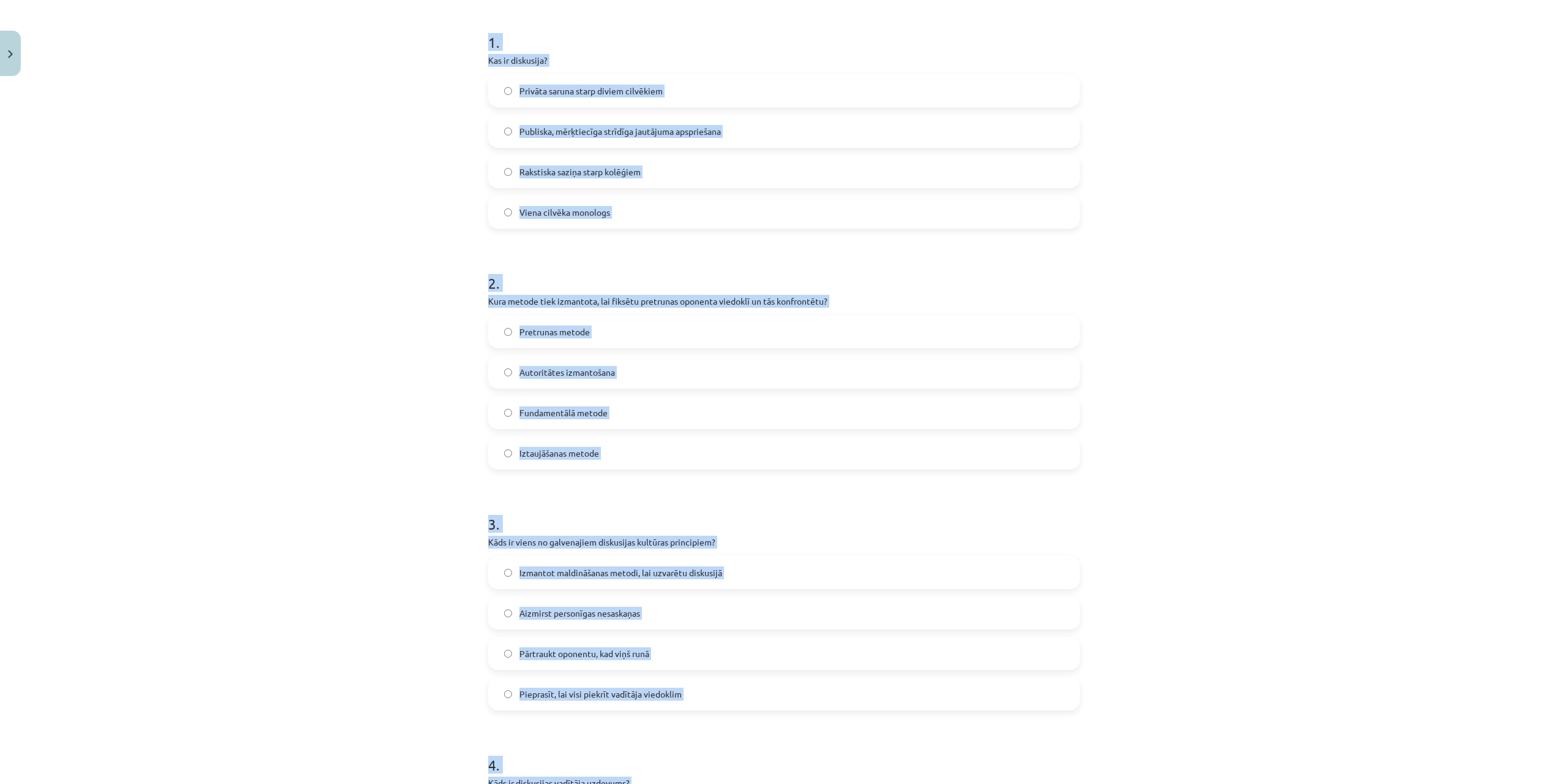
scroll to position [206, 0]
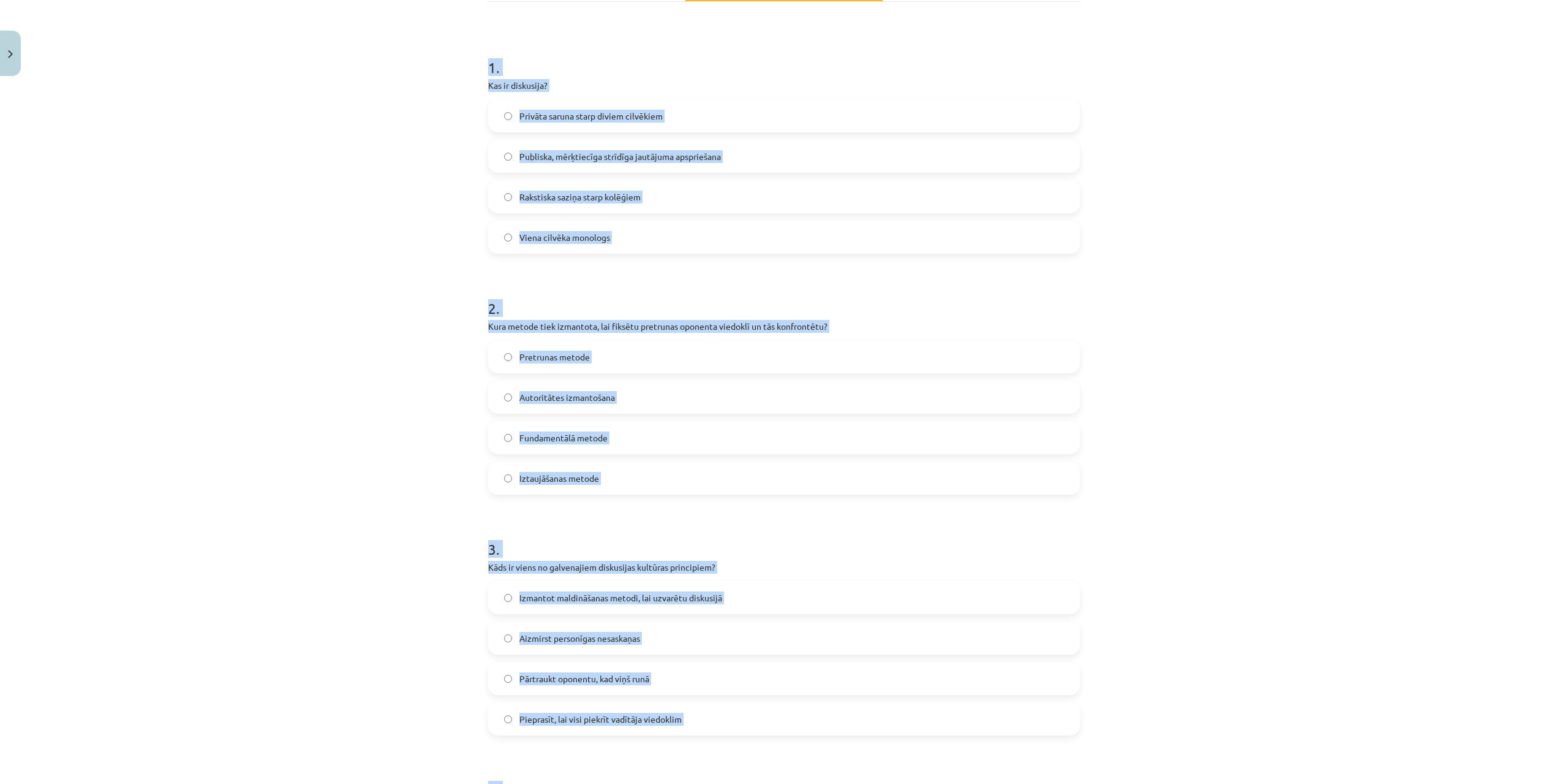
click at [1158, 287] on div "Mācību tēma: Latviešu valodas i - 11. klases 1. ieskaites mācību materiāls (a,b…" at bounding box center [784, 392] width 1568 height 784
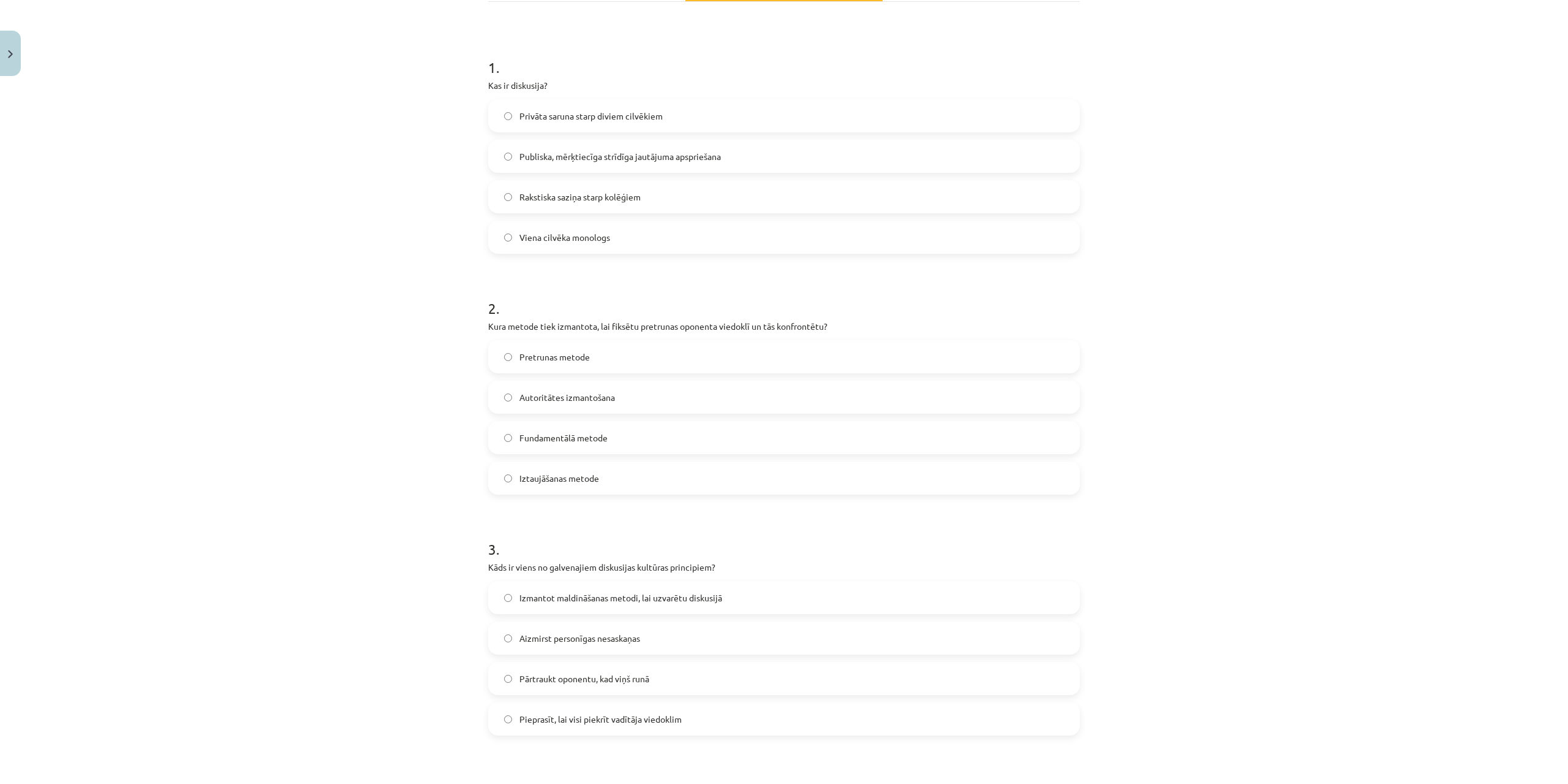
click at [648, 161] on span "Publiska, mērķtiecīga strīdīga jautājuma apspriešana" at bounding box center [620, 157] width 202 height 13
click at [518, 345] on label "Pretrunas metode" at bounding box center [784, 356] width 589 height 31
click at [550, 634] on span "Aizmirst personīgas nesaskaņas" at bounding box center [580, 638] width 121 height 13
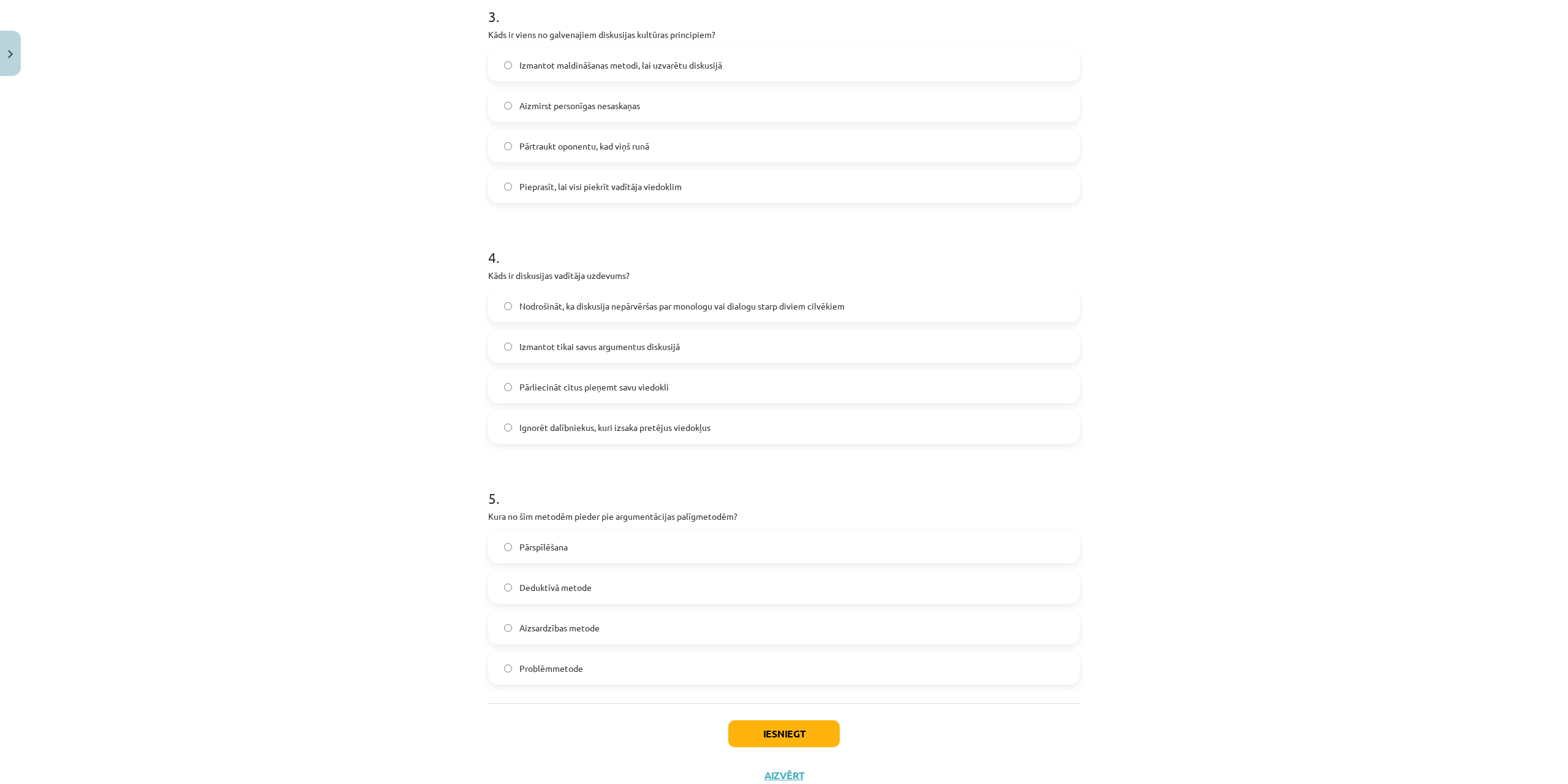
scroll to position [741, 0]
click at [657, 294] on label "Nodrošināt, ka diskusija nepārvēršas par monologu vai dialogu starp diviem cilv…" at bounding box center [784, 303] width 589 height 31
click at [681, 589] on label "Deduktīvā metode" at bounding box center [784, 585] width 589 height 31
click at [803, 724] on button "Iesniegt" at bounding box center [784, 731] width 111 height 27
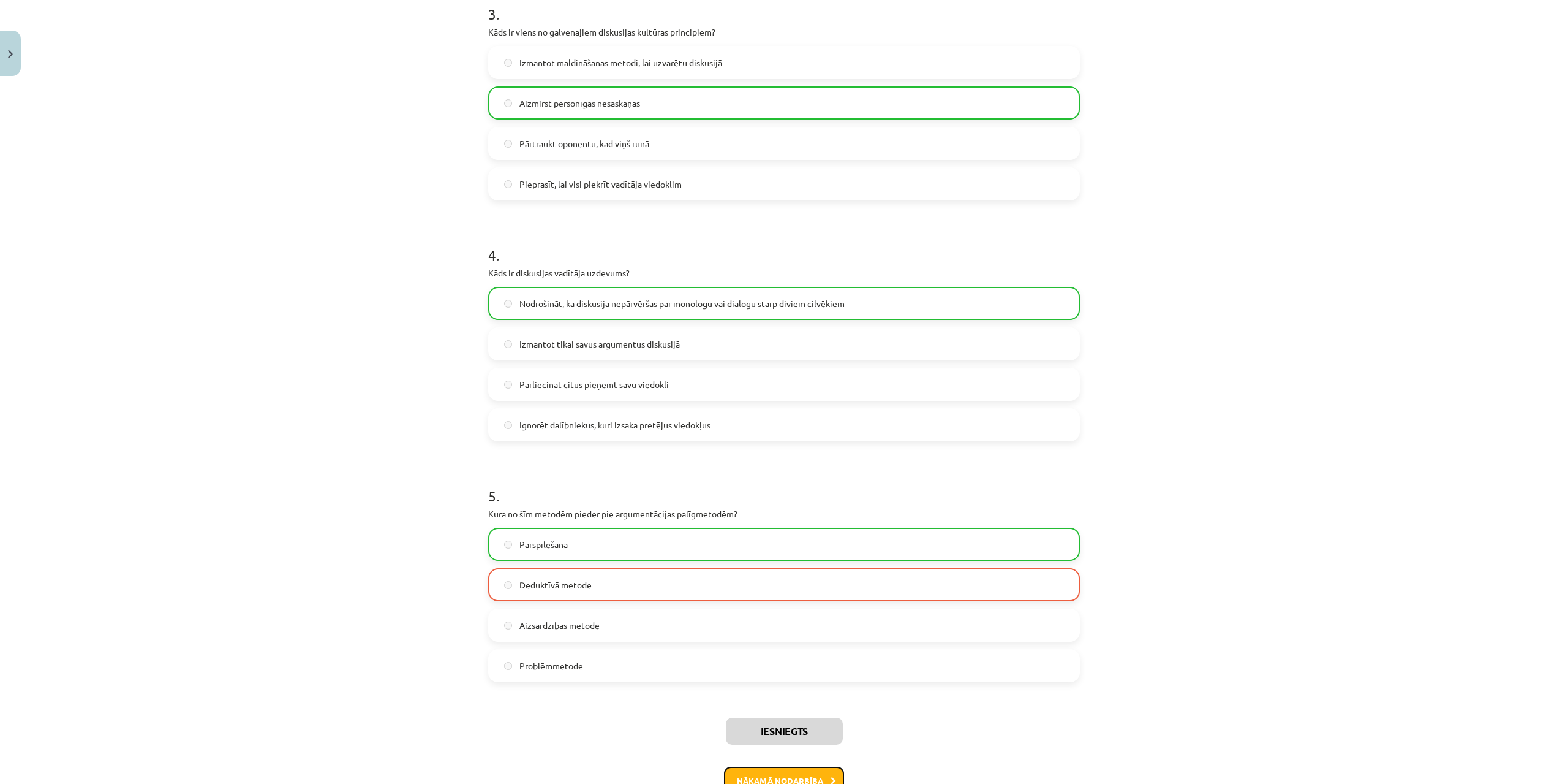
click at [803, 771] on button "Nākamā nodarbība" at bounding box center [784, 781] width 120 height 28
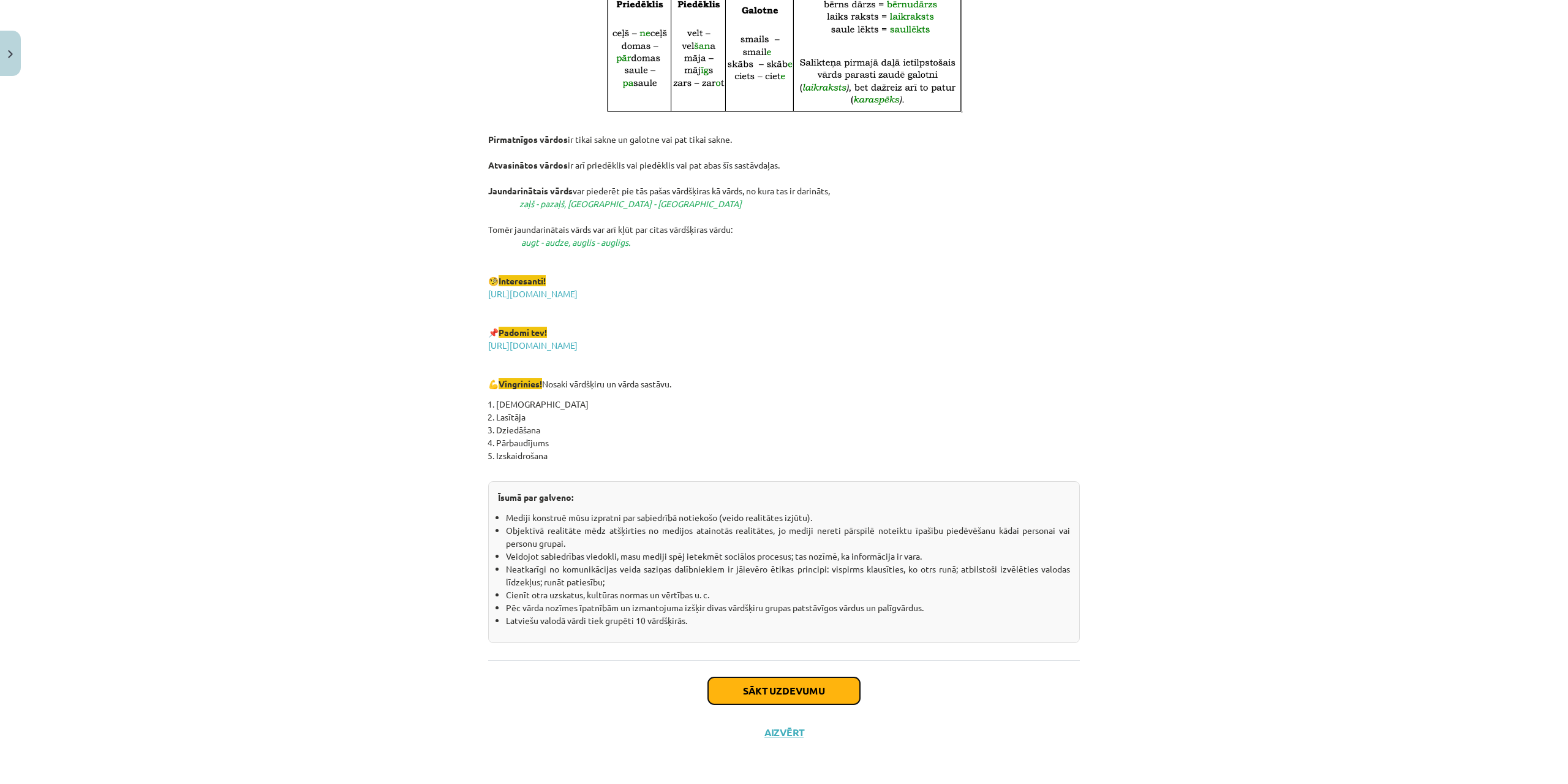
click at [828, 695] on button "Sākt uzdevumu" at bounding box center [784, 691] width 152 height 27
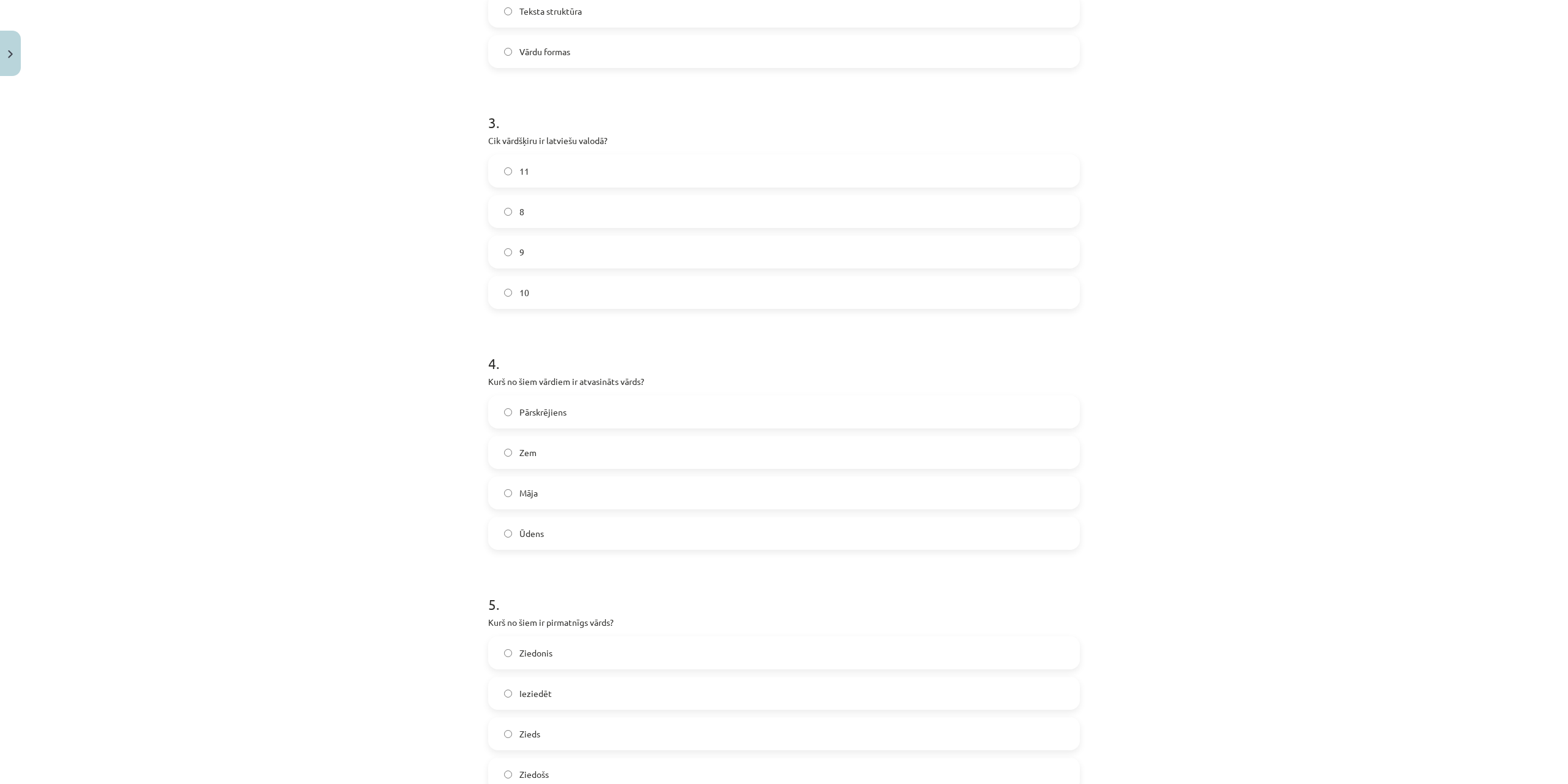
scroll to position [782, 0]
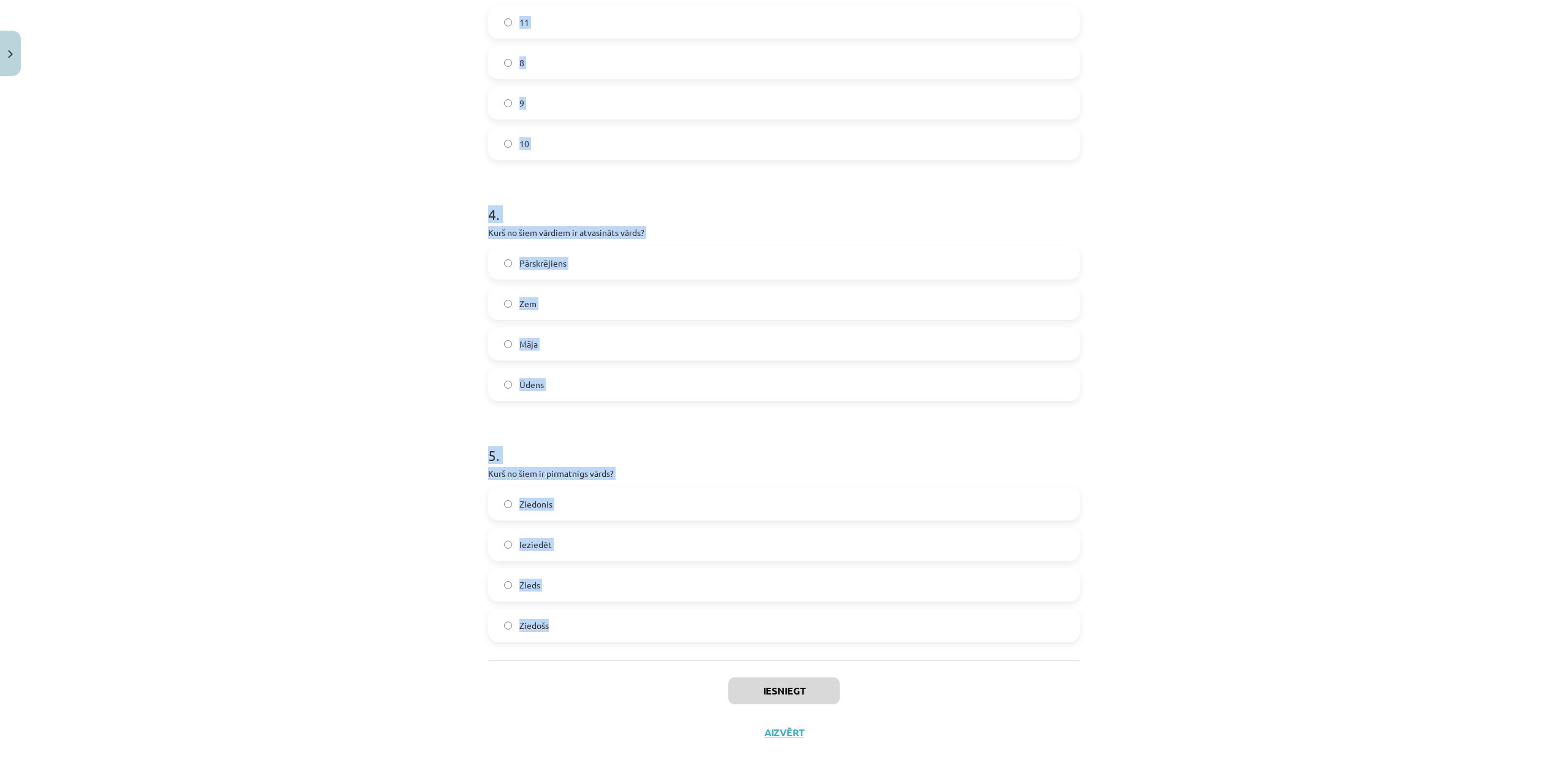
drag, startPoint x: 478, startPoint y: 257, endPoint x: 735, endPoint y: 638, distance: 459.6
click at [735, 638] on div "17 XP Saņemsi Grūts 312 pilda Apraksts Uzdevums Palīdzība 1 . Kas ir vārddarinā…" at bounding box center [784, 26] width 606 height 1453
copy form "Kas ir vārddarināšanas līdzeklis, kas pievienojas vārda saknei un veido jaunu v…"
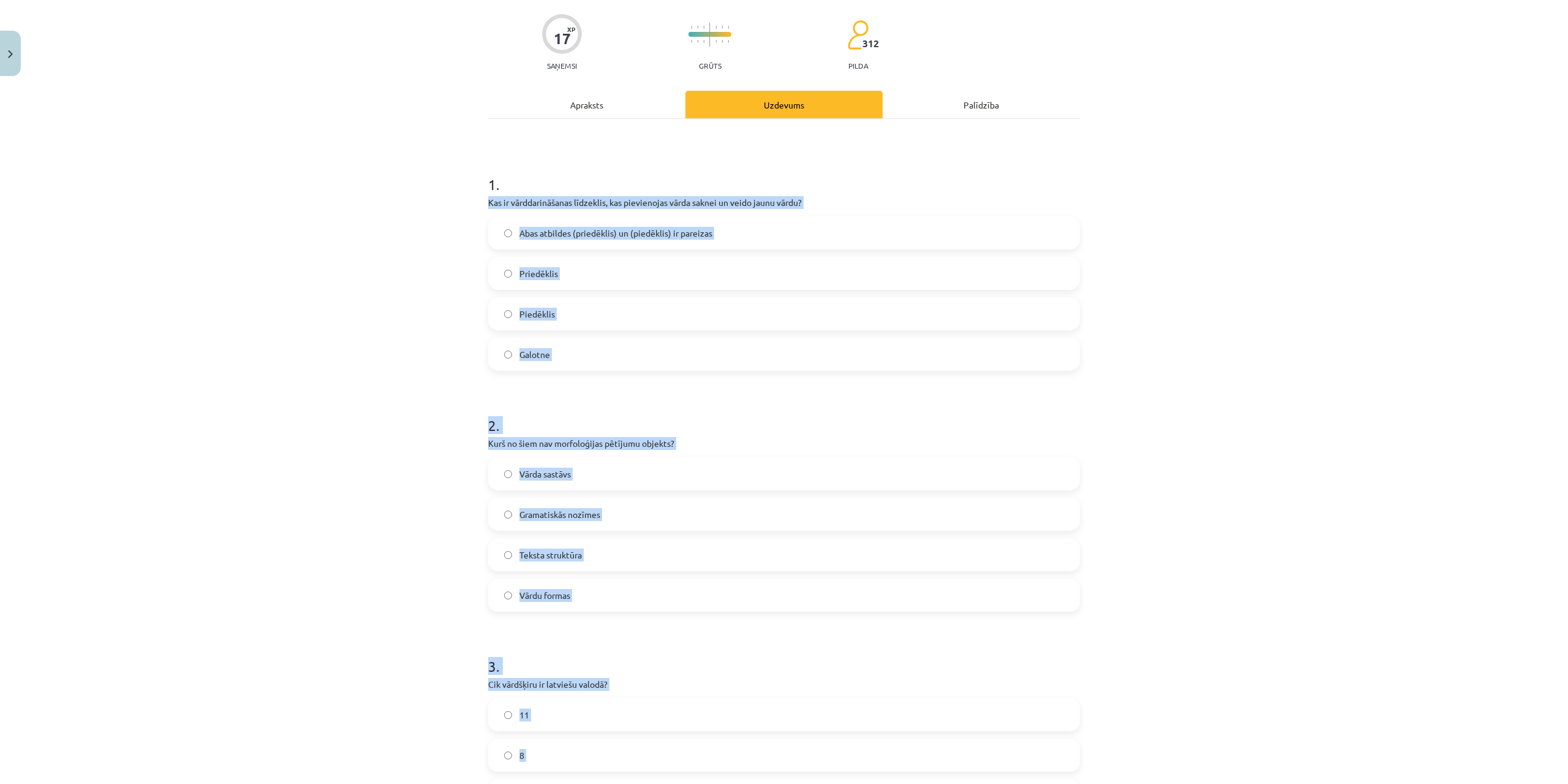
scroll to position [66, 0]
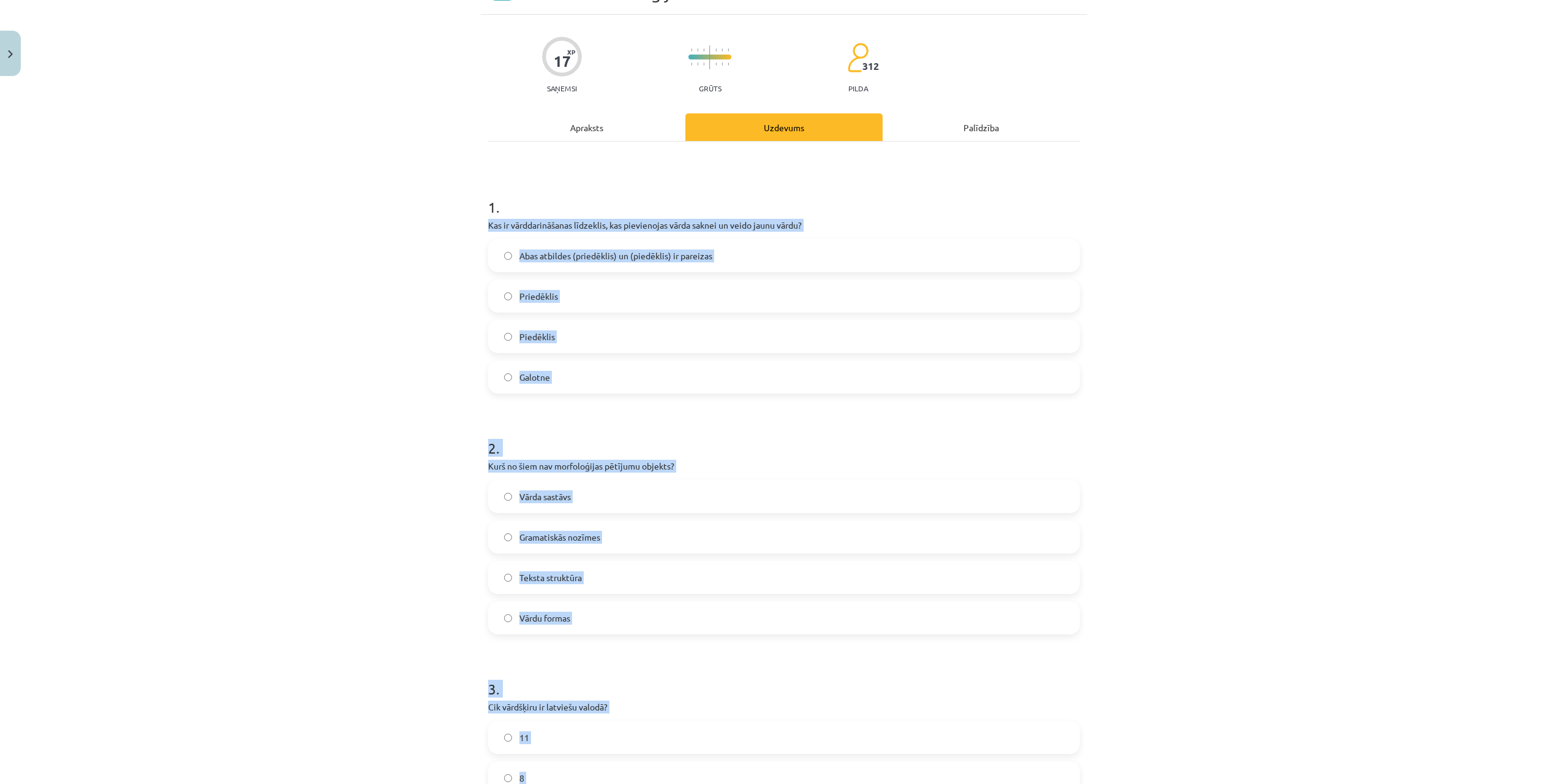
click at [1350, 278] on div "Mācību tēma: Latviešu valodas i - 11. klases 1. ieskaites mācību materiāls (a,b…" at bounding box center [784, 392] width 1568 height 784
click at [610, 328] on label "Piedēklis" at bounding box center [784, 336] width 589 height 31
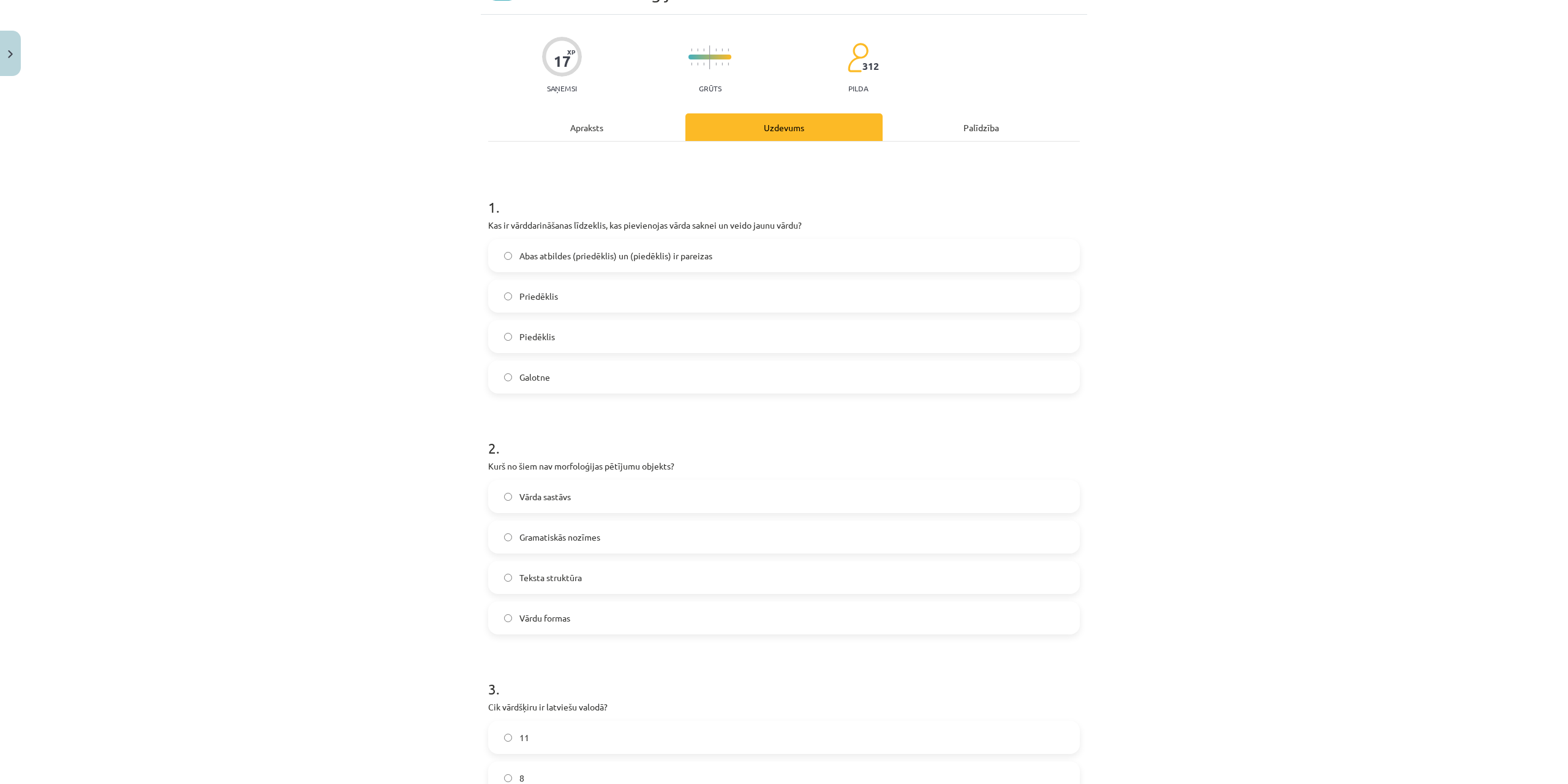
drag, startPoint x: 569, startPoint y: 583, endPoint x: 999, endPoint y: 513, distance: 435.7
click at [569, 583] on span "Teksta struktūra" at bounding box center [550, 578] width 62 height 13
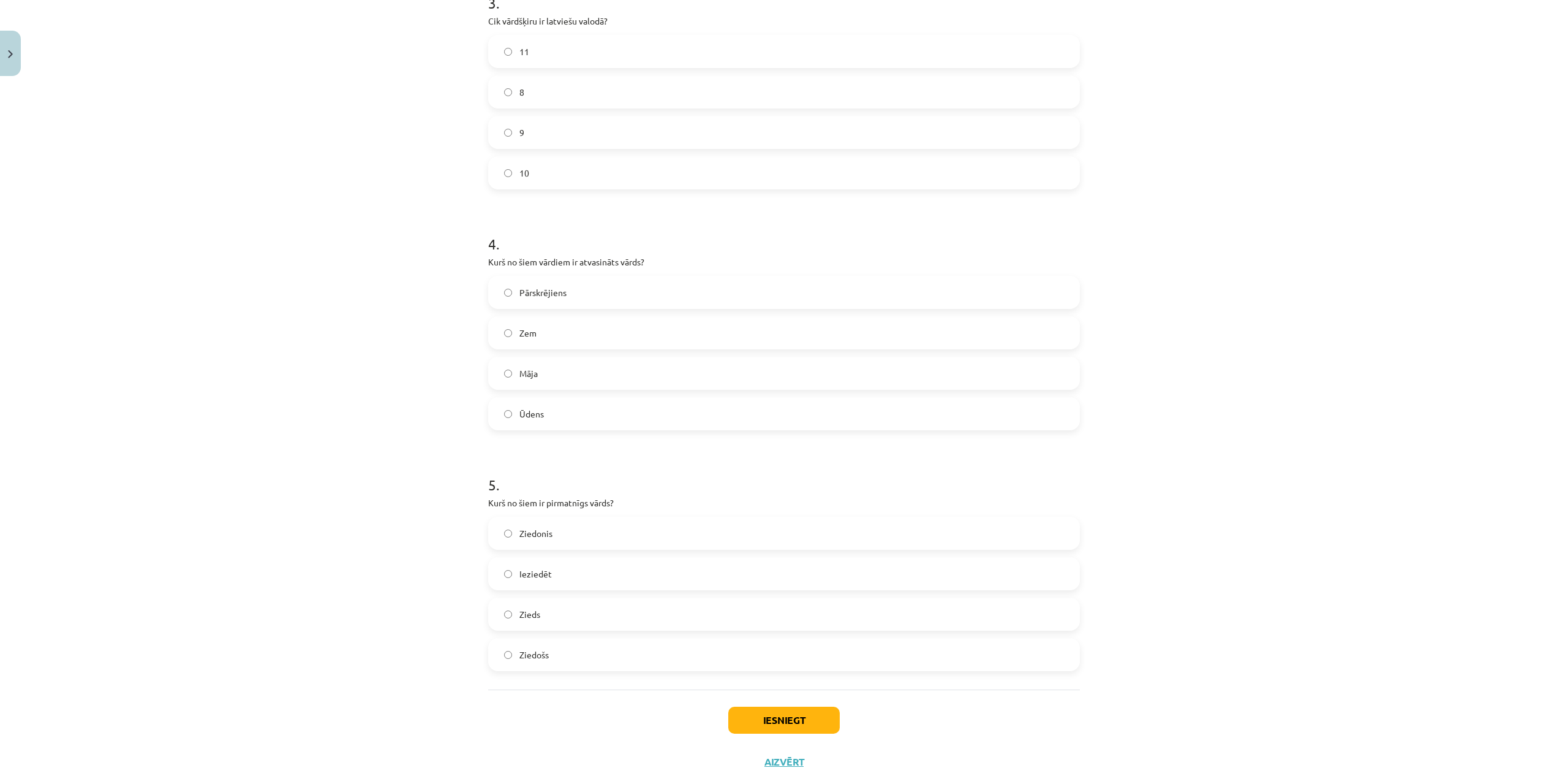
click at [523, 42] on label "11" at bounding box center [784, 51] width 589 height 31
click at [556, 287] on span "Pārskrējiens" at bounding box center [543, 293] width 47 height 13
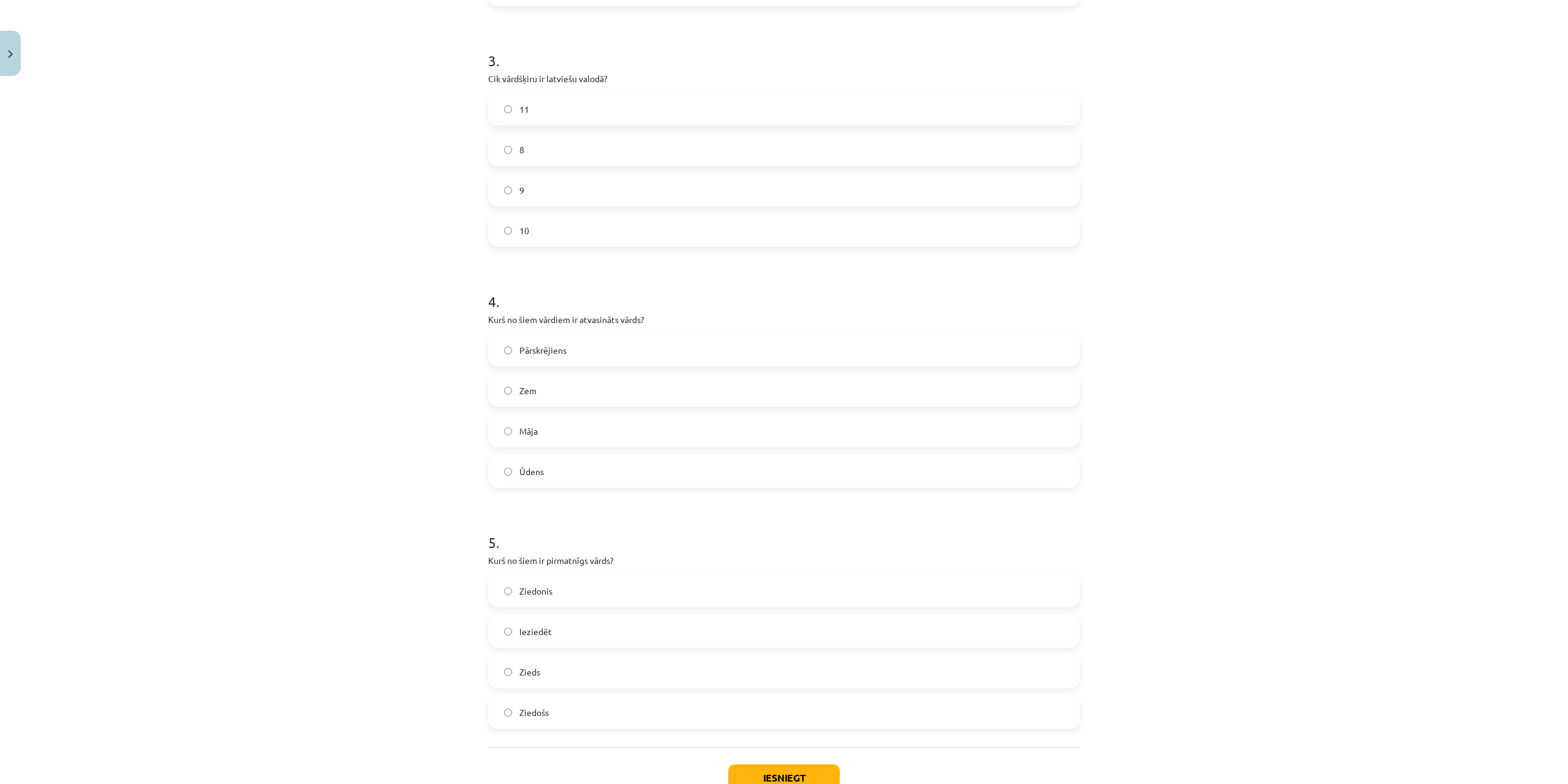
scroll to position [691, 0]
click at [626, 686] on label "Zieds" at bounding box center [784, 675] width 589 height 31
click at [775, 771] on button "Iesniegt" at bounding box center [784, 782] width 111 height 27
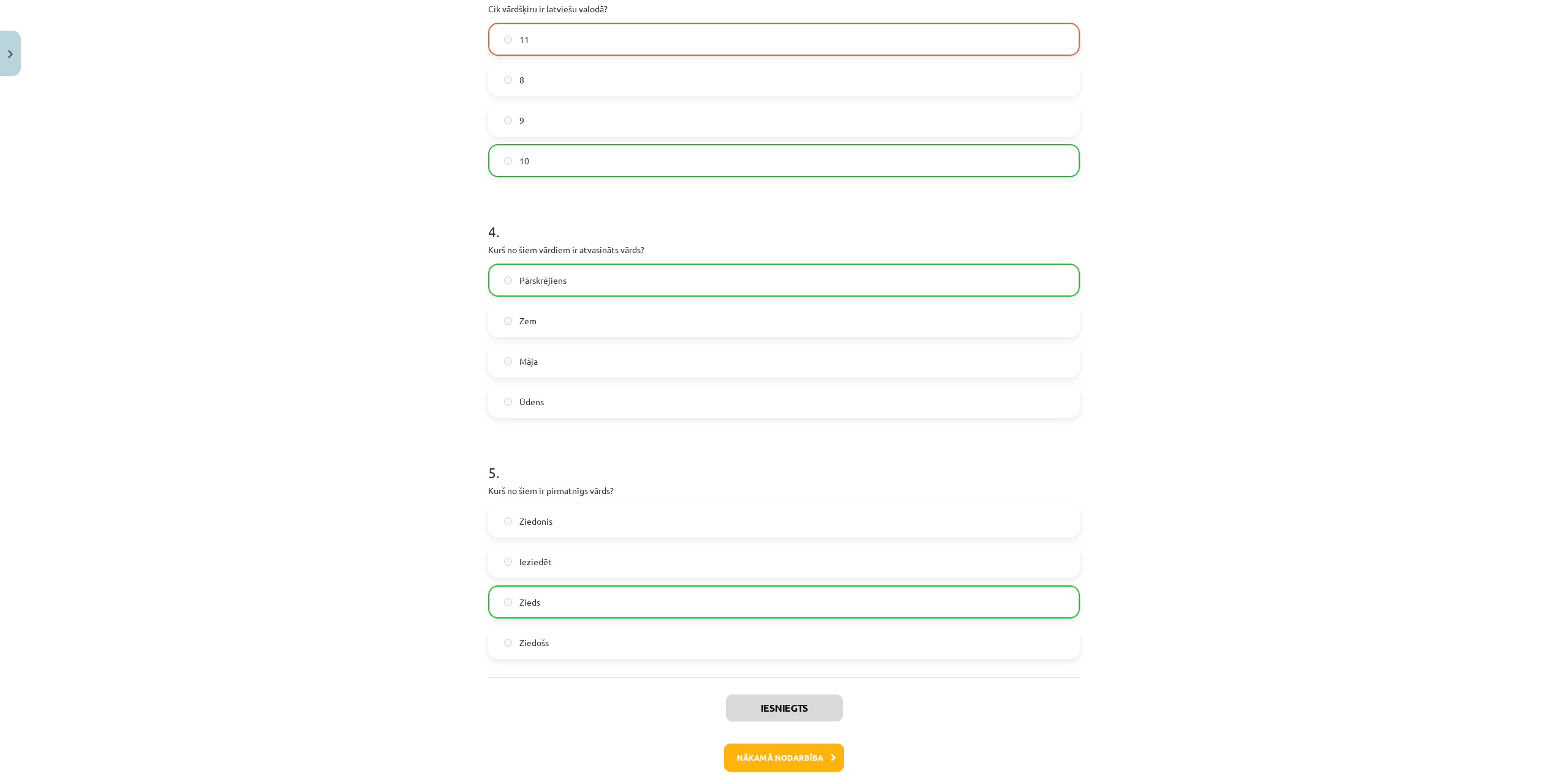
scroll to position [821, 0]
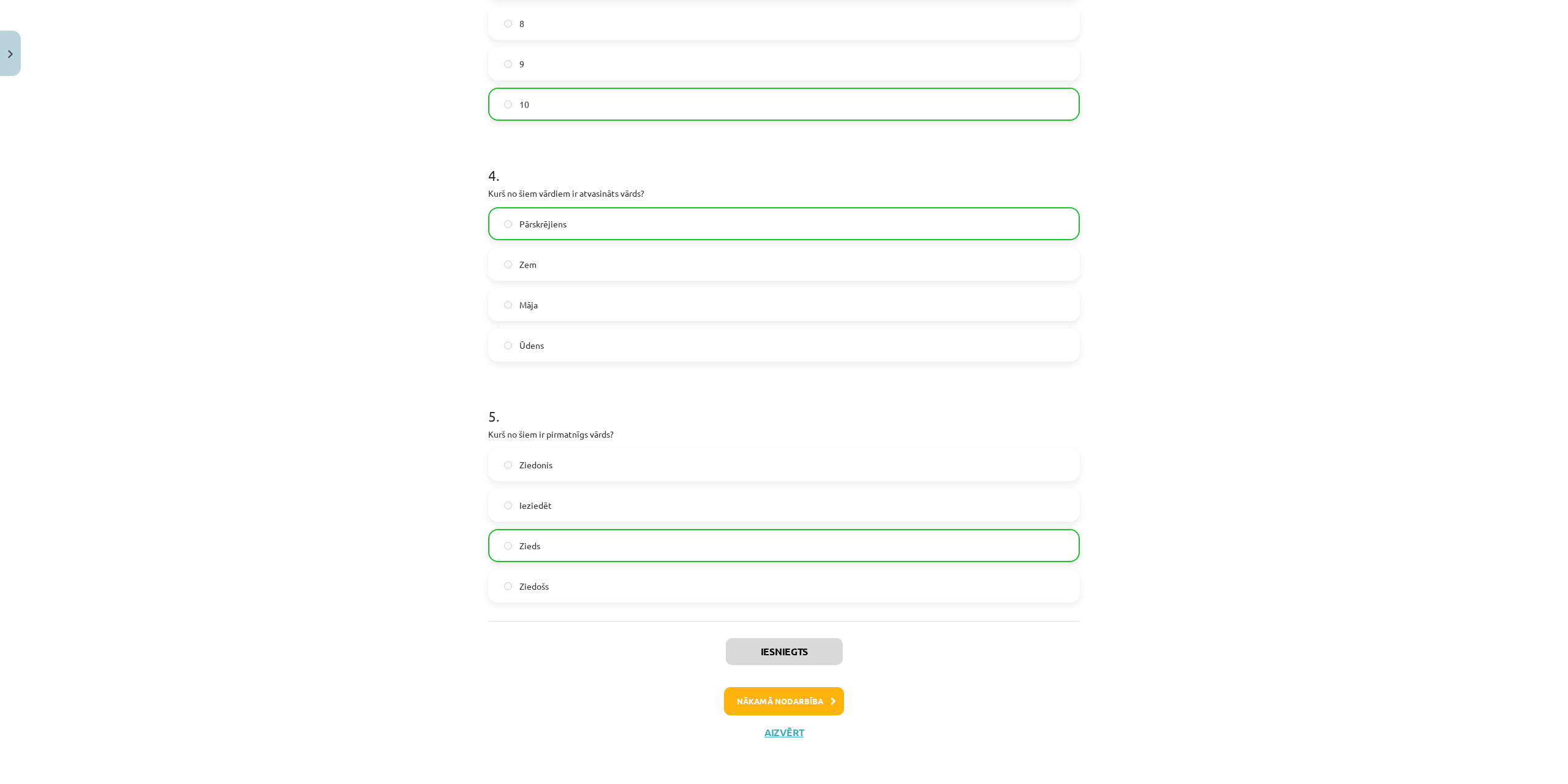
click at [764, 722] on div "Iesniegts Nākamā nodarbība Aizvērt" at bounding box center [784, 684] width 591 height 125
click at [773, 689] on button "Nākamā nodarbība" at bounding box center [784, 701] width 120 height 28
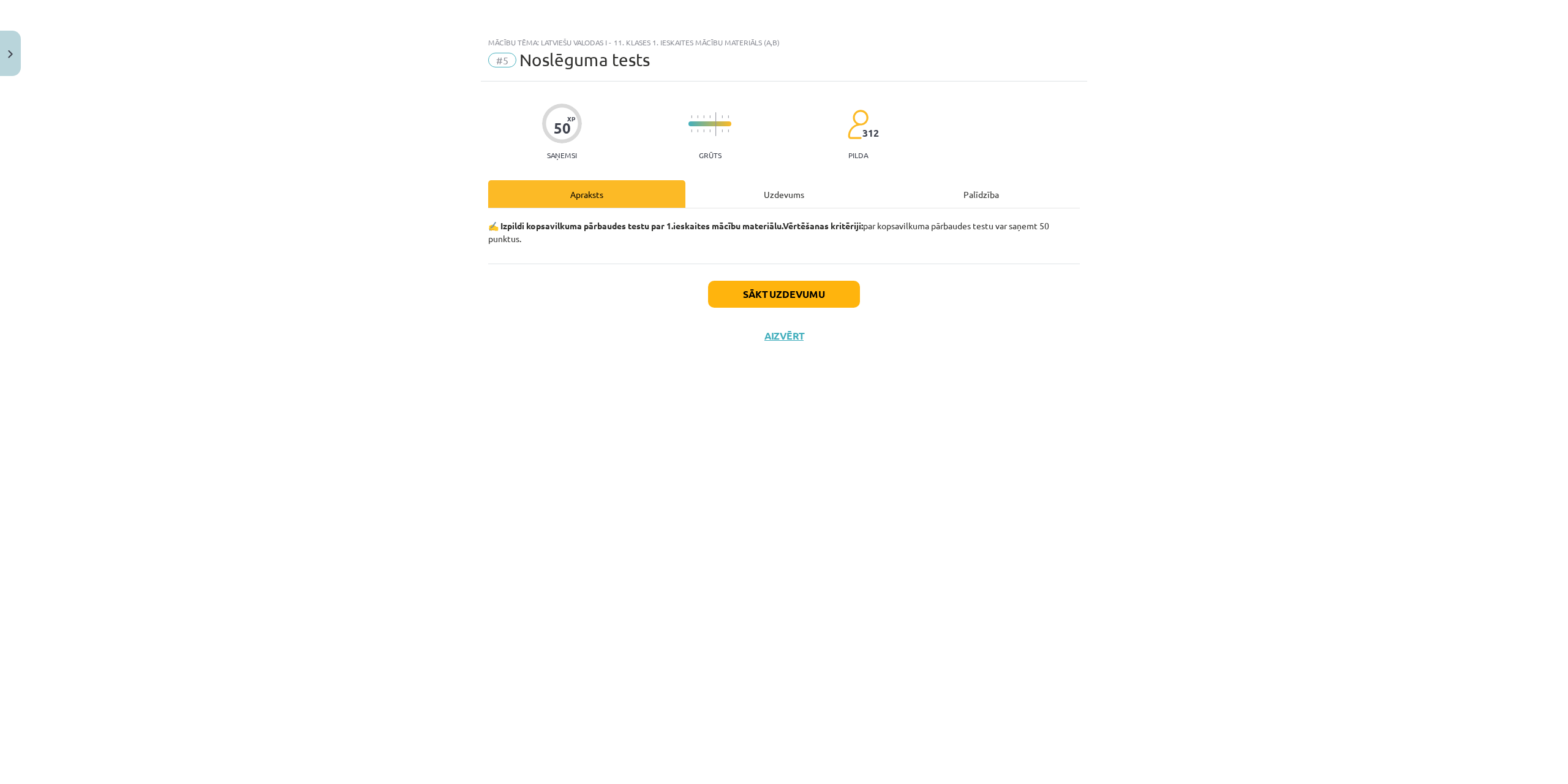
scroll to position [0, 0]
click at [772, 294] on button "Sākt uzdevumu" at bounding box center [784, 294] width 152 height 27
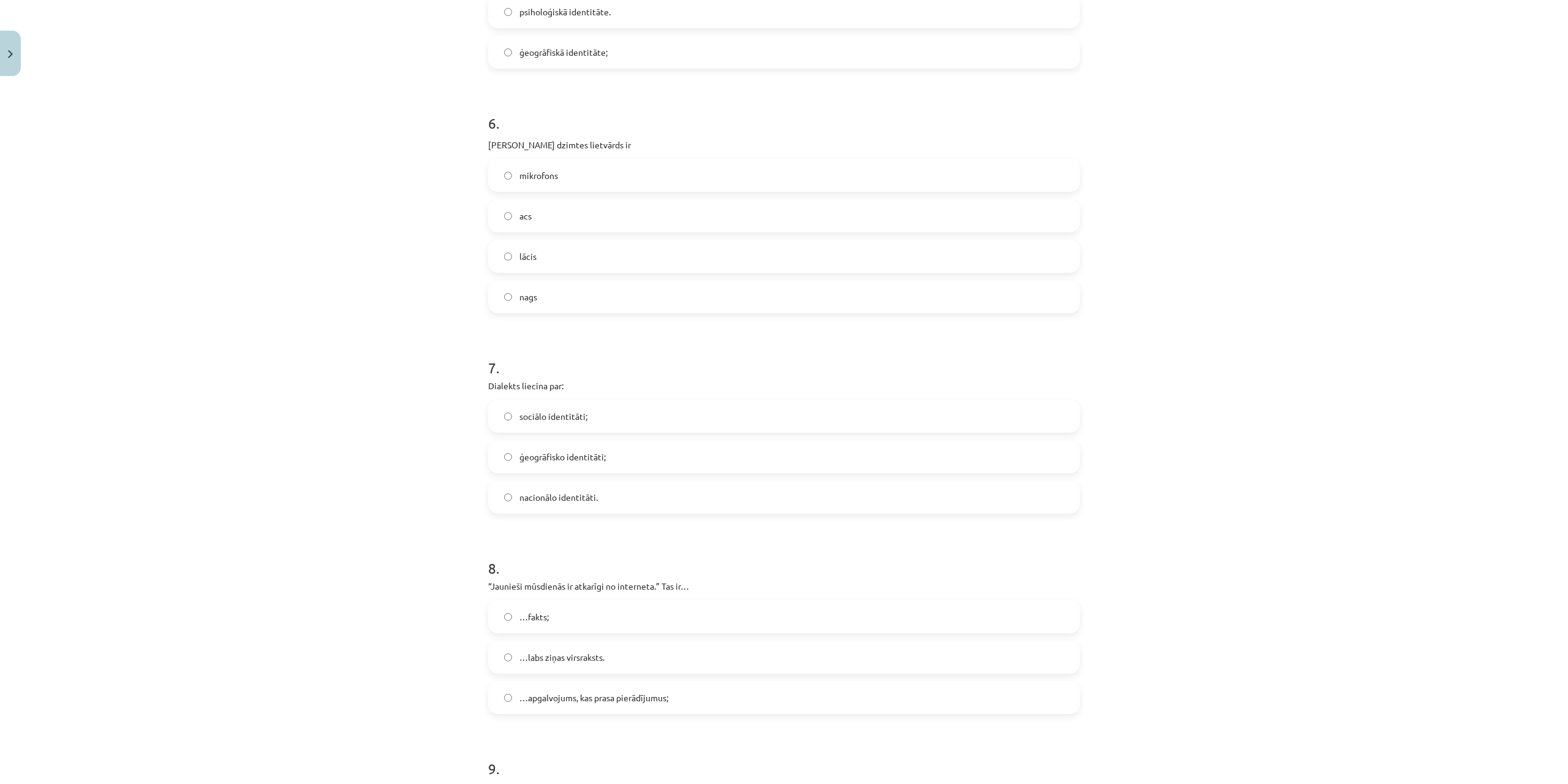
scroll to position [1795, 0]
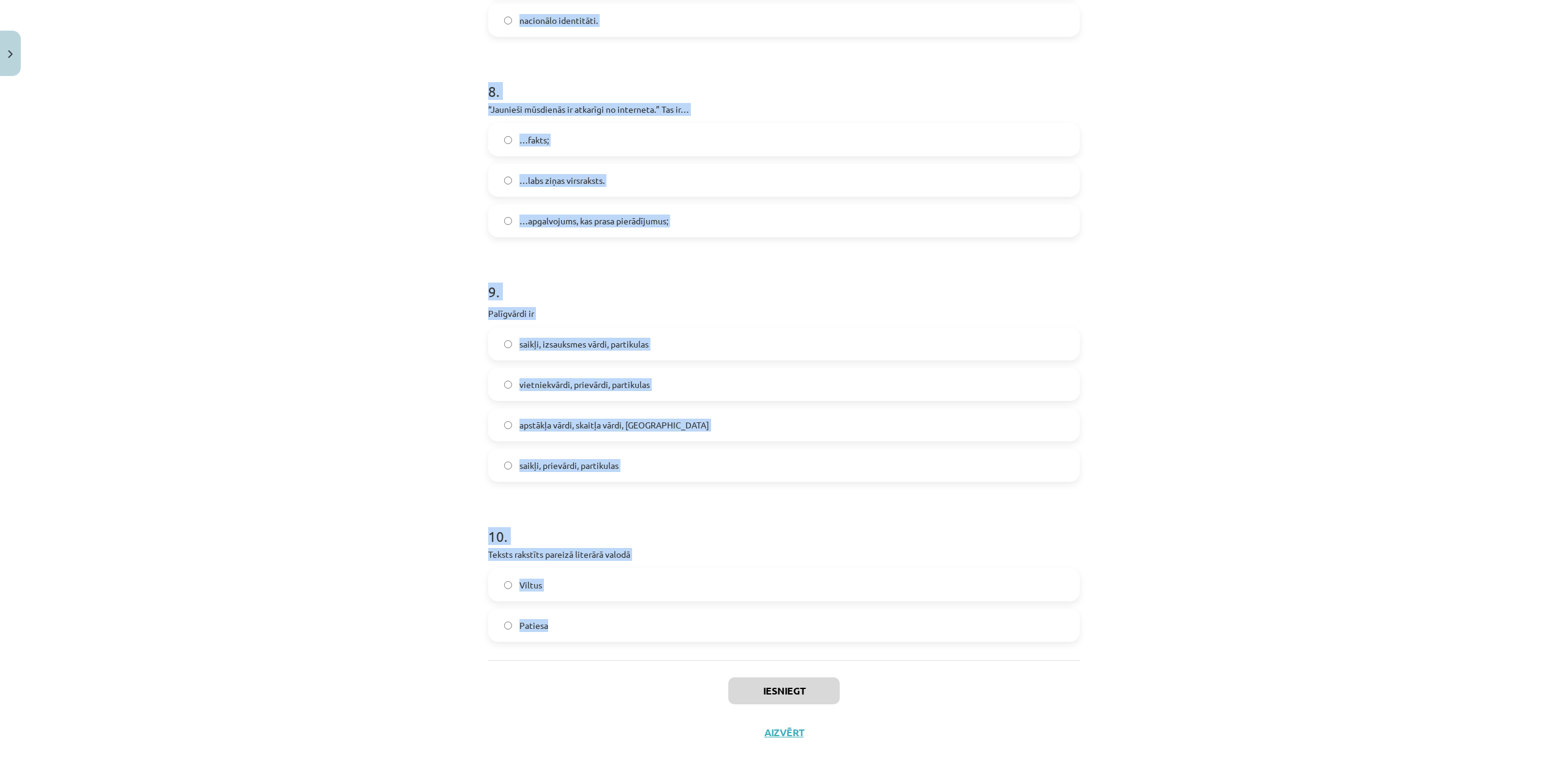
drag, startPoint x: 474, startPoint y: 287, endPoint x: 714, endPoint y: 638, distance: 425.2
click at [714, 638] on div "Mācību tēma: Latviešu valodas i - 11. klases 1. ieskaites mācību materiāls (a,b…" at bounding box center [784, 392] width 1568 height 784
copy form "Lore ipsumdolo sitamet co adipiscing elits? Doeius Temporinci Utlaboree Dolorem…"
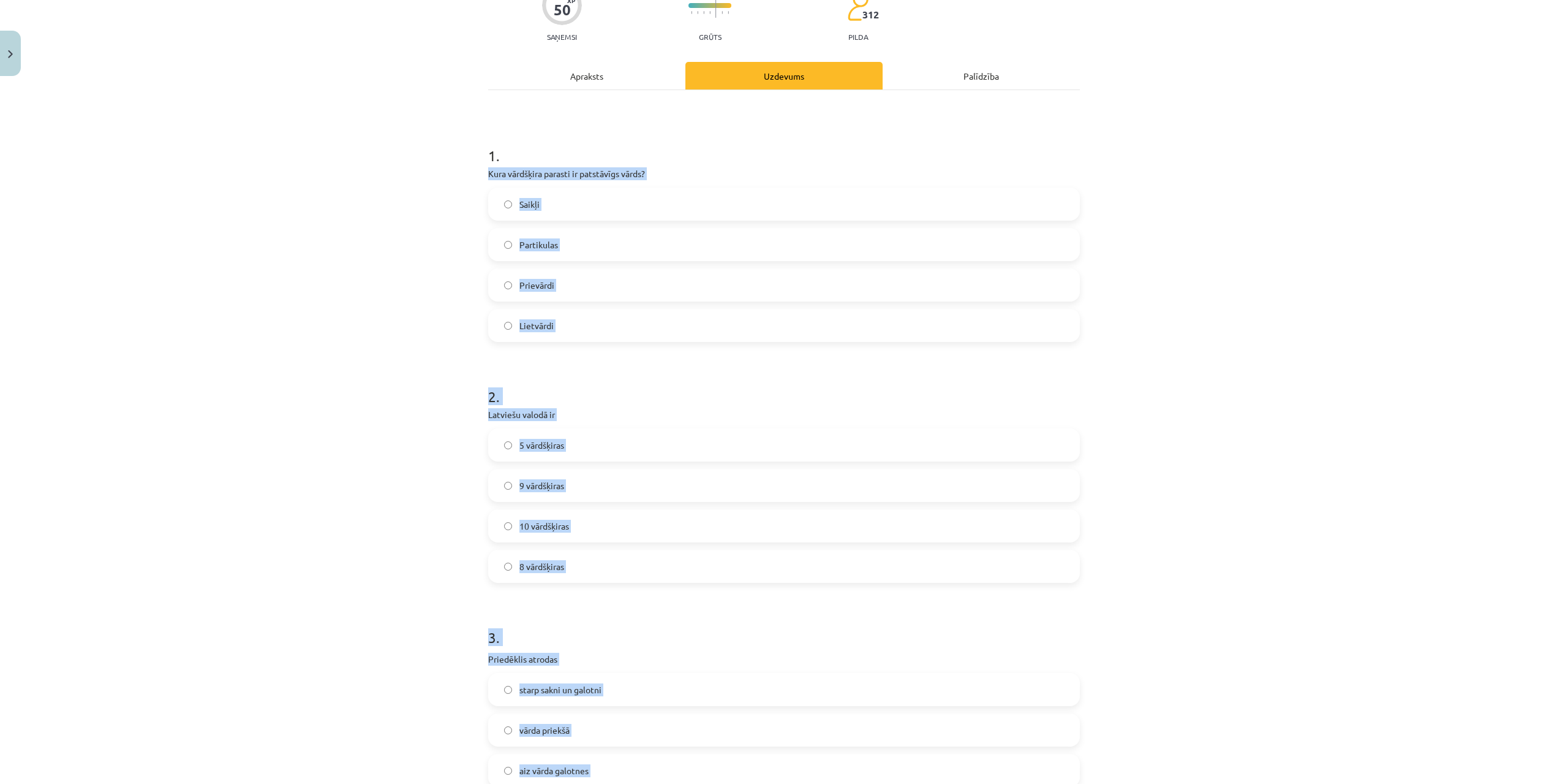
scroll to position [0, 0]
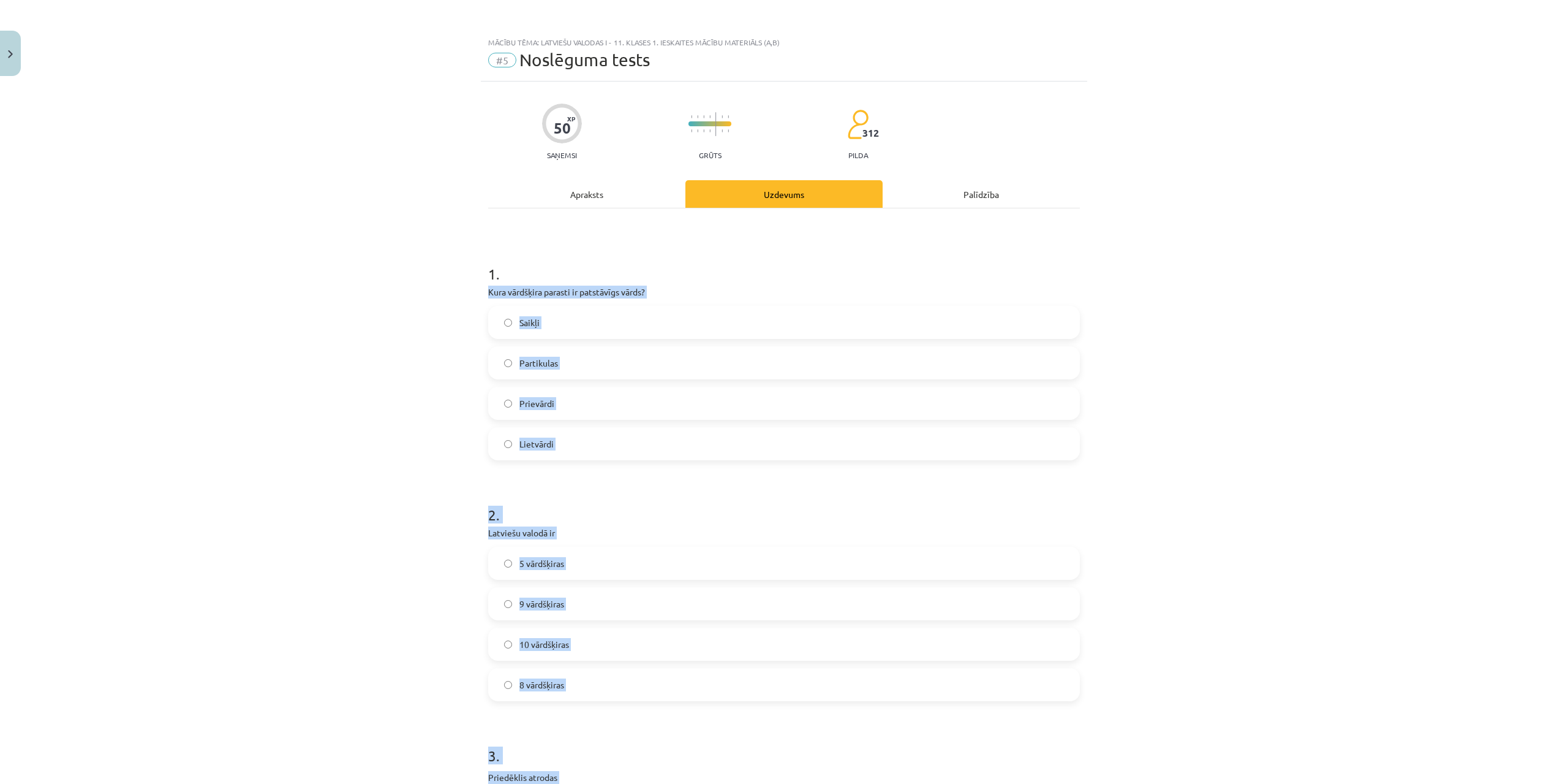
click at [527, 447] on span "Lietvārdi" at bounding box center [536, 444] width 34 height 13
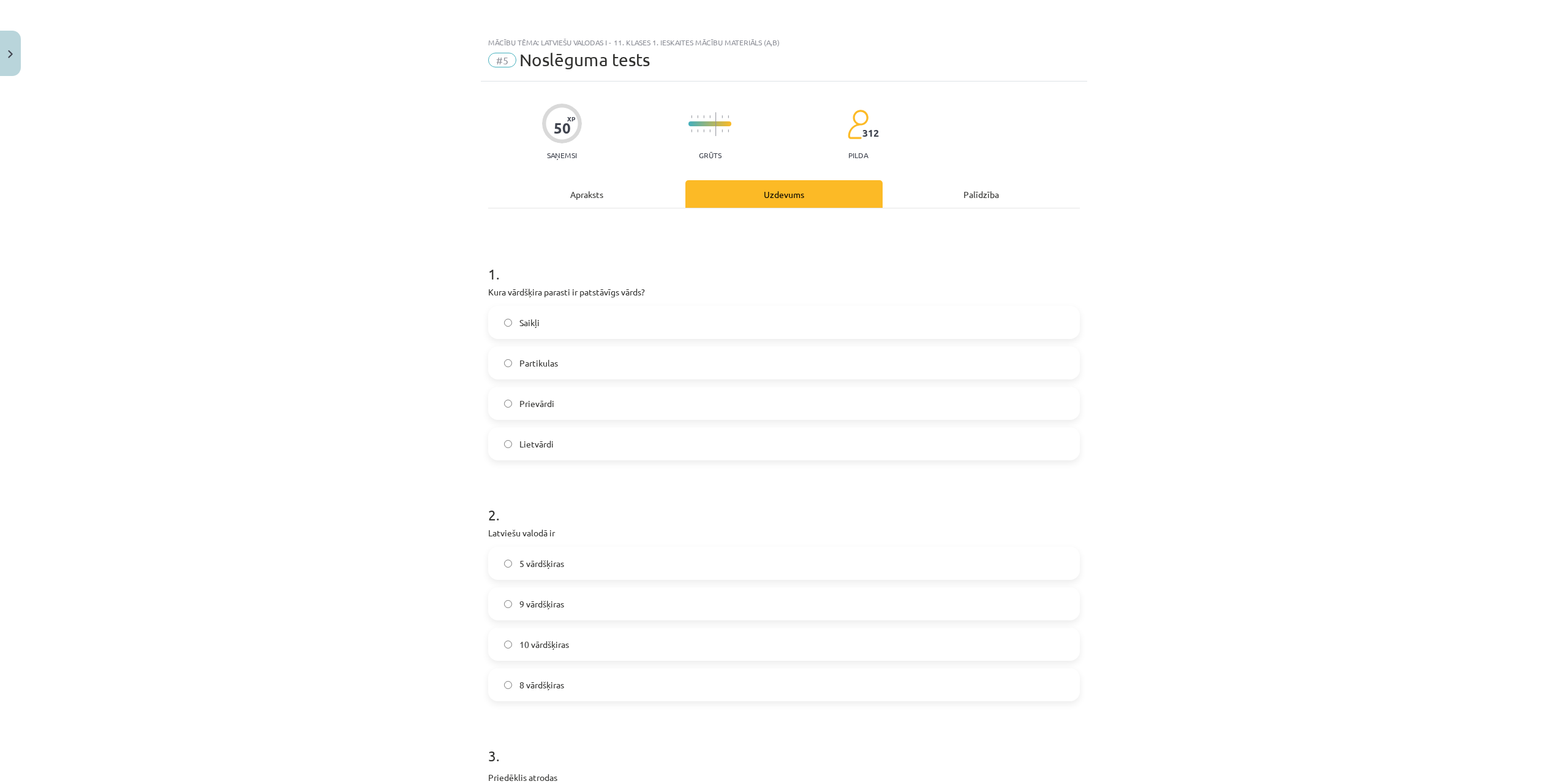
click at [541, 605] on span "9 vārdšķiras" at bounding box center [542, 604] width 45 height 13
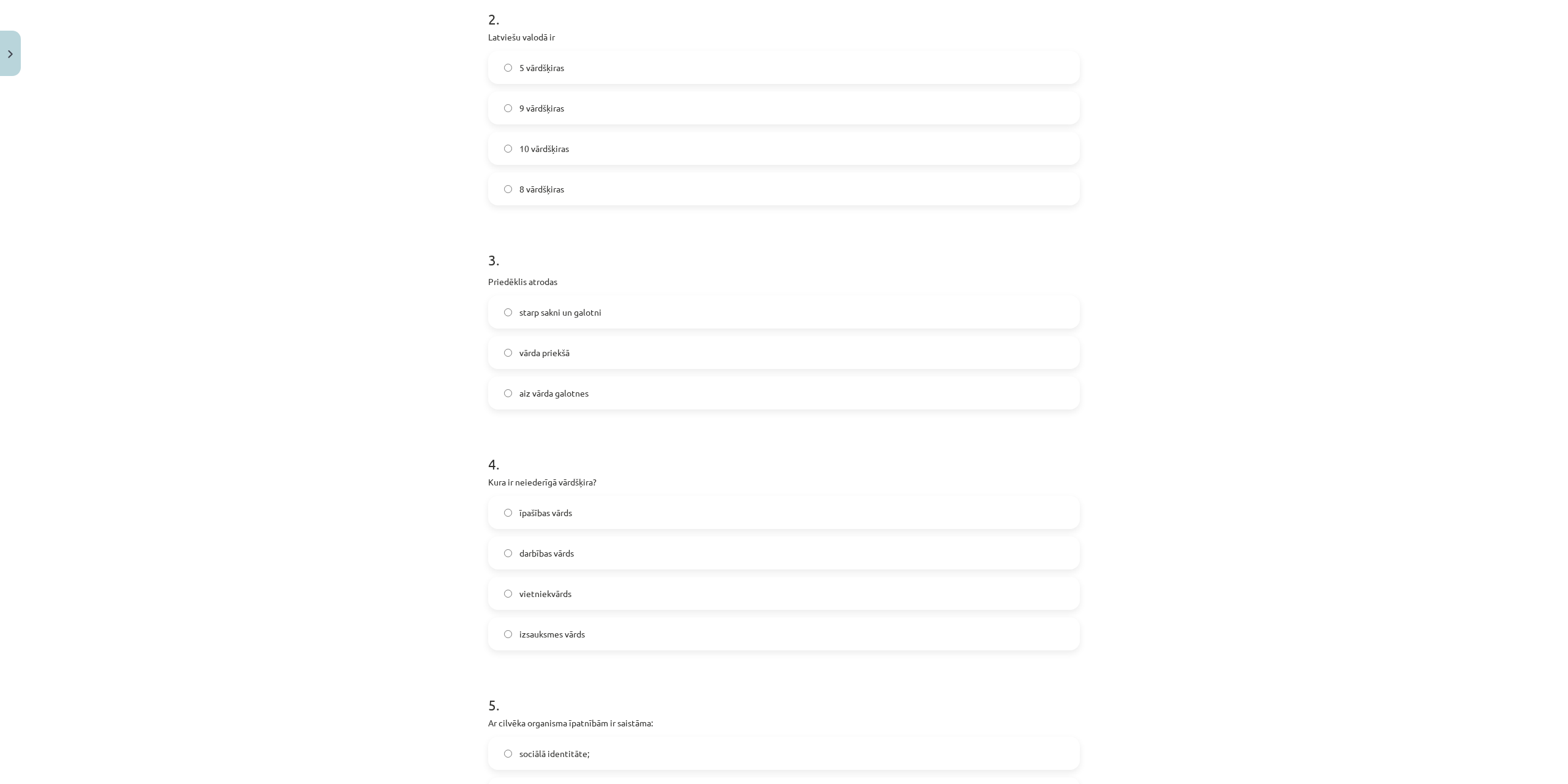
scroll to position [461, 0]
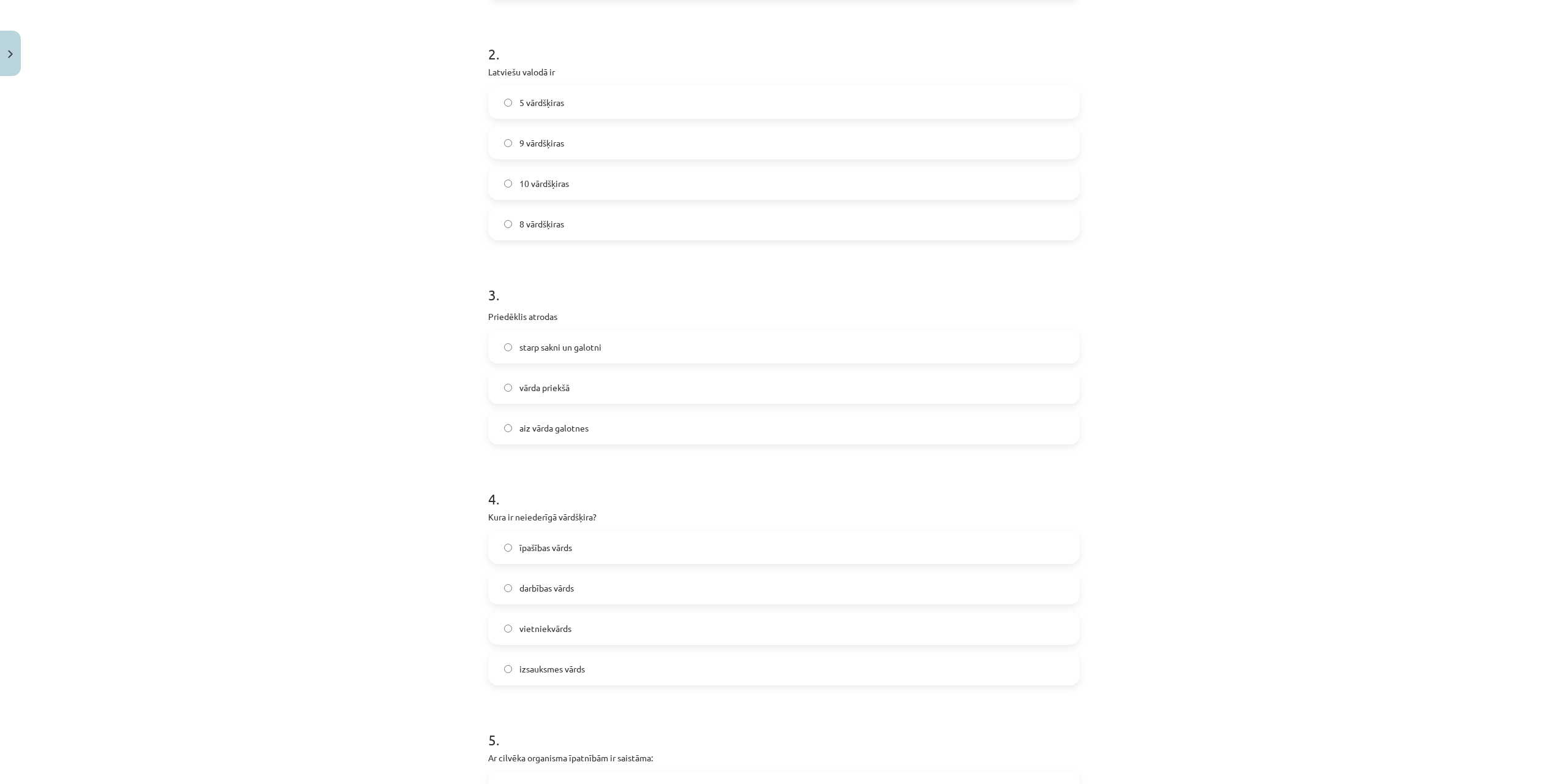
click at [507, 382] on label "vārda priekšā" at bounding box center [784, 387] width 589 height 31
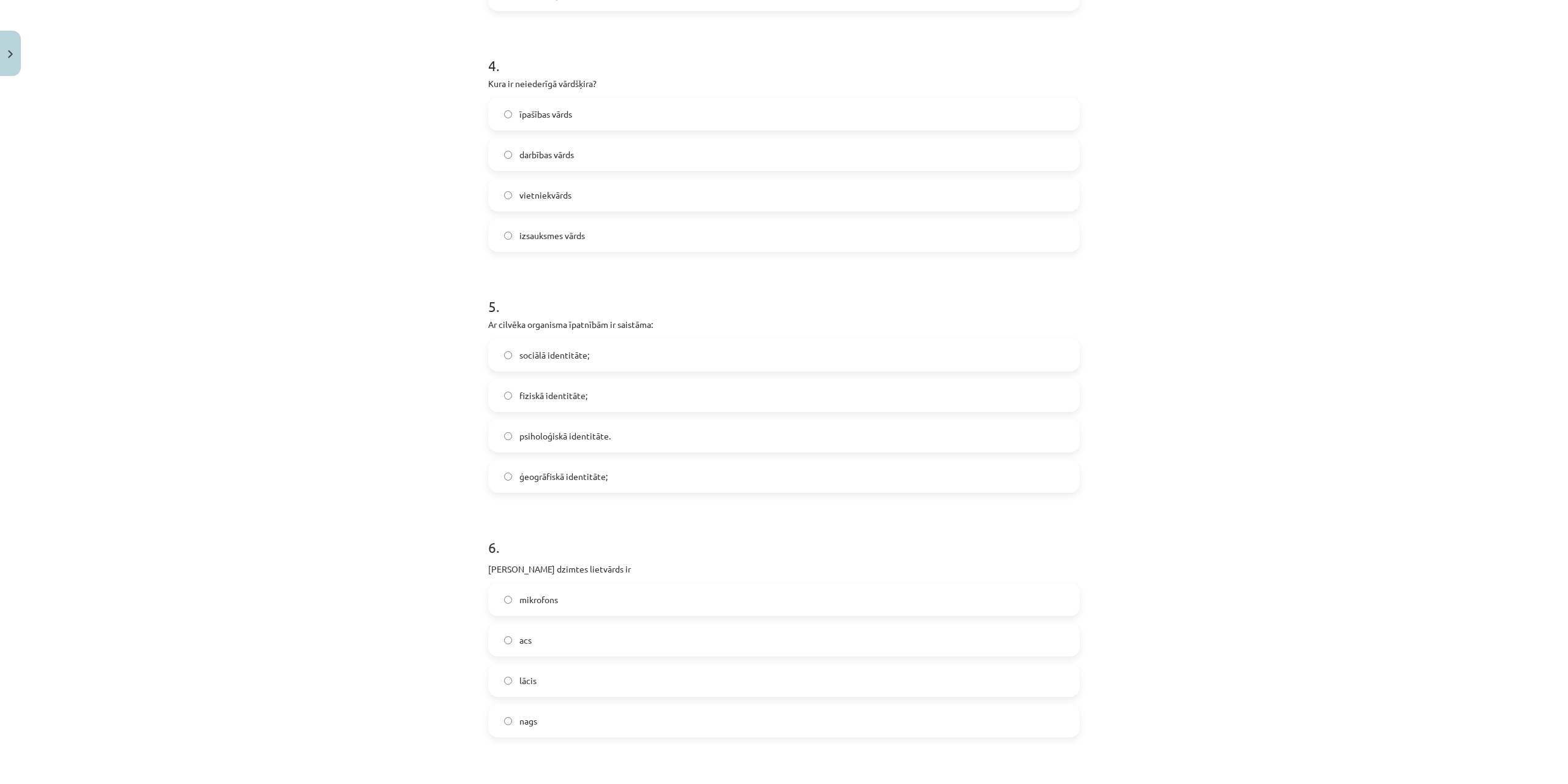
scroll to position [909, 0]
click at [566, 234] on label "izsauksmes vārds" at bounding box center [784, 220] width 589 height 31
click at [515, 382] on label "fiziskā identitāte;" at bounding box center [784, 381] width 589 height 31
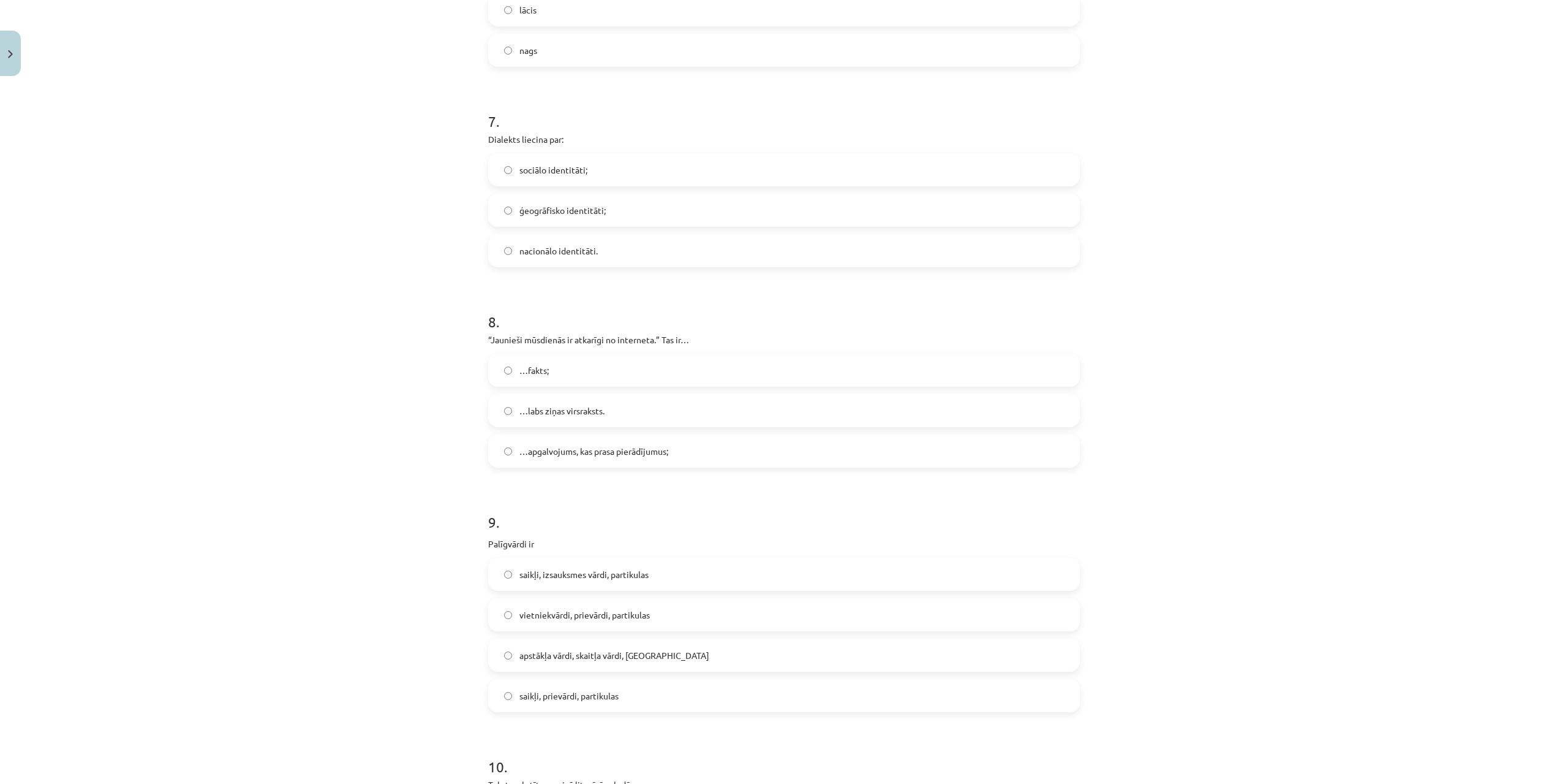
scroll to position [1573, 0]
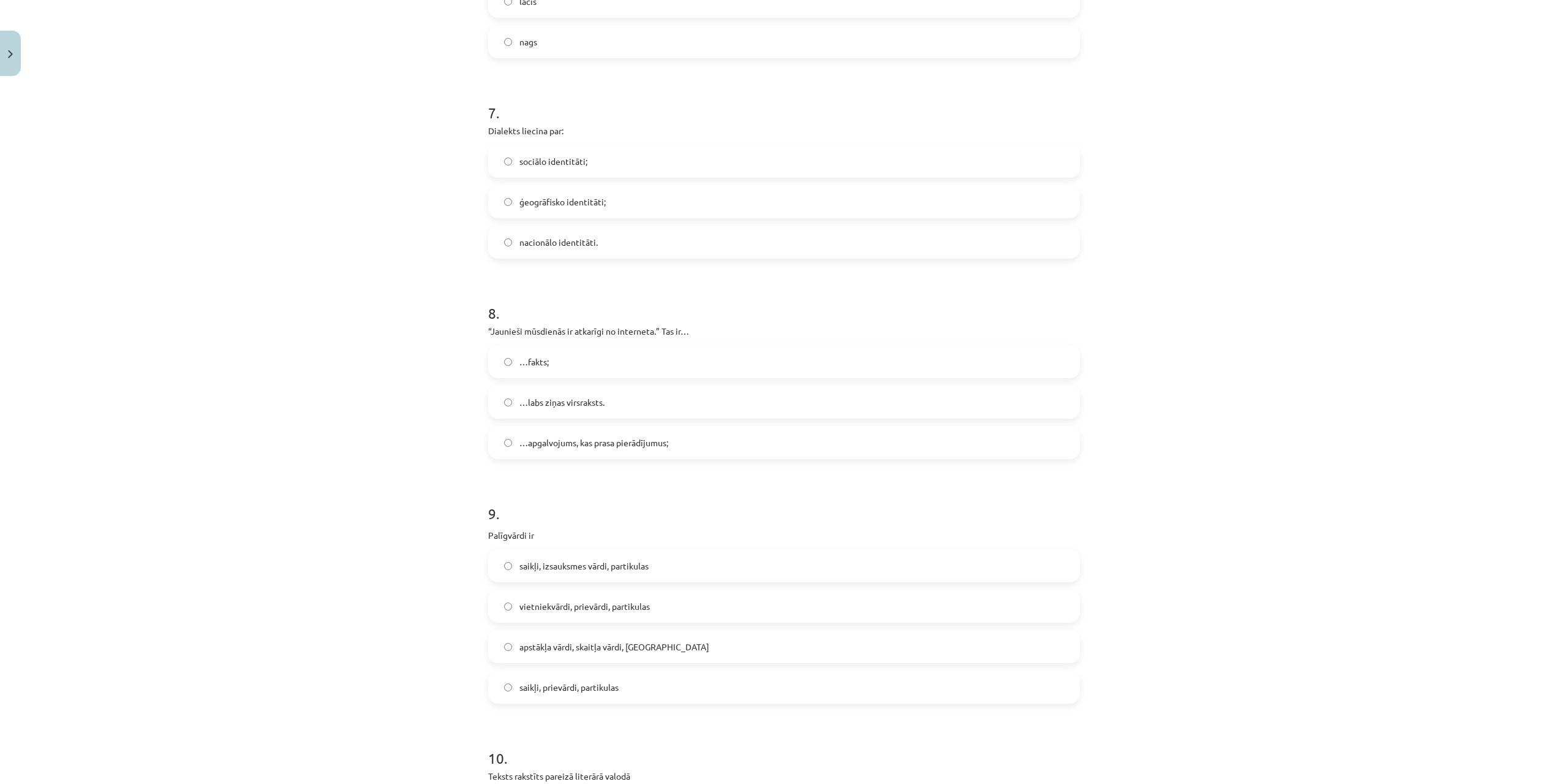
click at [512, 199] on label "ģeogrāfisko identitāti;" at bounding box center [784, 201] width 589 height 31
click at [542, 435] on label "…apgalvojums, kas prasa pierādījumus;" at bounding box center [784, 442] width 589 height 31
click at [544, 684] on span "saikļi, prievārdi, partikulas" at bounding box center [569, 687] width 99 height 13
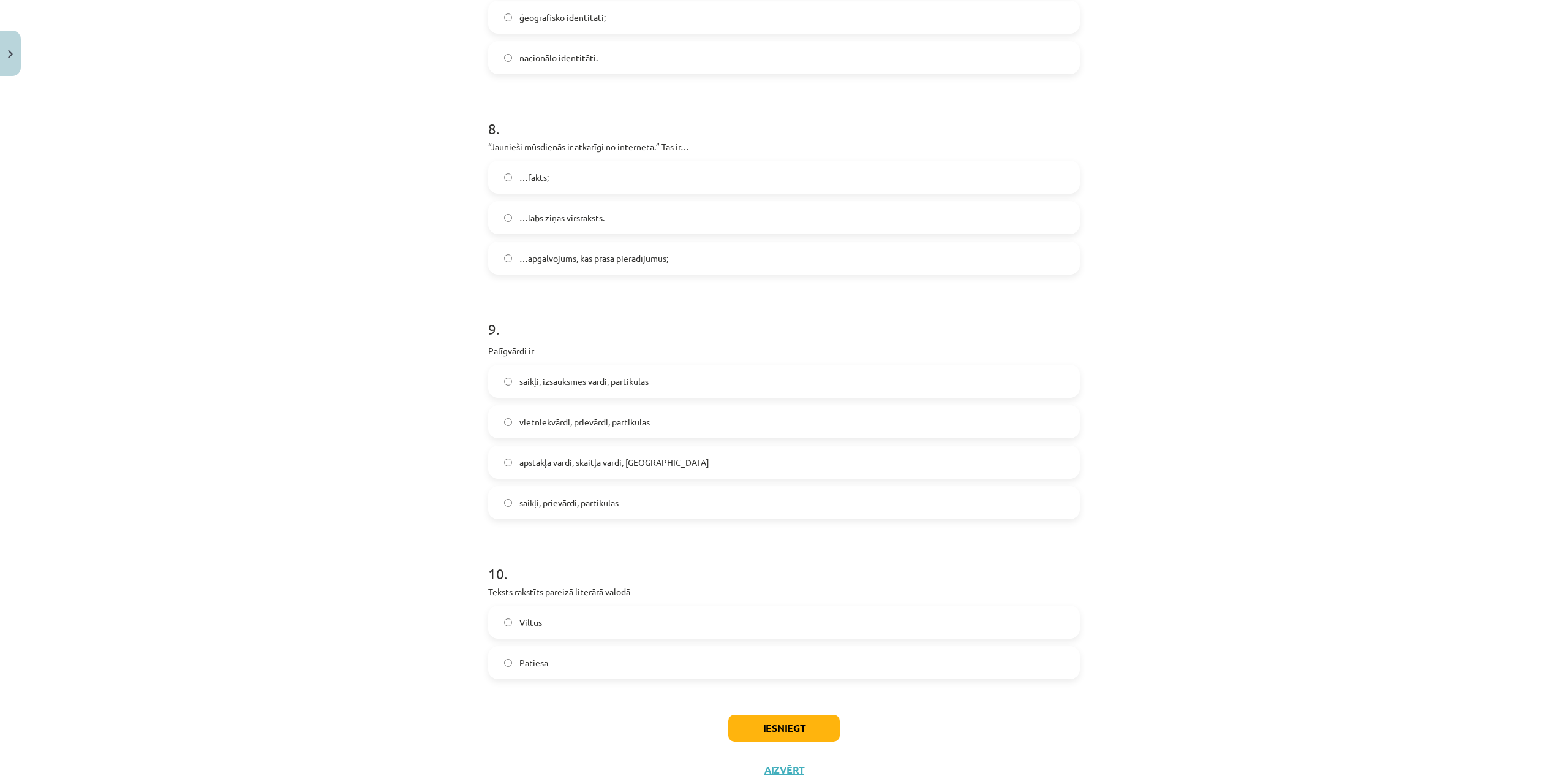
scroll to position [1795, 0]
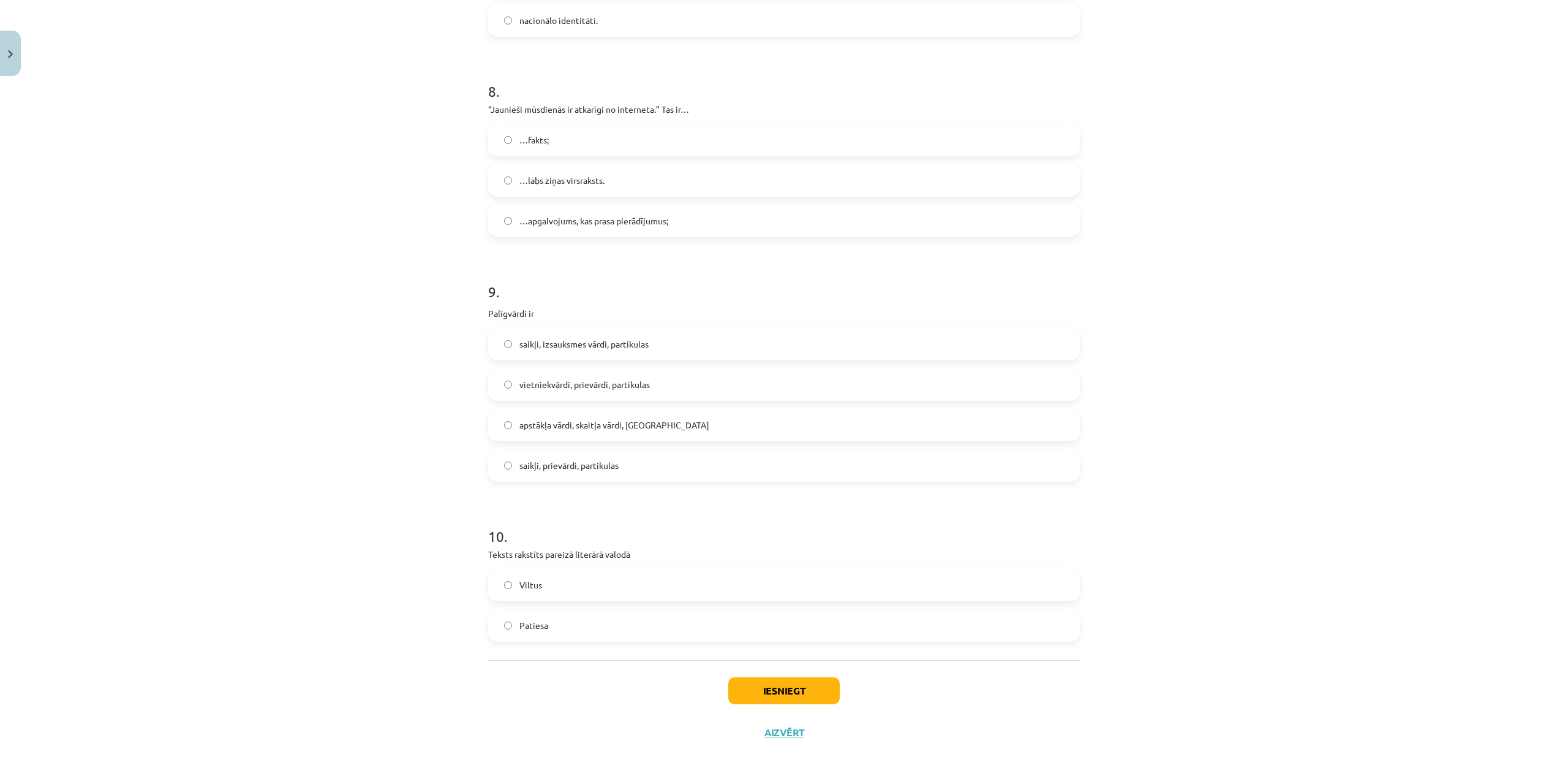
click at [617, 585] on label "Viltus" at bounding box center [784, 585] width 589 height 31
click at [608, 626] on label "Patiesa" at bounding box center [784, 625] width 589 height 31
click at [769, 696] on button "Iesniegt" at bounding box center [784, 691] width 111 height 27
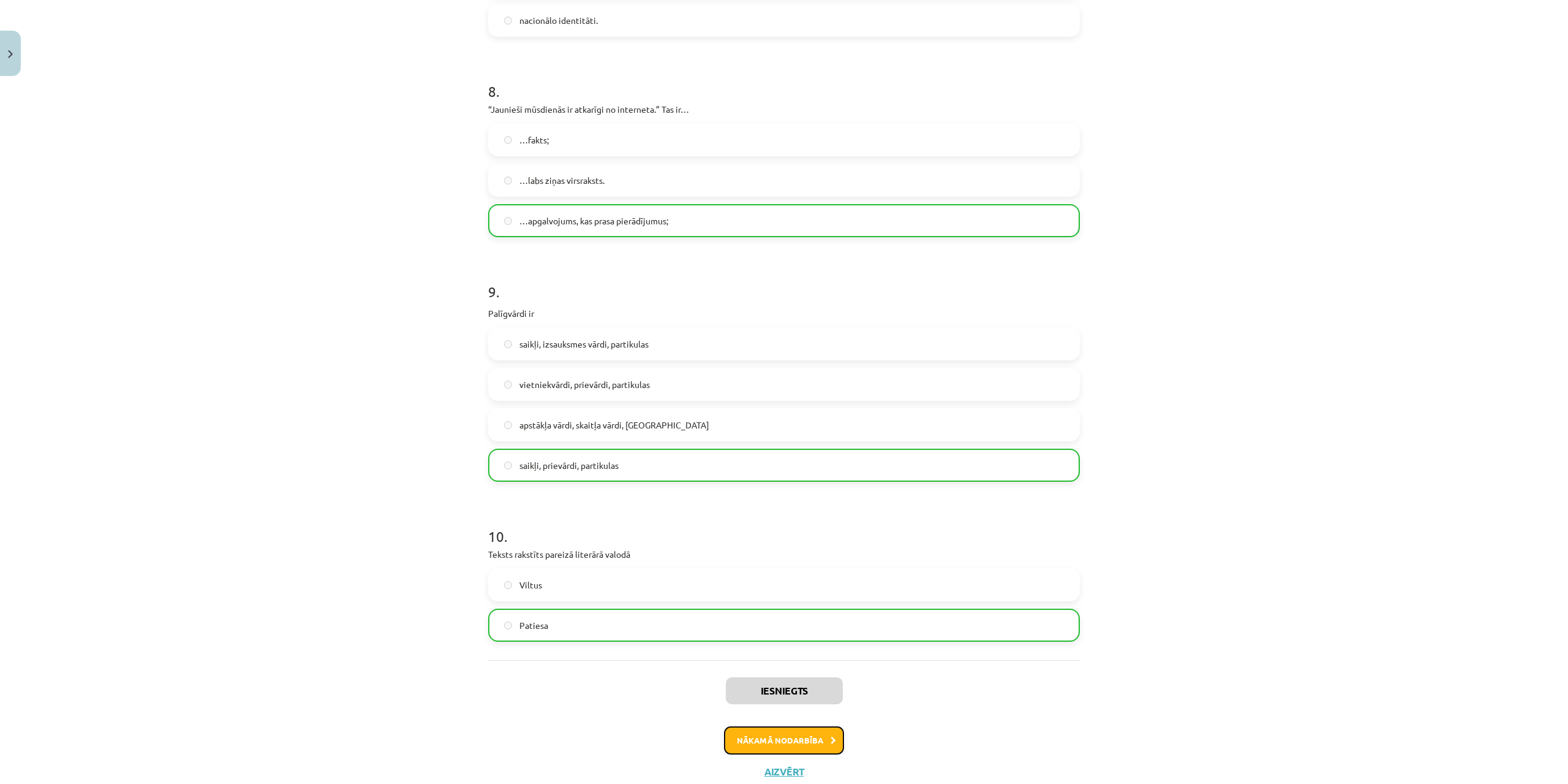
click at [724, 734] on button "Nākamā nodarbība" at bounding box center [784, 740] width 120 height 28
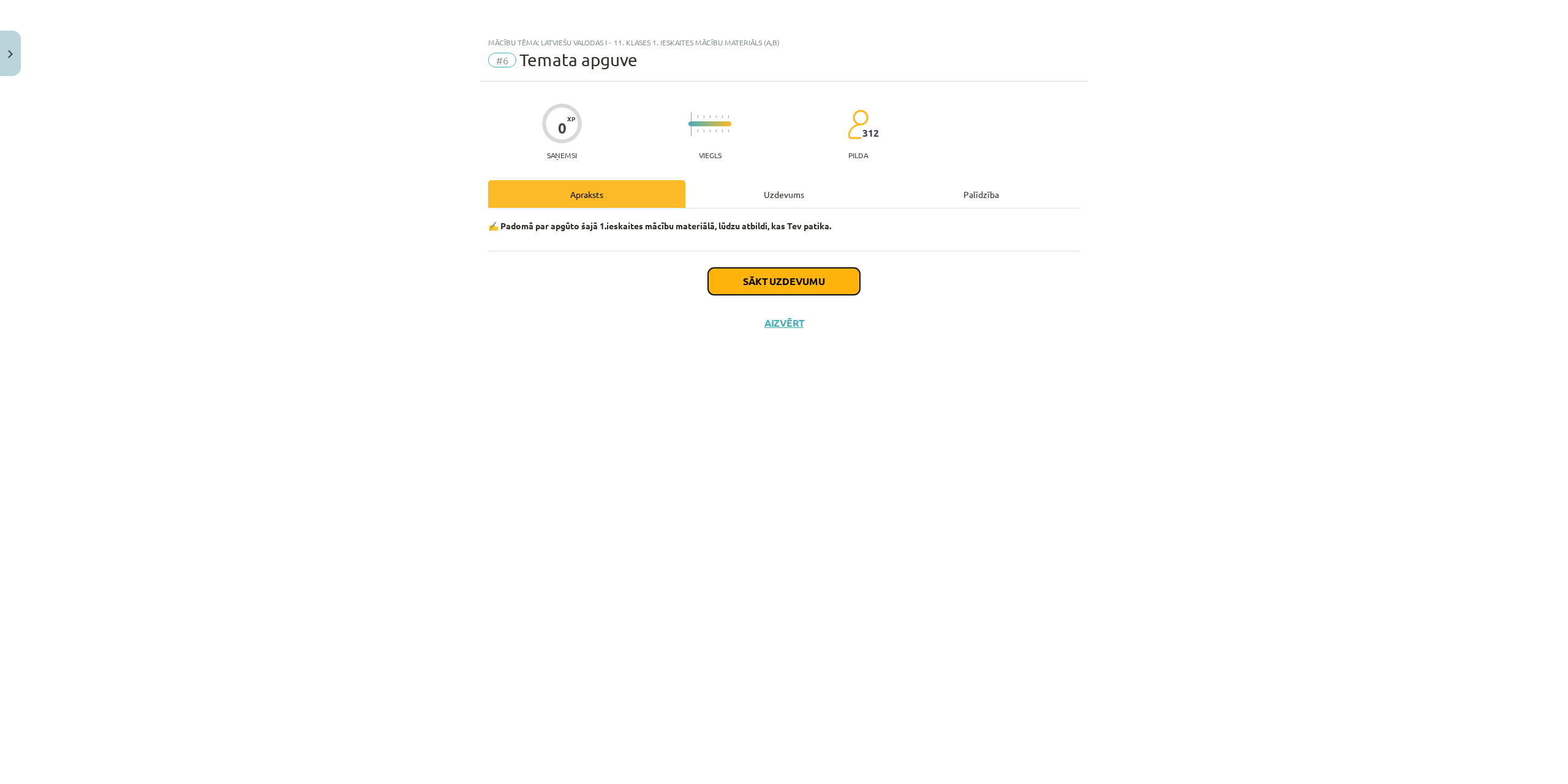
click at [796, 276] on button "Sākt uzdevumu" at bounding box center [784, 282] width 152 height 27
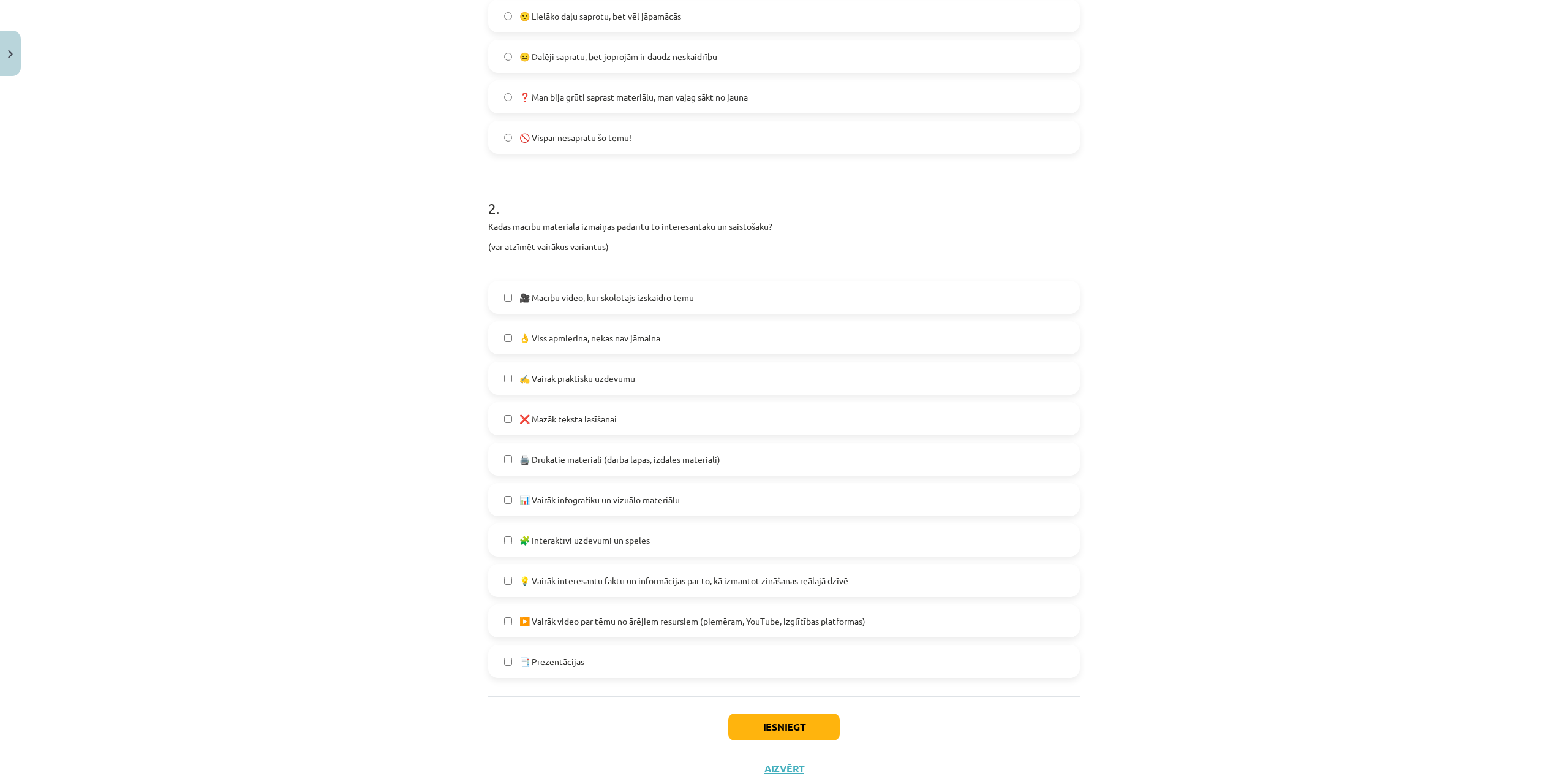
scroll to position [423, 0]
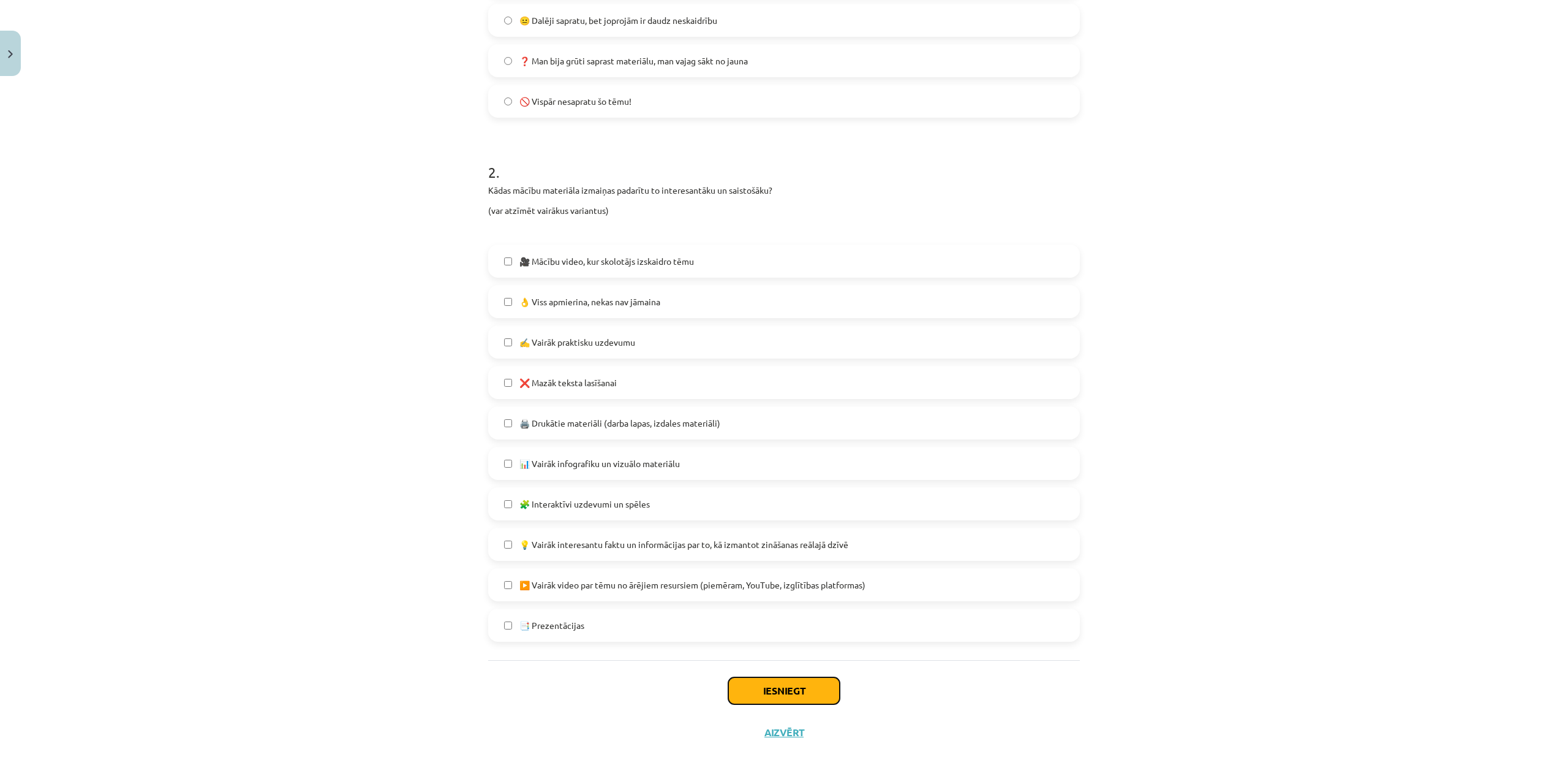
click at [803, 691] on button "Iesniegt" at bounding box center [784, 691] width 111 height 27
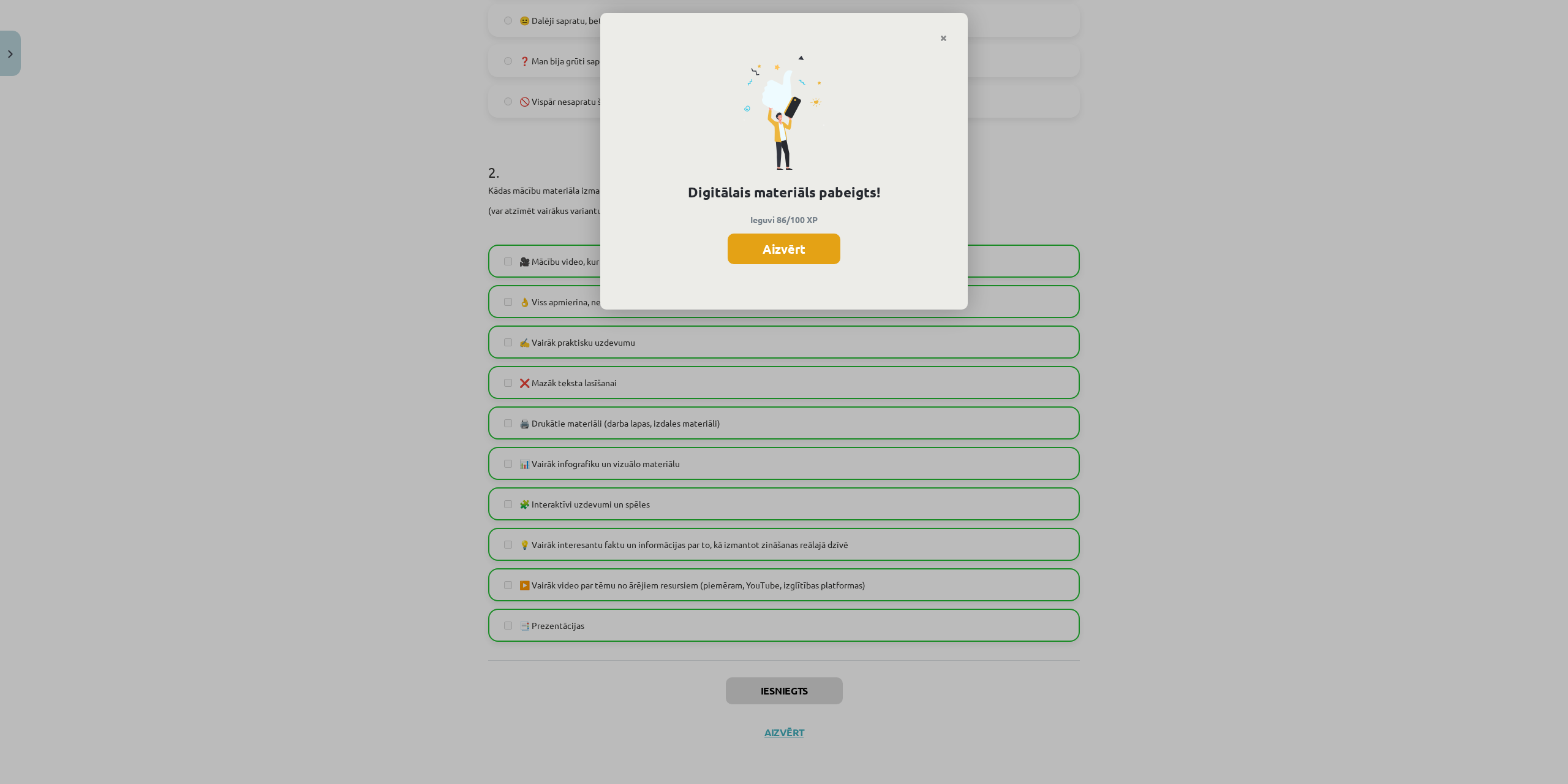
click at [800, 246] on button "Aizvērt" at bounding box center [784, 248] width 113 height 31
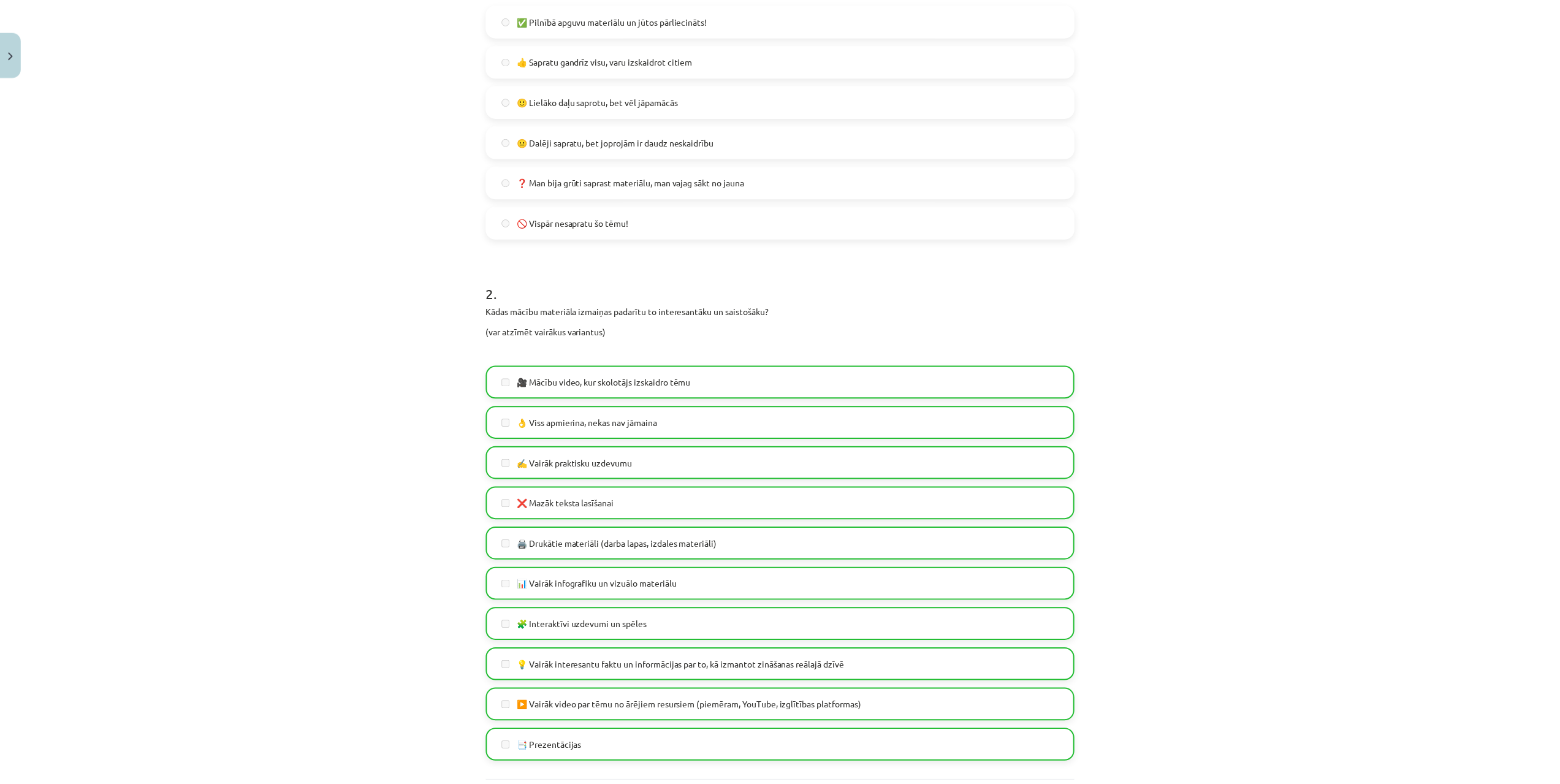
scroll to position [0, 0]
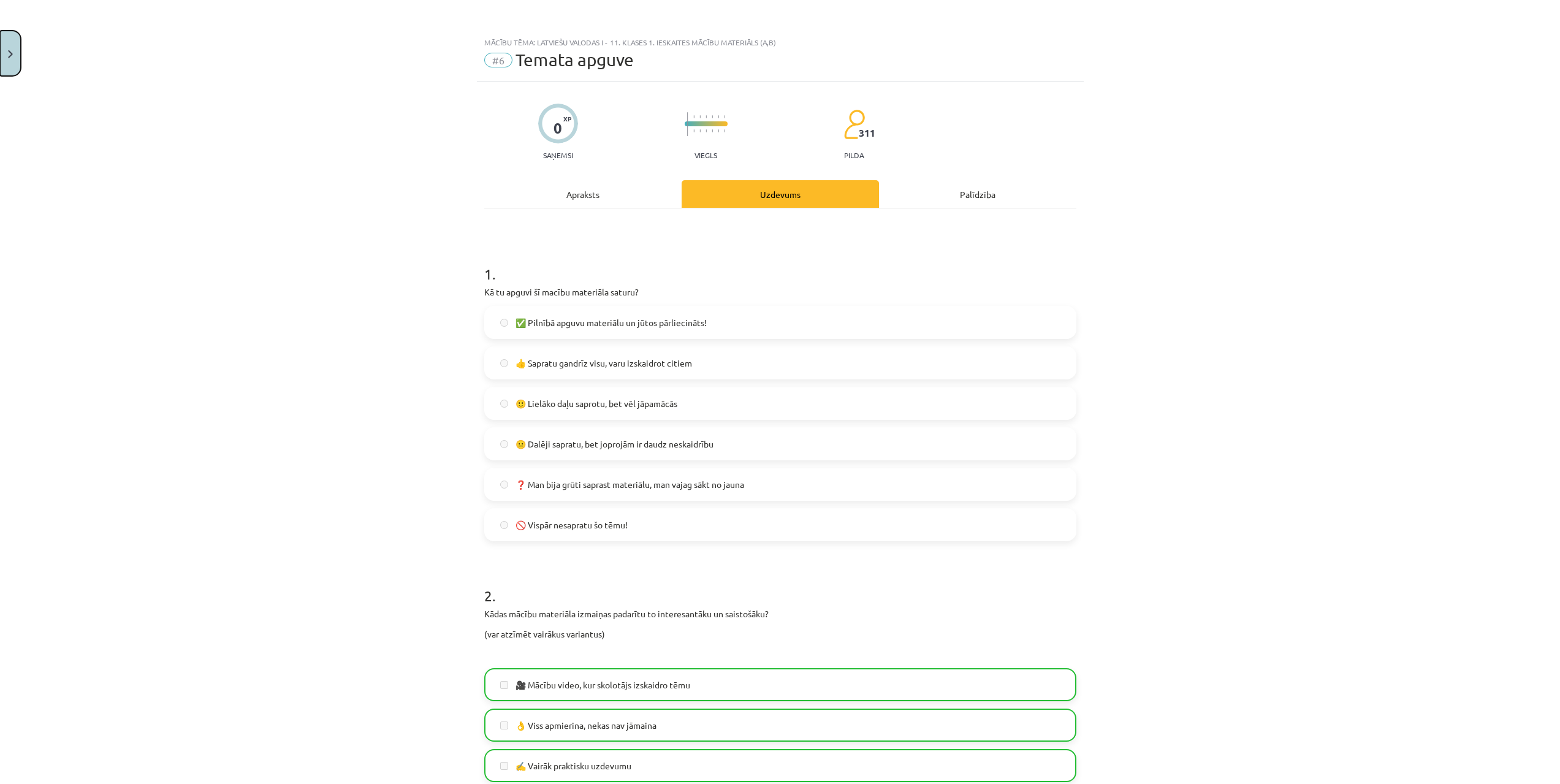
click at [8, 56] on img "Close" at bounding box center [10, 55] width 5 height 8
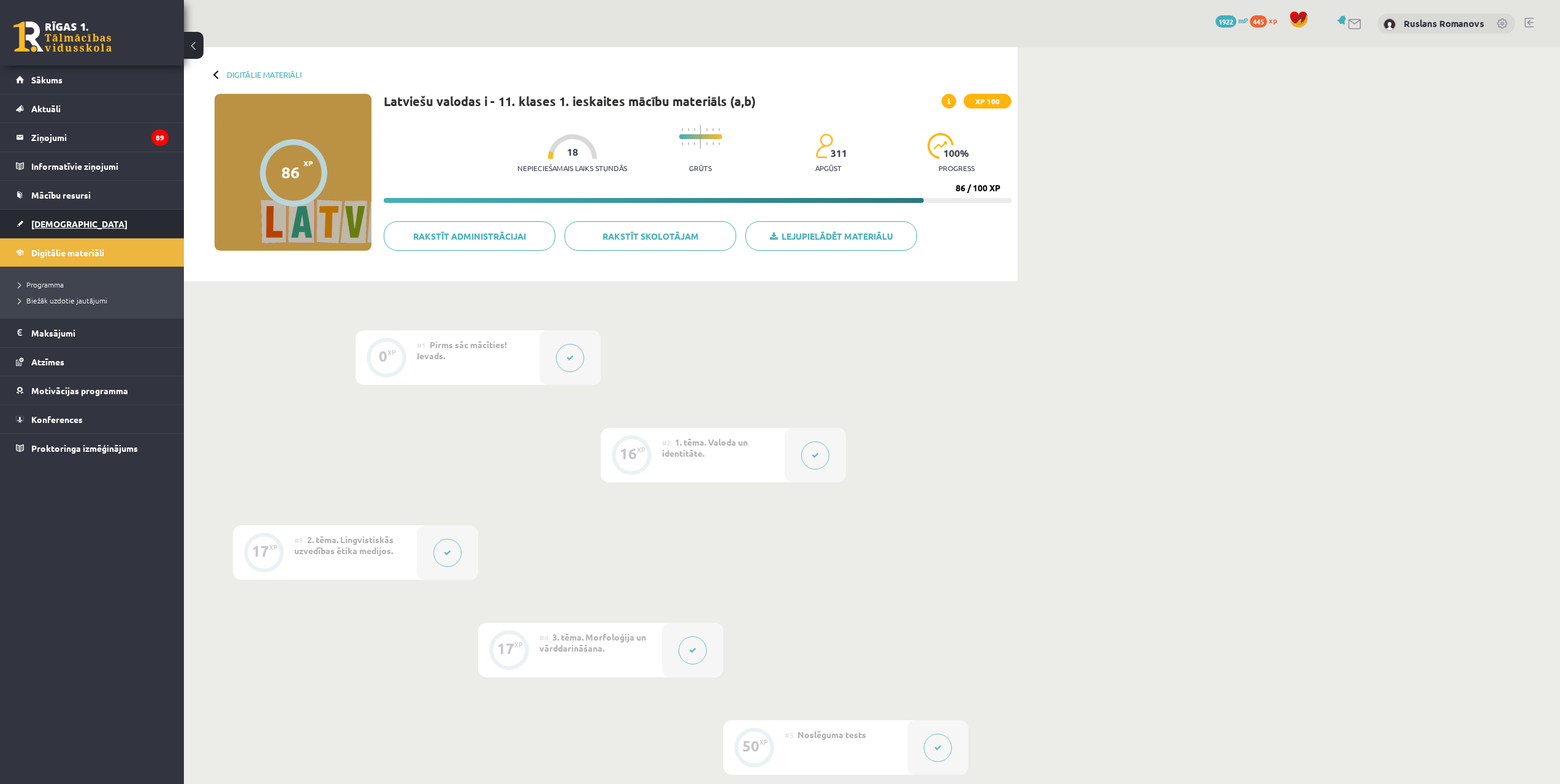
click at [45, 222] on span "[DEMOGRAPHIC_DATA]" at bounding box center [80, 224] width 97 height 11
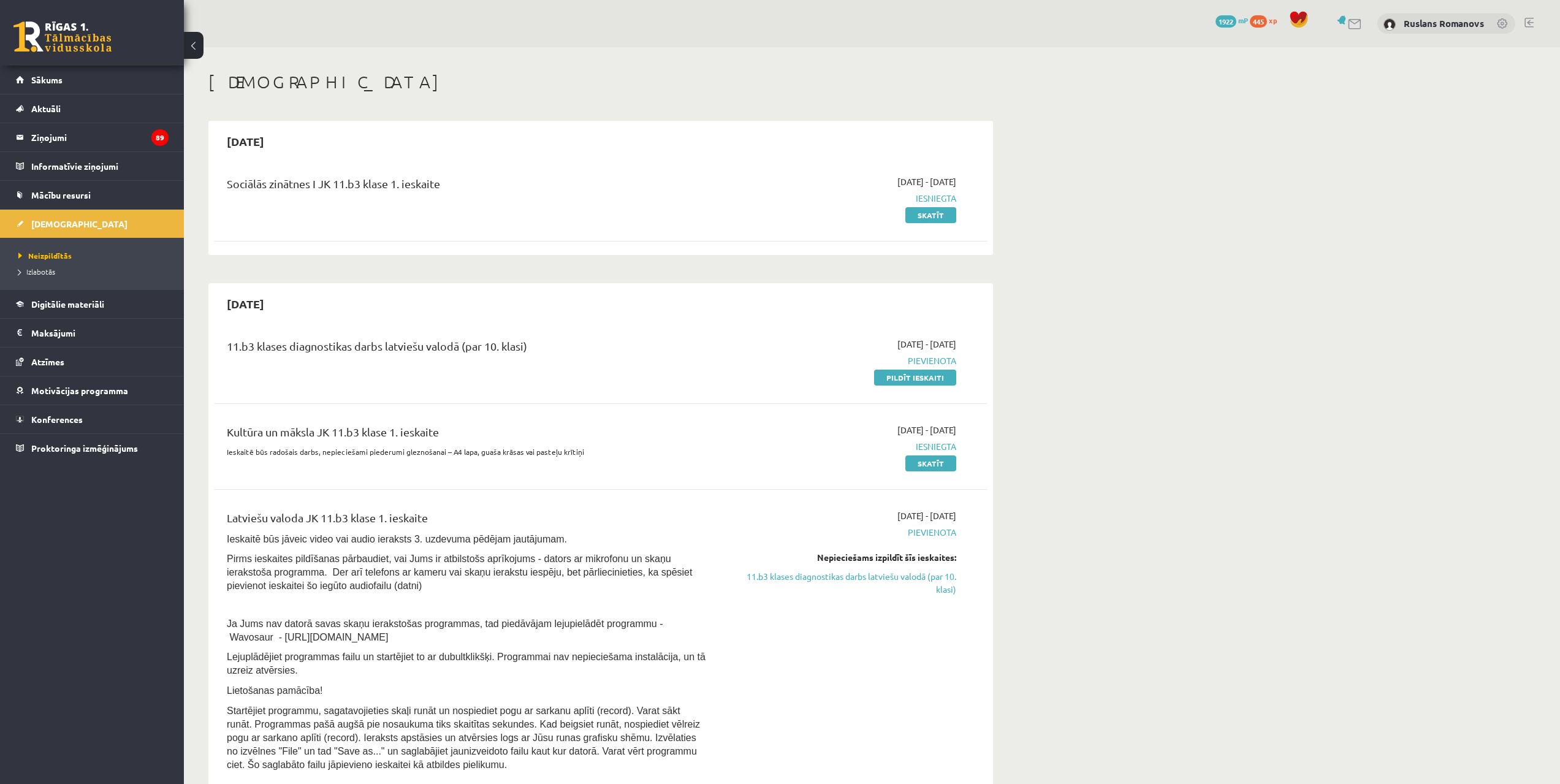
scroll to position [64, 0]
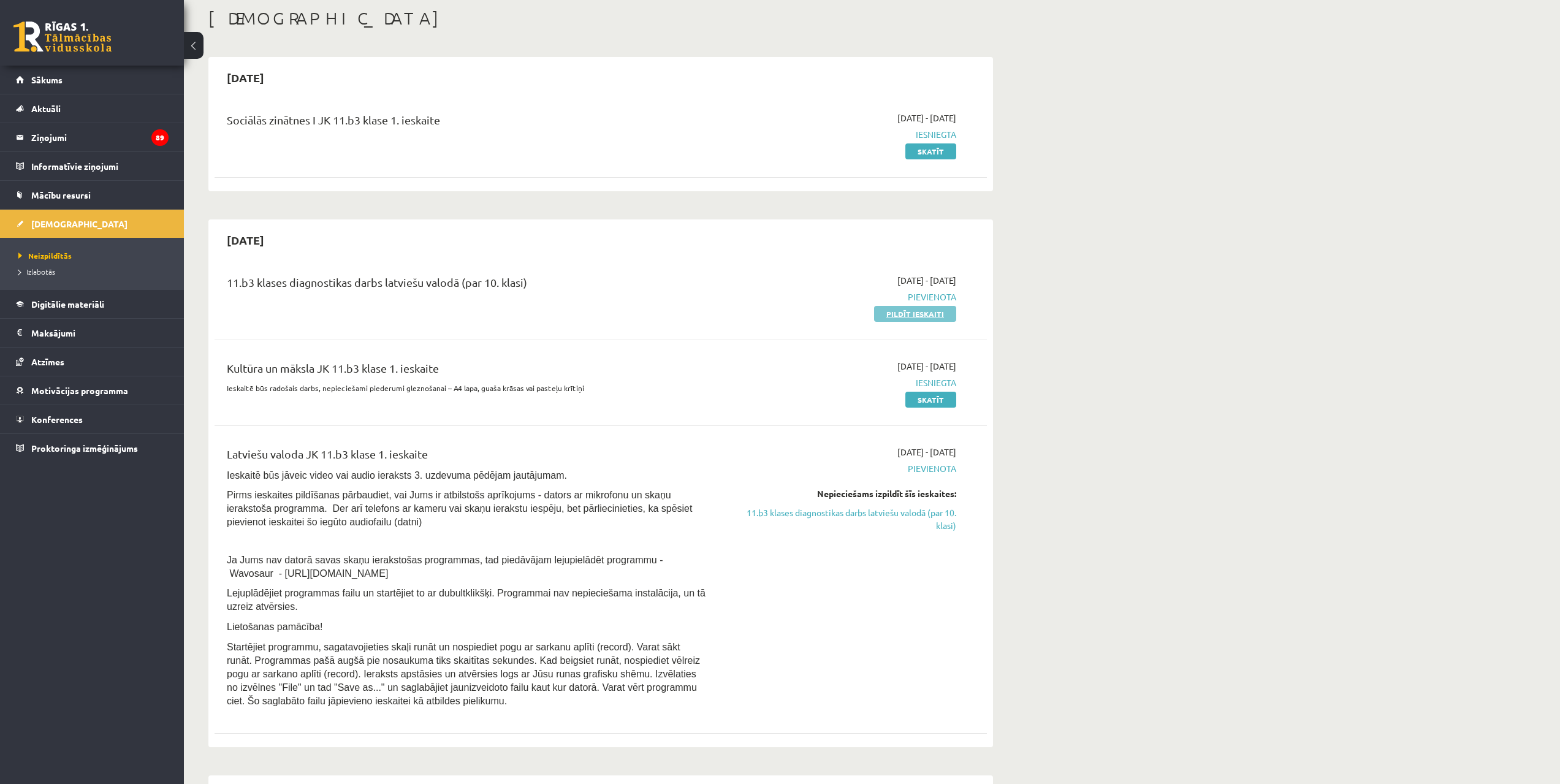
click at [941, 309] on link "Pildīt ieskaiti" at bounding box center [916, 314] width 82 height 16
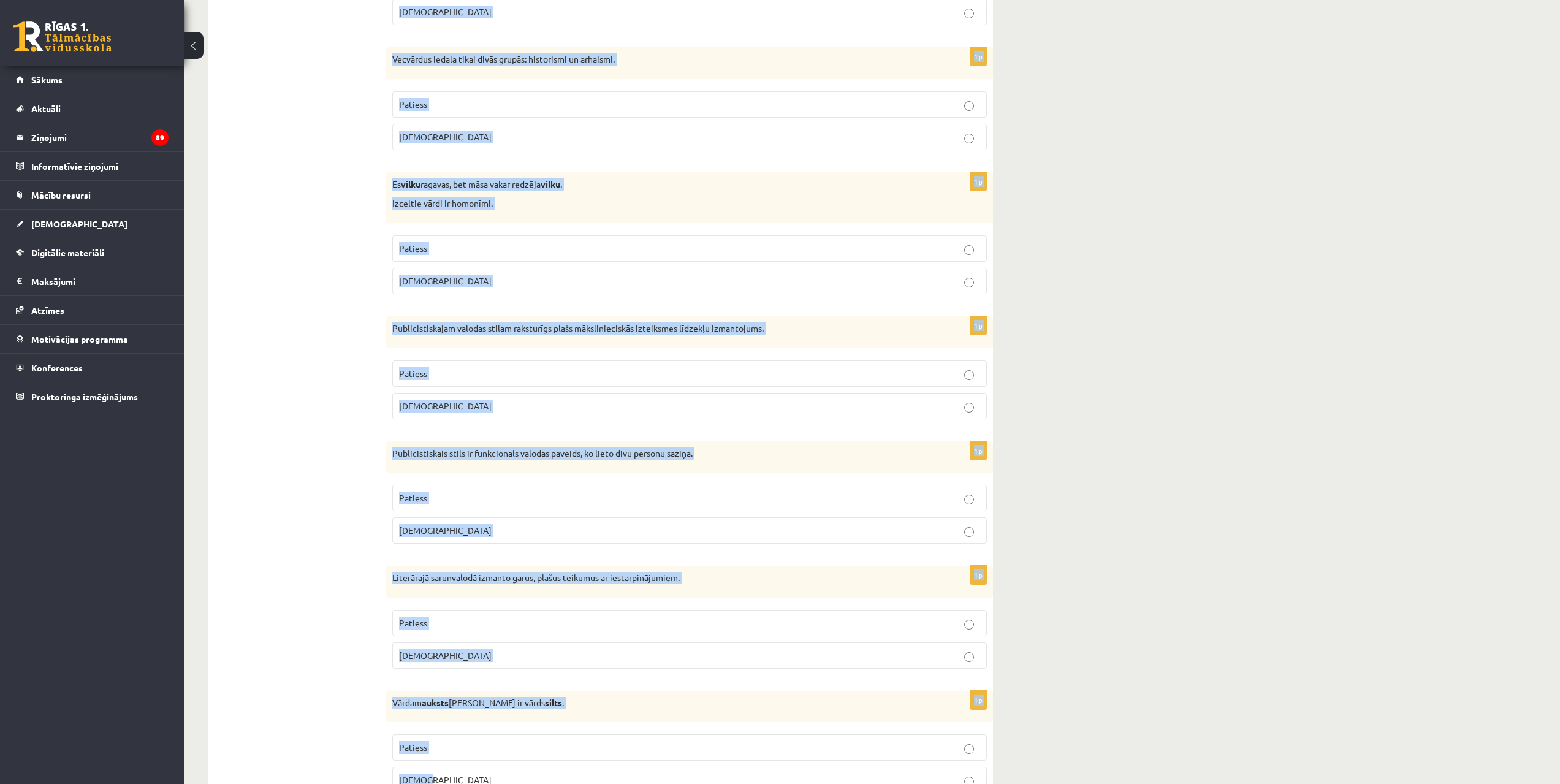
scroll to position [3274, 0]
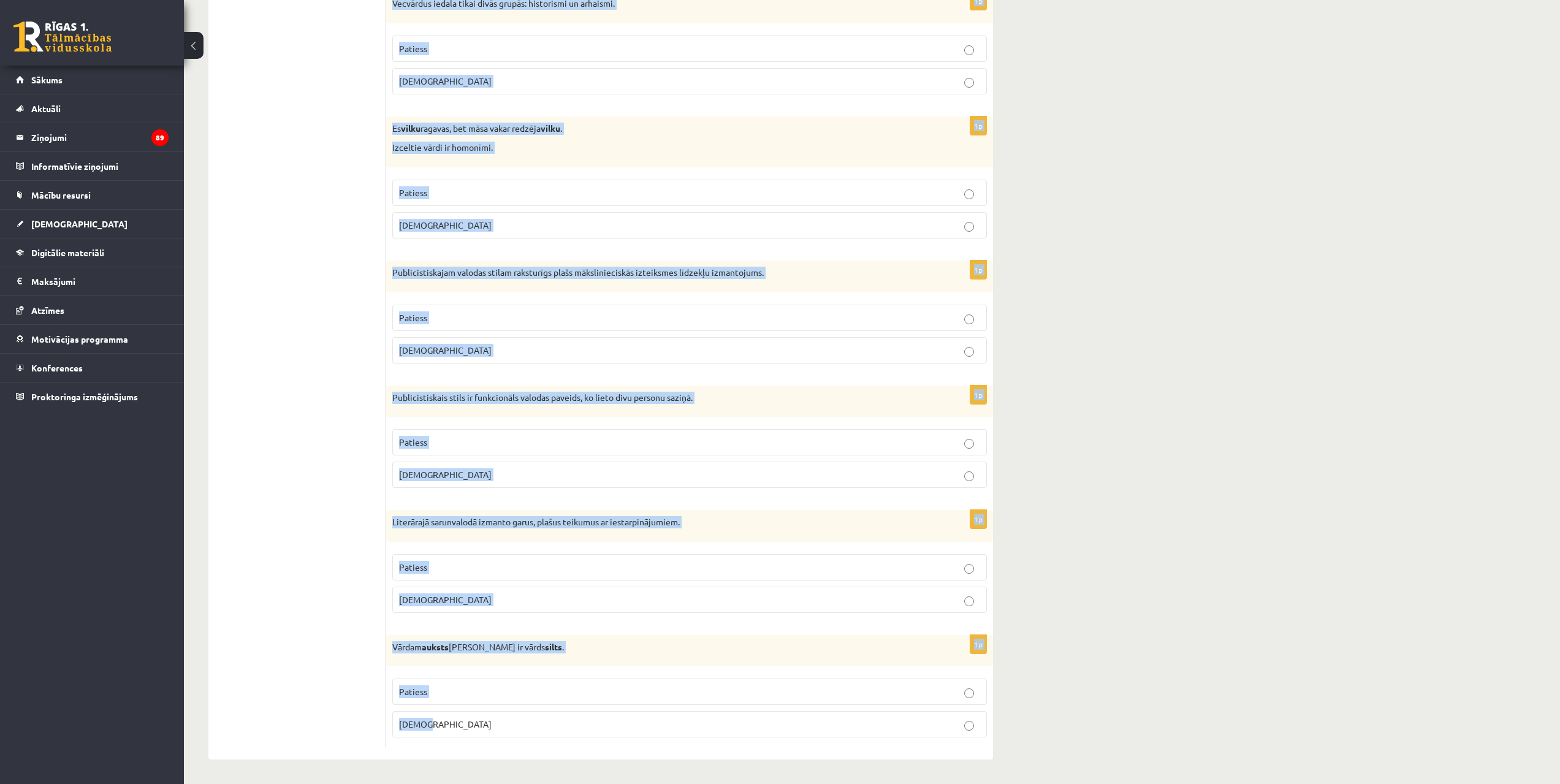
drag, startPoint x: 398, startPoint y: 226, endPoint x: 744, endPoint y: 742, distance: 621.3
copy form "Apgalvojums ir patiess vai nepatiess? 1p Saziņa kļūst iespējama tikai tad, kas …"
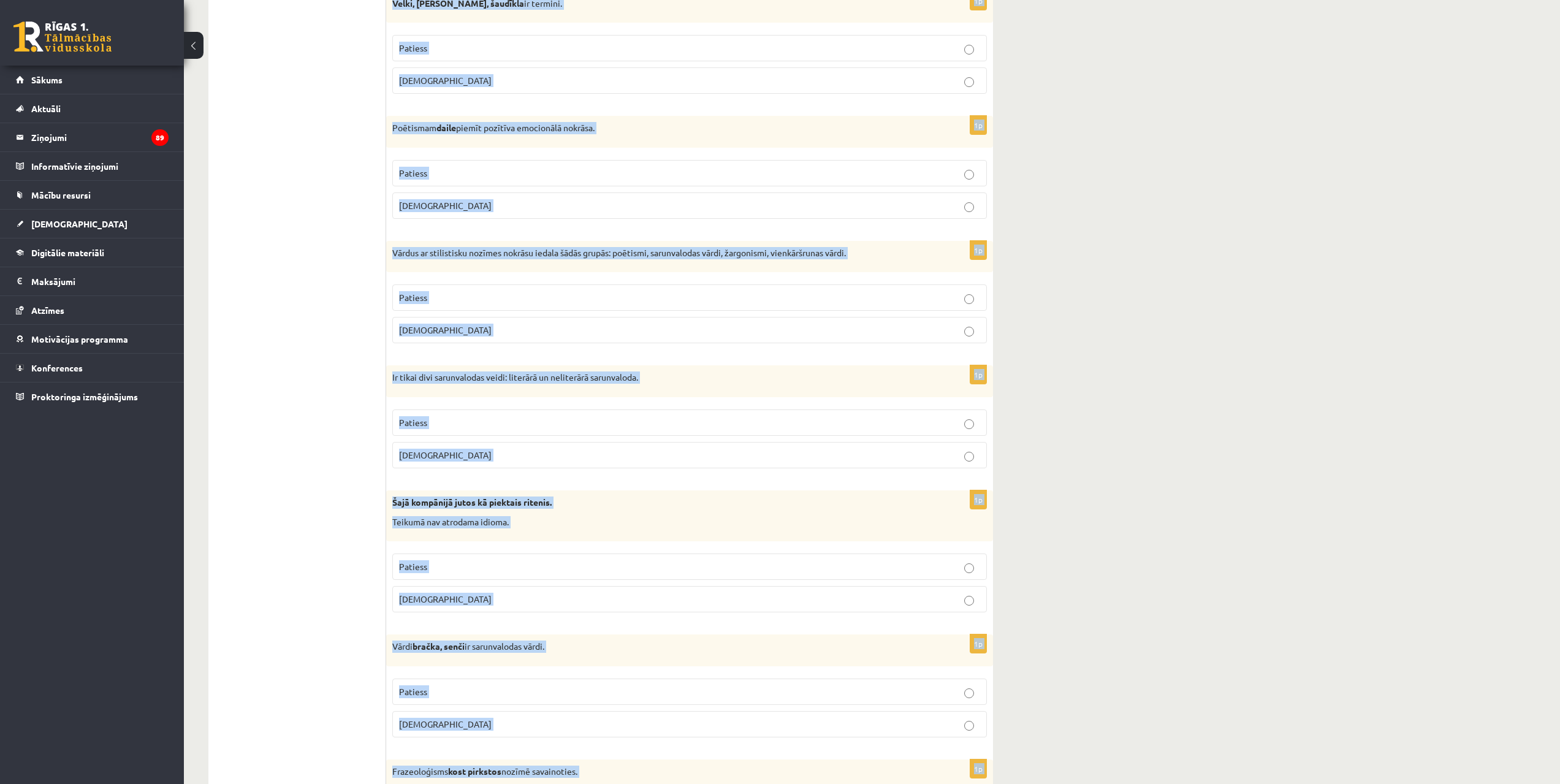
scroll to position [94, 0]
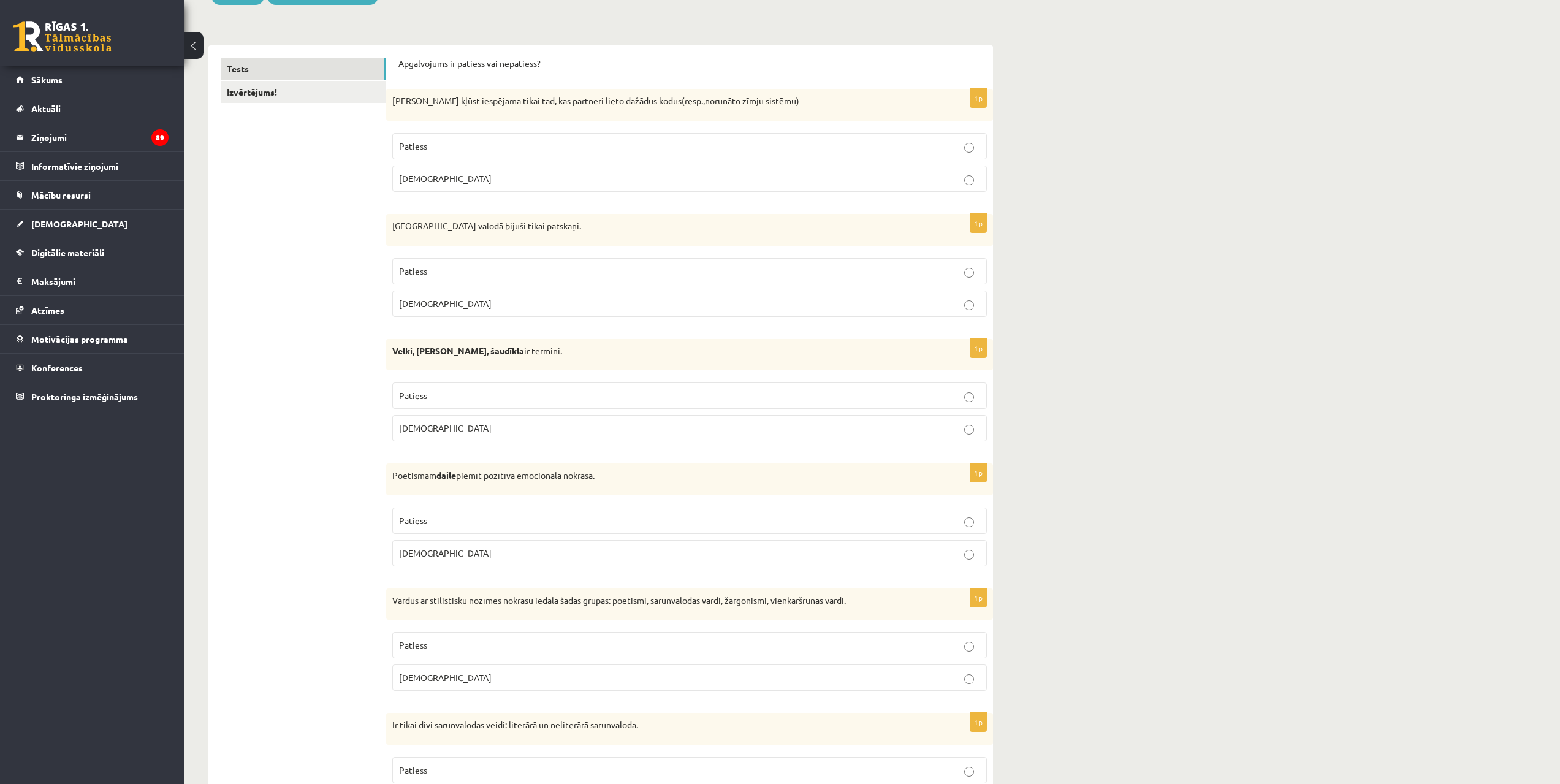
scroll to position [189, 0]
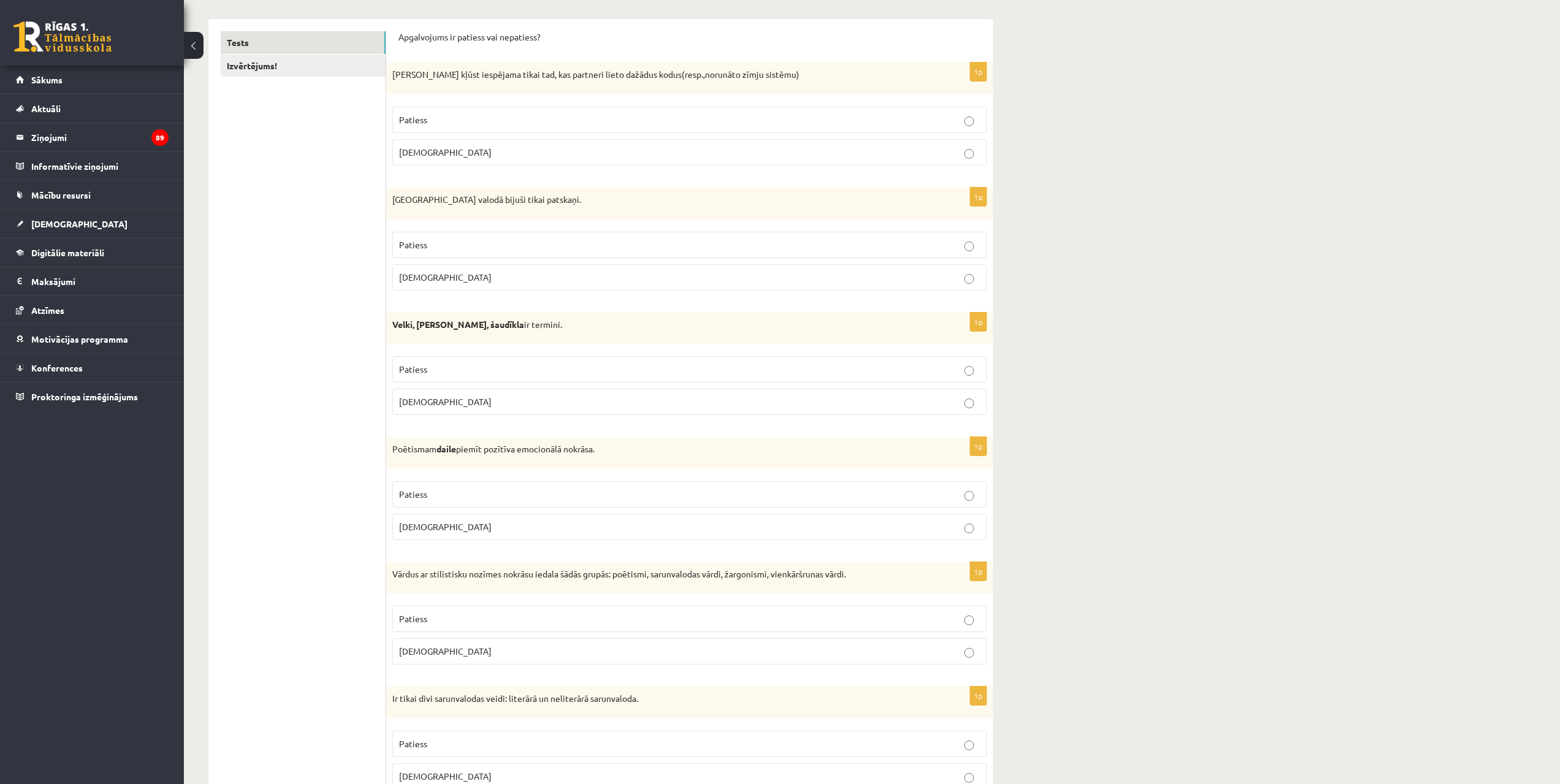
click at [453, 144] on label "Aplams" at bounding box center [689, 152] width 594 height 26
click at [412, 288] on label "Aplams" at bounding box center [689, 277] width 594 height 26
click at [433, 379] on label "Patiess" at bounding box center [689, 369] width 594 height 26
click at [440, 491] on p "Patiess" at bounding box center [689, 494] width 581 height 13
click at [460, 615] on p "Patiess" at bounding box center [689, 619] width 581 height 13
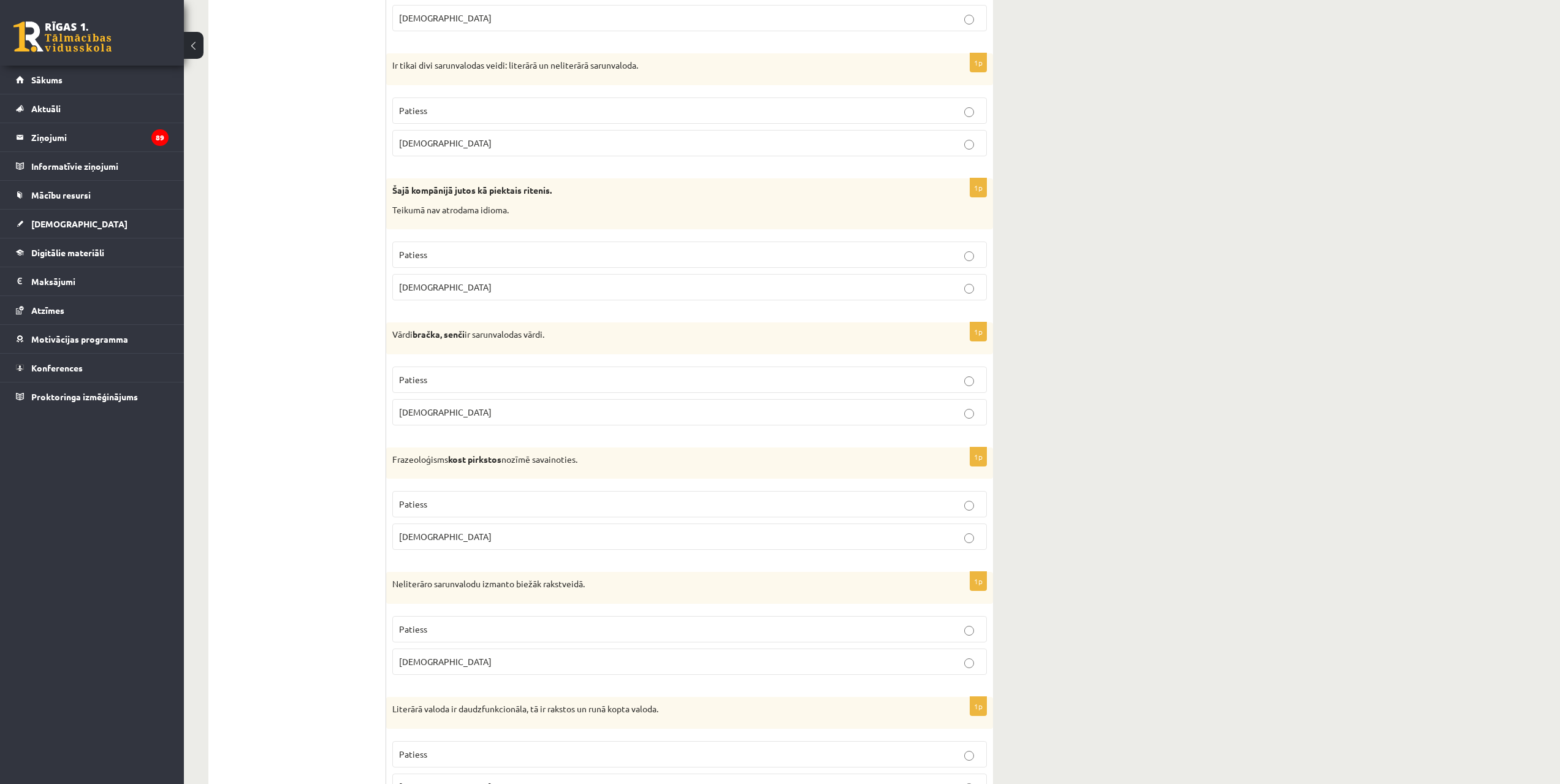
scroll to position [795, 0]
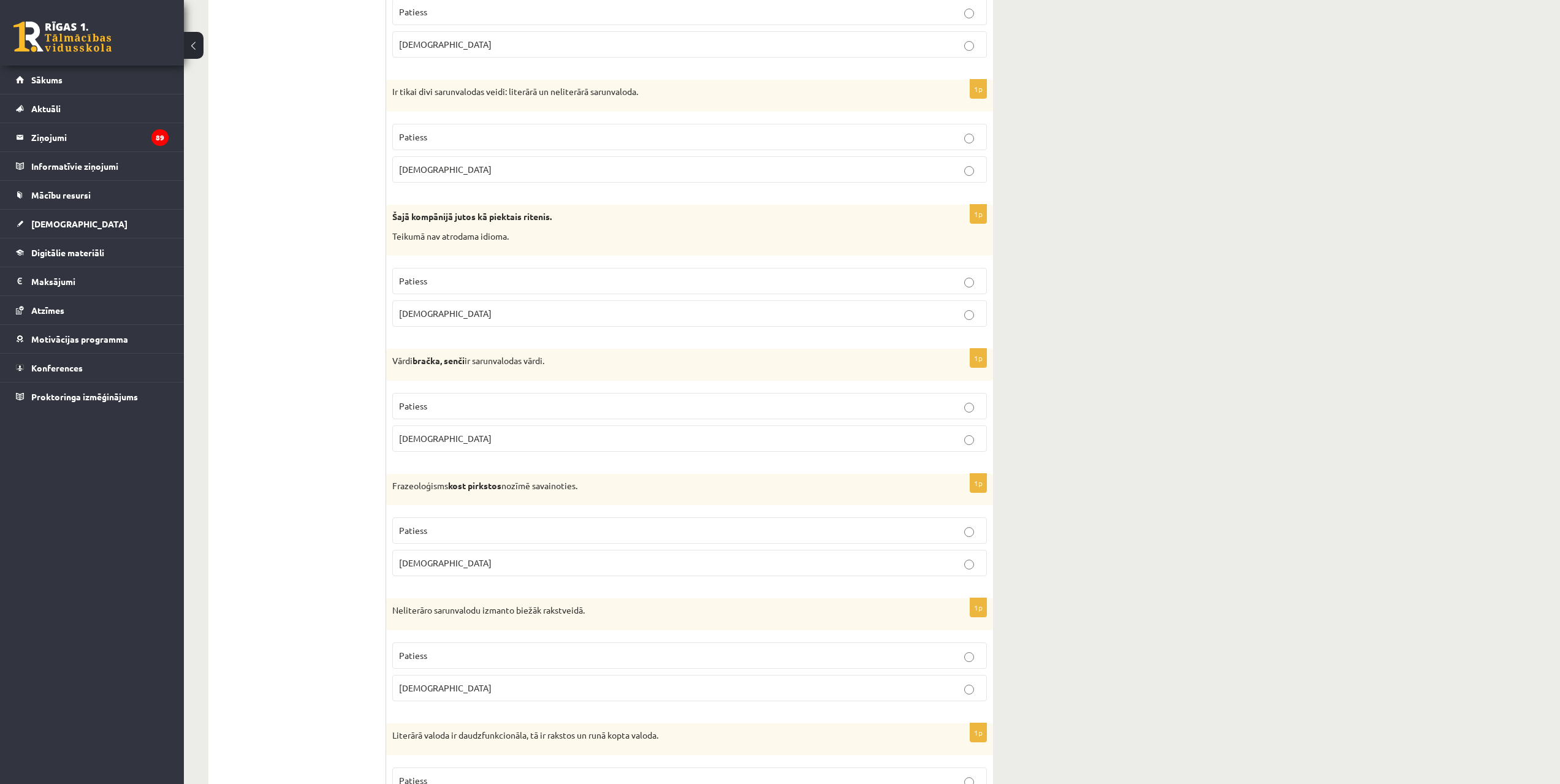
click at [425, 167] on span "Aplams" at bounding box center [445, 169] width 93 height 11
click at [407, 316] on span "Aplams" at bounding box center [445, 313] width 93 height 11
click at [457, 404] on p "Patiess" at bounding box center [689, 406] width 581 height 13
click at [525, 575] on label "Aplams" at bounding box center [689, 562] width 594 height 26
click at [643, 687] on p "Aplams" at bounding box center [689, 687] width 581 height 13
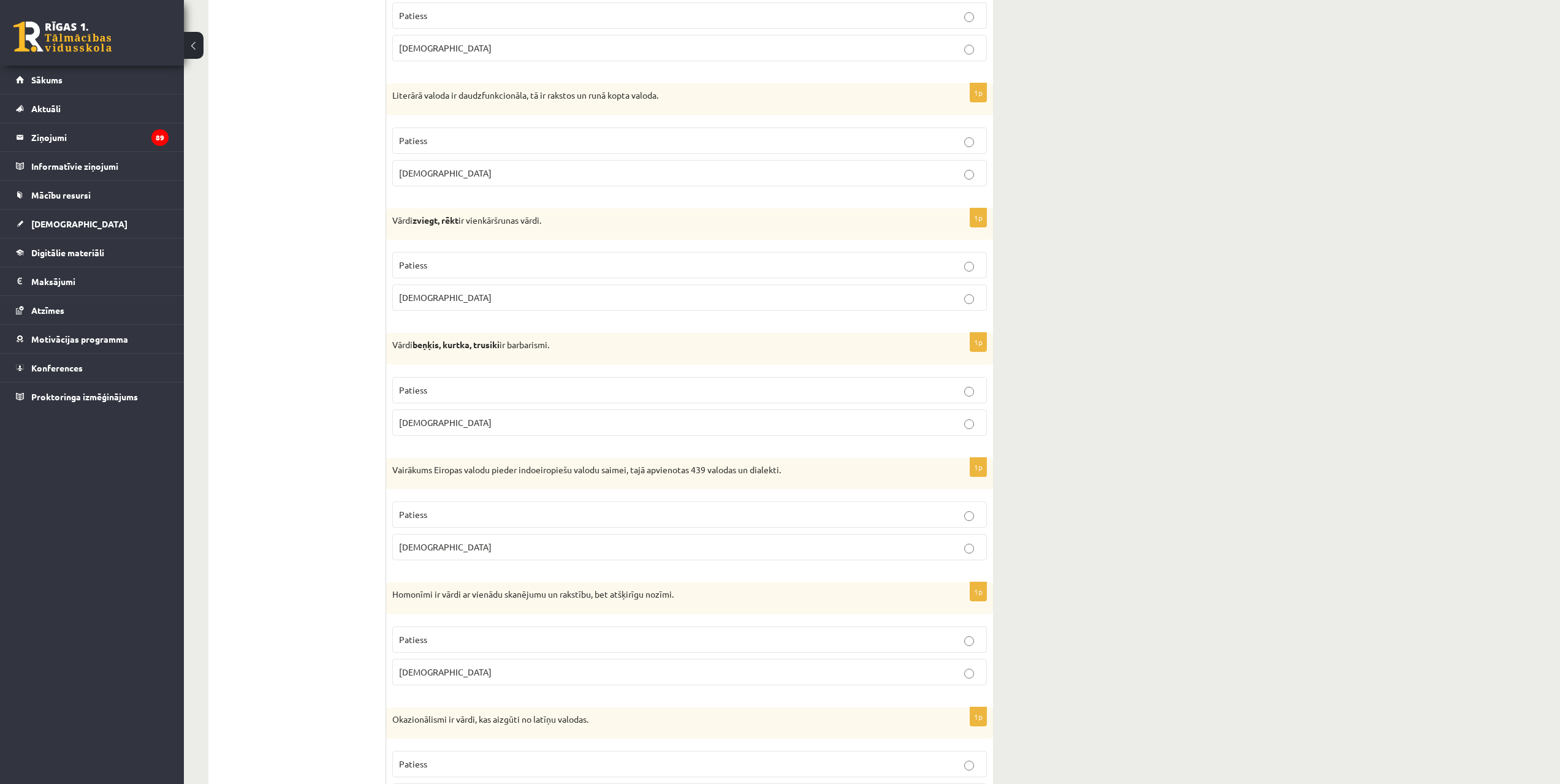
scroll to position [1415, 0]
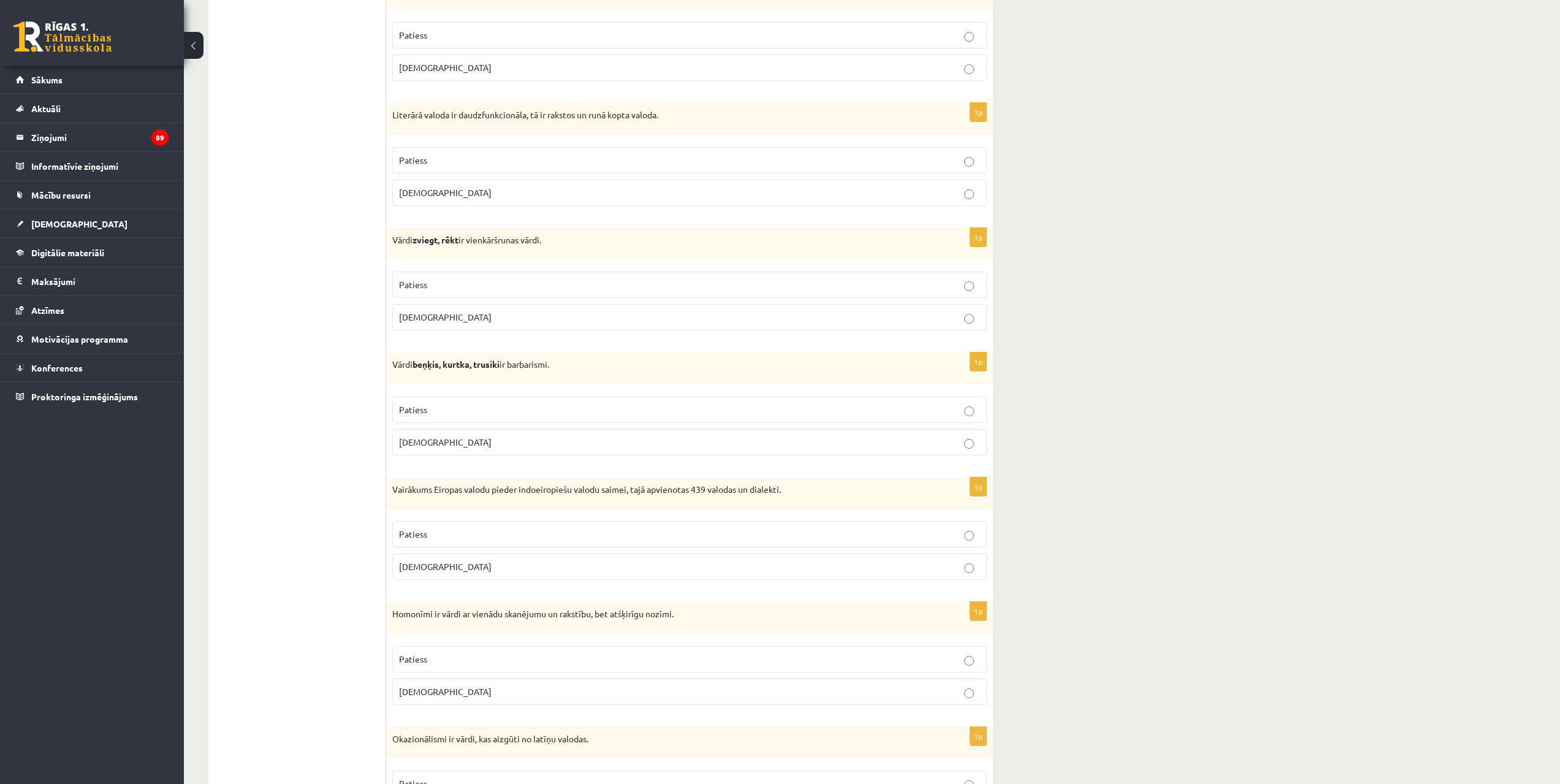
click at [456, 152] on label "Patiess" at bounding box center [689, 160] width 594 height 26
click at [428, 290] on p "Patiess" at bounding box center [689, 285] width 581 height 13
click at [445, 402] on label "Patiess" at bounding box center [689, 409] width 594 height 26
drag, startPoint x: 480, startPoint y: 531, endPoint x: 477, endPoint y: 558, distance: 27.2
click at [480, 532] on p "Patiess" at bounding box center [689, 534] width 581 height 13
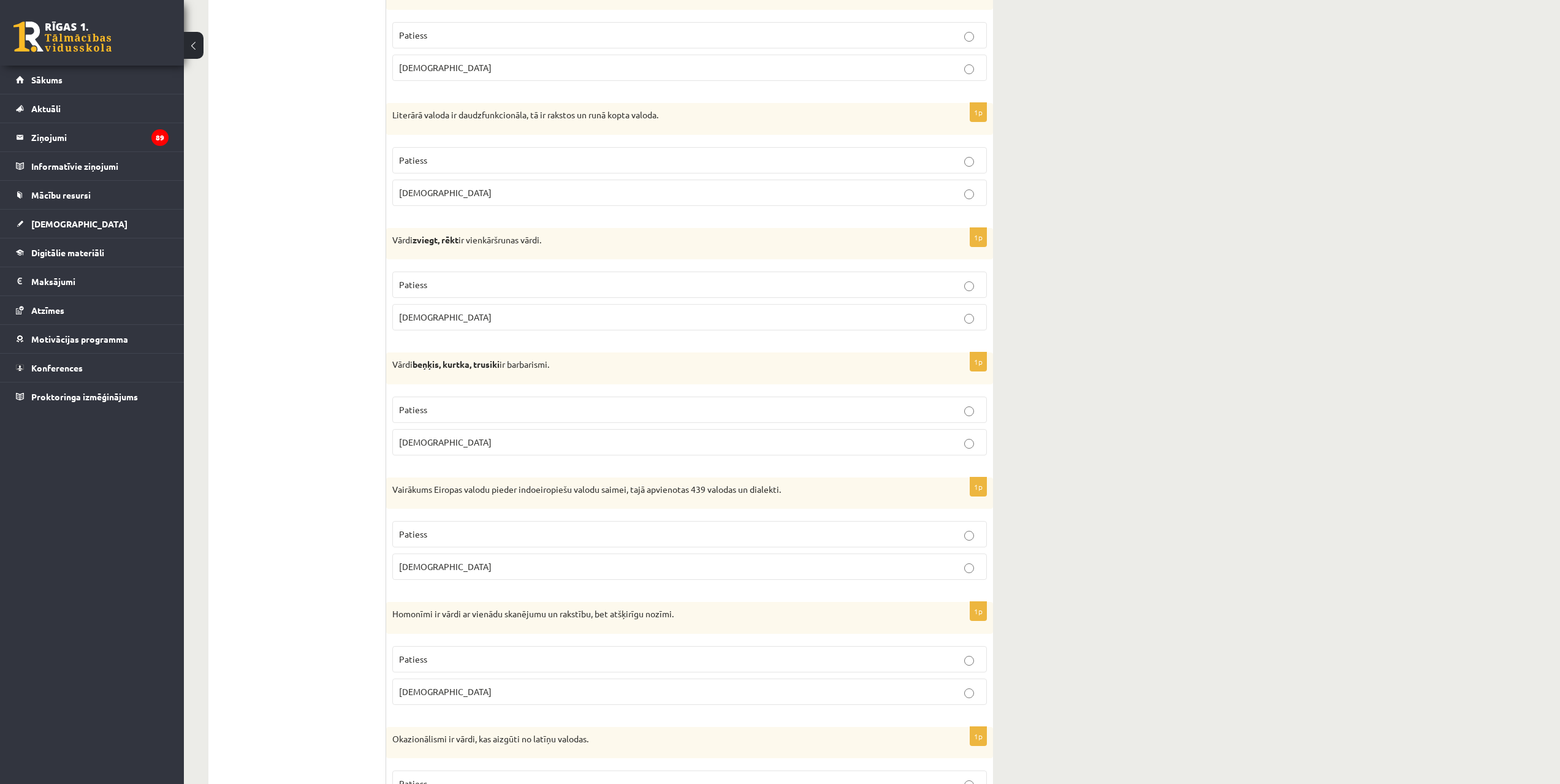
click at [592, 659] on p "Patiess" at bounding box center [689, 659] width 581 height 13
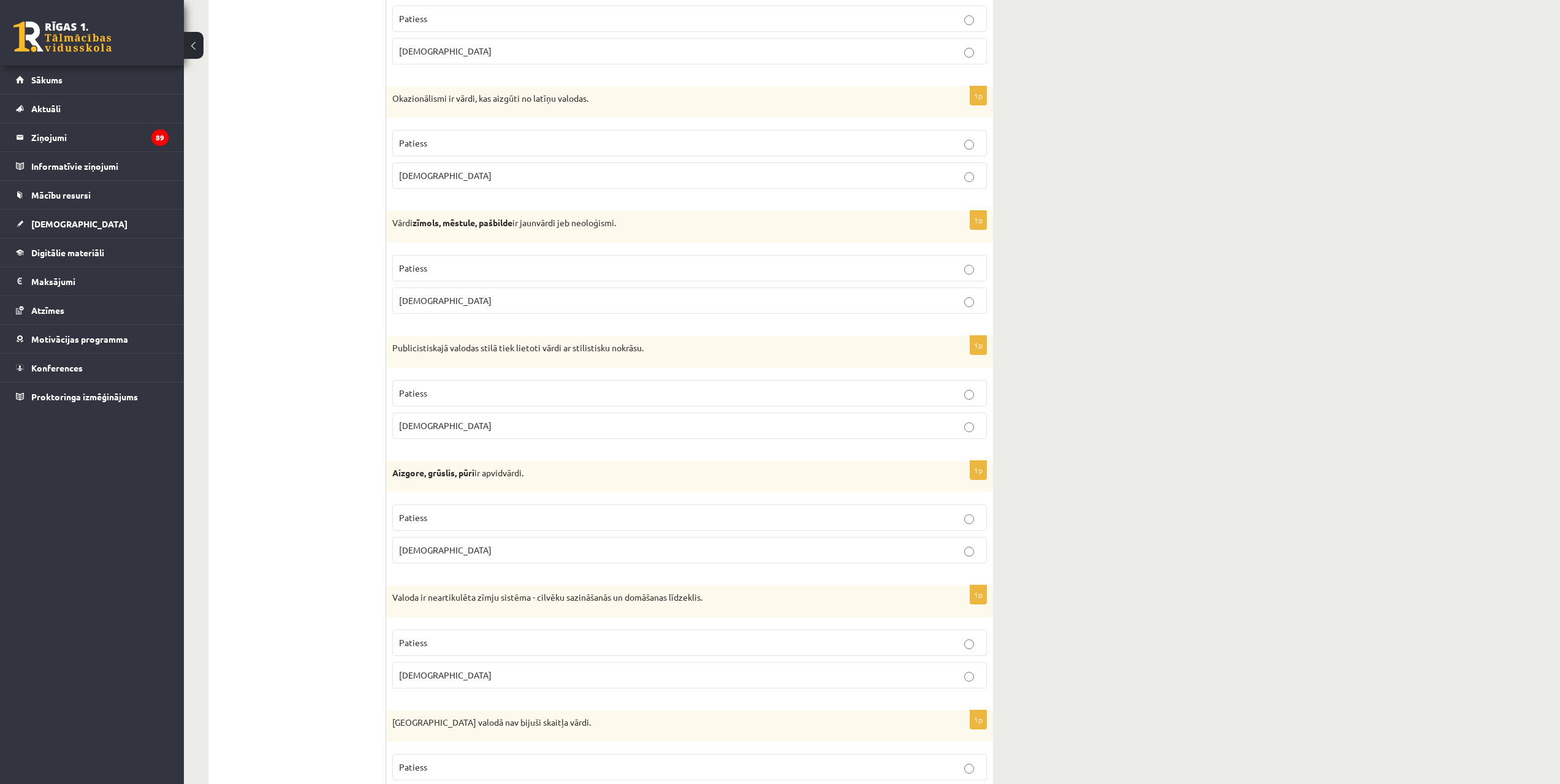
scroll to position [2043, 0]
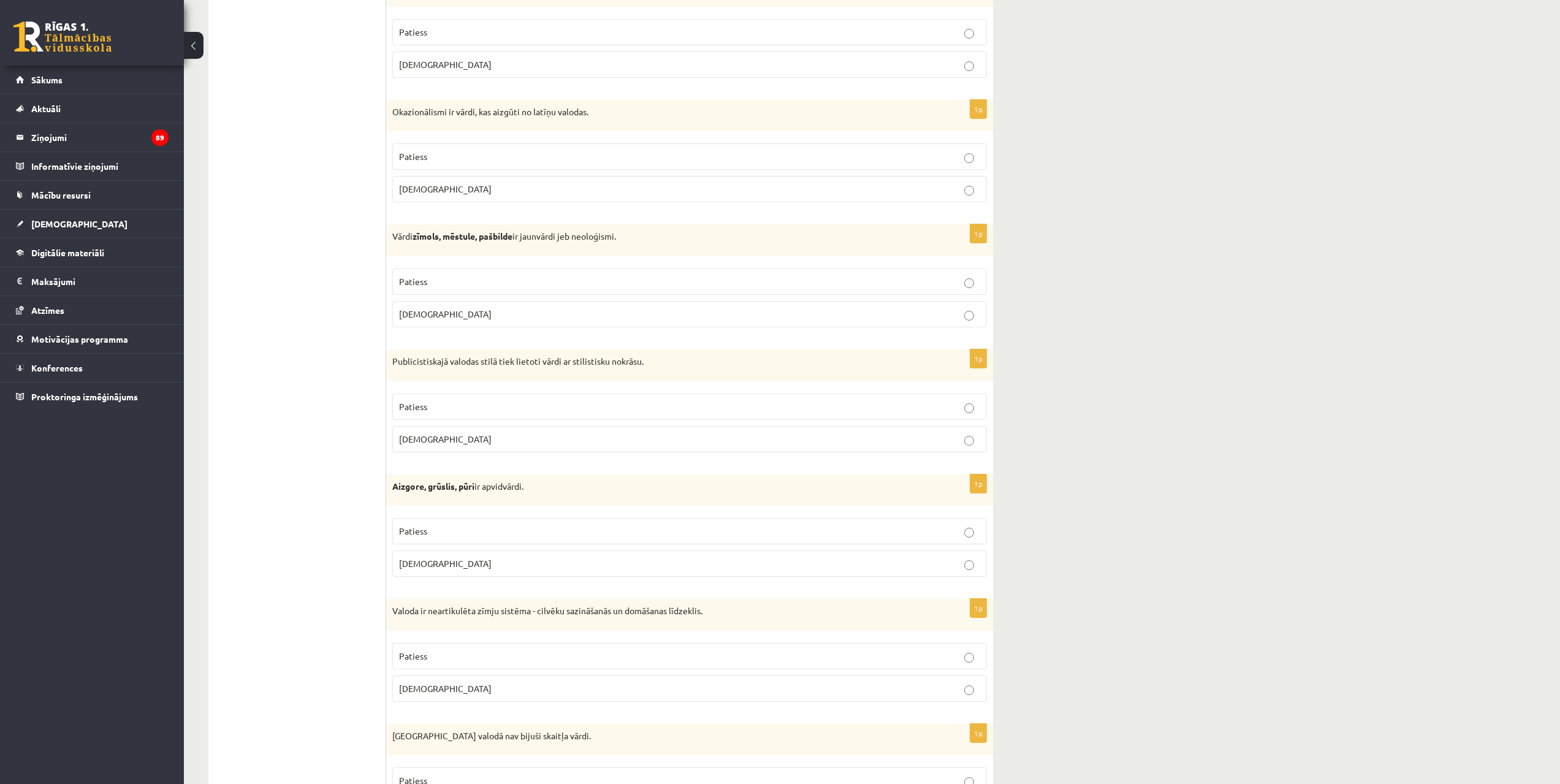
click at [428, 185] on p "Aplams" at bounding box center [689, 189] width 581 height 13
click at [427, 282] on p "Patiess" at bounding box center [689, 282] width 581 height 13
click at [423, 404] on span "Patiess" at bounding box center [413, 407] width 28 height 11
click at [437, 529] on p "Patiess" at bounding box center [689, 531] width 581 height 13
click at [467, 698] on label "Aplams" at bounding box center [689, 688] width 594 height 26
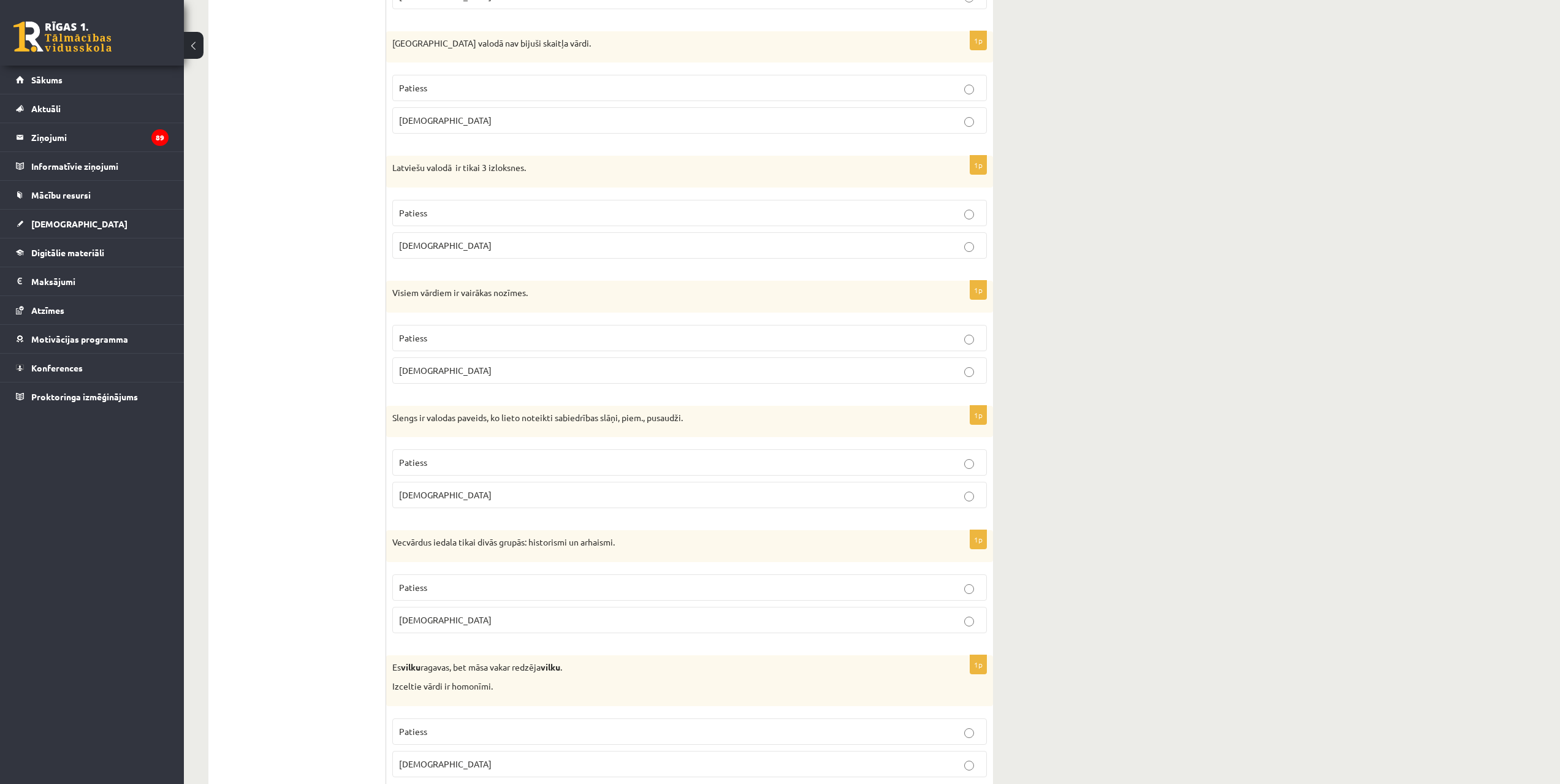
scroll to position [2755, 0]
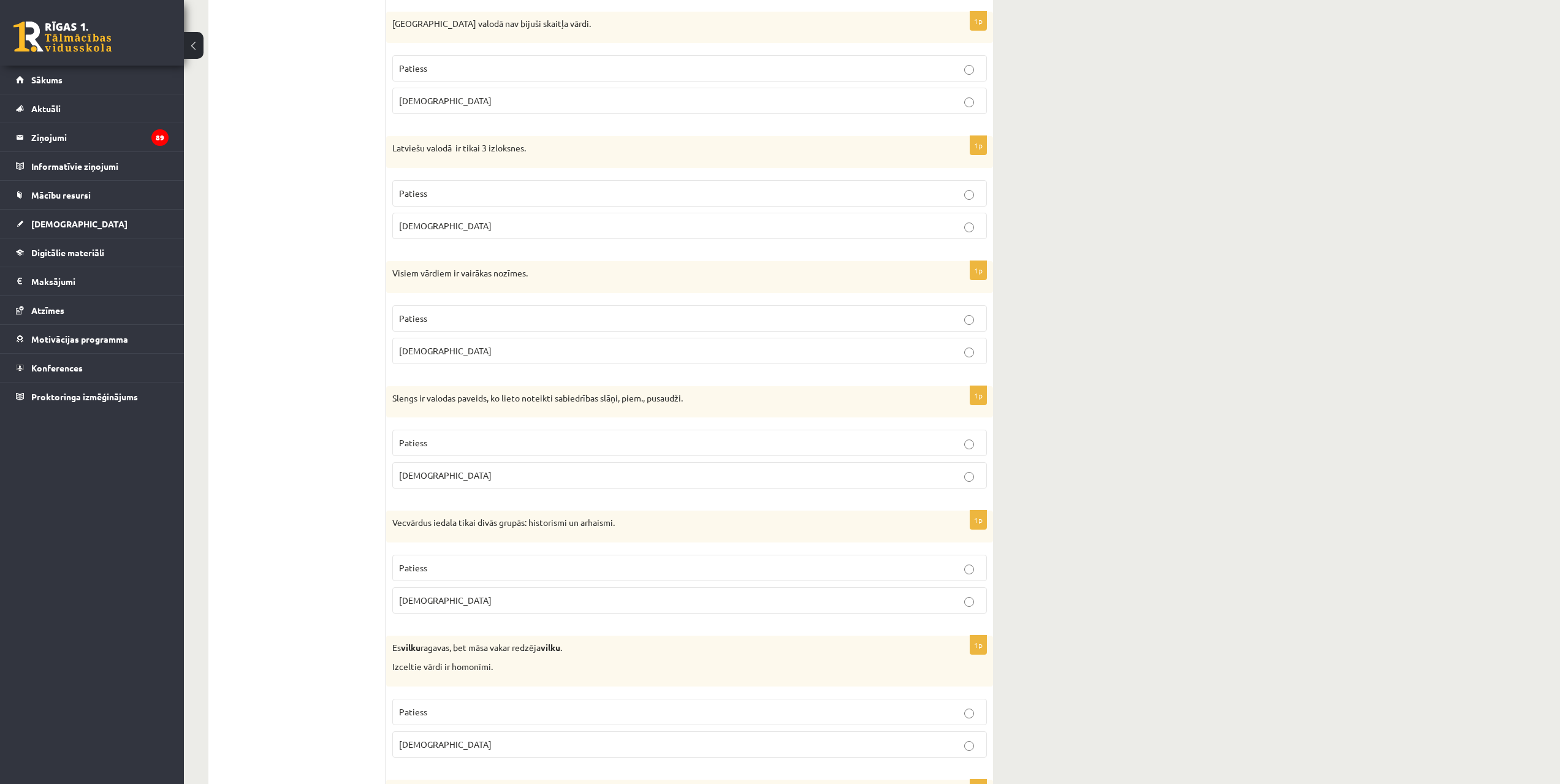
click at [472, 108] on p "Aplams" at bounding box center [689, 100] width 581 height 13
click at [438, 225] on p "Aplams" at bounding box center [689, 225] width 581 height 13
click at [441, 360] on label "Aplams" at bounding box center [689, 350] width 594 height 26
drag, startPoint x: 435, startPoint y: 469, endPoint x: 407, endPoint y: 391, distance: 82.9
click at [434, 471] on label "Aplams" at bounding box center [689, 475] width 594 height 26
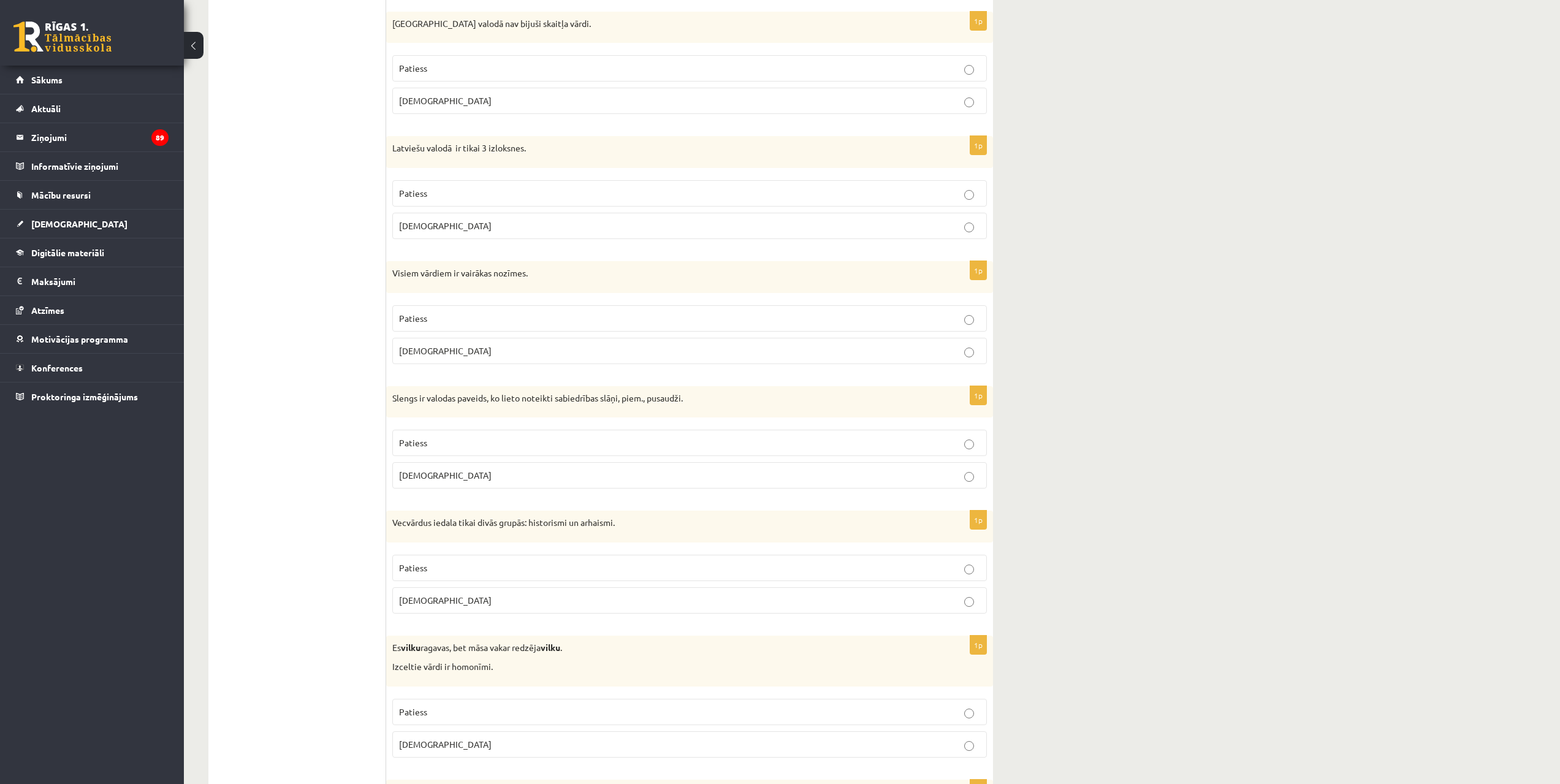
click at [885, 447] on p "Patiess" at bounding box center [689, 443] width 581 height 13
click at [893, 570] on p "Patiess" at bounding box center [689, 568] width 581 height 13
click at [837, 711] on p "Patiess" at bounding box center [689, 712] width 581 height 13
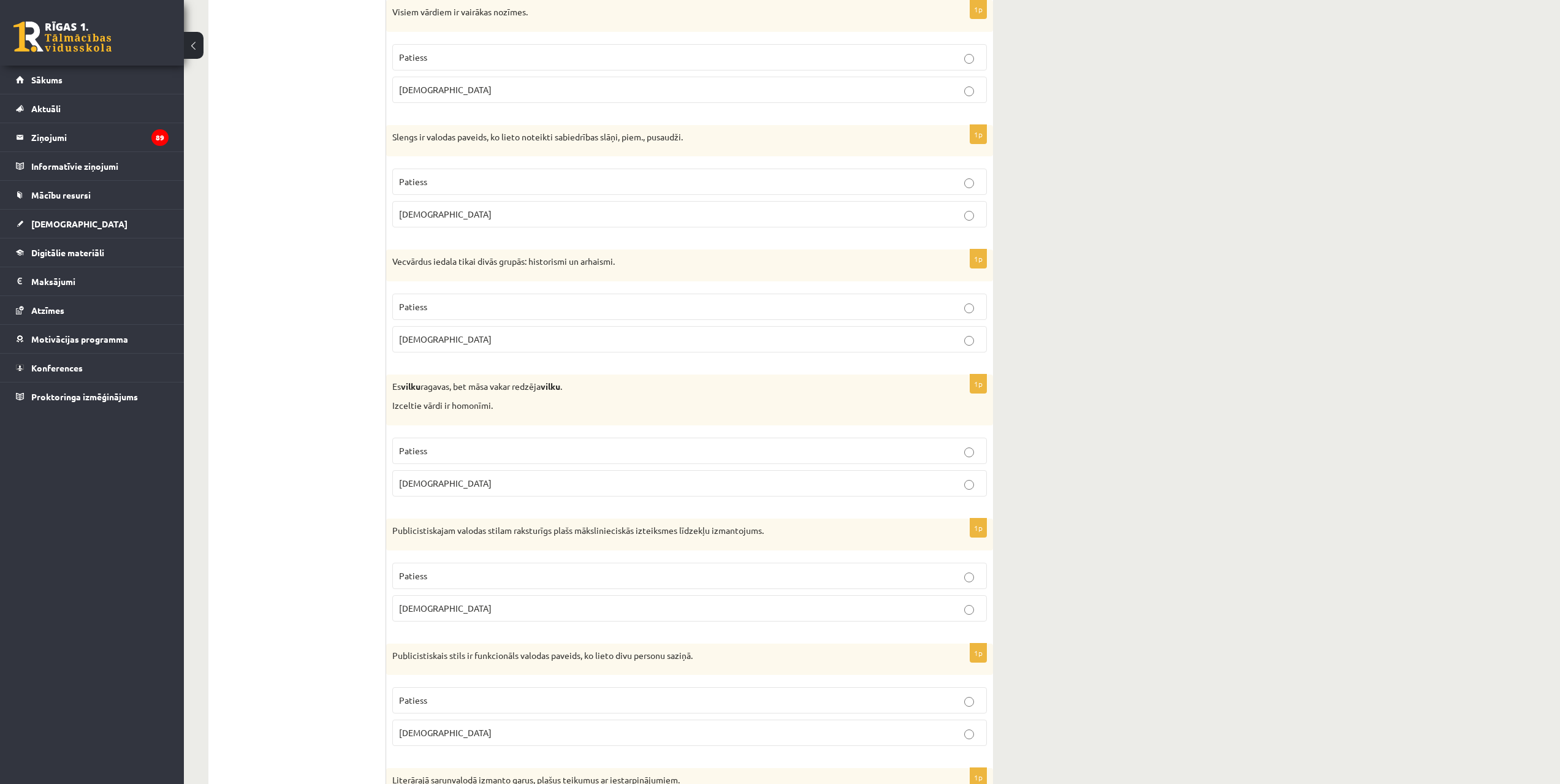
scroll to position [3225, 0]
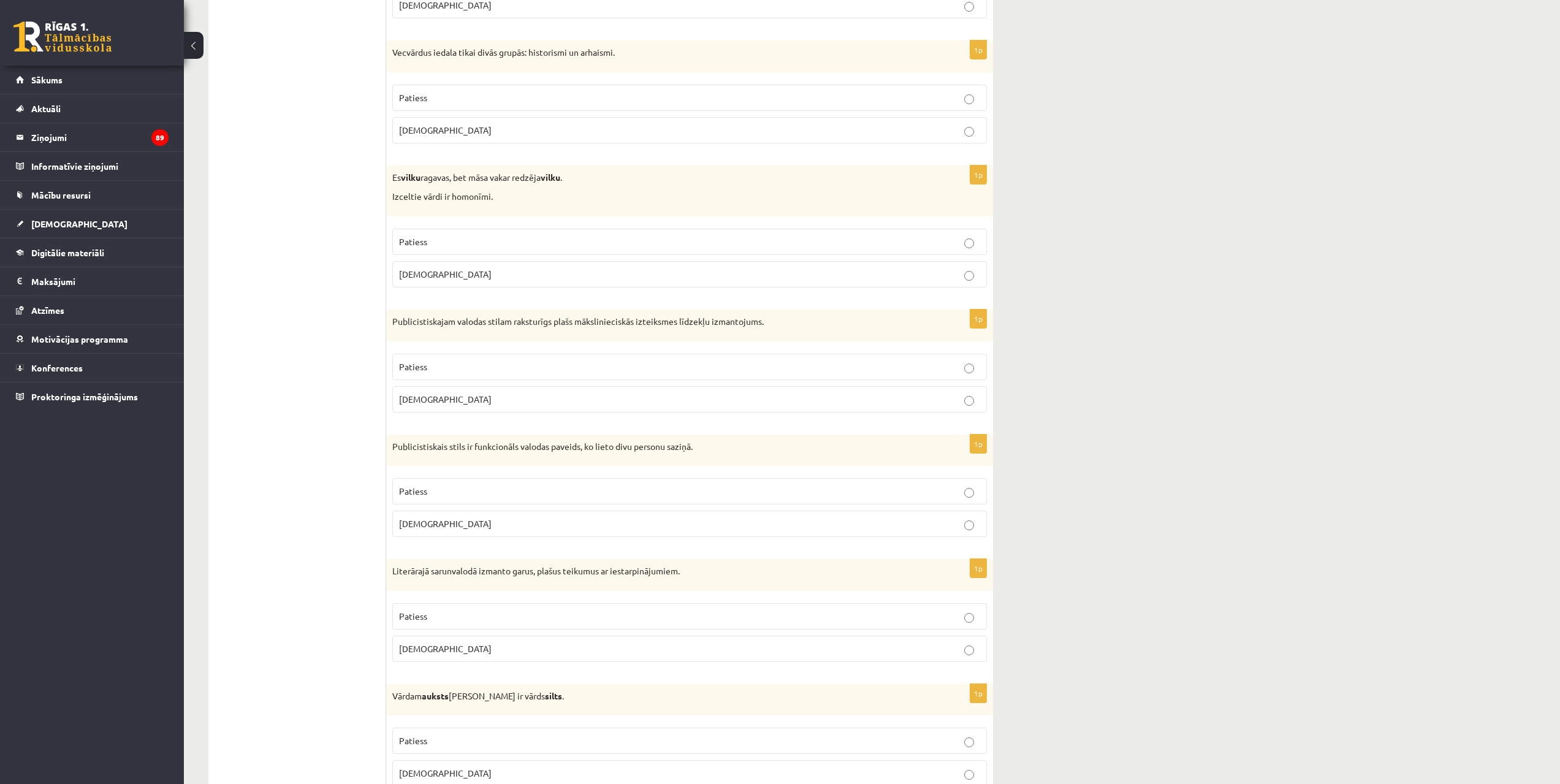
click at [552, 364] on p "Patiess" at bounding box center [689, 366] width 581 height 13
click at [706, 519] on p "Aplams" at bounding box center [689, 524] width 581 height 13
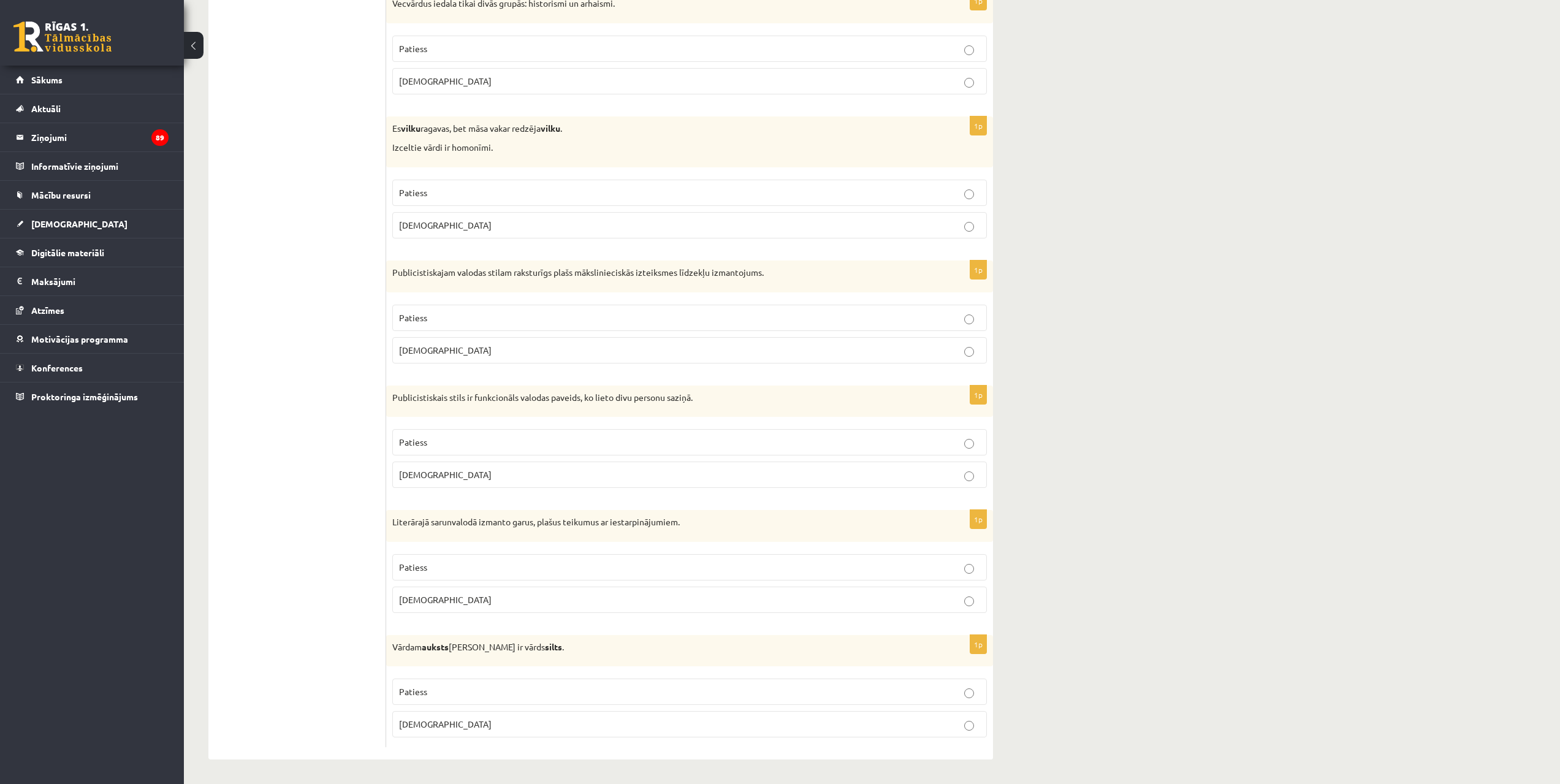
click at [552, 557] on label "Patiess" at bounding box center [689, 566] width 594 height 26
click at [475, 682] on label "Patiess" at bounding box center [689, 691] width 594 height 26
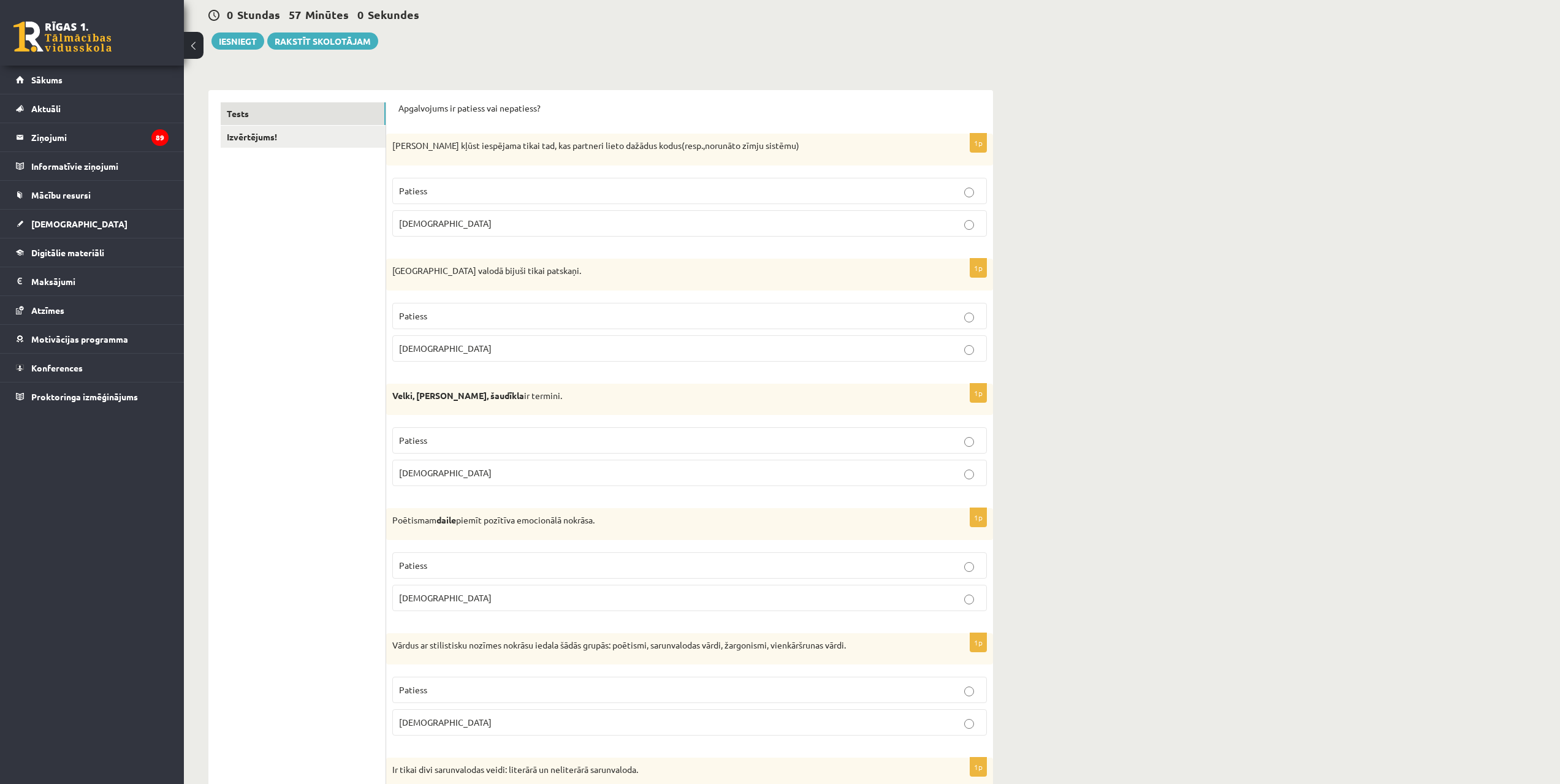
scroll to position [0, 0]
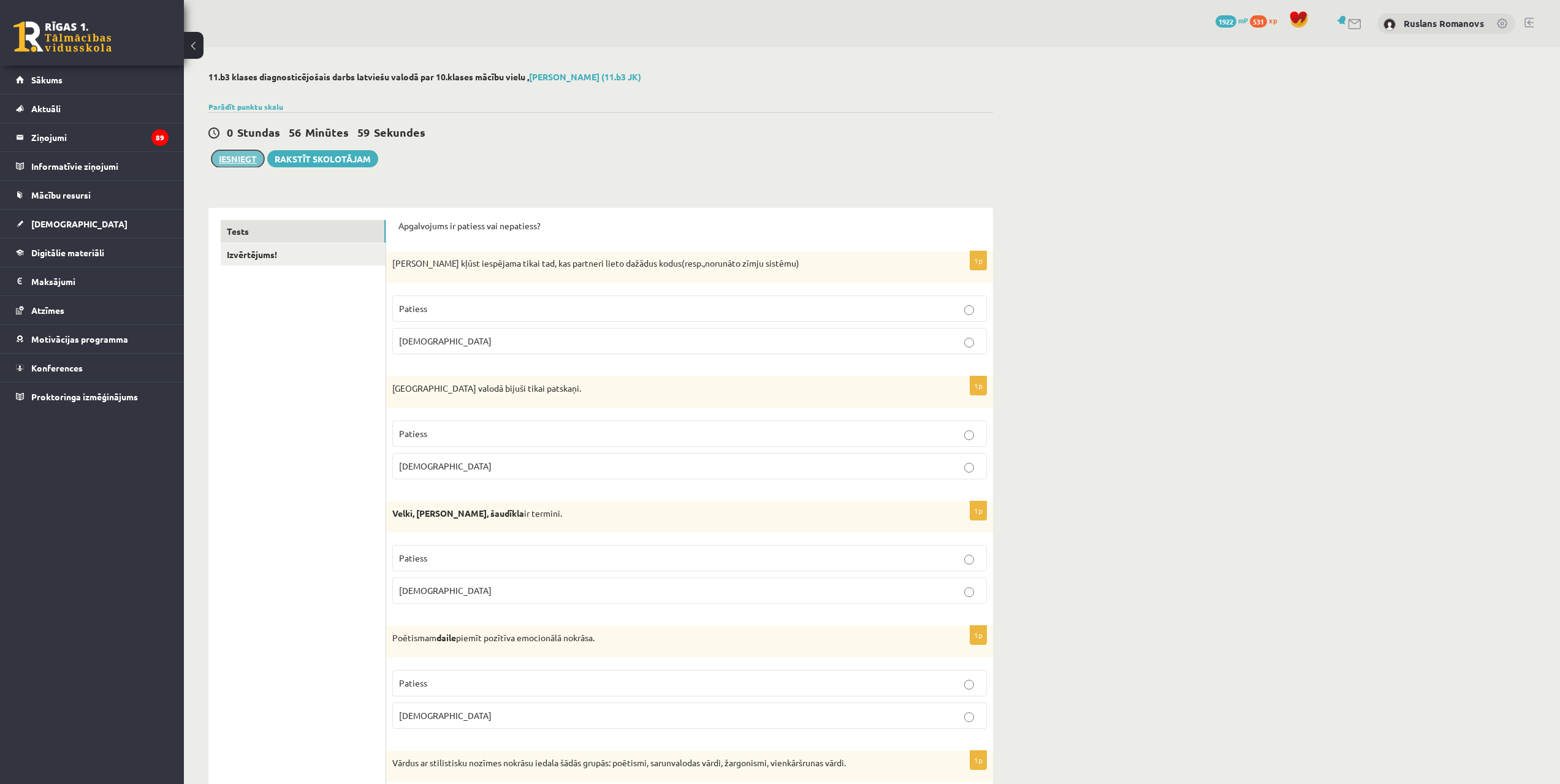
click at [252, 166] on button "Iesniegt" at bounding box center [237, 159] width 53 height 17
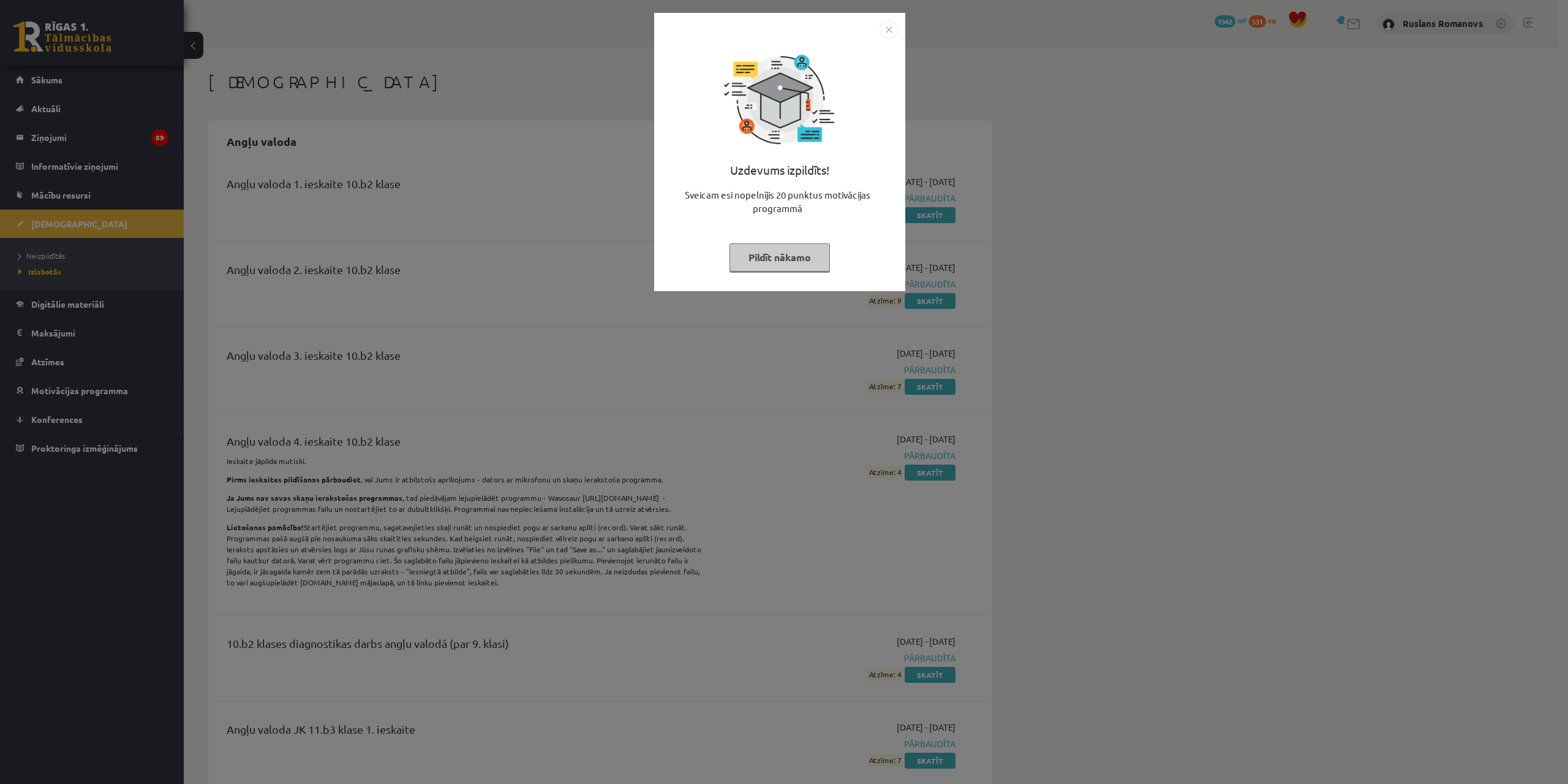
click at [897, 36] on img "Close" at bounding box center [888, 29] width 18 height 18
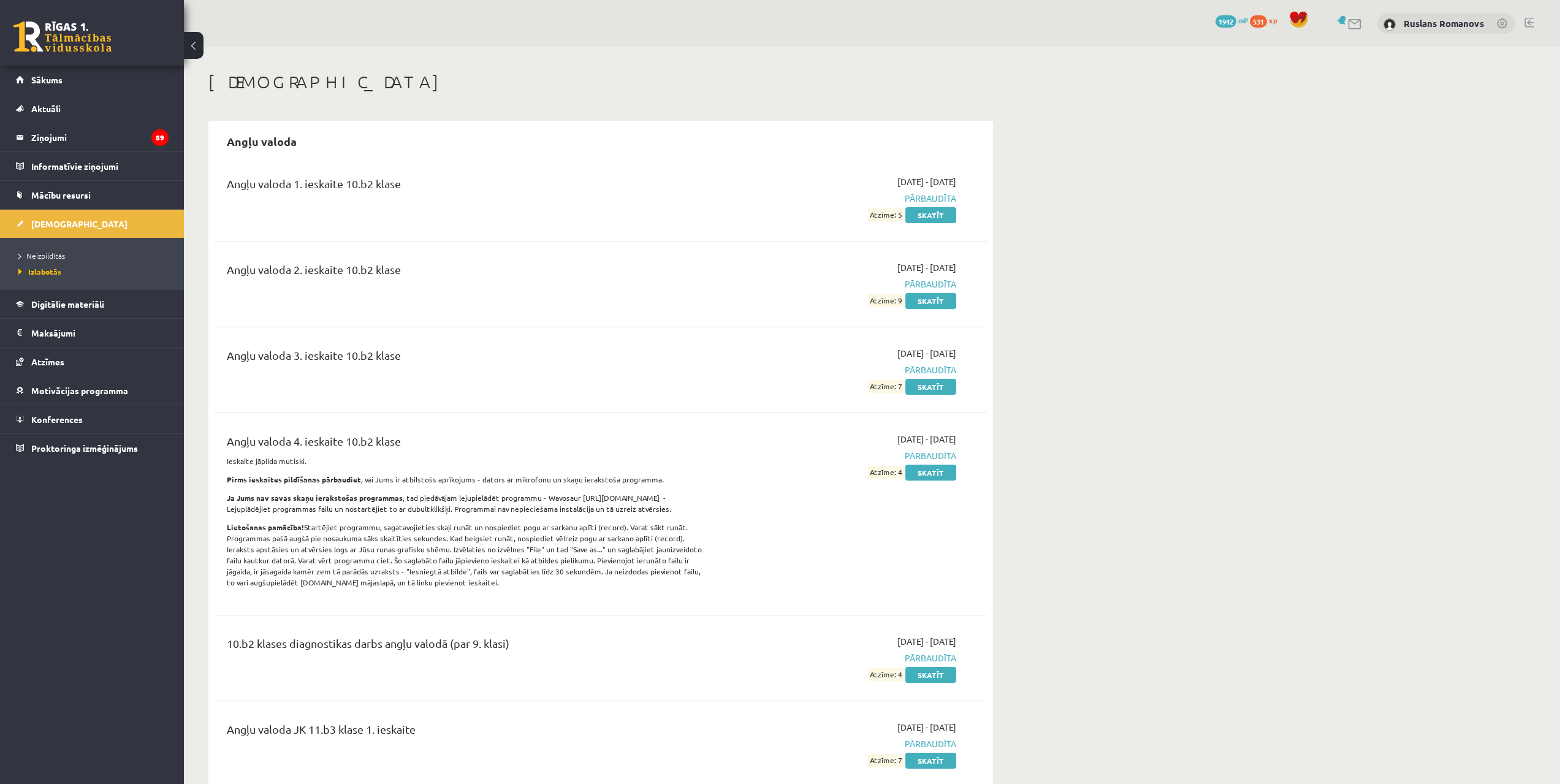
scroll to position [108, 0]
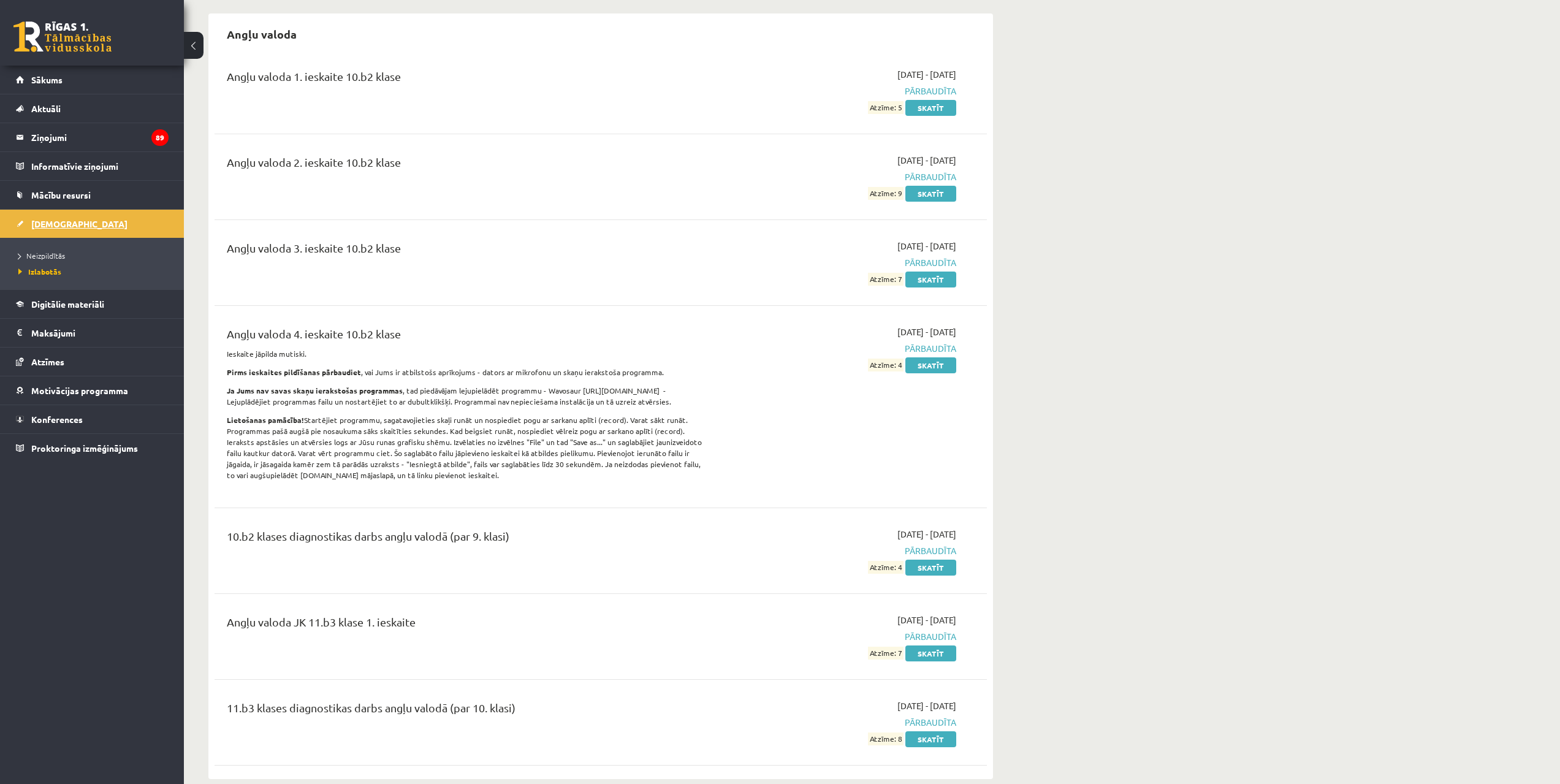
click at [79, 226] on link "[DEMOGRAPHIC_DATA]" at bounding box center [92, 224] width 153 height 28
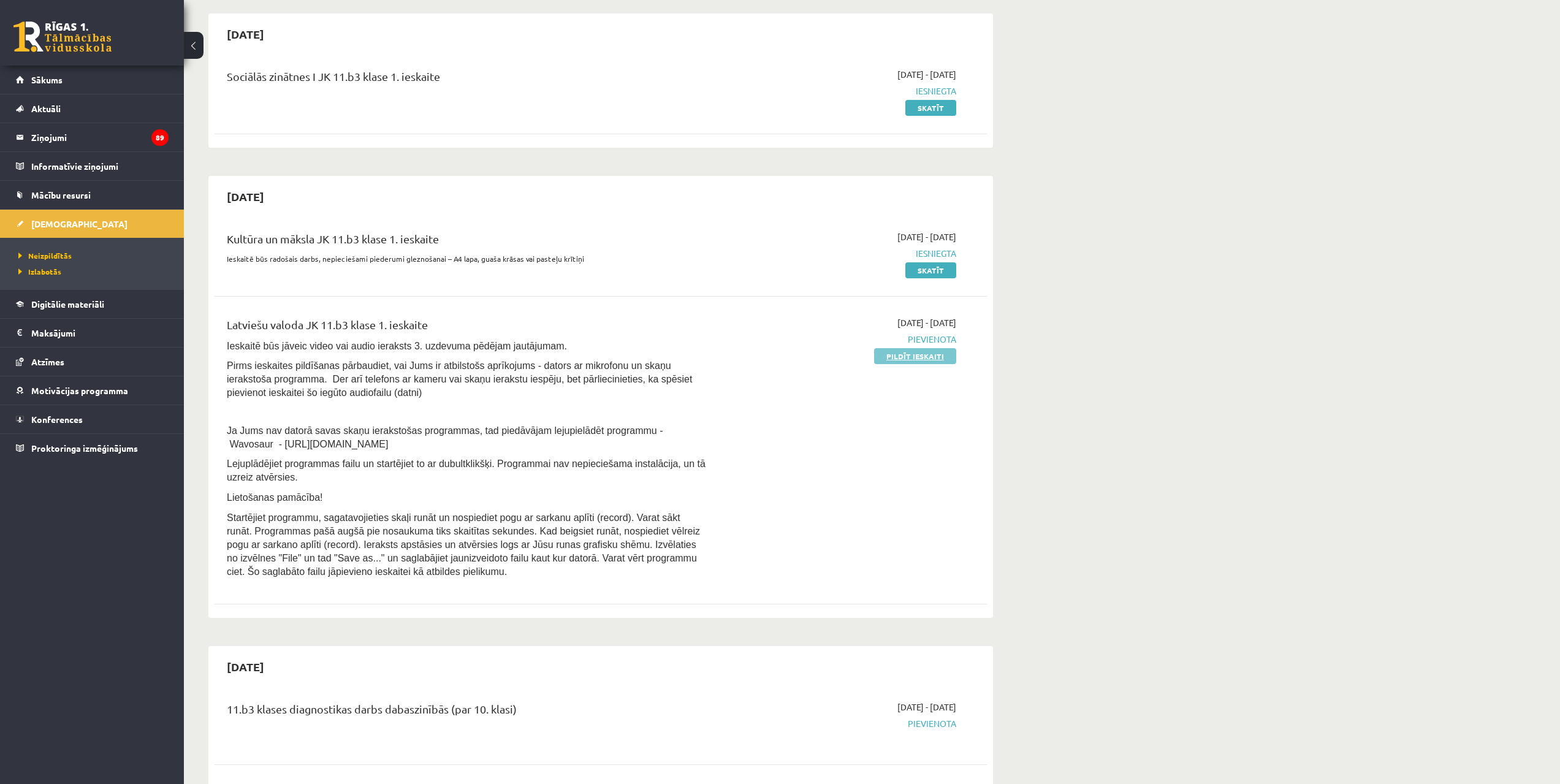
click at [912, 351] on link "Pildīt ieskaiti" at bounding box center [916, 356] width 82 height 16
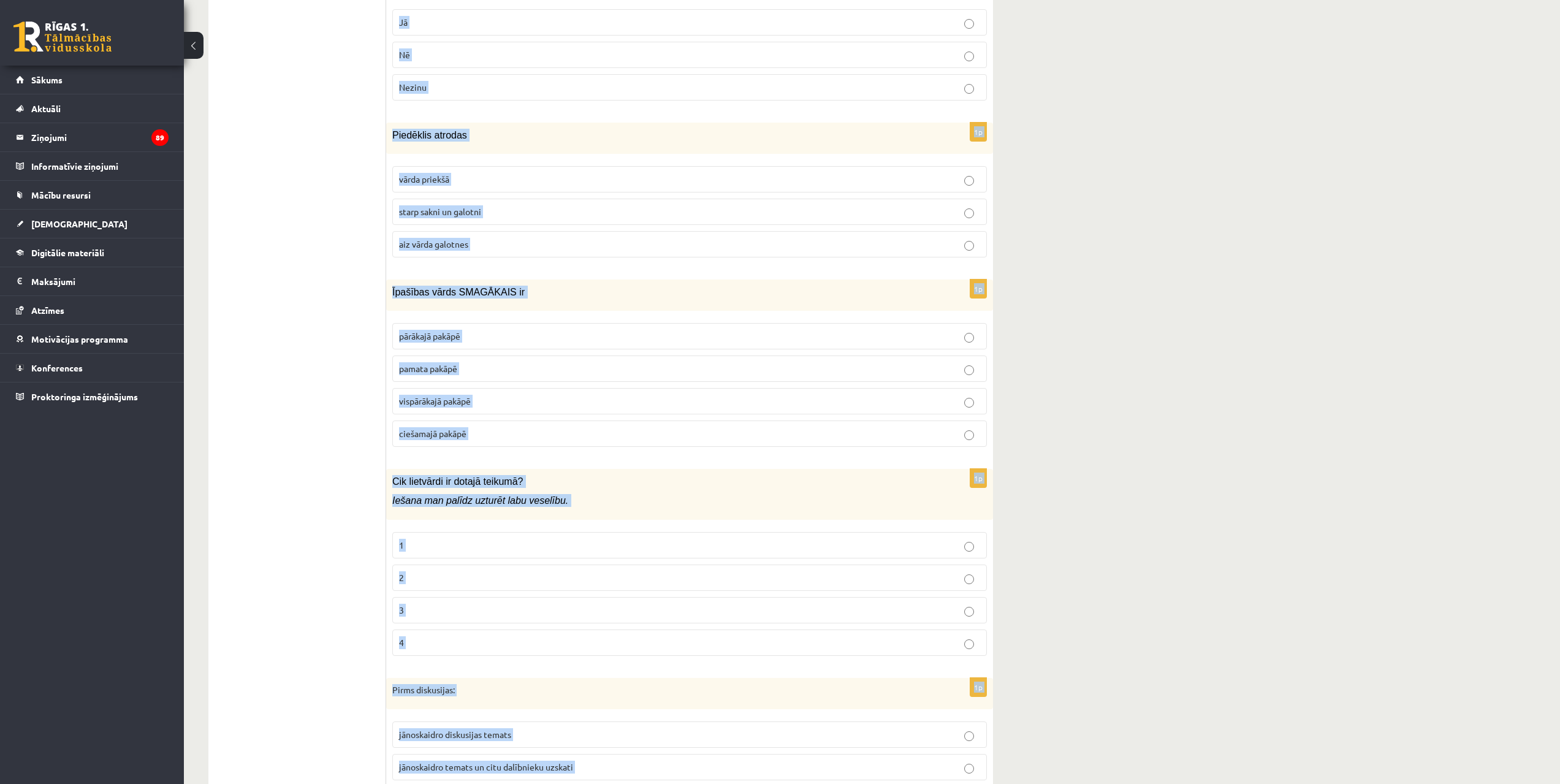
scroll to position [5564, 0]
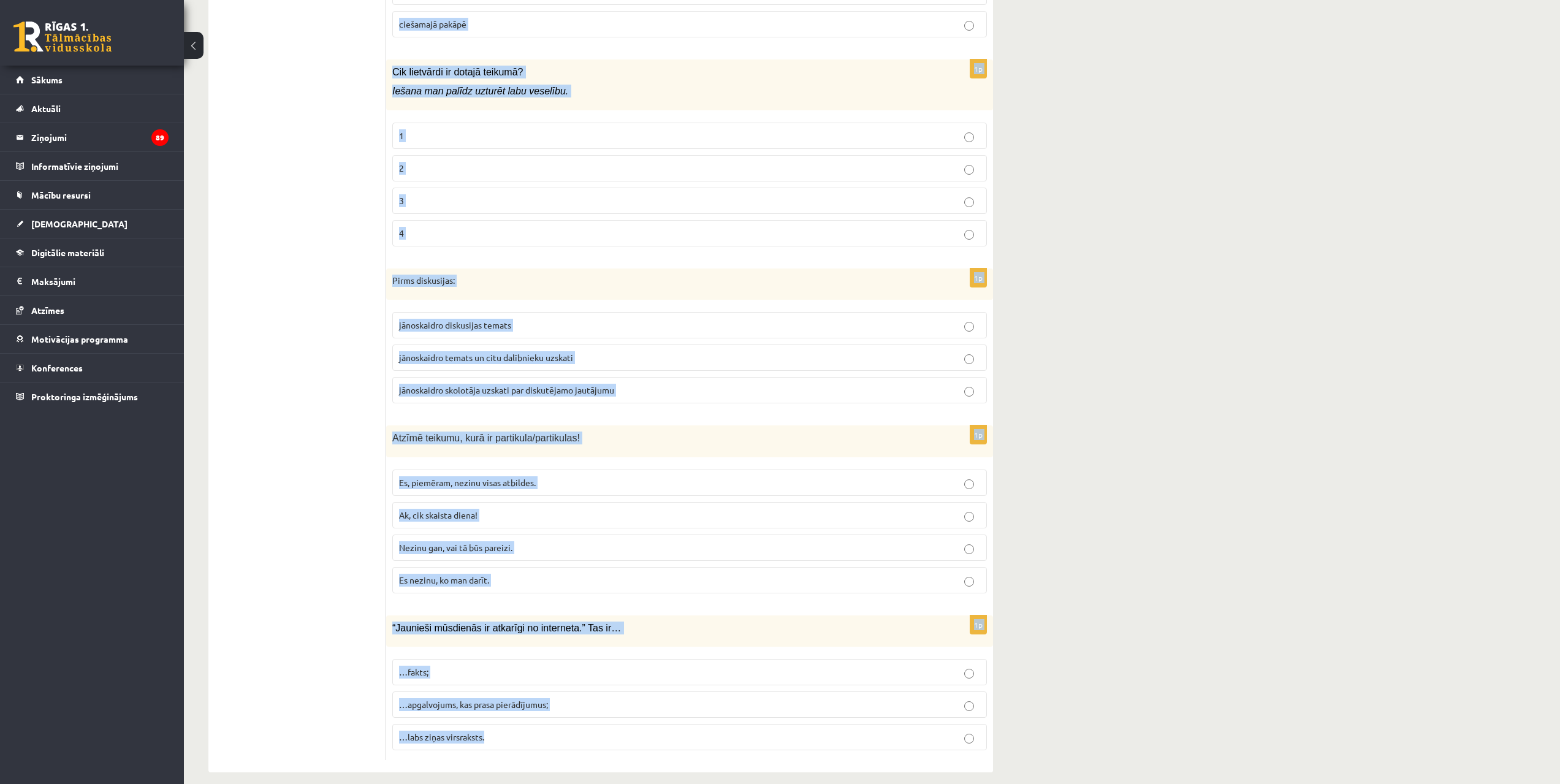
drag, startPoint x: 388, startPoint y: 385, endPoint x: 772, endPoint y: 745, distance: 526.4
copy form "Loremipsum do sitame, consectetu adipi, elitseddoe tempor, incididun, utlaboree…"
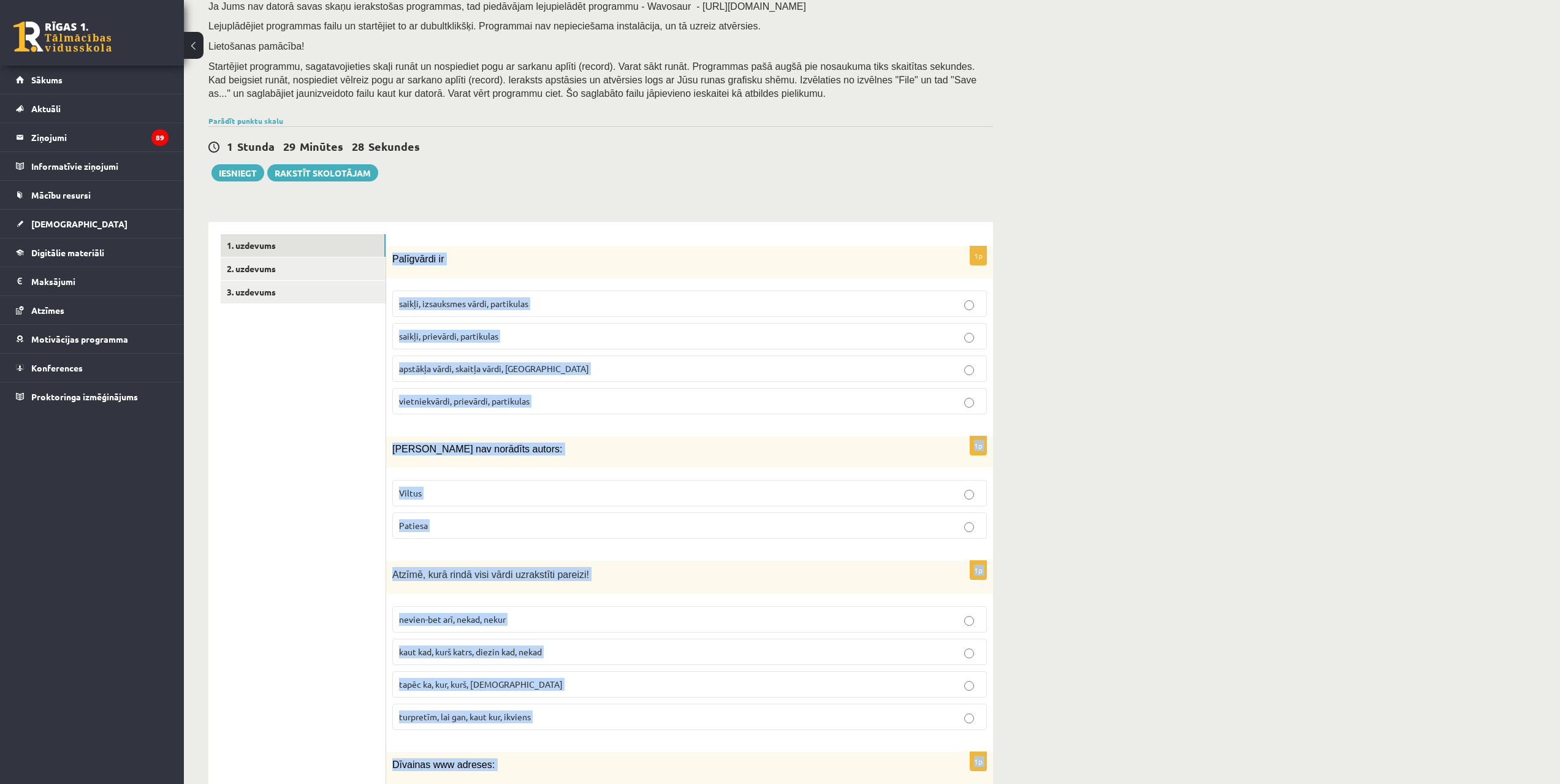
scroll to position [158, 0]
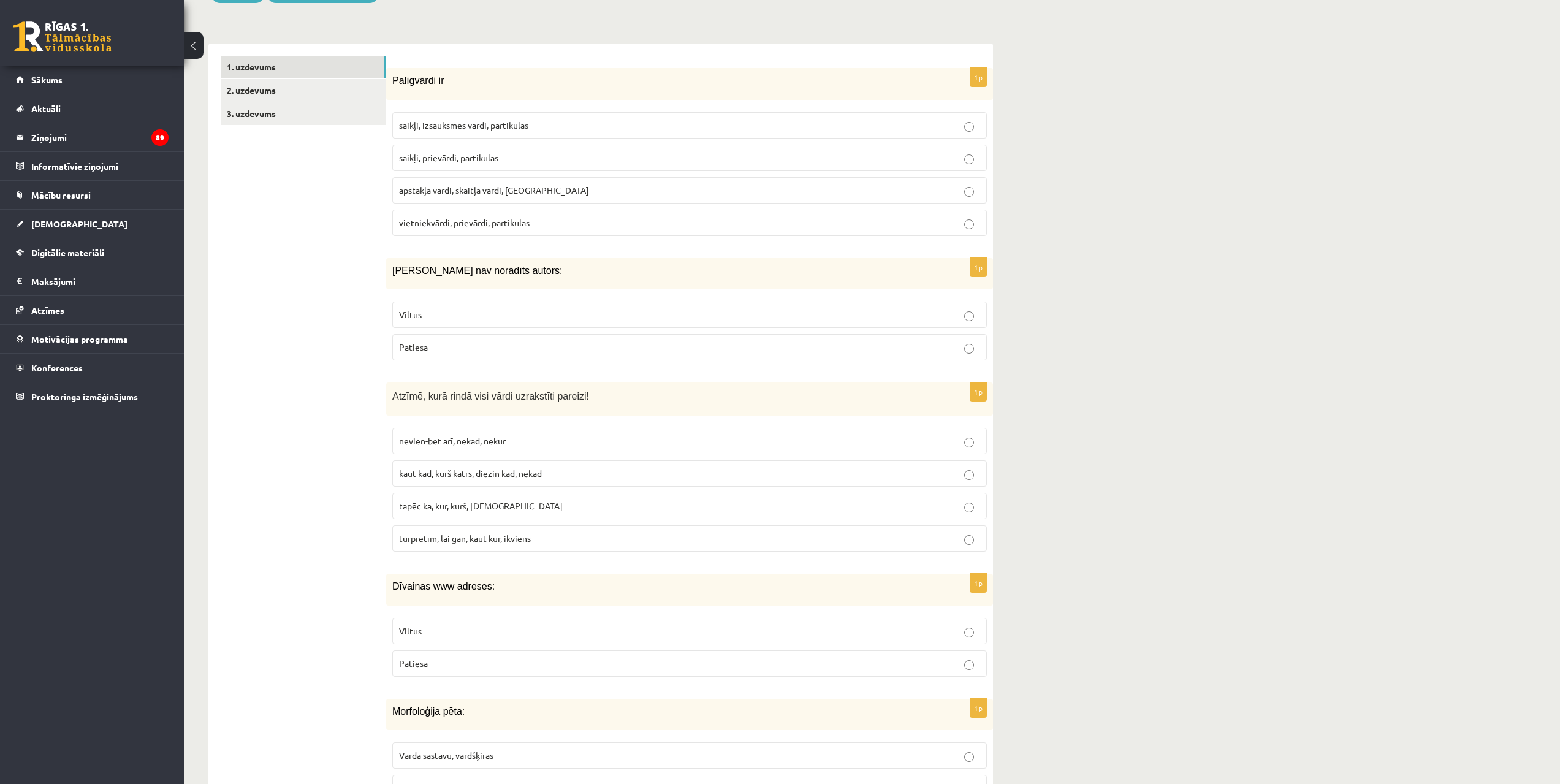
scroll to position [327, 0]
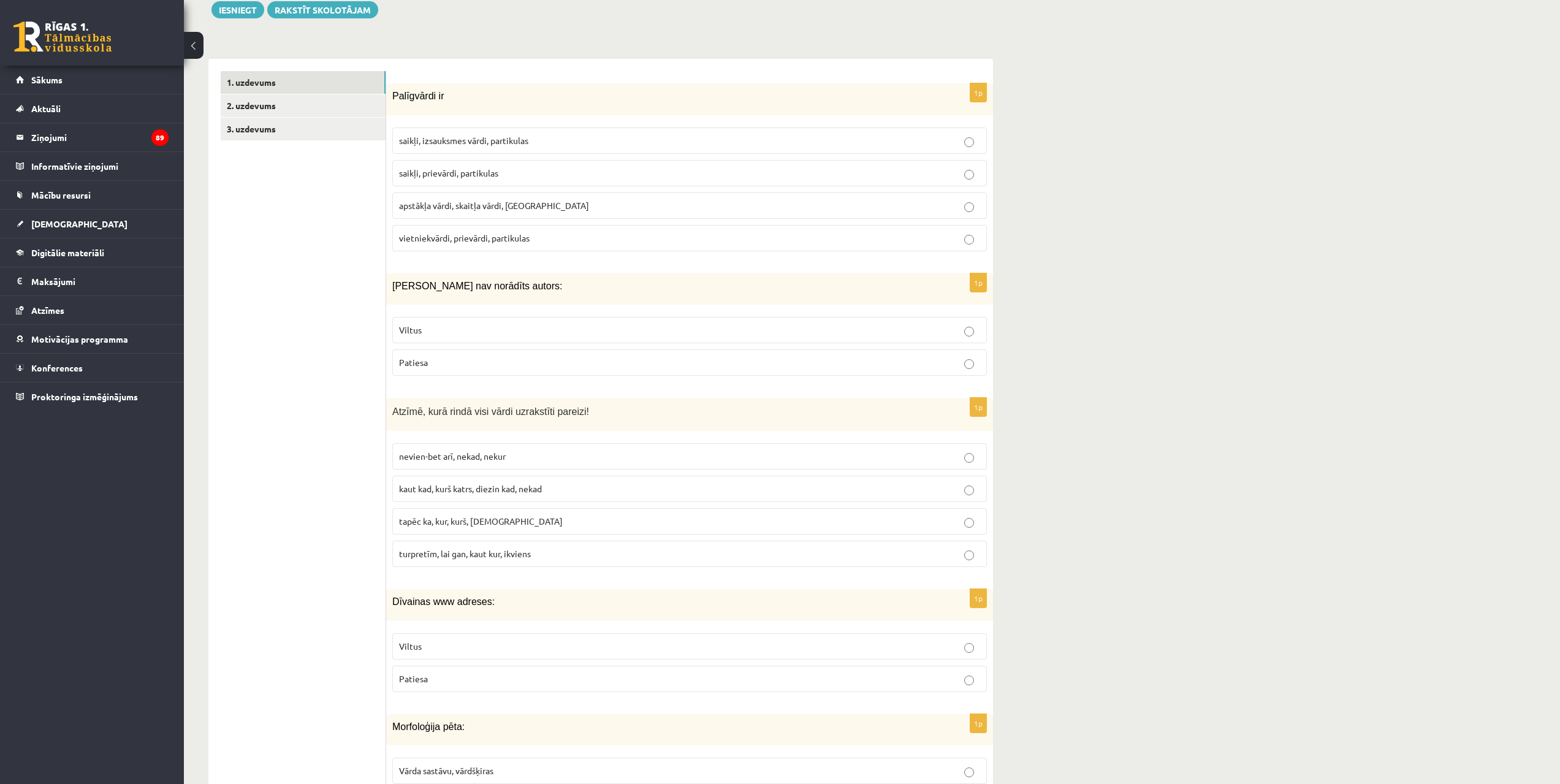
click at [488, 176] on span "saikļi, prievārdi, partikulas" at bounding box center [448, 172] width 99 height 11
click at [427, 369] on label "Patiesa" at bounding box center [689, 362] width 594 height 26
click at [550, 559] on p "turpretīm, lai gan, kaut kur, ikviens" at bounding box center [689, 554] width 581 height 13
click at [567, 679] on p "Patiesa" at bounding box center [689, 679] width 581 height 13
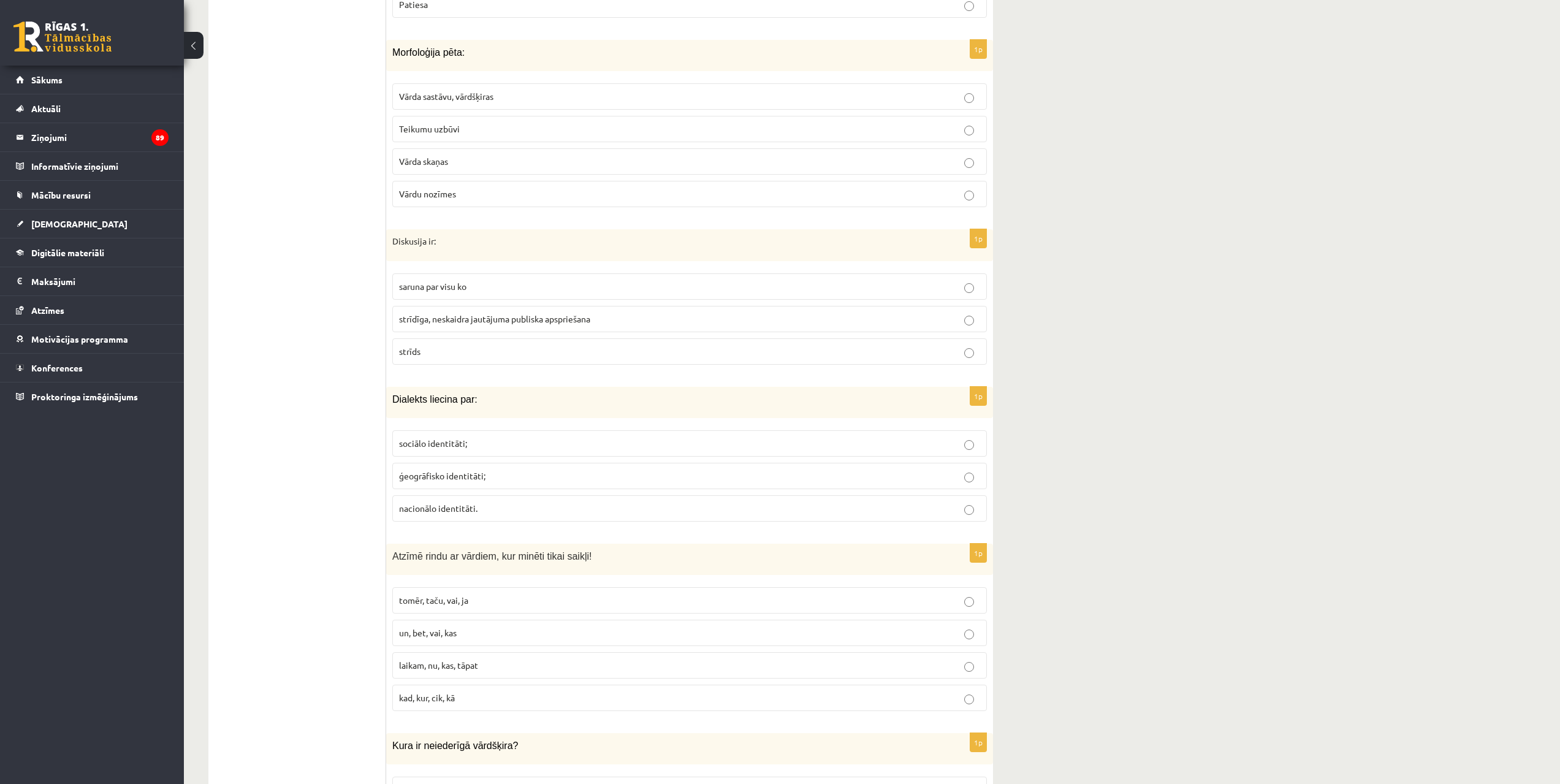
scroll to position [990, 0]
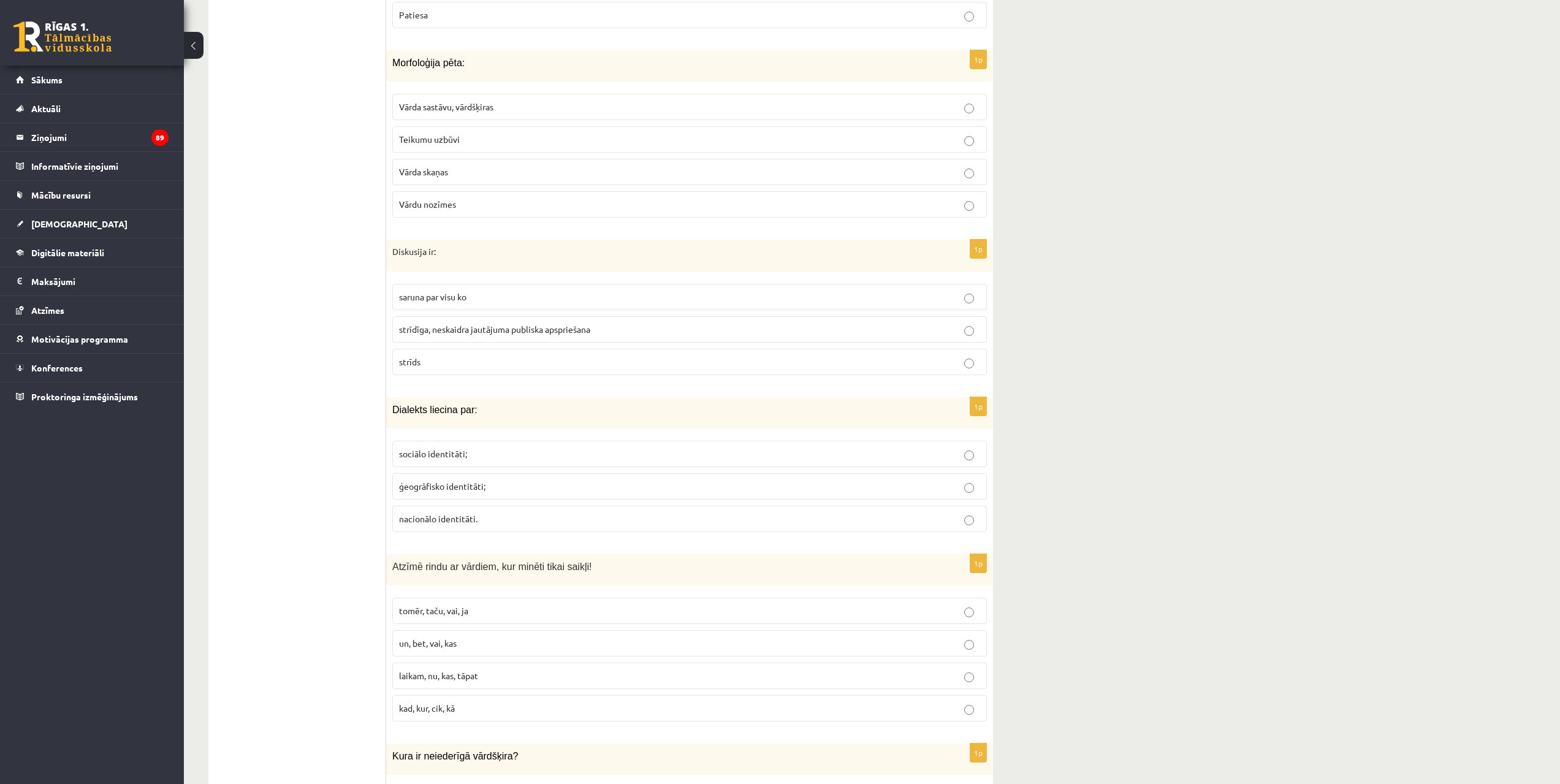
click at [800, 101] on p "Vārda sastāvu, vārdšķiras" at bounding box center [689, 107] width 581 height 13
click at [891, 327] on p "strīdīga, neskaidra jautājuma publiska apspriešana" at bounding box center [689, 329] width 581 height 13
click at [920, 490] on p "ģeogrāfisko identitāti;" at bounding box center [689, 487] width 581 height 13
click at [940, 610] on p "tomēr, taču, vai, ja" at bounding box center [689, 611] width 581 height 13
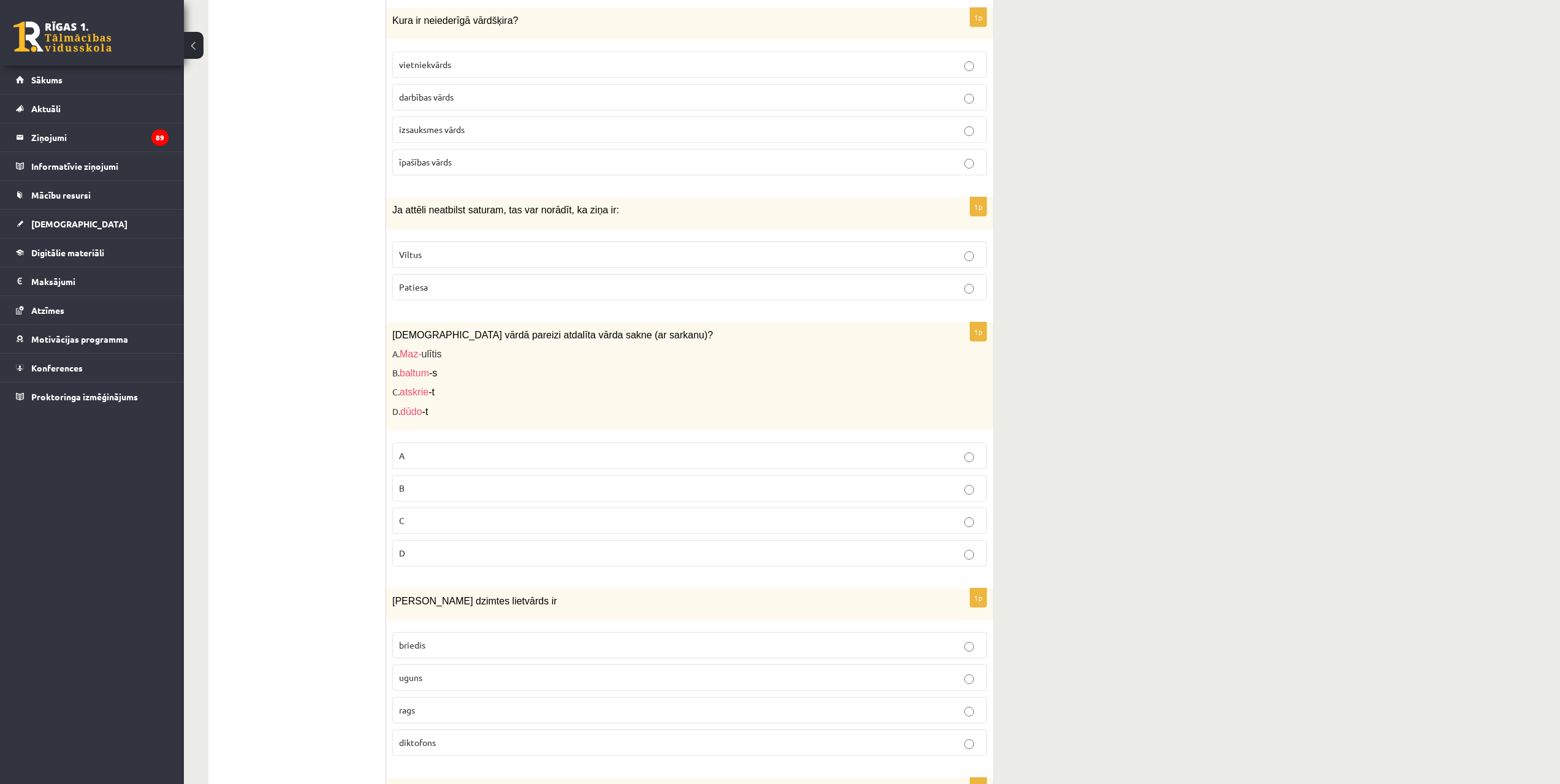
scroll to position [1761, 0]
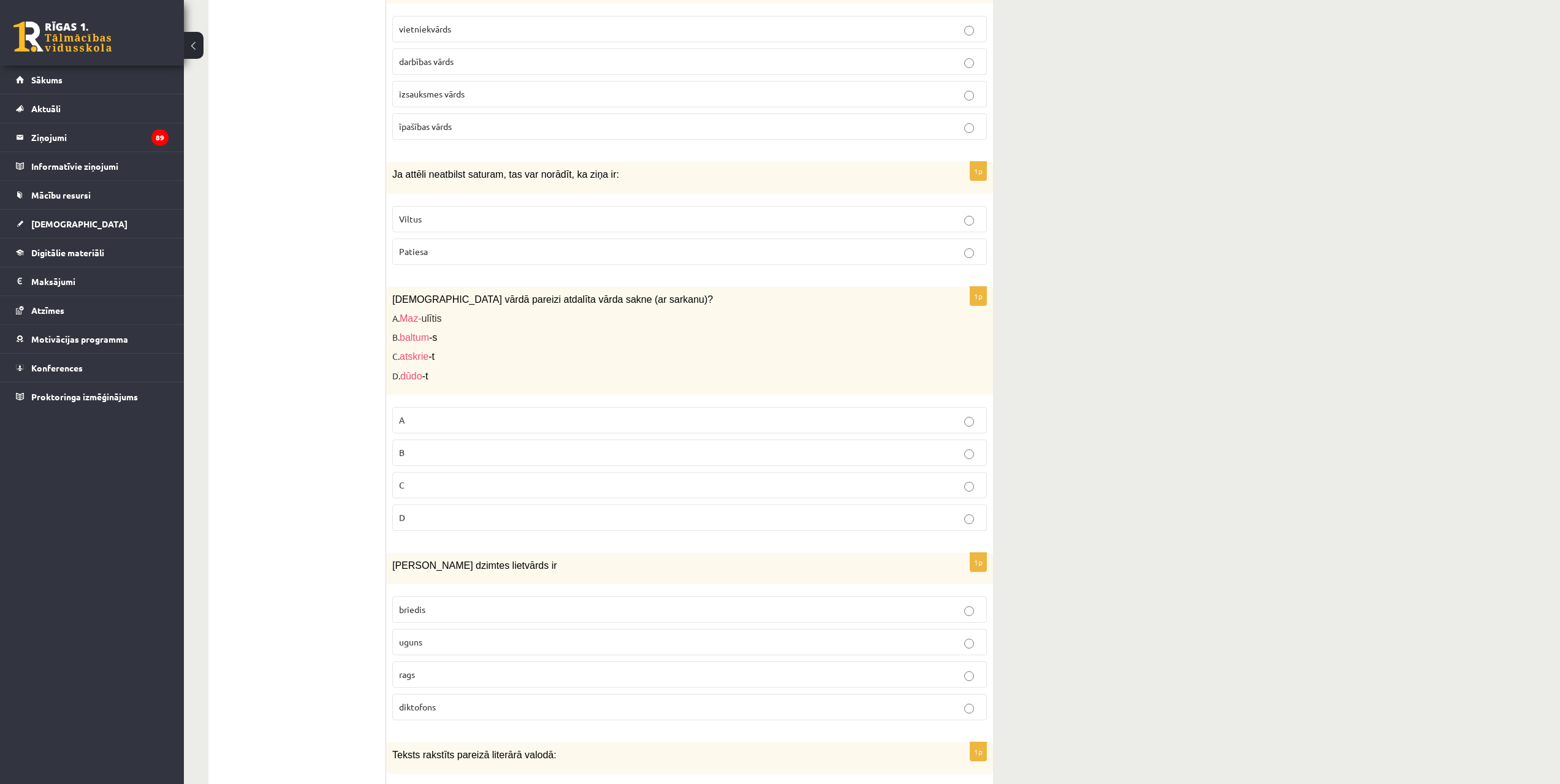
click at [915, 96] on p "izsauksmes vārds" at bounding box center [689, 94] width 581 height 13
click at [955, 256] on p "Patiesa" at bounding box center [689, 252] width 581 height 13
click at [842, 426] on p "A" at bounding box center [689, 420] width 581 height 13
click at [962, 640] on p "uguns" at bounding box center [689, 642] width 581 height 13
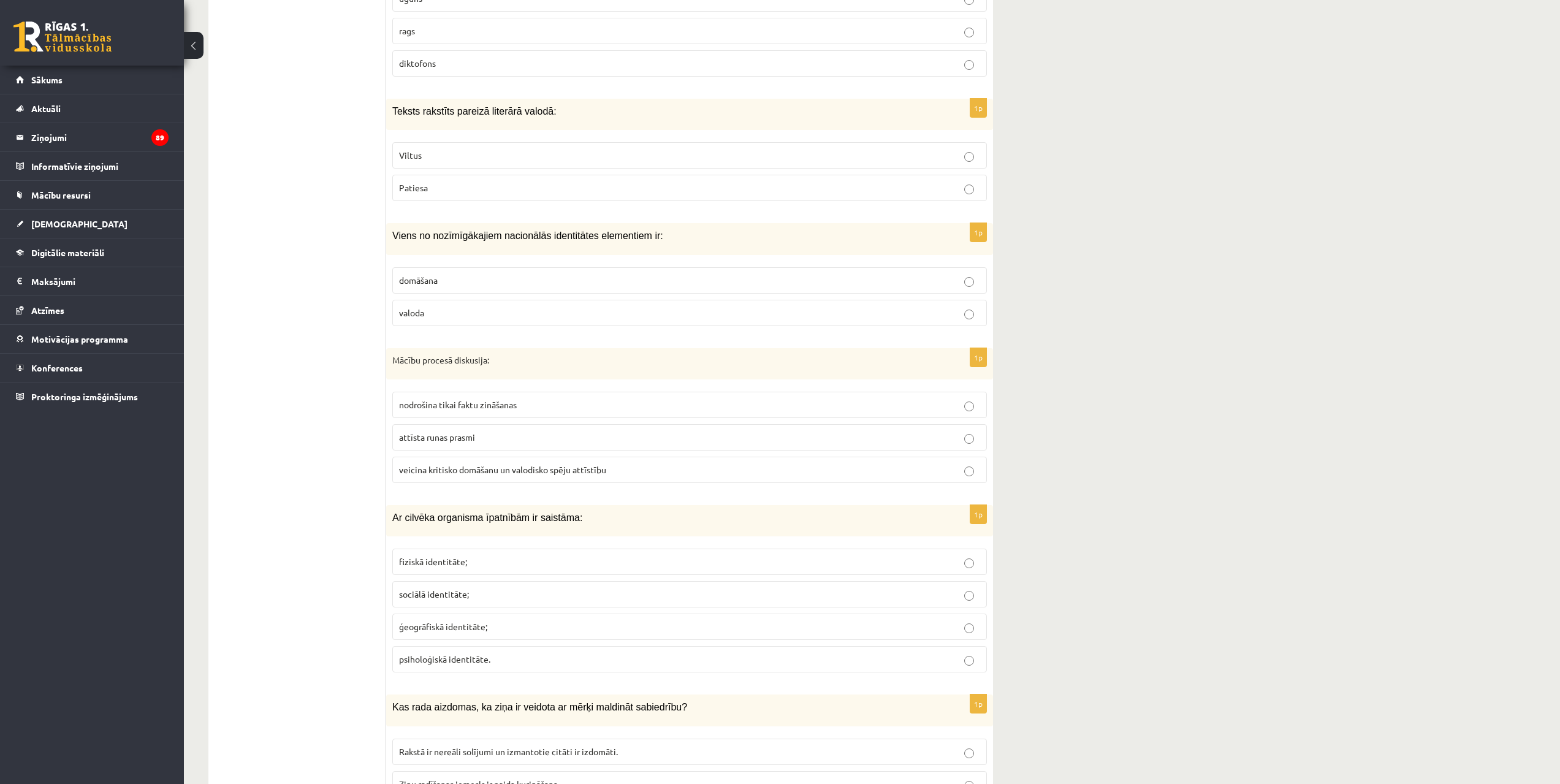
scroll to position [2410, 0]
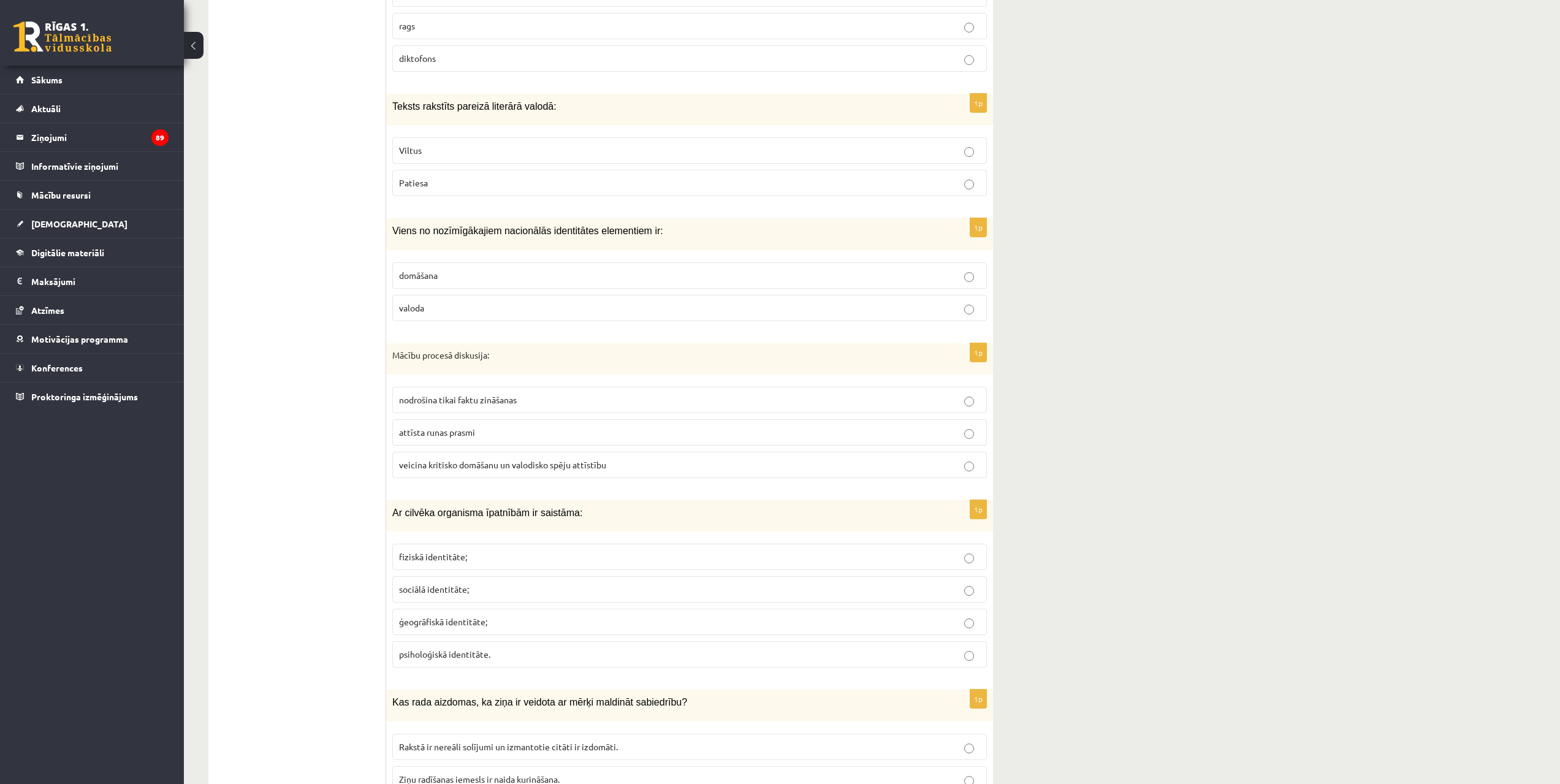
click at [951, 189] on p "Patiesa" at bounding box center [689, 183] width 581 height 13
click at [954, 316] on label "valoda" at bounding box center [689, 308] width 594 height 26
click at [953, 464] on p "veicina kritisko domāšanu un valodisko spēju attīstību" at bounding box center [689, 464] width 581 height 13
click at [954, 585] on p "sociālā identitāte;" at bounding box center [689, 589] width 581 height 13
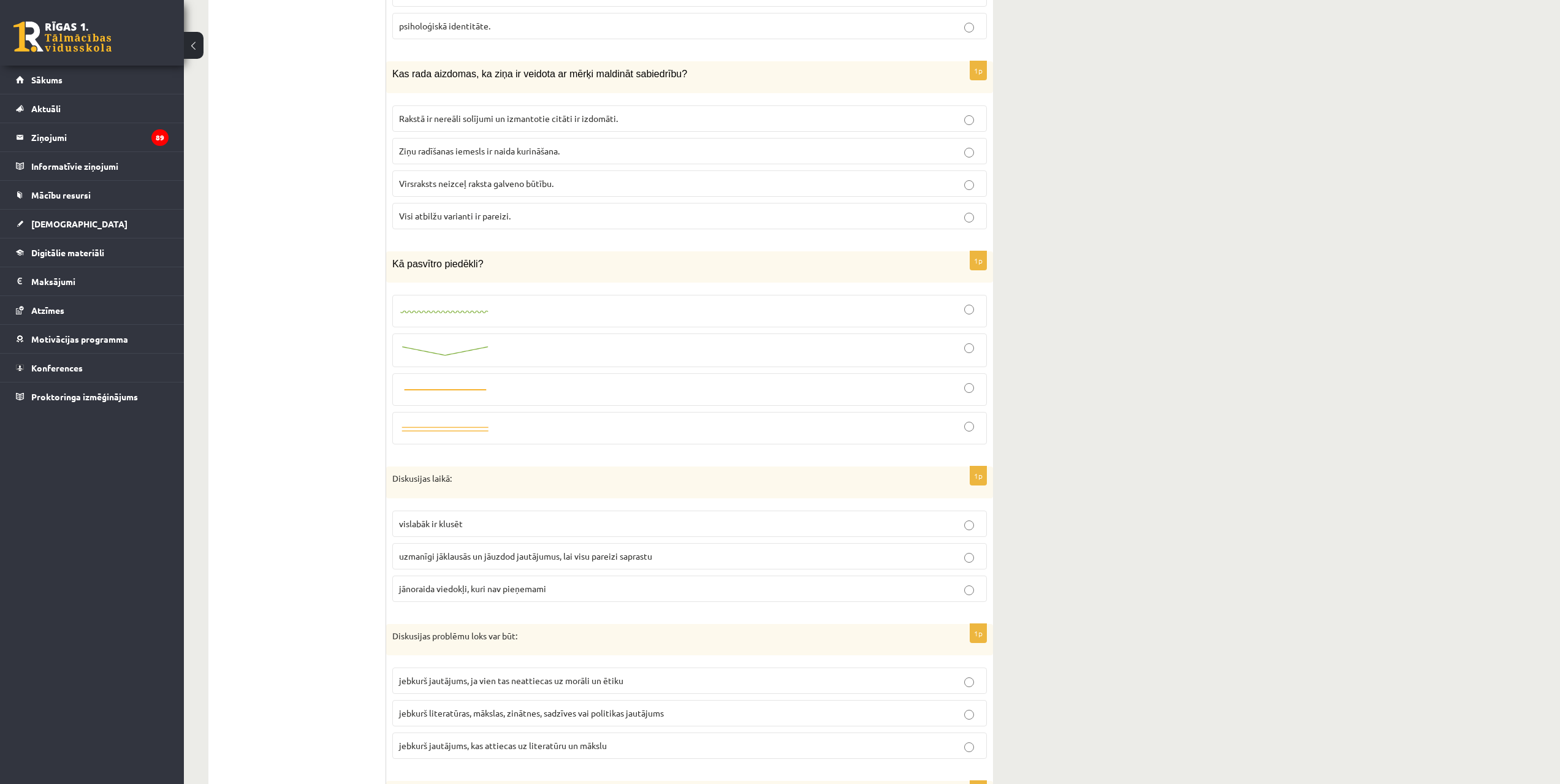
scroll to position [3068, 0]
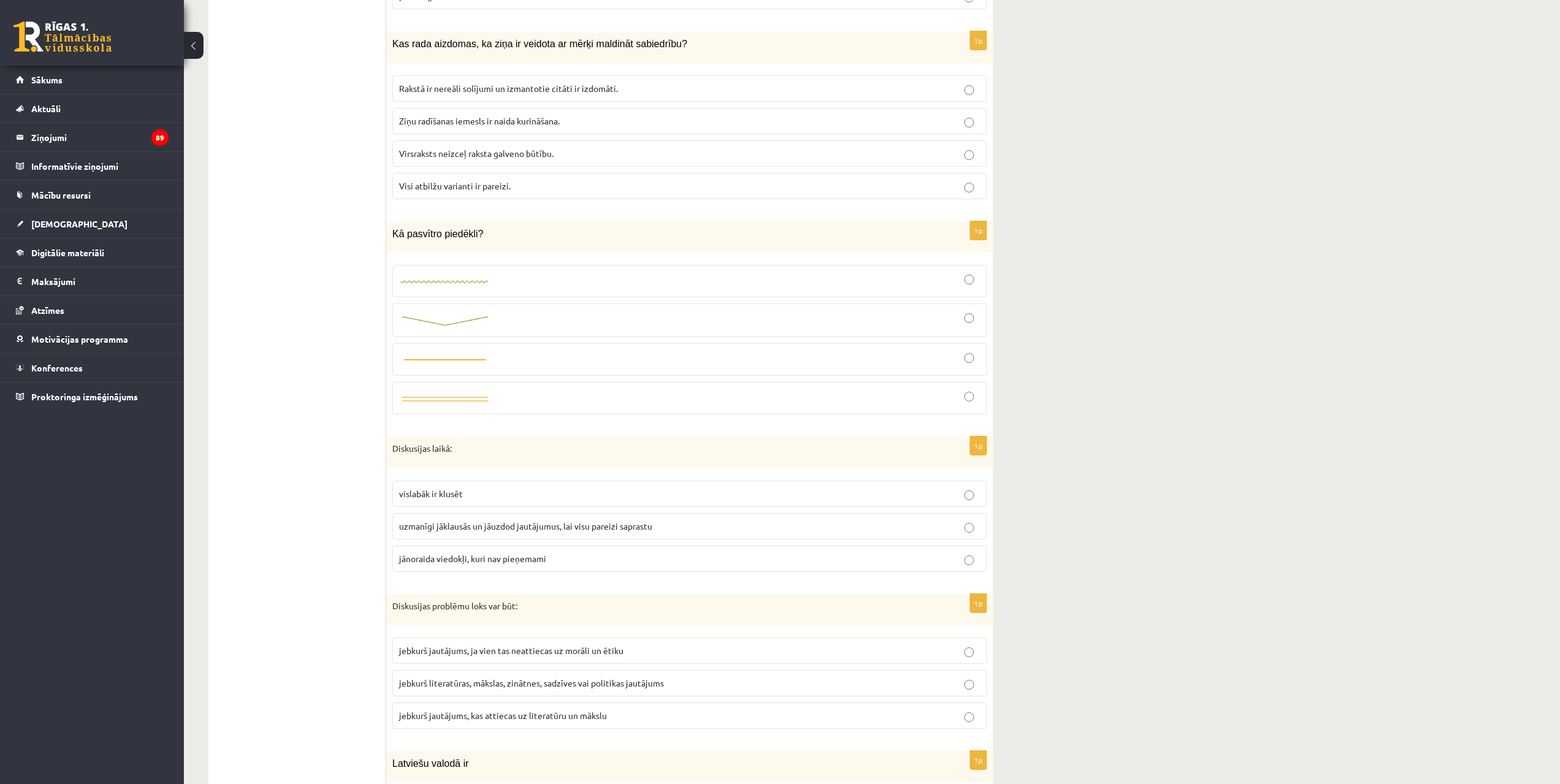
click at [485, 184] on span "Visi atbilžu varianti ir pareizi." at bounding box center [454, 186] width 112 height 11
click at [514, 401] on div at bounding box center [689, 398] width 581 height 20
click at [500, 350] on div at bounding box center [689, 359] width 581 height 19
click at [852, 520] on p "uzmanīgi jāklausās un jāuzdod jautājumus, lai visu pareizi saprastu" at bounding box center [689, 526] width 581 height 13
click at [903, 681] on p "jebkurš literatūras, mākslas, zinātnes, sadzīves vai politikas jautājums" at bounding box center [689, 683] width 581 height 13
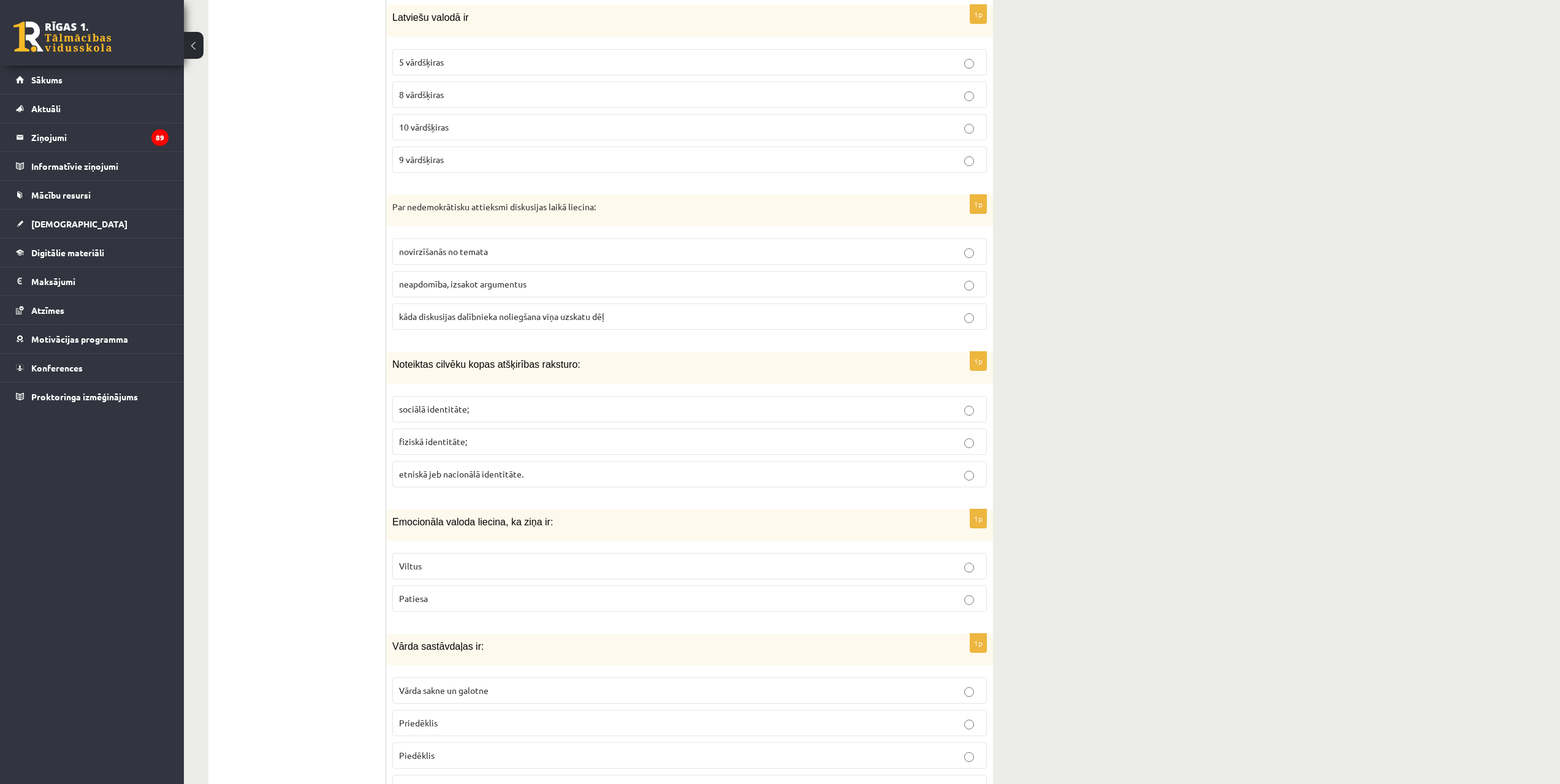
scroll to position [3819, 0]
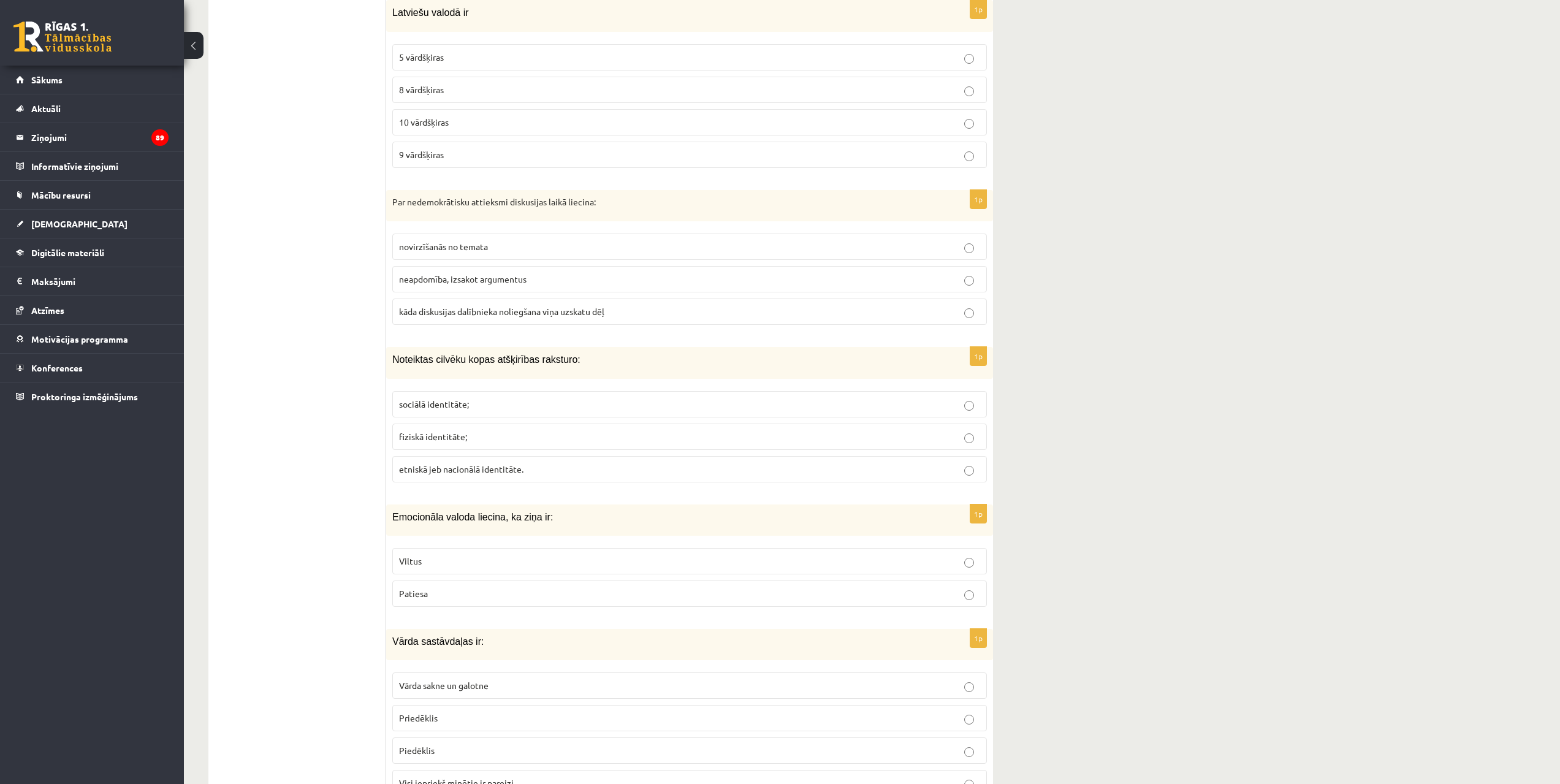
click at [924, 159] on p "9 vārdšķiras" at bounding box center [689, 154] width 581 height 13
click at [957, 306] on p "kāda diskusijas dalībnieka noliegšana viņa uzskatu dēļ" at bounding box center [689, 312] width 581 height 13
click at [945, 468] on p "etniskā jeb nacionālā identitāte." at bounding box center [689, 469] width 581 height 13
click at [951, 589] on p "Patiesa" at bounding box center [689, 593] width 581 height 13
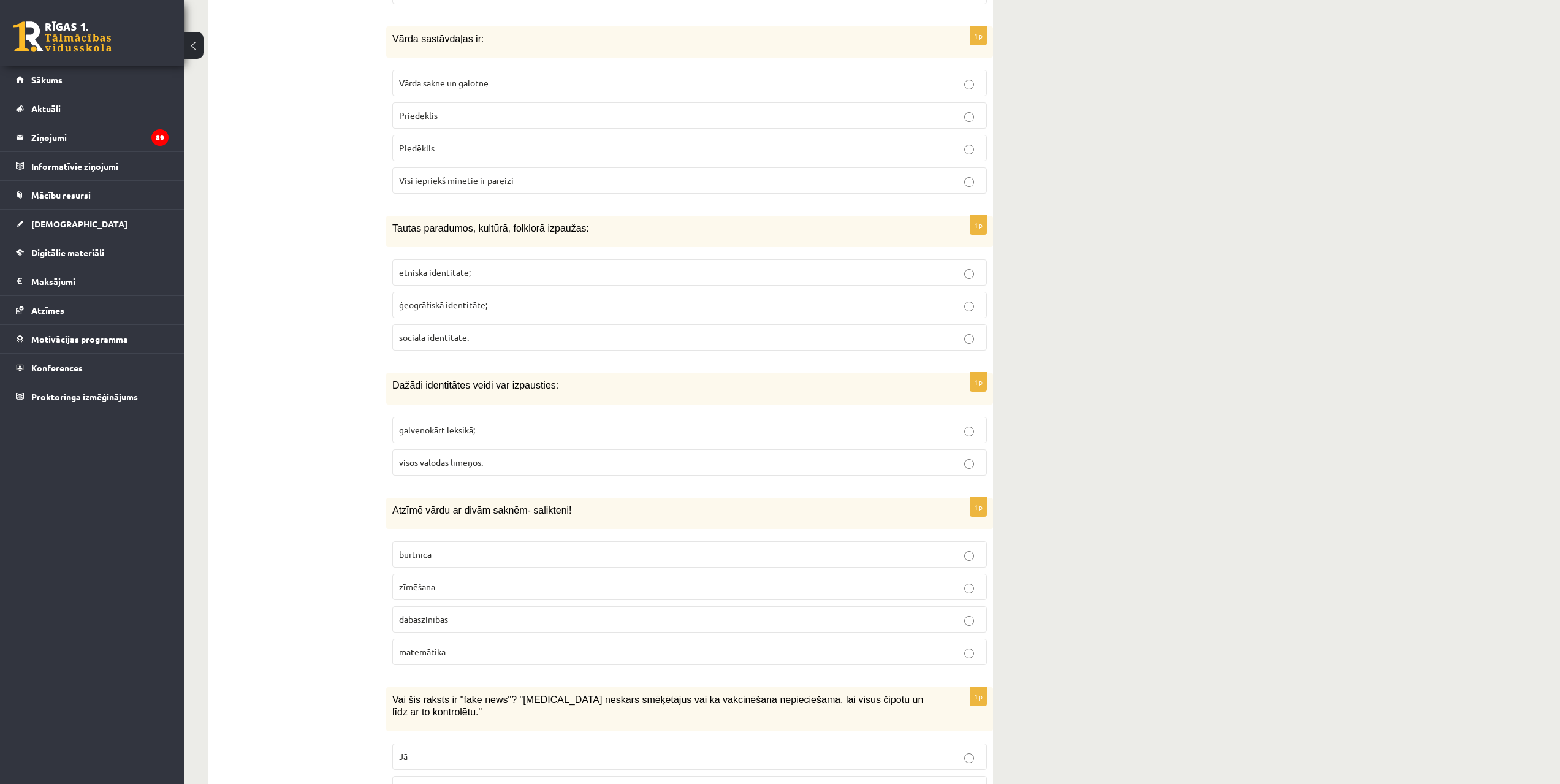
scroll to position [4441, 0]
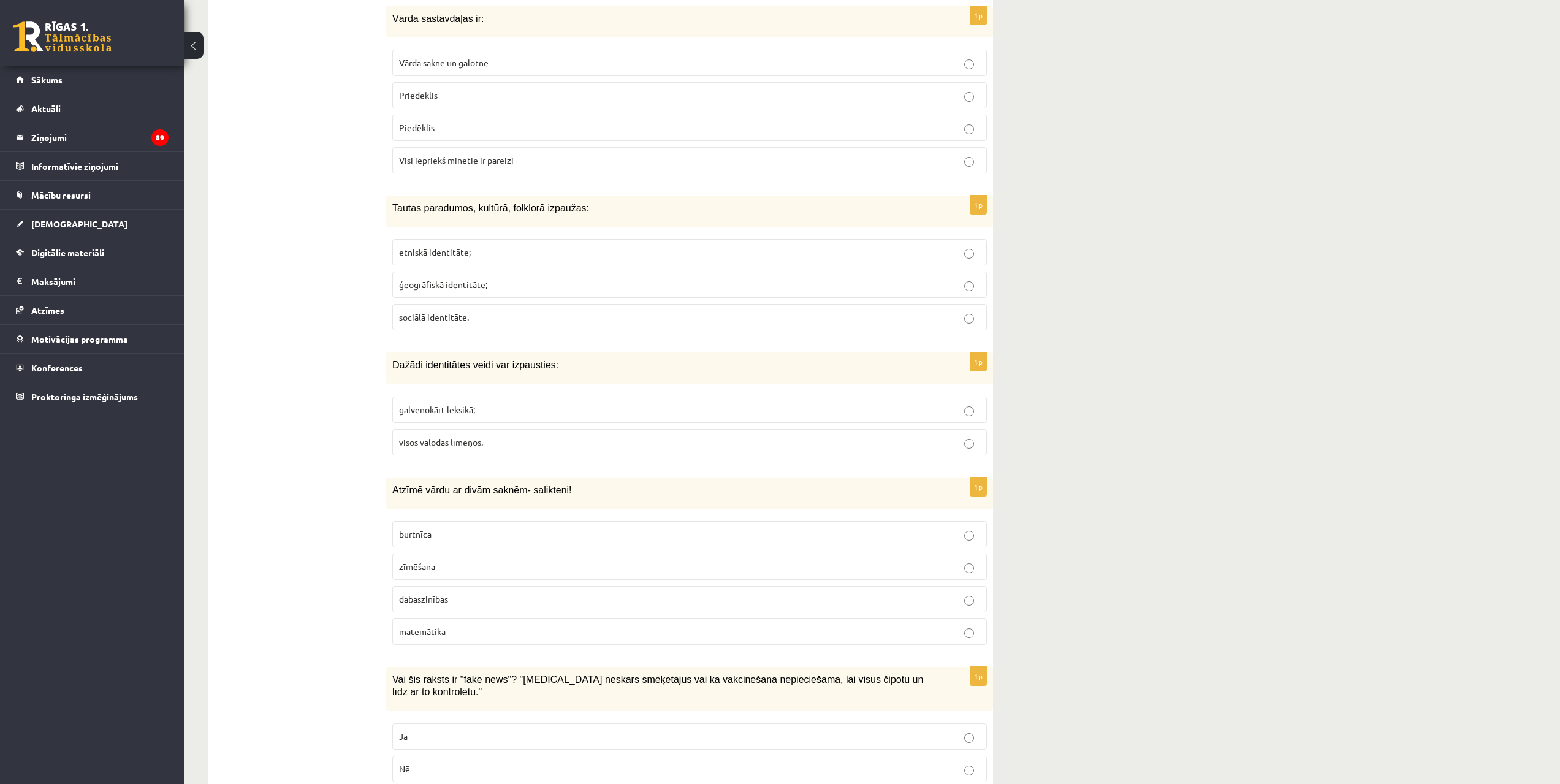
click at [852, 159] on p "Visi iepriekš minētie ir pareizi" at bounding box center [689, 160] width 581 height 13
click at [904, 253] on p "etniskā identitāte;" at bounding box center [689, 252] width 581 height 13
click at [949, 430] on label "visos valodas līmeņos." at bounding box center [689, 441] width 594 height 26
click at [946, 594] on p "dabaszinības" at bounding box center [689, 599] width 581 height 13
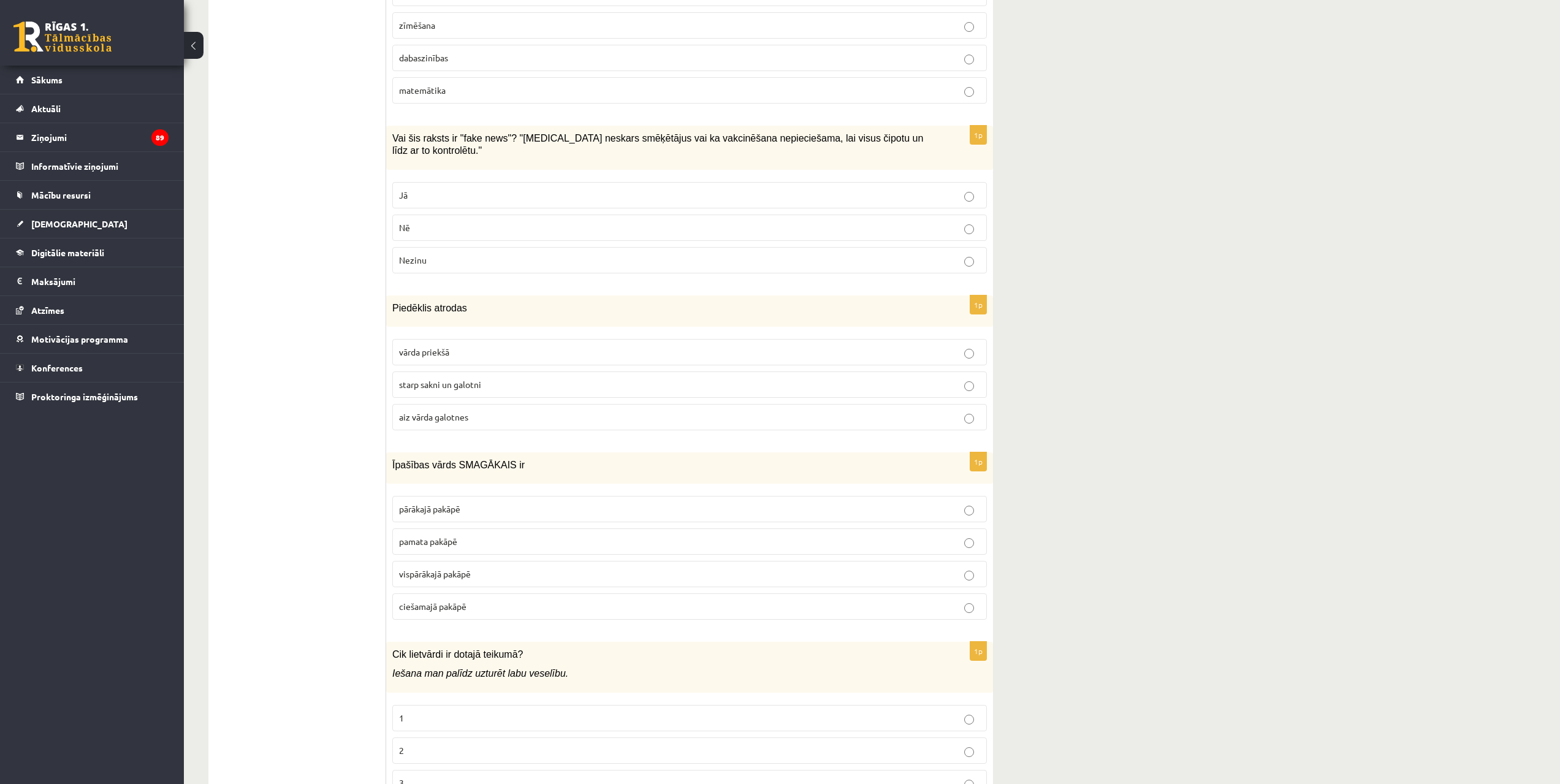
scroll to position [5039, 0]
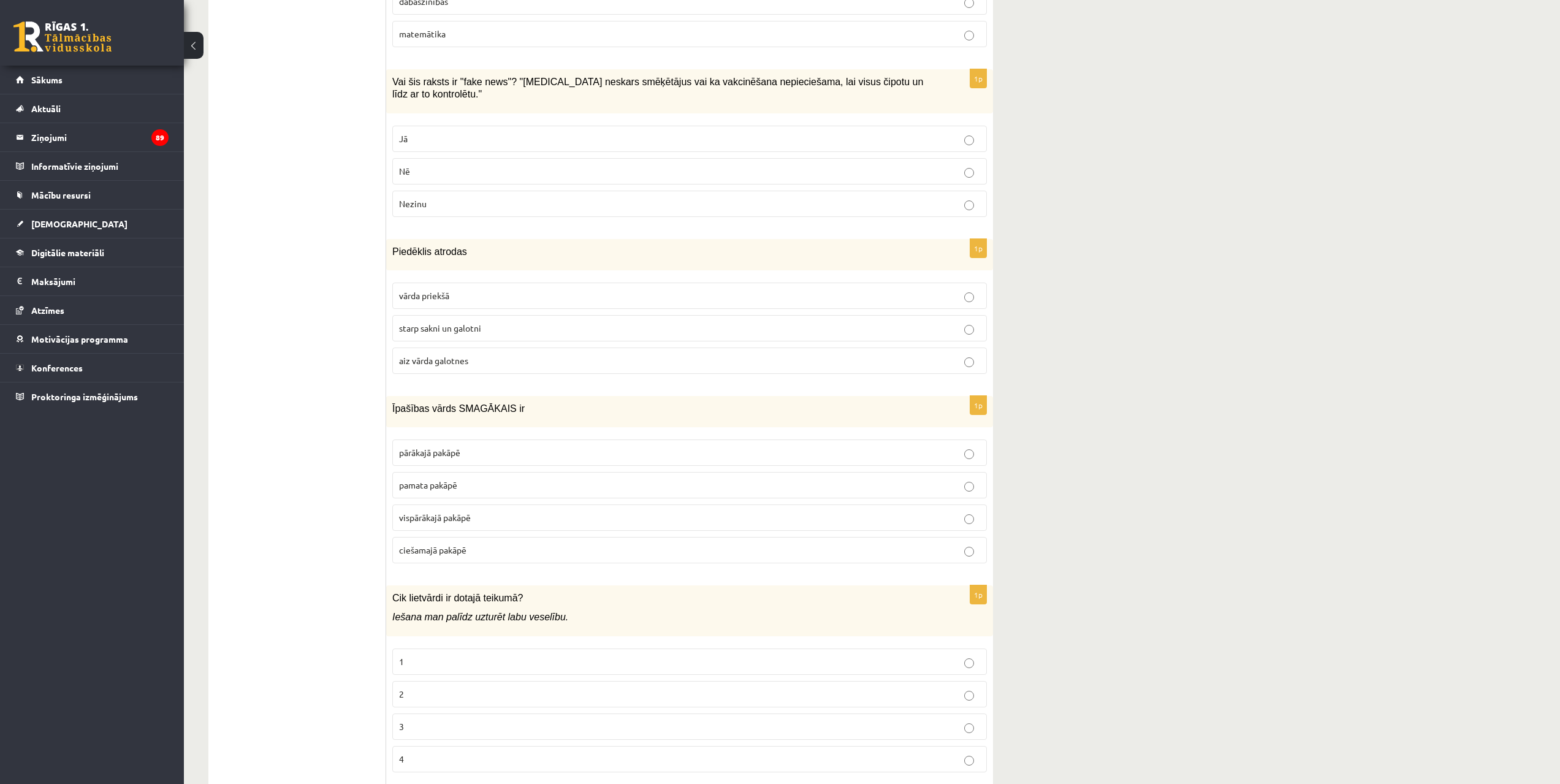
click at [882, 132] on p "Jā" at bounding box center [689, 138] width 581 height 13
click at [962, 446] on p "pārākajā pakāpē" at bounding box center [689, 453] width 581 height 13
click at [942, 687] on p "2" at bounding box center [689, 694] width 581 height 13
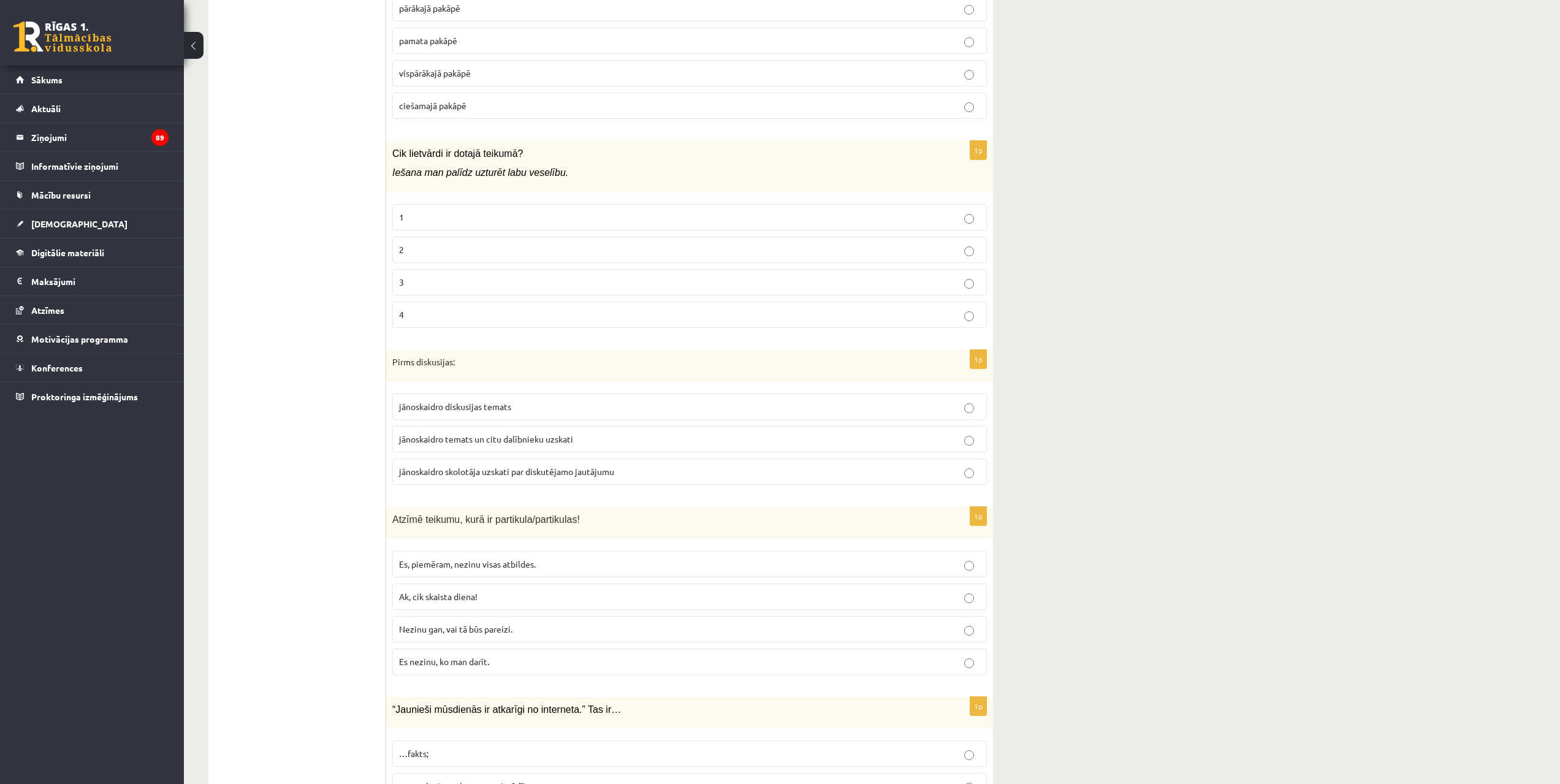
scroll to position [5564, 0]
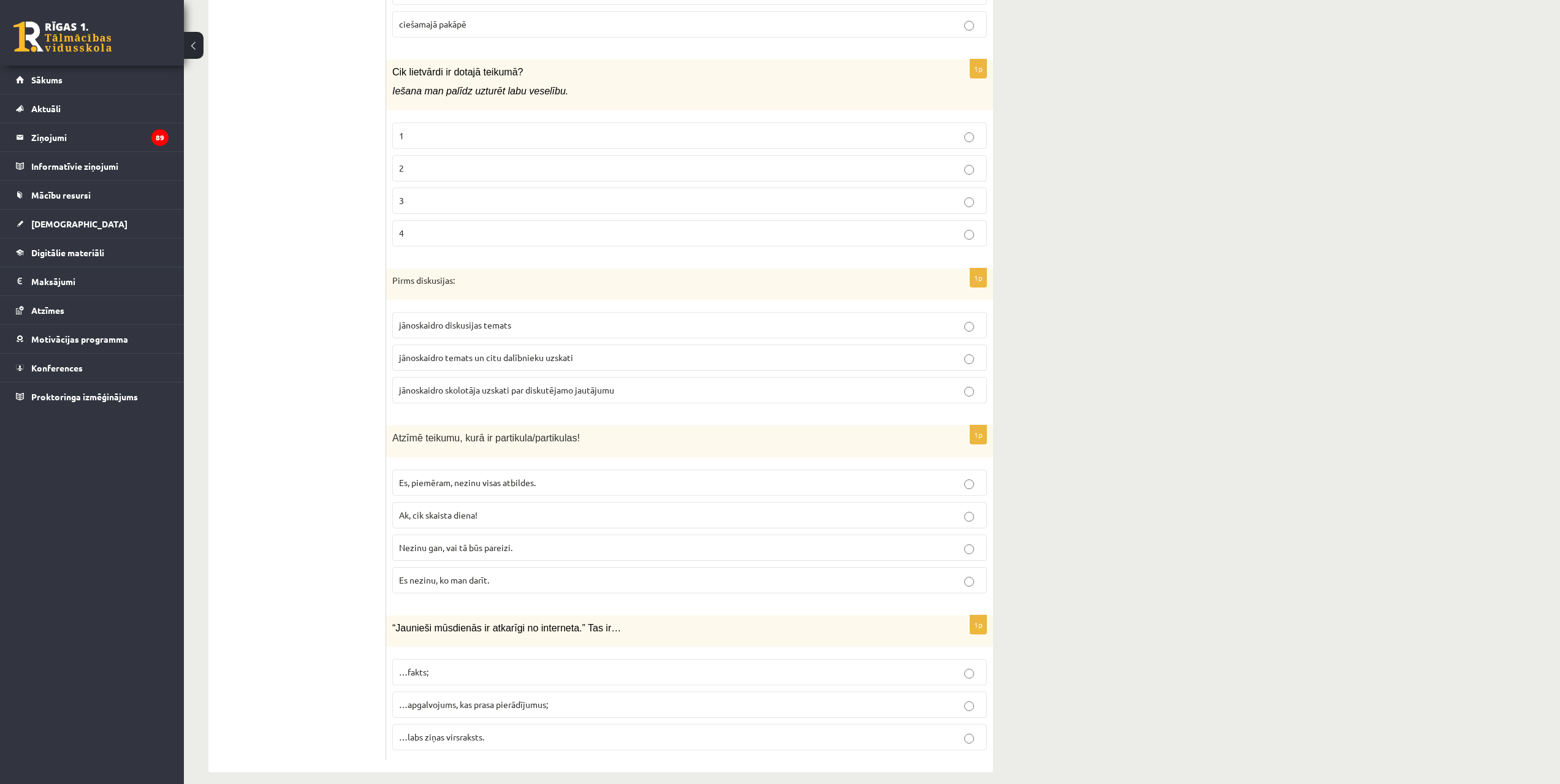
click at [920, 351] on p "jānoskaidro temats un citu dalībnieku uzskati" at bounding box center [689, 358] width 581 height 13
click at [961, 476] on p "Es, piemēram, nezinu visas atbildes." at bounding box center [689, 483] width 581 height 13
click at [901, 698] on p "…apgalvojums, kas prasa pierādījumus;" at bounding box center [689, 704] width 581 height 13
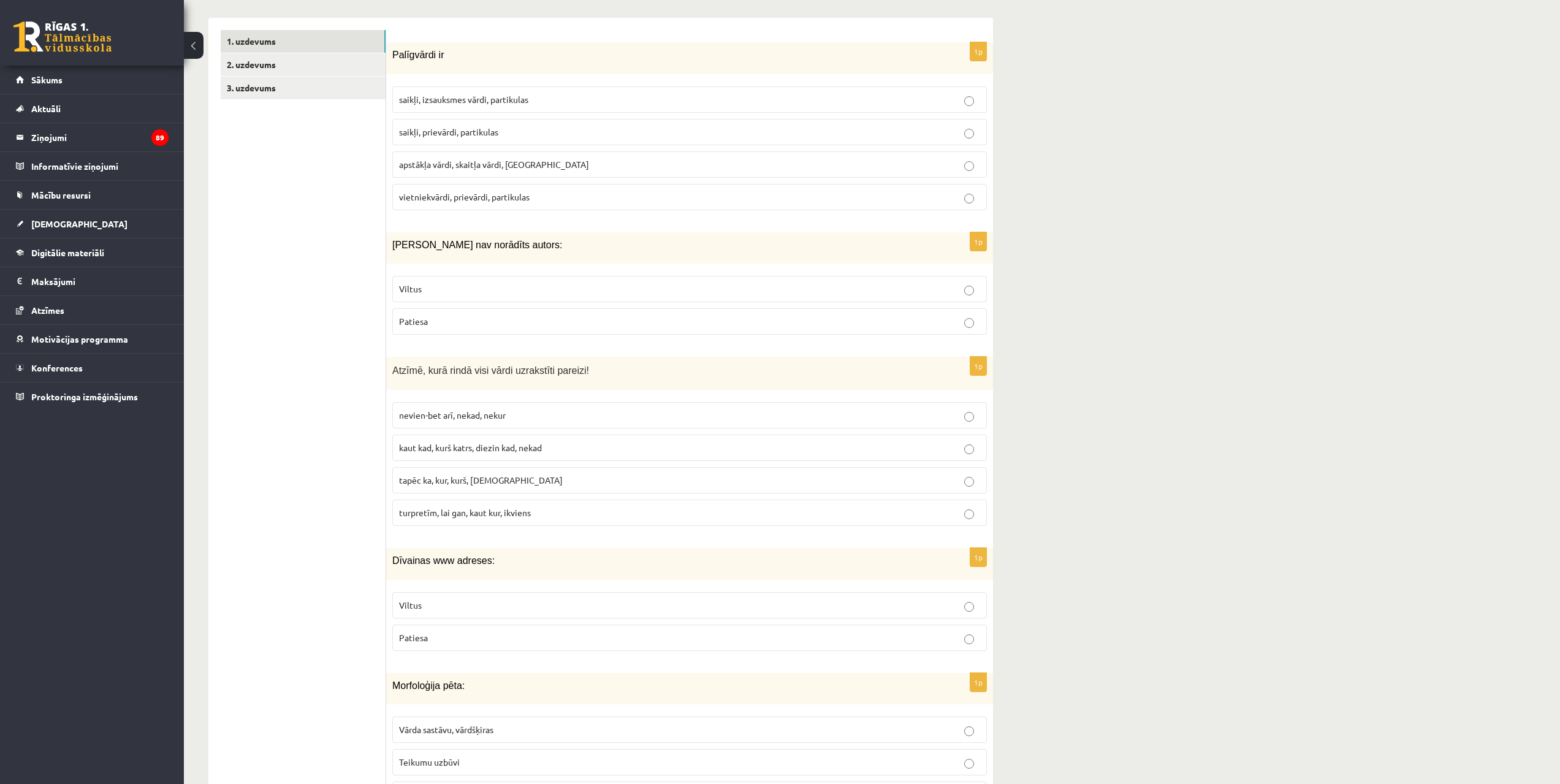
scroll to position [0, 0]
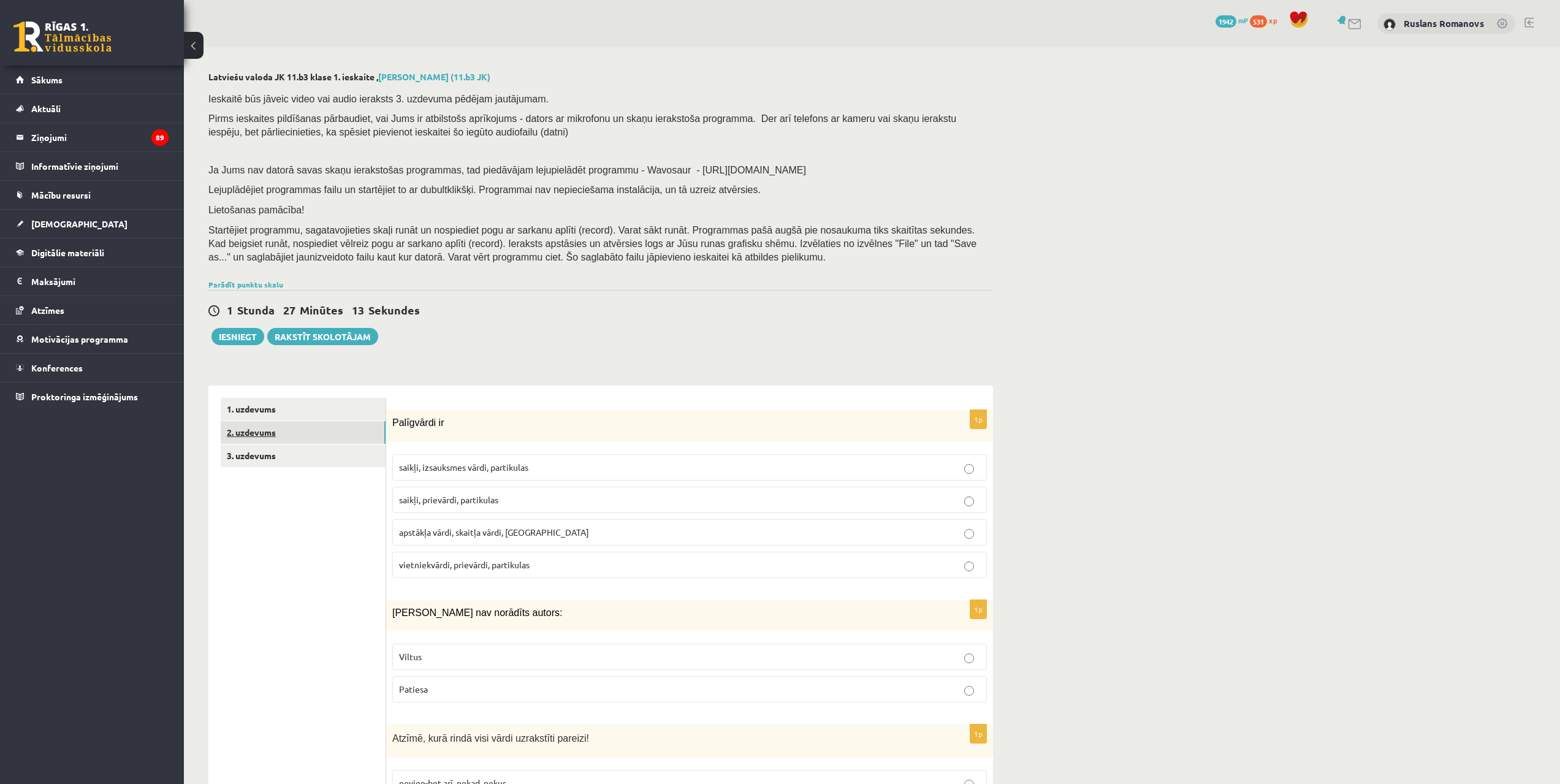
click at [306, 434] on link "2. uzdevums" at bounding box center [303, 432] width 165 height 23
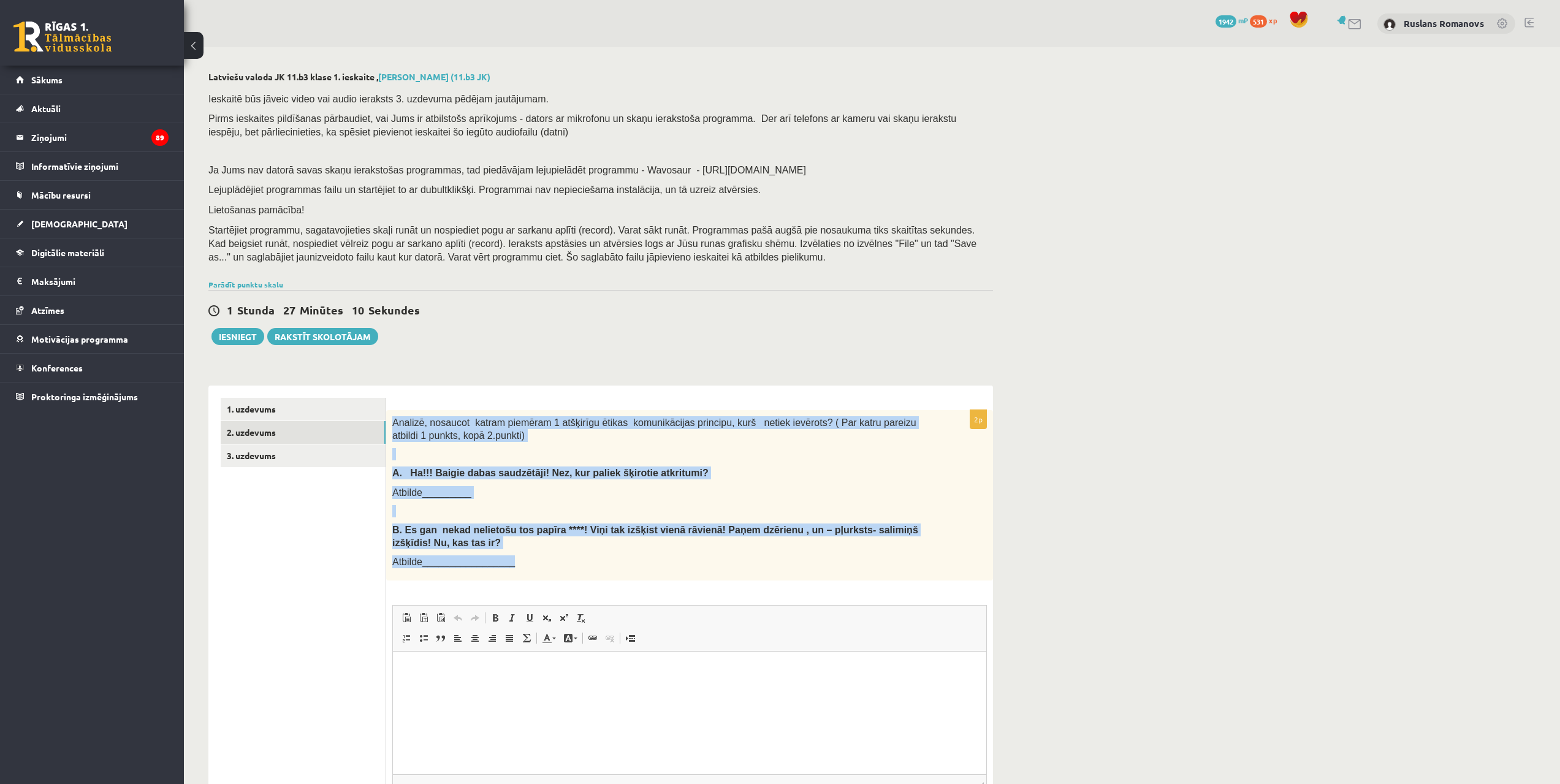
drag, startPoint x: 392, startPoint y: 419, endPoint x: 723, endPoint y: 569, distance: 363.4
click at [723, 569] on div "Analizē, nosaucot katram piemēram 1 atšķirīgu ētikas komunikācijas principu, ku…" at bounding box center [689, 494] width 607 height 170
copy div "Analizē, nosaucot katram piemēram 1 atšķirīgu ētikas komunikācijas principu, ku…"
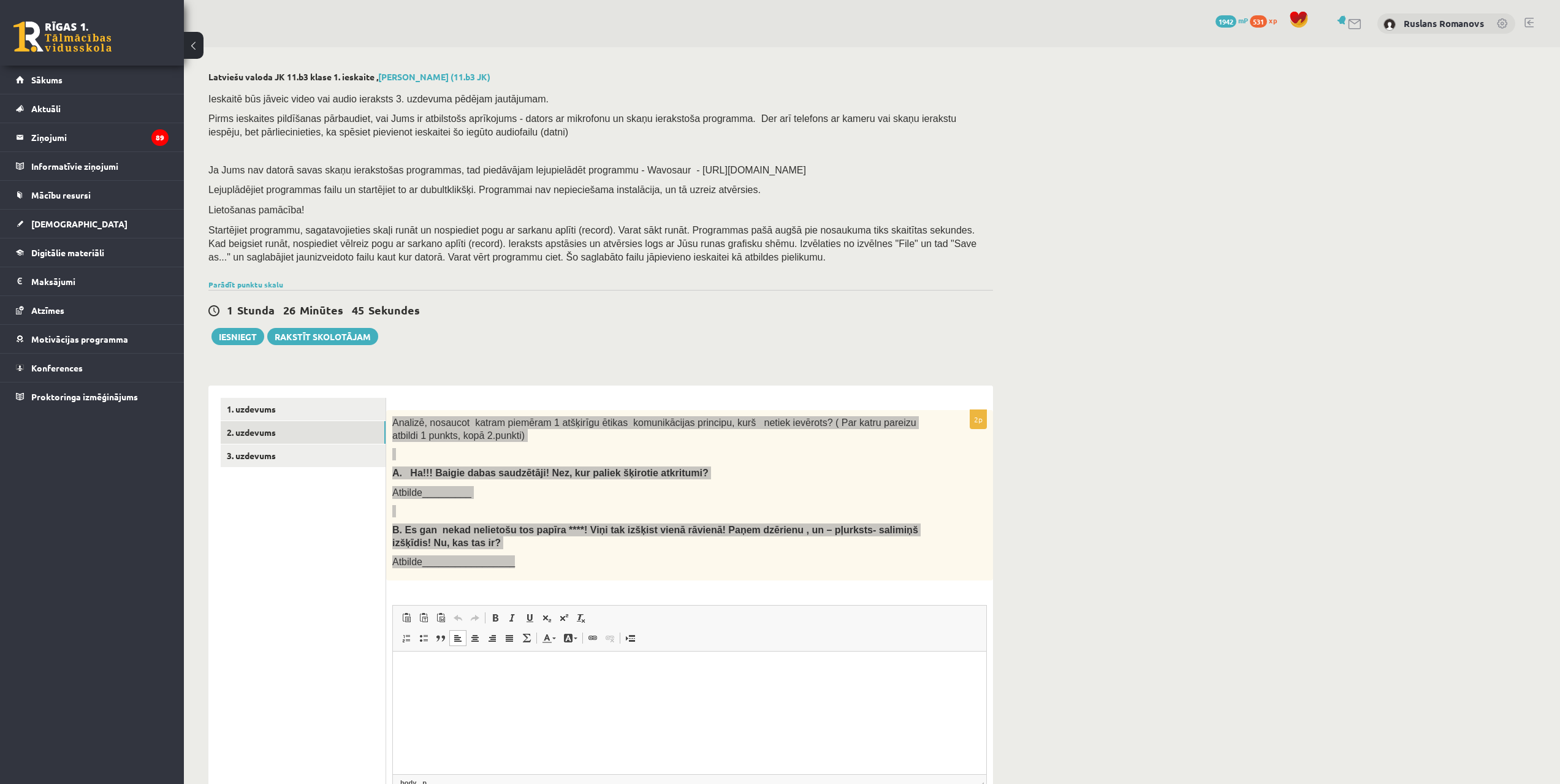
click at [590, 689] on html at bounding box center [690, 669] width 594 height 37
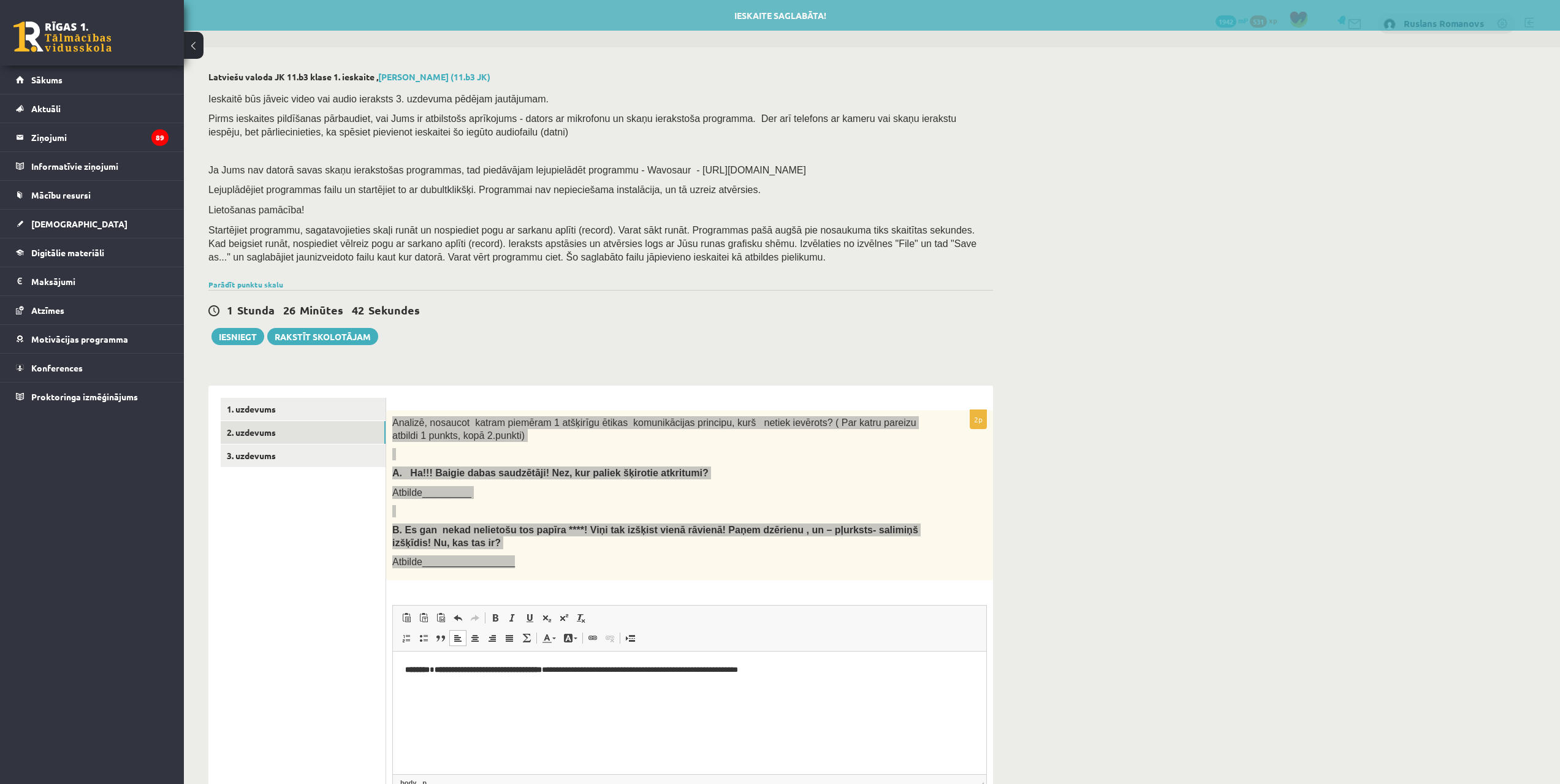
click at [401, 670] on html "**********" at bounding box center [690, 680] width 594 height 58
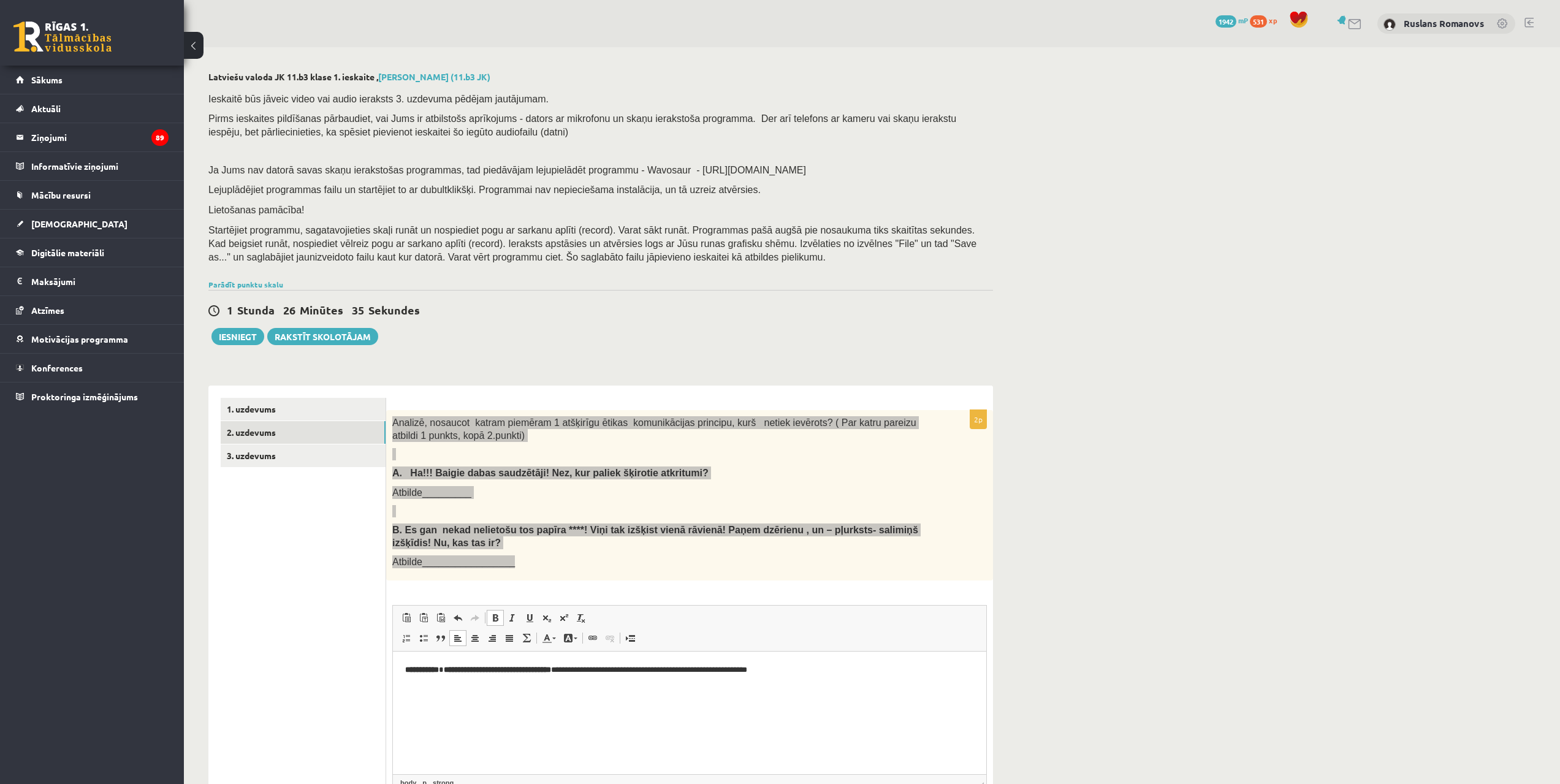
click at [454, 684] on p "Визуальный текстовый редактор, wiswyg-editor-user-answer-47433872703920" at bounding box center [689, 691] width 569 height 13
click at [407, 689] on strong "********" at bounding box center [417, 691] width 25 height 8
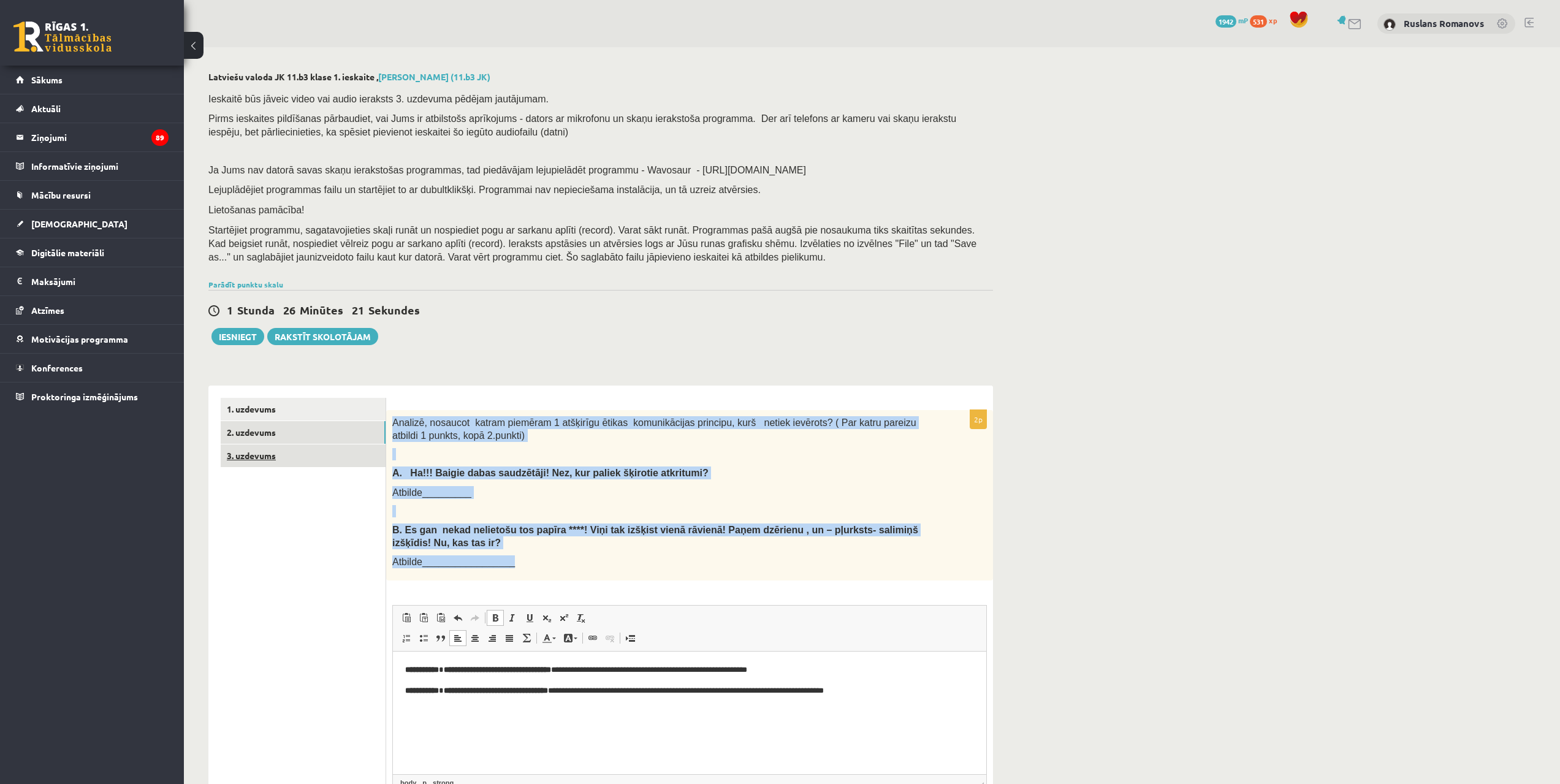
click at [282, 458] on link "3. uzdevums" at bounding box center [303, 456] width 165 height 23
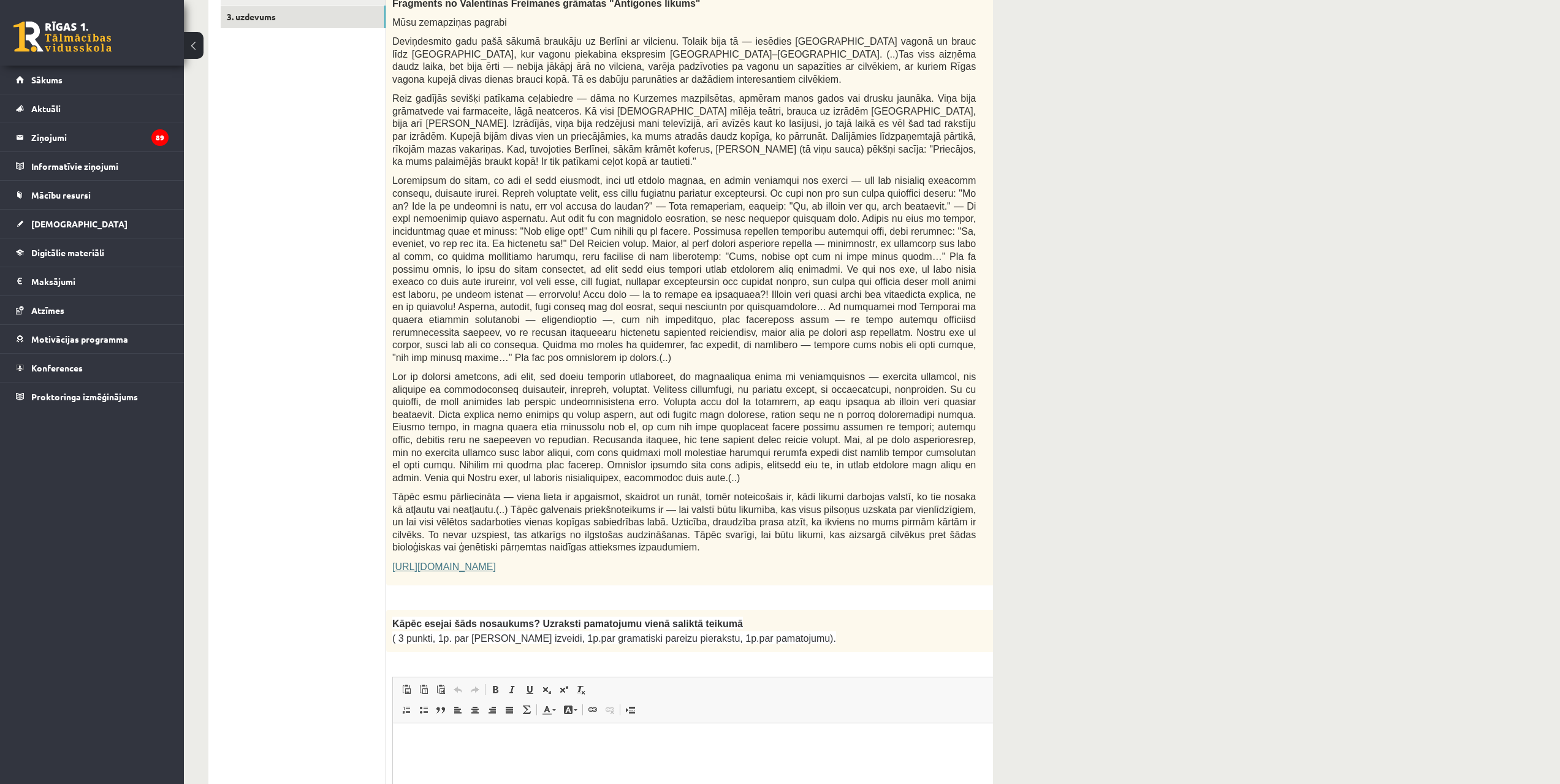
scroll to position [362, 0]
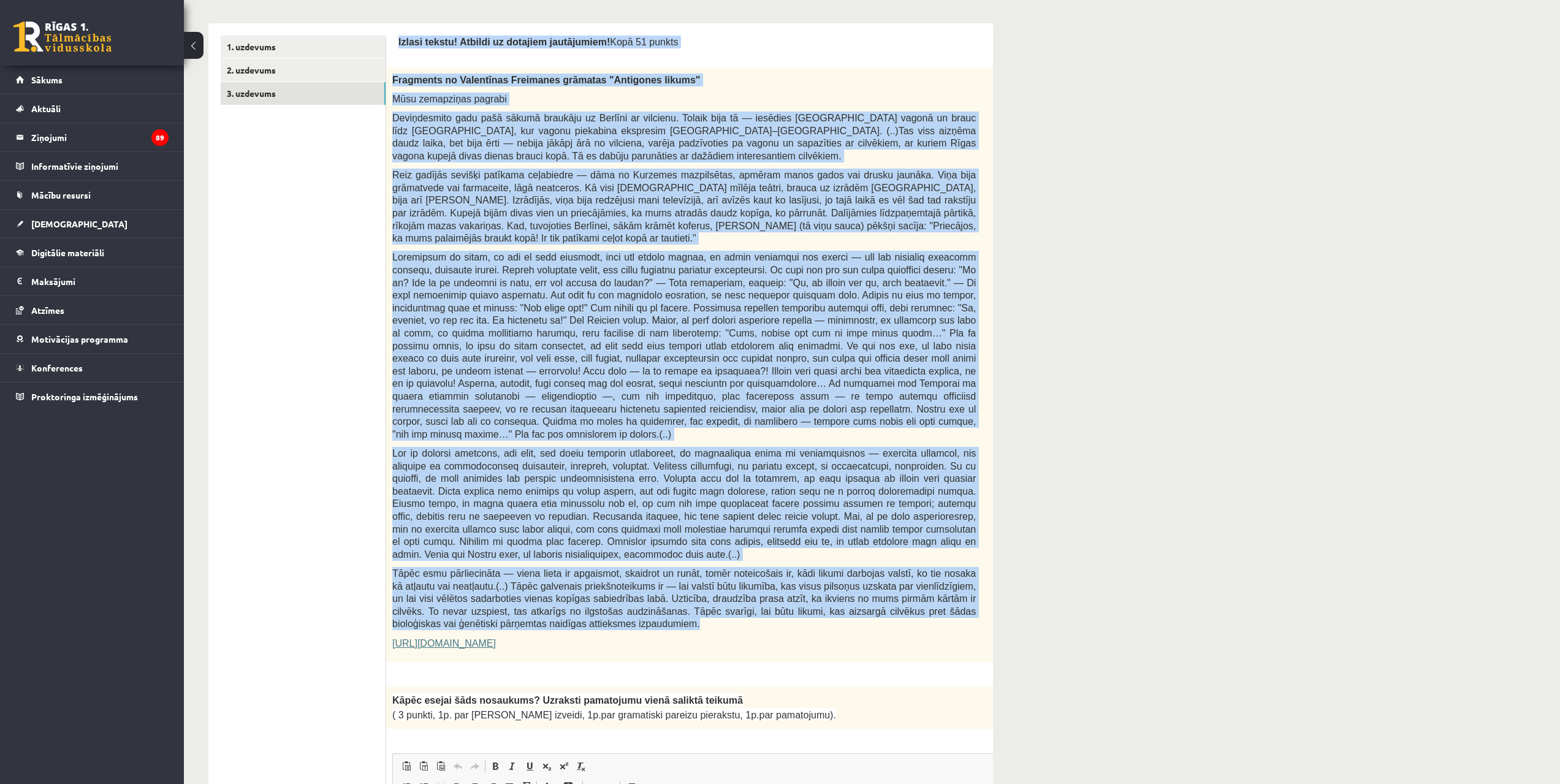
drag, startPoint x: 398, startPoint y: 47, endPoint x: 892, endPoint y: 587, distance: 731.9
click at [413, 45] on span "Izlasi tekstu! Atbildi uz dotajiem jautājumiem!" at bounding box center [503, 41] width 211 height 10
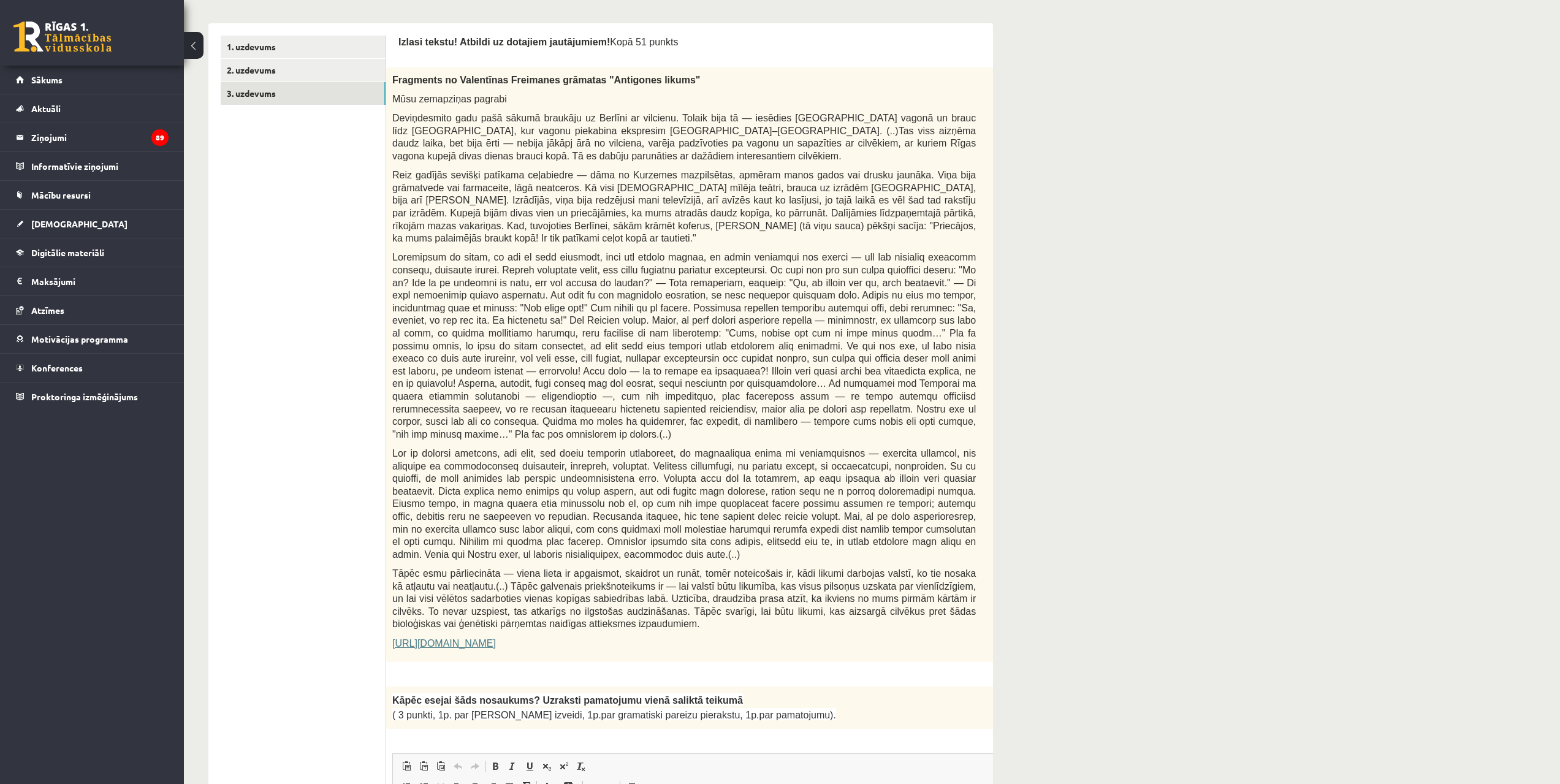
drag, startPoint x: 427, startPoint y: 86, endPoint x: 818, endPoint y: 680, distance: 711.1
copy form "Izlasi tekstu! Atbildi uz dotajiem jautājumiem! Kopā 51 punkts 0p Fragments no …"
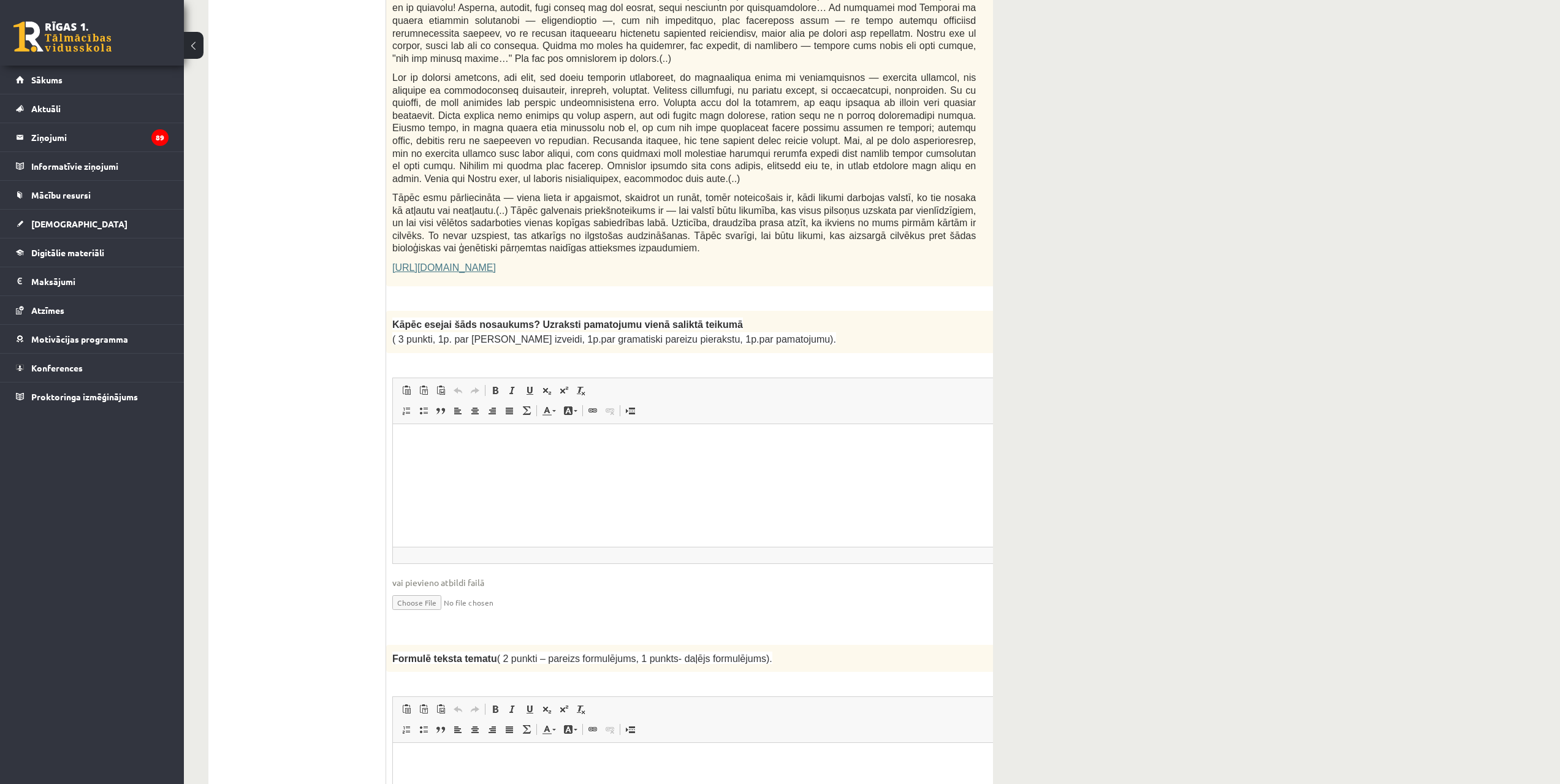
scroll to position [745, 0]
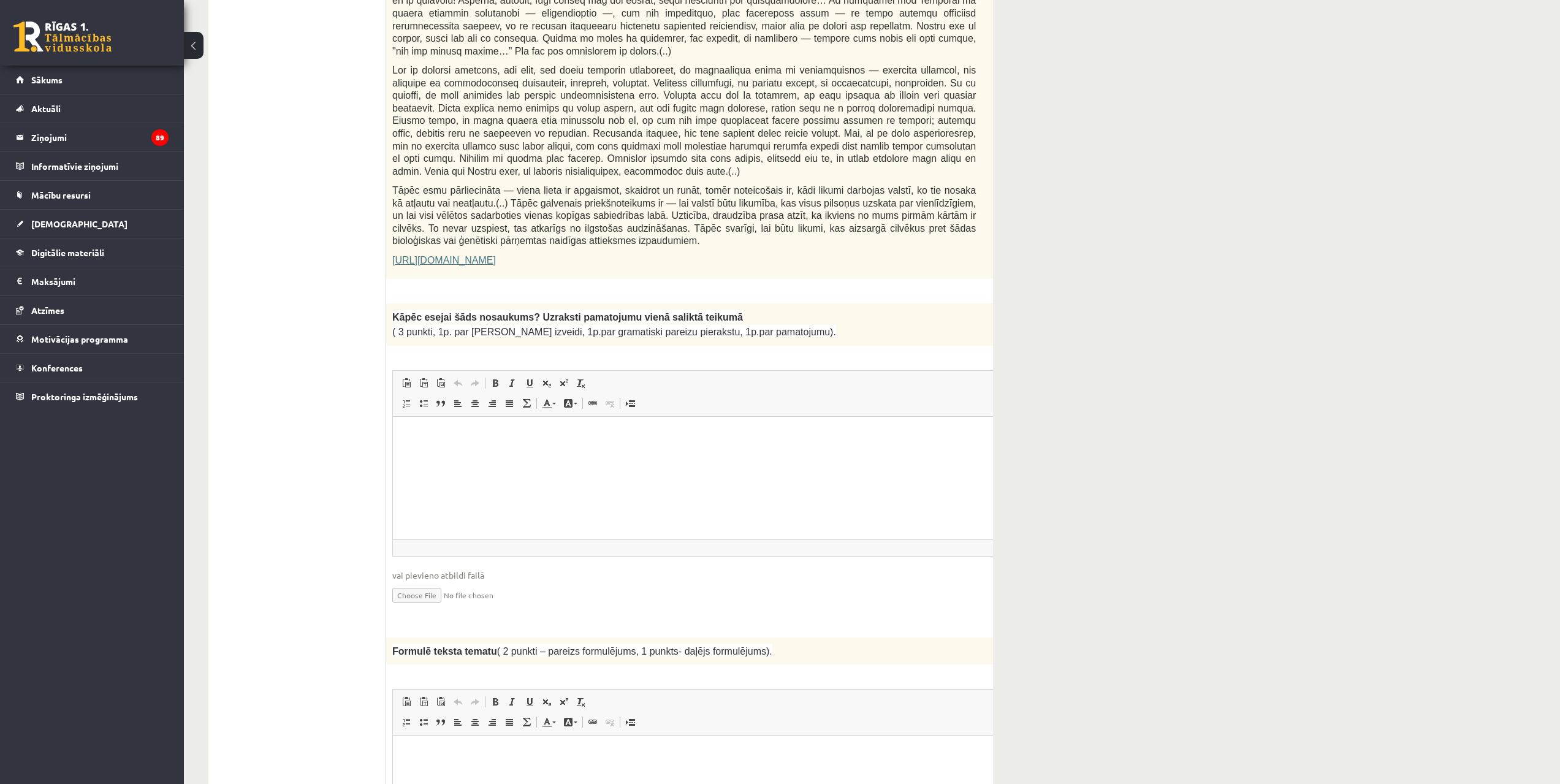
click at [533, 453] on html at bounding box center [715, 434] width 643 height 37
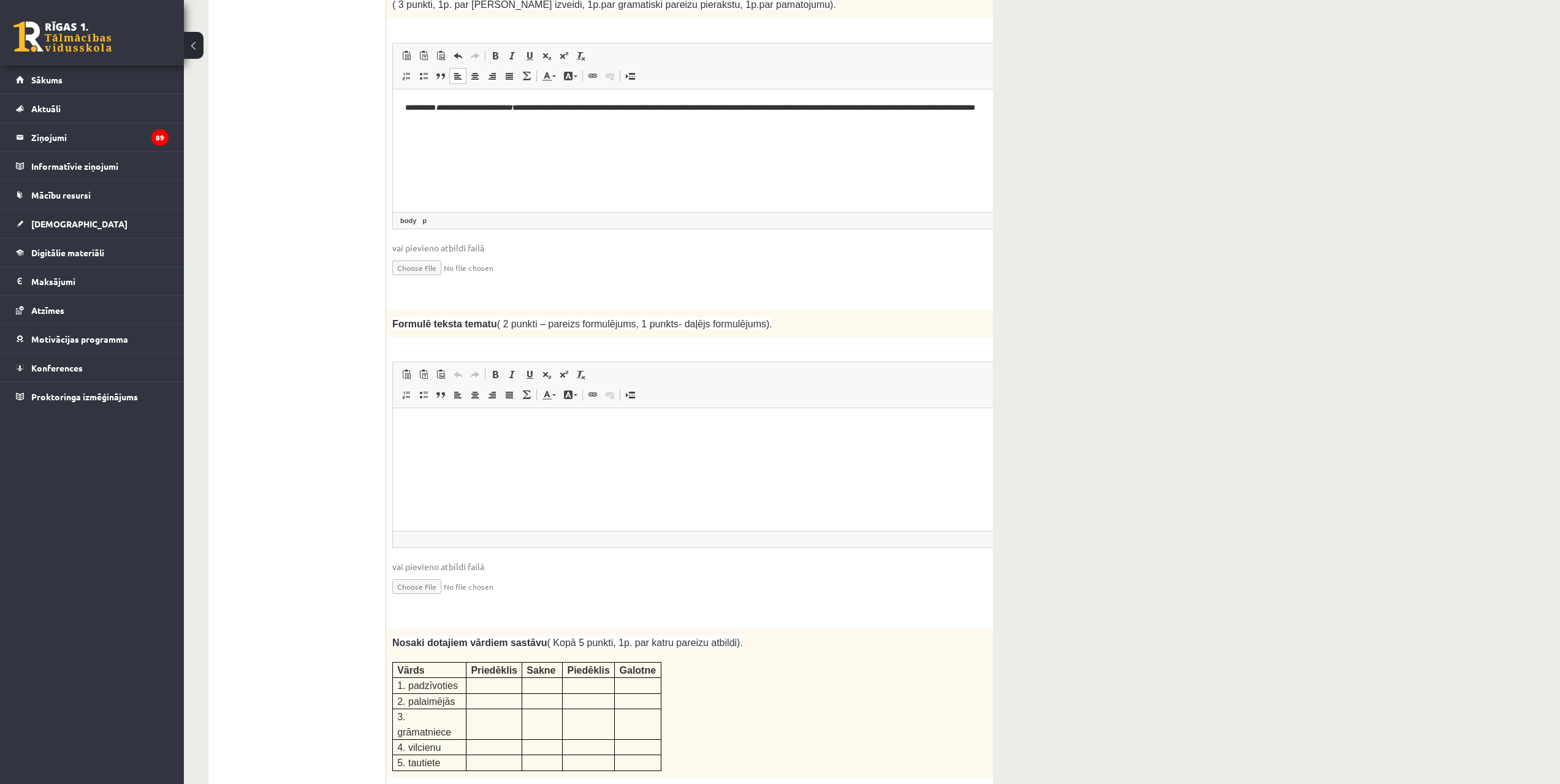
scroll to position [1089, 0]
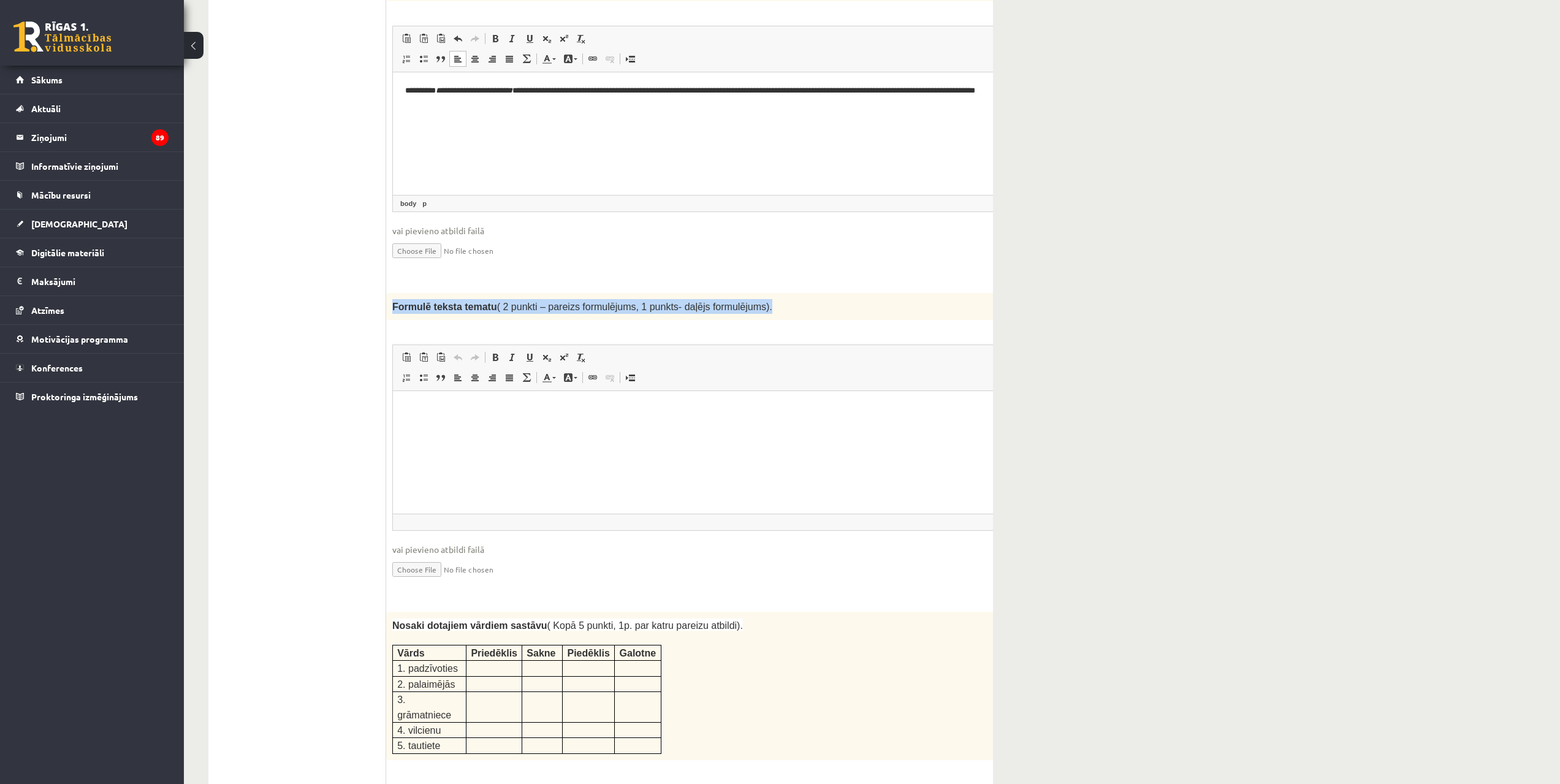
drag, startPoint x: 393, startPoint y: 271, endPoint x: 780, endPoint y: 275, distance: 387.0
click at [780, 299] on p "Formulē teksta tematu ( 2 punkti – pareizs formulējums, 1 punkts- daļējs formul…" at bounding box center [684, 306] width 583 height 15
copy span "Formulē teksta tematu ( 2 punkti – pareizs formulējums, 1 punkts- daļējs formul…"
click at [457, 428] on html at bounding box center [715, 409] width 643 height 37
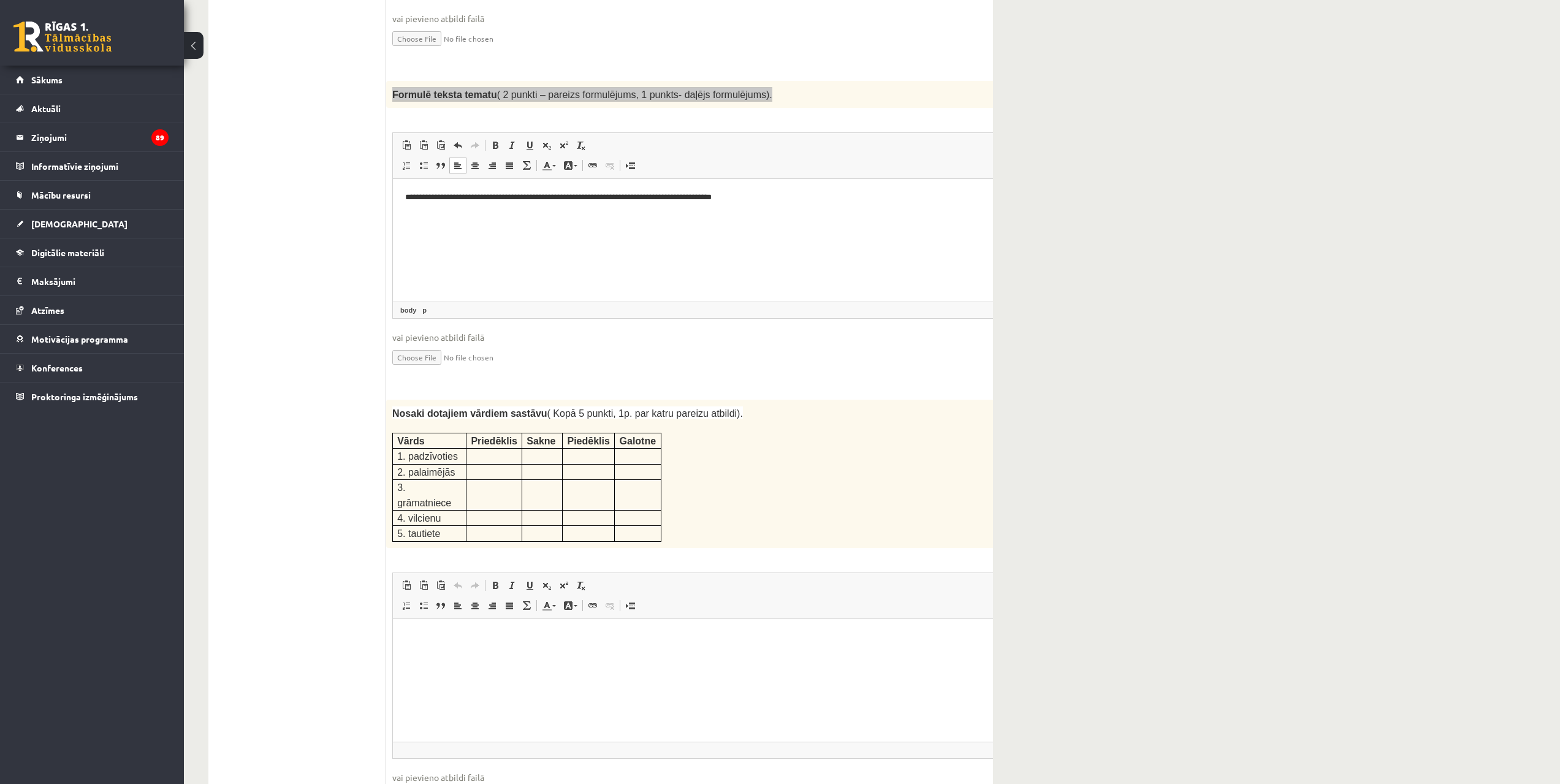
scroll to position [1378, 0]
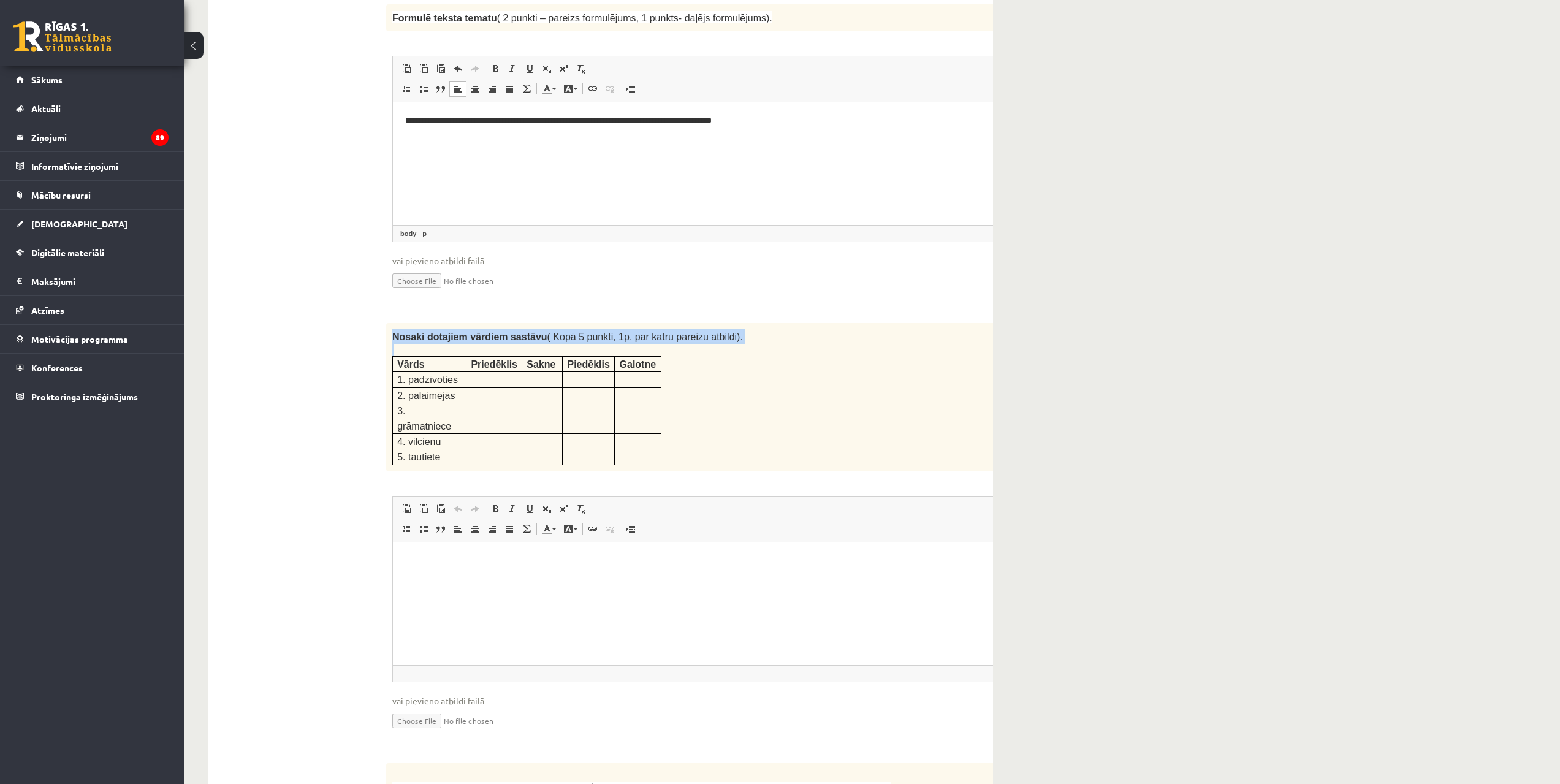
drag, startPoint x: 388, startPoint y: 298, endPoint x: 685, endPoint y: 392, distance: 311.5
click at [685, 392] on div "Nosaki dotajiem vārdiem sastāvu ( Kopā 5 punkti, 1p. par katru pareizu atbildi)…" at bounding box center [715, 396] width 657 height 148
copy div "Nosaki dotajiem vārdiem sastāvu ( Kopā 5 punkti, 1p. par katru pareizu atbildi)."
click at [535, 579] on html at bounding box center [715, 560] width 643 height 37
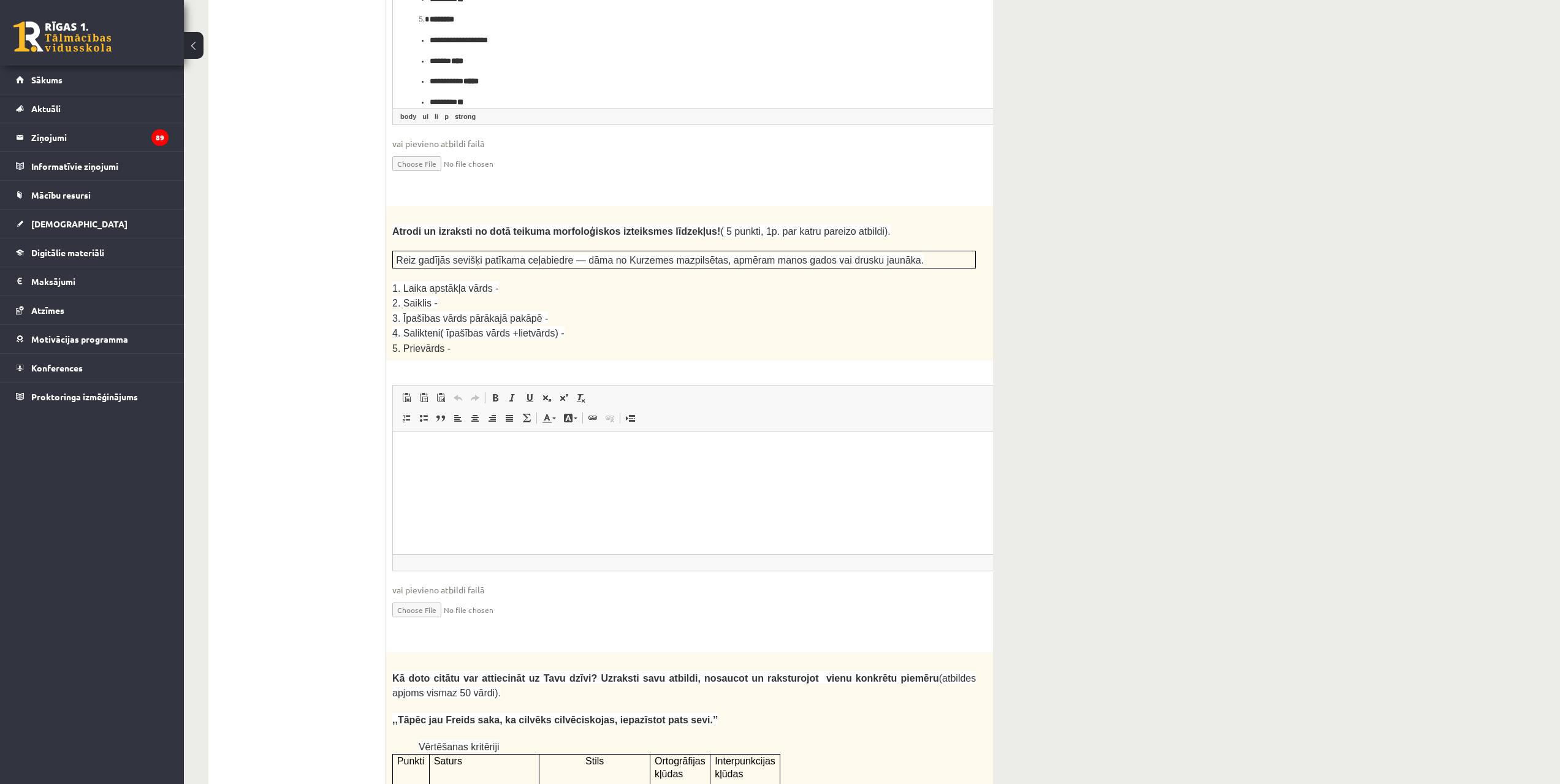
scroll to position [1974, 0]
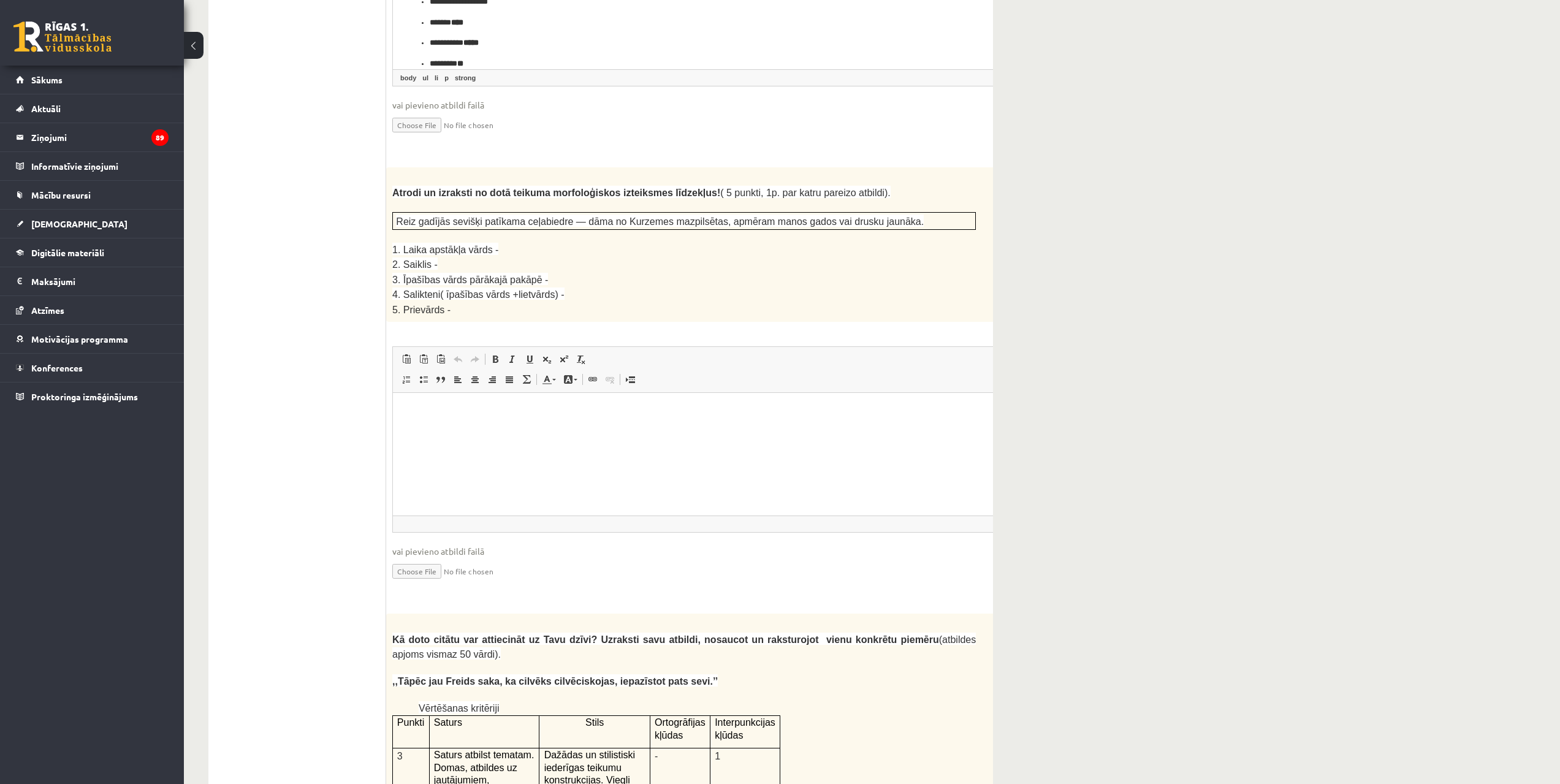
drag, startPoint x: 390, startPoint y: 134, endPoint x: 480, endPoint y: 178, distance: 100.2
click at [480, 178] on div "**********" at bounding box center [601, 454] width 785 height 4086
click at [476, 229] on p at bounding box center [684, 235] width 583 height 12
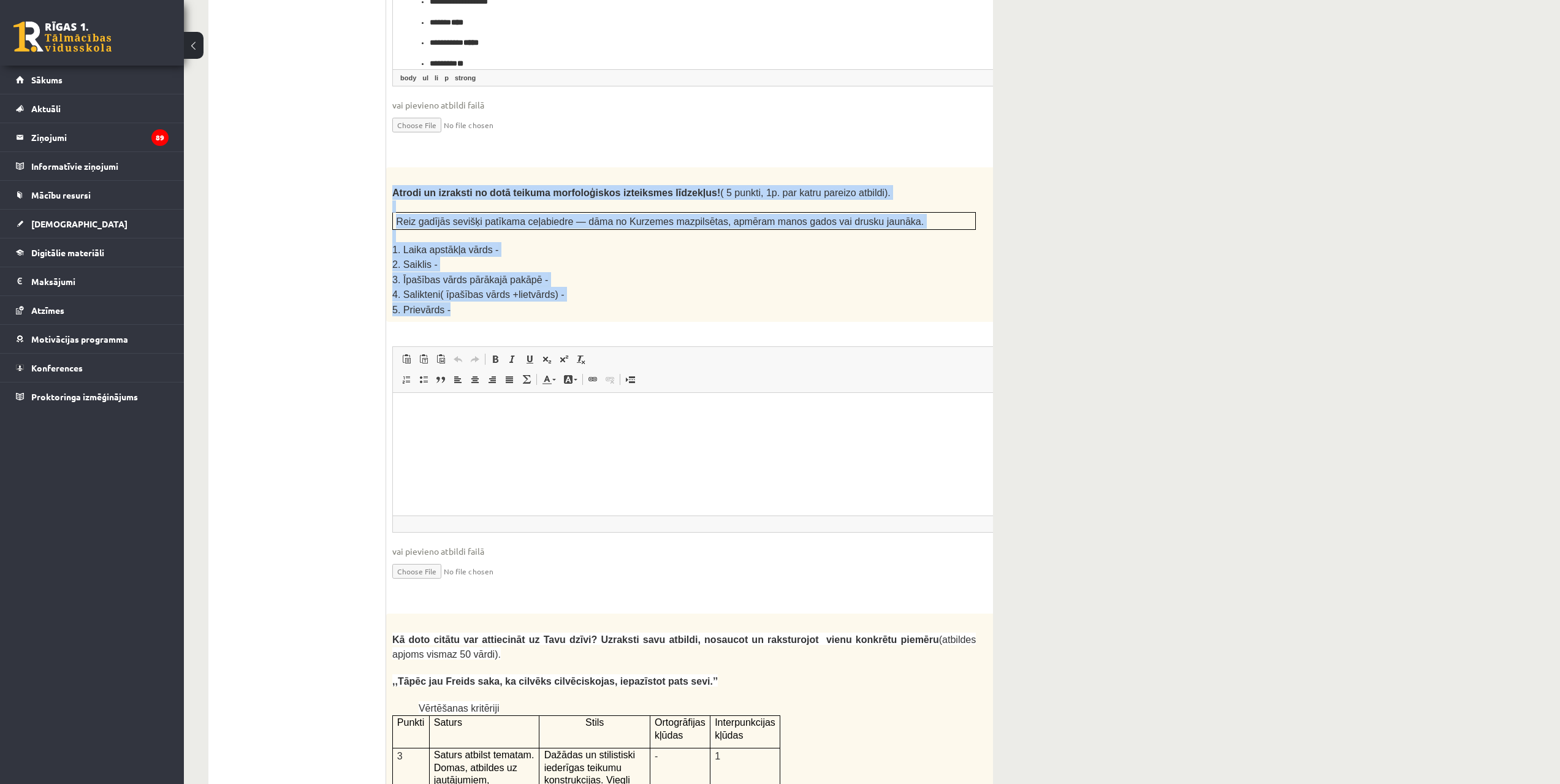
drag, startPoint x: 391, startPoint y: 132, endPoint x: 581, endPoint y: 259, distance: 228.5
click at [581, 259] on div "Atrodi un izraksti no dotā teikuma morfoloģiskos izteiksmes līdzekļus! ( 5 punk…" at bounding box center [715, 244] width 657 height 154
copy div "Atrodi un izraksti no dotā teikuma morfoloģiskos izteiksmes līdzekļus! ( 5 punk…"
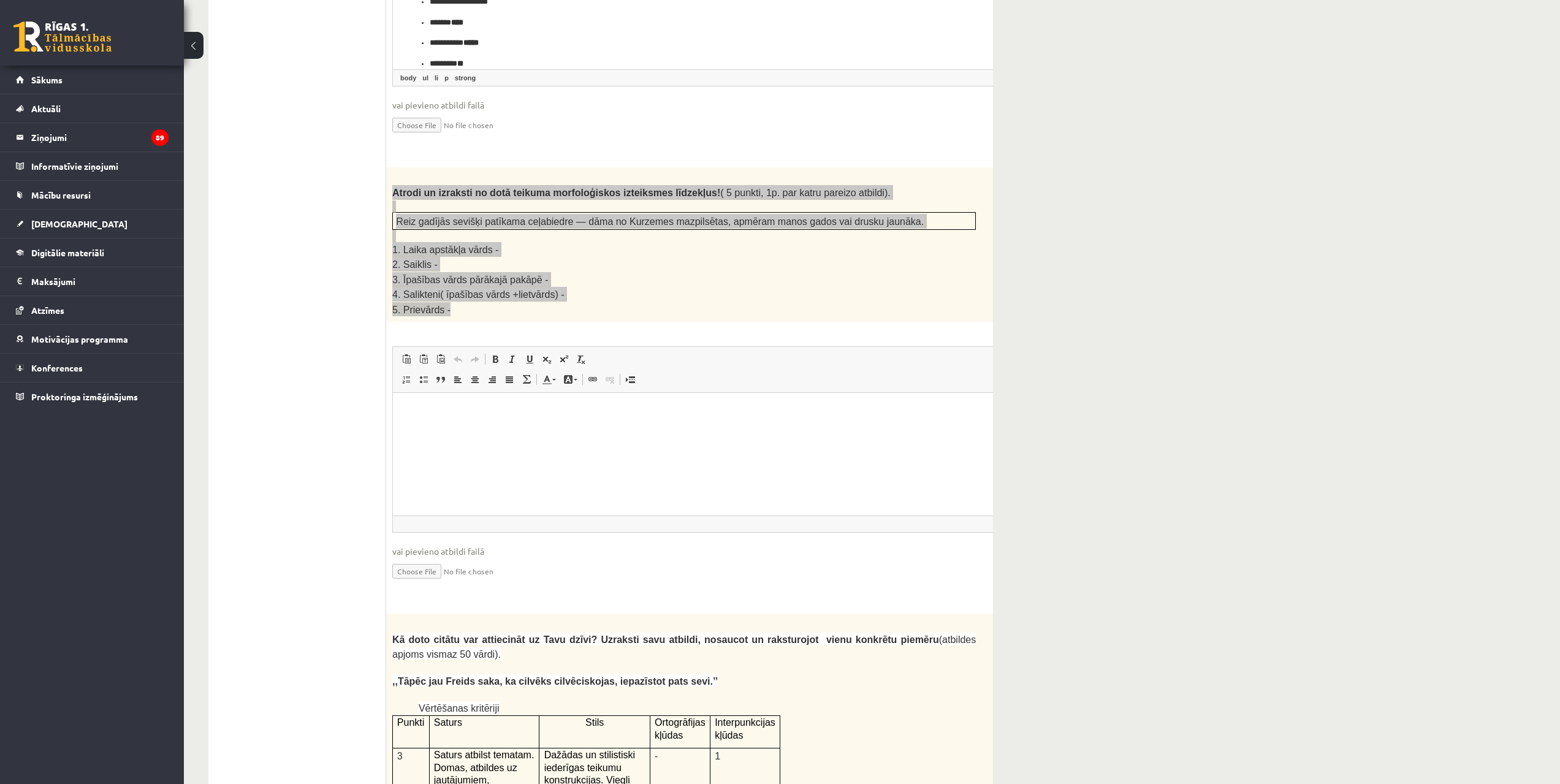
click at [561, 430] on html at bounding box center [715, 411] width 643 height 37
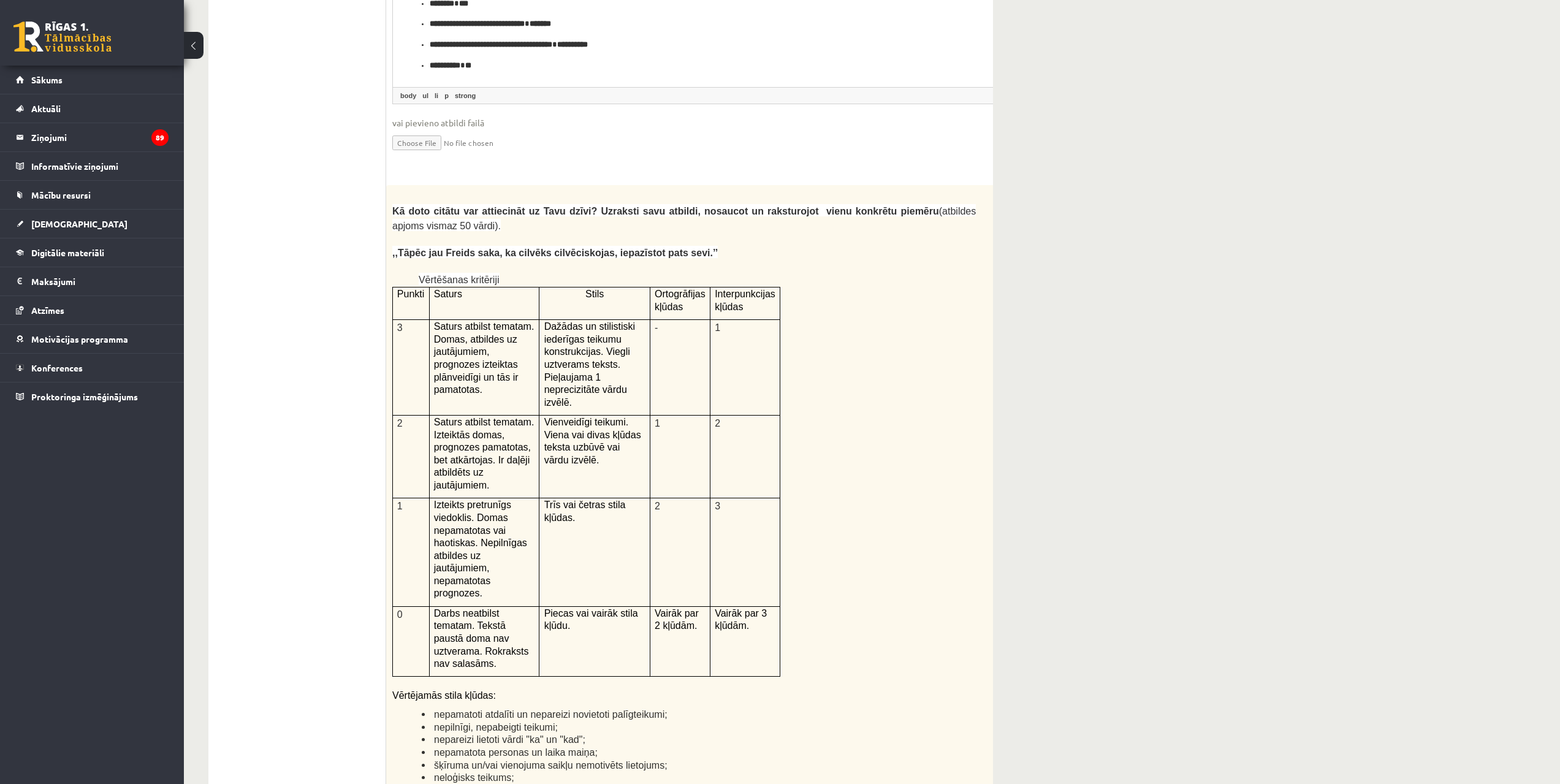
scroll to position [2413, 0]
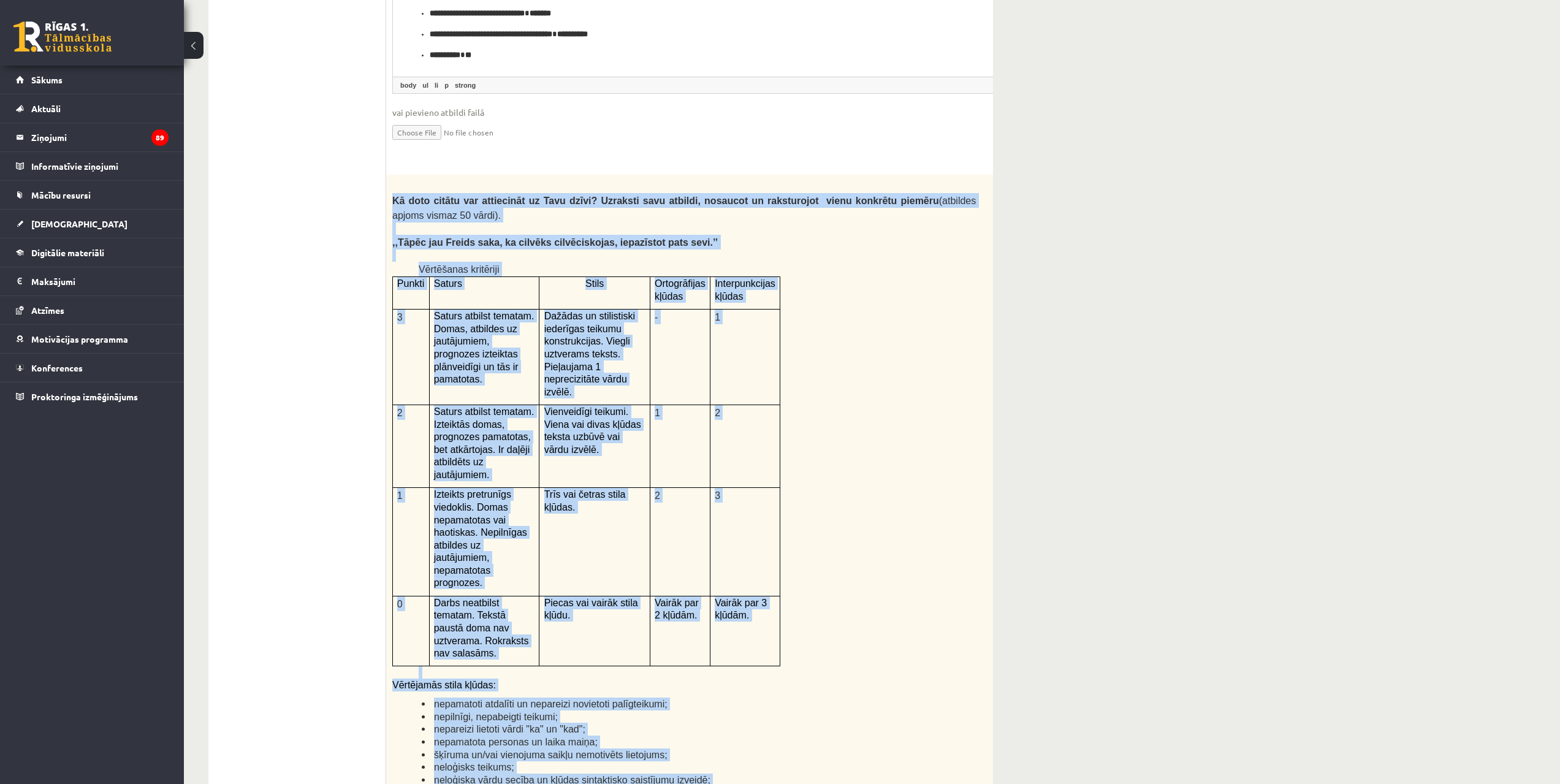
drag, startPoint x: 389, startPoint y: 134, endPoint x: 749, endPoint y: 668, distance: 644.0
click at [749, 668] on div "Kā doto citātu var attiecināt uz Tavu dzīvi? Uzraksti savu atbildi, nosaucot un…" at bounding box center [715, 493] width 657 height 637
copy div "Kā doto citātu var attiecināt uz Tavu dzīvi? Uzraksti savu atbildi, nosaucot un…"
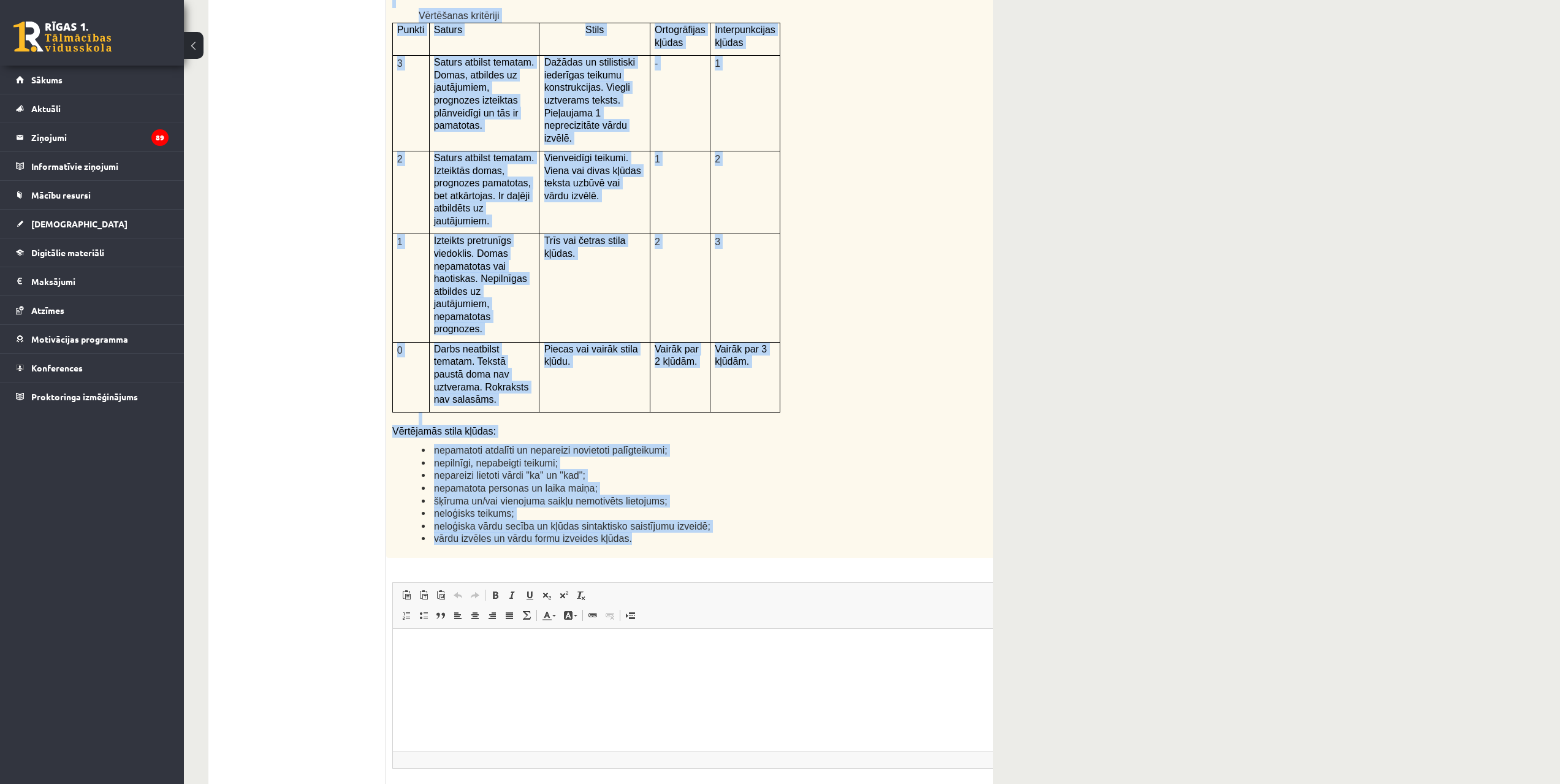
scroll to position [2729, 0]
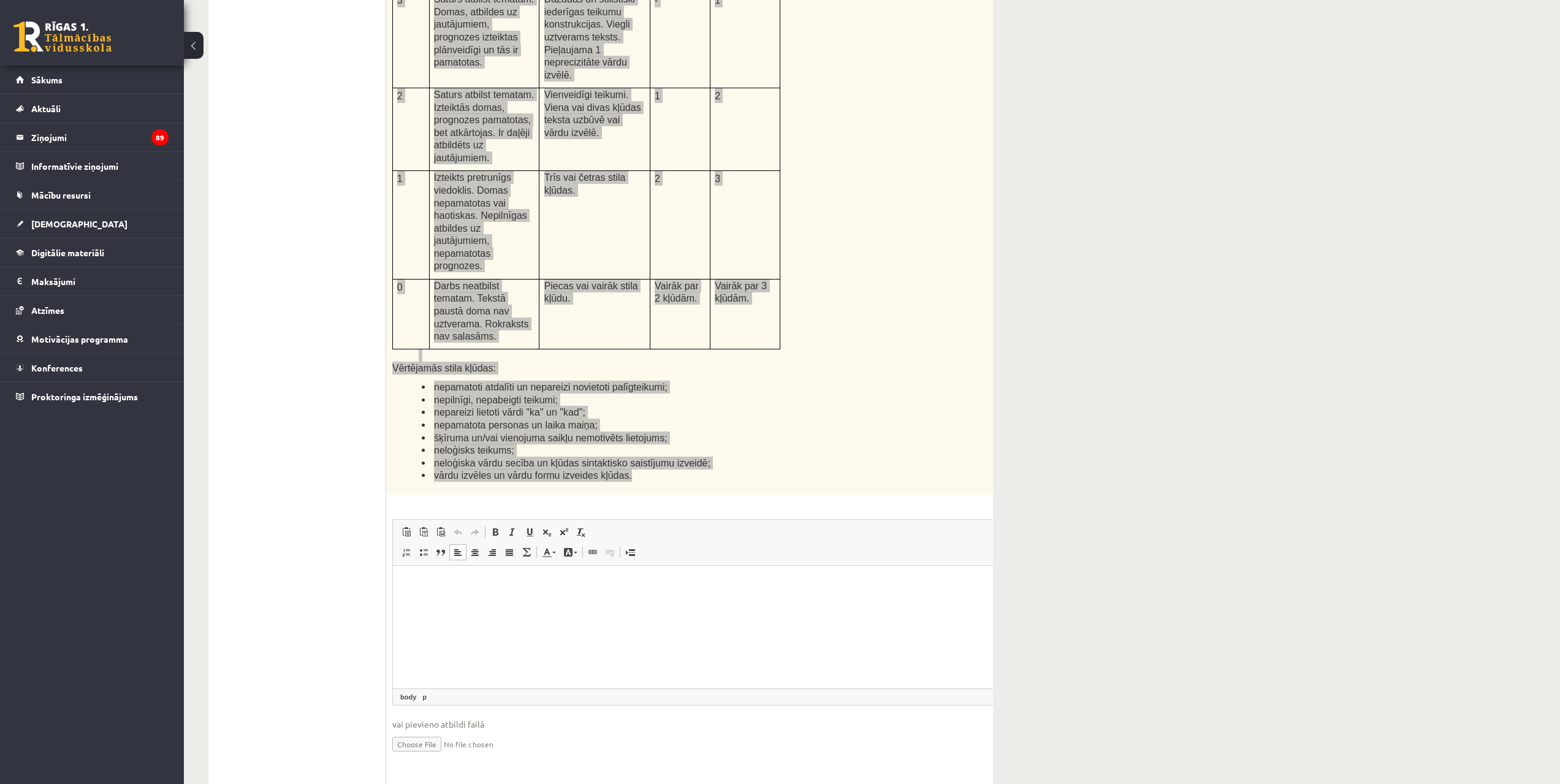
click at [571, 602] on html at bounding box center [715, 583] width 643 height 37
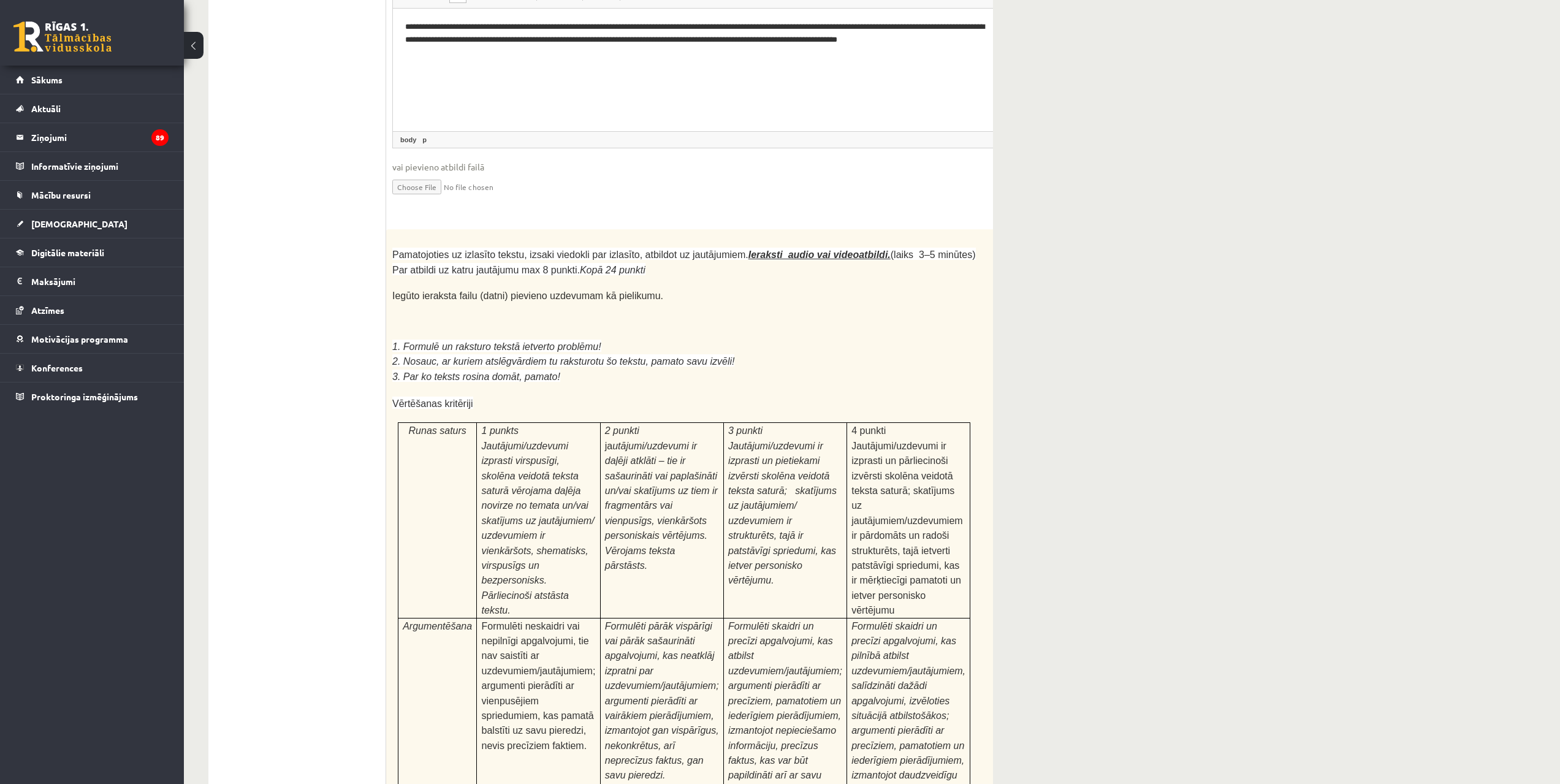
scroll to position [3300, 0]
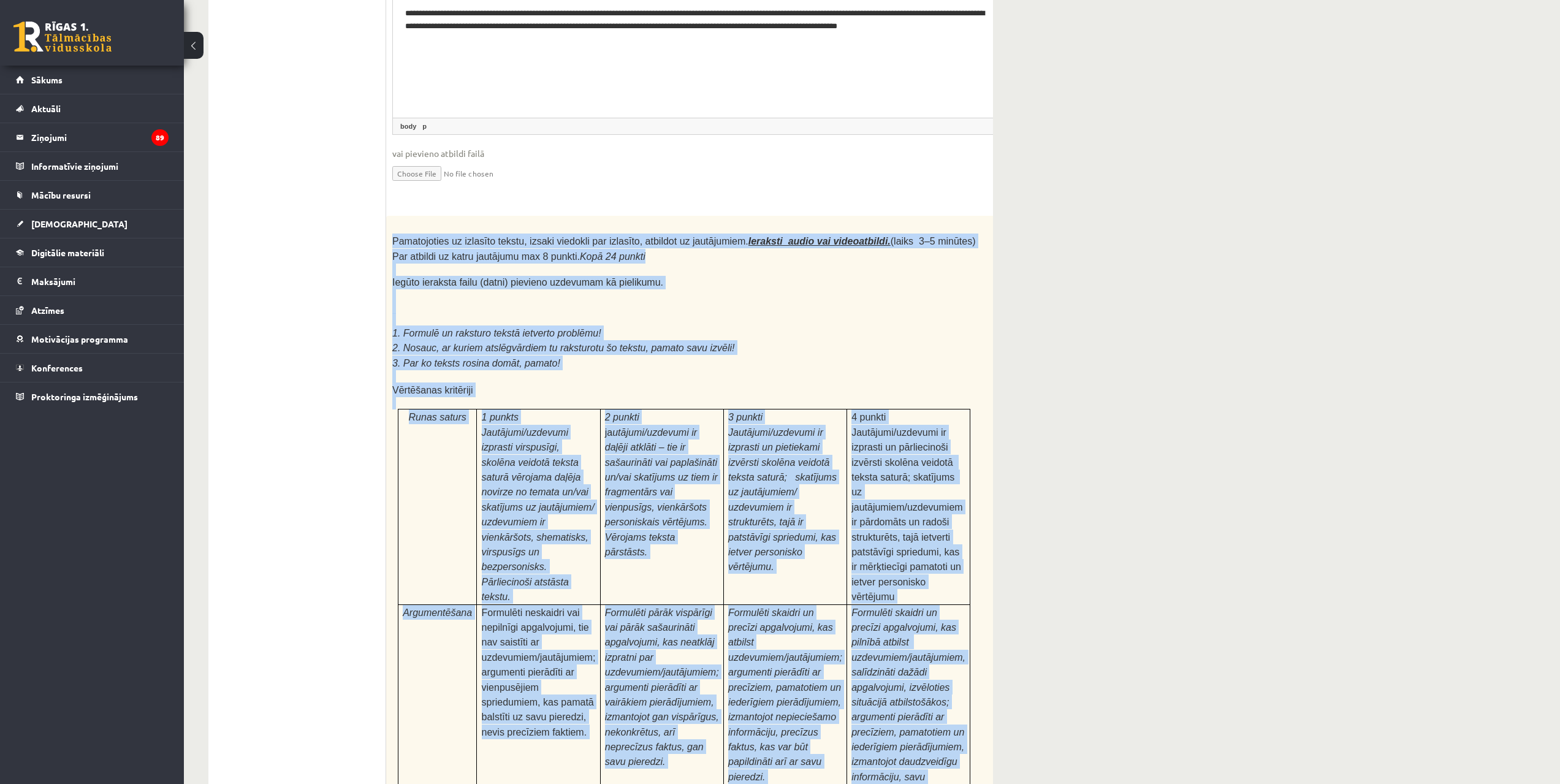
drag, startPoint x: 393, startPoint y: 113, endPoint x: 964, endPoint y: 686, distance: 808.9
click at [964, 686] on div "Pamatojoties uz izlasīto tekstu, izsaki viedokli par izlasīto, atbildot uz jaut…" at bounding box center [715, 548] width 657 height 665
copy div "Pamatojoties uz izlasīto tekstu, izsaki viedokli par izlasīto, atbildot uz jaut…"
click at [818, 409] on td "3 punkti Jautājumi/uzdevumi ir izprasti un pietiekami izvērsti skolēna veidotā …" at bounding box center [785, 506] width 123 height 195
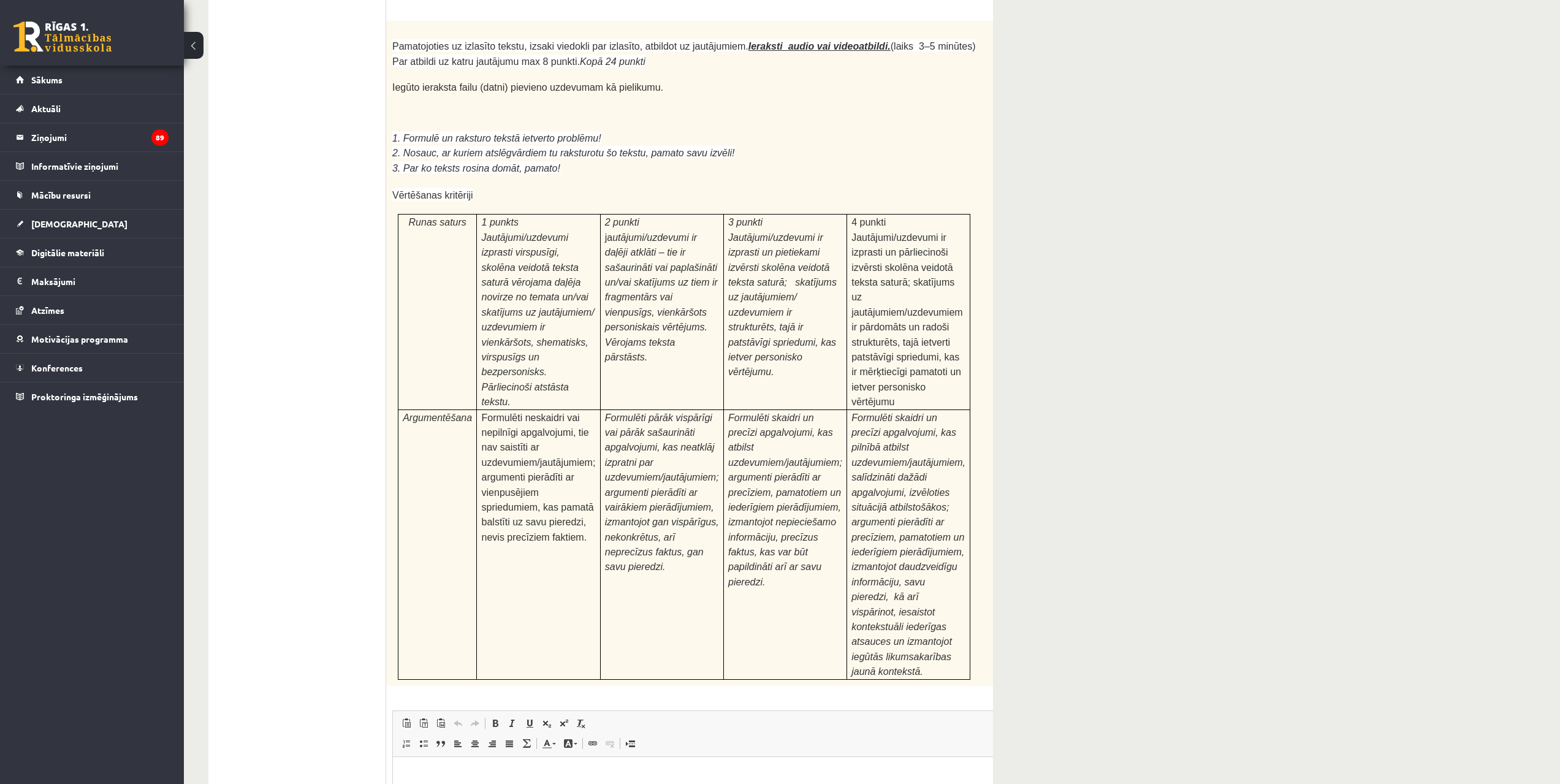
scroll to position [3544, 0]
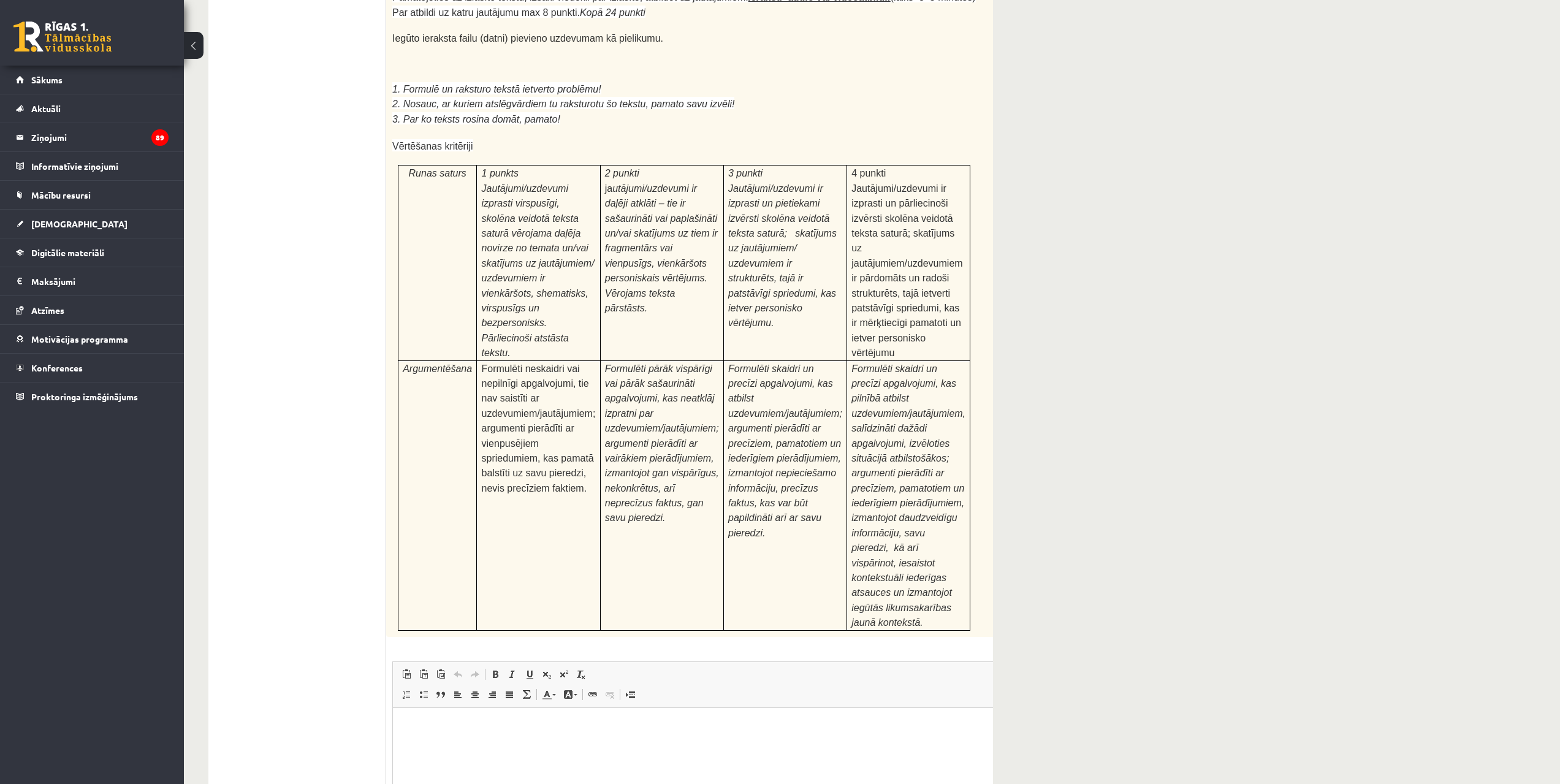
click at [932, 744] on html at bounding box center [715, 725] width 643 height 37
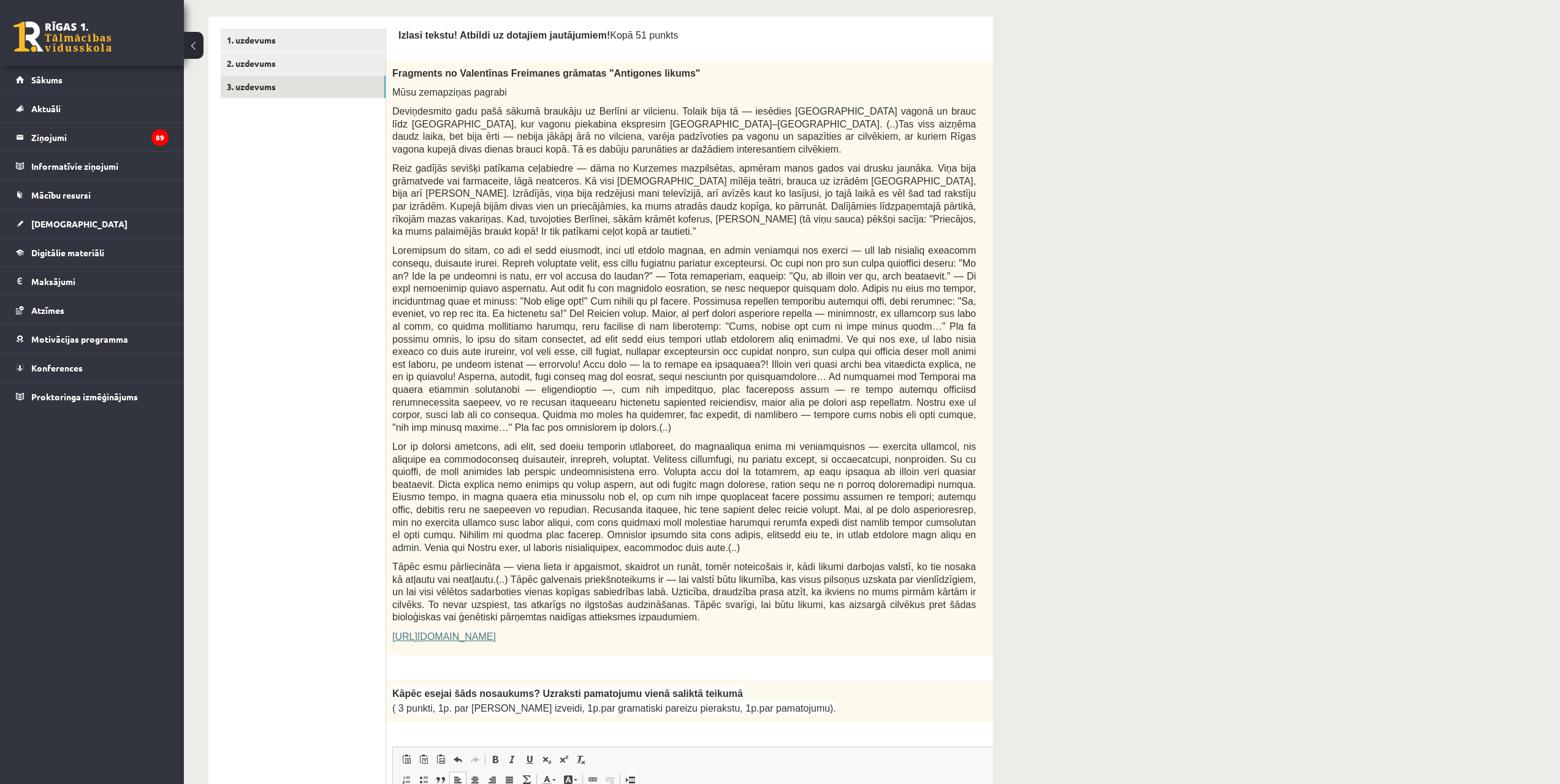
scroll to position [0, 0]
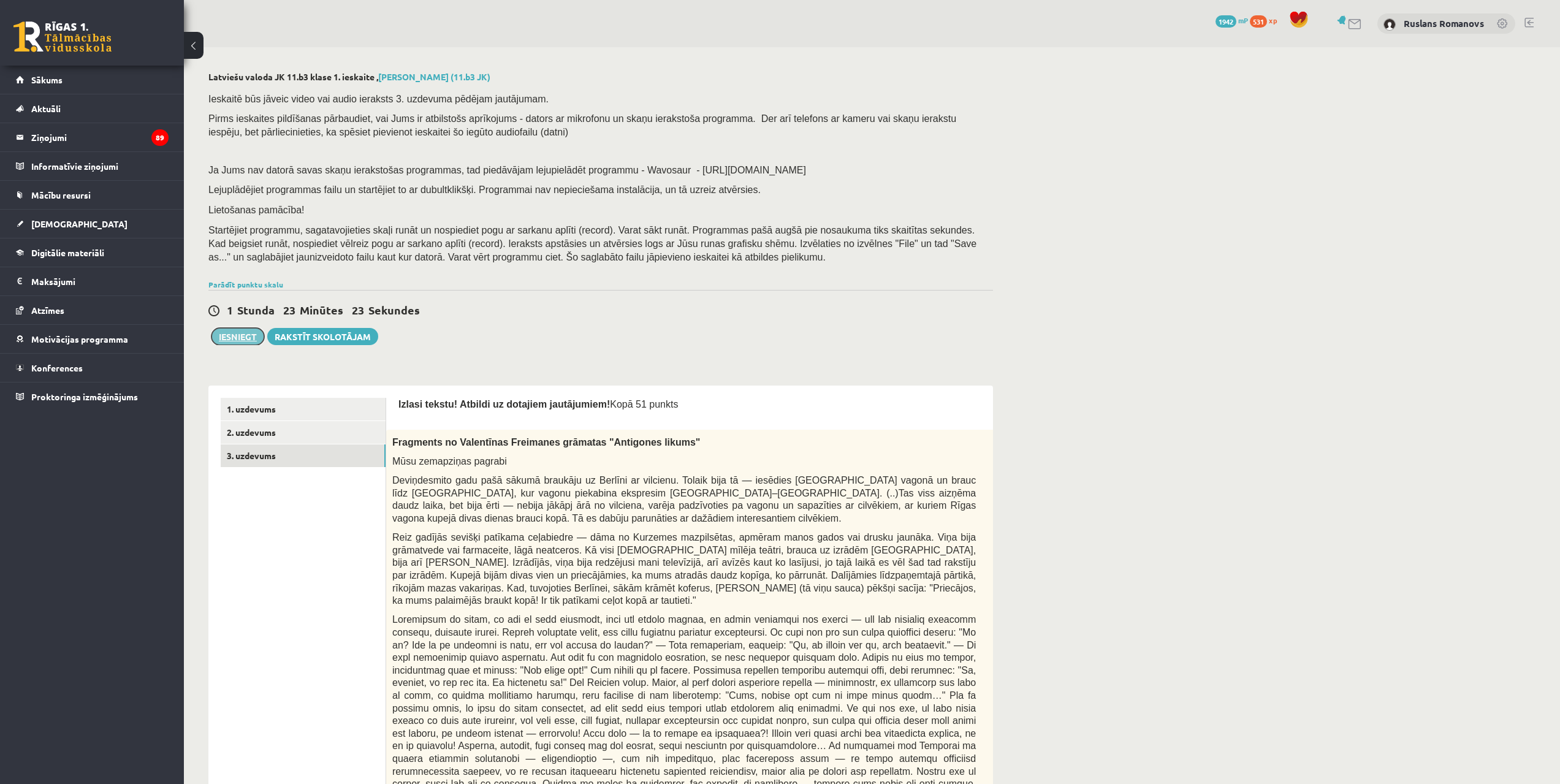
click at [243, 334] on button "Iesniegt" at bounding box center [237, 336] width 53 height 17
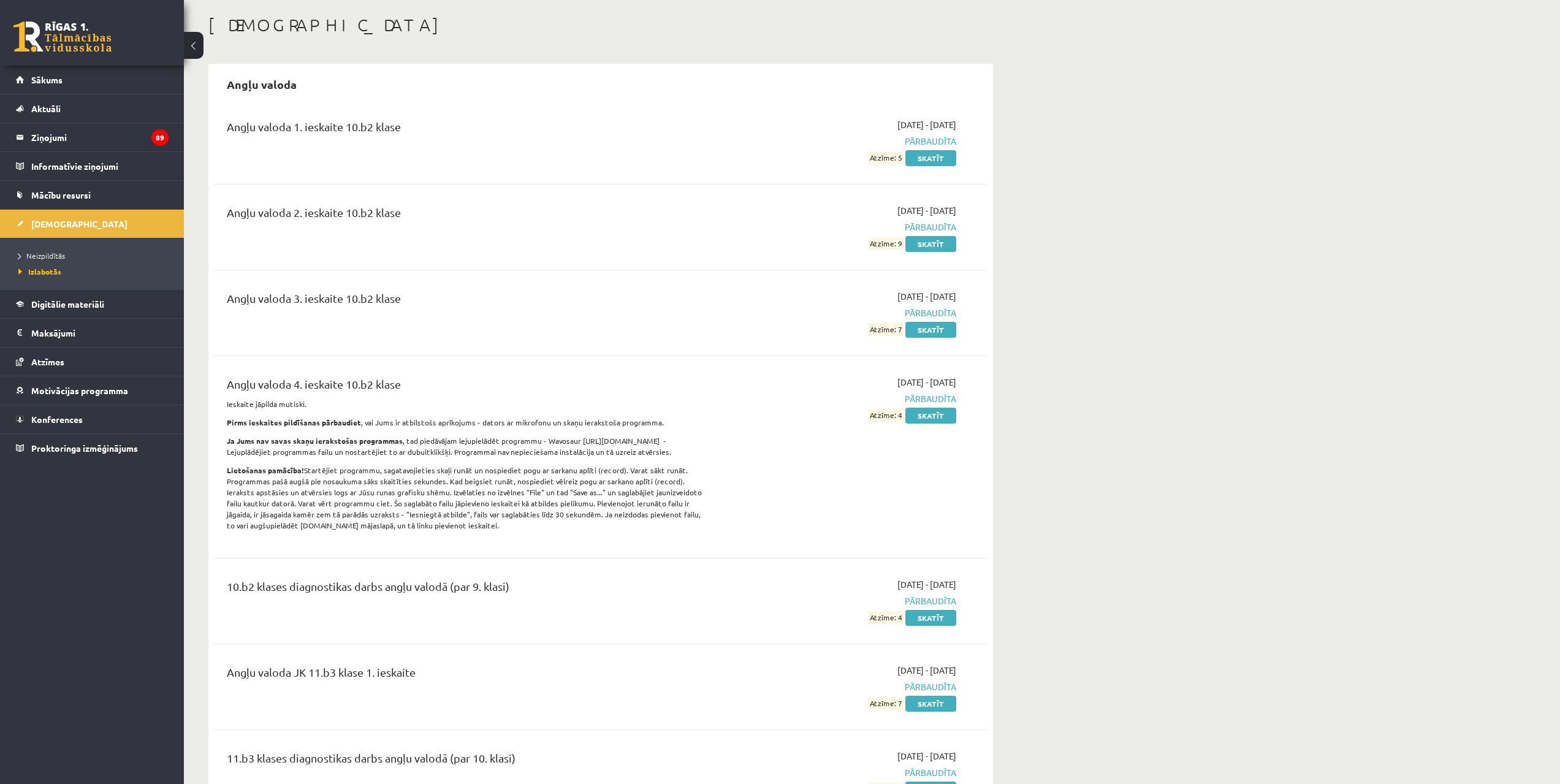
scroll to position [61, 0]
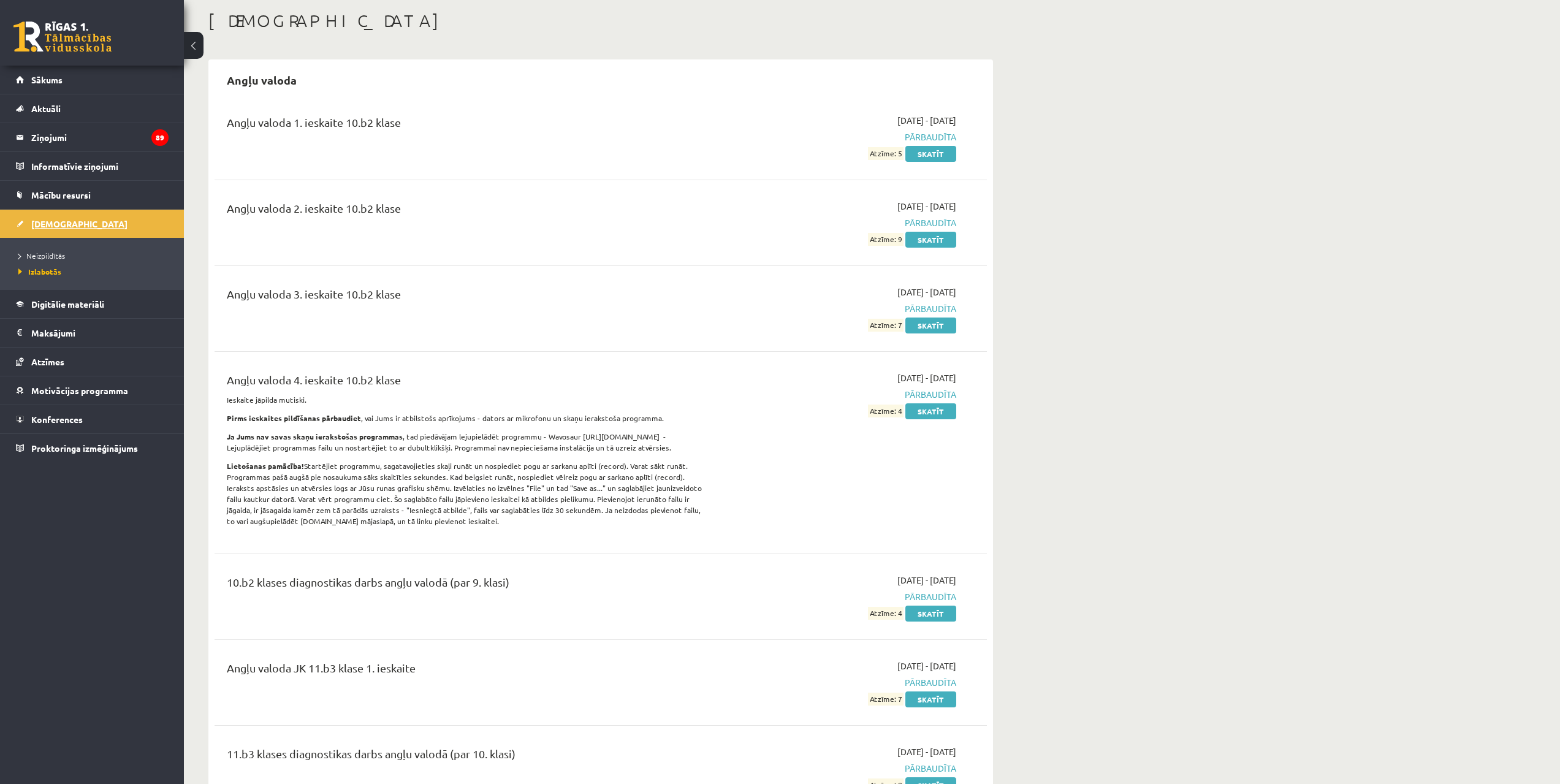
click at [50, 227] on span "[DEMOGRAPHIC_DATA]" at bounding box center [80, 224] width 97 height 11
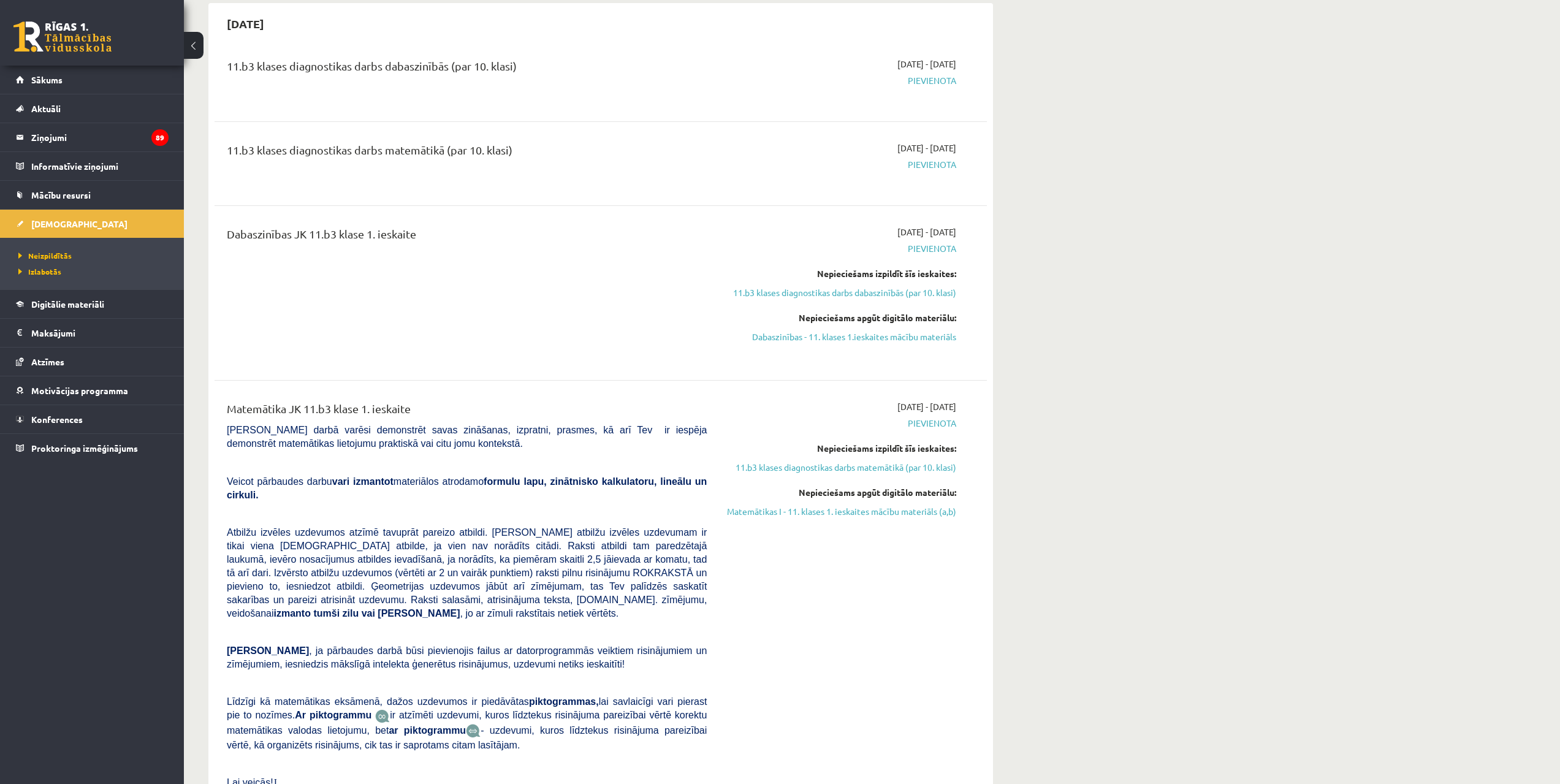
scroll to position [753, 0]
